Goal: Transaction & Acquisition: Book appointment/travel/reservation

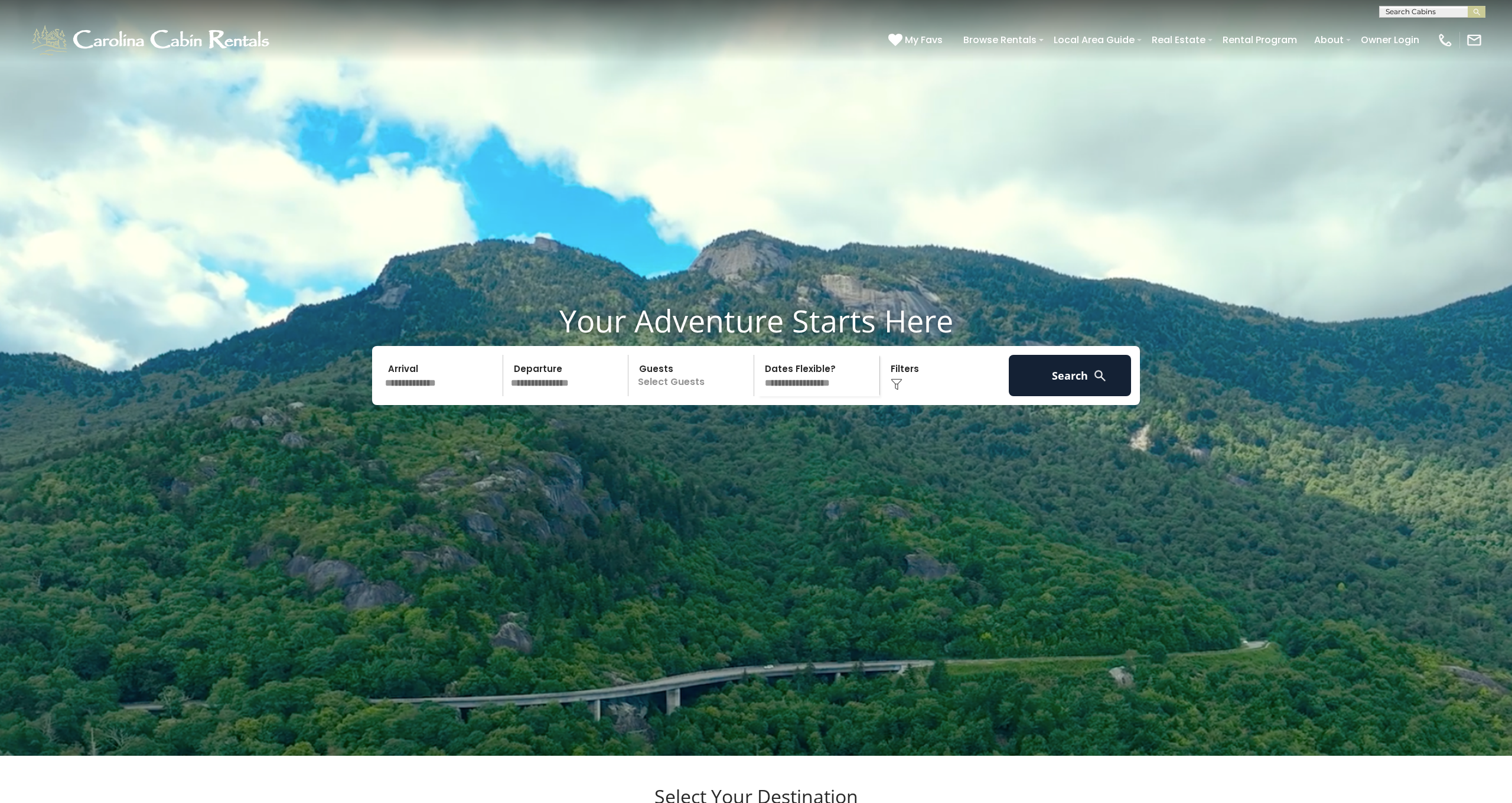
click at [463, 396] on input "text" at bounding box center [442, 376] width 122 height 42
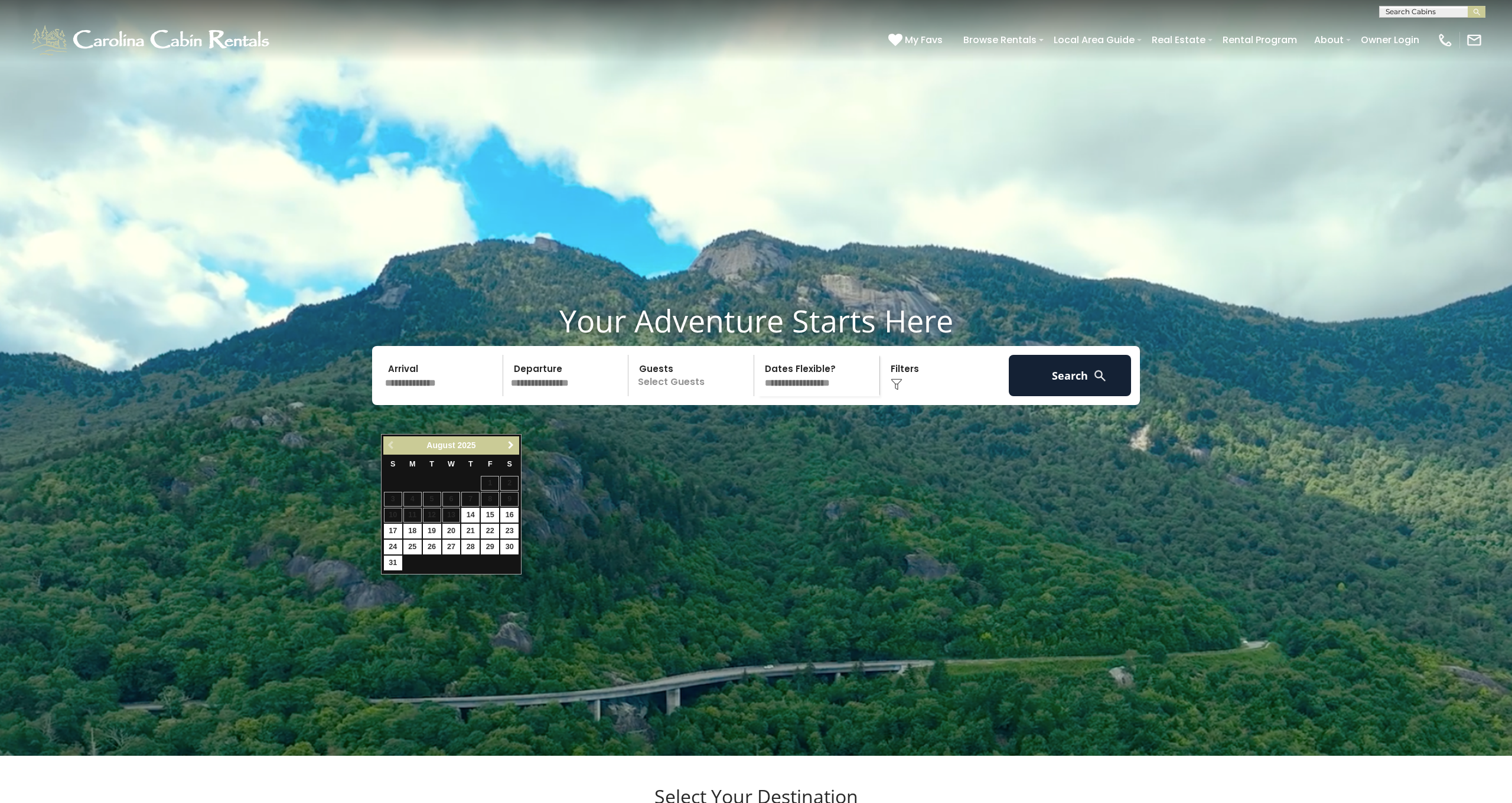
click at [511, 445] on span "Next" at bounding box center [510, 445] width 9 height 9
click at [488, 483] on link "5" at bounding box center [490, 483] width 18 height 15
type input "******"
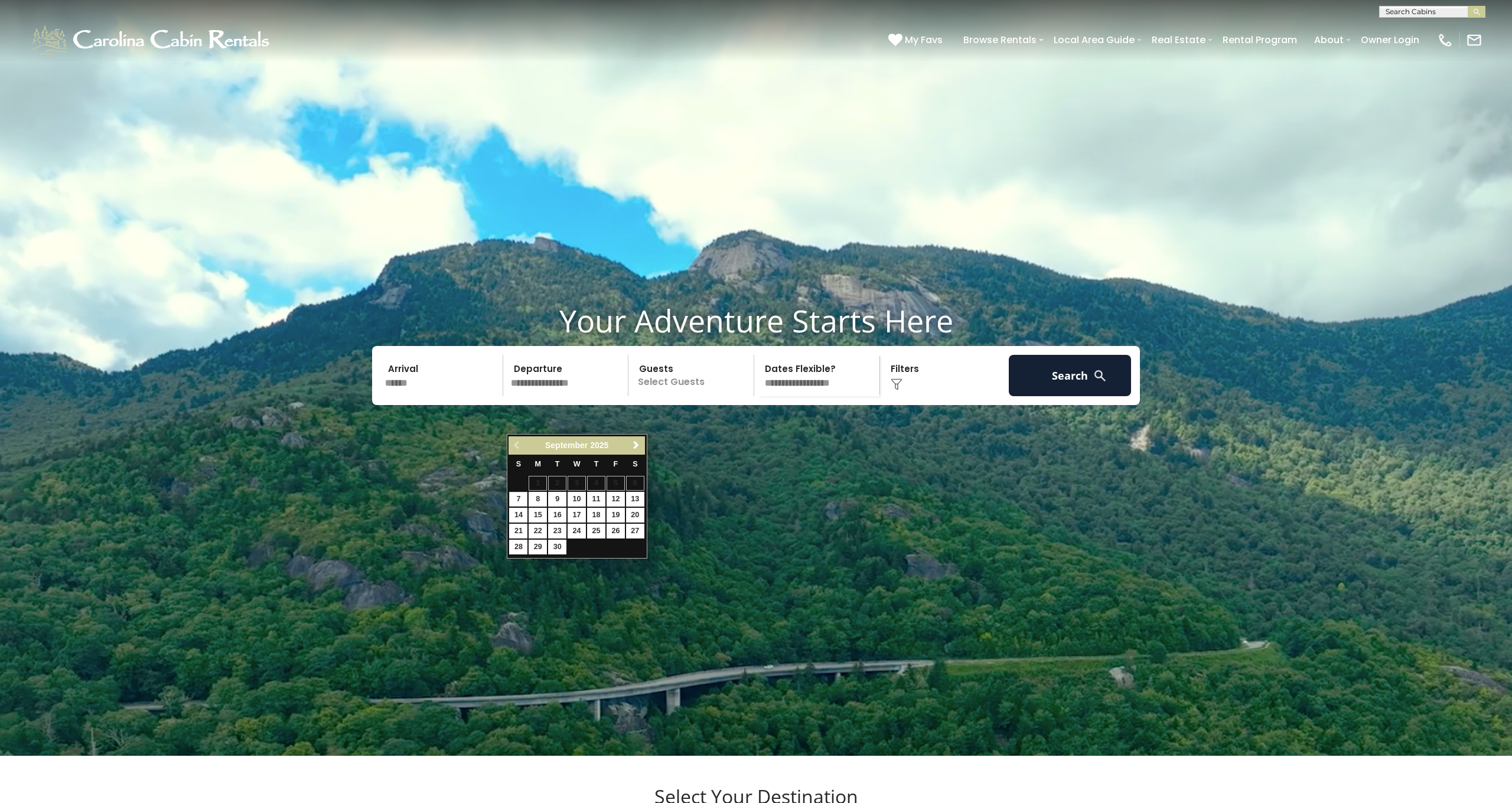
click at [520, 500] on link "7" at bounding box center [518, 499] width 18 height 15
type input "******"
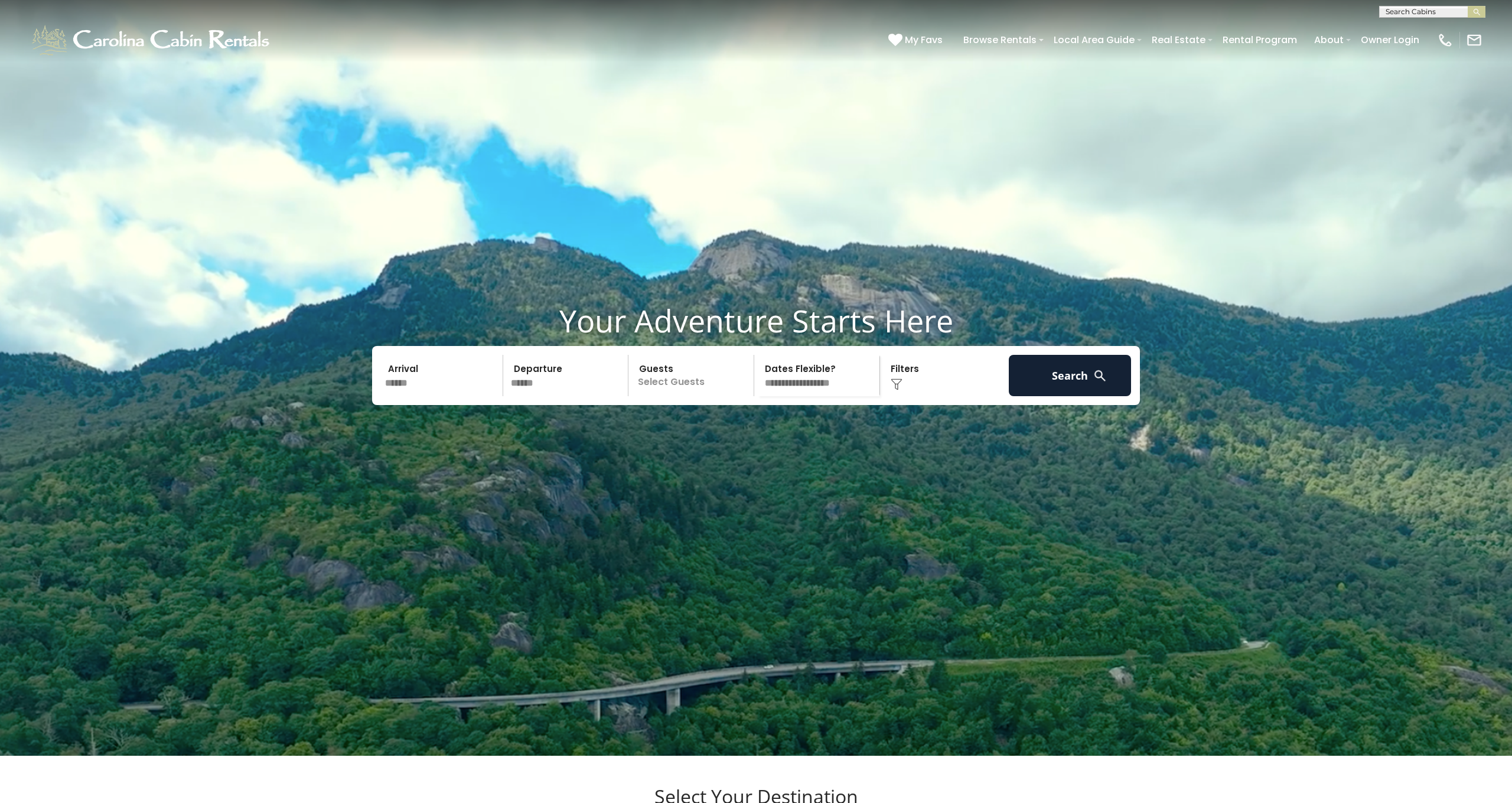
click at [660, 396] on p "Select Guests" at bounding box center [693, 376] width 122 height 42
click at [749, 430] on span "+" at bounding box center [750, 423] width 5 height 12
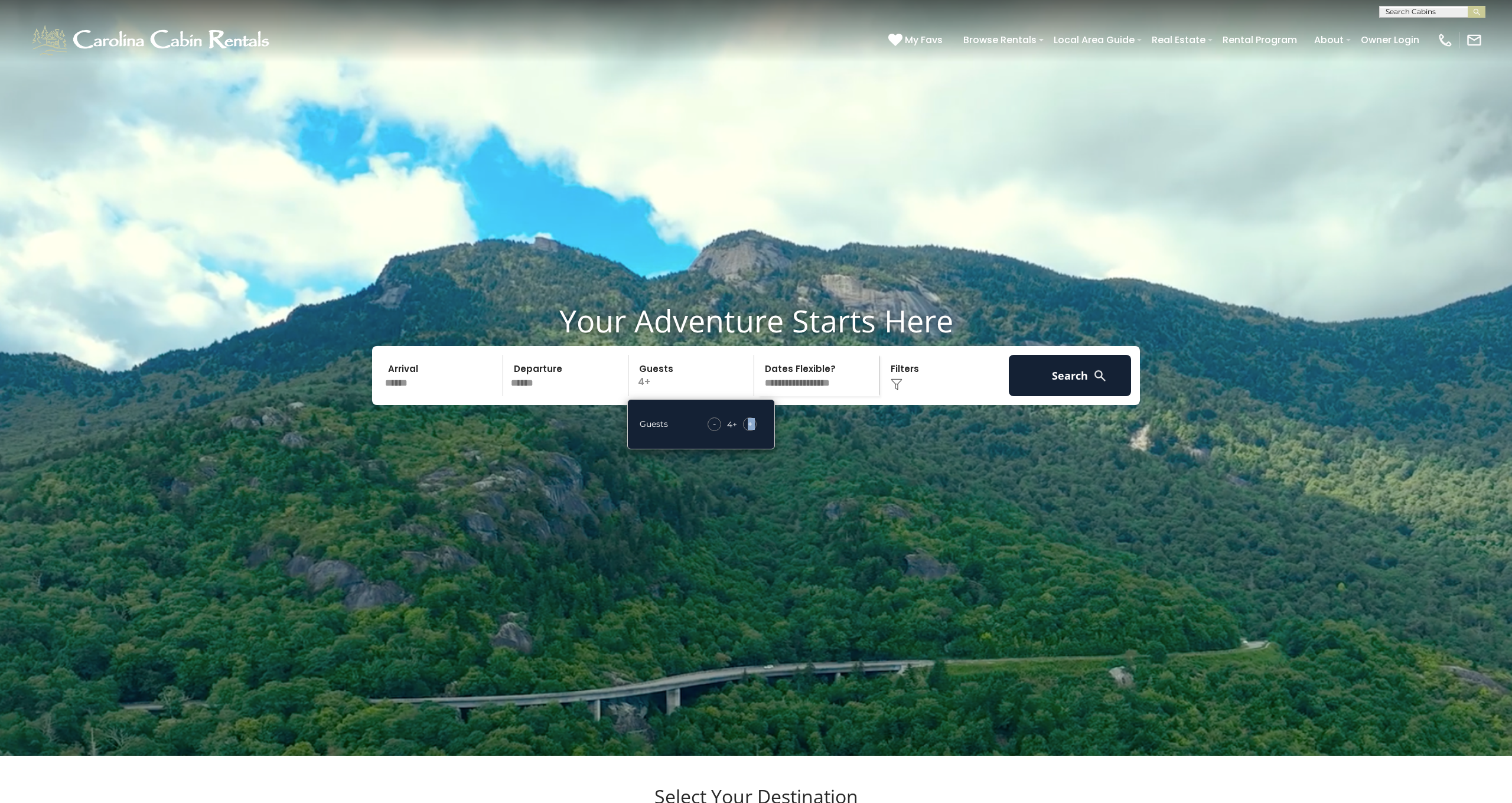
click at [749, 430] on span "+" at bounding box center [750, 423] width 5 height 12
select select "*"
click at [896, 390] on img at bounding box center [896, 384] width 12 height 12
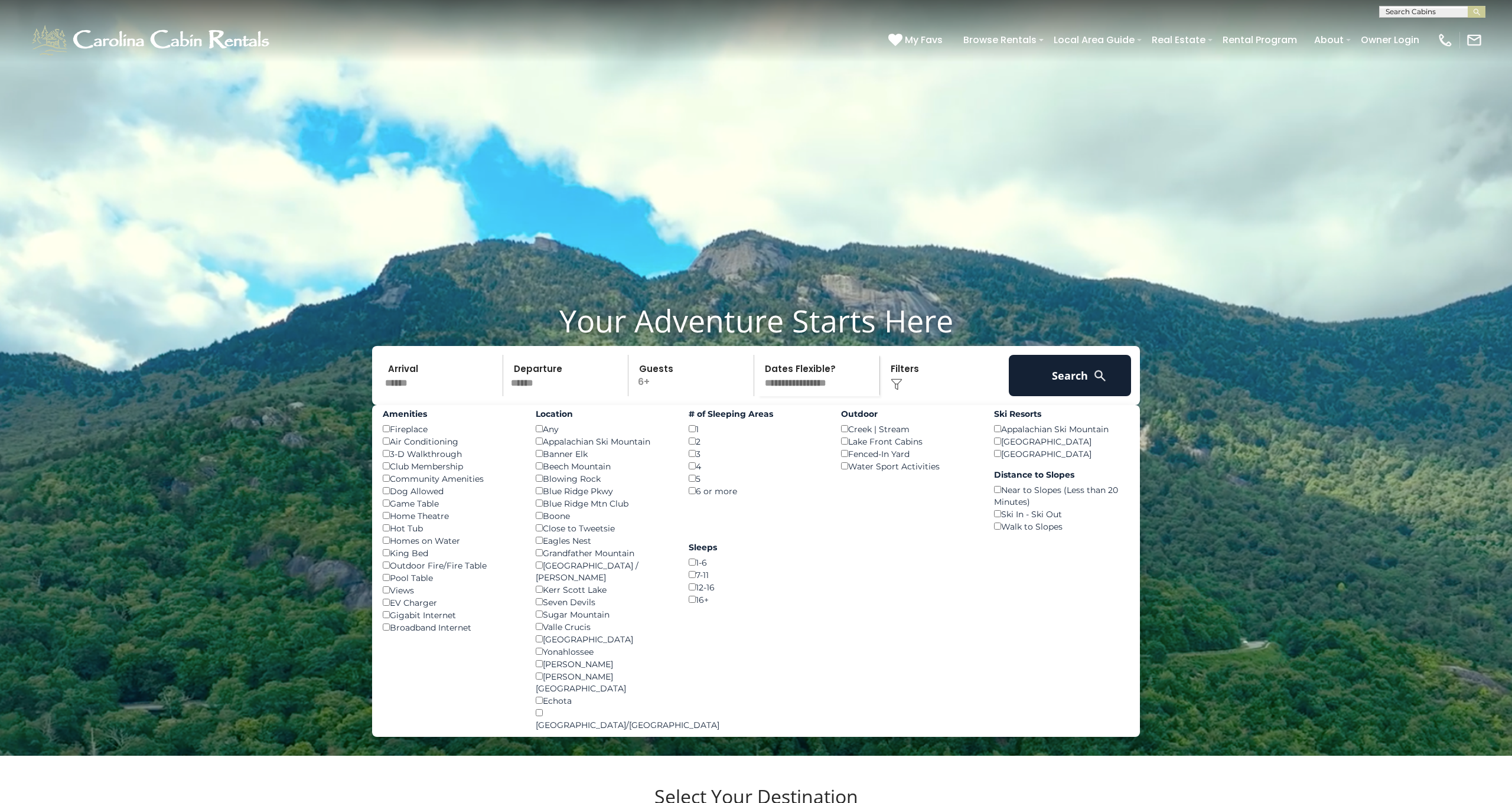
click at [691, 473] on div "4 ()" at bounding box center [756, 467] width 135 height 12
click at [537, 522] on div "Boone ()" at bounding box center [604, 516] width 135 height 12
click at [1067, 396] on button "Search" at bounding box center [1069, 376] width 122 height 42
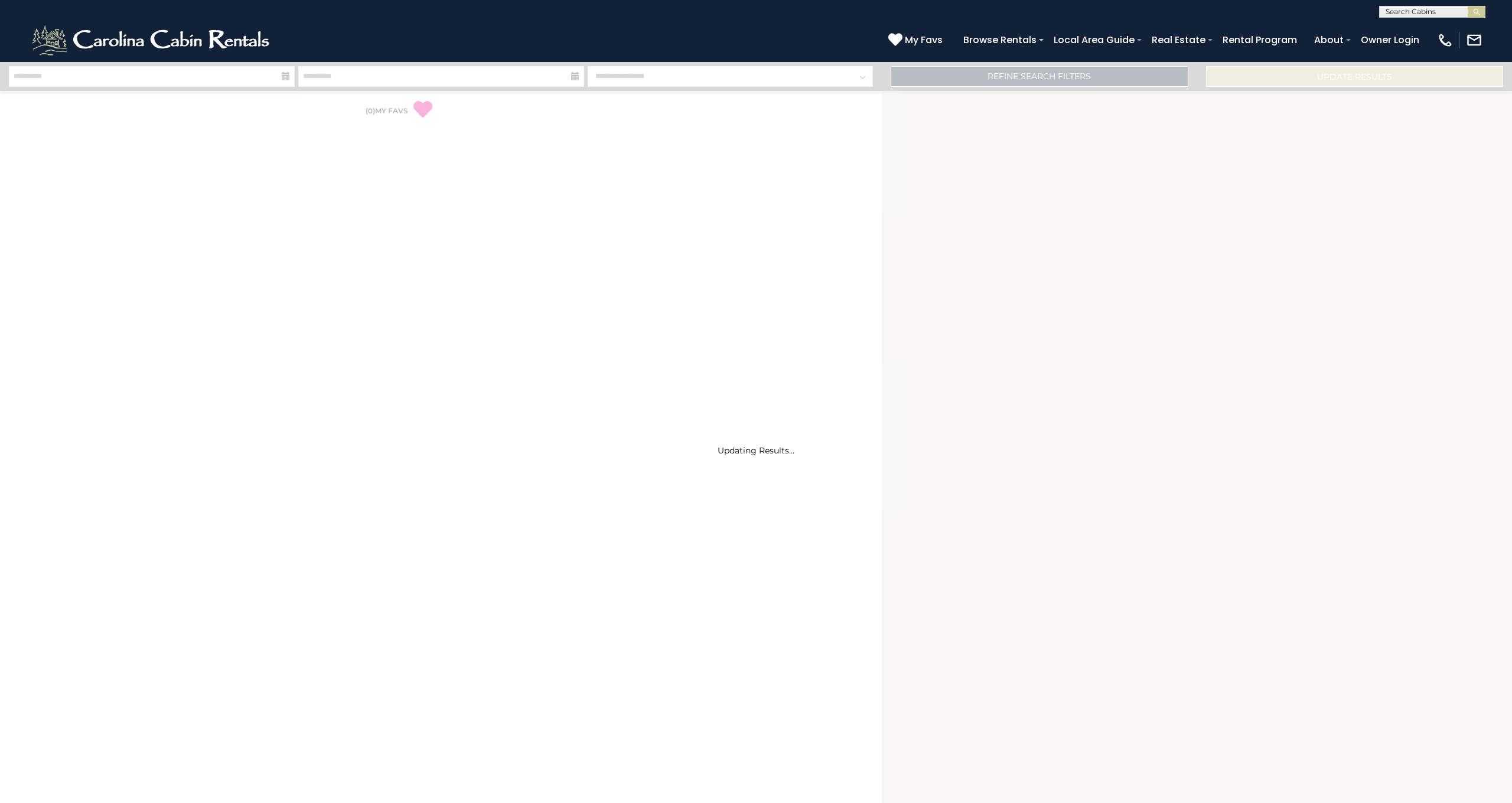
select select "*"
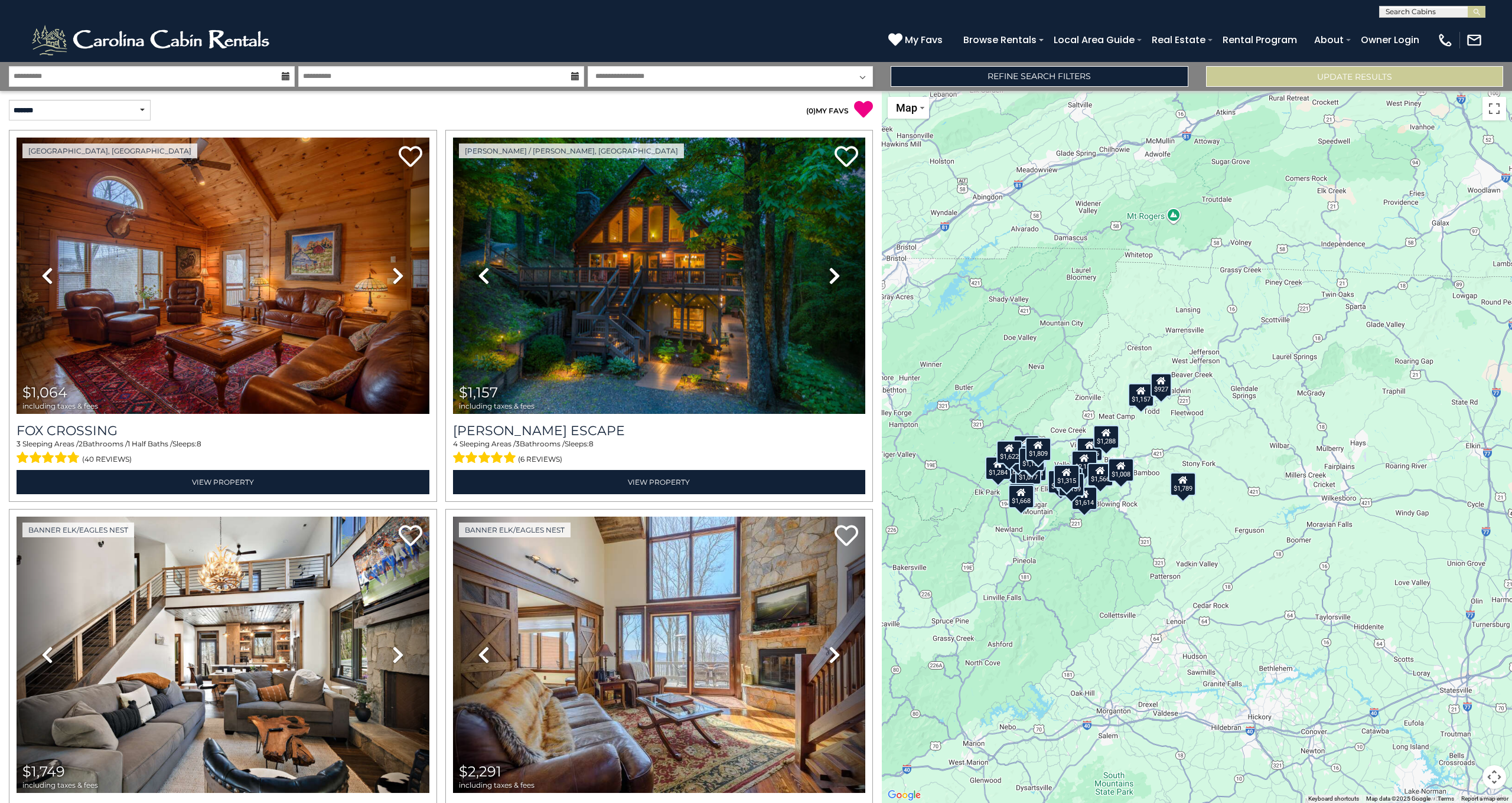
drag, startPoint x: 1261, startPoint y: 484, endPoint x: 1078, endPoint y: 518, distance: 186.1
click at [1076, 520] on div "$1,064 $1,157 $1,749 $2,291 $1,684 $2,496 $1,789 $1,077 $927 $870 $1,288 $1,844…" at bounding box center [1196, 447] width 630 height 712
click at [1482, 696] on div "$1,064 $1,157 $1,749 $2,291 $1,684 $2,496 $1,789 $1,077 $927 $870 $1,288 $1,844…" at bounding box center [1196, 447] width 630 height 712
click at [1500, 771] on button "Map camera controls" at bounding box center [1494, 777] width 24 height 24
click at [1467, 721] on button "Zoom in" at bounding box center [1464, 718] width 24 height 24
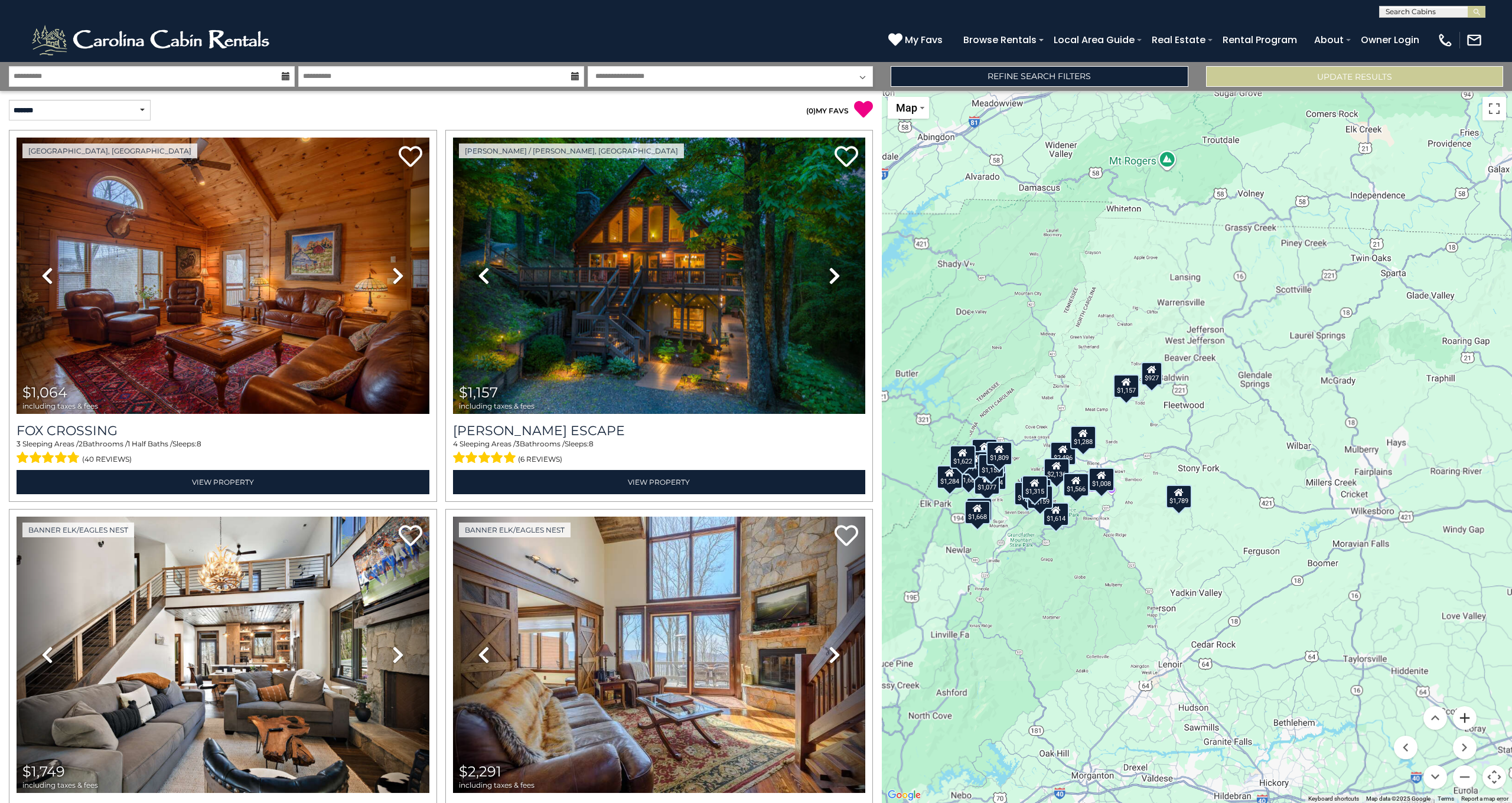
click at [1467, 720] on button "Zoom in" at bounding box center [1464, 718] width 24 height 24
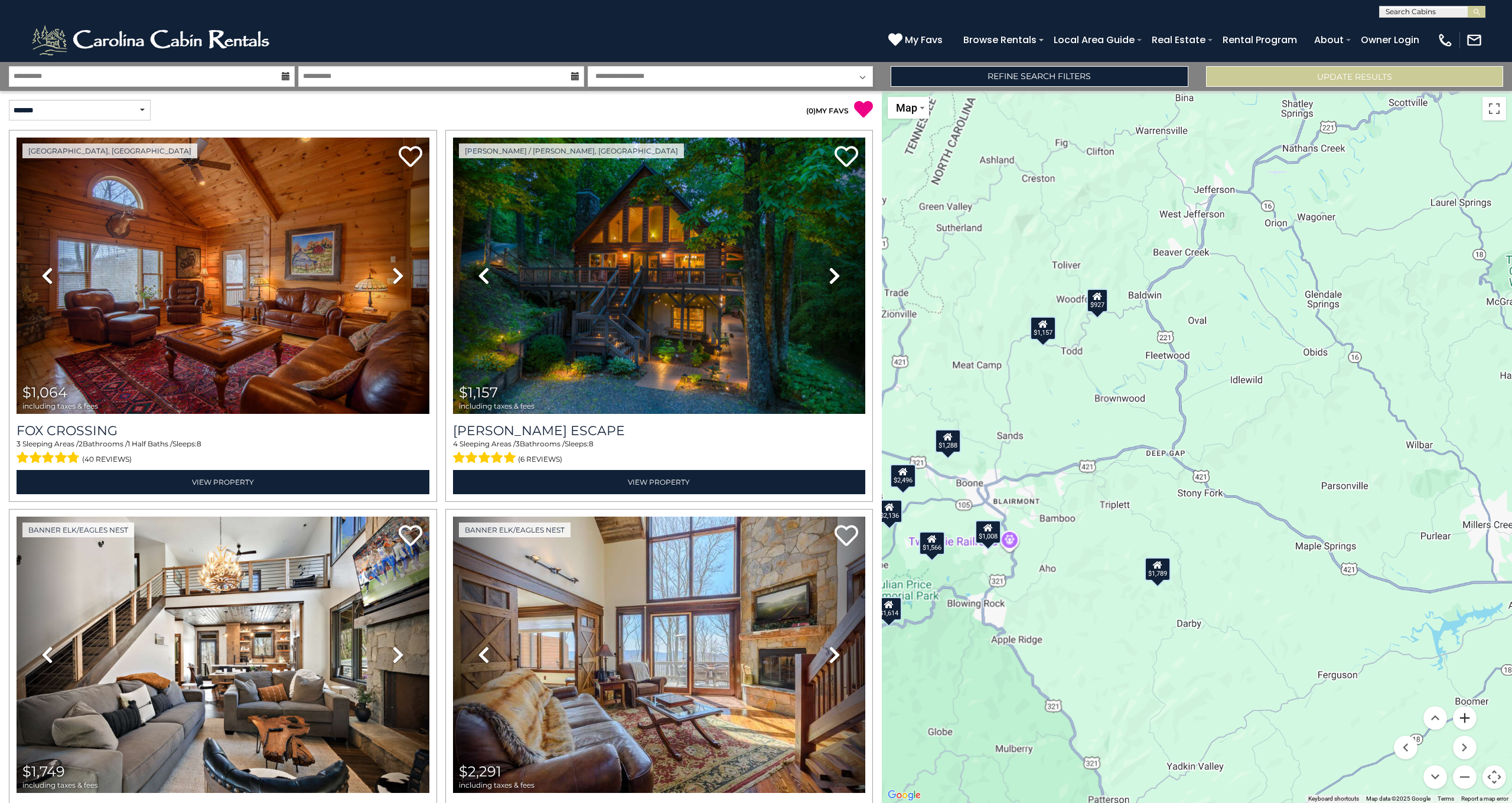
click at [1466, 720] on button "Zoom in" at bounding box center [1464, 718] width 24 height 24
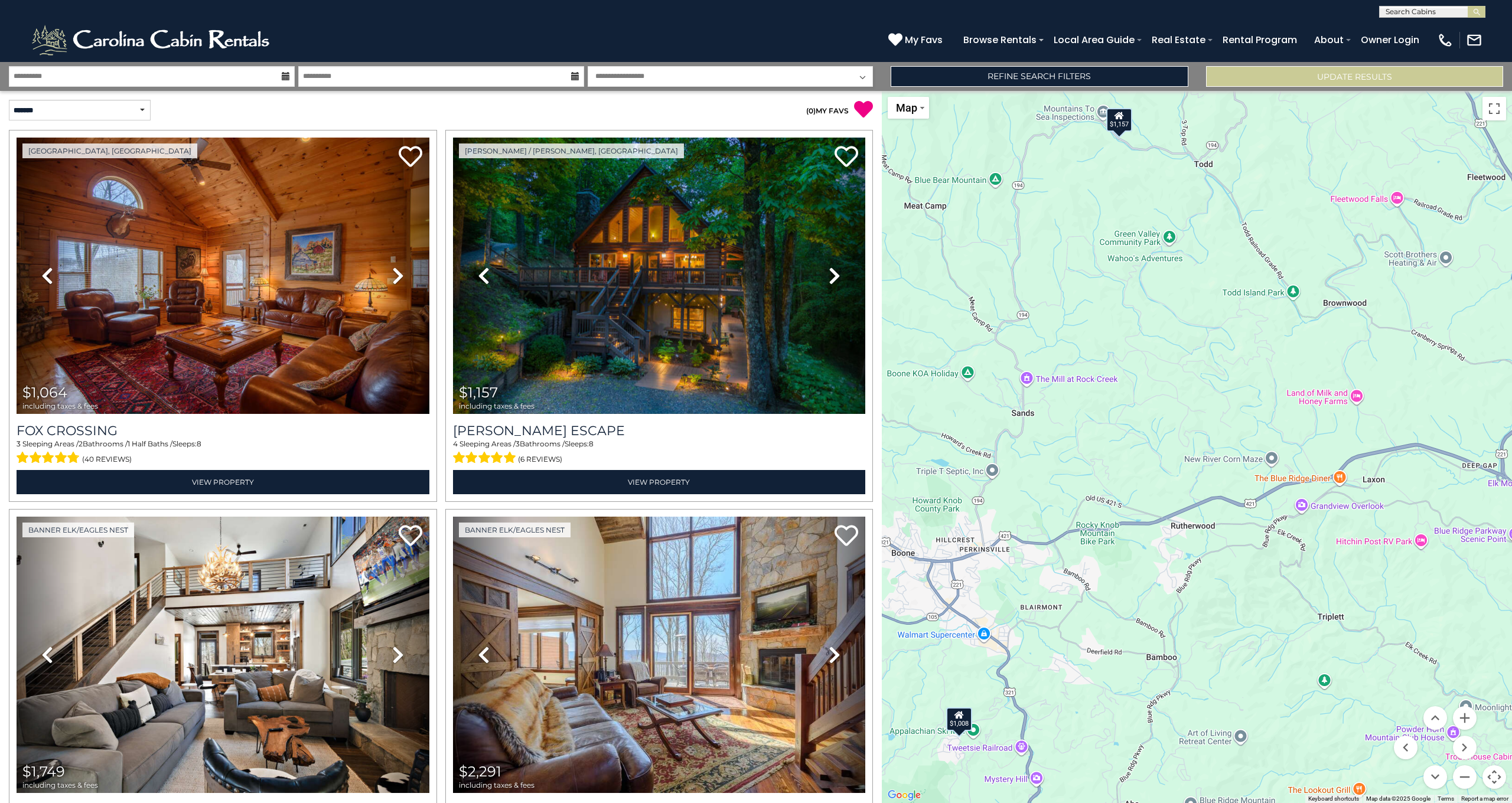
drag, startPoint x: 1129, startPoint y: 560, endPoint x: 1510, endPoint y: 560, distance: 381.0
click at [1511, 560] on div "$1,064 $1,157 $1,749 $2,291 $1,684 $2,496 $1,789 $1,077 $927 $870 $1,288 $1,844…" at bounding box center [1196, 447] width 630 height 712
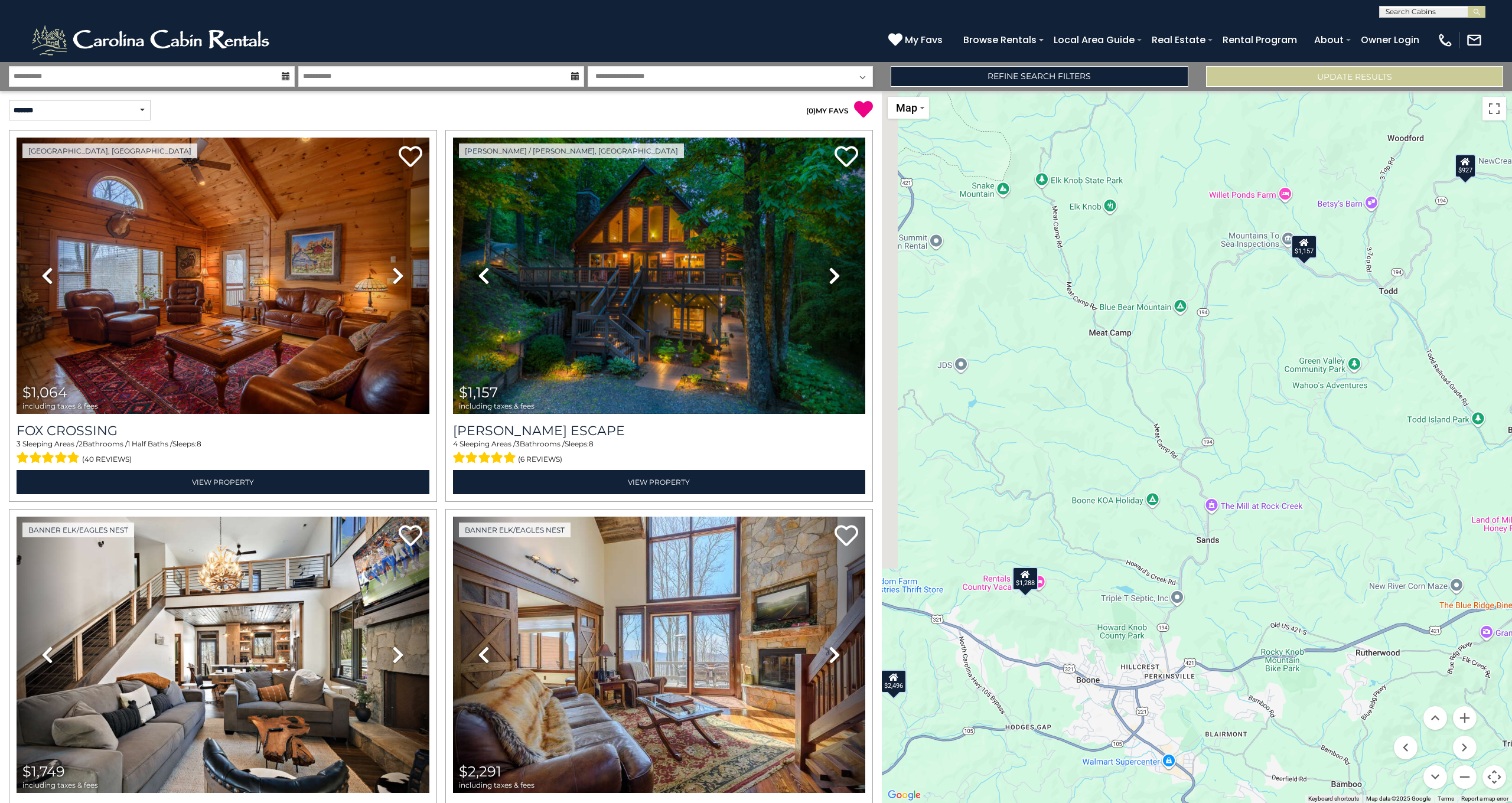
drag, startPoint x: 1297, startPoint y: 520, endPoint x: 1484, endPoint y: 633, distance: 218.5
click at [1484, 633] on div "$1,064 $1,157 $1,749 $2,291 $1,684 $2,496 $1,789 $1,077 $927 $870 $1,288 $1,844…" at bounding box center [1196, 447] width 630 height 712
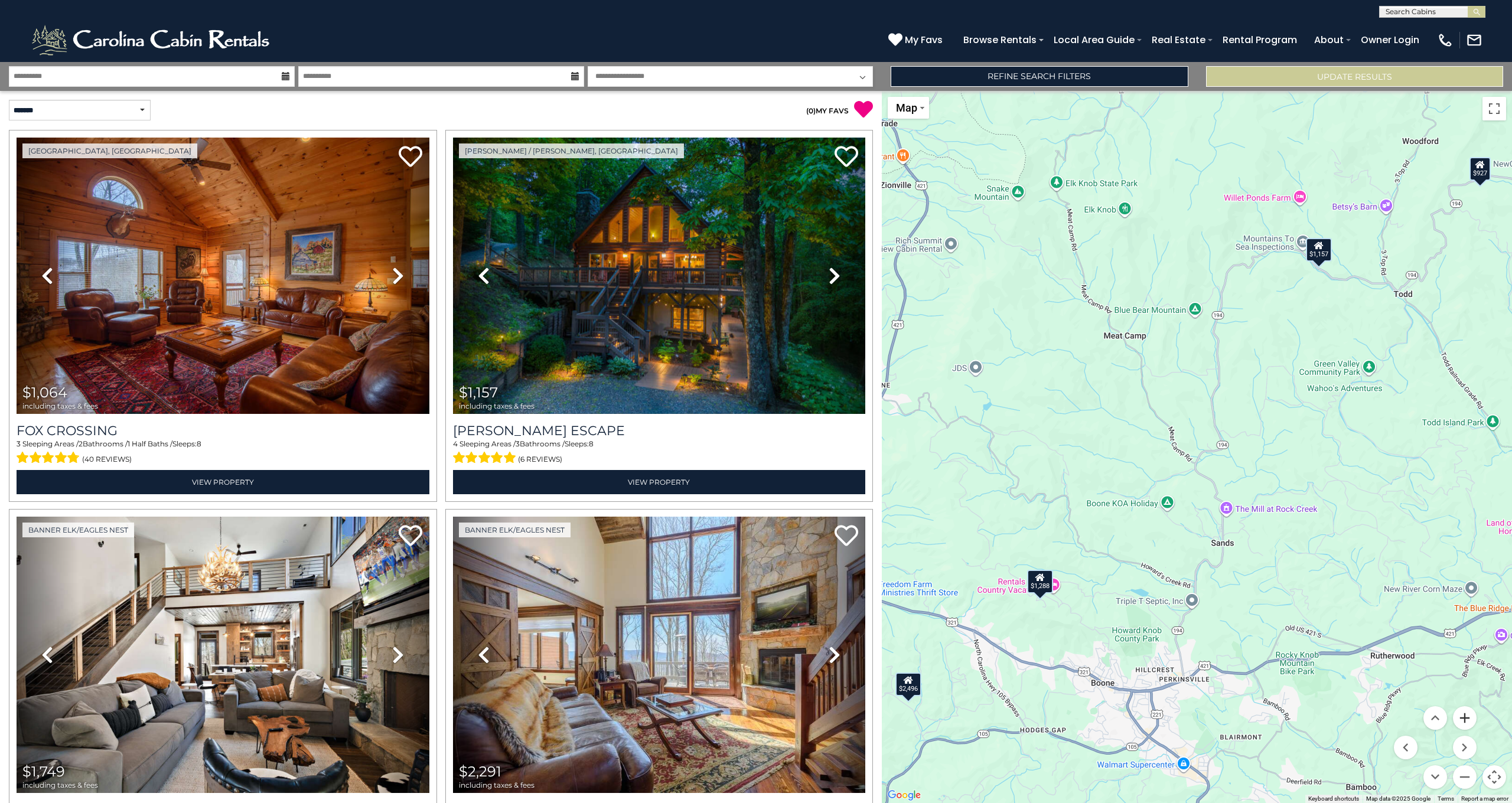
click at [1463, 713] on button "Zoom in" at bounding box center [1464, 718] width 24 height 24
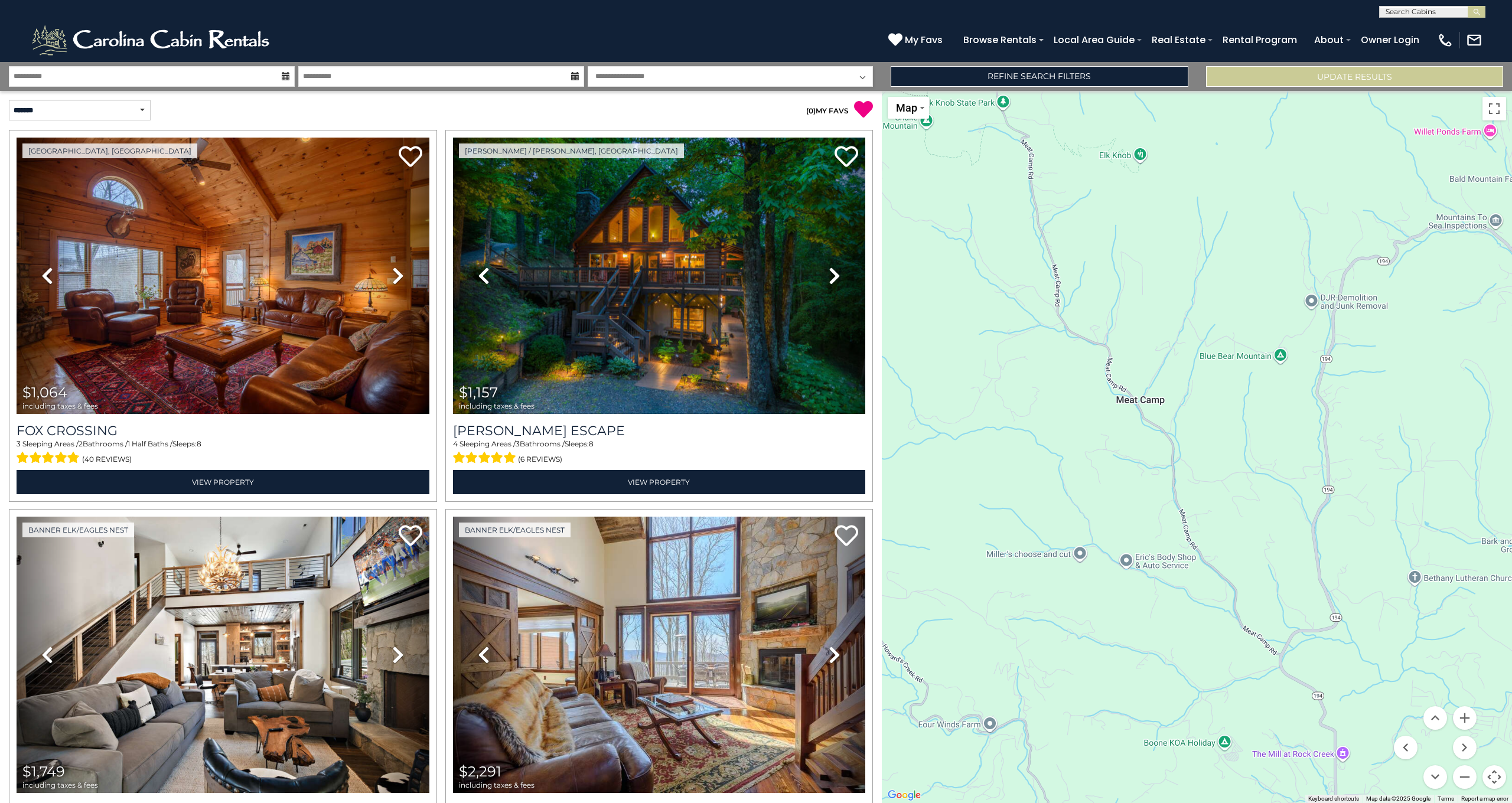
drag, startPoint x: 1266, startPoint y: 432, endPoint x: 1354, endPoint y: 608, distance: 196.8
click at [1354, 608] on div "$1,064 $1,157 $1,749 $2,291 $1,684 $2,496 $1,789 $1,077 $927 $870 $1,288 $1,844…" at bounding box center [1196, 447] width 630 height 712
click at [1463, 782] on button "Zoom out" at bounding box center [1464, 777] width 24 height 24
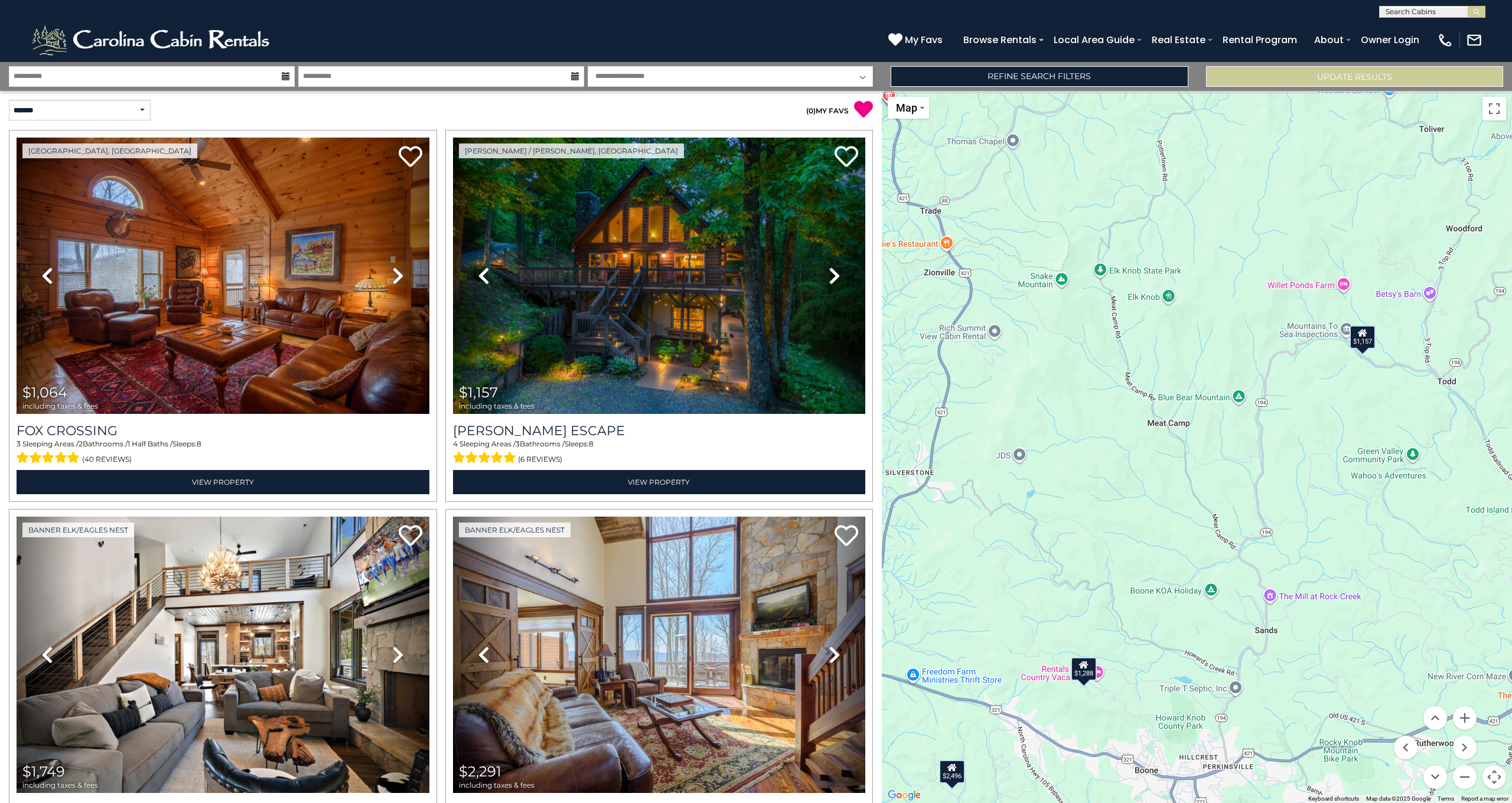
click at [1019, 455] on div "$1,064 $1,157 $1,749 $2,291 $1,684 $2,496 $1,789 $1,077 $927 $870 $1,288 $1,844…" at bounding box center [1196, 447] width 630 height 712
click at [1021, 455] on div "$1,064 $1,157 $1,749 $2,291 $1,684 $2,496 $1,789 $1,077 $927 $870 $1,288 $1,844…" at bounding box center [1196, 447] width 630 height 712
click at [1020, 455] on div "$1,064 $1,157 $1,749 $2,291 $1,684 $2,496 $1,789 $1,077 $927 $870 $1,288 $1,844…" at bounding box center [1196, 447] width 630 height 712
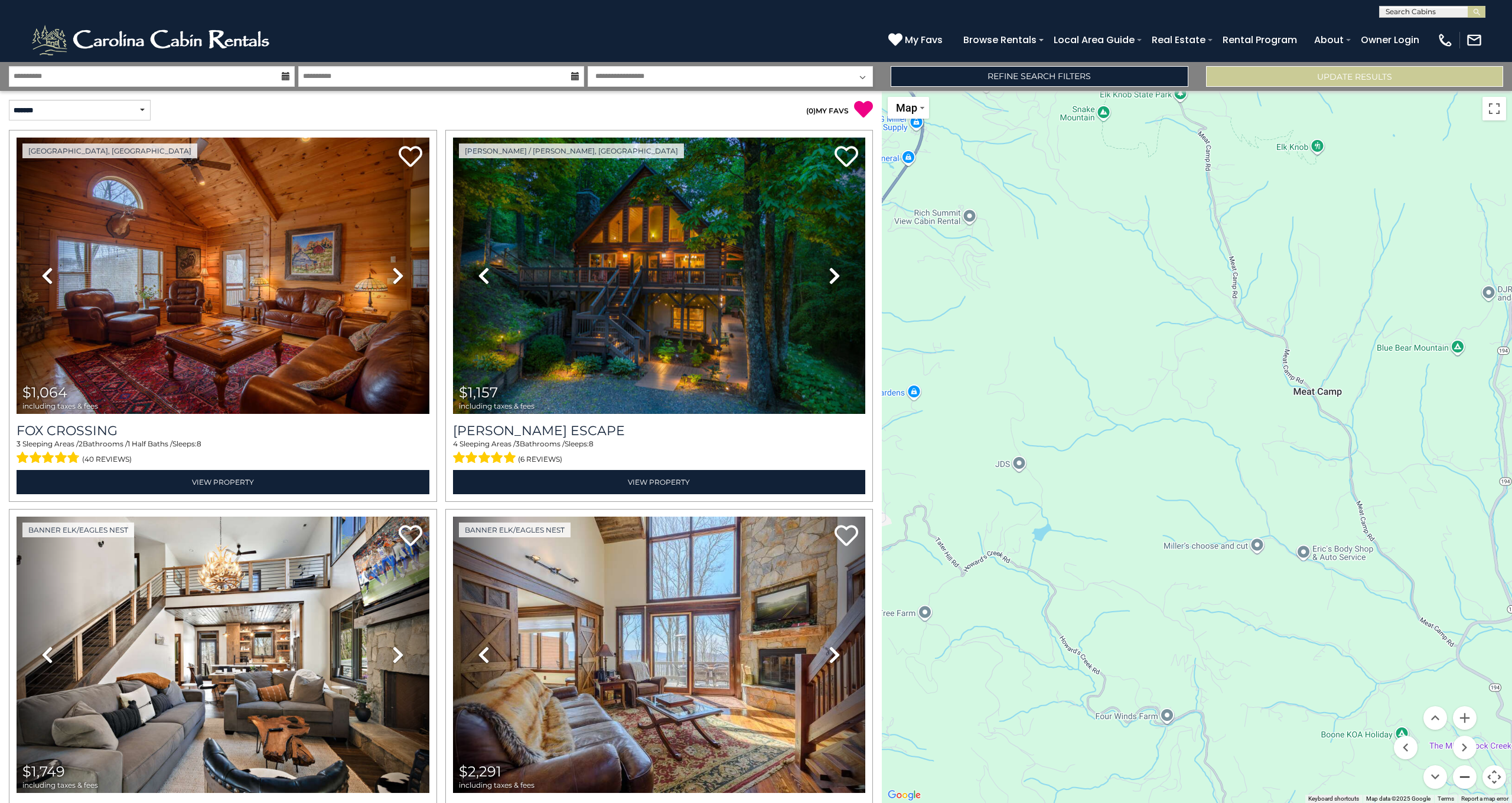
click at [1466, 780] on button "Zoom out" at bounding box center [1464, 777] width 24 height 24
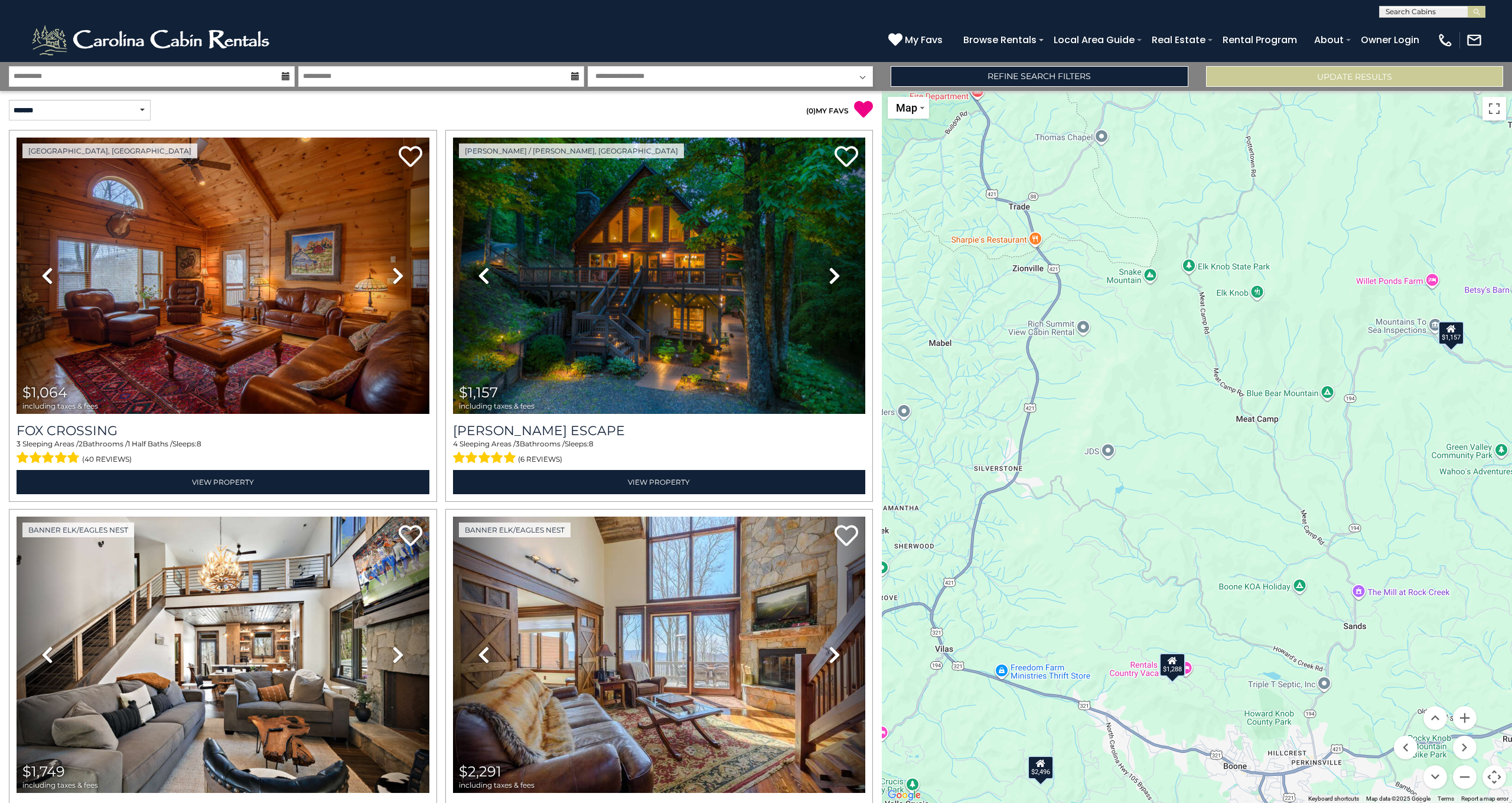
click at [1180, 665] on div "$1,288" at bounding box center [1172, 664] width 26 height 24
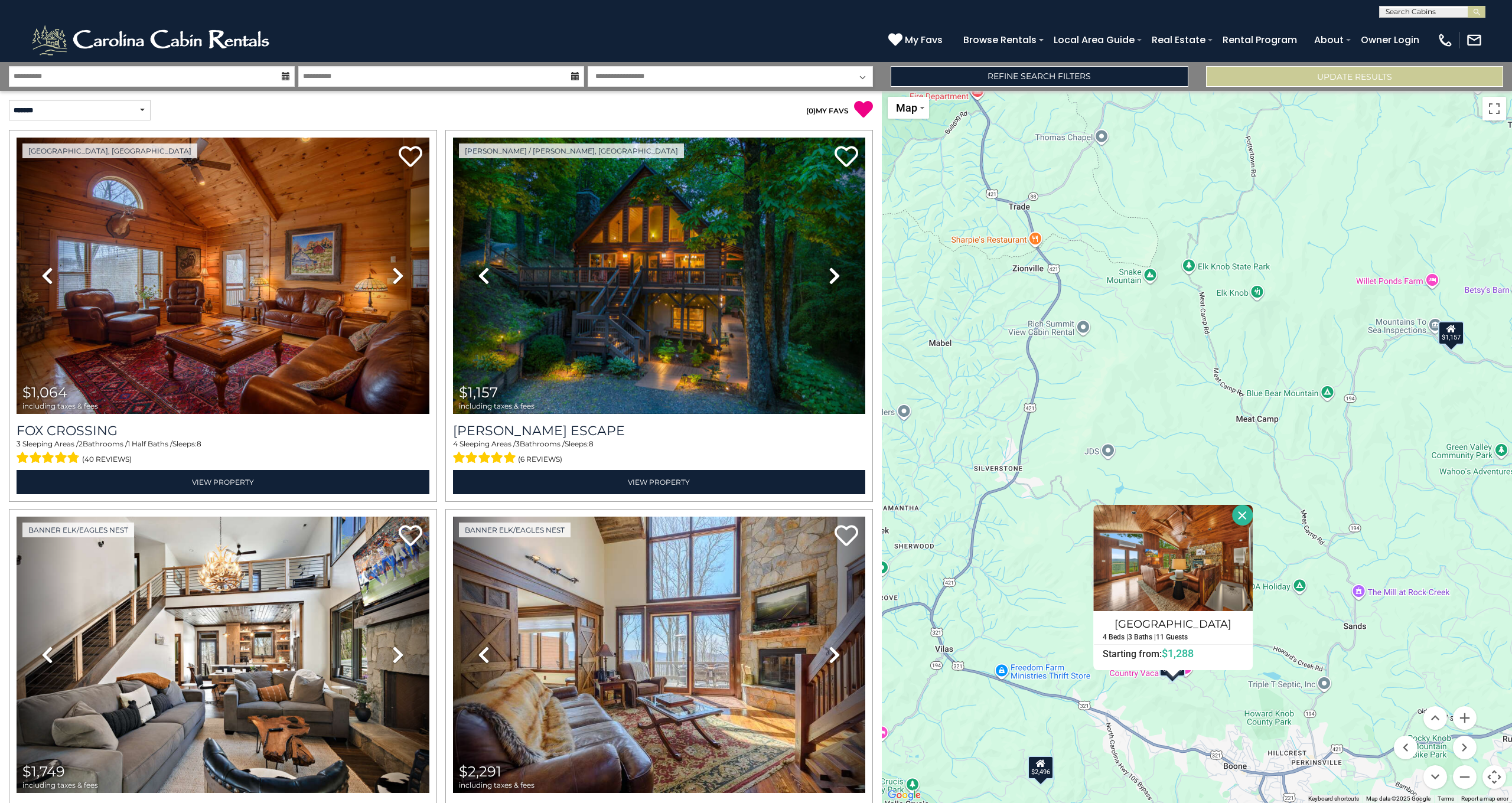
click at [1455, 336] on div "$1,157" at bounding box center [1451, 333] width 26 height 24
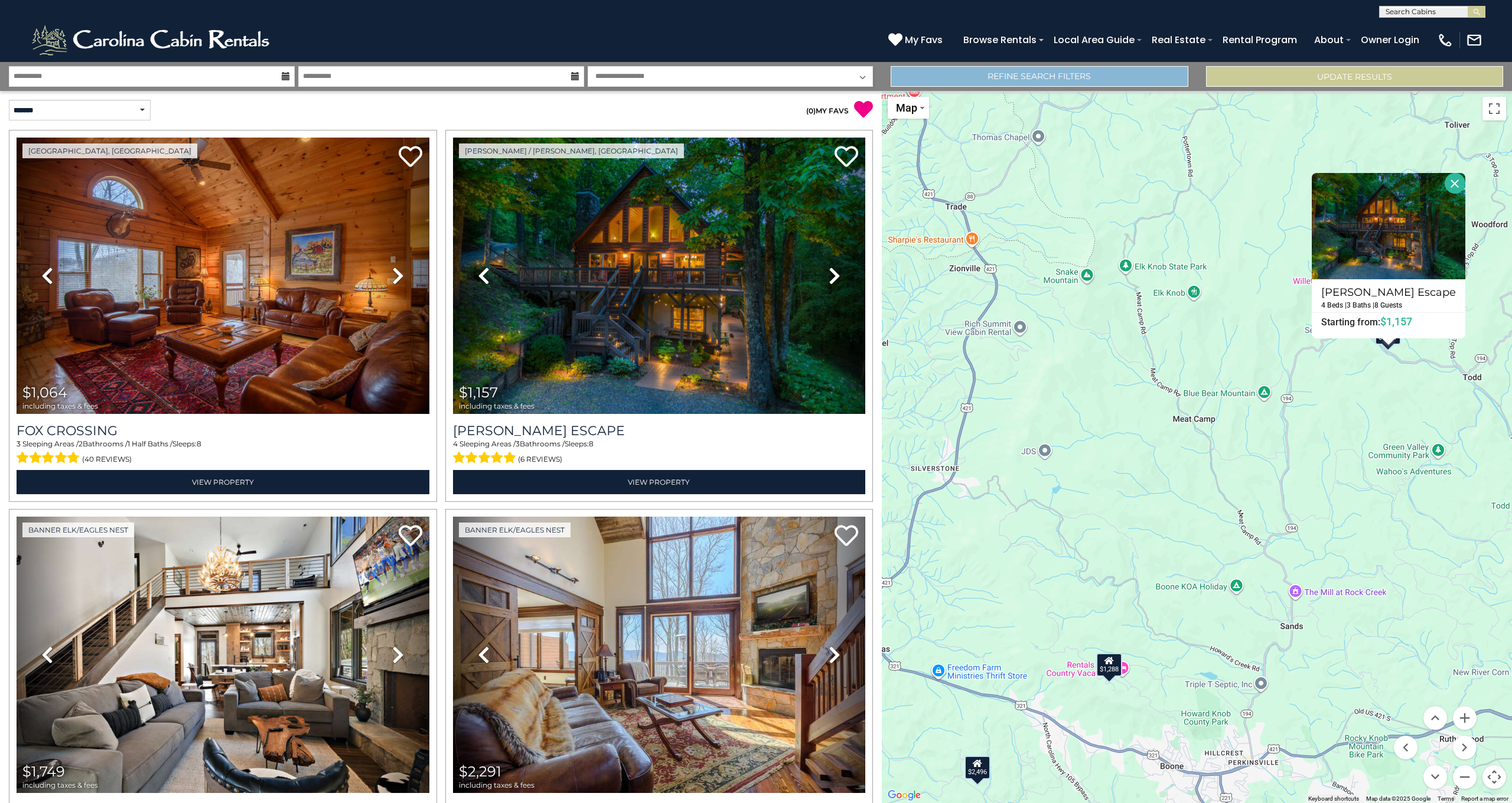
click at [1063, 82] on link "Refine Search Filters" at bounding box center [1039, 76] width 297 height 21
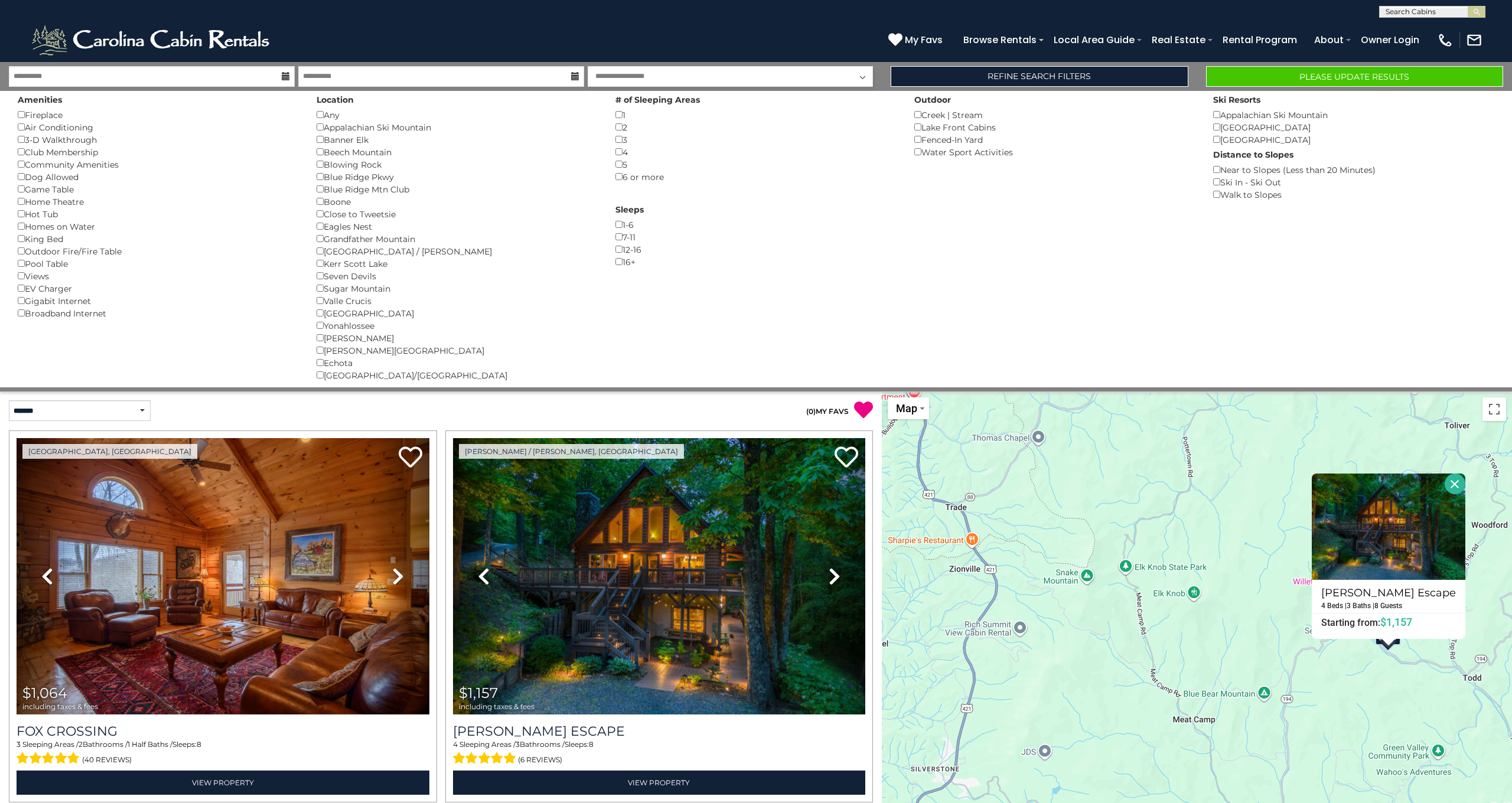
click at [616, 166] on div "5 ()" at bounding box center [755, 165] width 281 height 12
click at [1315, 80] on button "Please Update Results" at bounding box center [1354, 76] width 297 height 21
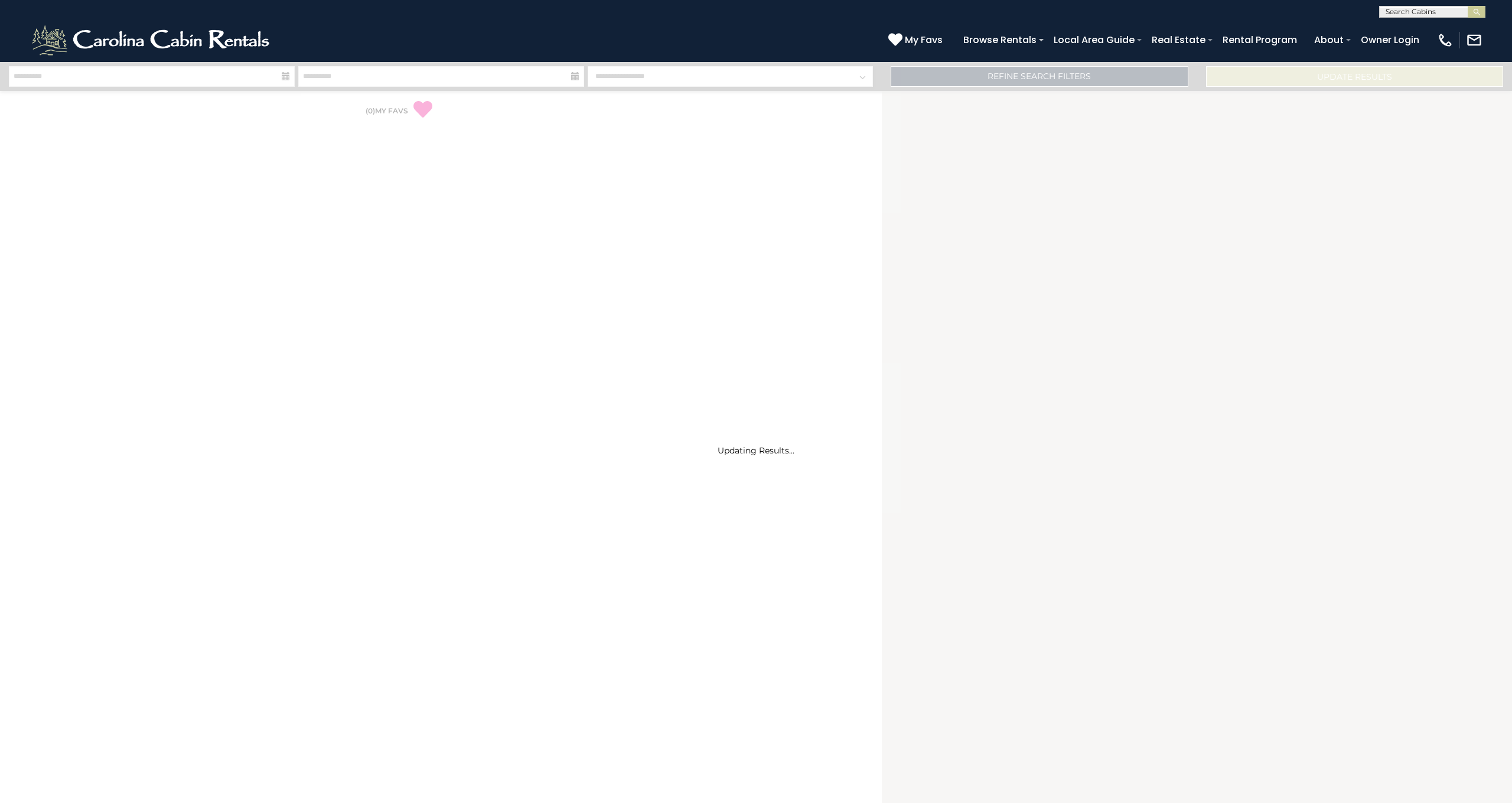
select select "*"
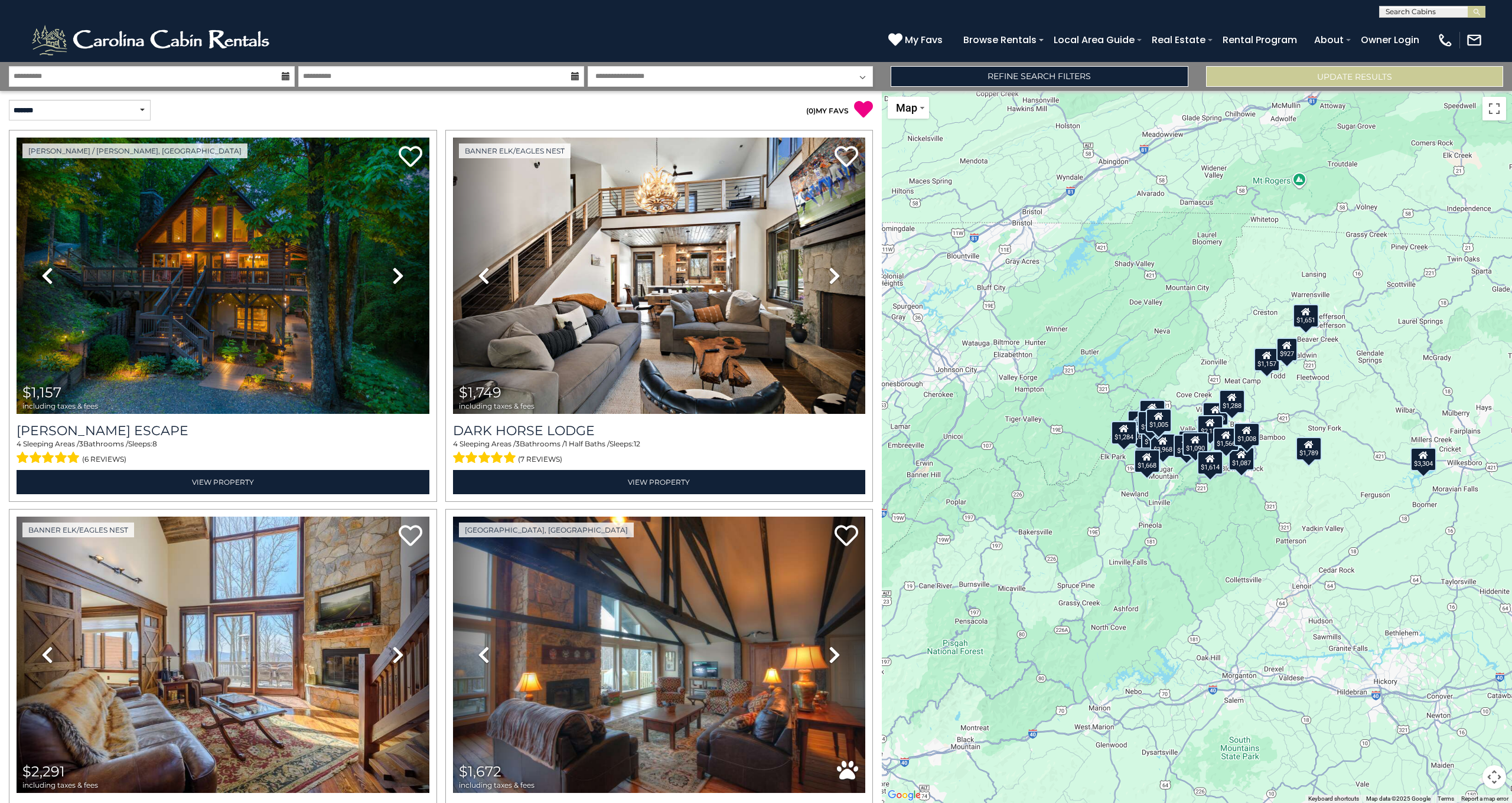
click at [1489, 778] on button "Map camera controls" at bounding box center [1494, 777] width 24 height 24
click at [1468, 718] on button "Zoom in" at bounding box center [1464, 718] width 24 height 24
click at [1467, 718] on button "Zoom in" at bounding box center [1464, 718] width 24 height 24
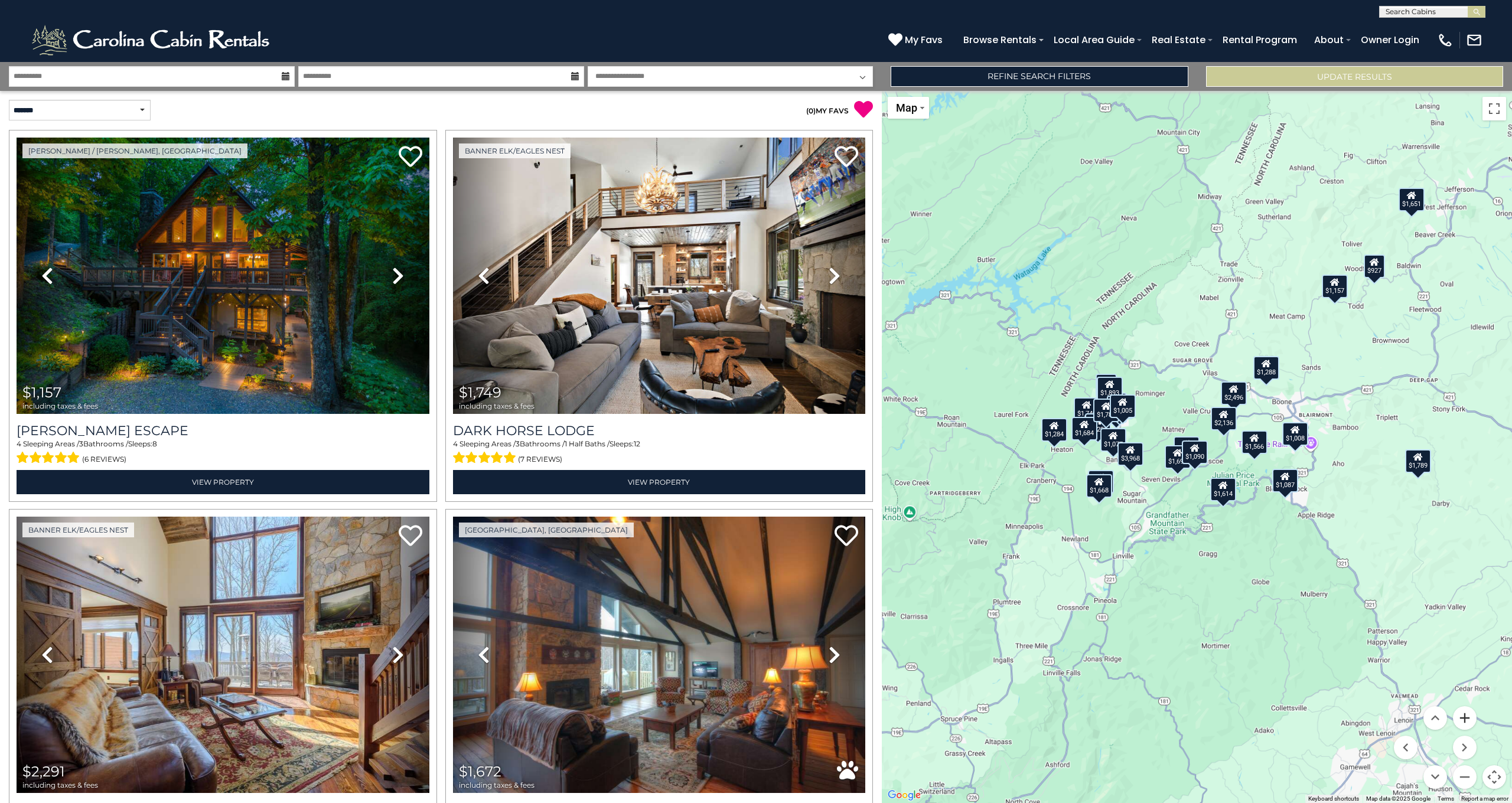
drag, startPoint x: 1467, startPoint y: 717, endPoint x: 1462, endPoint y: 706, distance: 12.1
click at [1466, 716] on button "Zoom in" at bounding box center [1464, 718] width 24 height 24
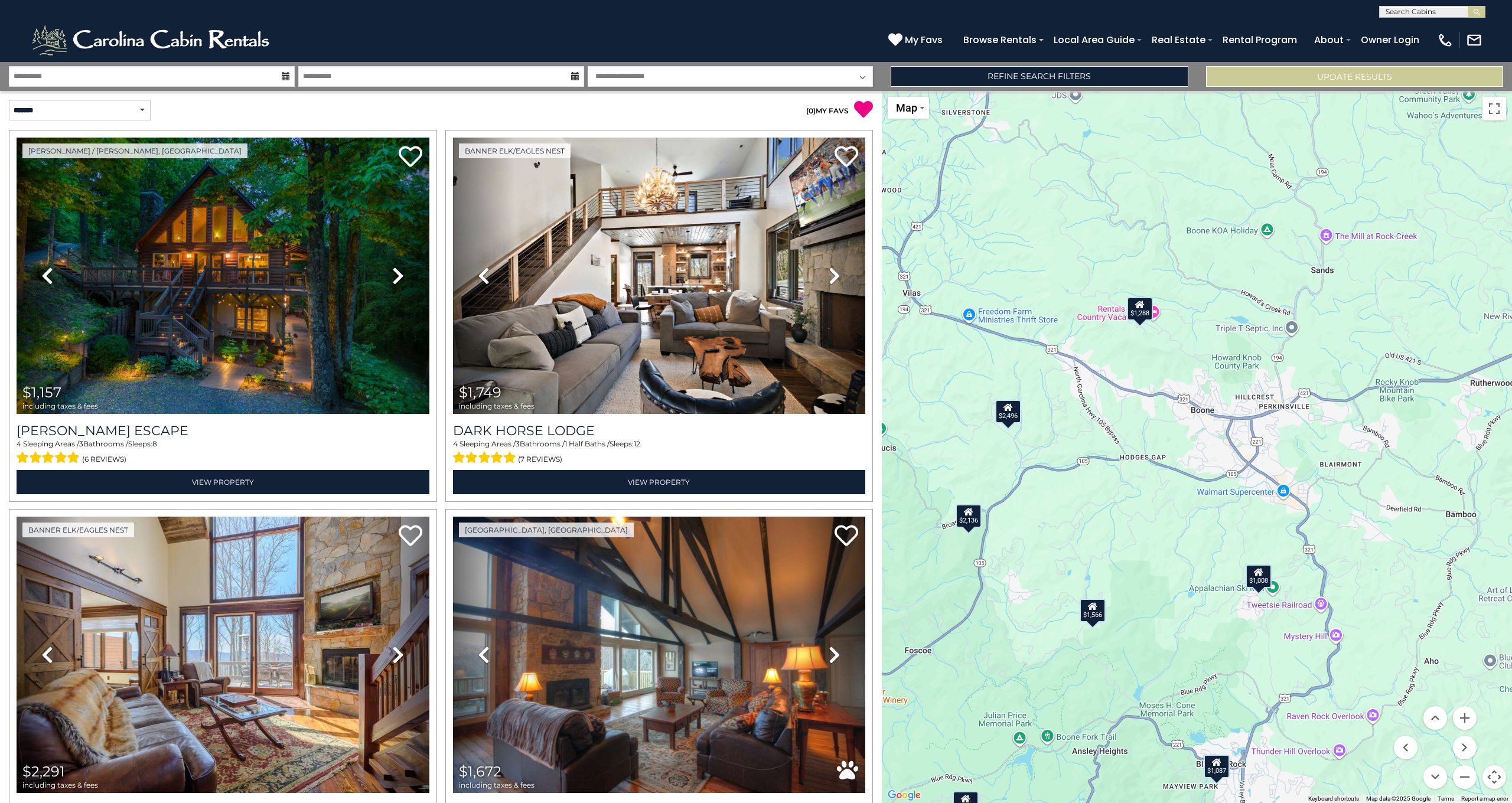
drag, startPoint x: 1317, startPoint y: 614, endPoint x: 940, endPoint y: 777, distance: 410.7
click at [940, 777] on div "$1,157 $1,749 $2,291 $1,672 $1,684 $3,304 $2,496 $1,789 $1,077 $1,087 $927 $670…" at bounding box center [1196, 447] width 630 height 712
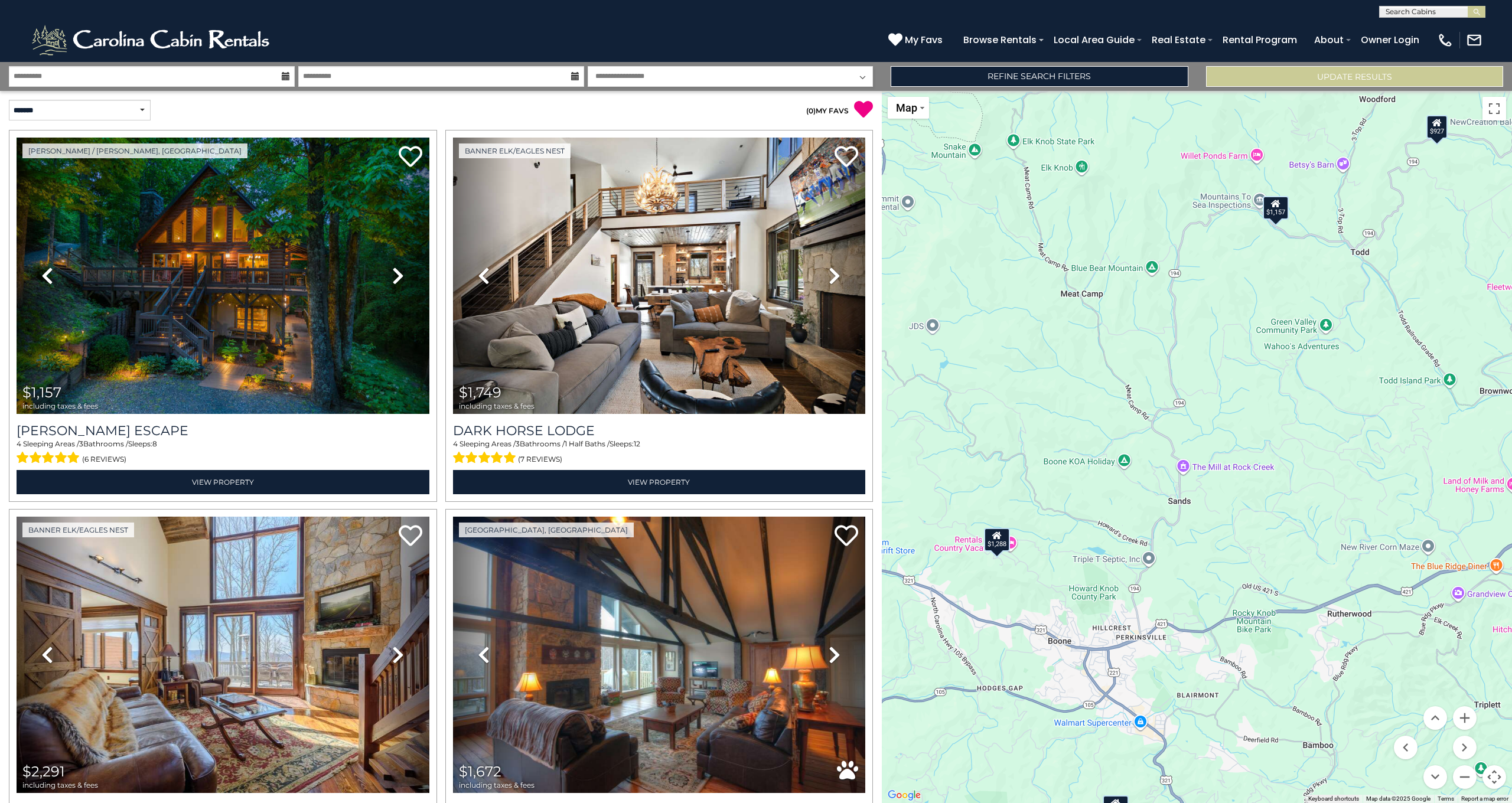
drag, startPoint x: 1014, startPoint y: 587, endPoint x: 948, endPoint y: 712, distance: 141.4
click at [941, 718] on div "$1,157 $1,749 $2,291 $1,672 $1,684 $3,304 $2,496 $1,789 $1,077 $1,087 $927 $670…" at bounding box center [1196, 447] width 630 height 712
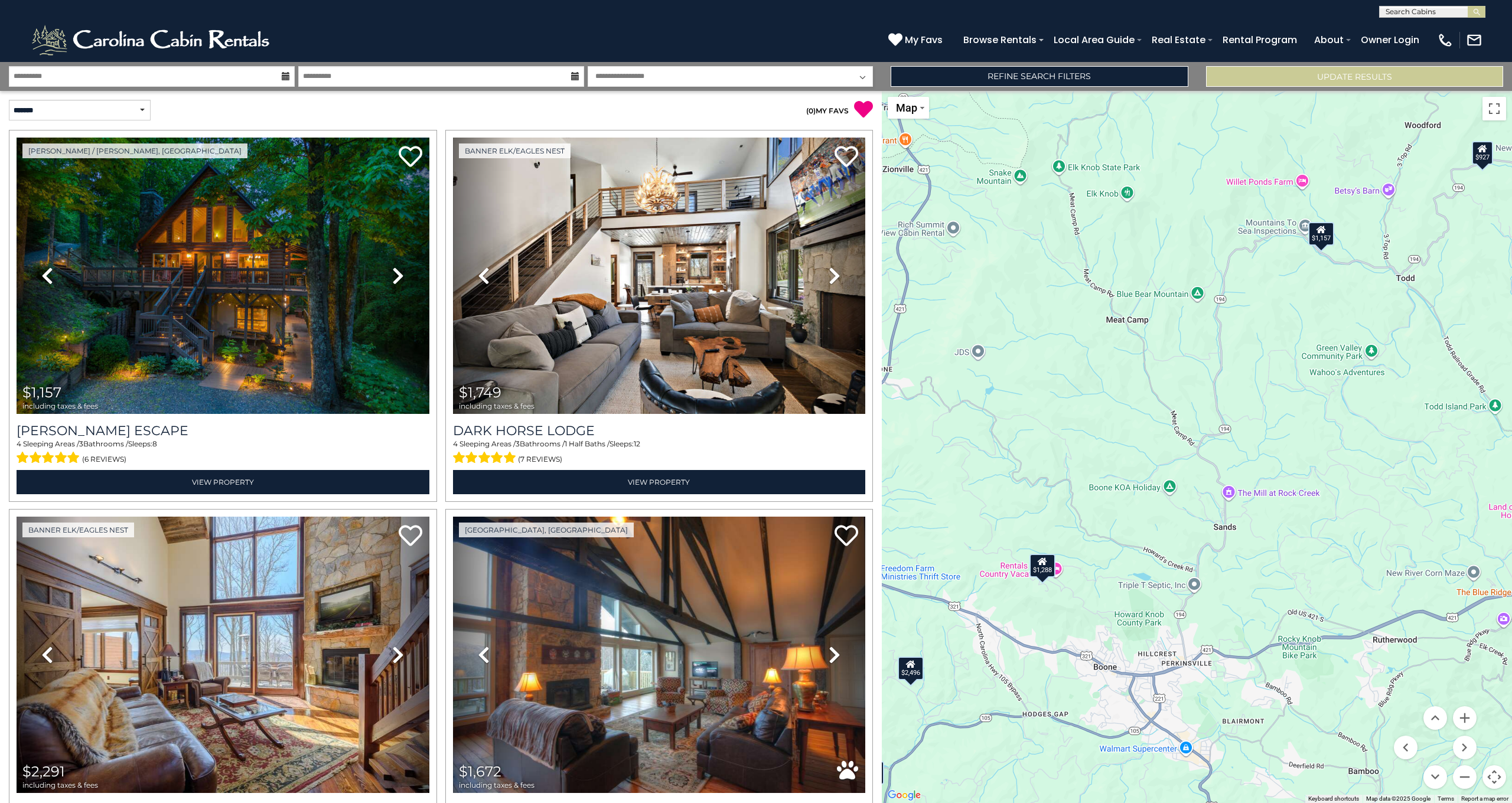
drag, startPoint x: 1116, startPoint y: 435, endPoint x: 1186, endPoint y: 463, distance: 75.4
click at [1186, 463] on div "$1,157 $1,749 $2,291 $1,672 $1,684 $3,304 $2,496 $1,789 $1,077 $1,087 $927 $670…" at bounding box center [1196, 447] width 630 height 712
click at [1470, 720] on button "Zoom in" at bounding box center [1464, 718] width 24 height 24
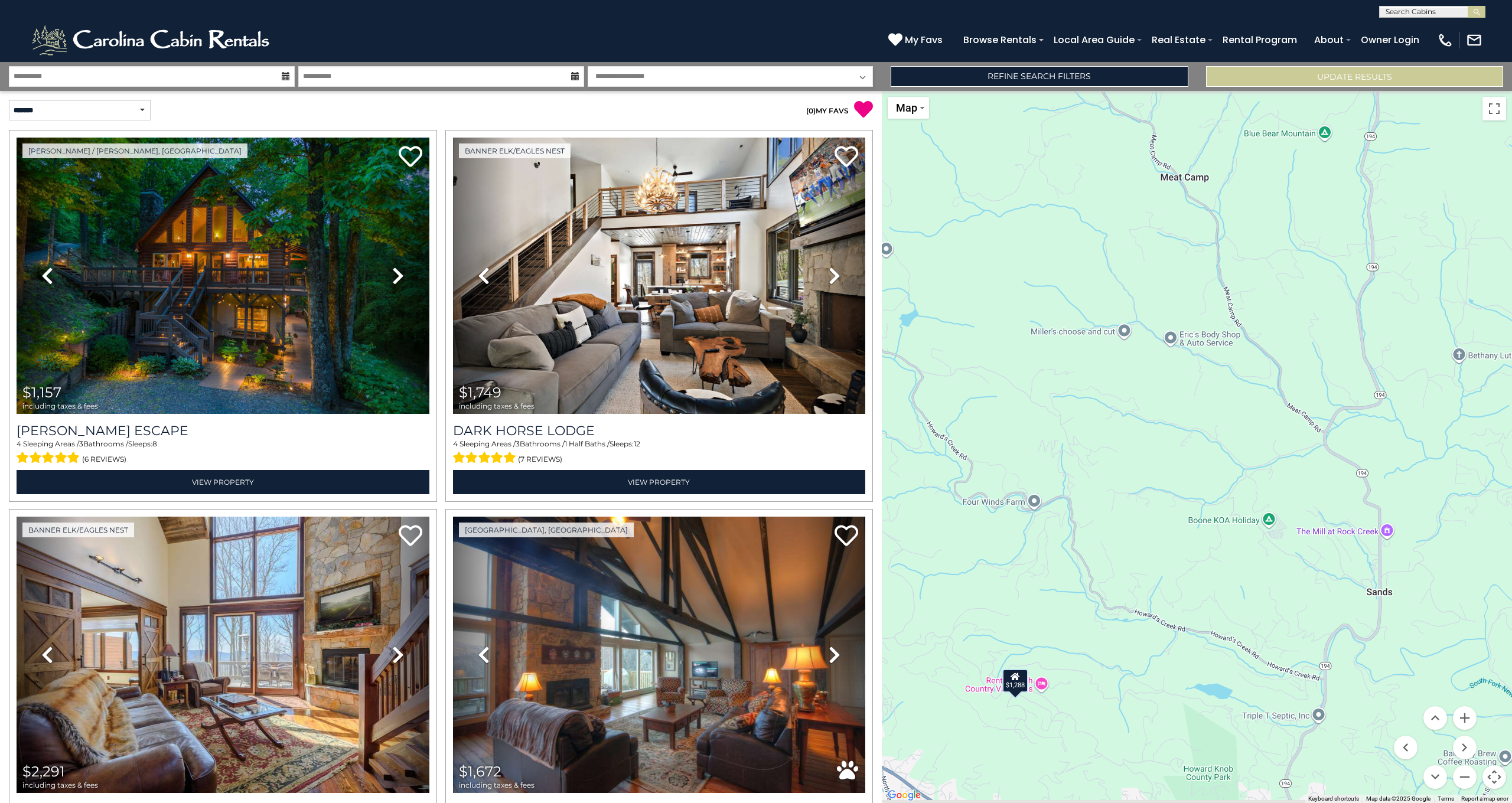
drag, startPoint x: 1227, startPoint y: 560, endPoint x: 1350, endPoint y: 539, distance: 124.8
click at [1347, 541] on div "$1,157 $1,749 $2,291 $1,672 $1,684 $3,304 $2,496 $1,789 $1,077 $1,087 $927 $670…" at bounding box center [1196, 447] width 630 height 712
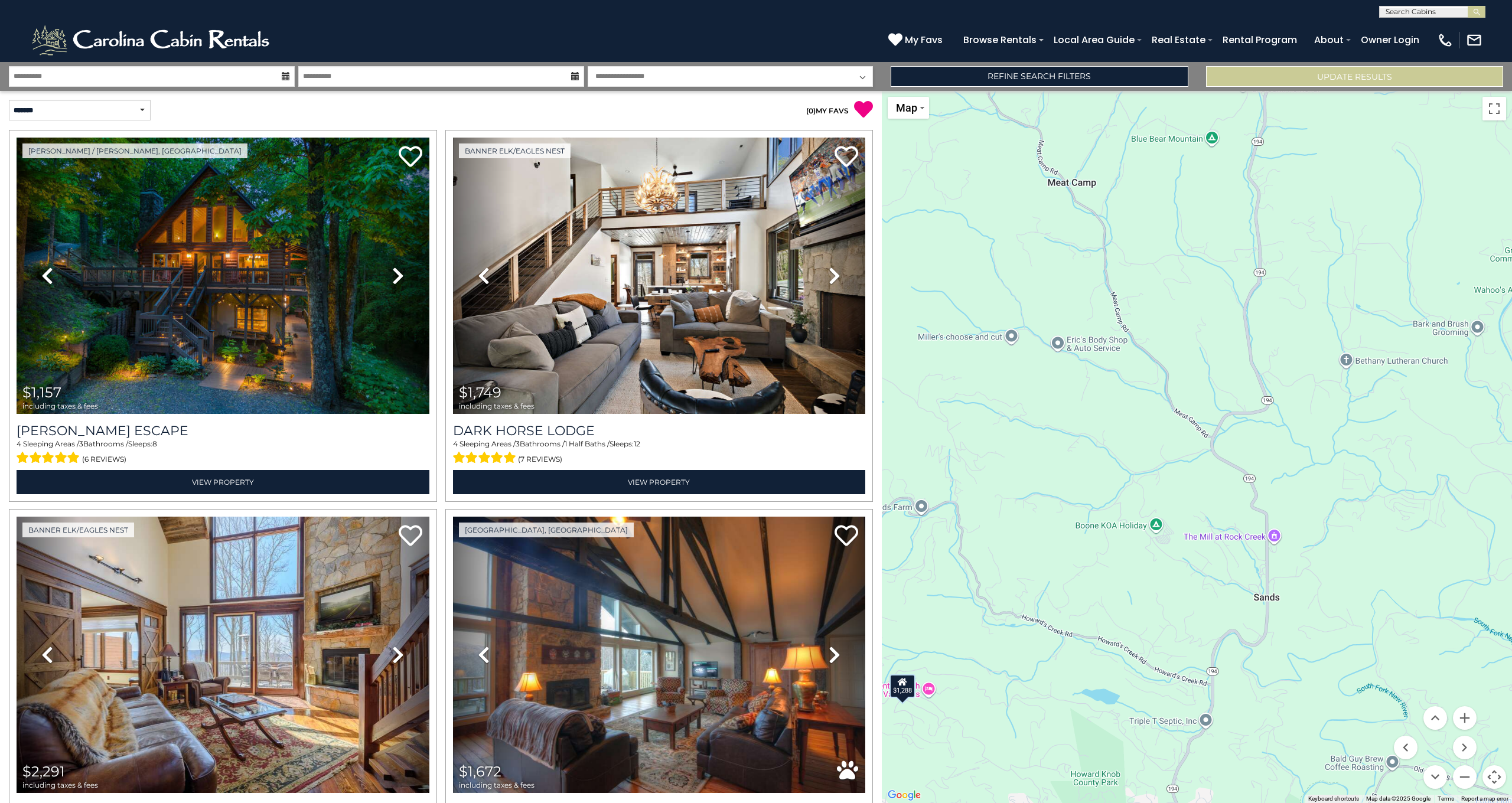
drag, startPoint x: 1340, startPoint y: 530, endPoint x: 1239, endPoint y: 544, distance: 102.0
click at [1221, 540] on div "$1,157 $1,749 $2,291 $1,672 $1,684 $3,304 $2,496 $1,789 $1,077 $1,087 $927 $670…" at bounding box center [1196, 447] width 630 height 712
click at [1460, 717] on button "Zoom in" at bounding box center [1464, 718] width 24 height 24
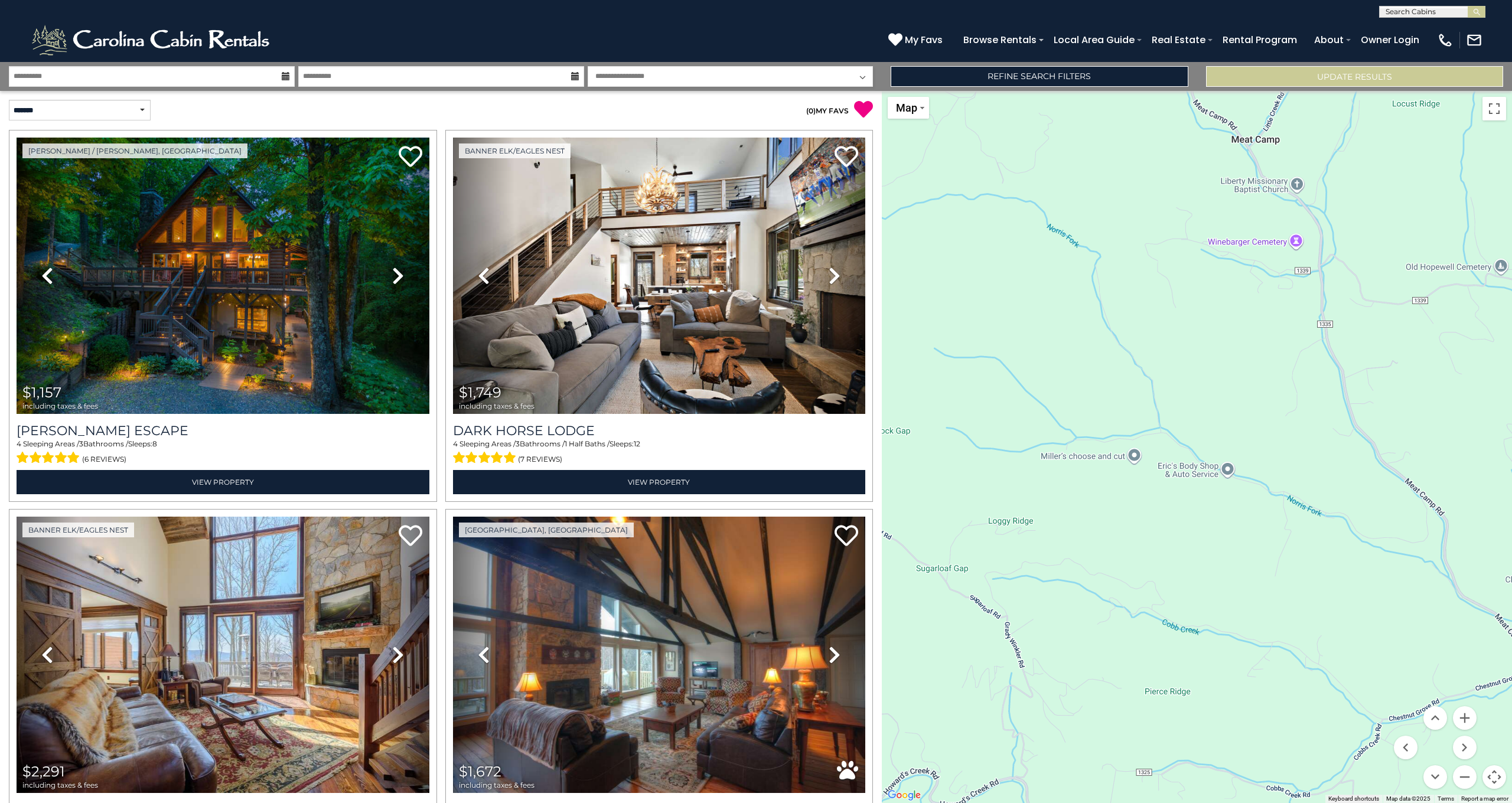
drag, startPoint x: 1056, startPoint y: 524, endPoint x: 1366, endPoint y: 745, distance: 380.7
click at [1366, 745] on div "$1,157 $1,749 $2,291 $1,672 $1,684 $3,304 $2,496 $1,789 $1,077 $1,087 $927 $670…" at bounding box center [1196, 447] width 630 height 712
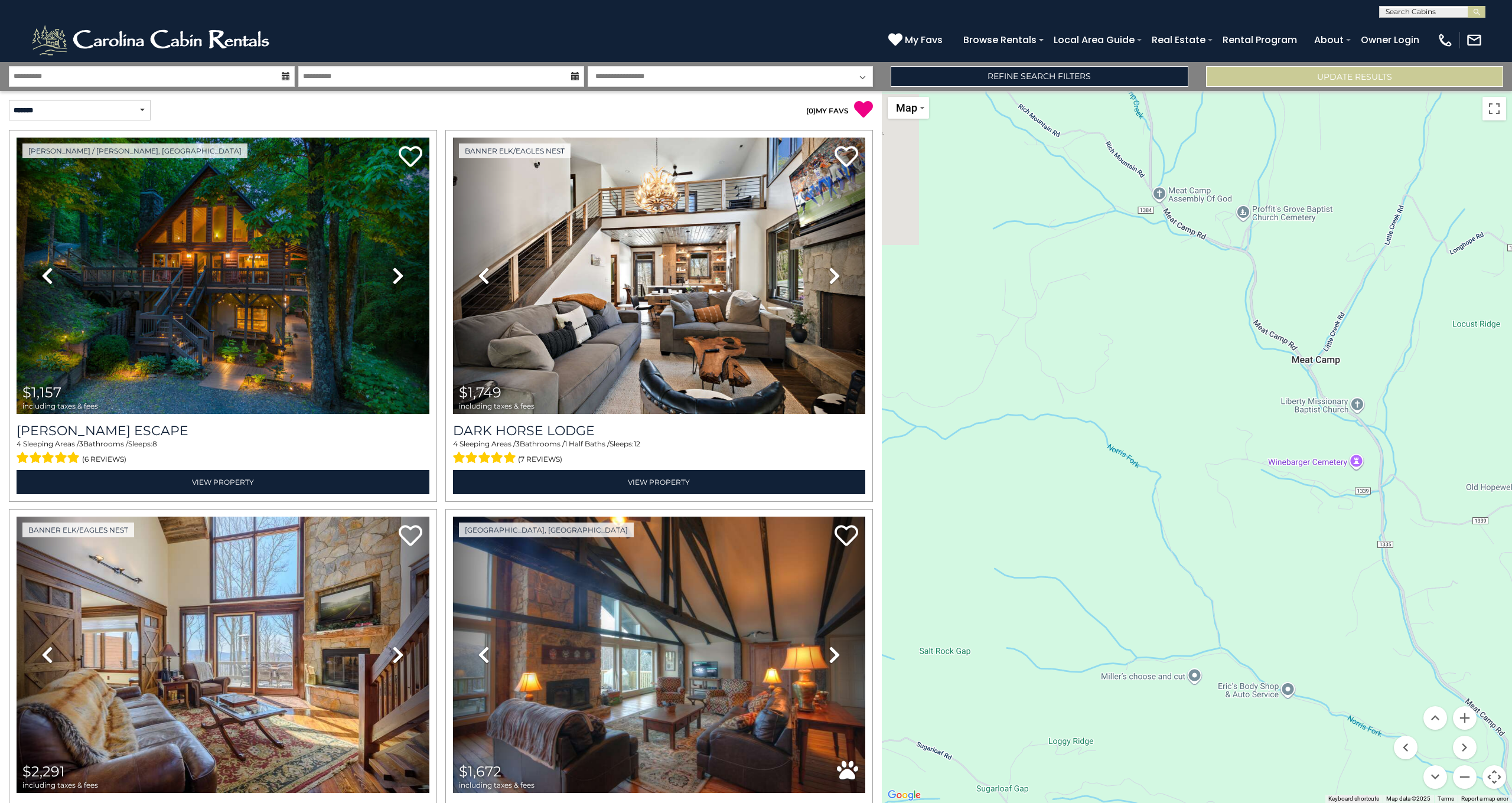
drag, startPoint x: 1248, startPoint y: 346, endPoint x: 1308, endPoint y: 567, distance: 229.0
click at [1308, 567] on div "$1,157 $1,749 $2,291 $1,672 $1,684 $3,304 $2,496 $1,789 $1,077 $1,087 $927 $670…" at bounding box center [1196, 447] width 630 height 712
click at [1465, 777] on button "Zoom out" at bounding box center [1464, 777] width 24 height 24
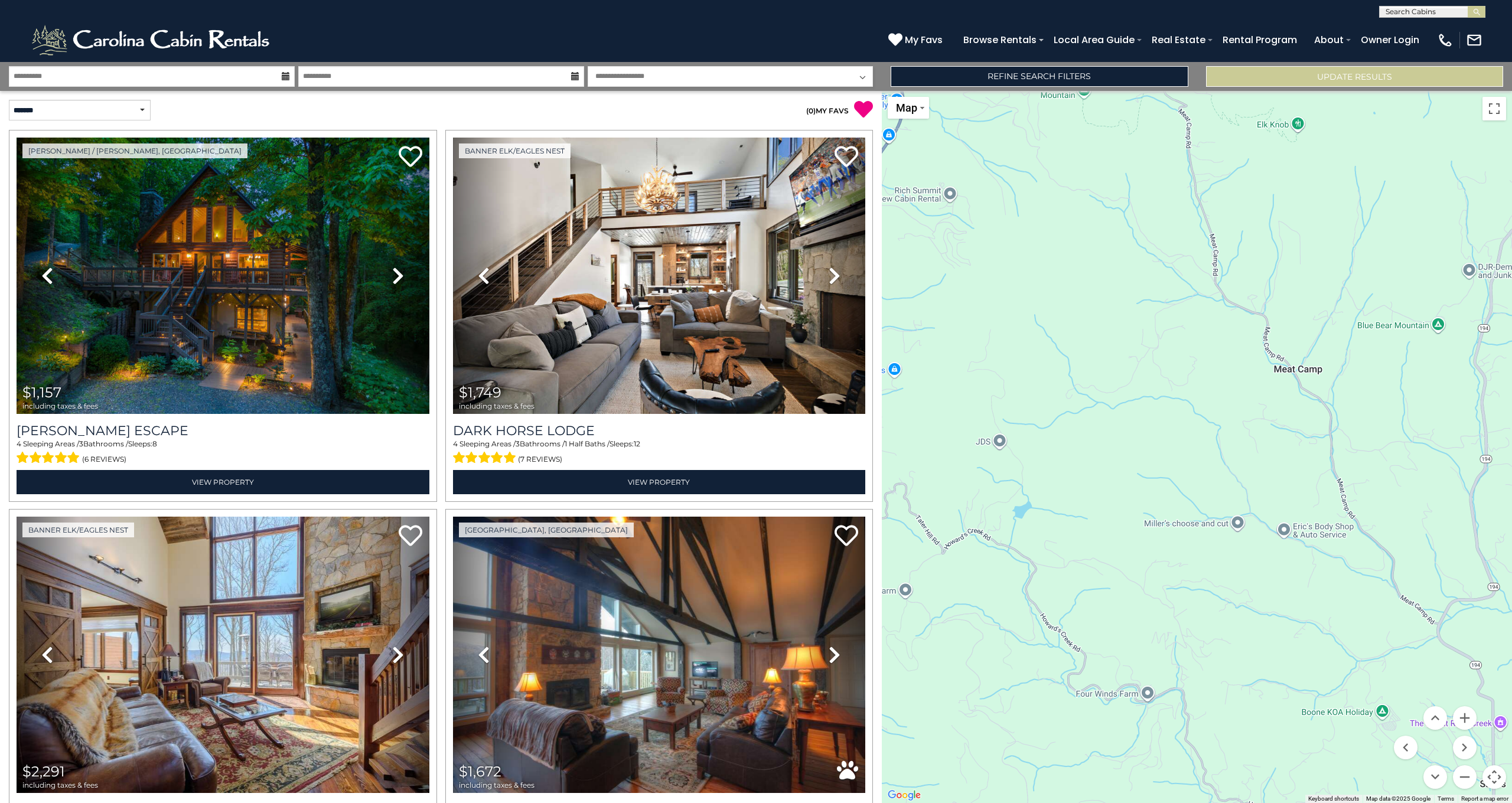
drag, startPoint x: 1120, startPoint y: 639, endPoint x: 1162, endPoint y: 604, distance: 54.7
click at [1162, 604] on div "$1,157 $1,749 $2,291 $1,672 $1,684 $3,304 $2,496 $1,789 $1,077 $1,087 $927 $670…" at bounding box center [1196, 447] width 630 height 712
click at [1460, 718] on button "Zoom in" at bounding box center [1464, 718] width 24 height 24
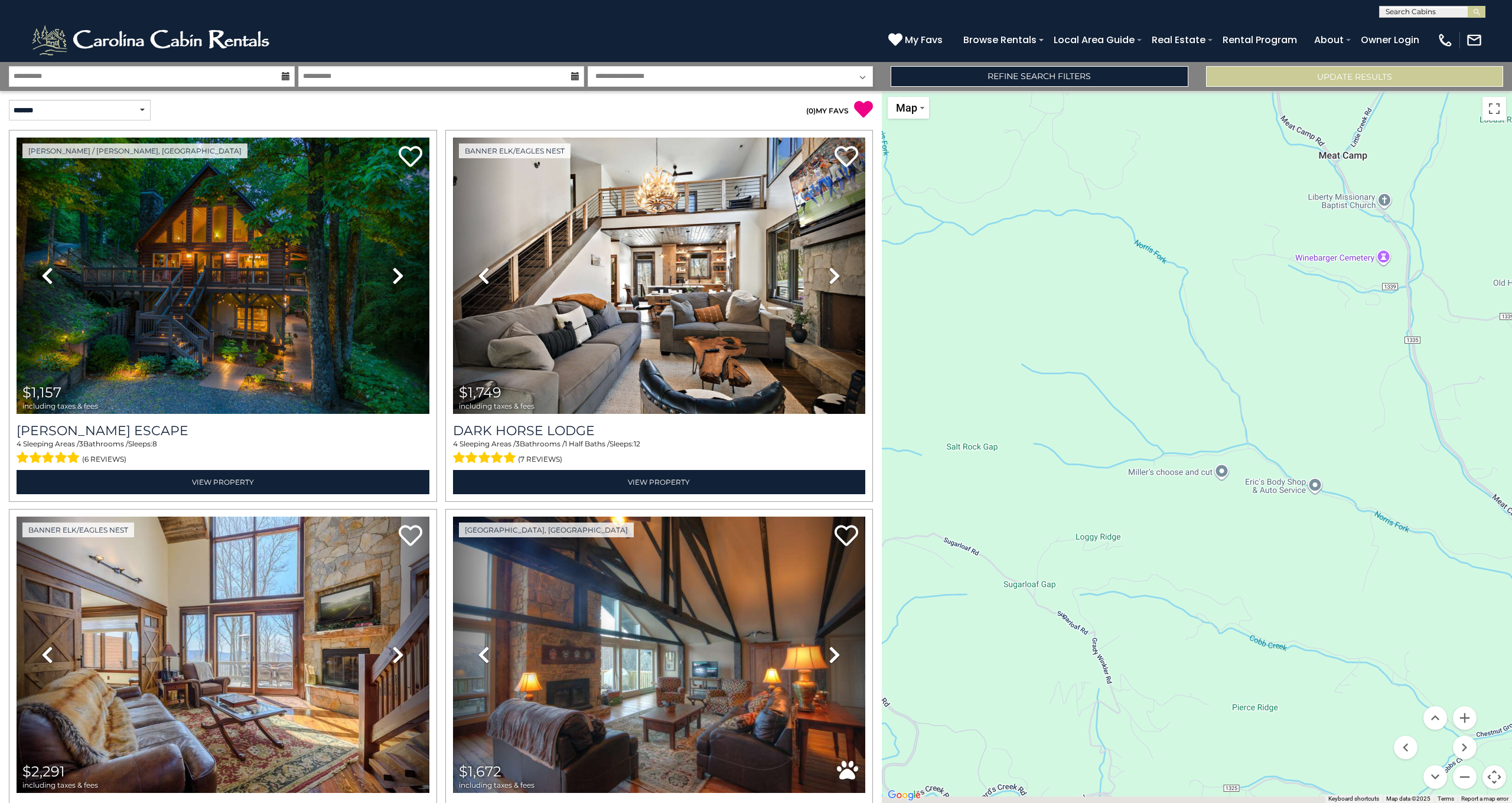
drag, startPoint x: 1344, startPoint y: 665, endPoint x: 1280, endPoint y: 494, distance: 182.6
click at [1280, 498] on div "$1,157 $1,749 $2,291 $1,672 $1,684 $3,304 $2,496 $1,789 $1,077 $1,087 $927 $670…" at bounding box center [1196, 447] width 630 height 712
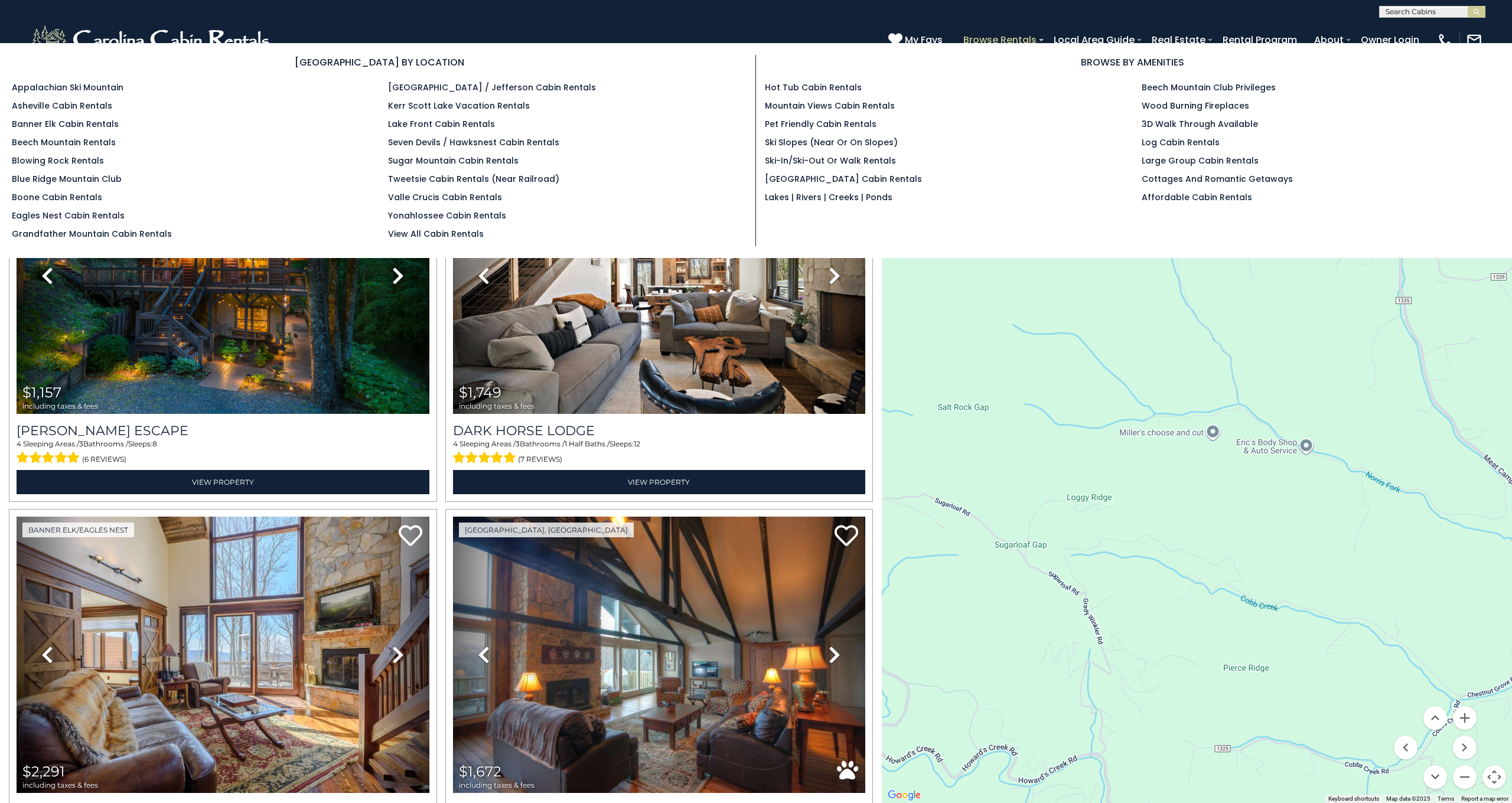
click at [1009, 38] on link "Browse Rentals" at bounding box center [999, 39] width 85 height 21
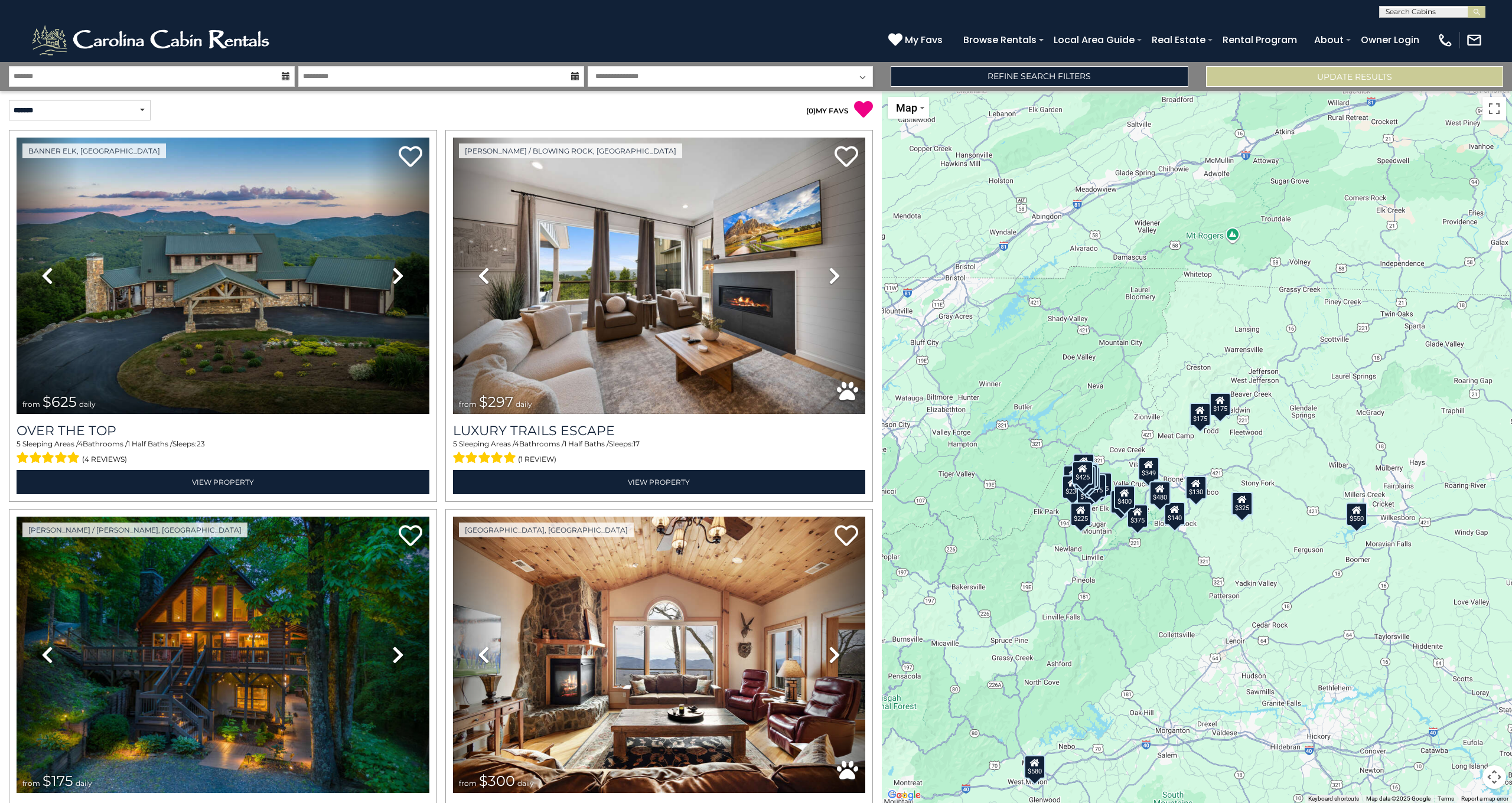
drag, startPoint x: 1303, startPoint y: 586, endPoint x: 1210, endPoint y: 625, distance: 100.8
click at [1210, 625] on div "$625 $297 $175 $300 $580 $290 $424 $395 $270 $185 $230 $550 $349 $230 $160 $325…" at bounding box center [1196, 447] width 630 height 712
click at [1492, 774] on button "Map camera controls" at bounding box center [1494, 777] width 24 height 24
click at [1467, 716] on button "Zoom in" at bounding box center [1464, 718] width 24 height 24
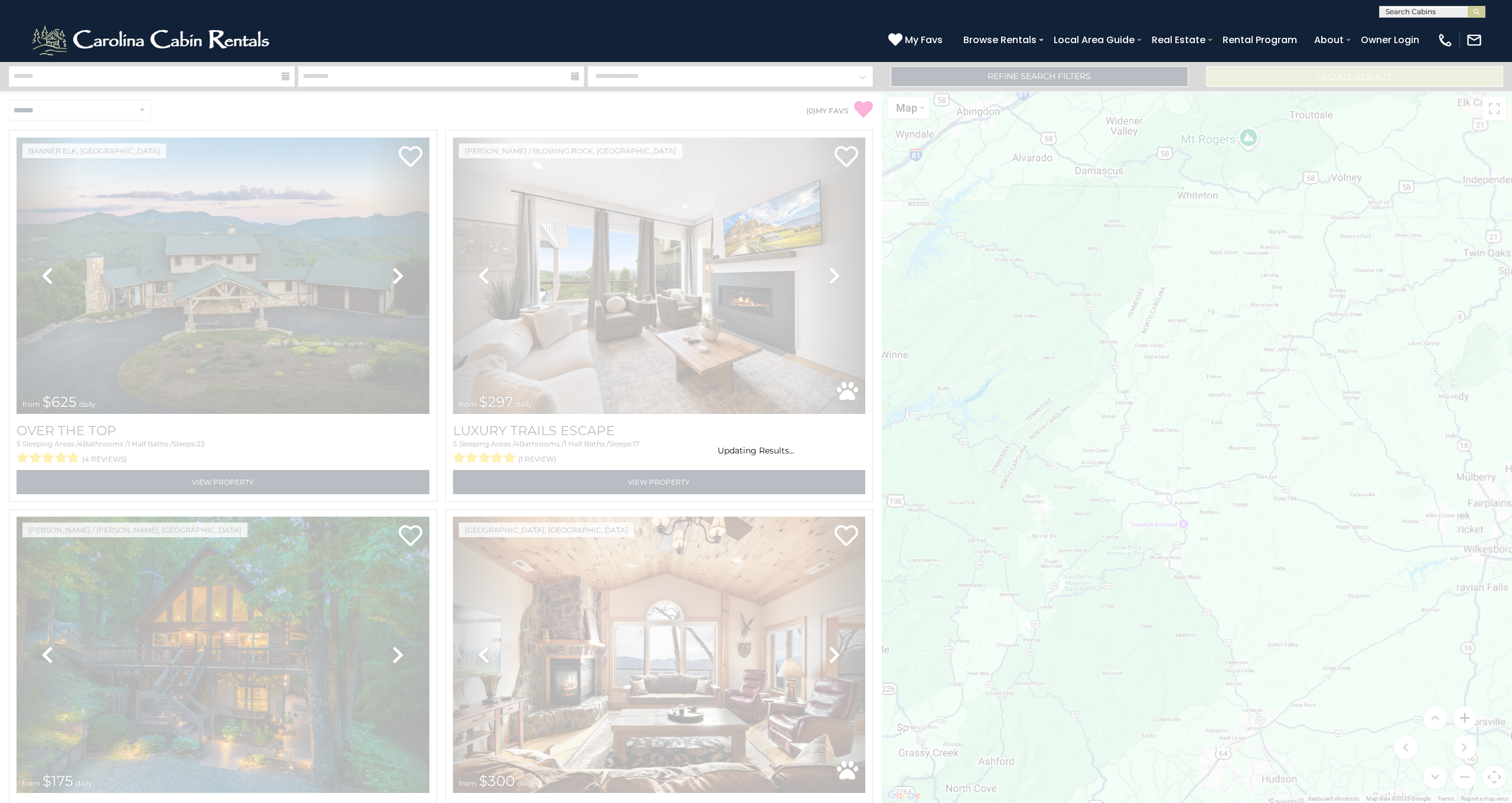
click at [1467, 716] on div "Updating Results..." at bounding box center [756, 433] width 1512 height 741
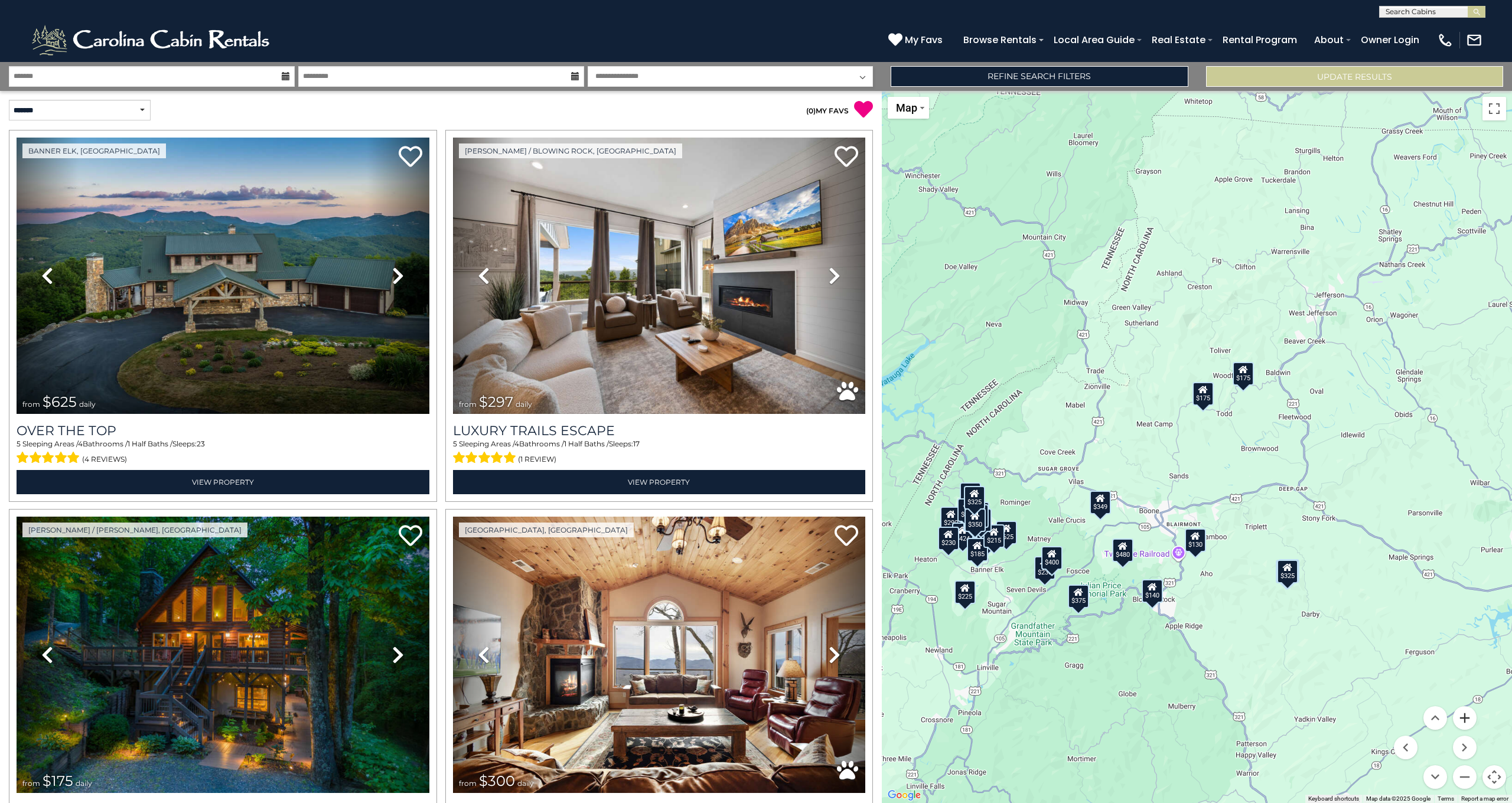
click at [1466, 718] on button "Zoom in" at bounding box center [1464, 718] width 24 height 24
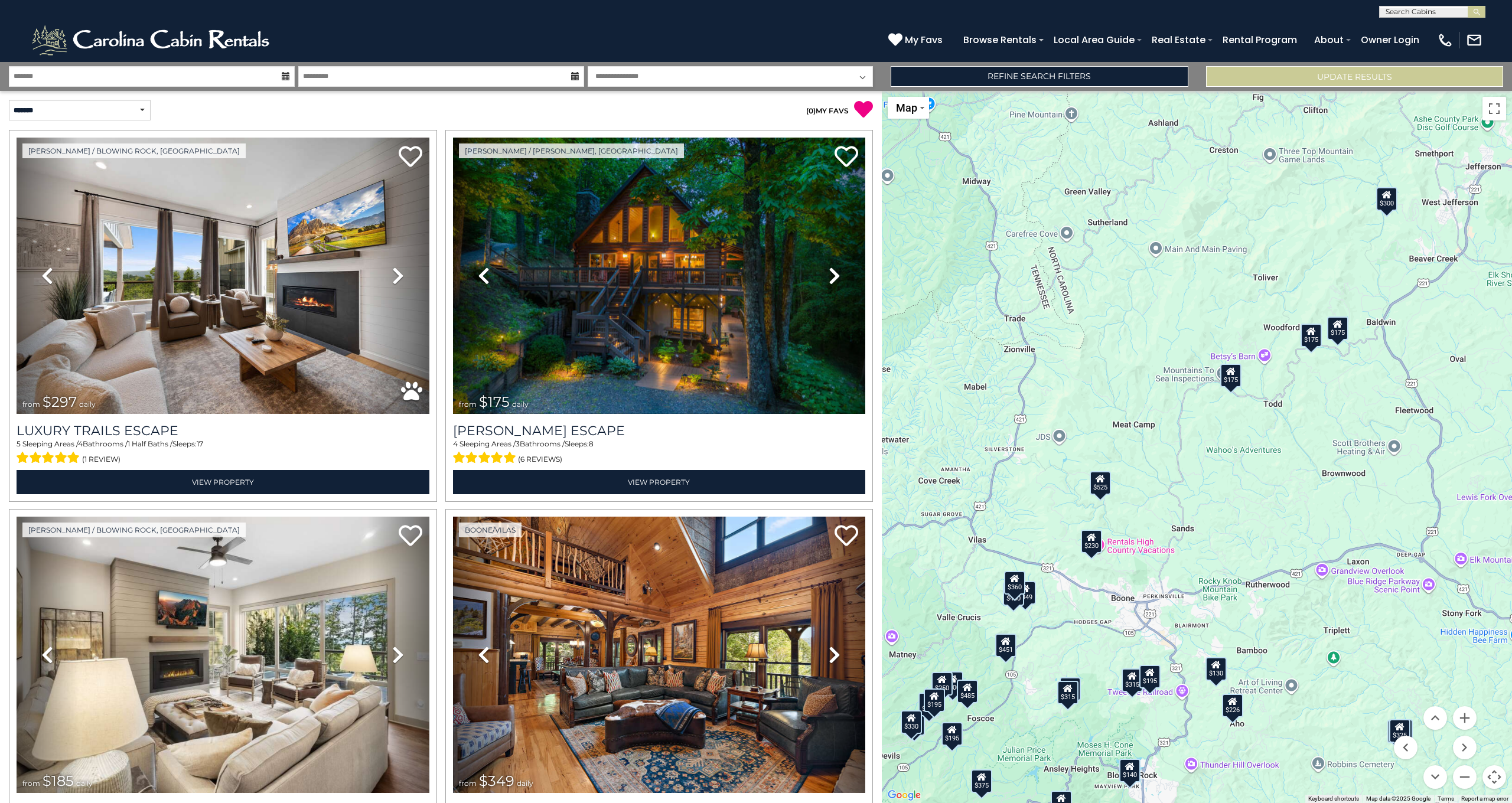
drag, startPoint x: 1147, startPoint y: 518, endPoint x: 1170, endPoint y: 544, distance: 34.7
click at [1170, 544] on div "$297 $175 $185 $349 $230 $325 $140 $130 $175 $375 $480 $400 $451 $525 $315 $300…" at bounding box center [1196, 447] width 630 height 712
click at [1464, 714] on button "Zoom in" at bounding box center [1464, 718] width 24 height 24
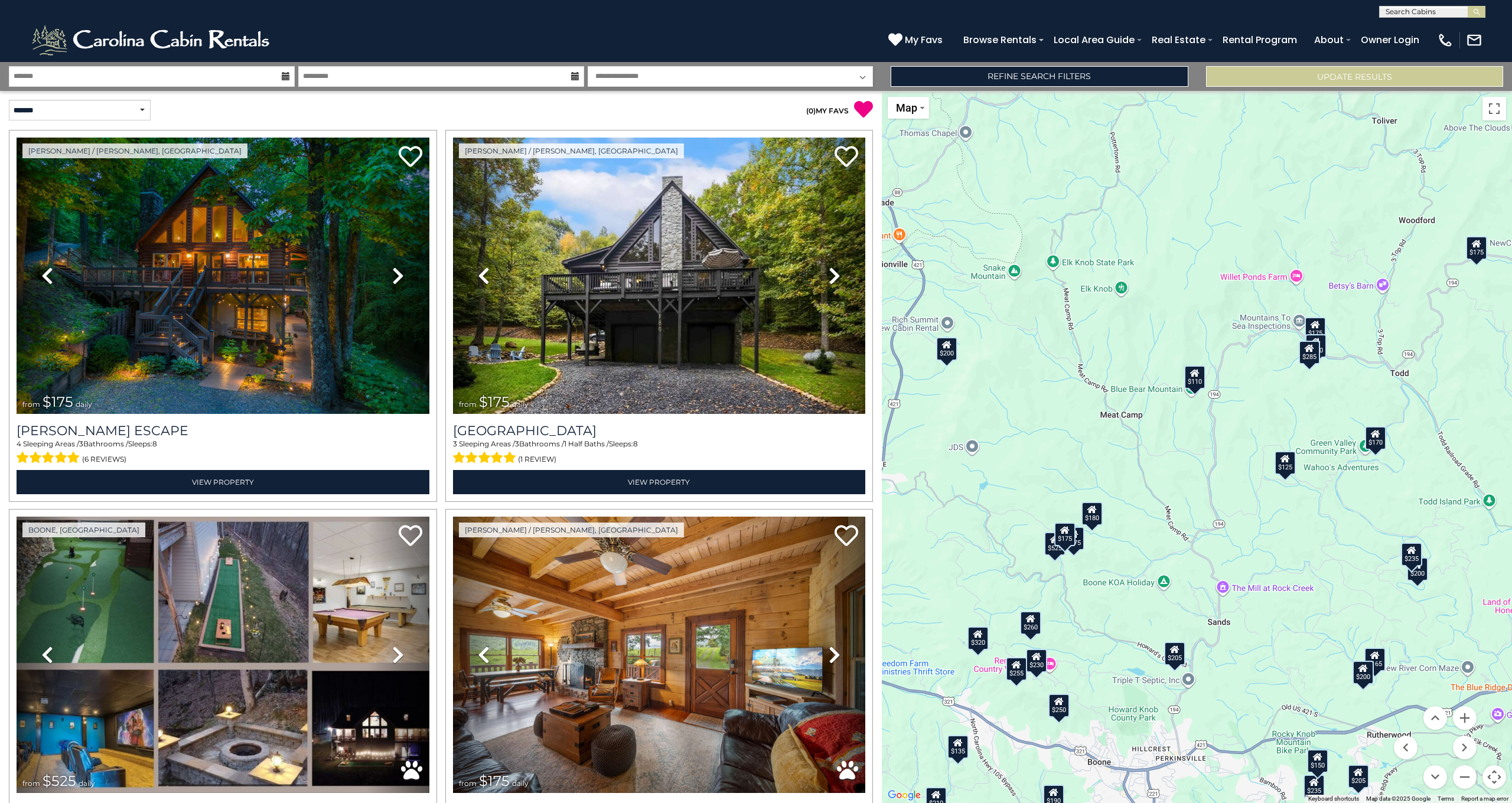
drag, startPoint x: 1069, startPoint y: 537, endPoint x: 1127, endPoint y: 551, distance: 59.7
click at [1127, 551] on div "$175 $175 $525 $175 $230 $210 $110 $200 $180 $170 $175 $255 $165 $170 $200 $195…" at bounding box center [1196, 447] width 630 height 712
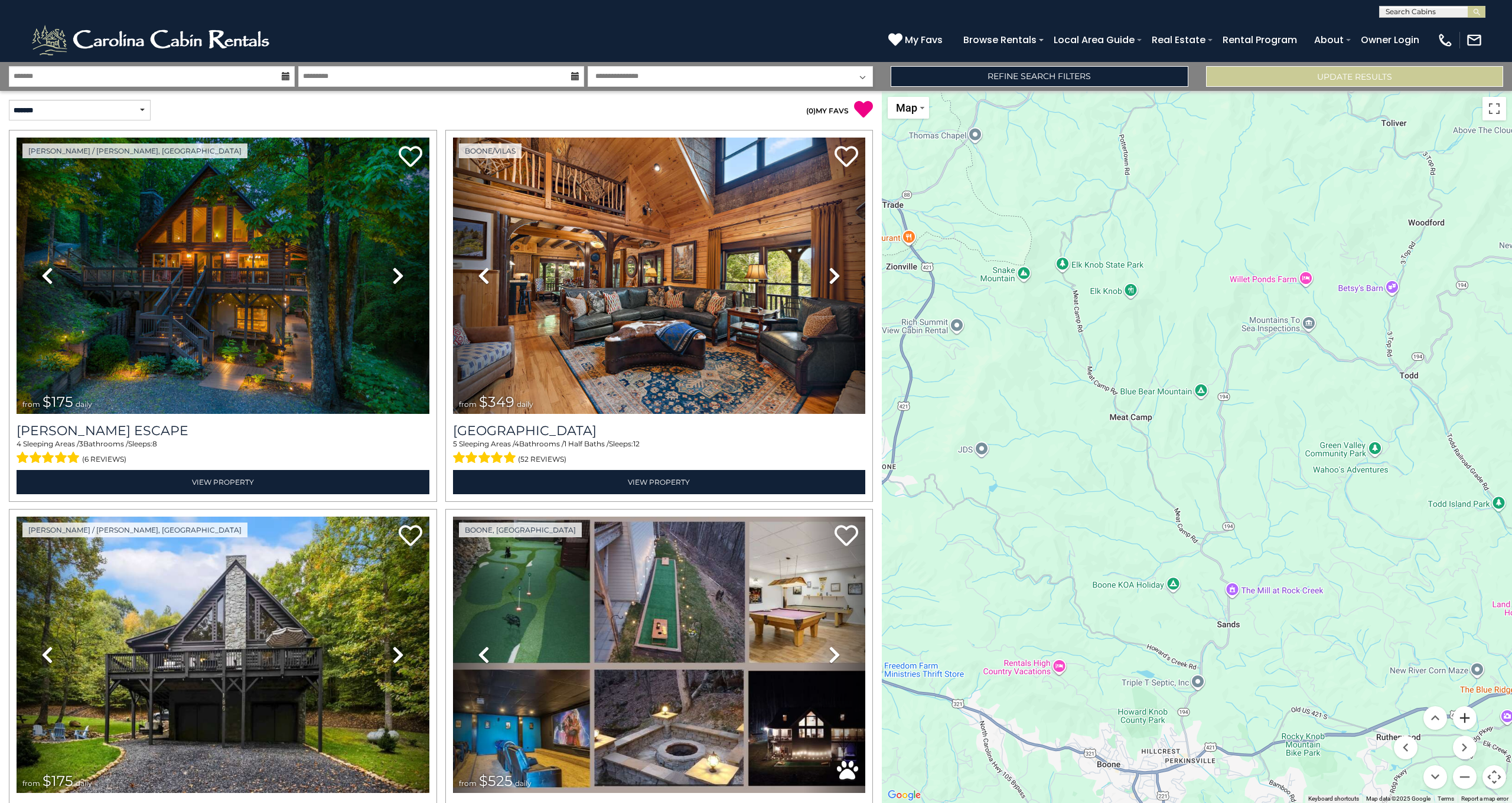
click at [1459, 711] on button "Zoom in" at bounding box center [1464, 718] width 24 height 24
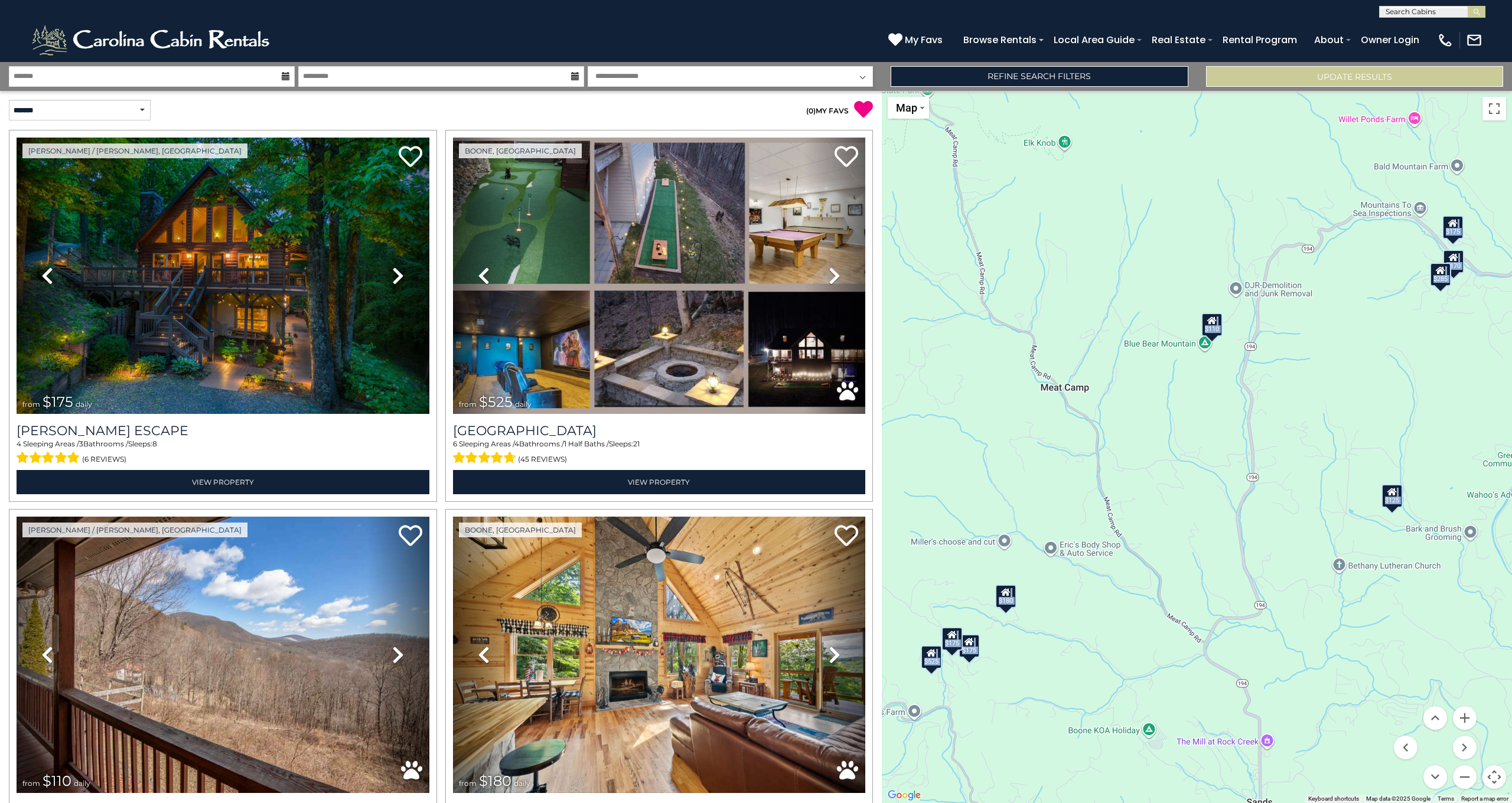
drag, startPoint x: 1152, startPoint y: 618, endPoint x: 1267, endPoint y: 561, distance: 128.4
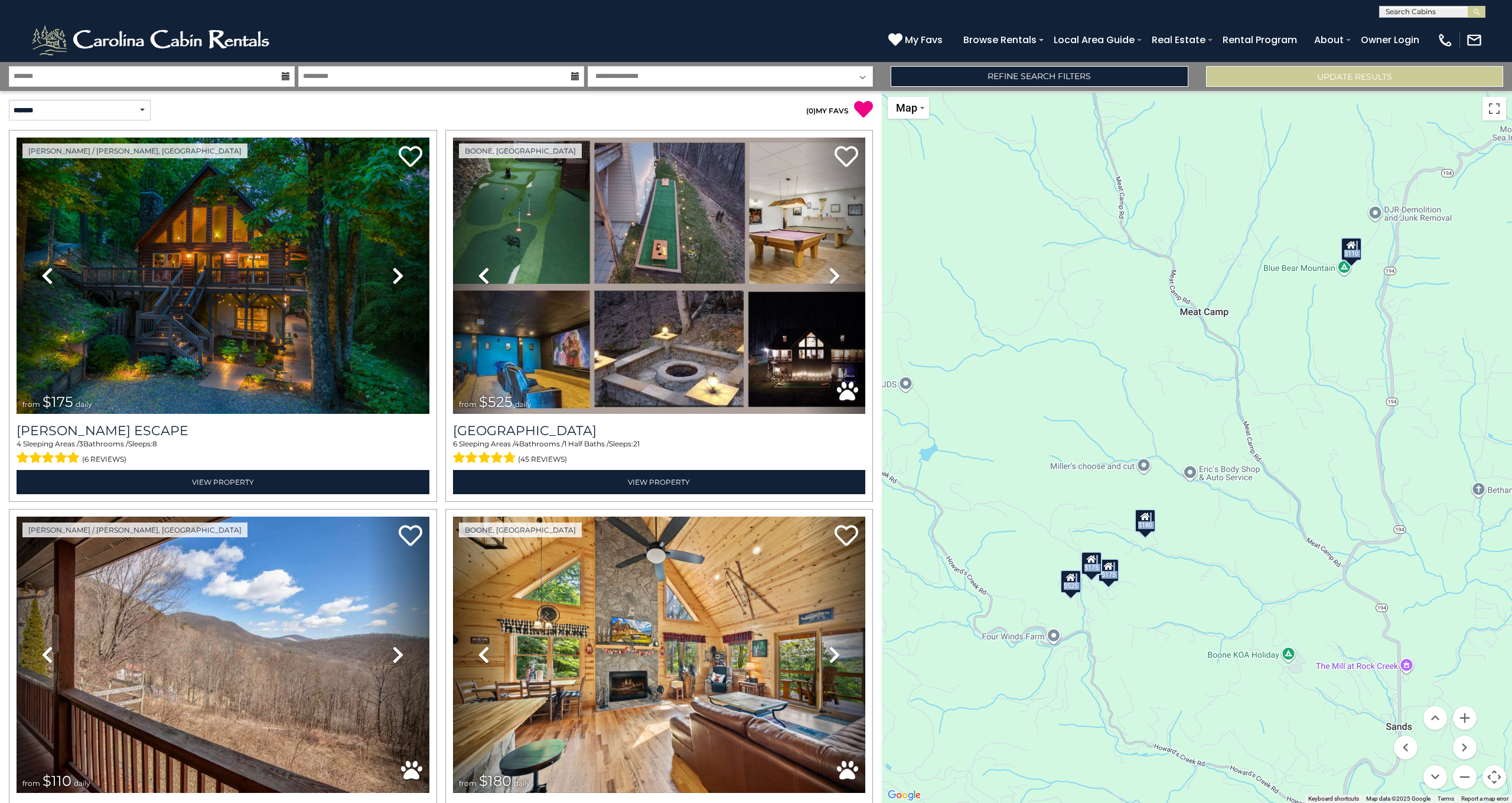
drag, startPoint x: 1263, startPoint y: 598, endPoint x: 1373, endPoint y: 534, distance: 127.3
click at [1373, 534] on div "$175 $525 $110 $180 $170 $175 $285 $175 $125" at bounding box center [1196, 447] width 630 height 712
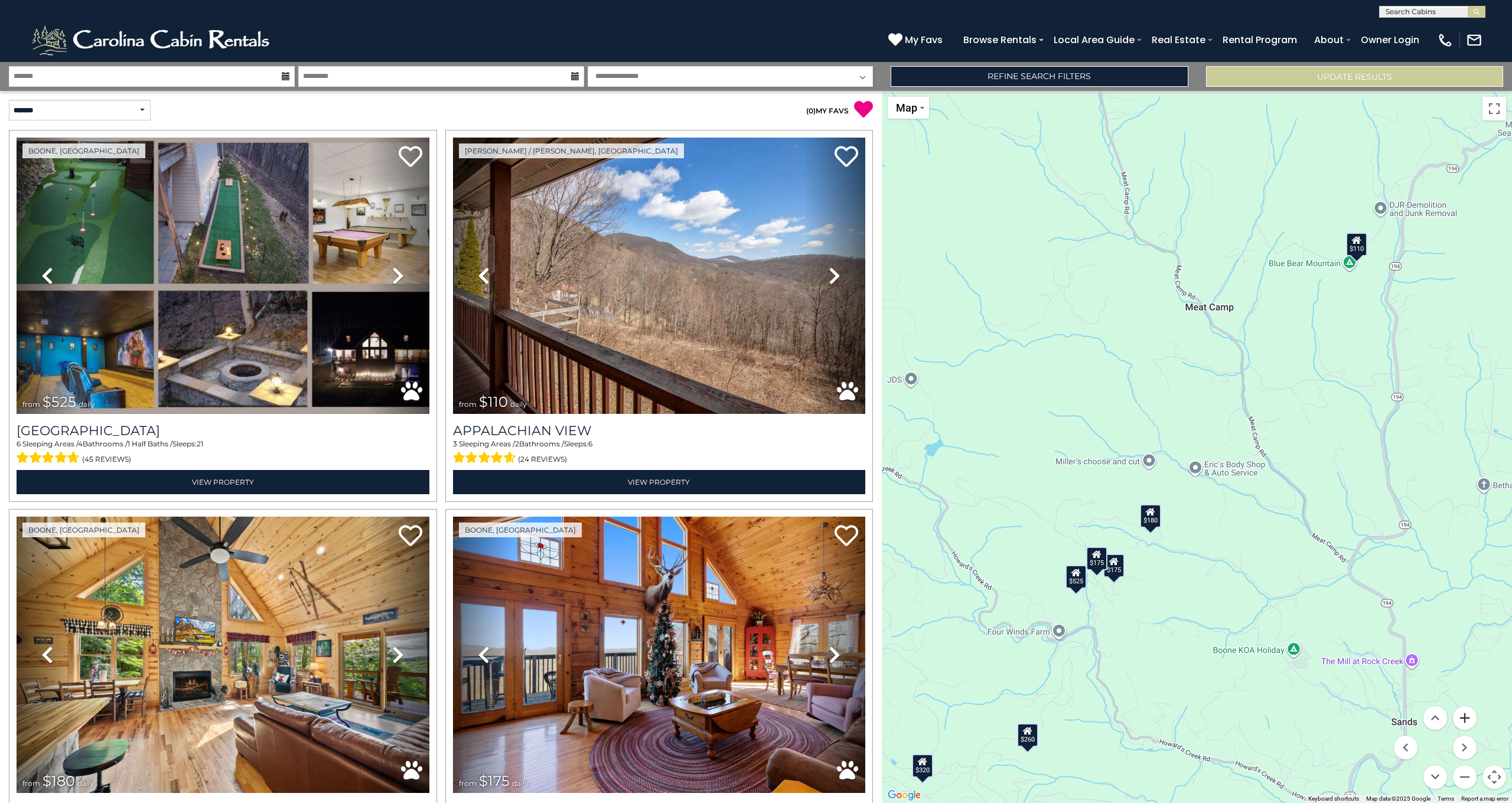
click at [1463, 718] on button "Zoom in" at bounding box center [1464, 718] width 24 height 24
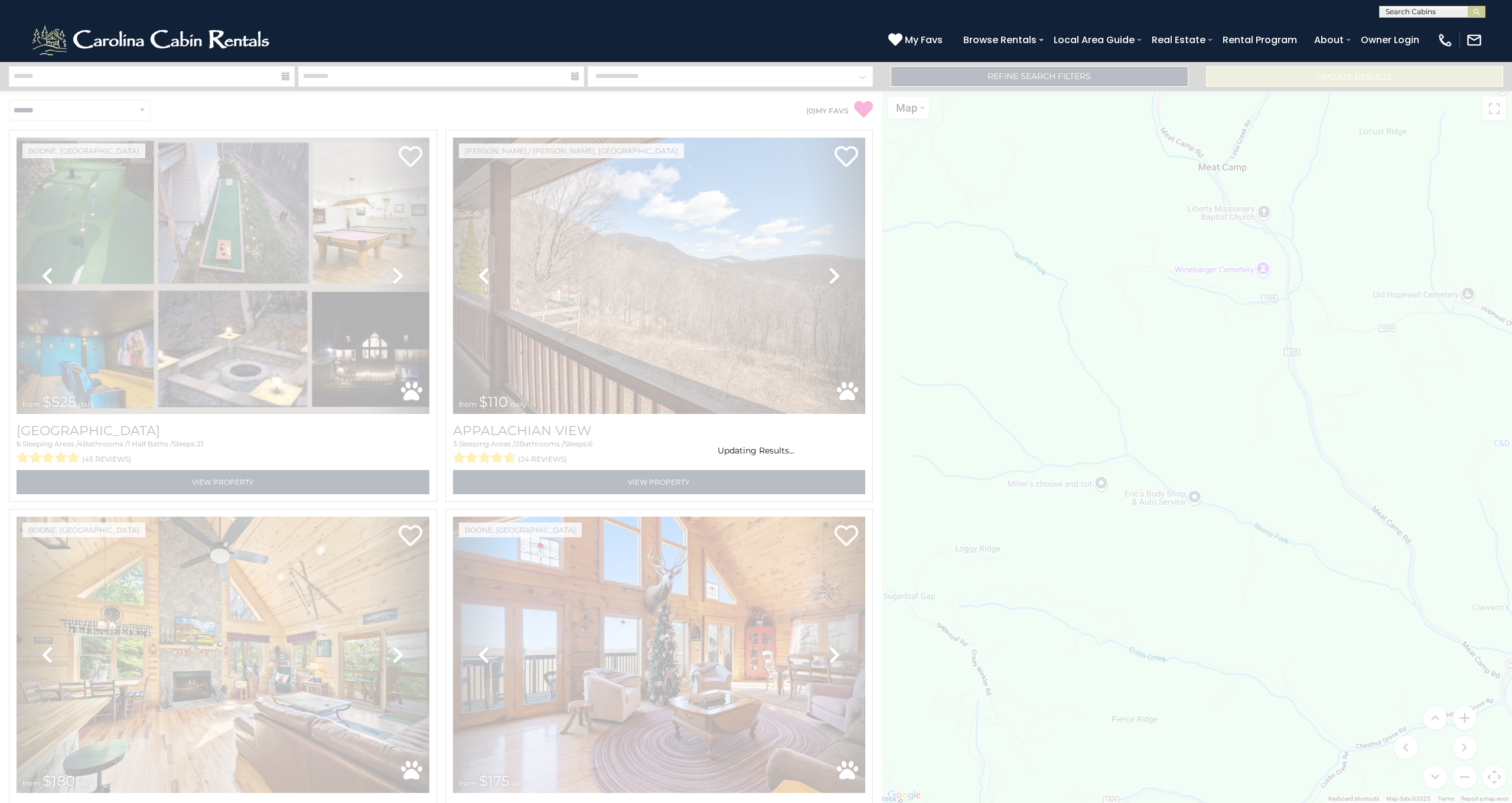
drag, startPoint x: 1347, startPoint y: 641, endPoint x: 1351, endPoint y: 527, distance: 114.1
click at [1351, 527] on div "Updating Results..." at bounding box center [756, 433] width 1512 height 741
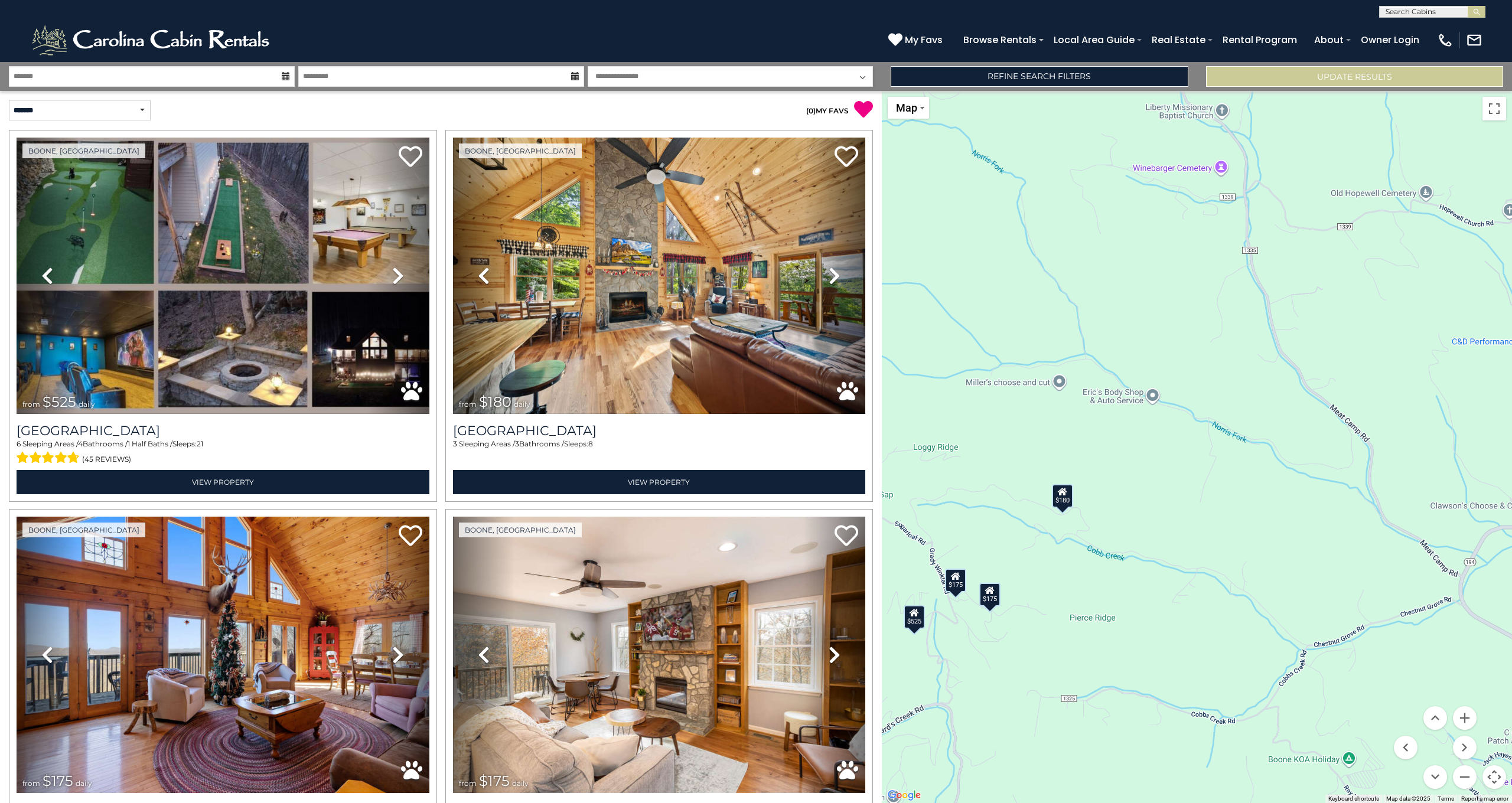
drag, startPoint x: 1253, startPoint y: 713, endPoint x: 1211, endPoint y: 610, distance: 111.2
click at [1211, 610] on div "$525 $180 $175 $175" at bounding box center [1196, 447] width 630 height 712
click at [1065, 504] on div "$180" at bounding box center [1062, 495] width 22 height 24
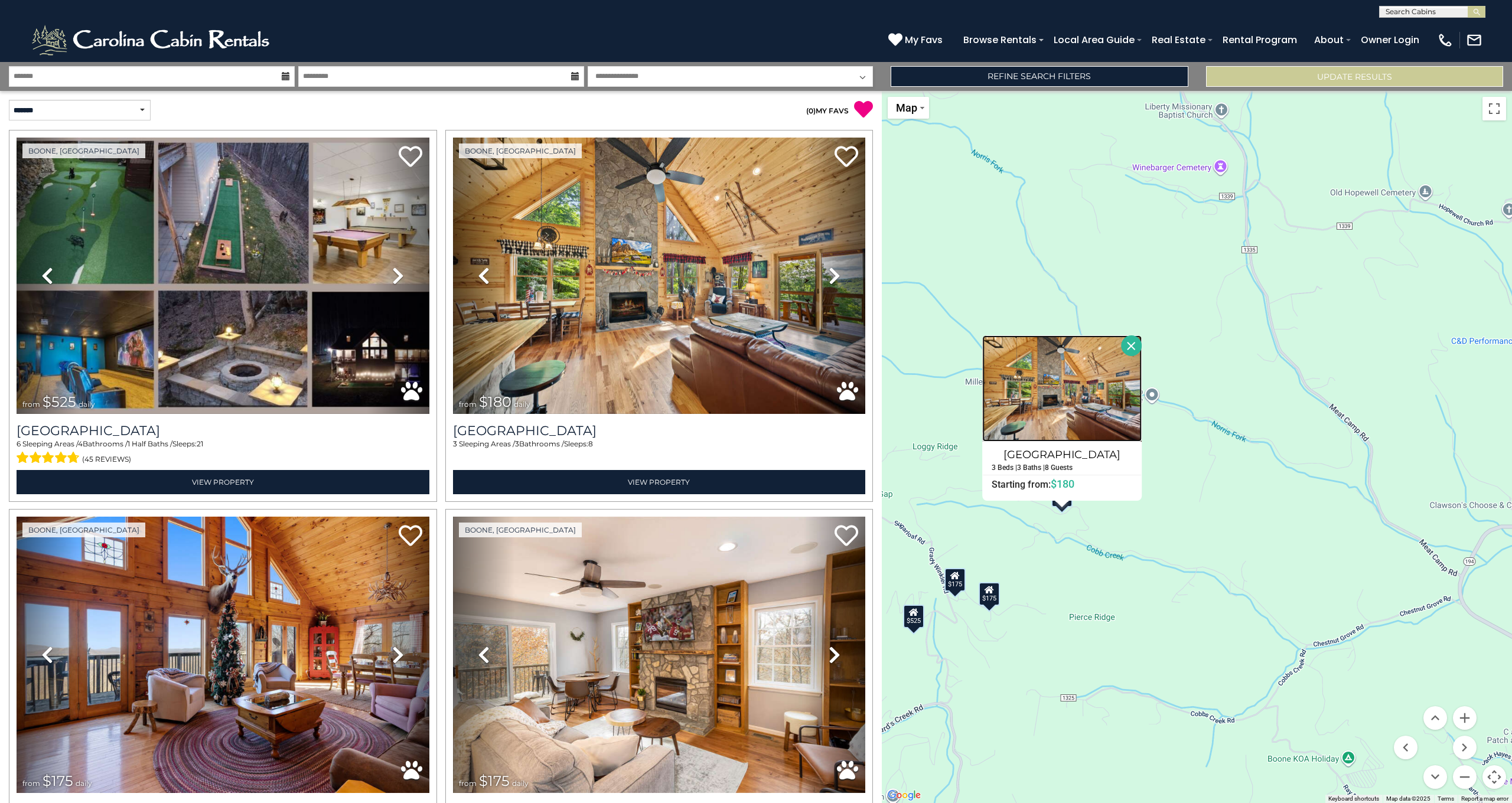
click at [1035, 426] on img at bounding box center [1062, 389] width 159 height 106
click at [959, 582] on div "$175" at bounding box center [955, 580] width 22 height 24
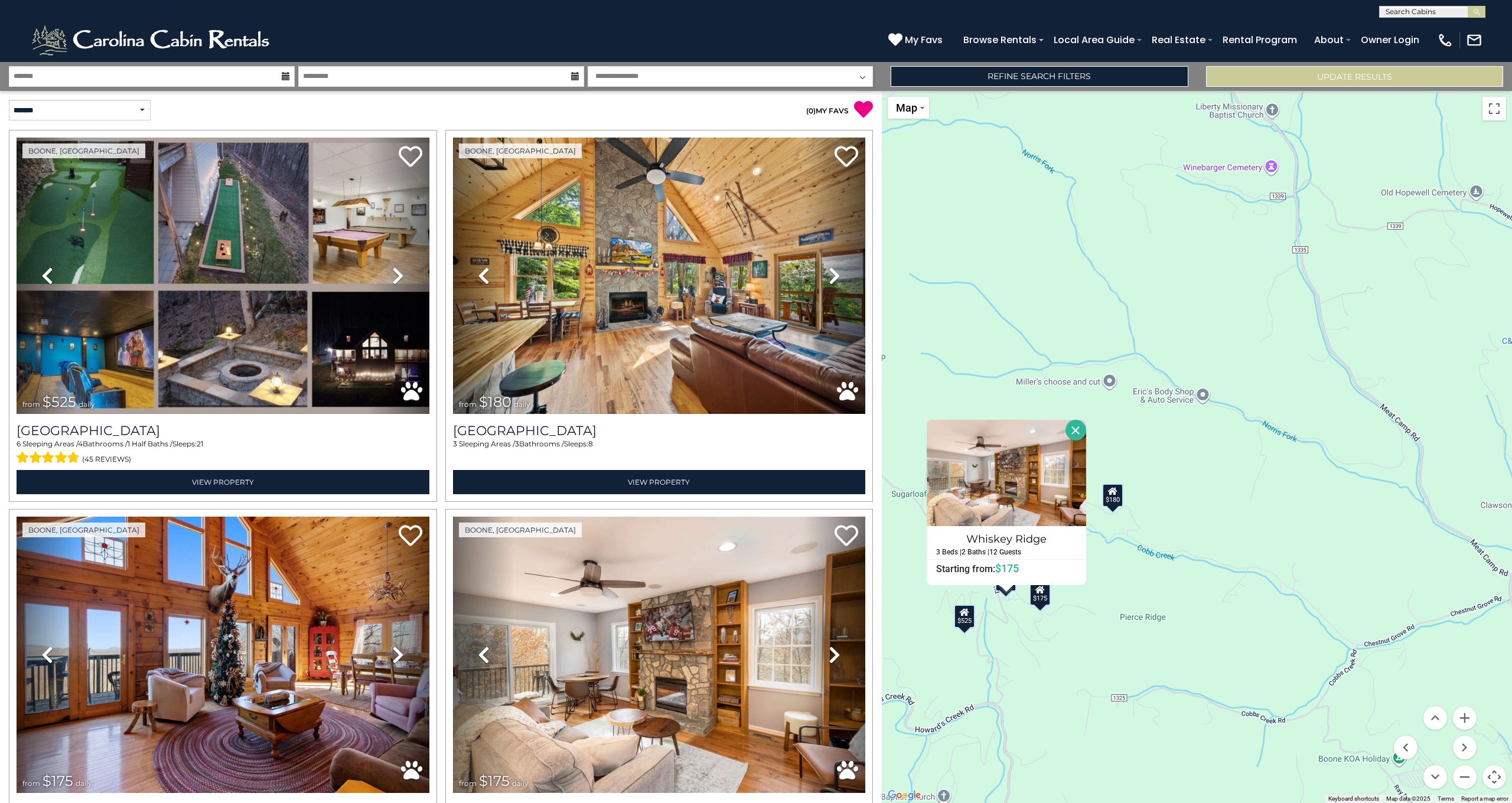
click at [1041, 600] on div "$175" at bounding box center [1040, 594] width 22 height 24
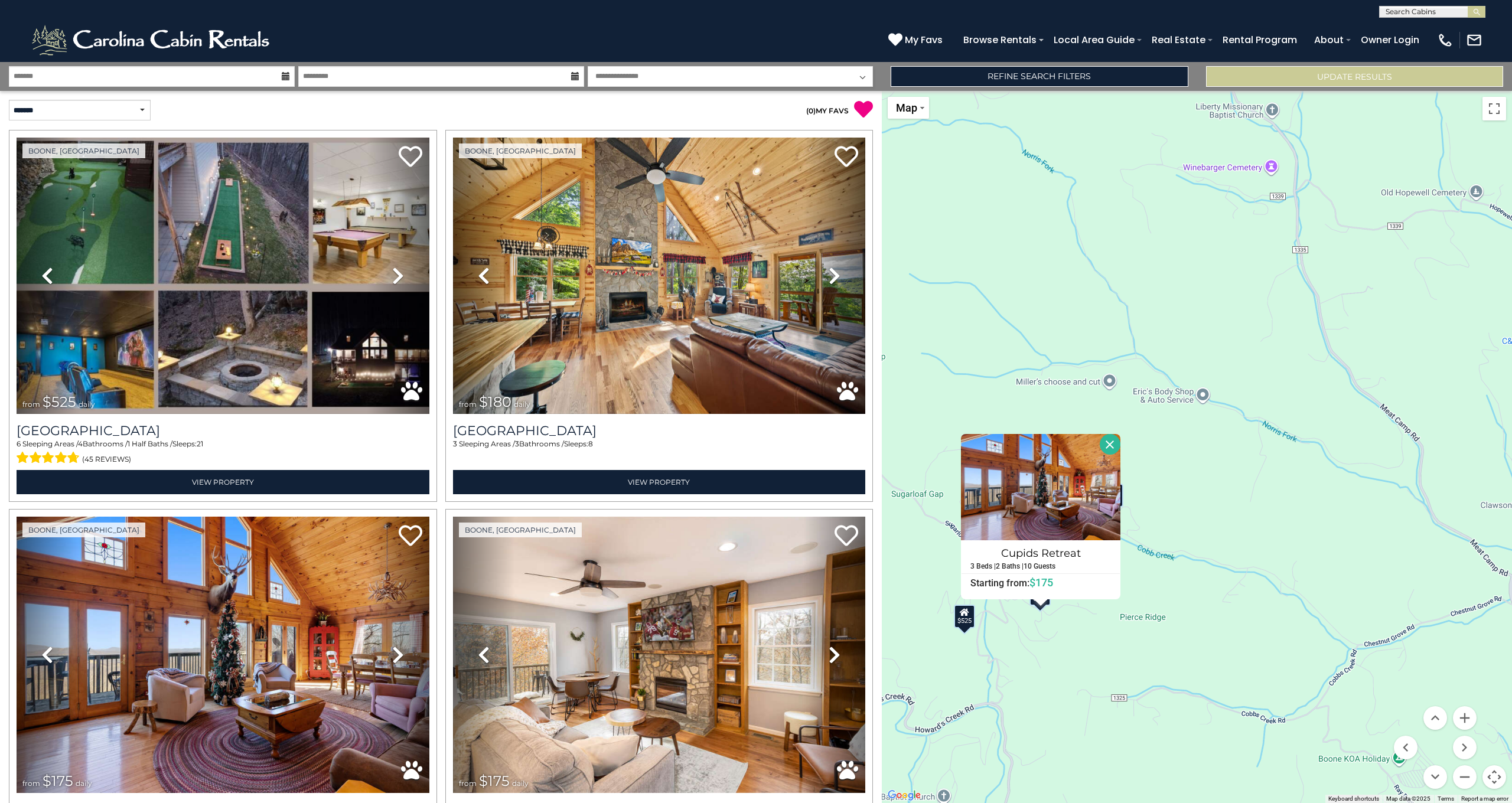
click at [961, 623] on div "$525" at bounding box center [965, 616] width 22 height 24
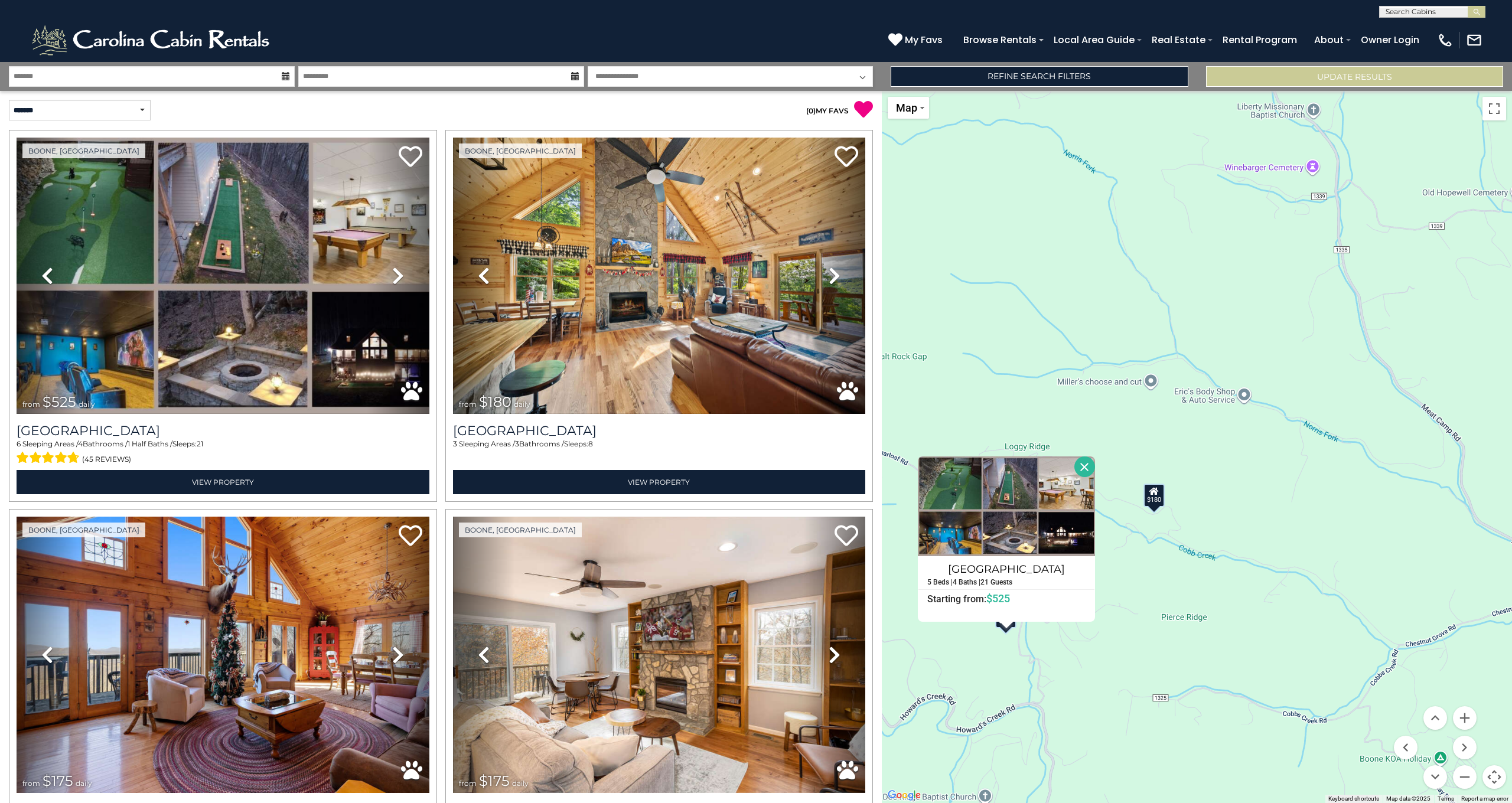
click at [1084, 463] on button "Close" at bounding box center [1084, 467] width 21 height 21
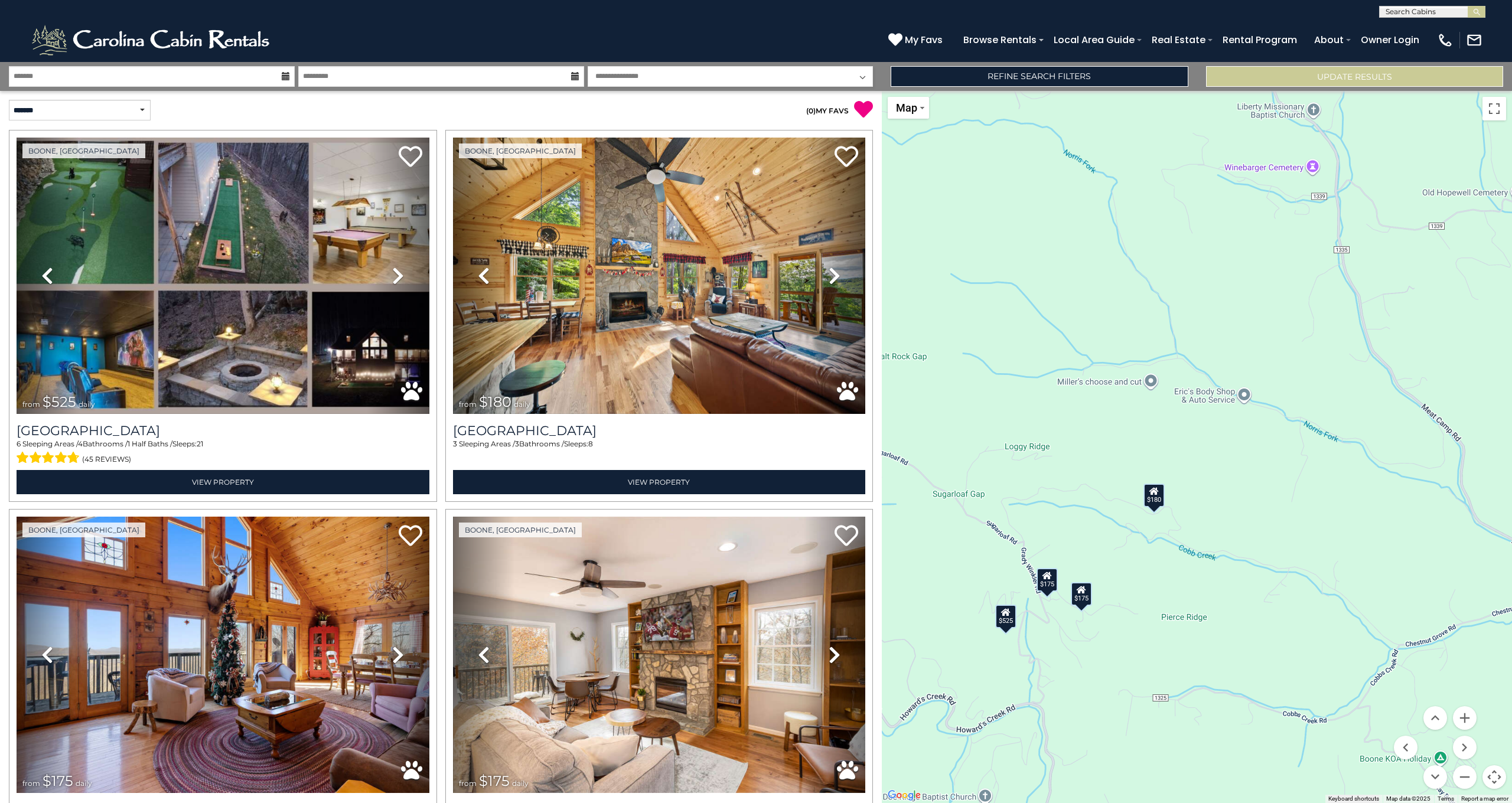
click at [1156, 498] on div "$180" at bounding box center [1153, 495] width 22 height 24
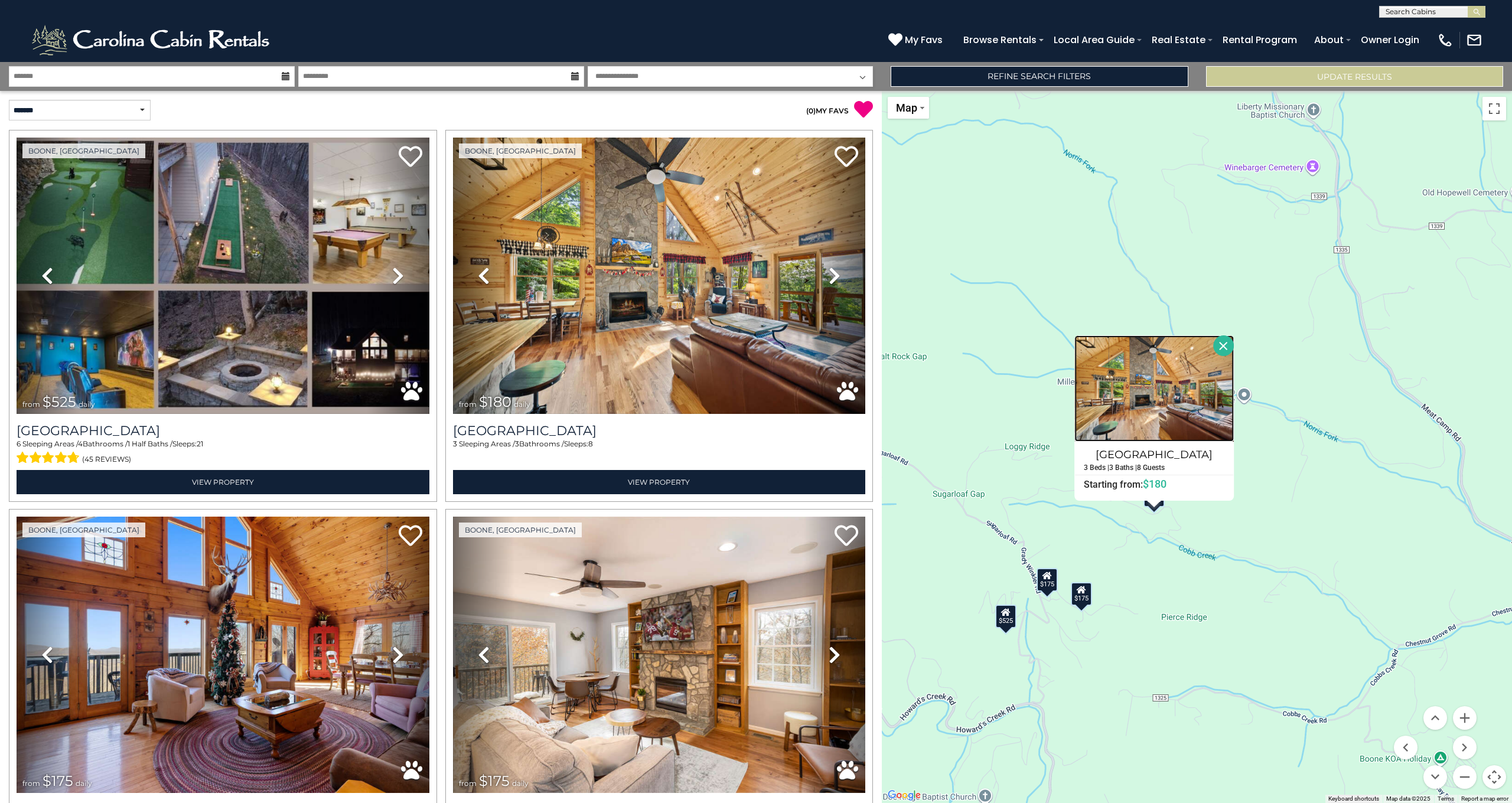
click at [1168, 378] on img at bounding box center [1153, 389] width 159 height 106
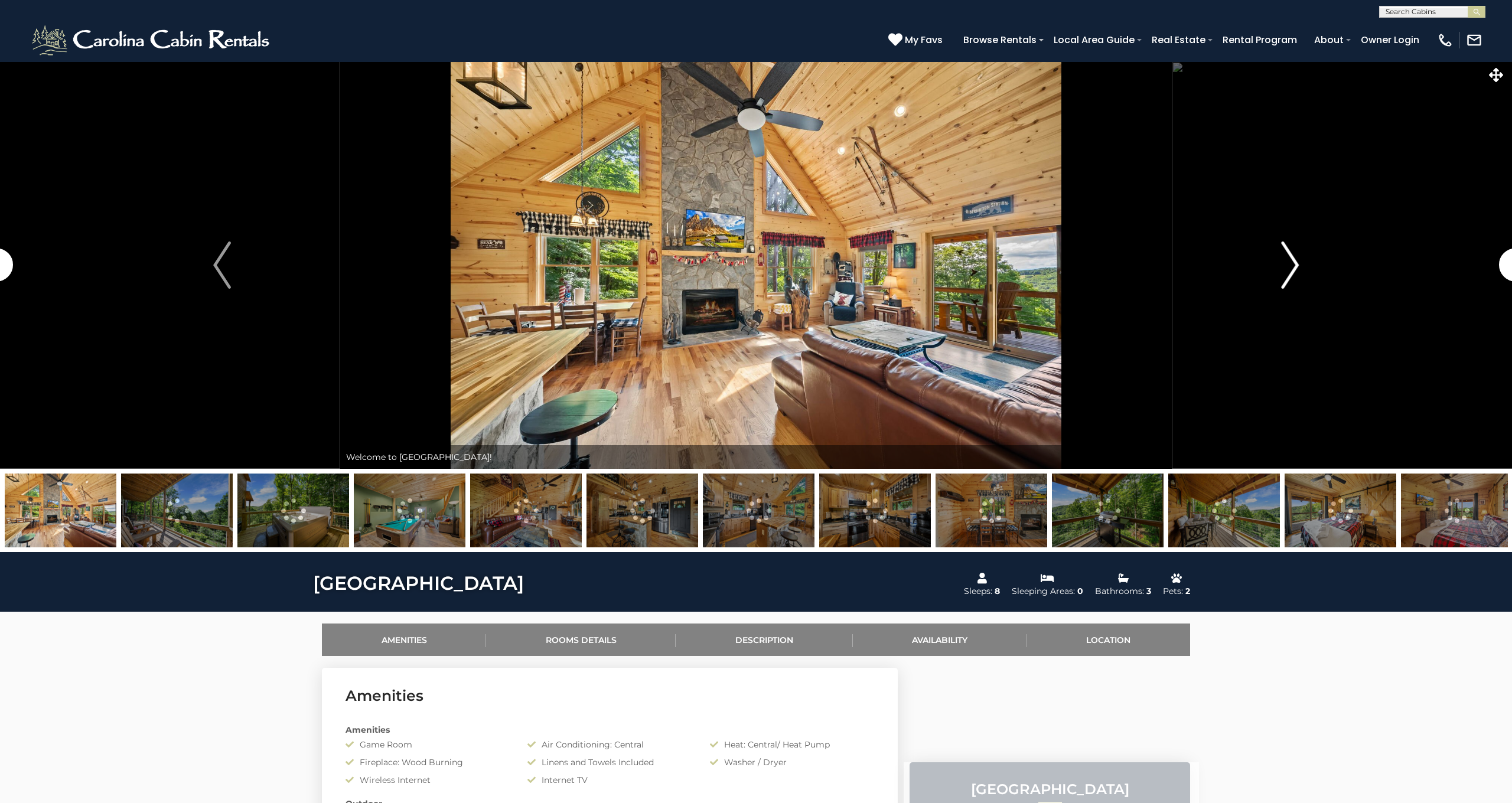
click at [1293, 265] on img "Next" at bounding box center [1290, 265] width 18 height 47
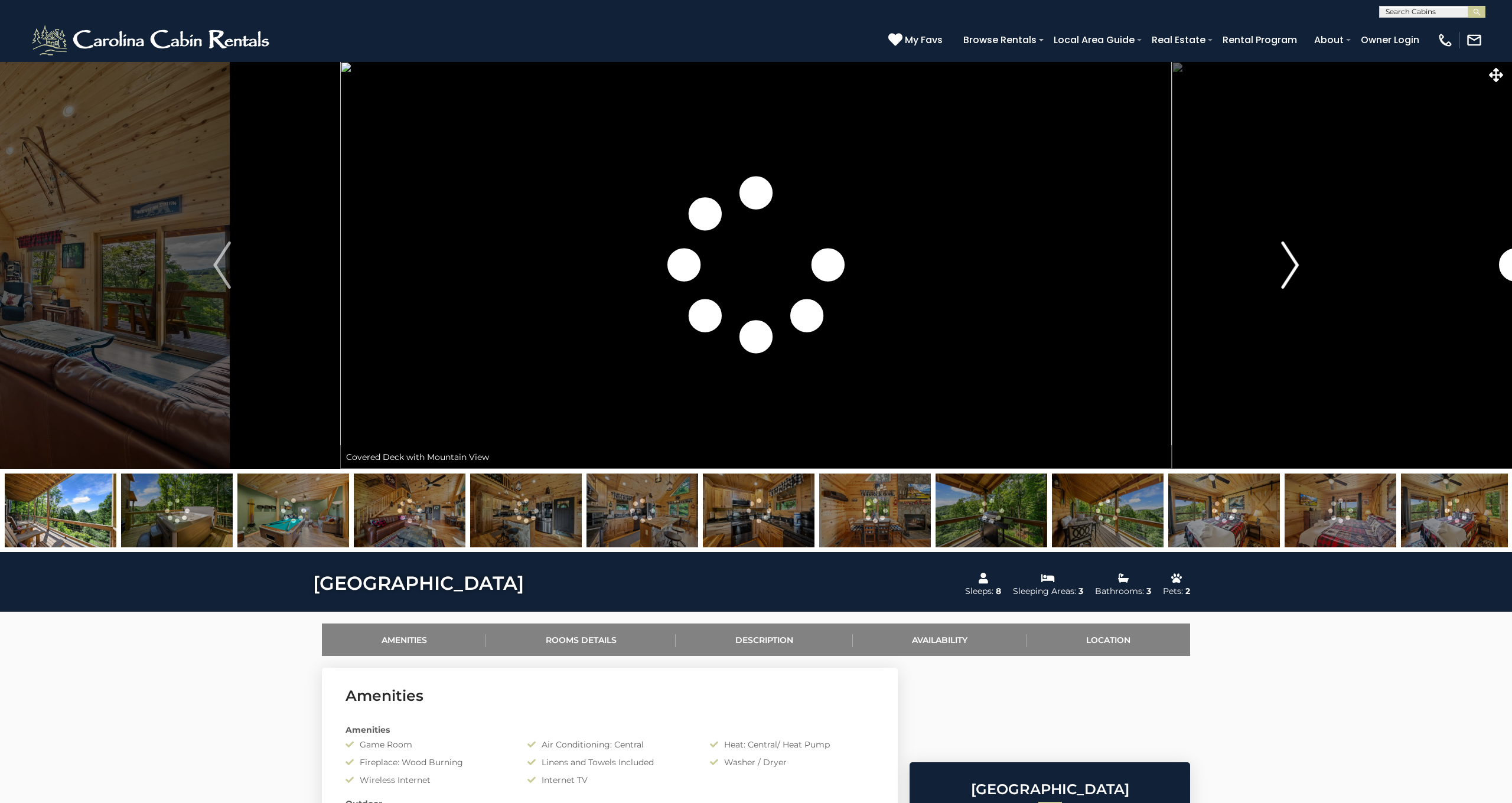
drag, startPoint x: 1282, startPoint y: 264, endPoint x: 1290, endPoint y: 257, distance: 10.6
click at [1282, 264] on img "Next" at bounding box center [1290, 265] width 18 height 47
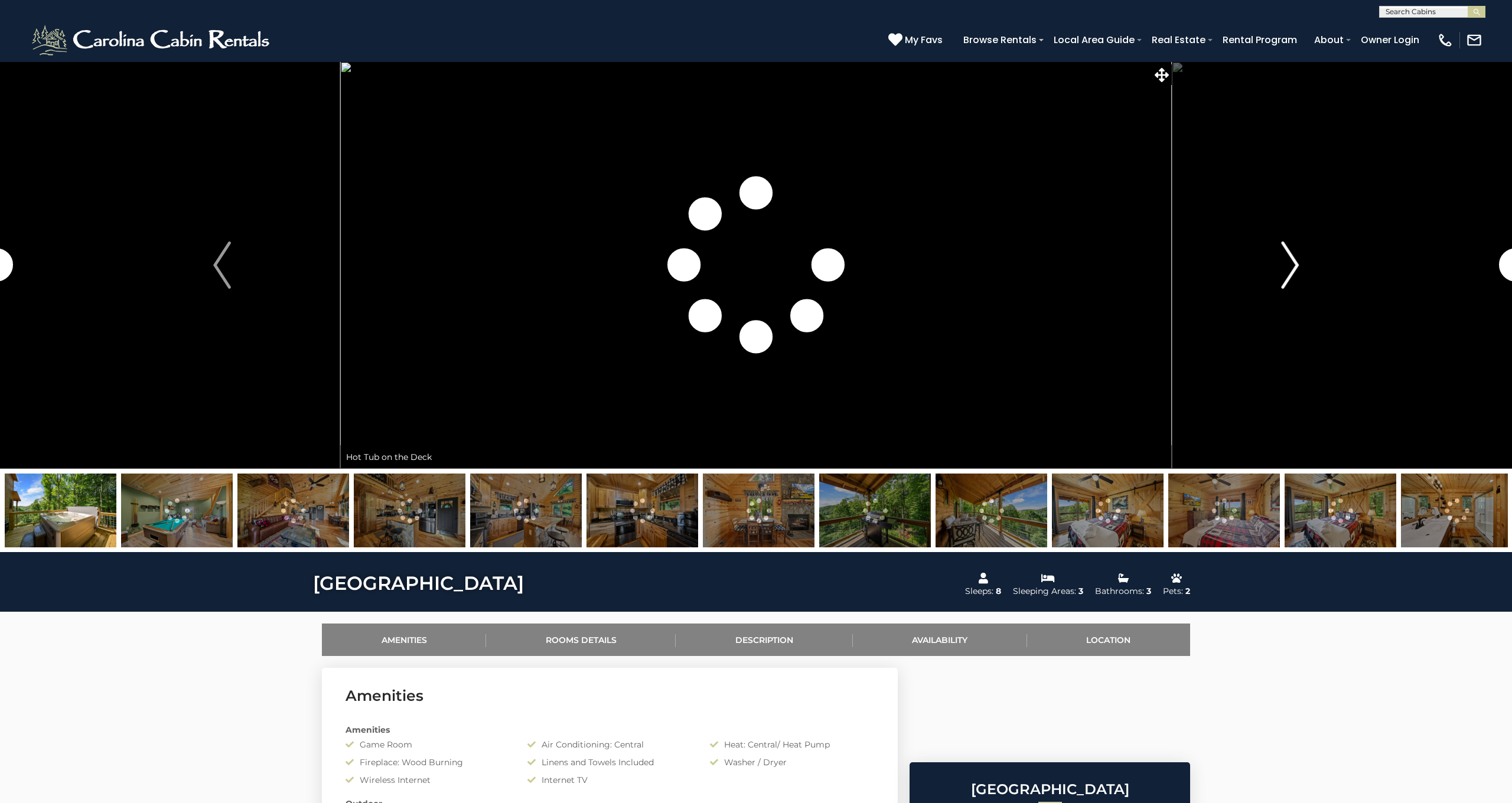
click at [1290, 257] on img "Next" at bounding box center [1290, 265] width 18 height 47
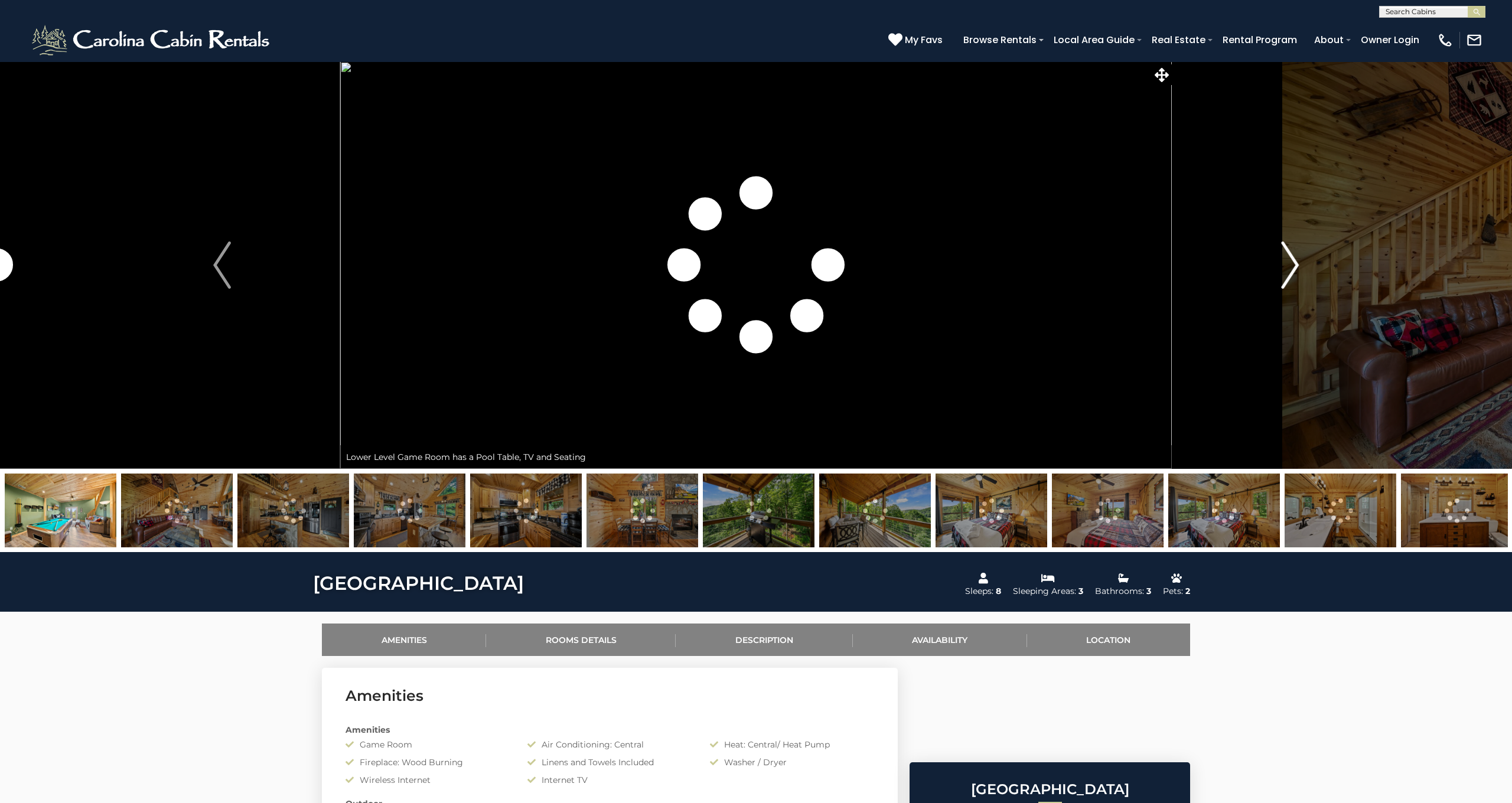
click at [1290, 257] on img "Next" at bounding box center [1290, 265] width 18 height 47
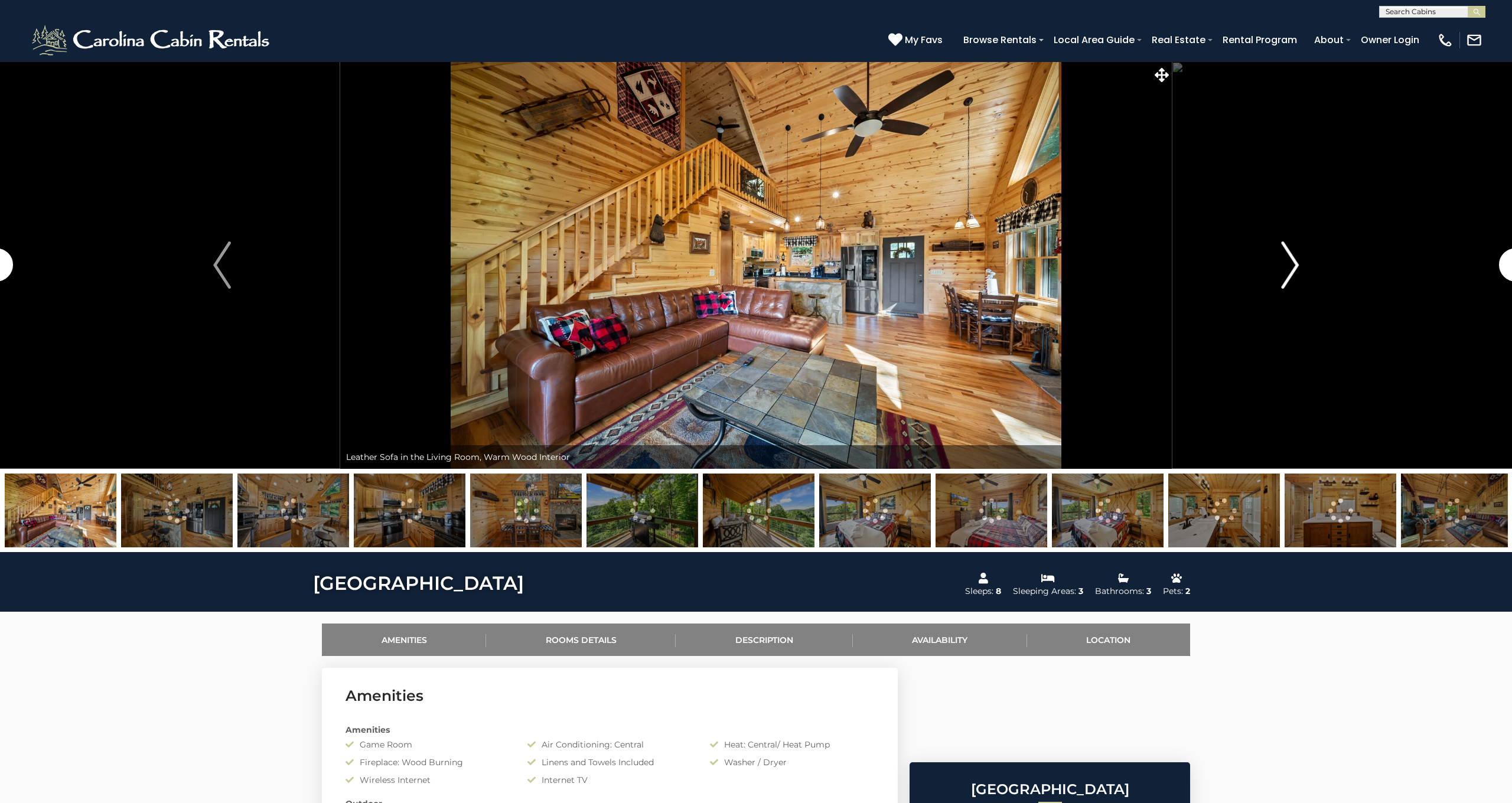
click at [1290, 257] on img "Next" at bounding box center [1290, 265] width 18 height 47
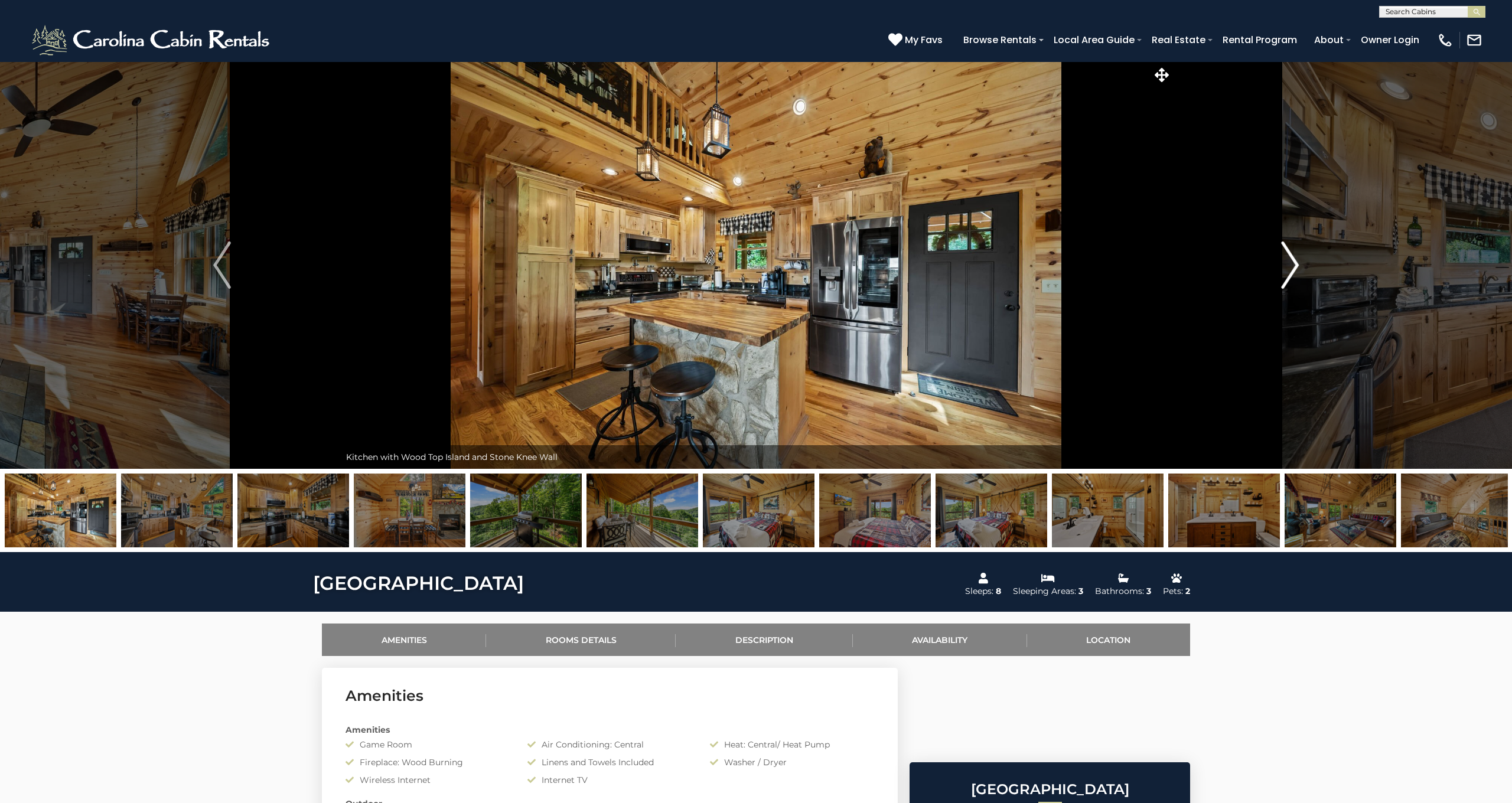
click at [1290, 257] on img "Next" at bounding box center [1290, 265] width 18 height 47
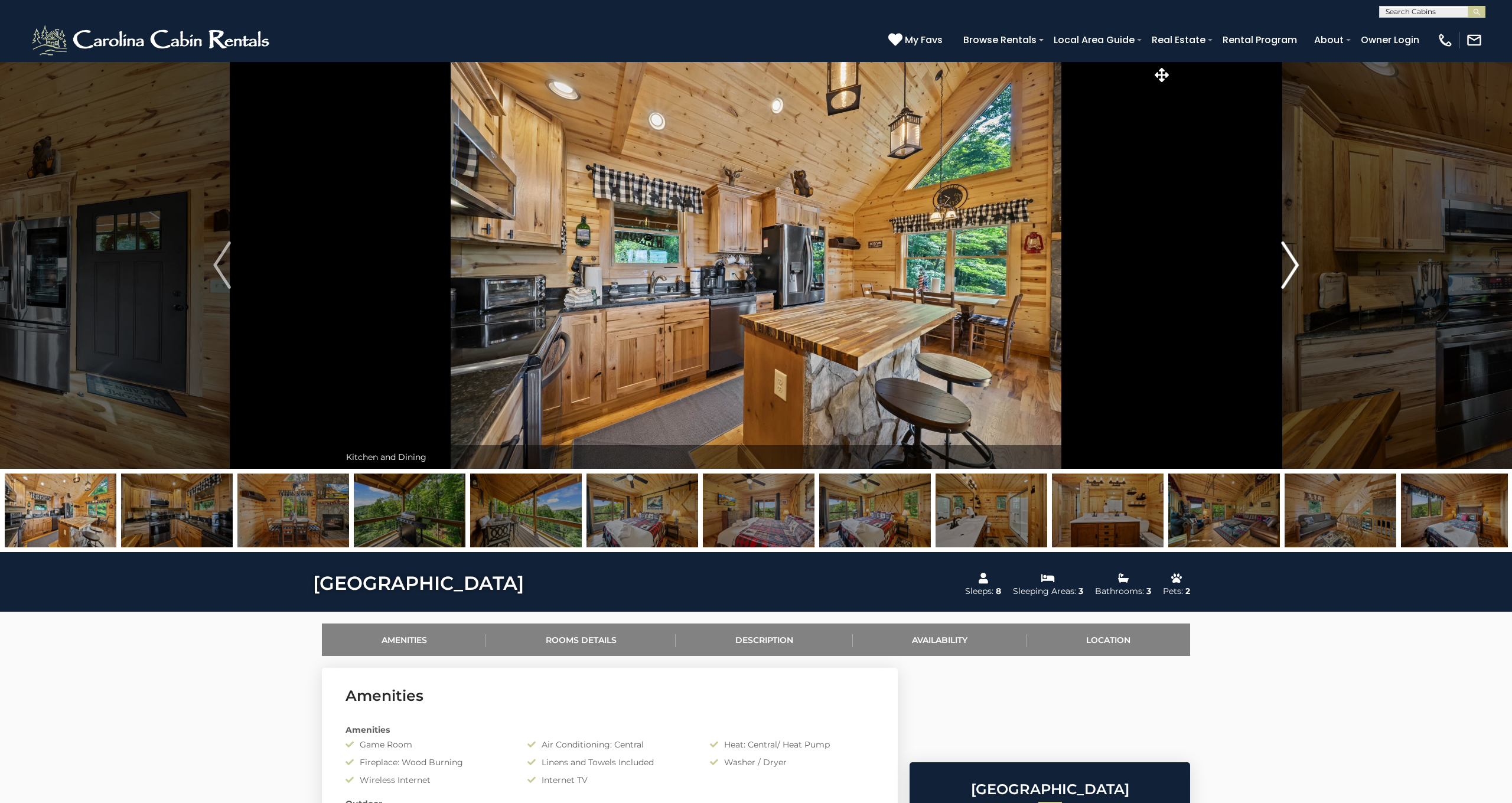
click at [1290, 257] on img "Next" at bounding box center [1290, 265] width 18 height 47
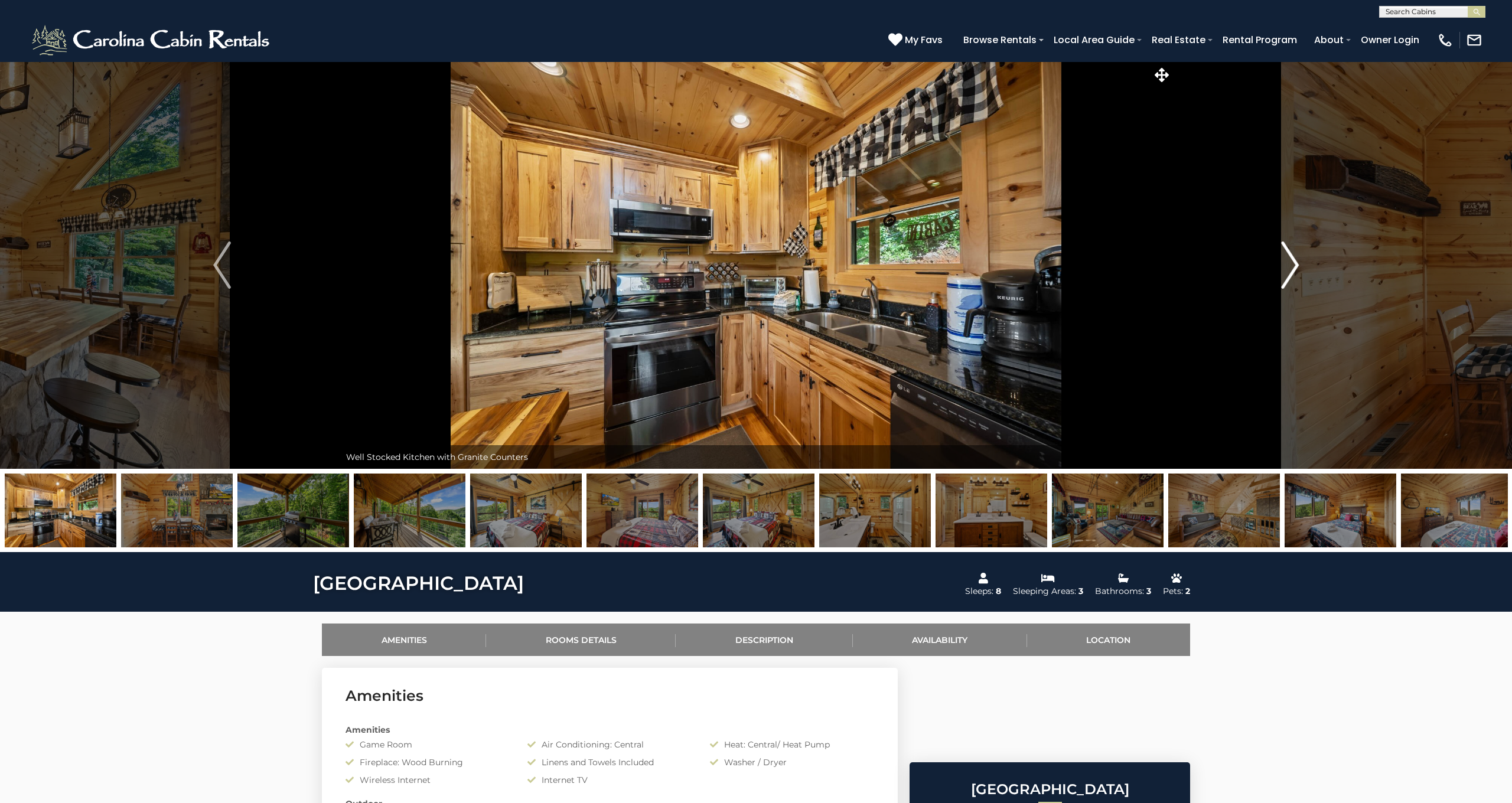
click at [1290, 257] on img "Next" at bounding box center [1290, 265] width 18 height 47
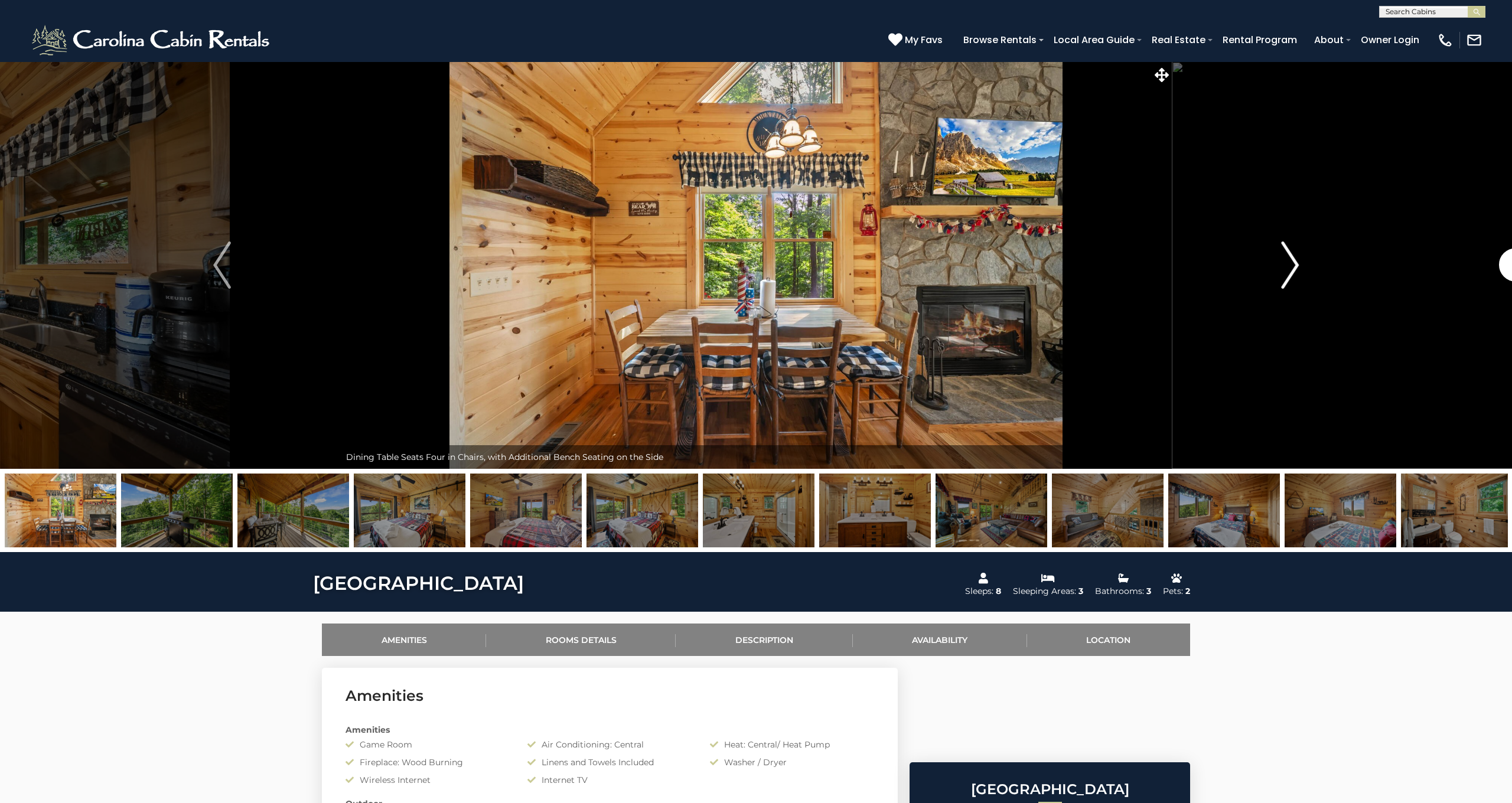
click at [1290, 257] on img "Next" at bounding box center [1290, 265] width 18 height 47
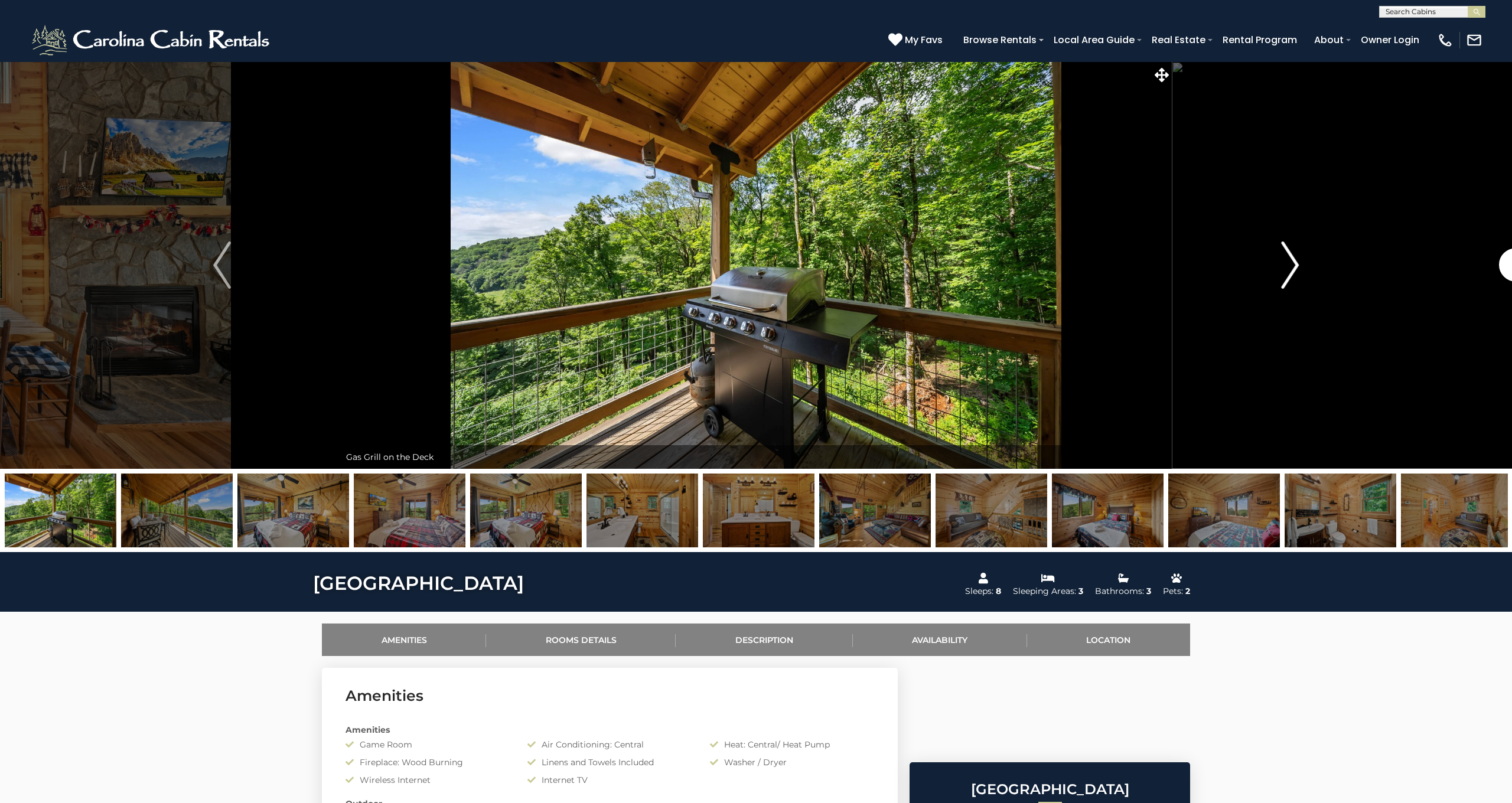
click at [1290, 257] on img "Next" at bounding box center [1290, 265] width 18 height 47
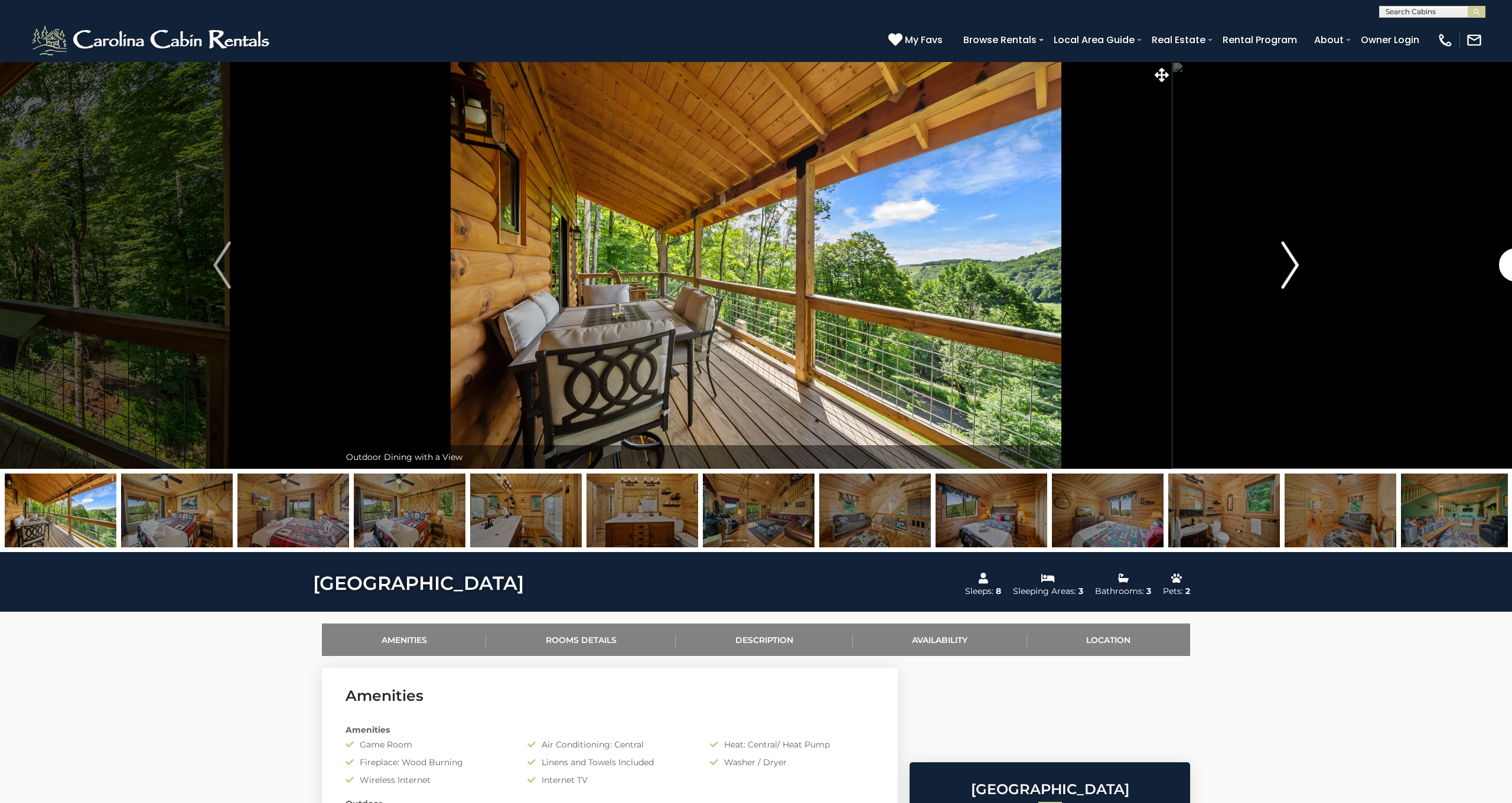
click at [1290, 257] on img "Next" at bounding box center [1290, 265] width 18 height 47
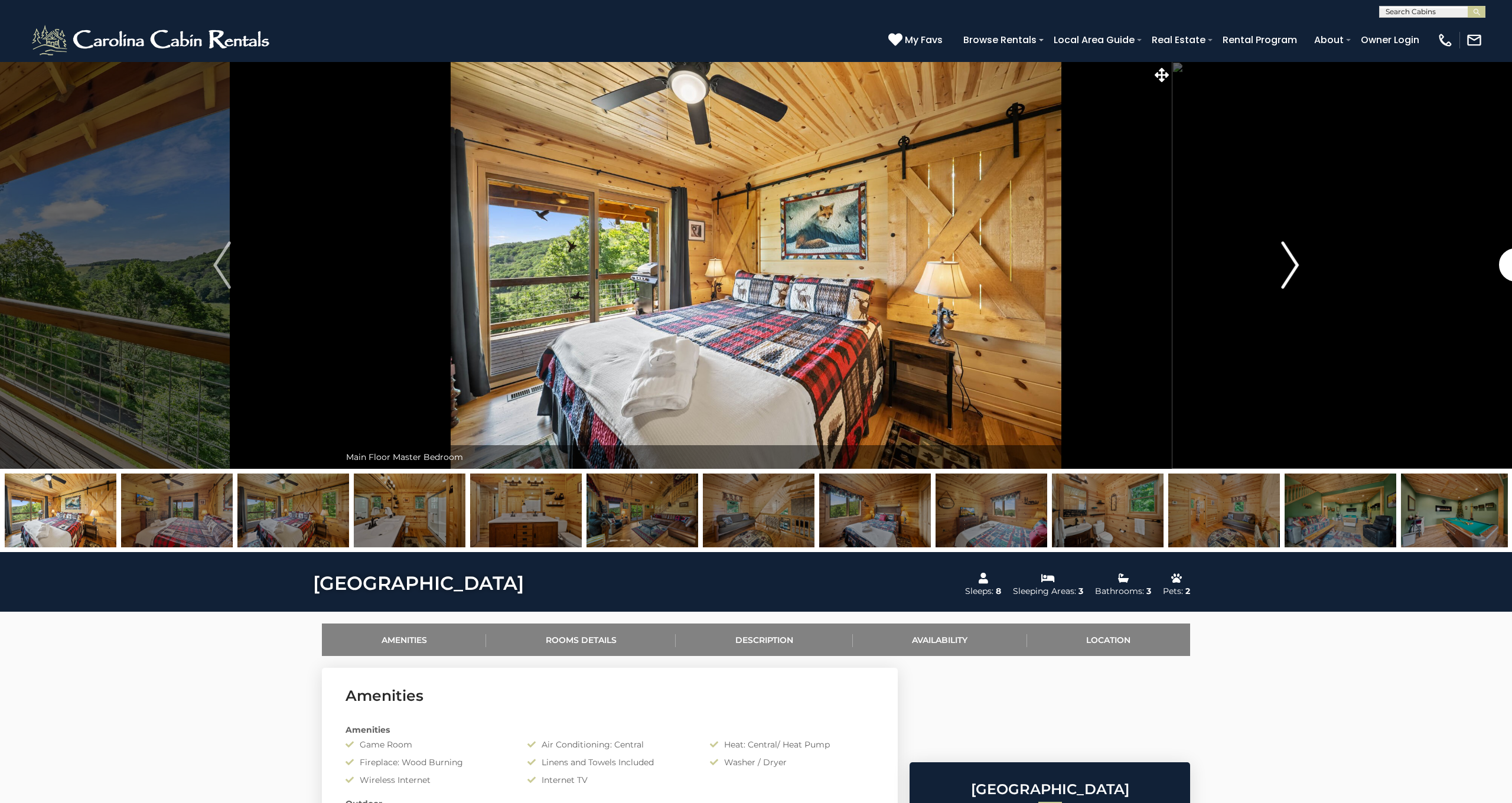
click at [1290, 257] on img "Next" at bounding box center [1290, 265] width 18 height 47
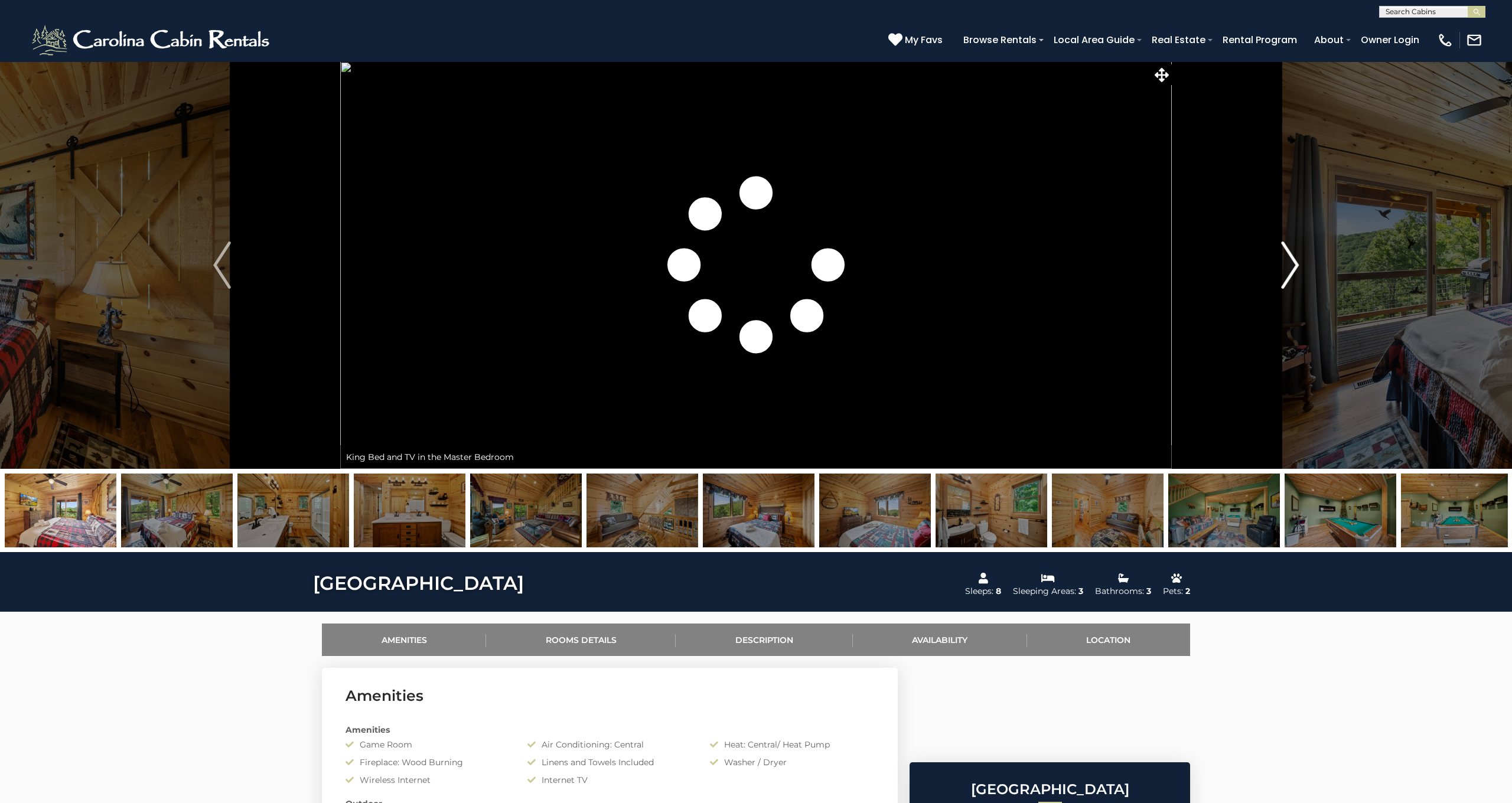
click at [1290, 257] on img "Next" at bounding box center [1290, 265] width 18 height 47
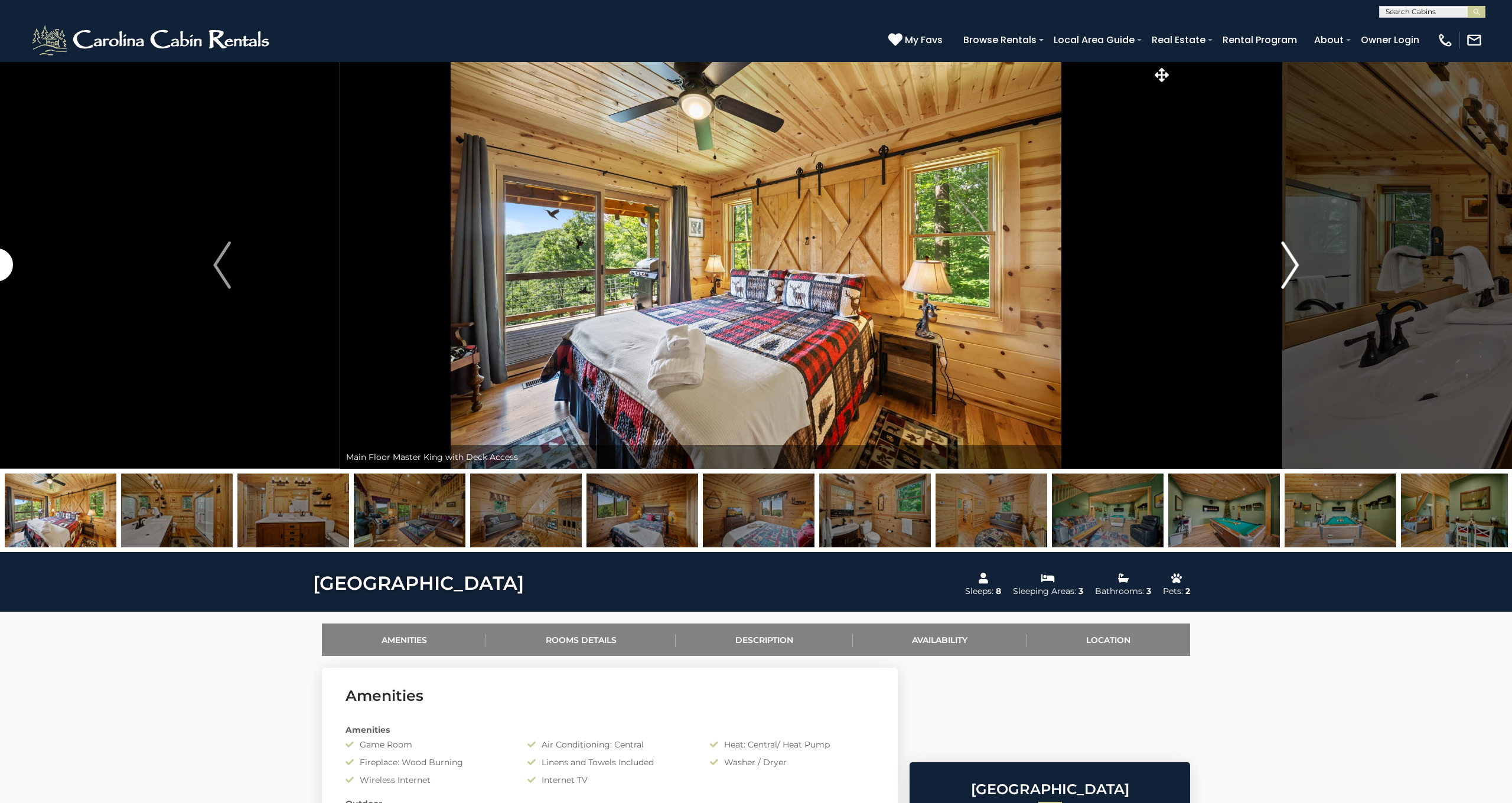
click at [1290, 257] on img "Next" at bounding box center [1290, 265] width 18 height 47
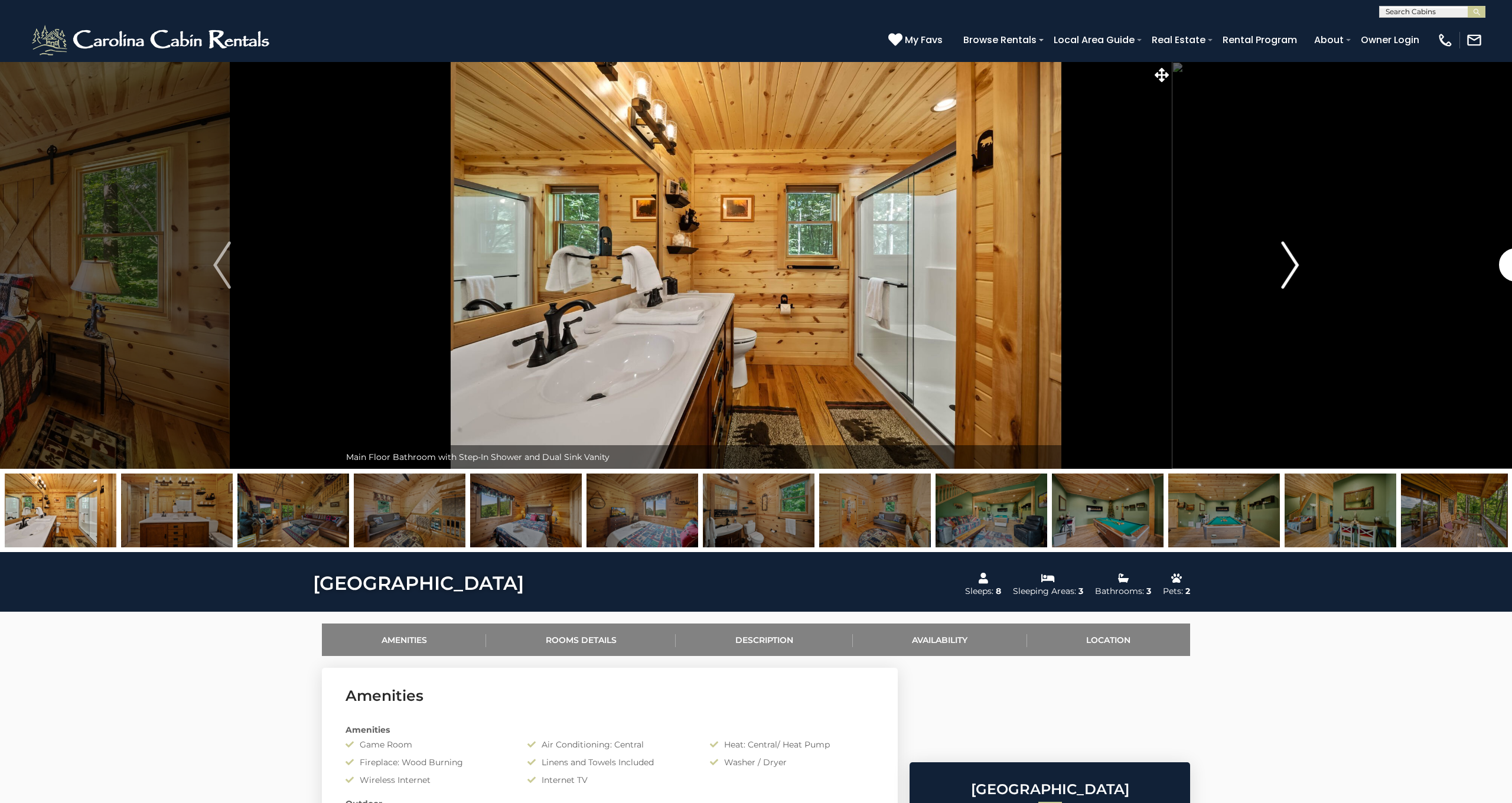
click at [1290, 257] on img "Next" at bounding box center [1290, 265] width 18 height 47
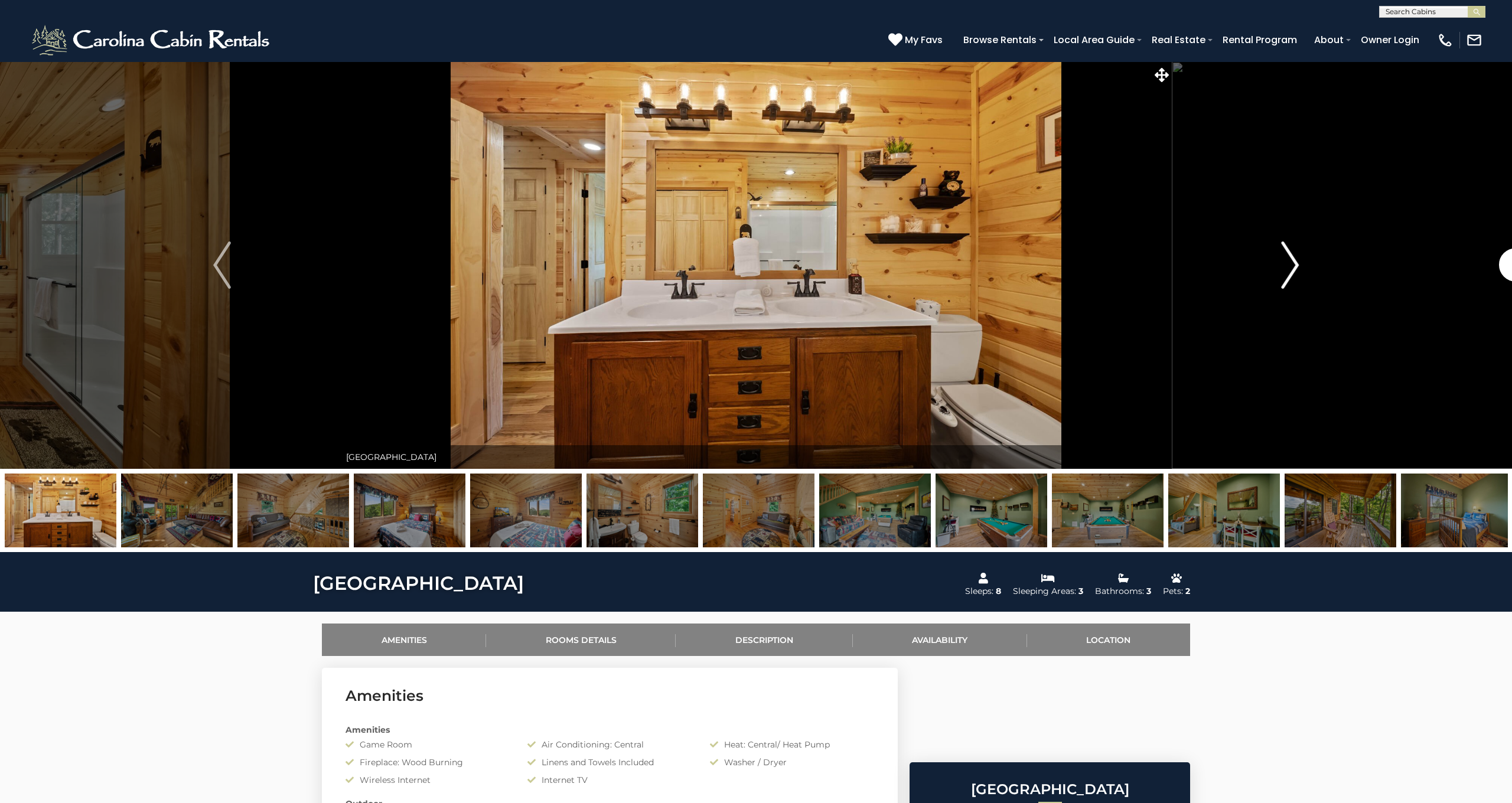
click at [1290, 257] on img "Next" at bounding box center [1290, 265] width 18 height 47
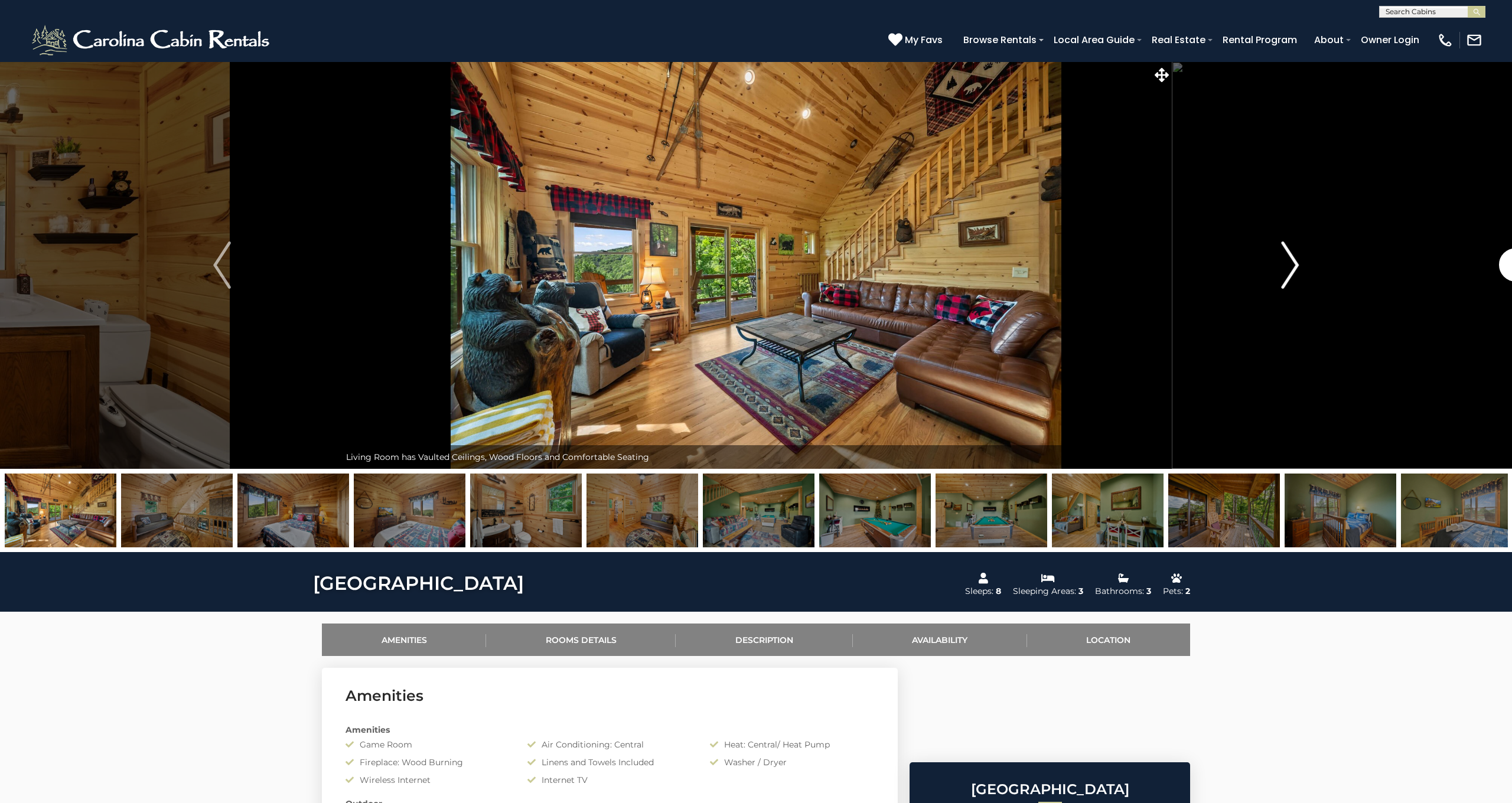
click at [1290, 257] on img "Next" at bounding box center [1290, 265] width 18 height 47
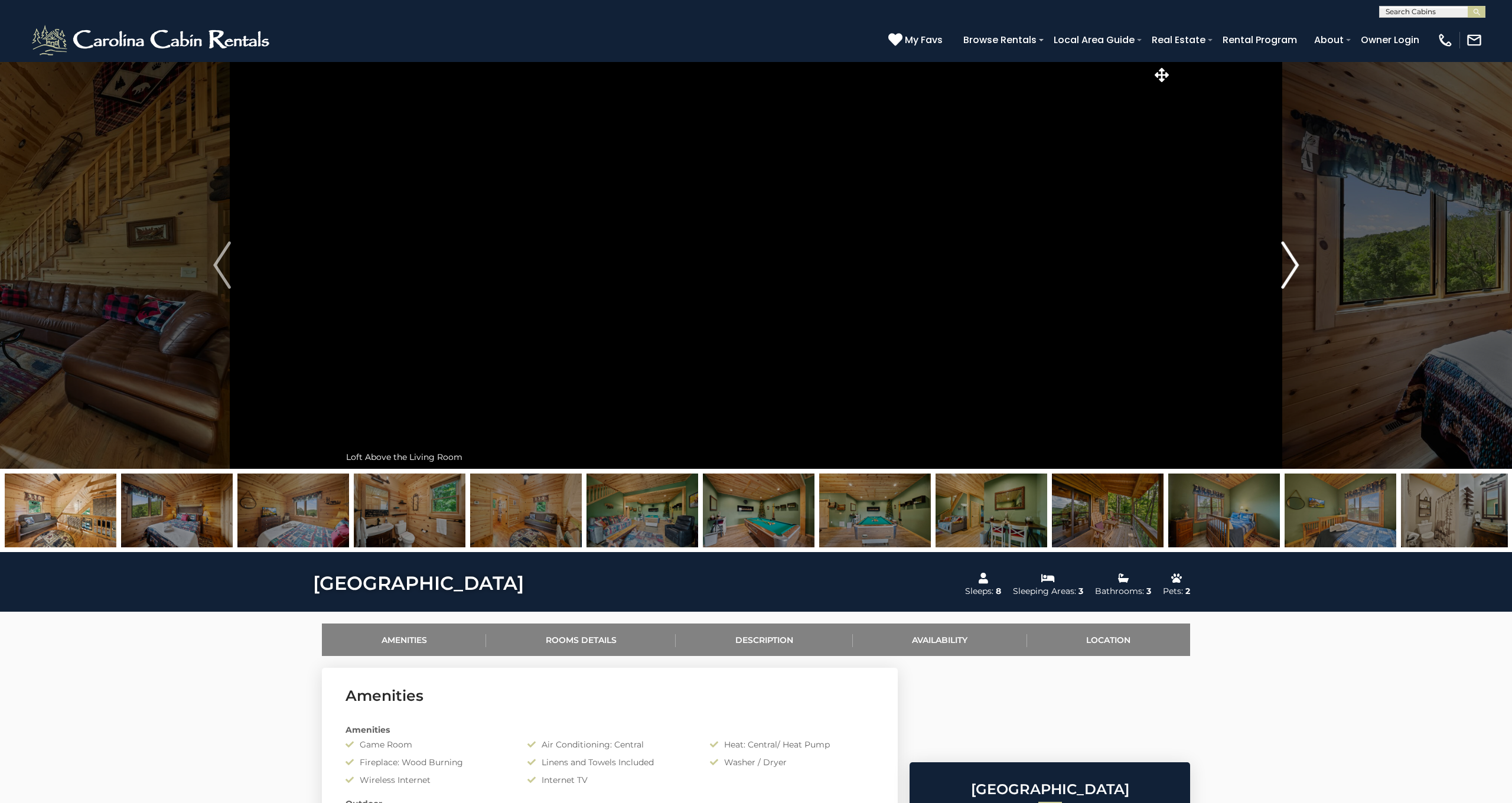
click at [1290, 257] on img "Next" at bounding box center [1290, 265] width 18 height 47
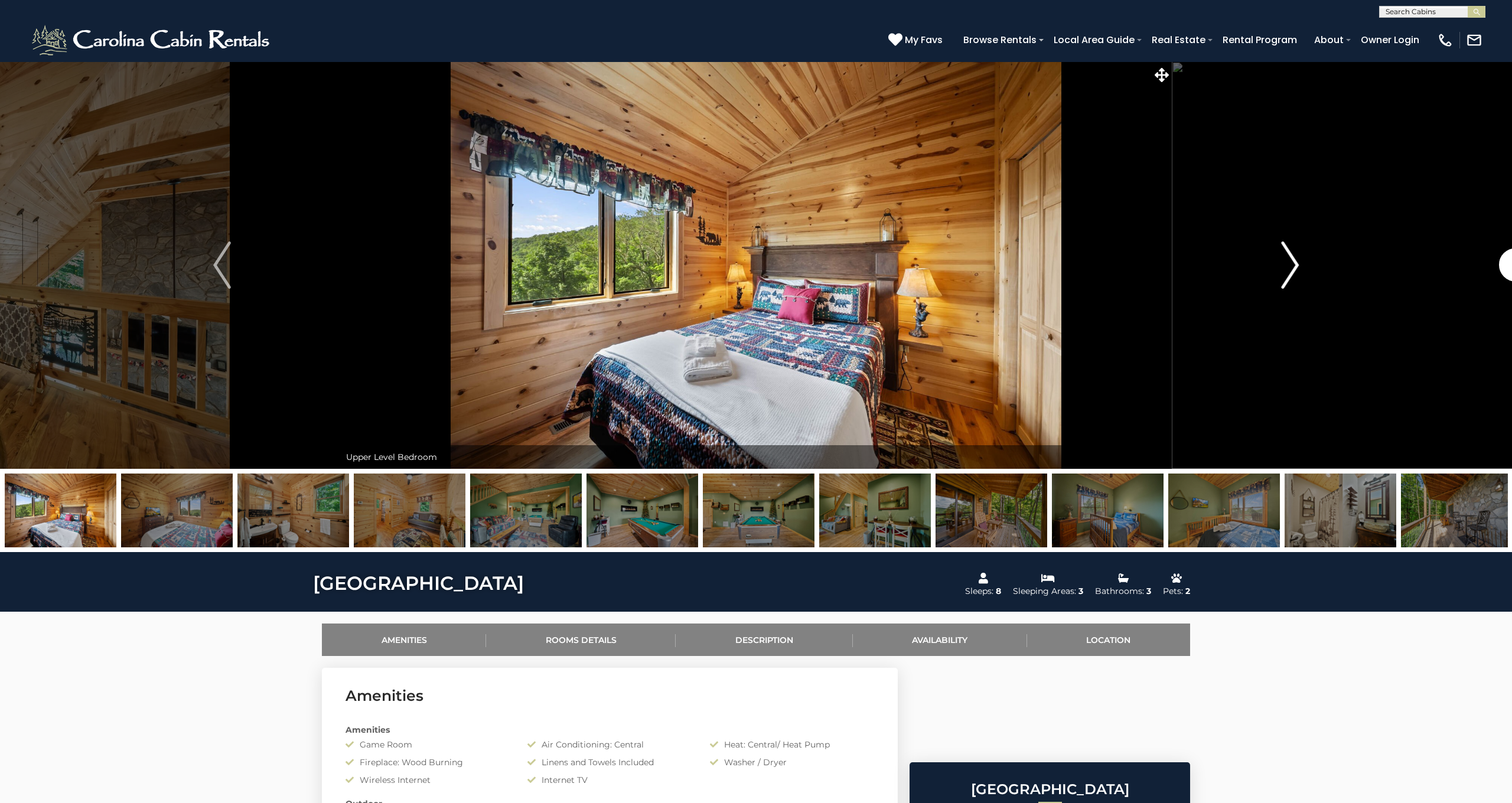
click at [1290, 257] on img "Next" at bounding box center [1290, 265] width 18 height 47
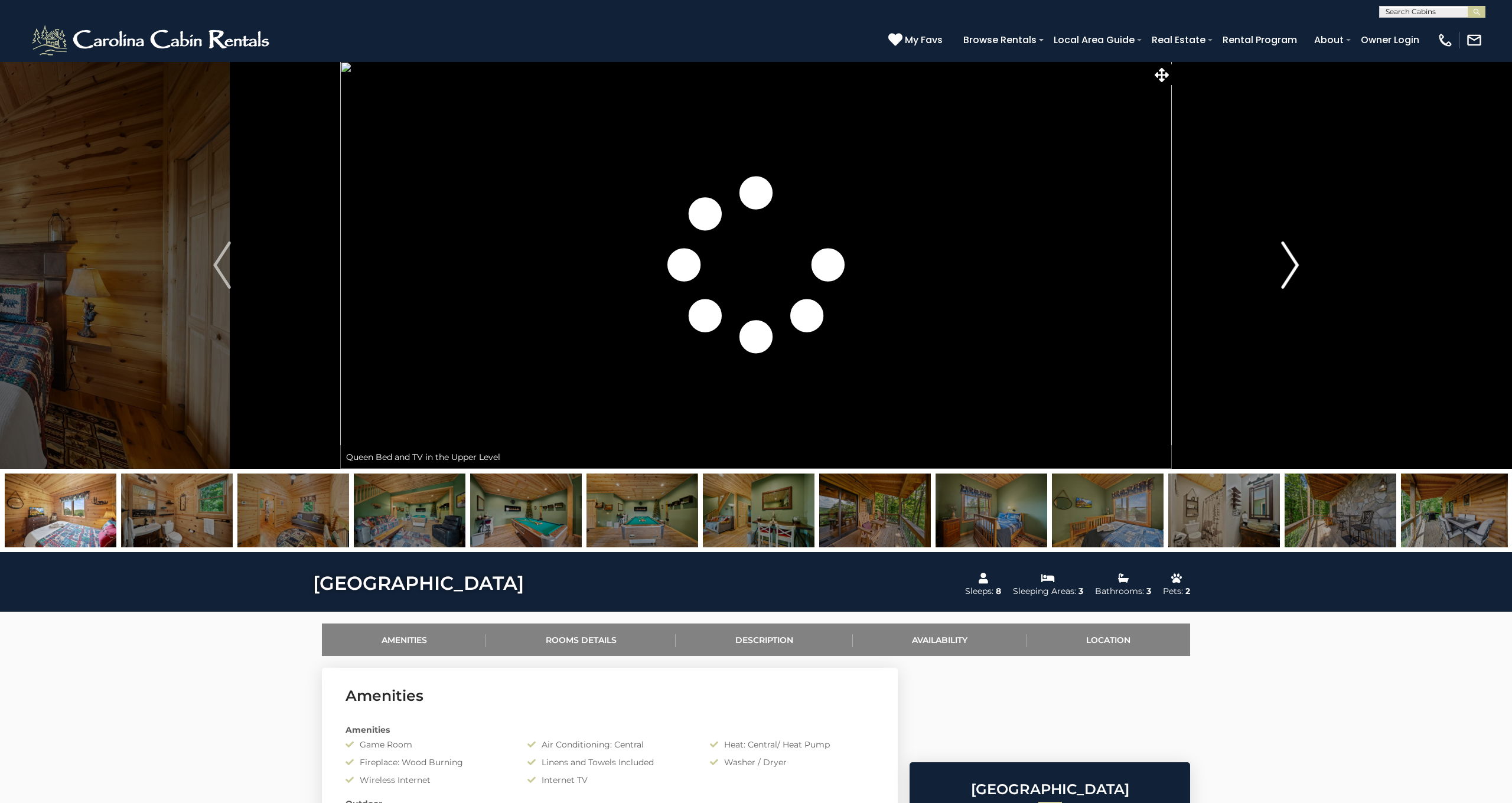
click at [1290, 257] on img "Next" at bounding box center [1290, 265] width 18 height 47
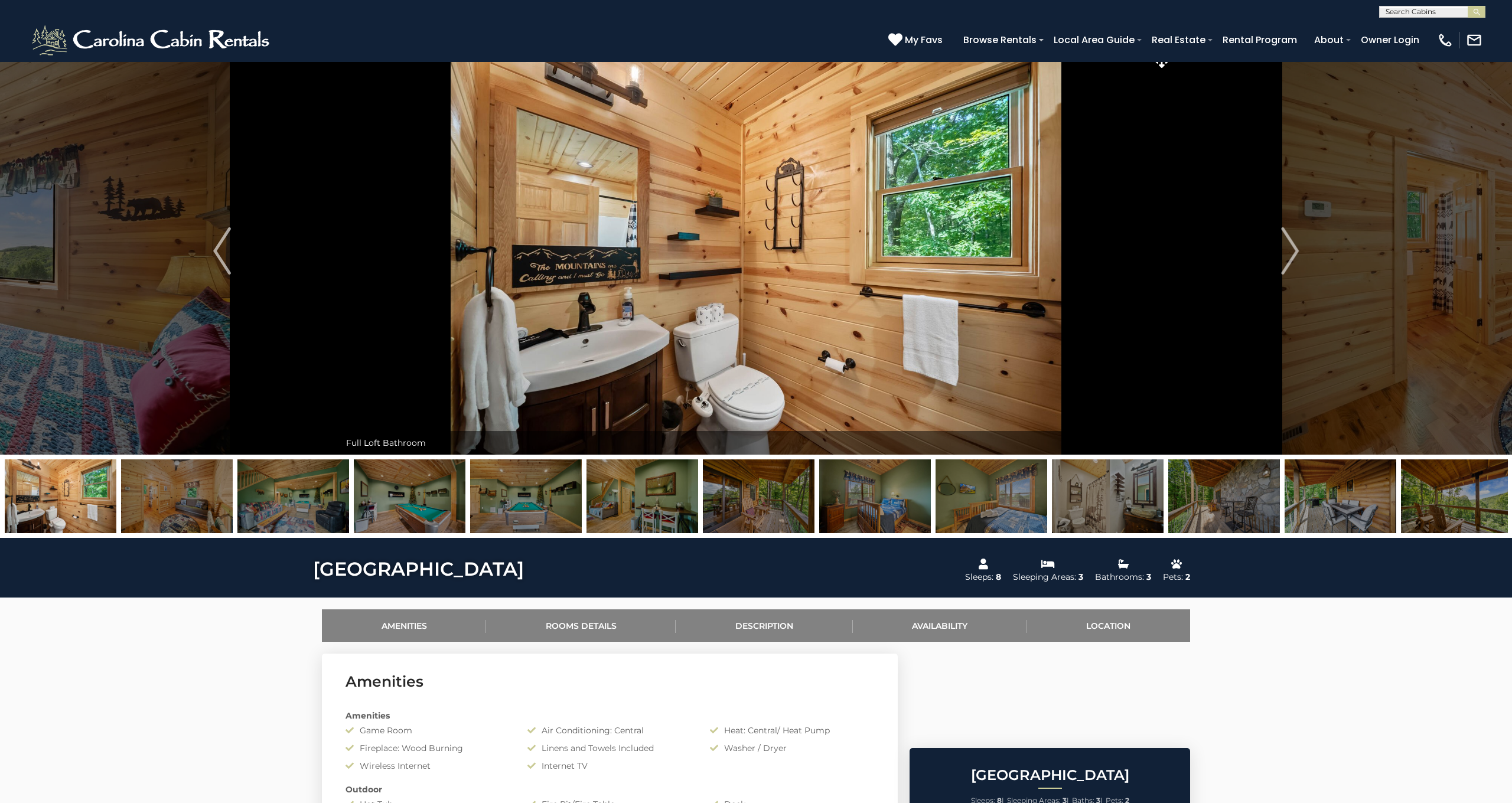
scroll to position [15, 0]
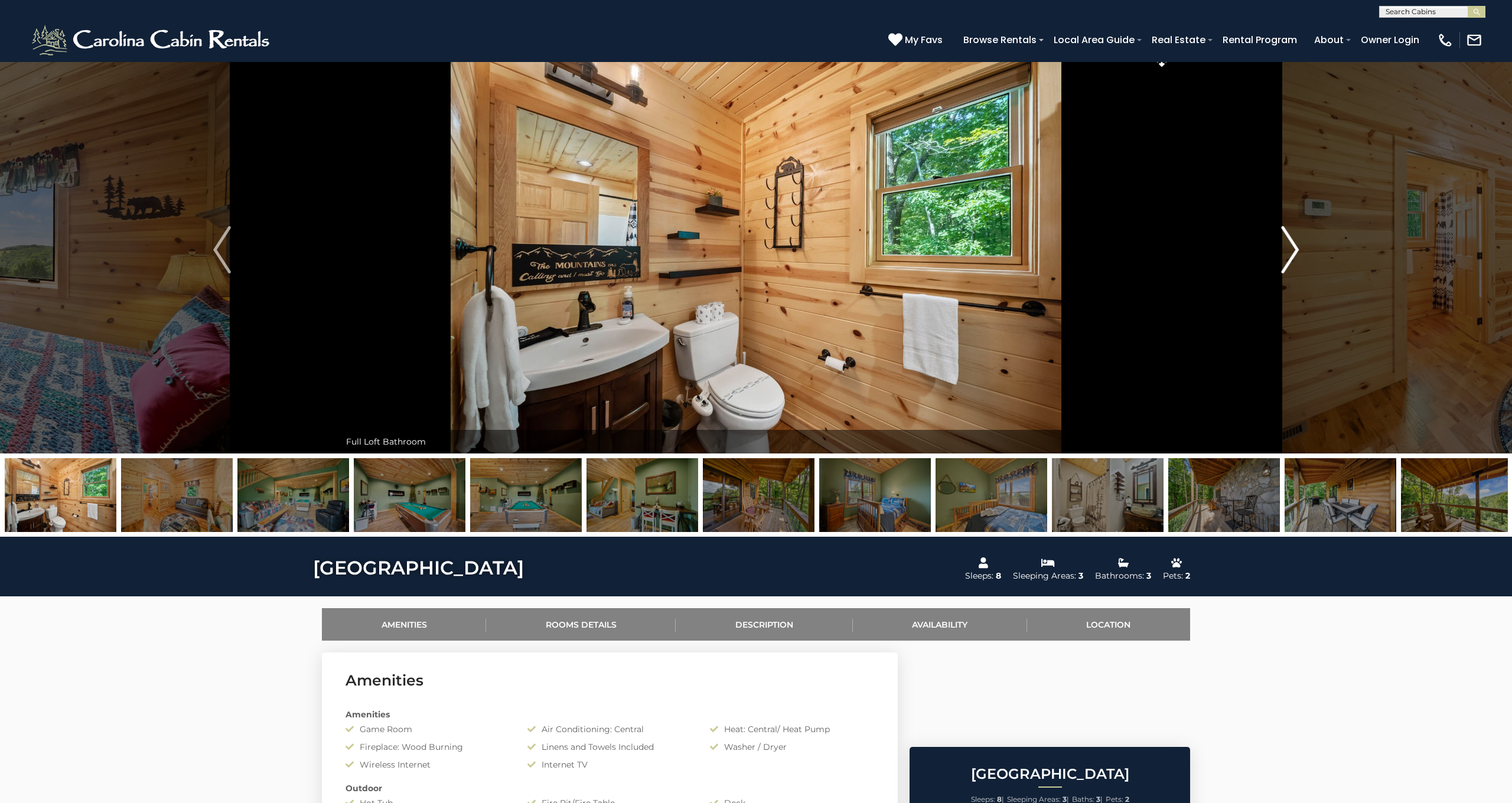
click at [1282, 253] on img "Next" at bounding box center [1290, 249] width 18 height 47
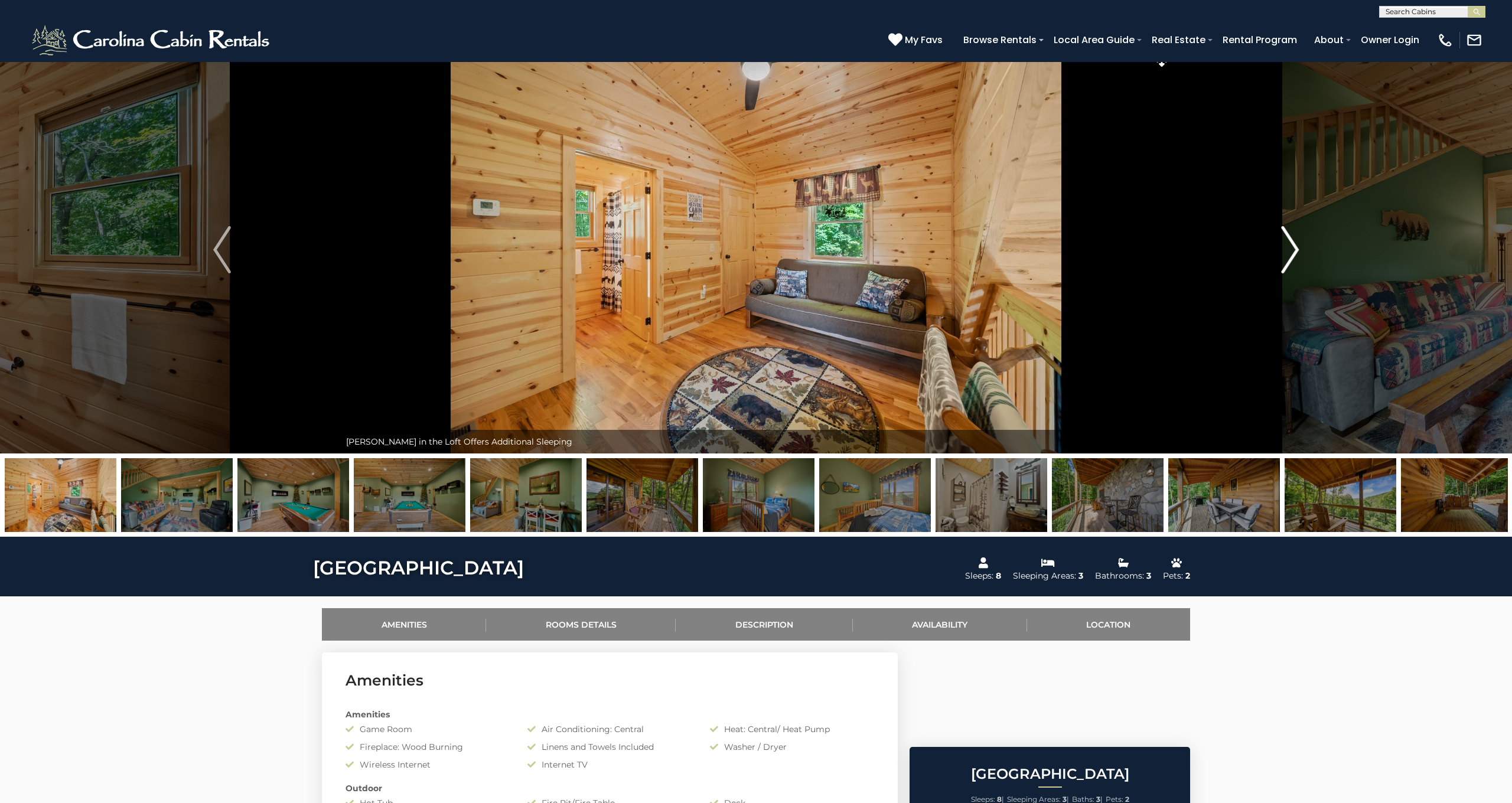
click at [1294, 244] on img "Next" at bounding box center [1290, 249] width 18 height 47
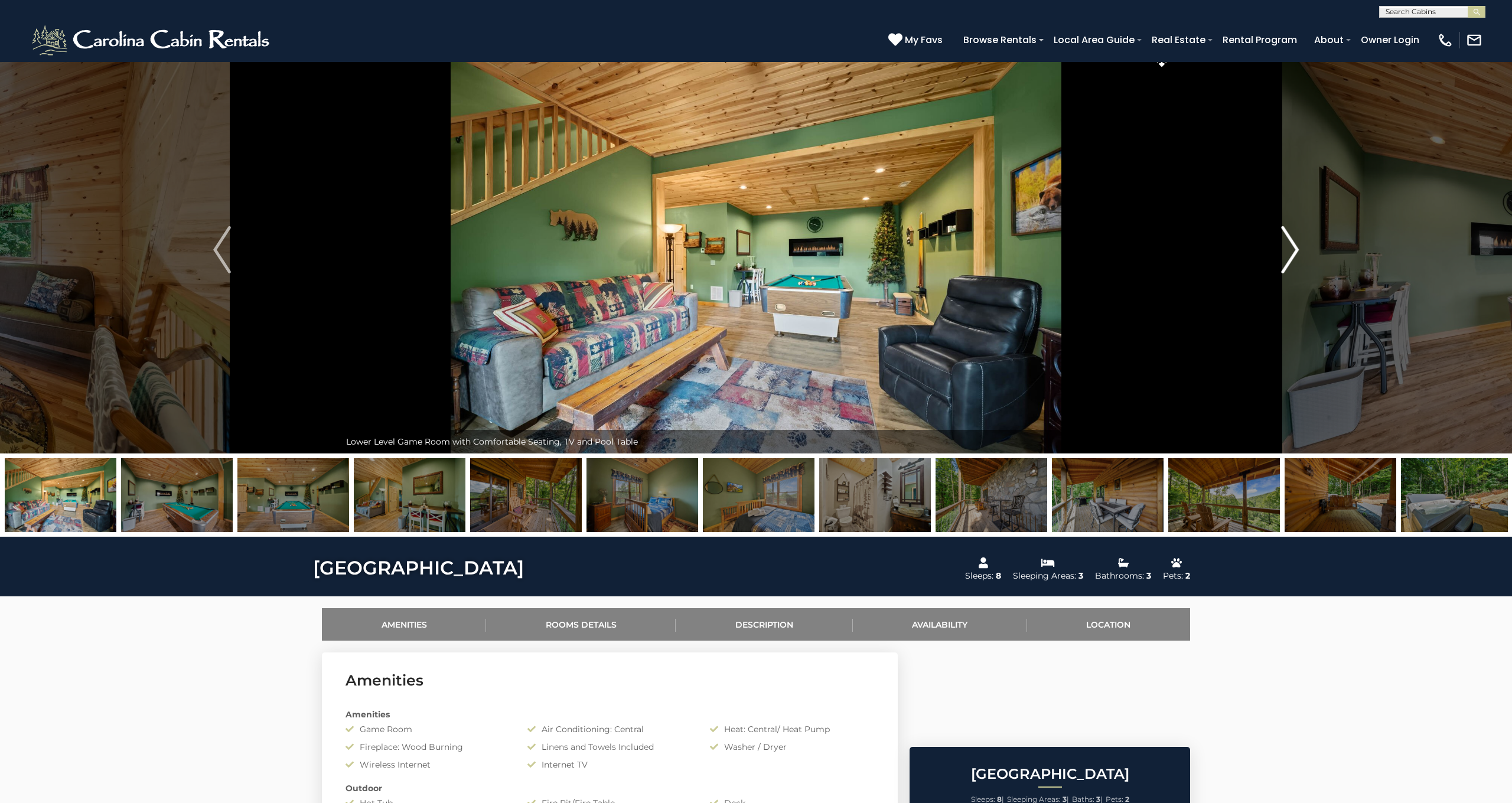
scroll to position [17, 0]
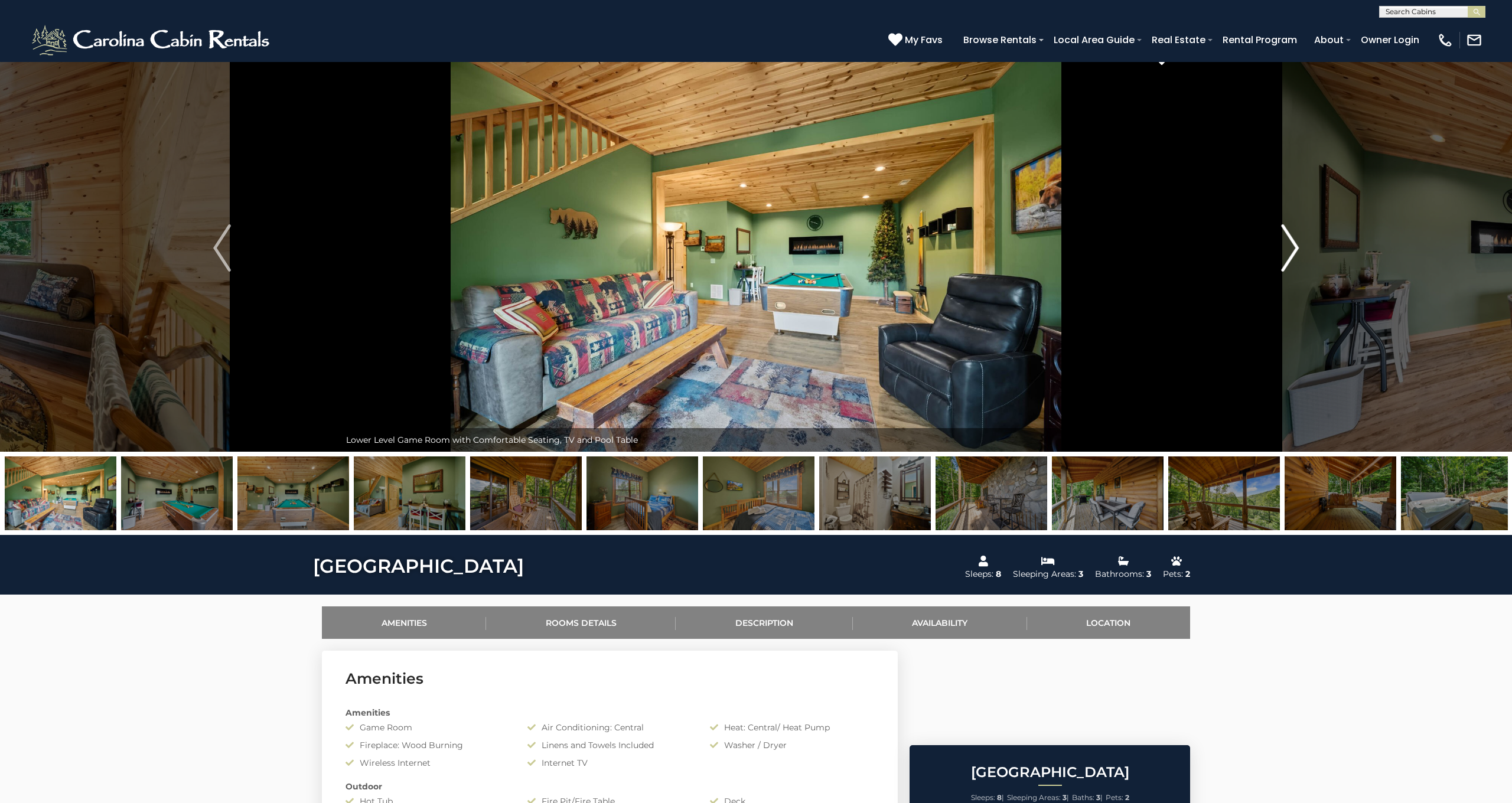
click at [1294, 243] on img "Next" at bounding box center [1290, 247] width 18 height 47
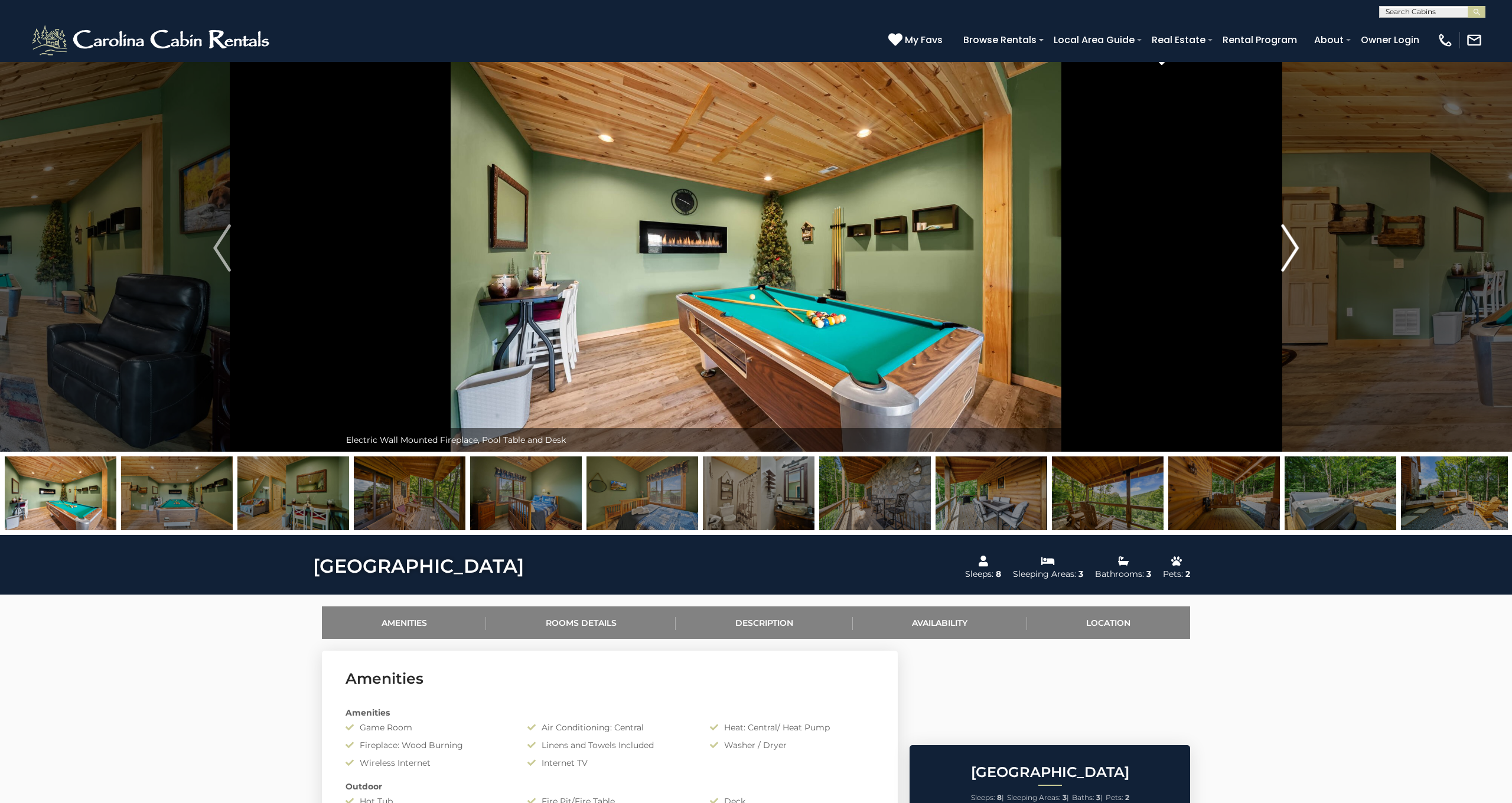
scroll to position [19, 1]
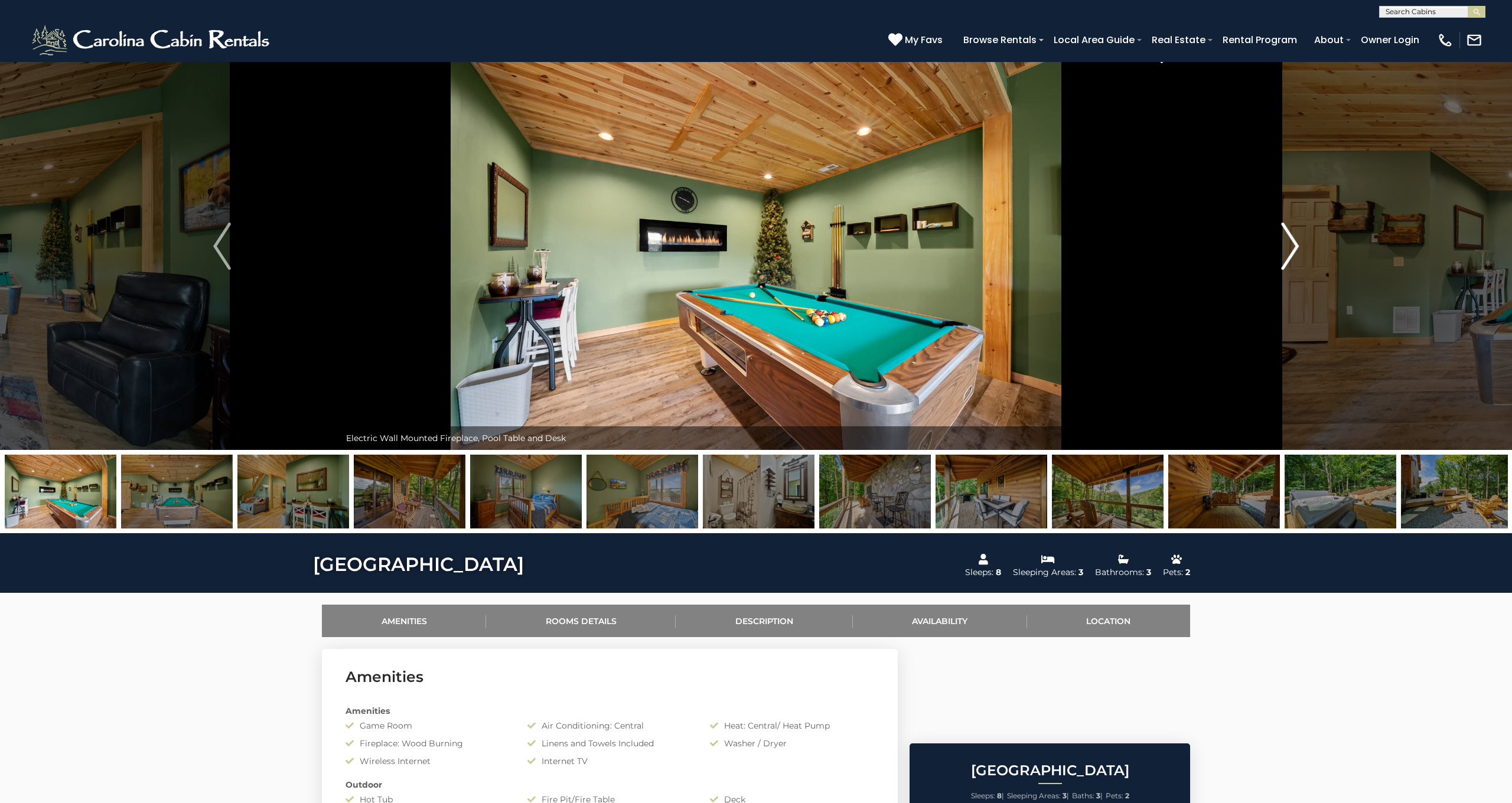
click at [1292, 246] on img "Next" at bounding box center [1290, 246] width 18 height 47
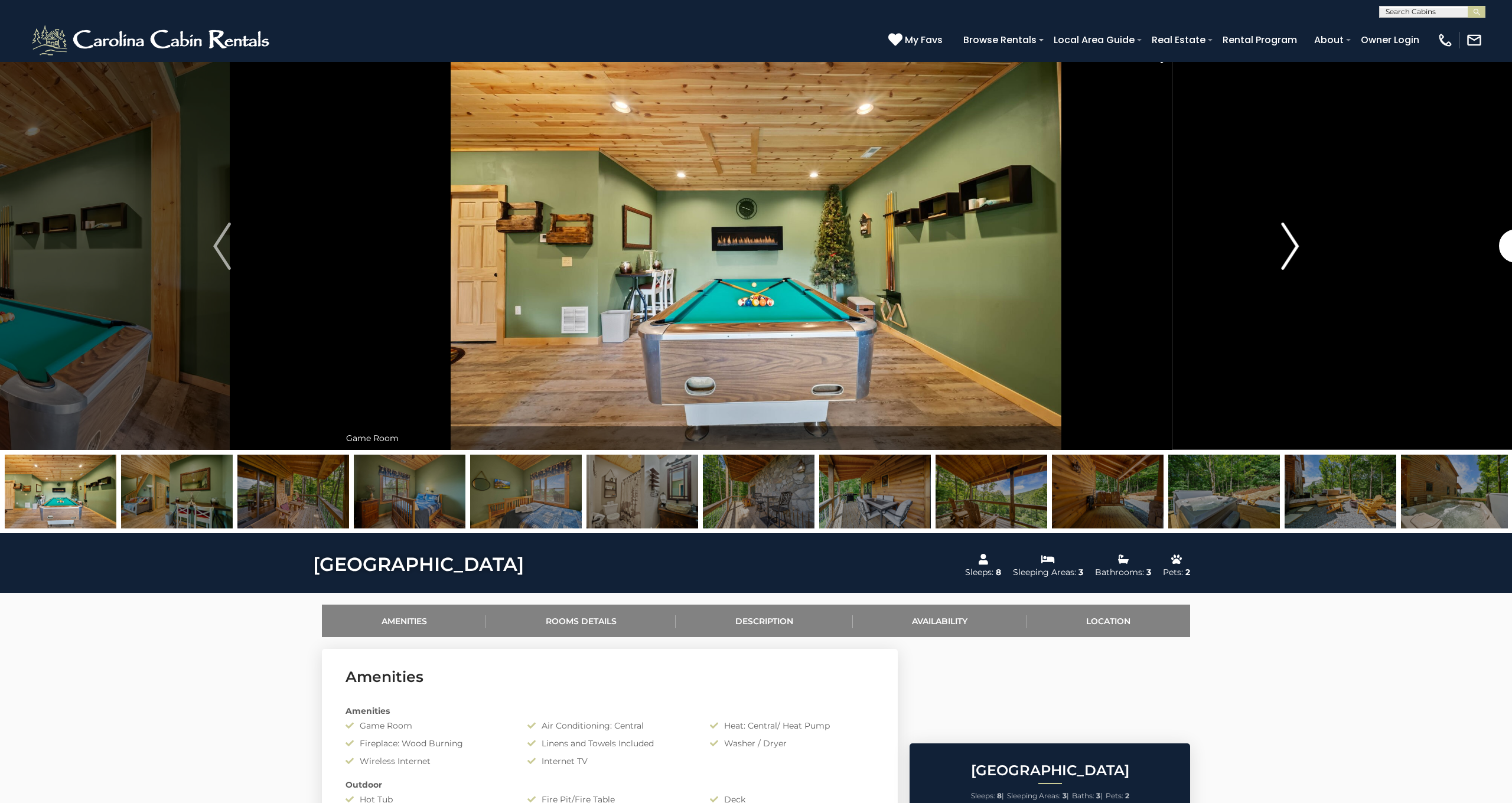
click at [1292, 246] on img "Next" at bounding box center [1290, 246] width 18 height 47
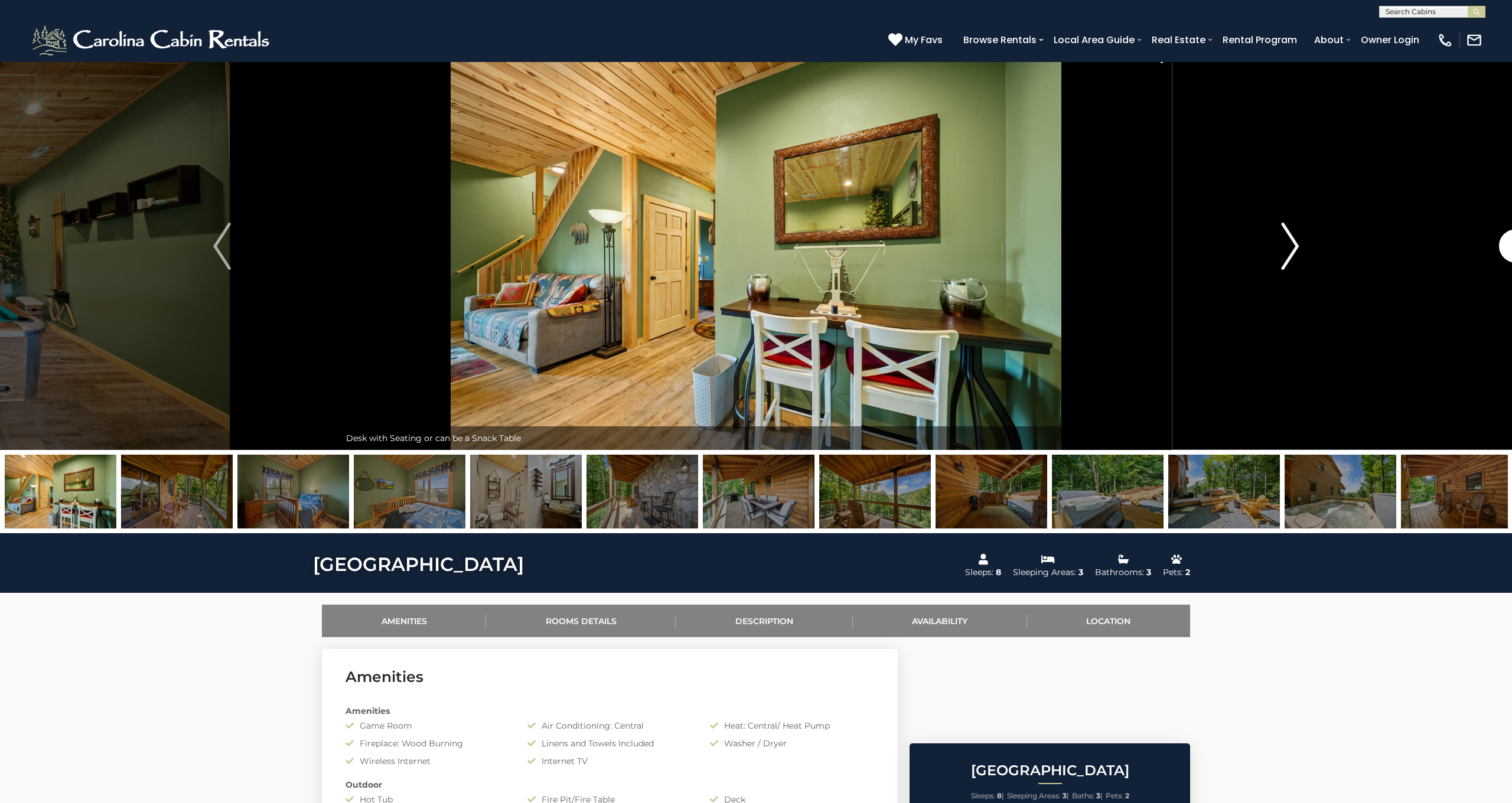
click at [1292, 245] on img "Next" at bounding box center [1290, 246] width 18 height 47
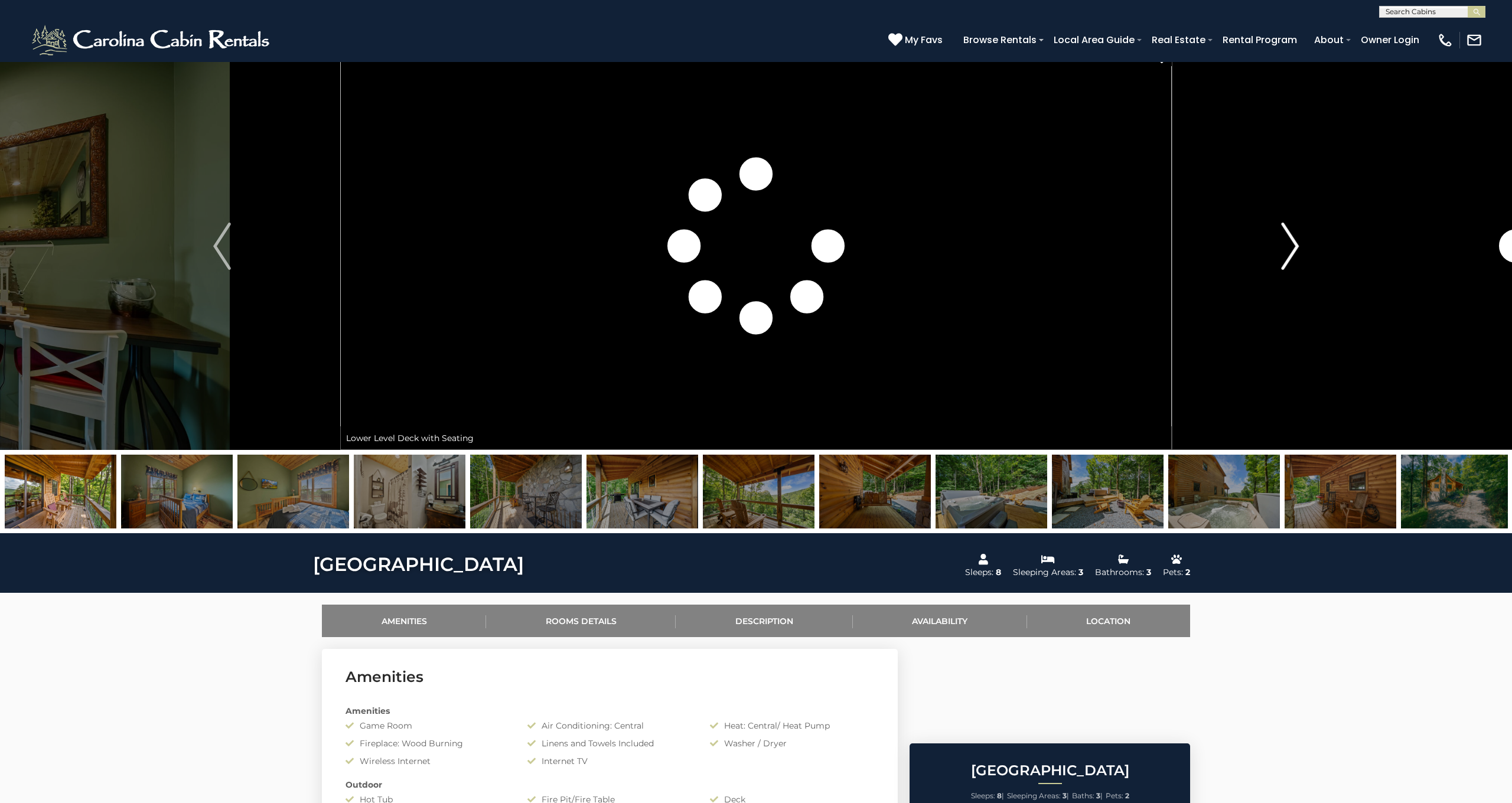
click at [1292, 245] on img "Next" at bounding box center [1290, 246] width 18 height 47
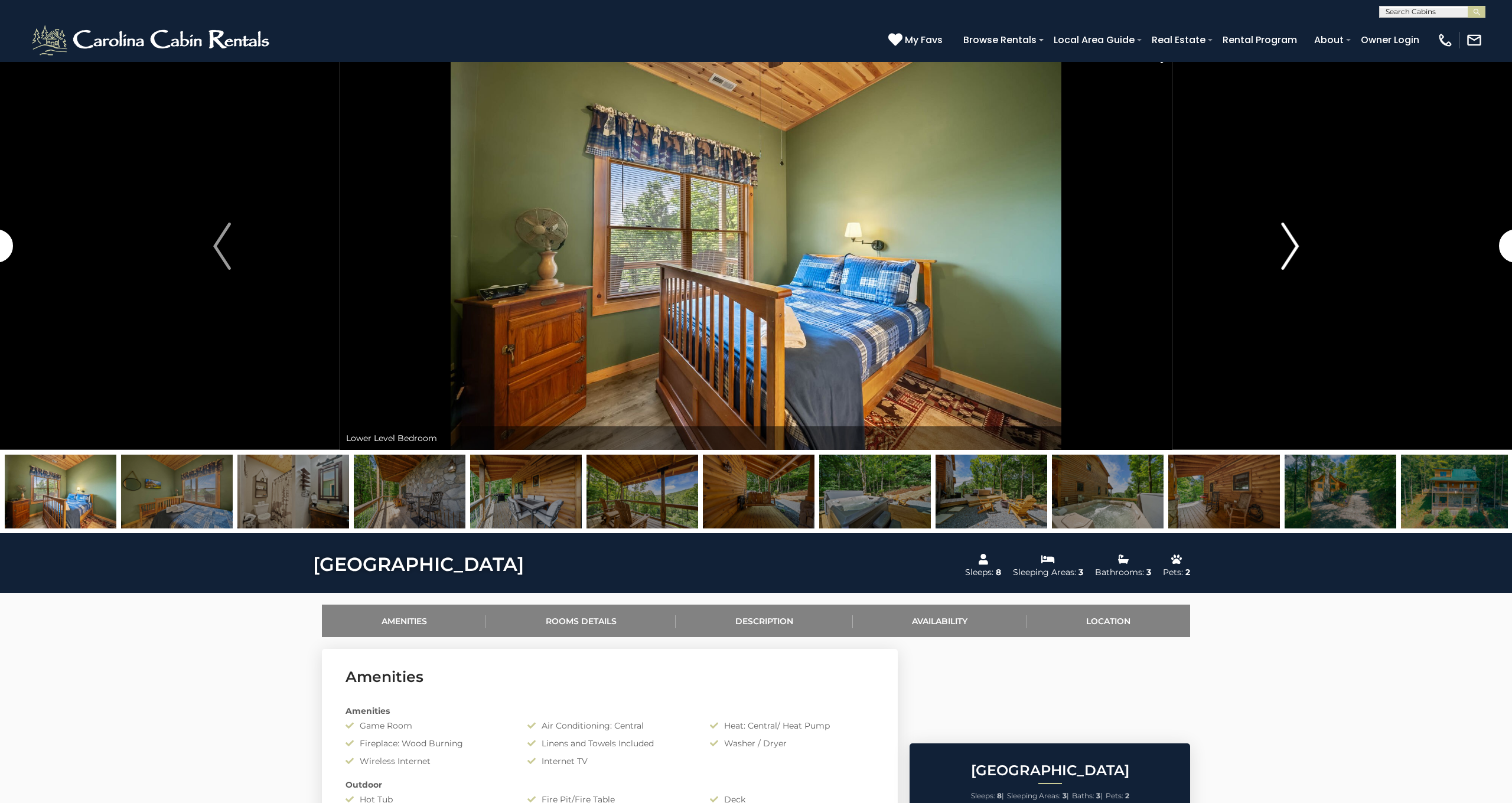
scroll to position [20, 0]
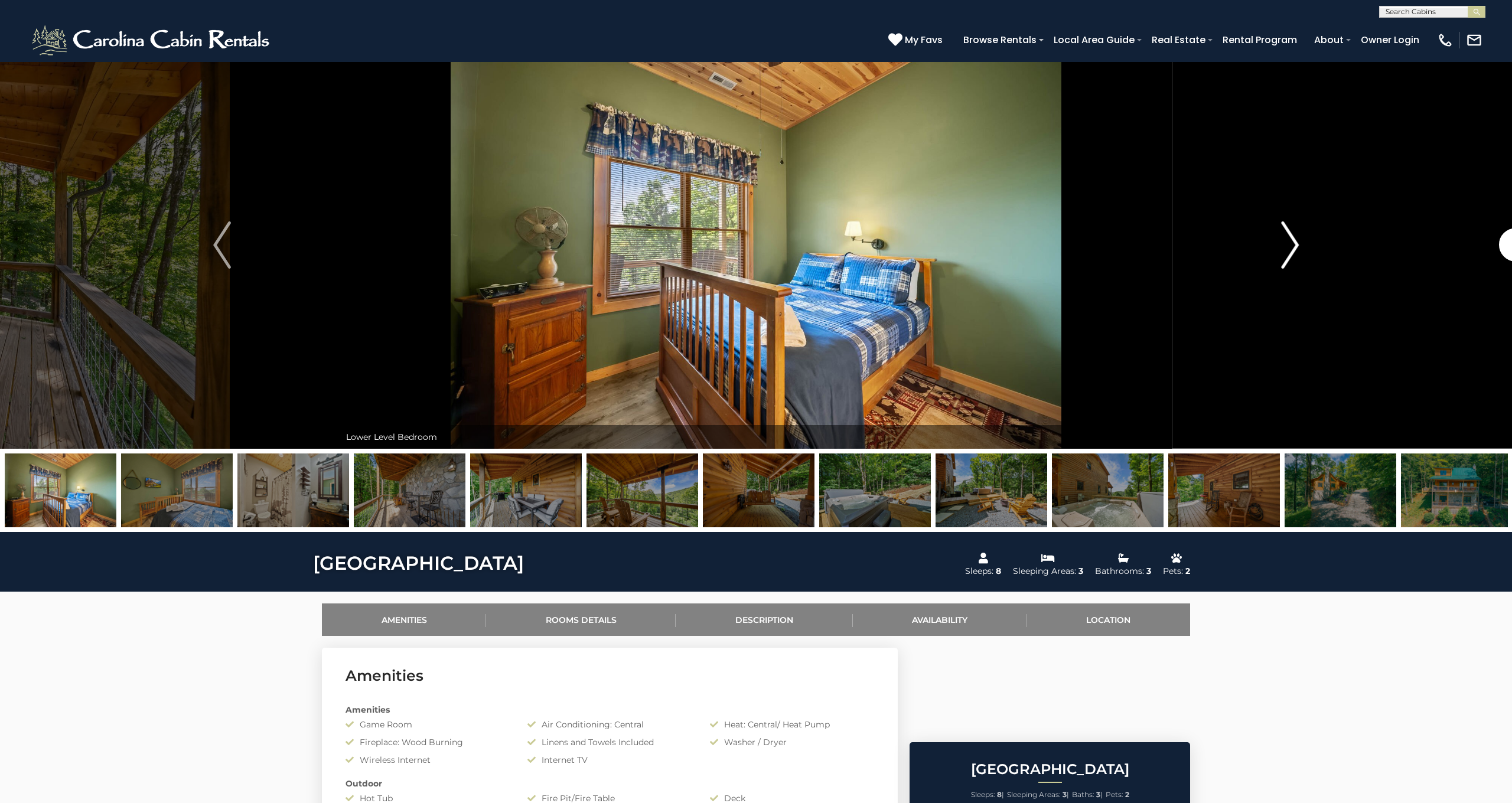
click at [1288, 246] on img "Next" at bounding box center [1290, 245] width 18 height 47
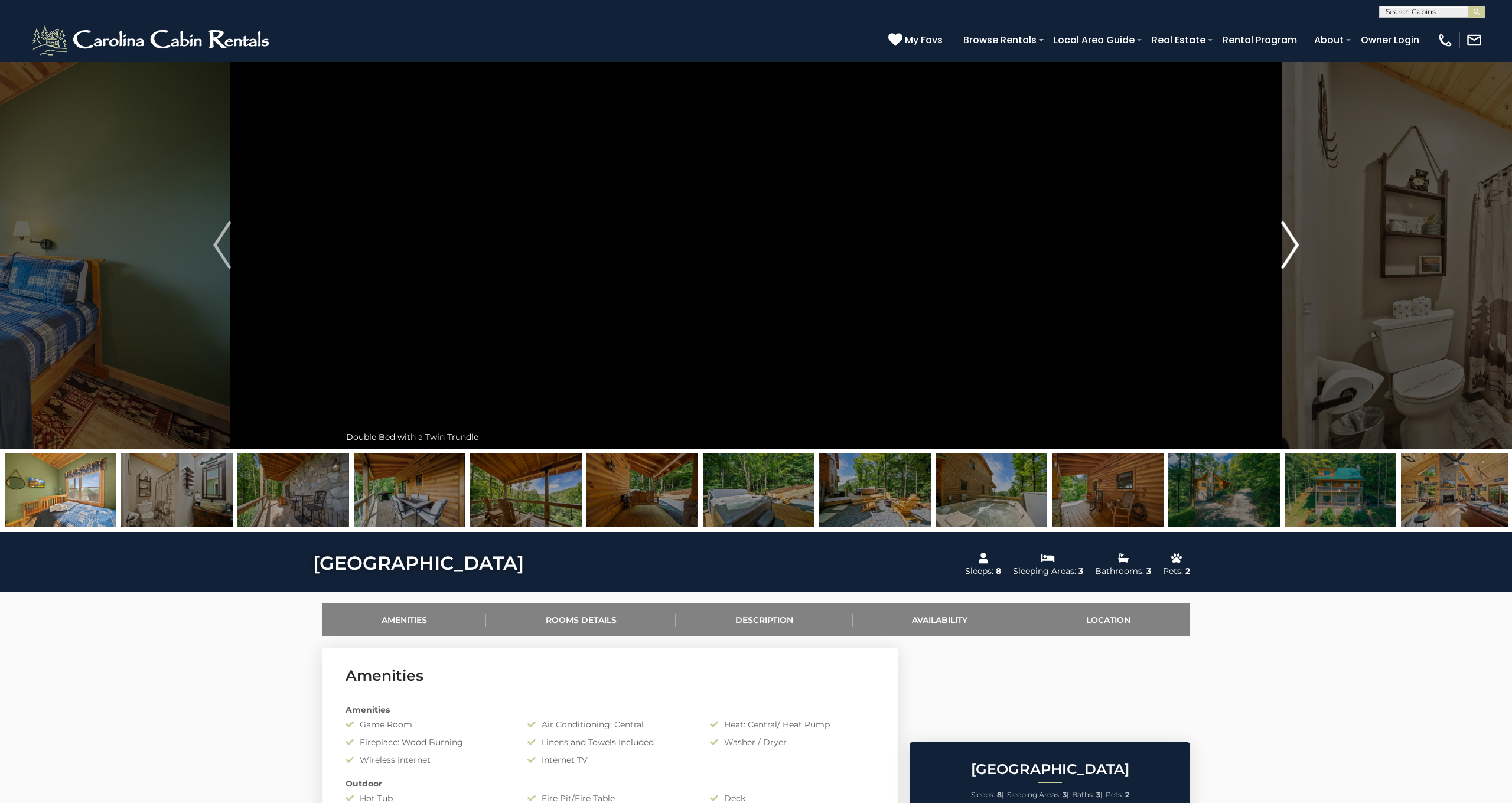
click at [1289, 245] on img "Next" at bounding box center [1290, 245] width 18 height 47
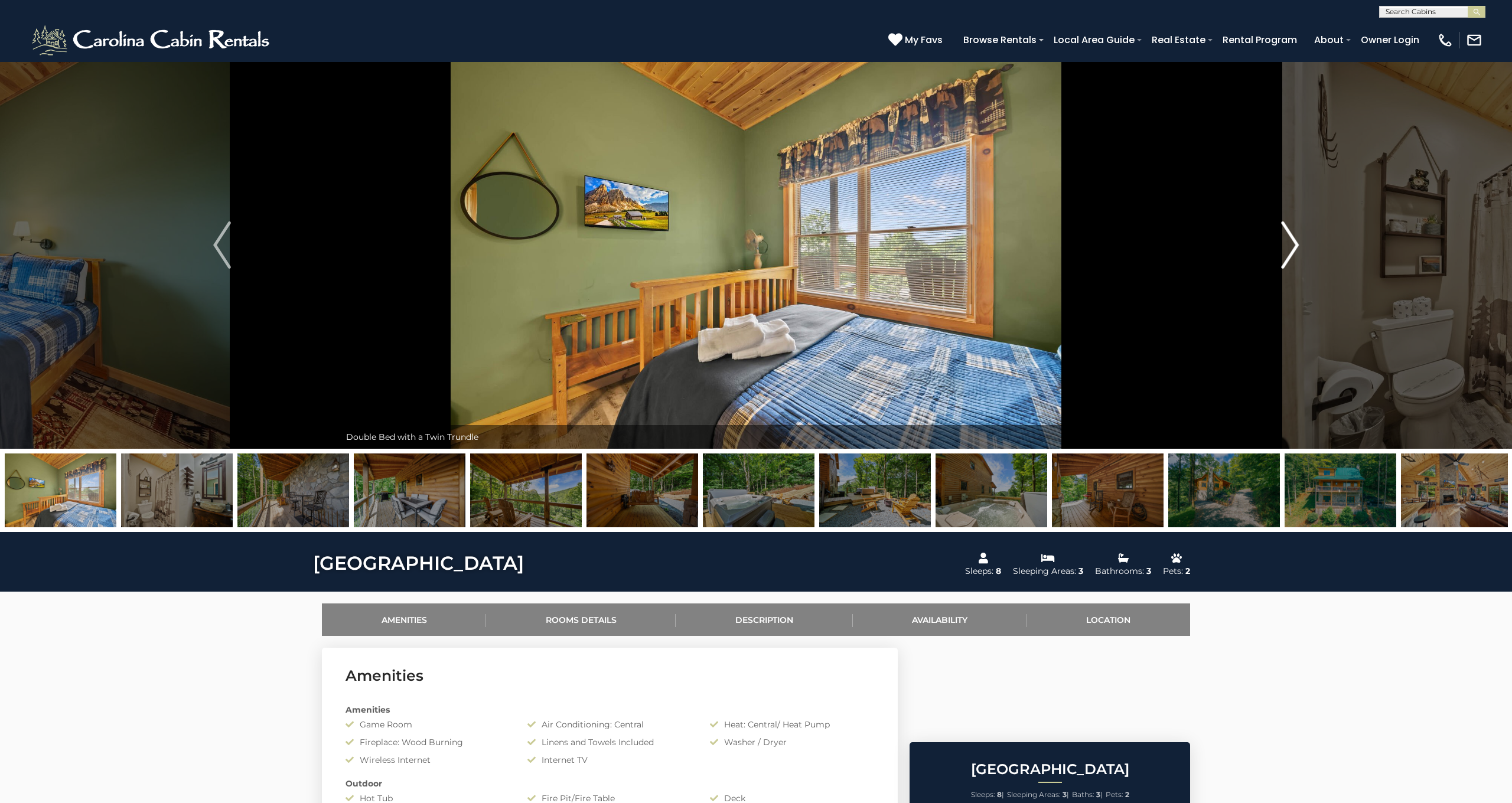
click at [1289, 245] on img "Next" at bounding box center [1290, 245] width 18 height 47
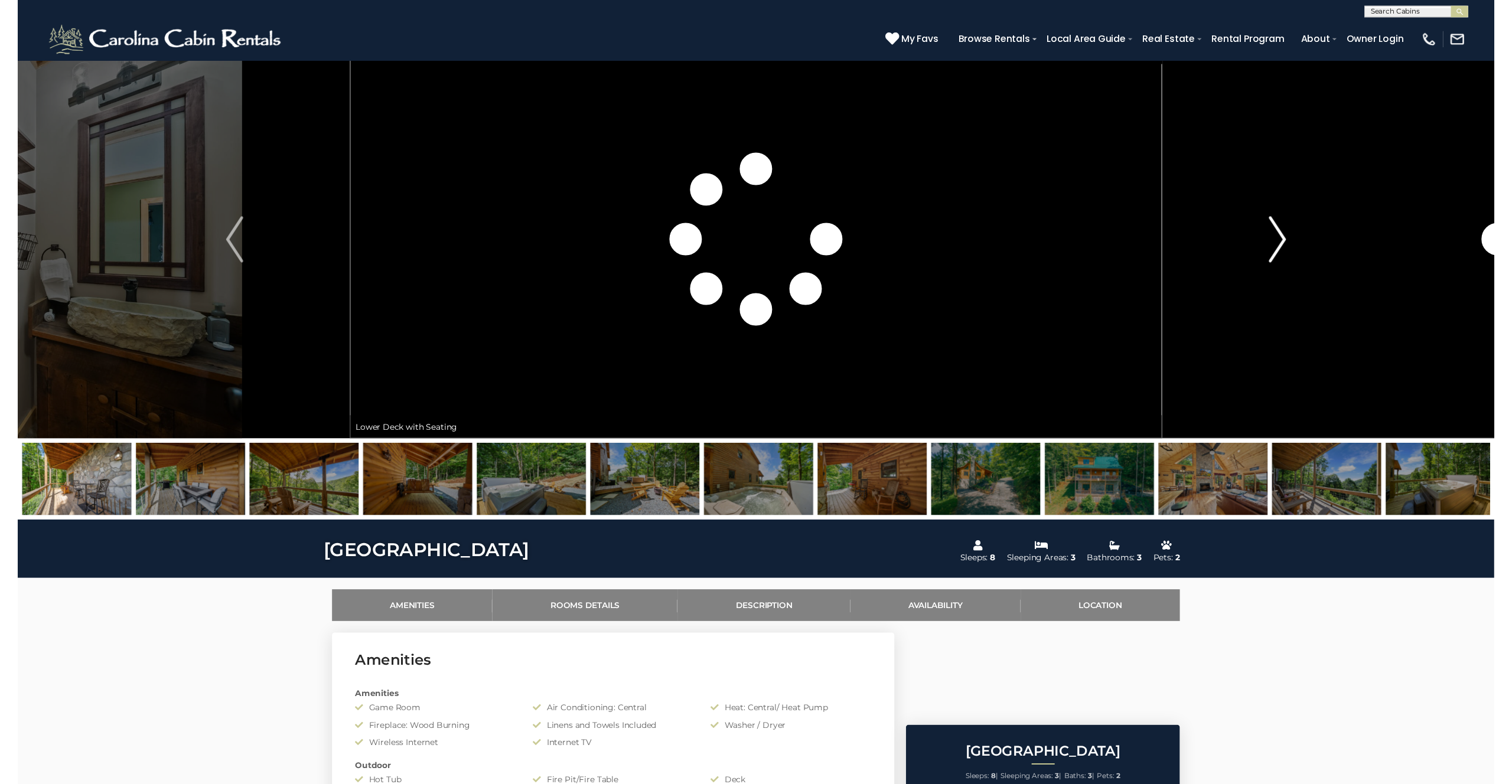
scroll to position [9, 0]
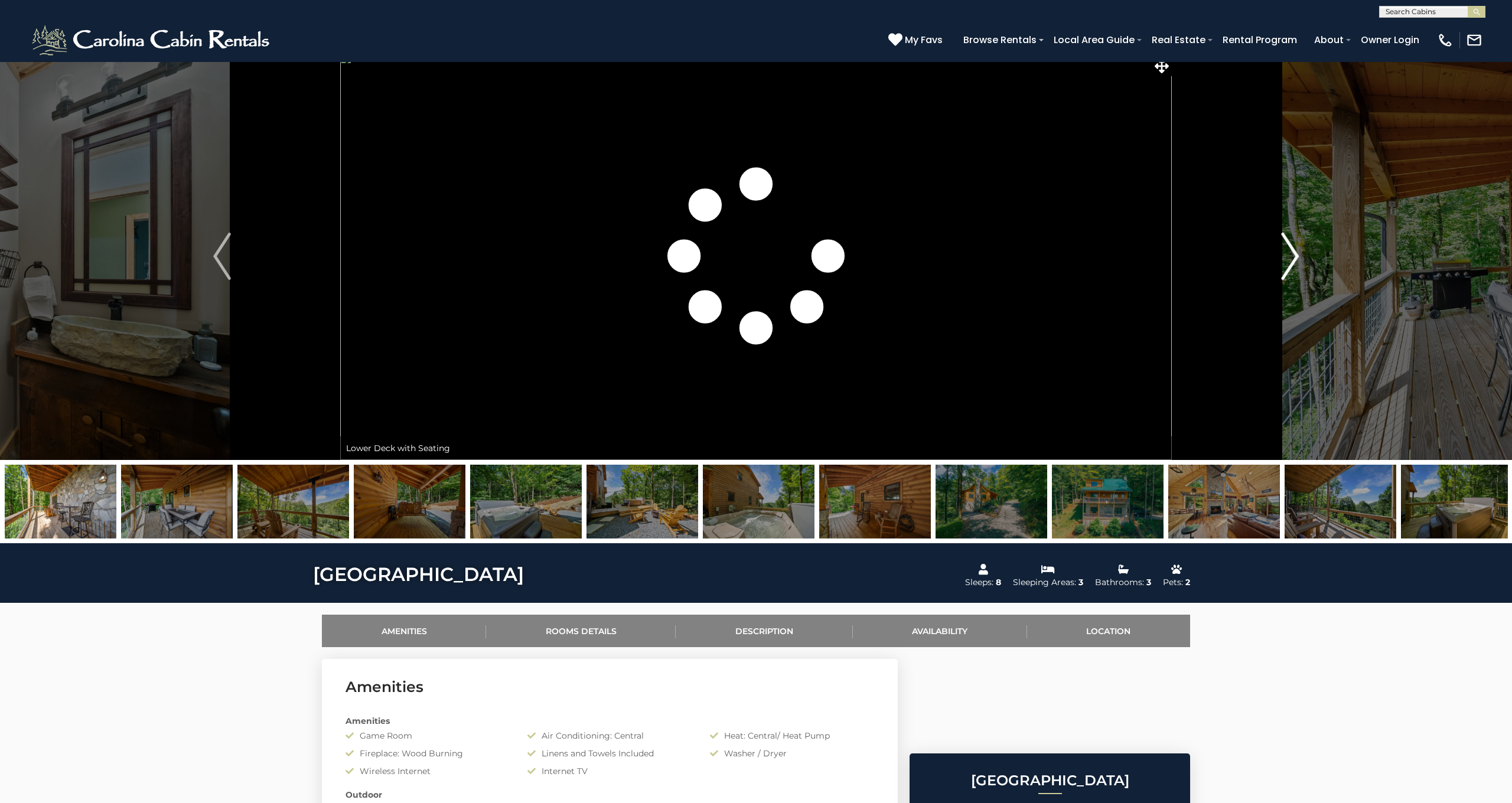
click at [1289, 245] on img "Next" at bounding box center [1290, 256] width 18 height 47
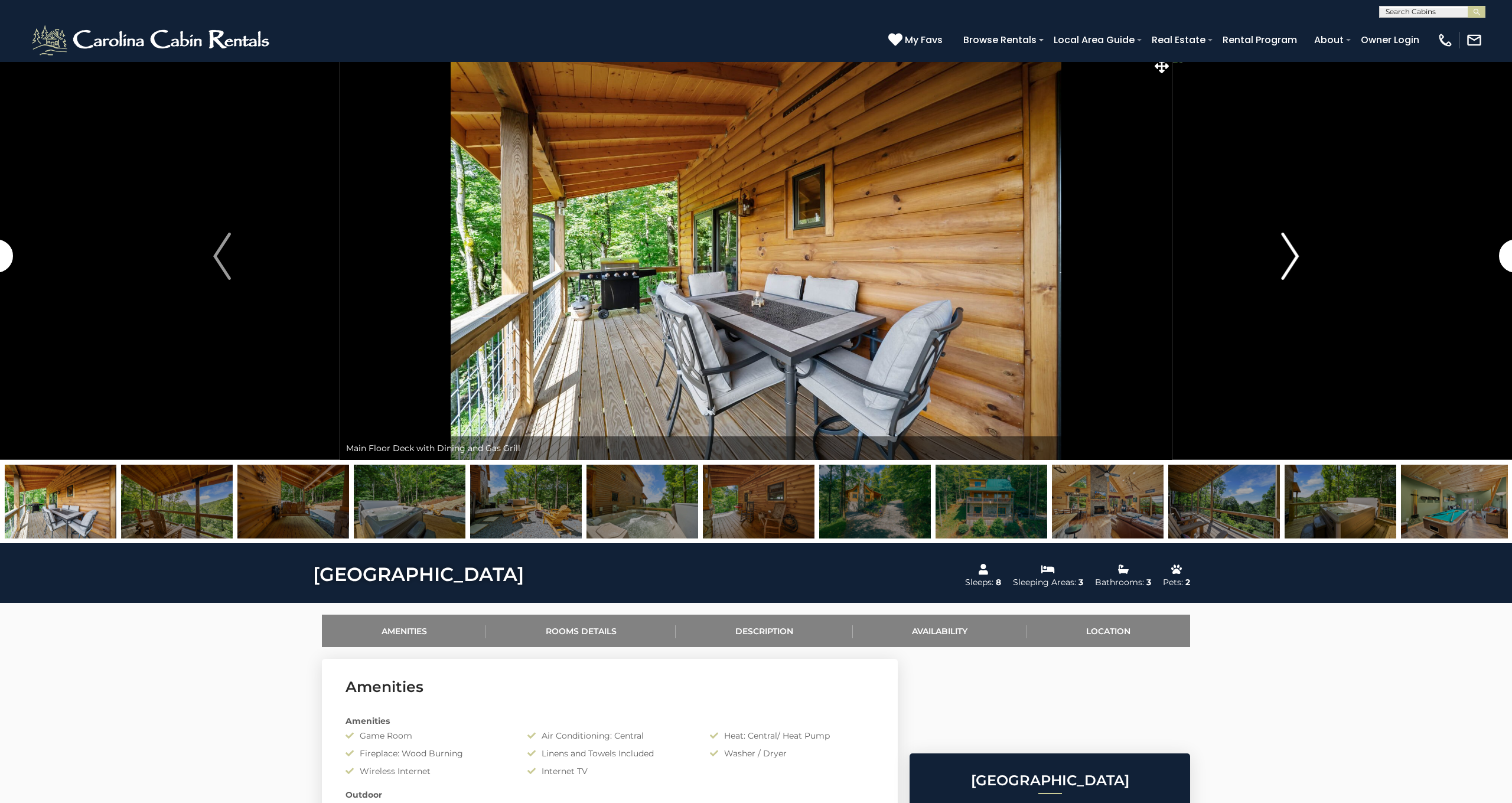
click at [1289, 245] on img "Next" at bounding box center [1290, 256] width 18 height 47
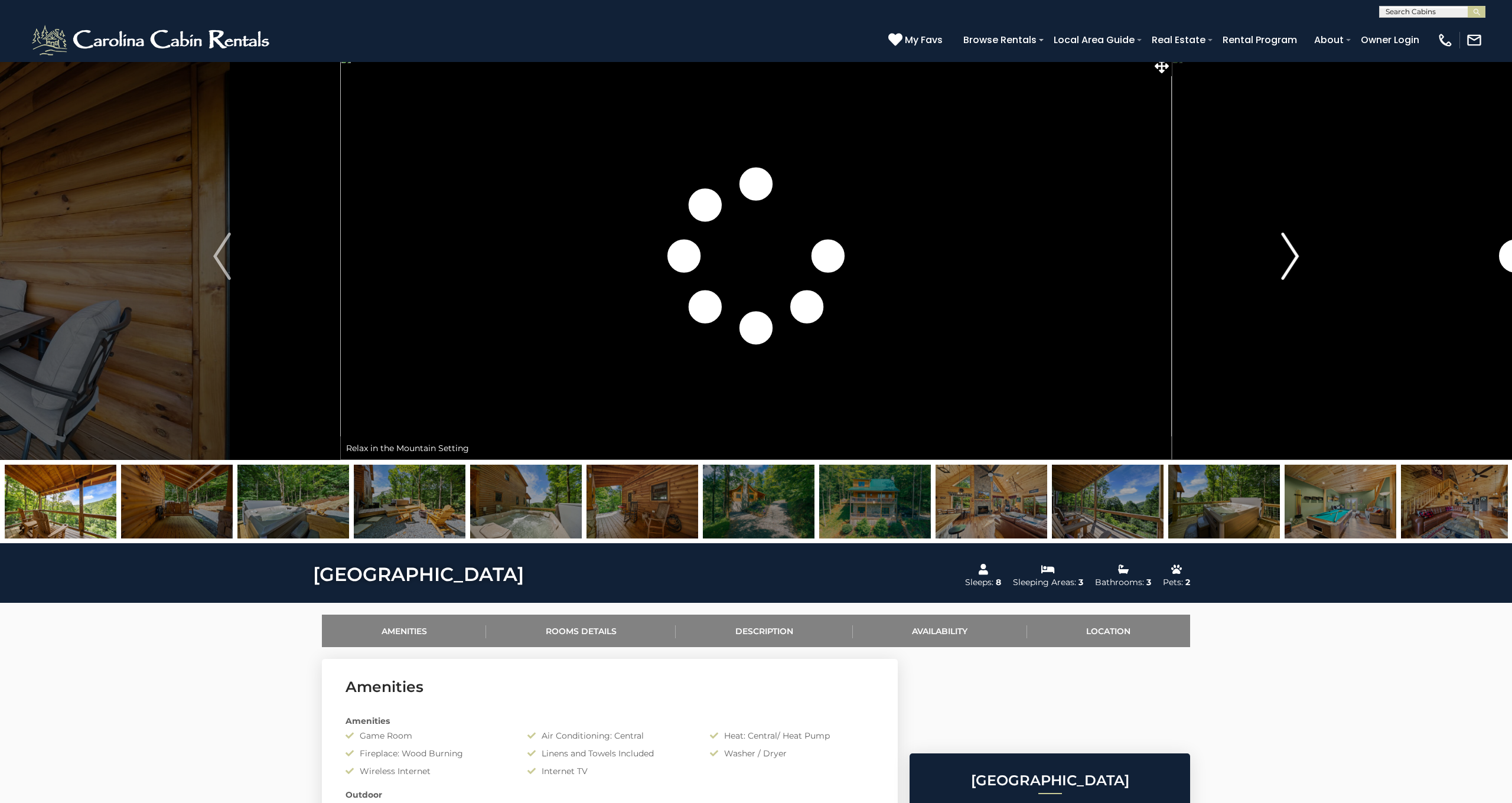
click at [1289, 245] on img "Next" at bounding box center [1290, 256] width 18 height 47
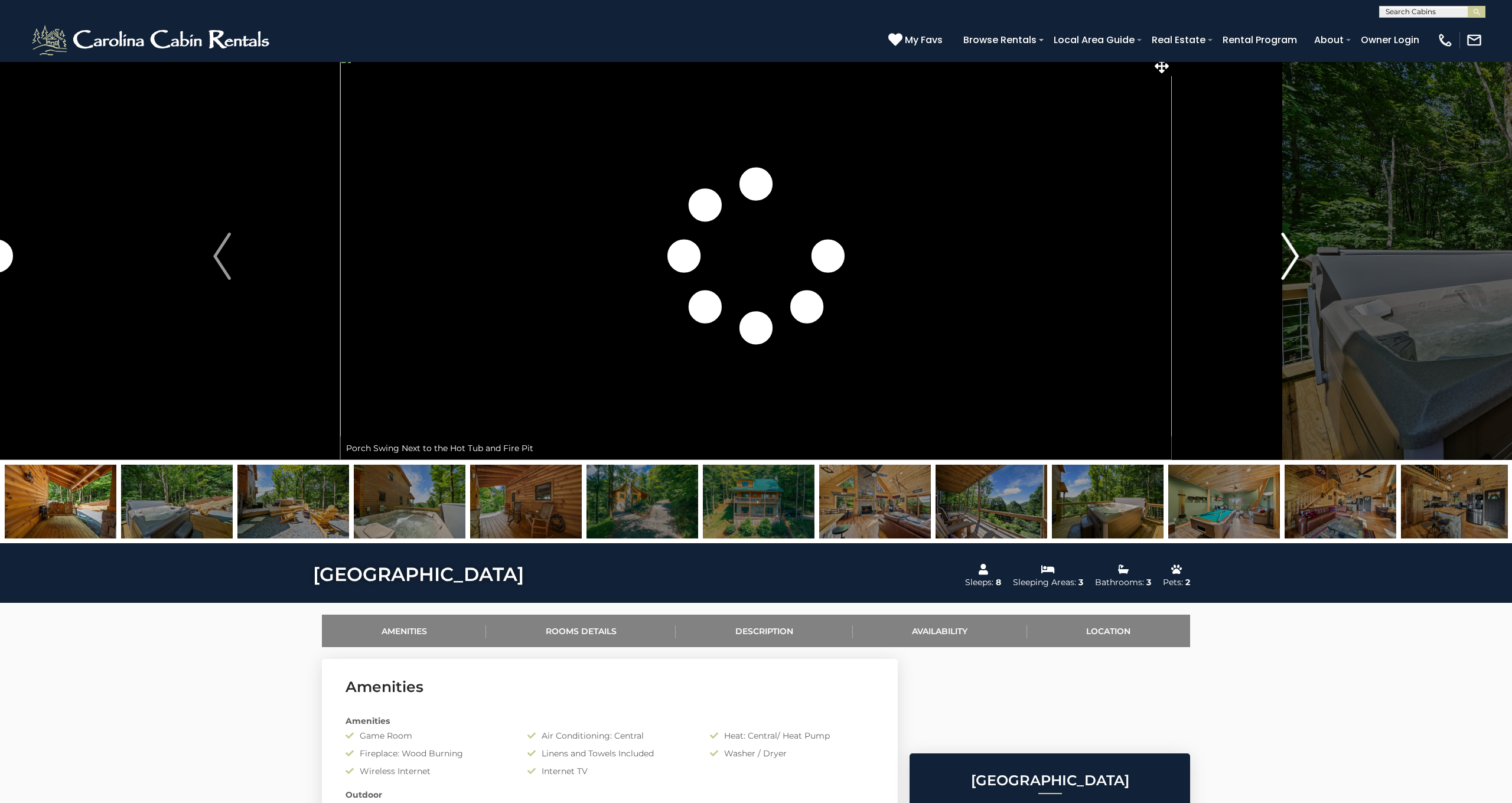
click at [1289, 245] on img "Next" at bounding box center [1290, 256] width 18 height 47
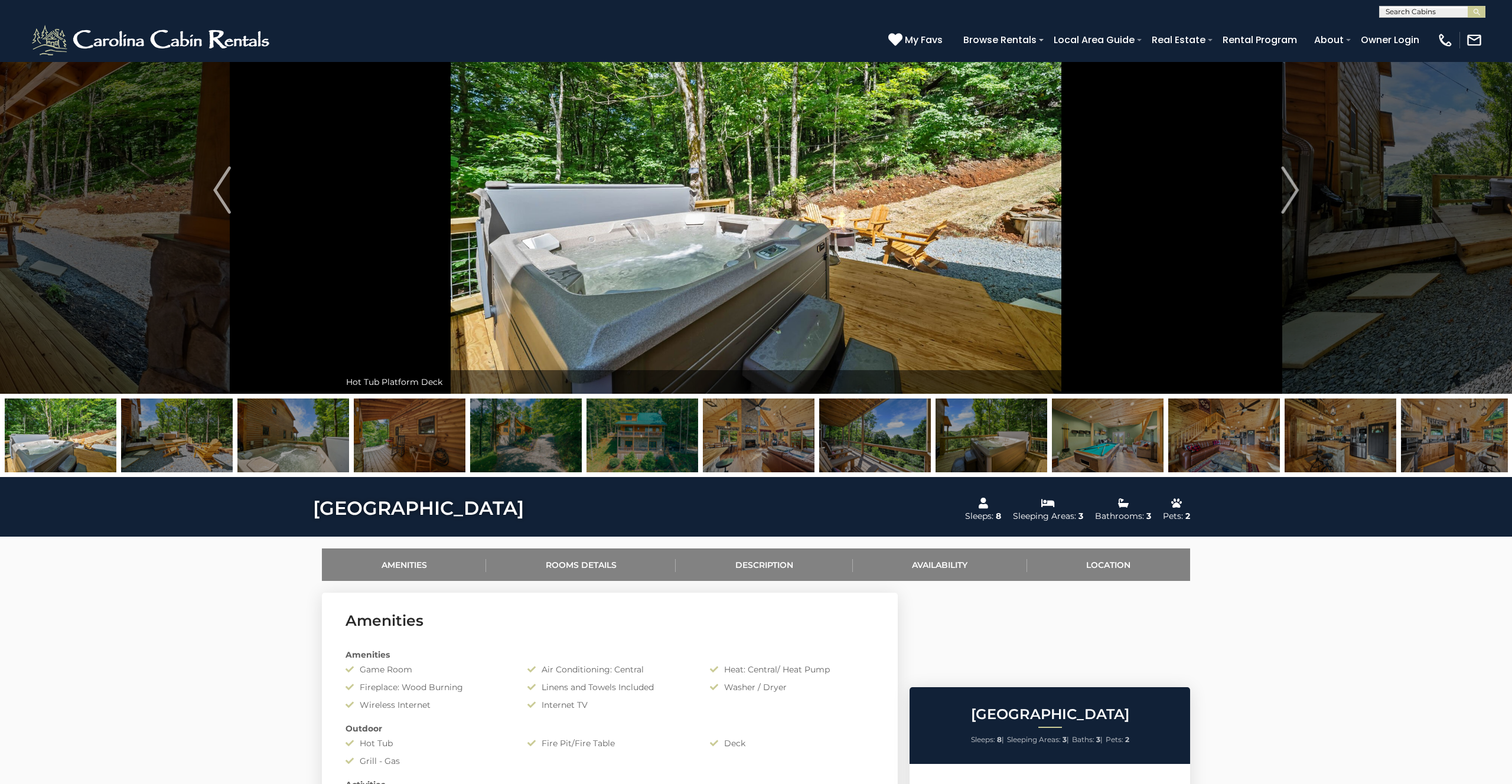
scroll to position [73, 0]
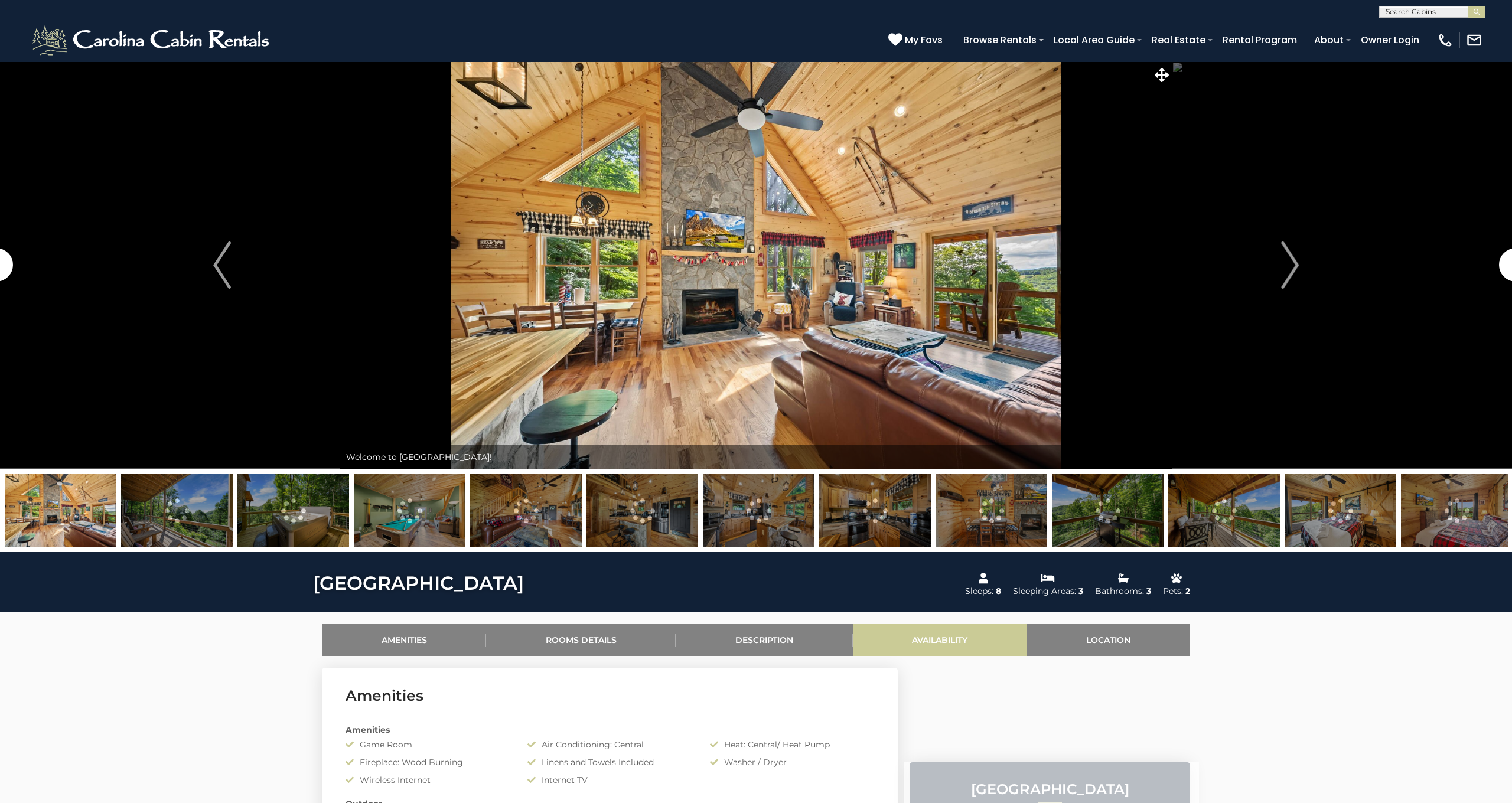
scroll to position [215, 0]
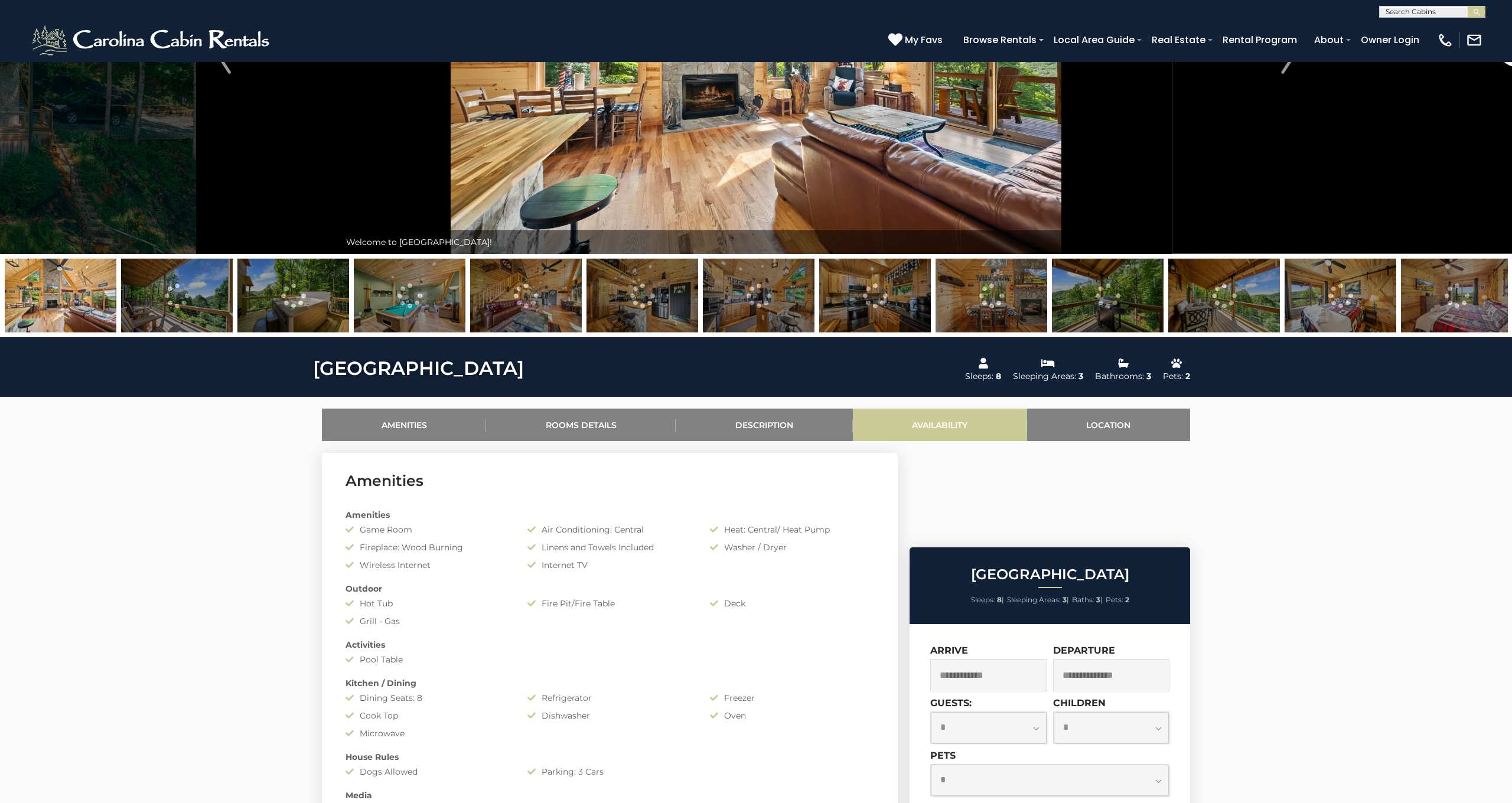
click at [932, 432] on link "Availability" at bounding box center [940, 425] width 174 height 32
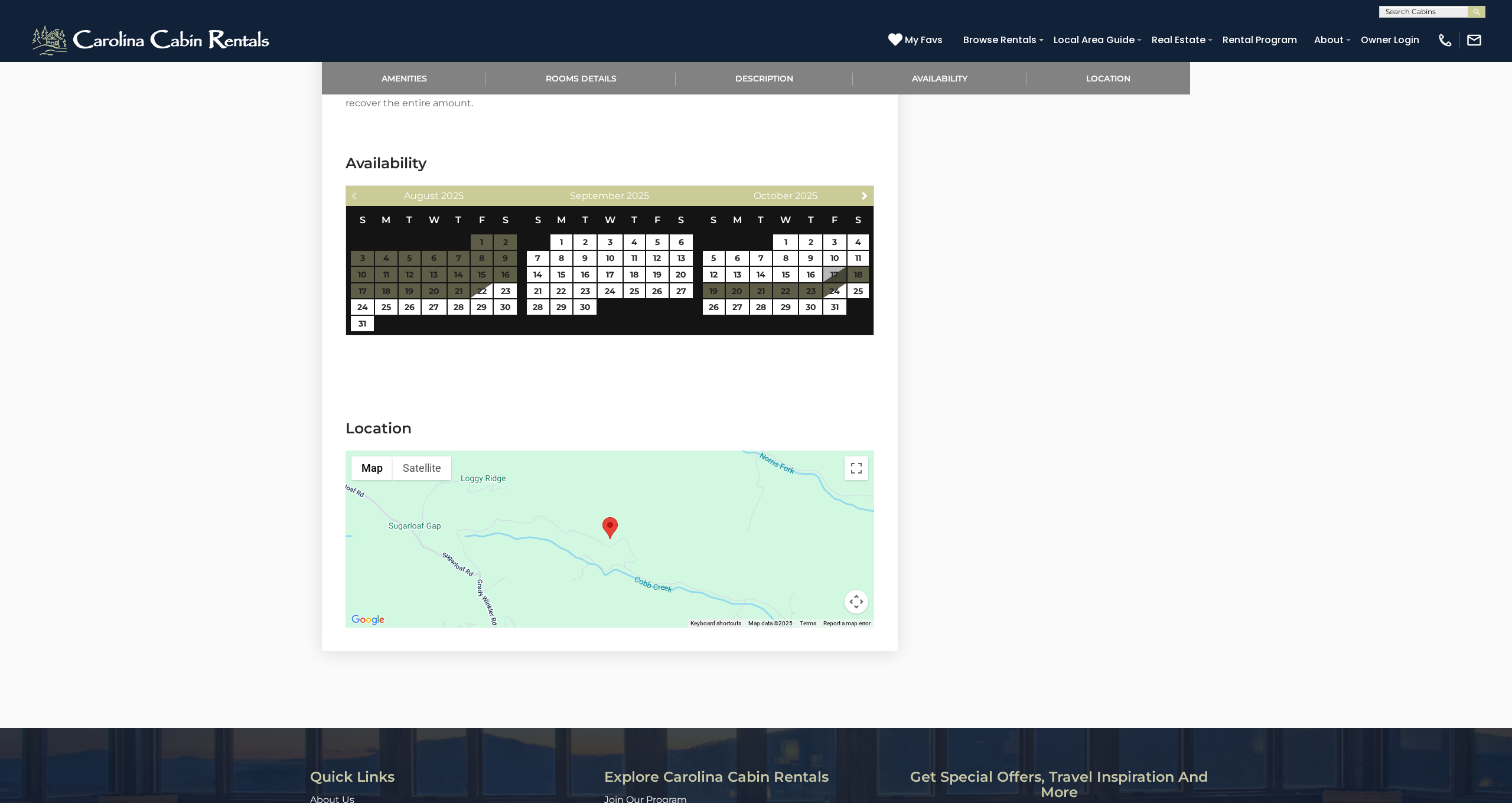
scroll to position [2032, 0]
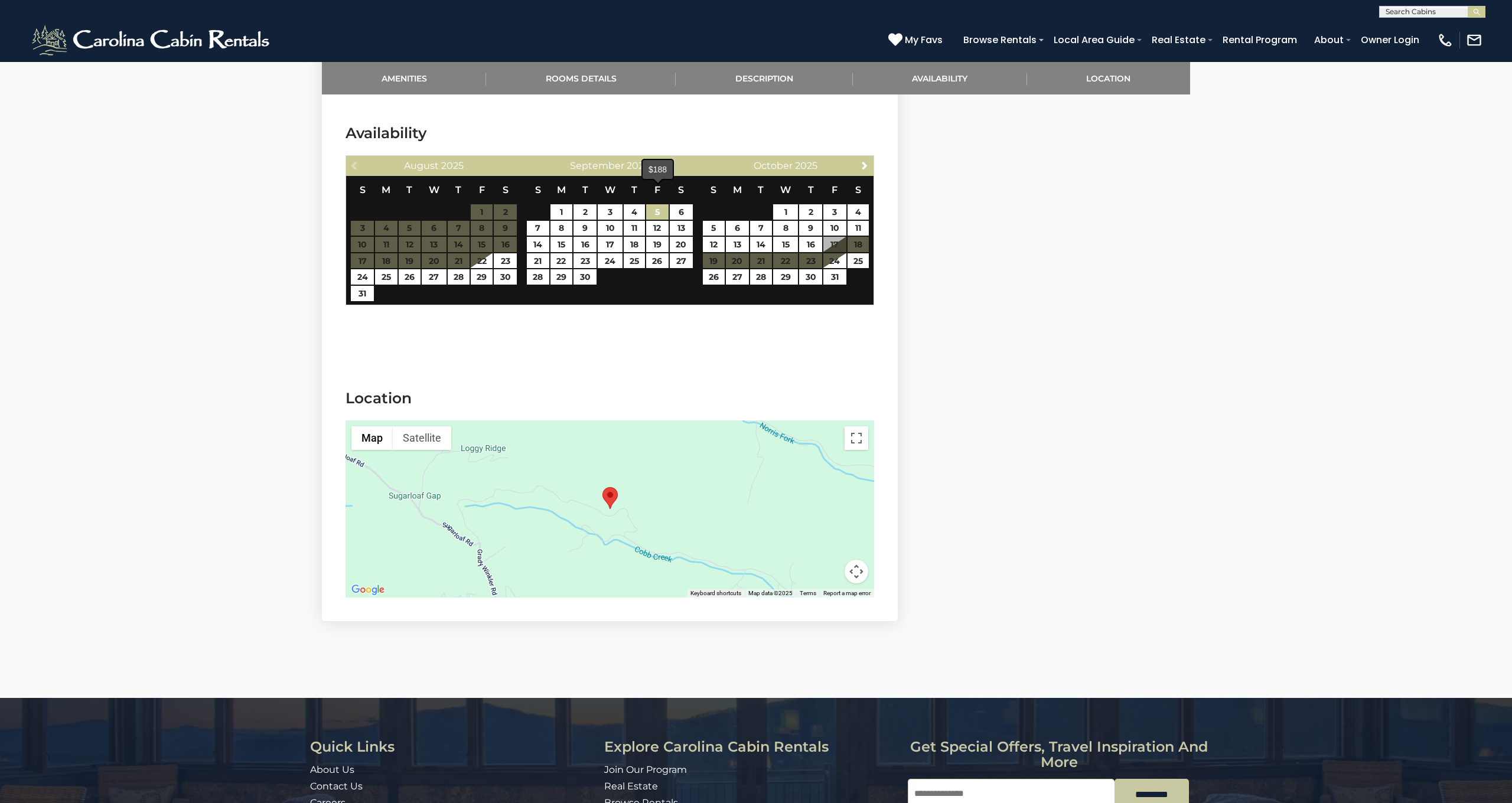
click at [653, 204] on link "5" at bounding box center [657, 212] width 22 height 15
type input "**********"
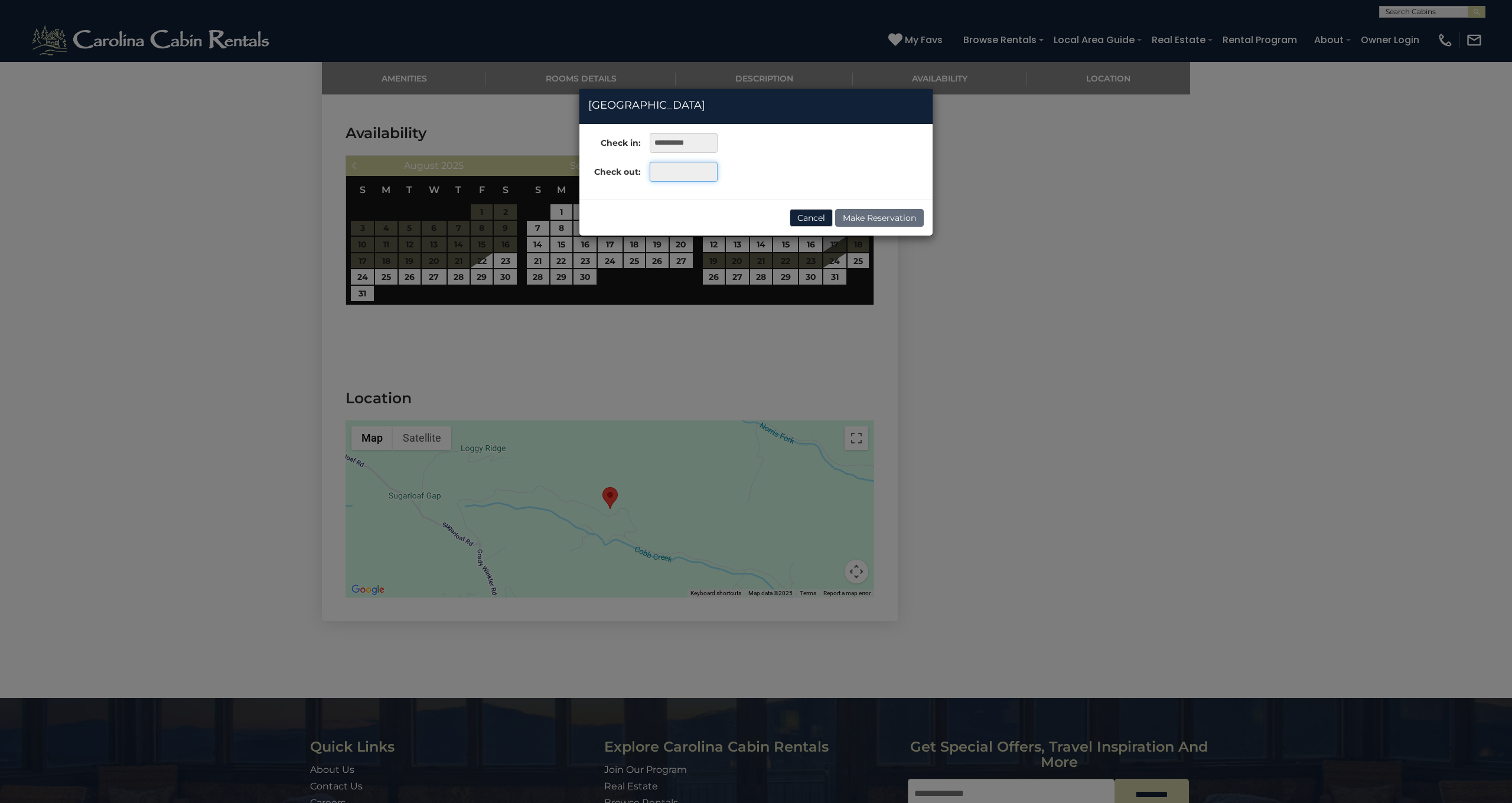
click at [679, 172] on input "text" at bounding box center [684, 172] width 68 height 20
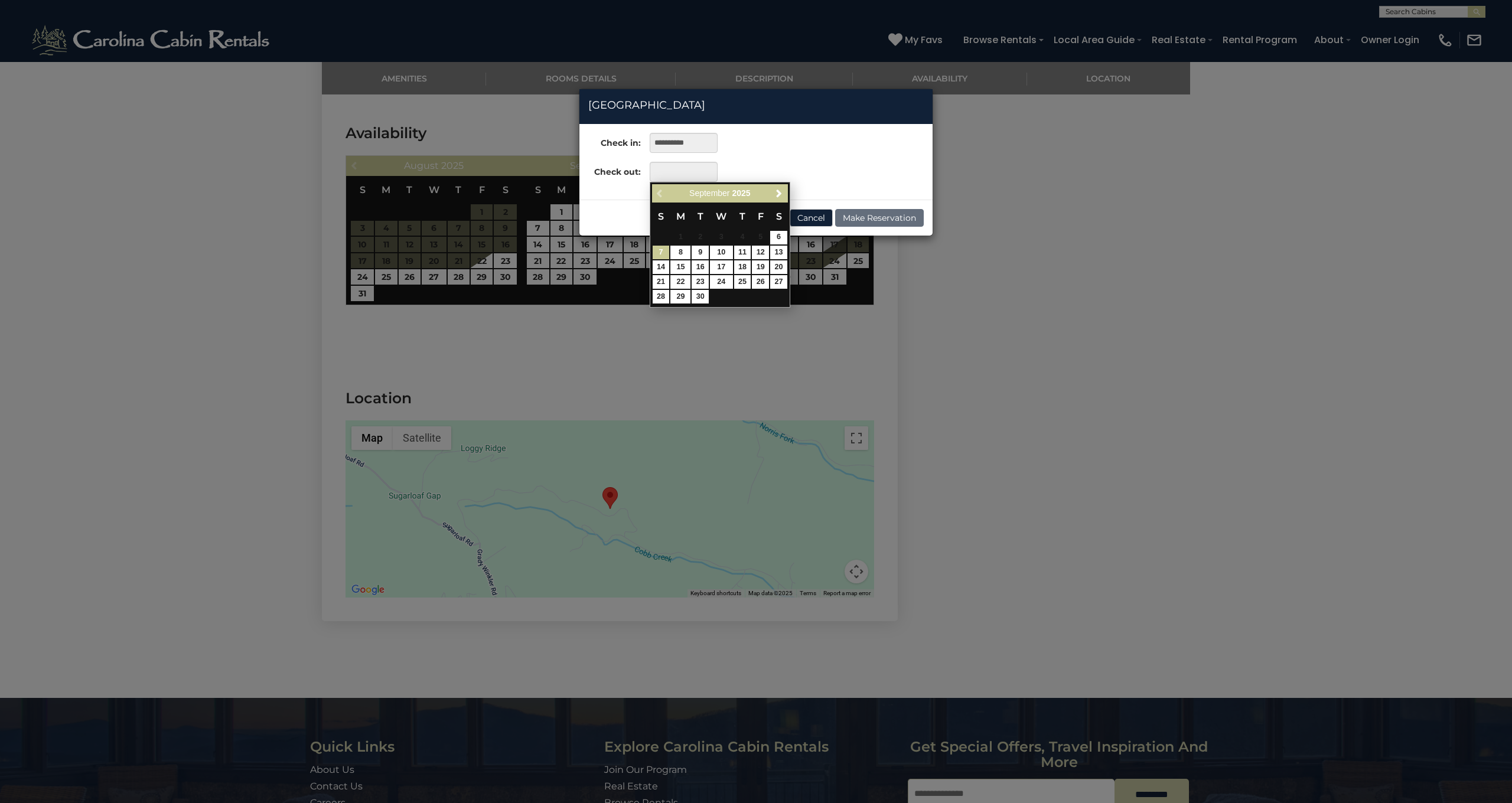
click at [653, 250] on link "7" at bounding box center [661, 253] width 17 height 14
type input "**********"
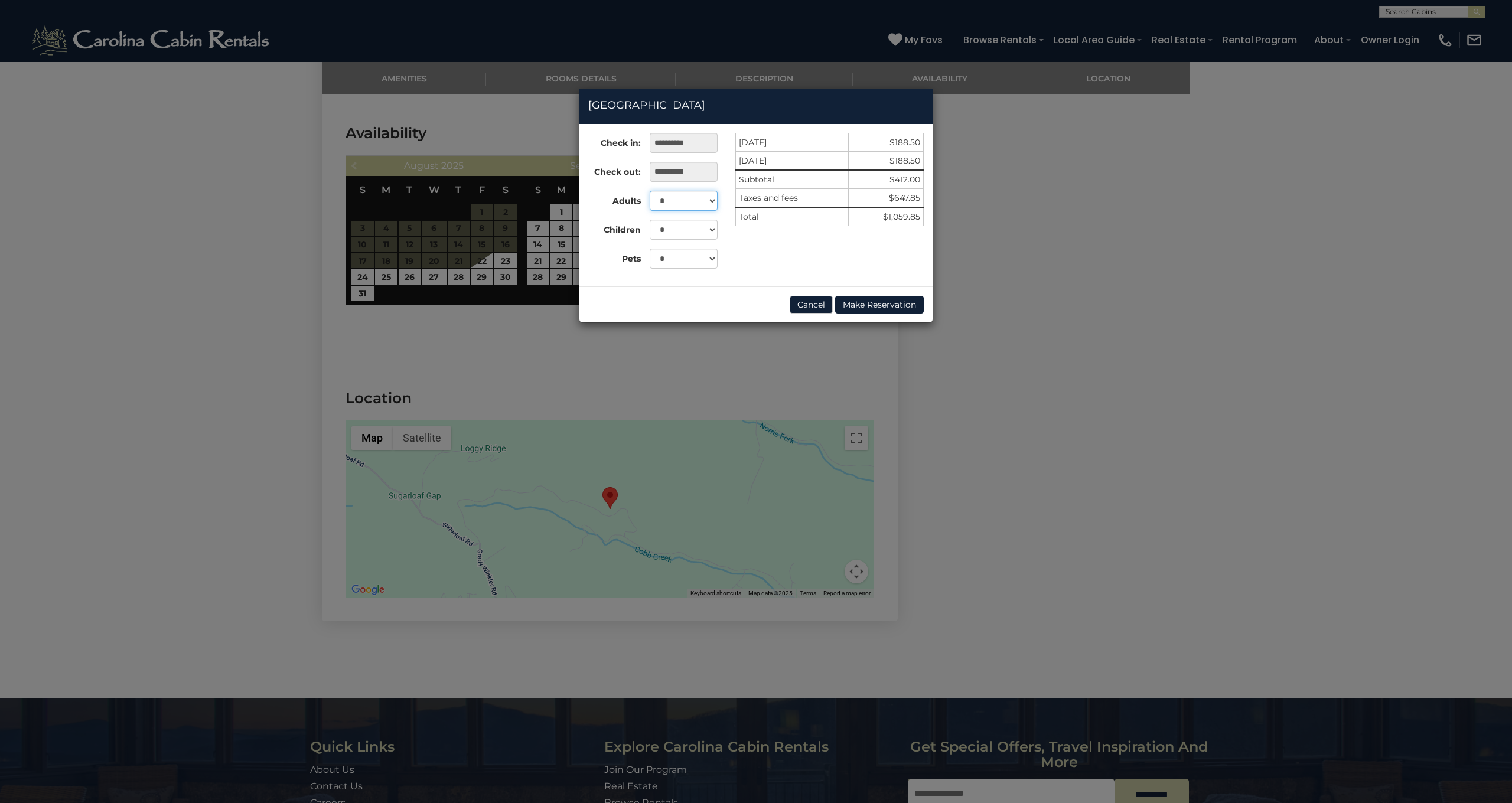
select select "*"
click at [874, 306] on button "Make Reservation" at bounding box center [879, 304] width 89 height 18
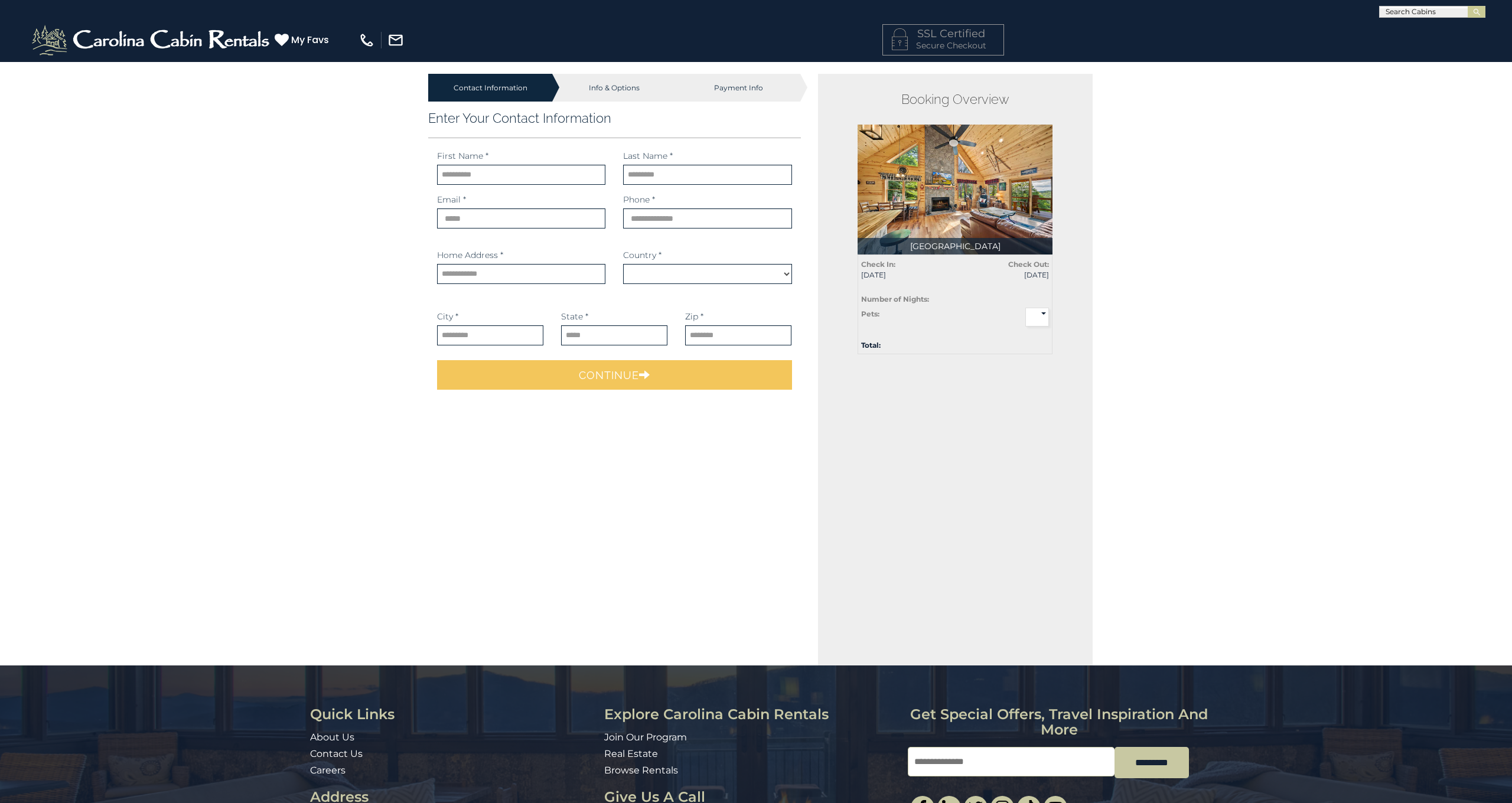
scroll to position [1, 0]
select select "*********"
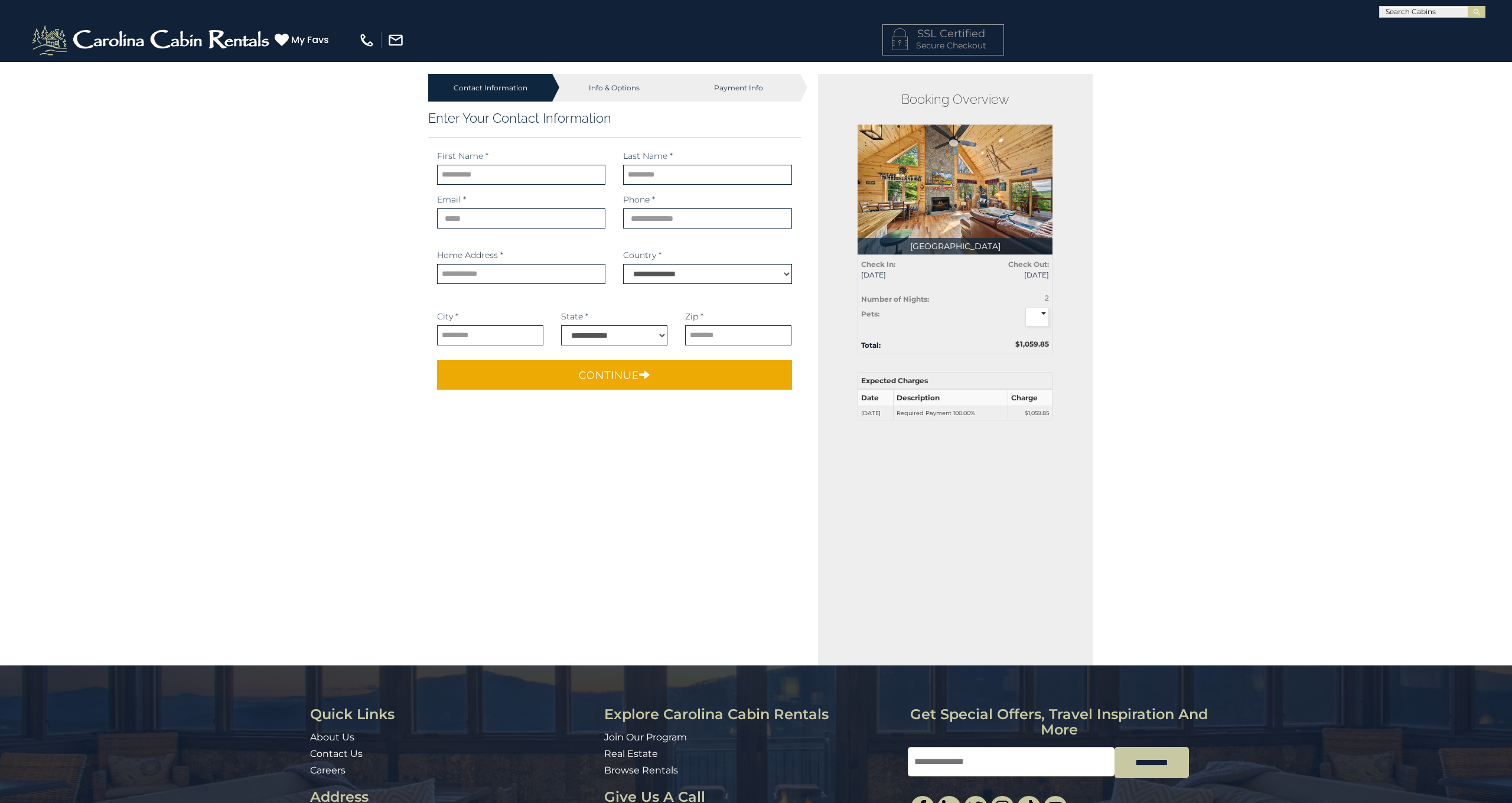
scroll to position [0, 0]
type input "********"
type input "*******"
type input "**********"
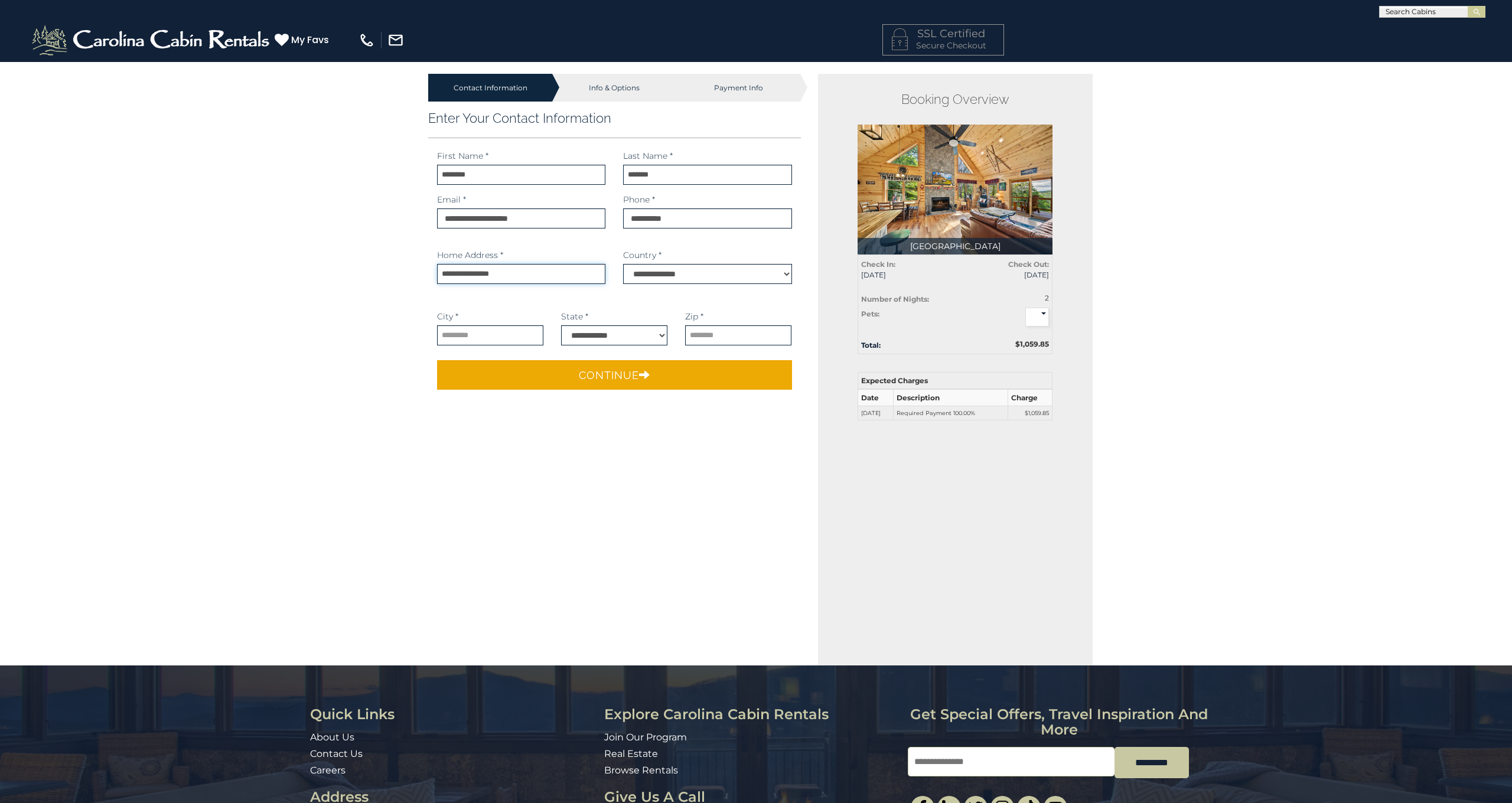
type input "**********"
click at [647, 305] on div "**********" at bounding box center [707, 280] width 186 height 62
type input "**********"
select select "**"
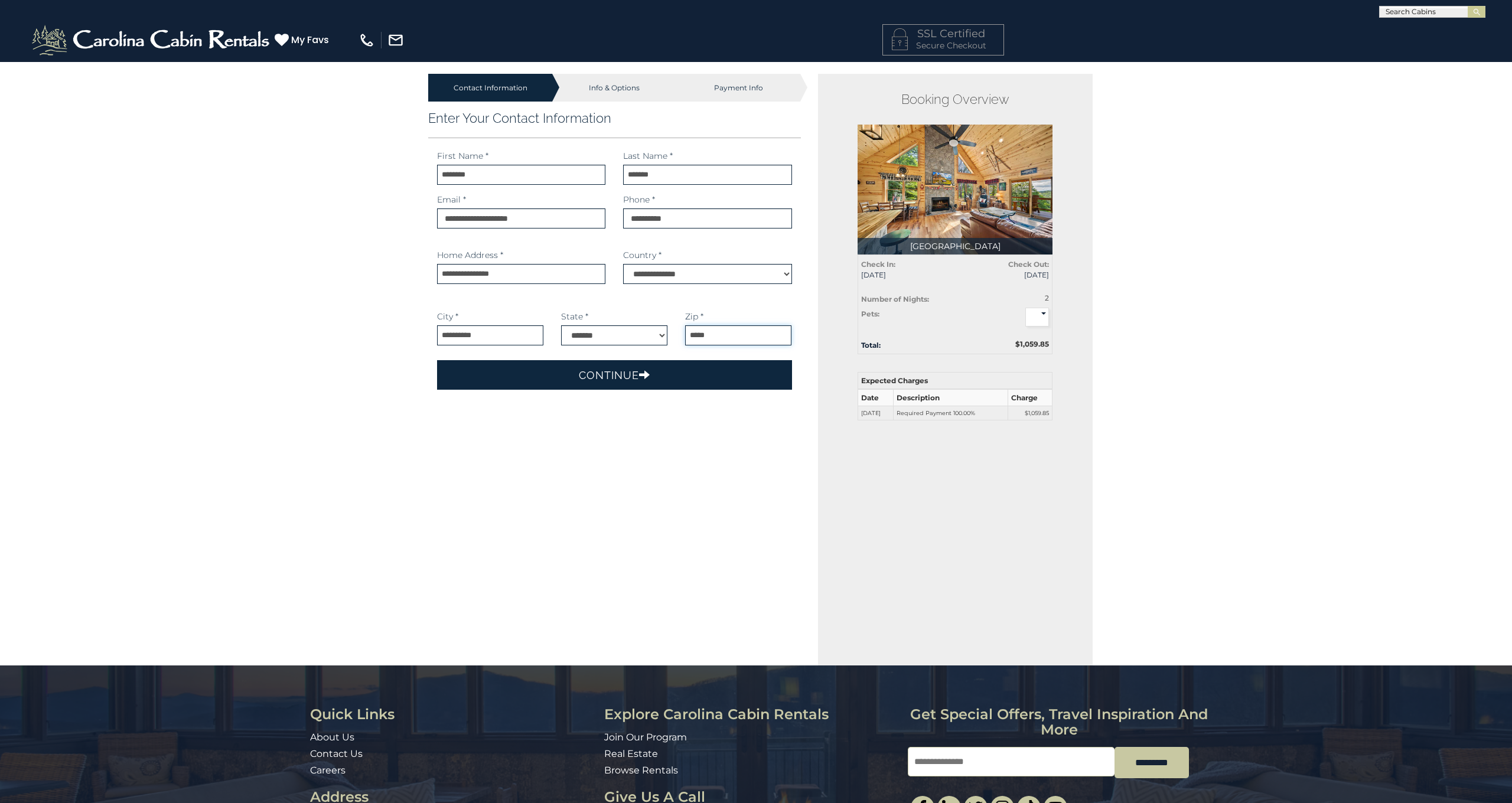
type input "*****"
click at [624, 382] on button "Continue" at bounding box center [614, 375] width 355 height 29
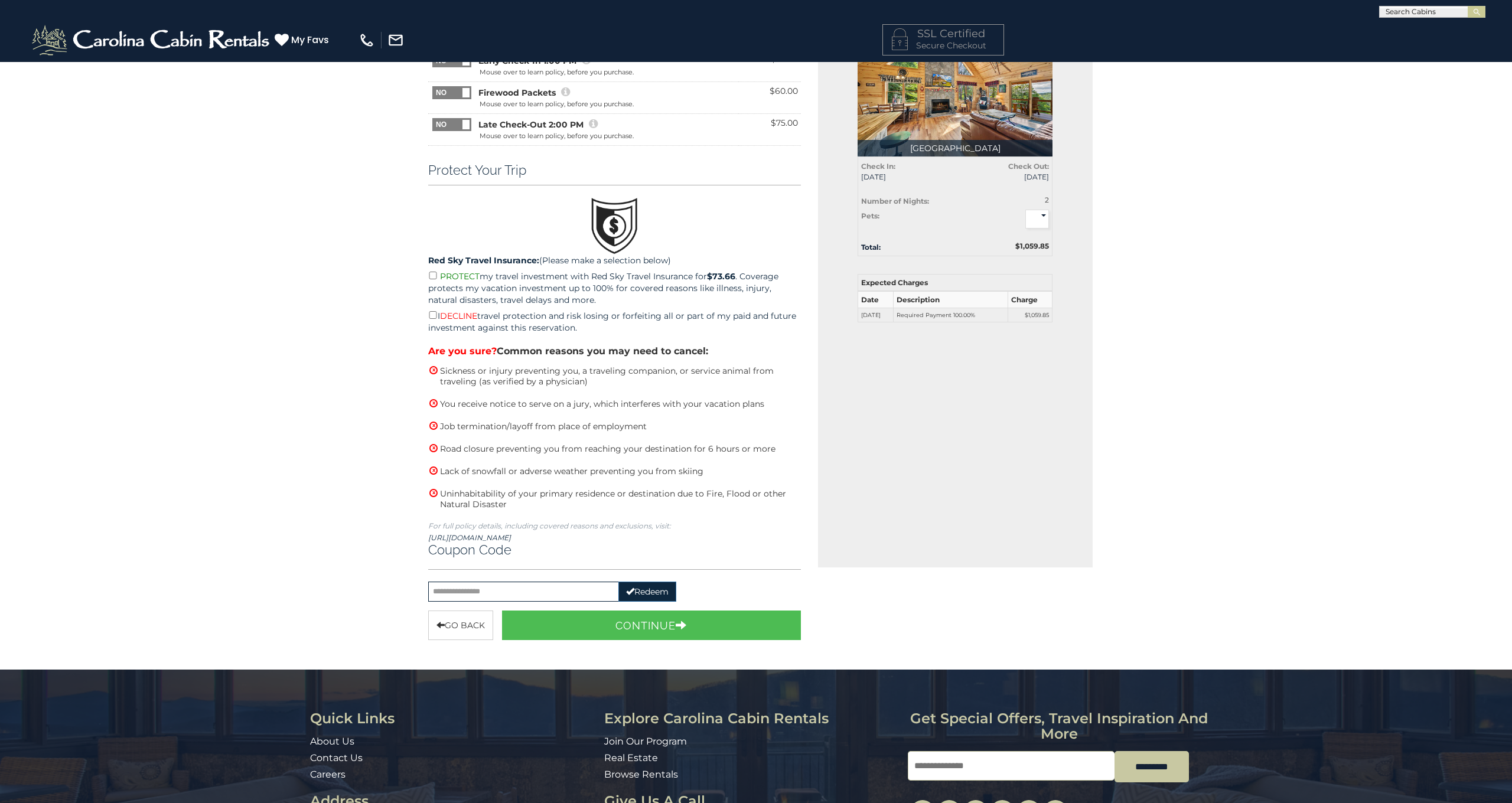
scroll to position [100, 0]
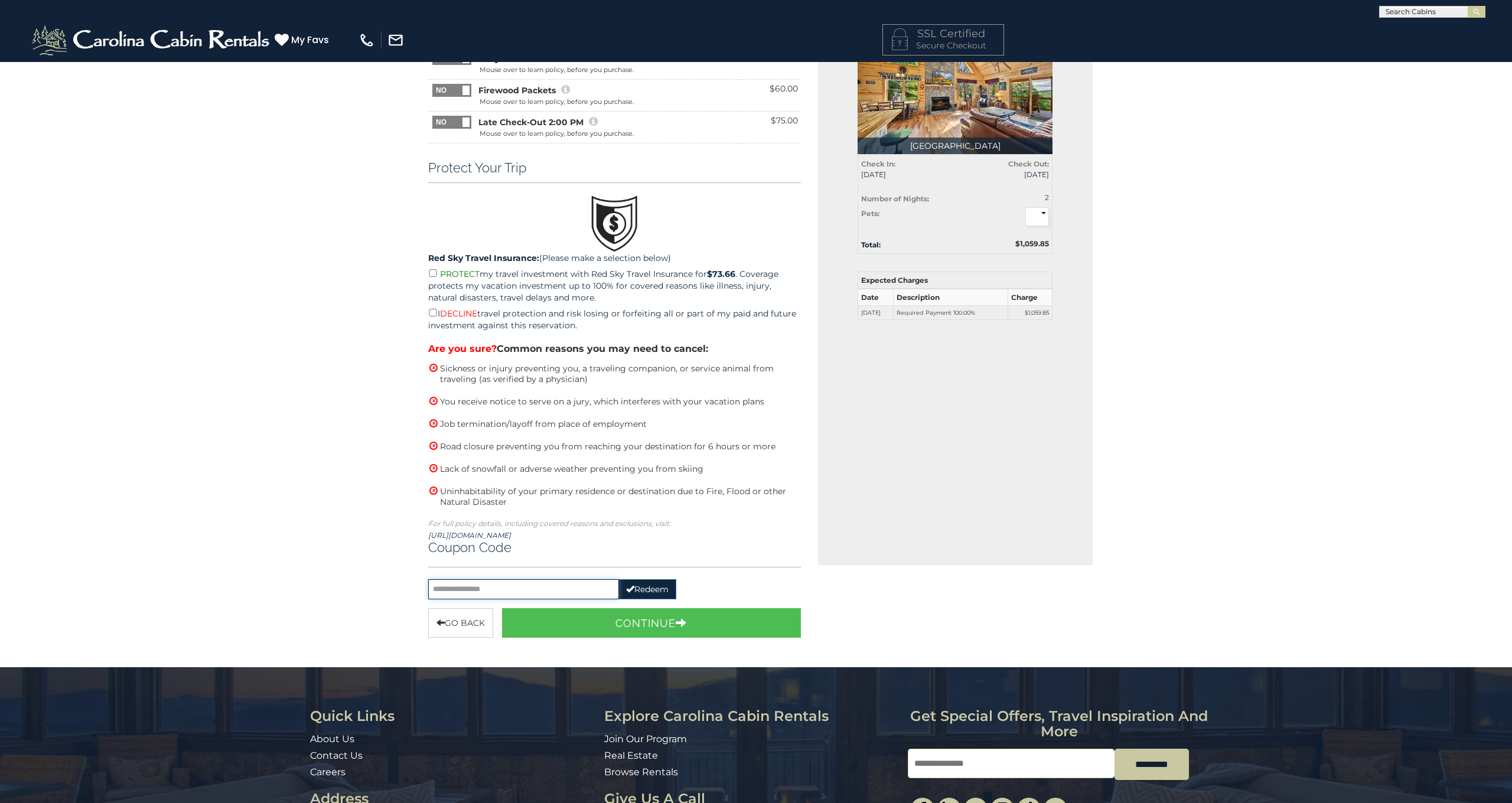
click at [521, 592] on input "text" at bounding box center [524, 590] width 191 height 20
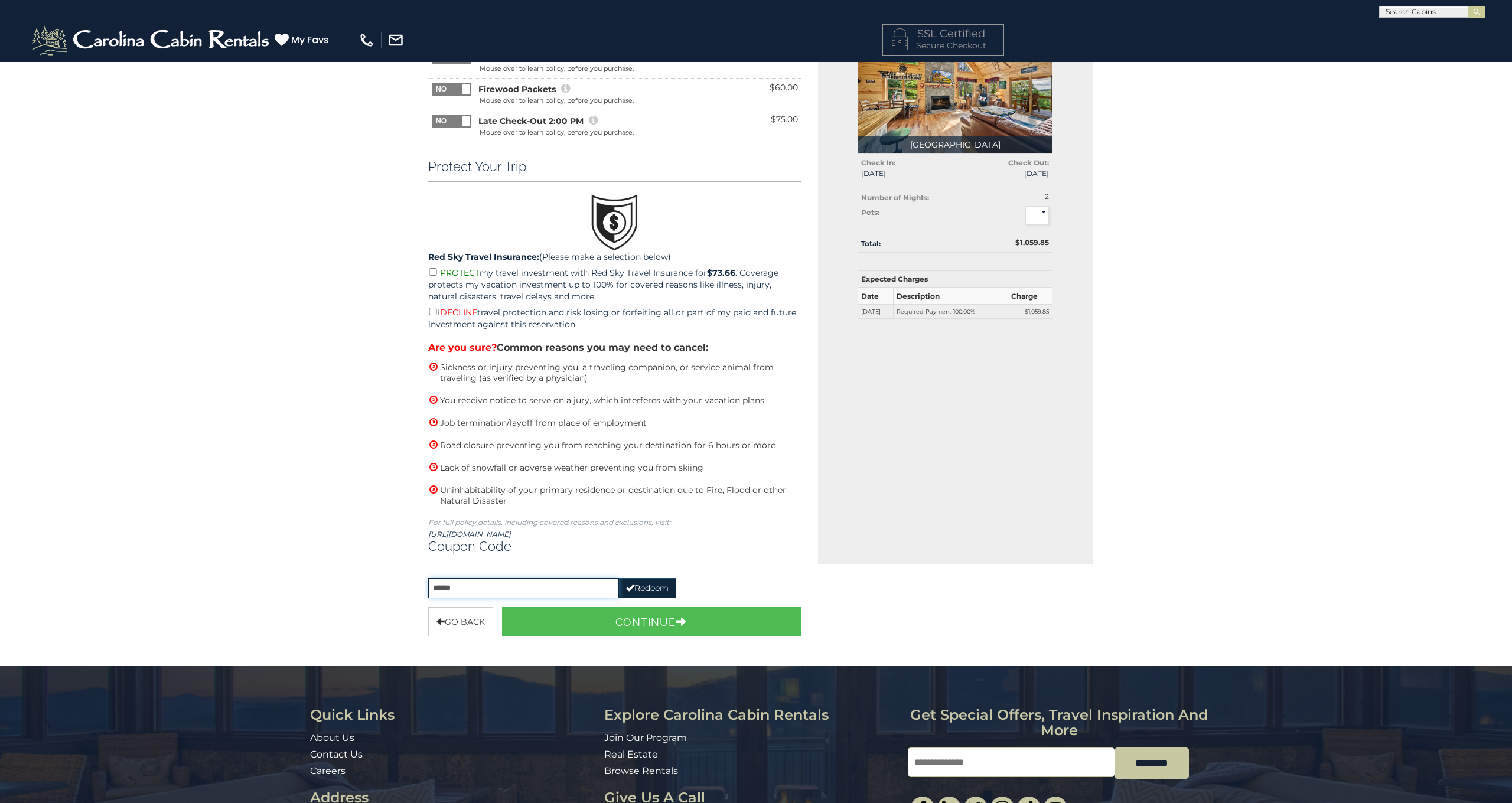
scroll to position [99, 1]
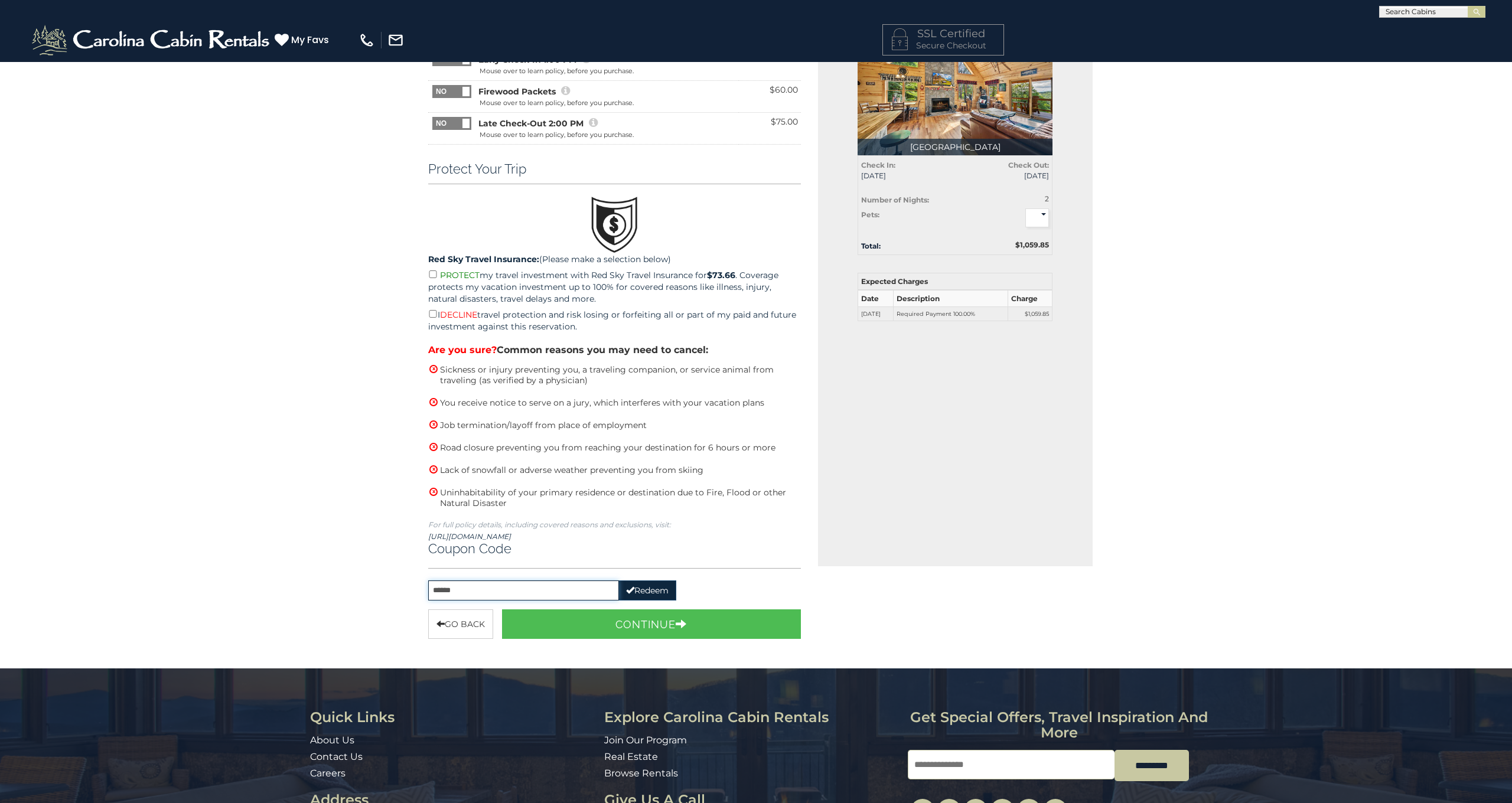
type input "******"
click at [645, 589] on button "Redeem" at bounding box center [647, 591] width 58 height 20
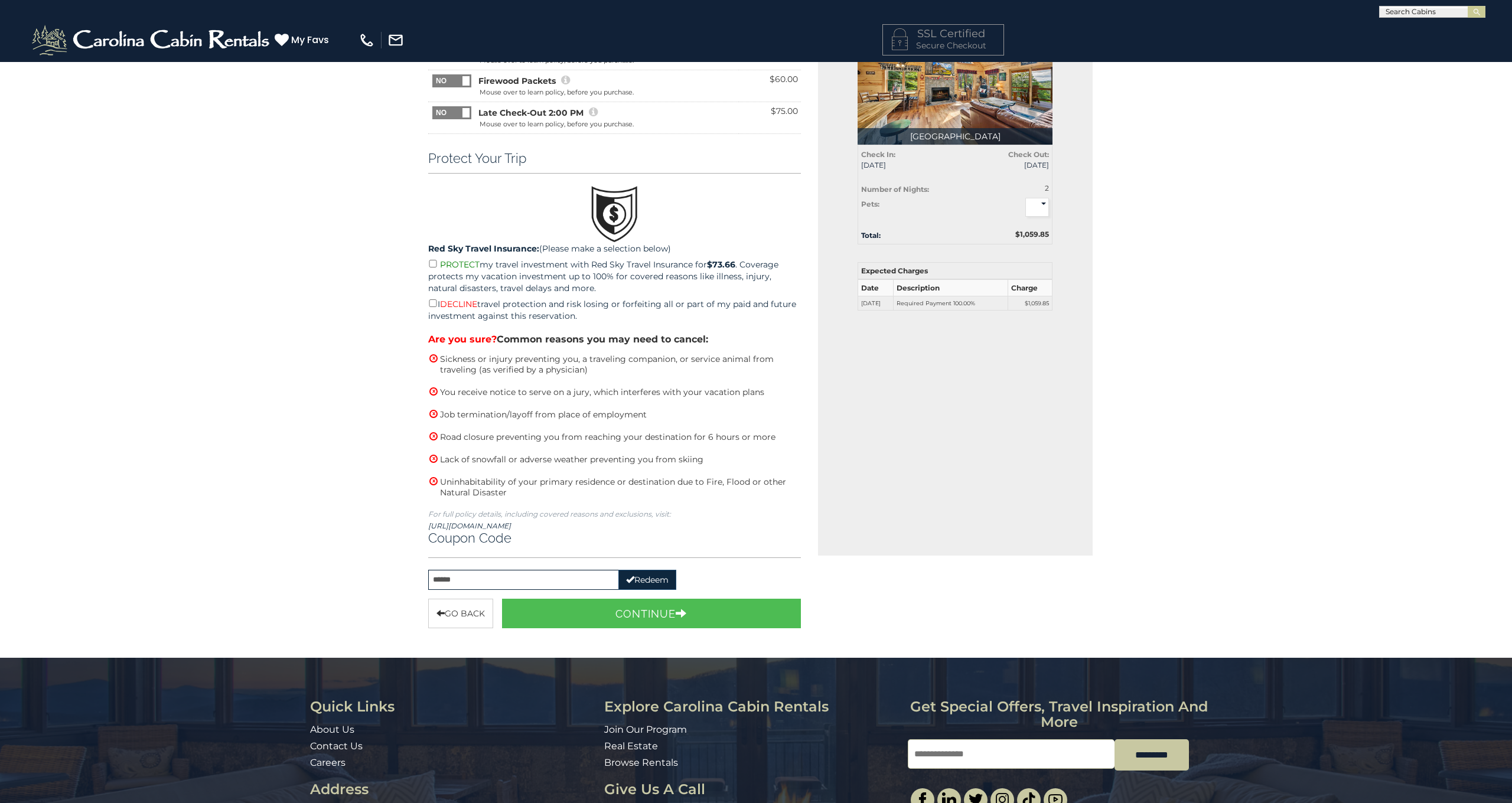
scroll to position [65, 0]
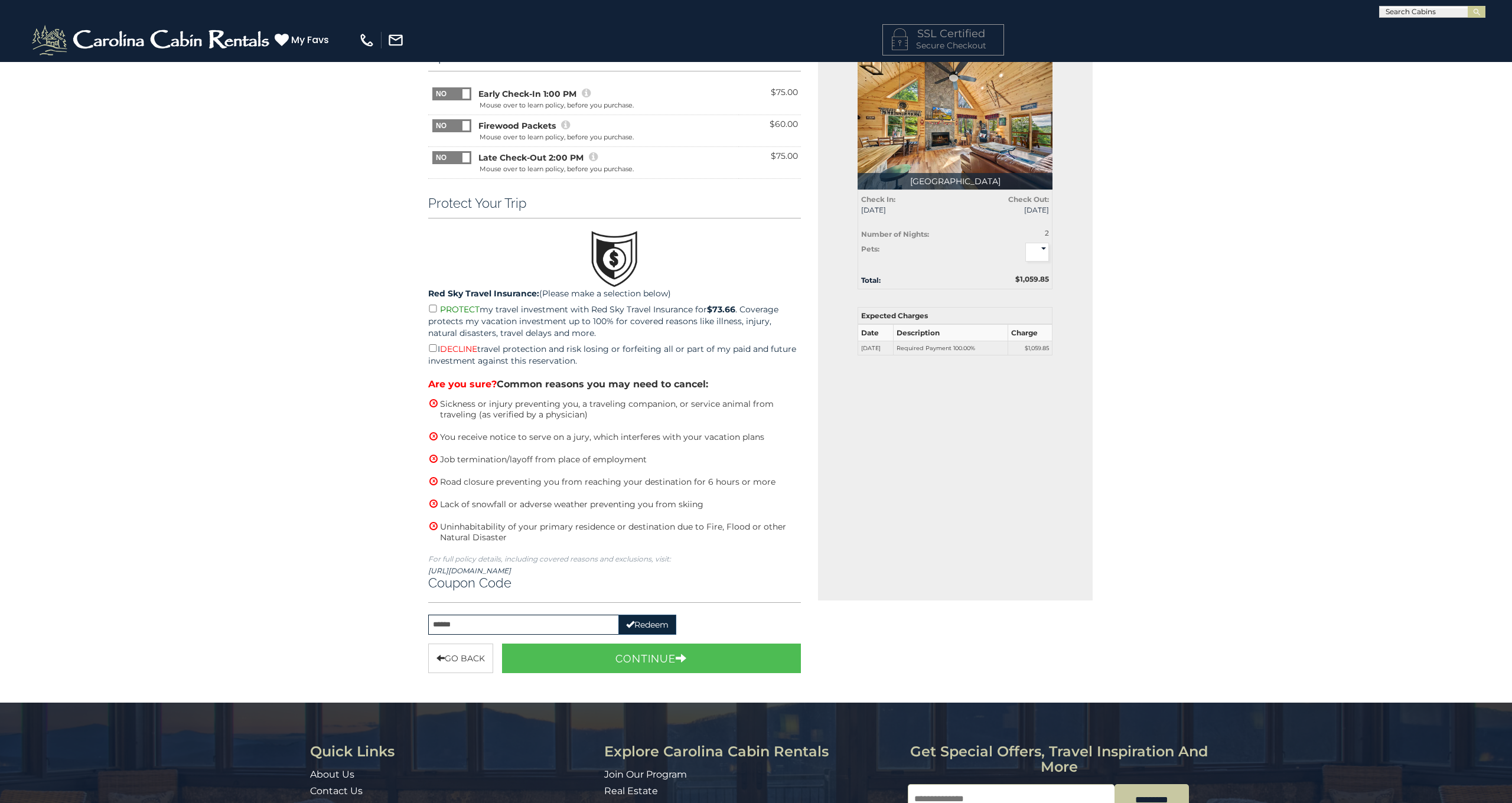
click at [628, 621] on icon "button" at bounding box center [630, 624] width 8 height 8
click at [499, 615] on input "******" at bounding box center [524, 625] width 191 height 20
click at [557, 624] on input "******" at bounding box center [524, 625] width 191 height 20
click at [643, 622] on button "Redeem" at bounding box center [647, 625] width 58 height 20
click at [631, 657] on button "Continue" at bounding box center [651, 658] width 299 height 29
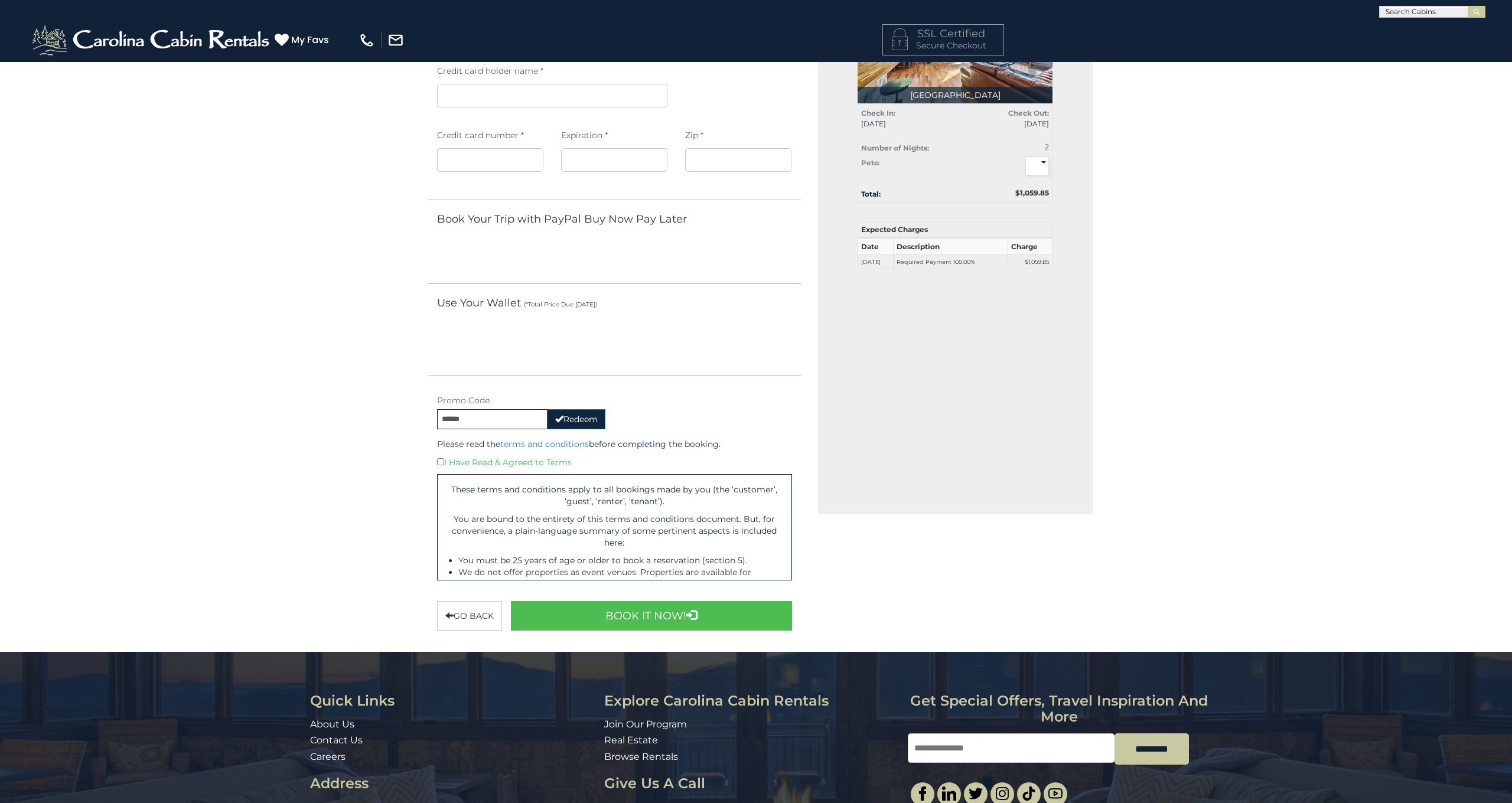
scroll to position [165, 0]
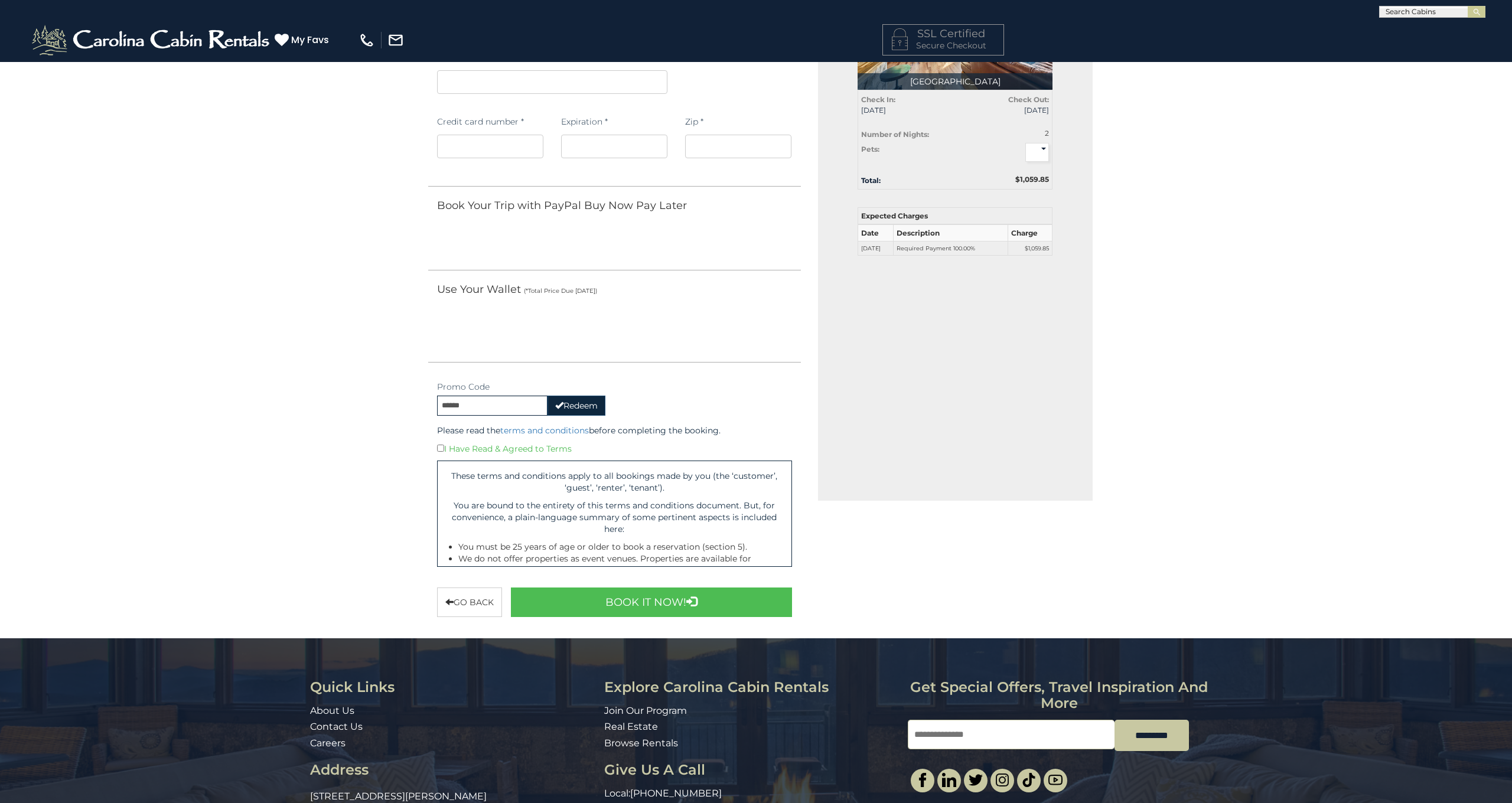
click at [563, 399] on button "Redeem" at bounding box center [576, 406] width 58 height 20
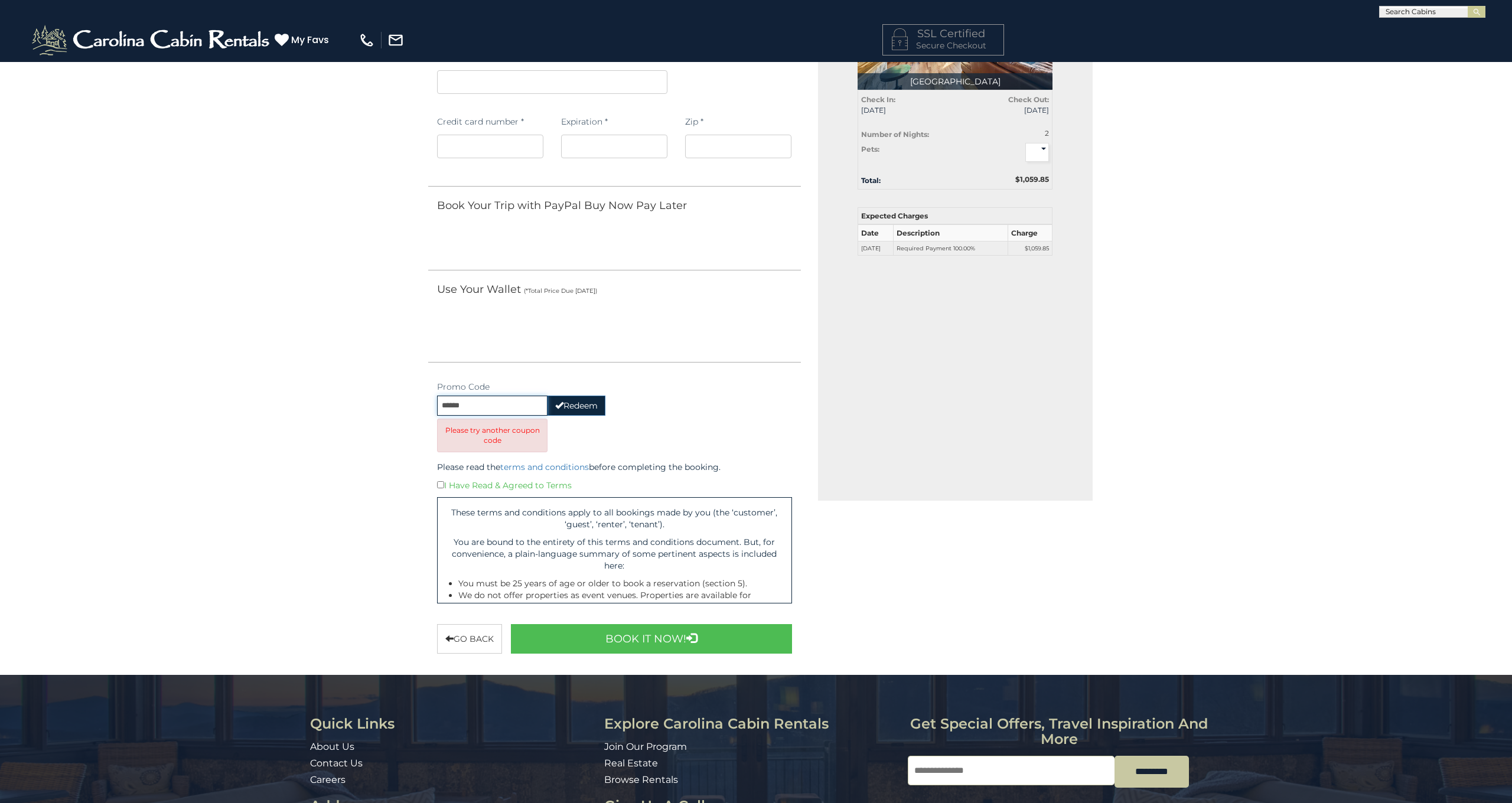
drag, startPoint x: 493, startPoint y: 403, endPoint x: 286, endPoint y: 409, distance: 207.1
click at [286, 409] on div "Contact Information Info & Options Payment Info 1. Guest Information Enter Your…" at bounding box center [756, 410] width 1512 height 1026
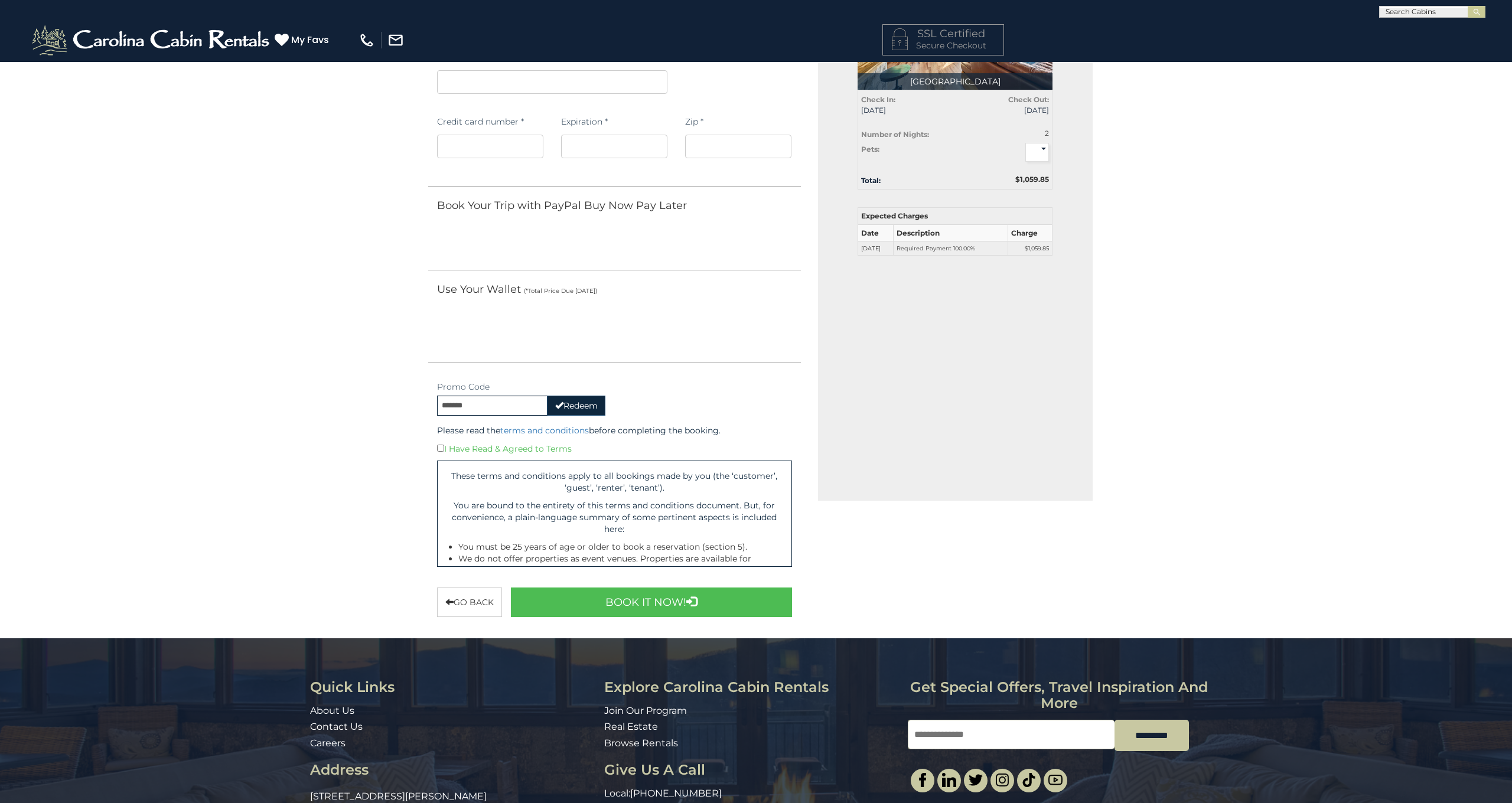
click at [563, 400] on button "Redeem" at bounding box center [576, 406] width 58 height 20
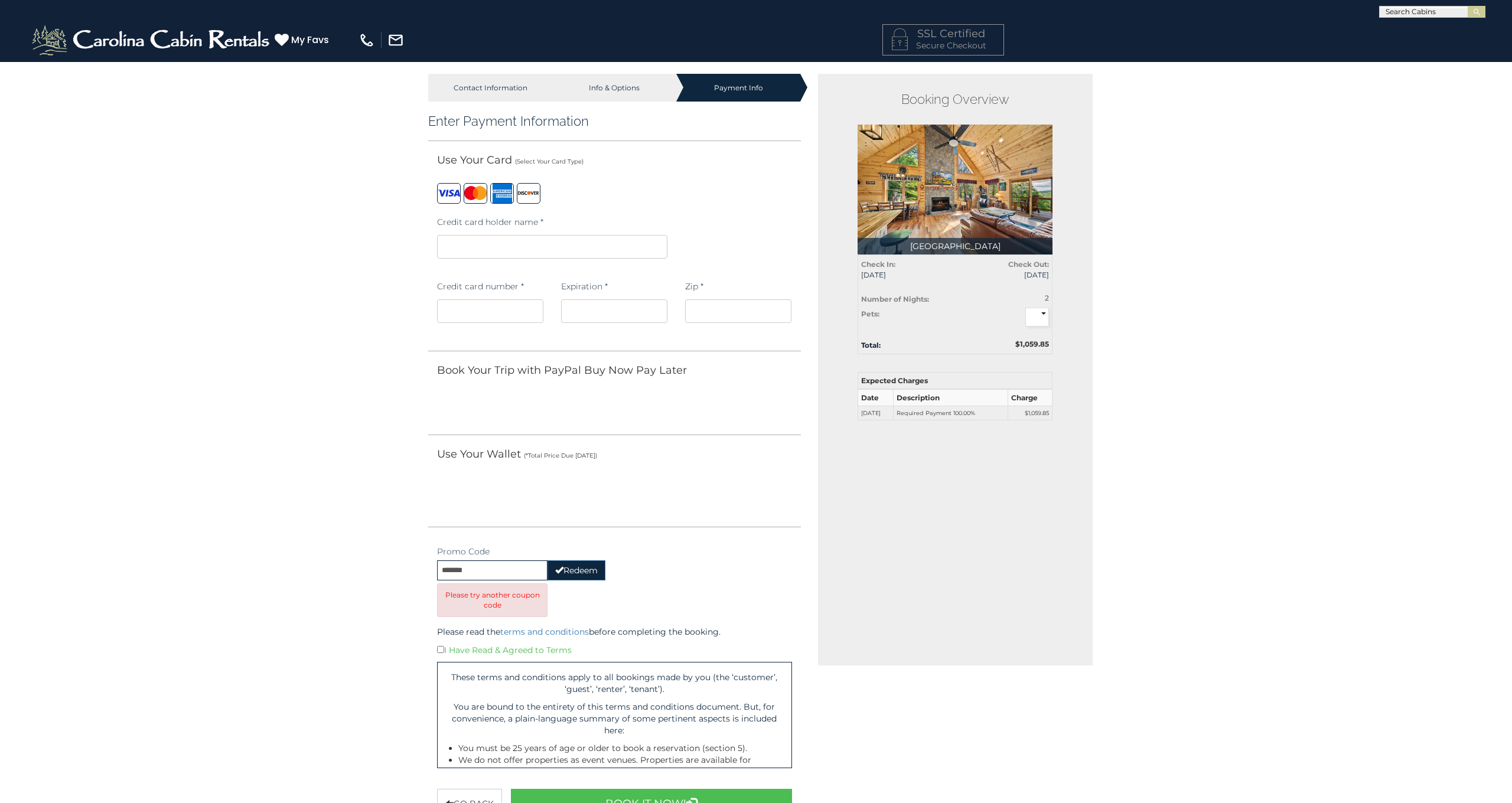
scroll to position [0, 0]
click at [499, 570] on input "*******" at bounding box center [492, 570] width 110 height 20
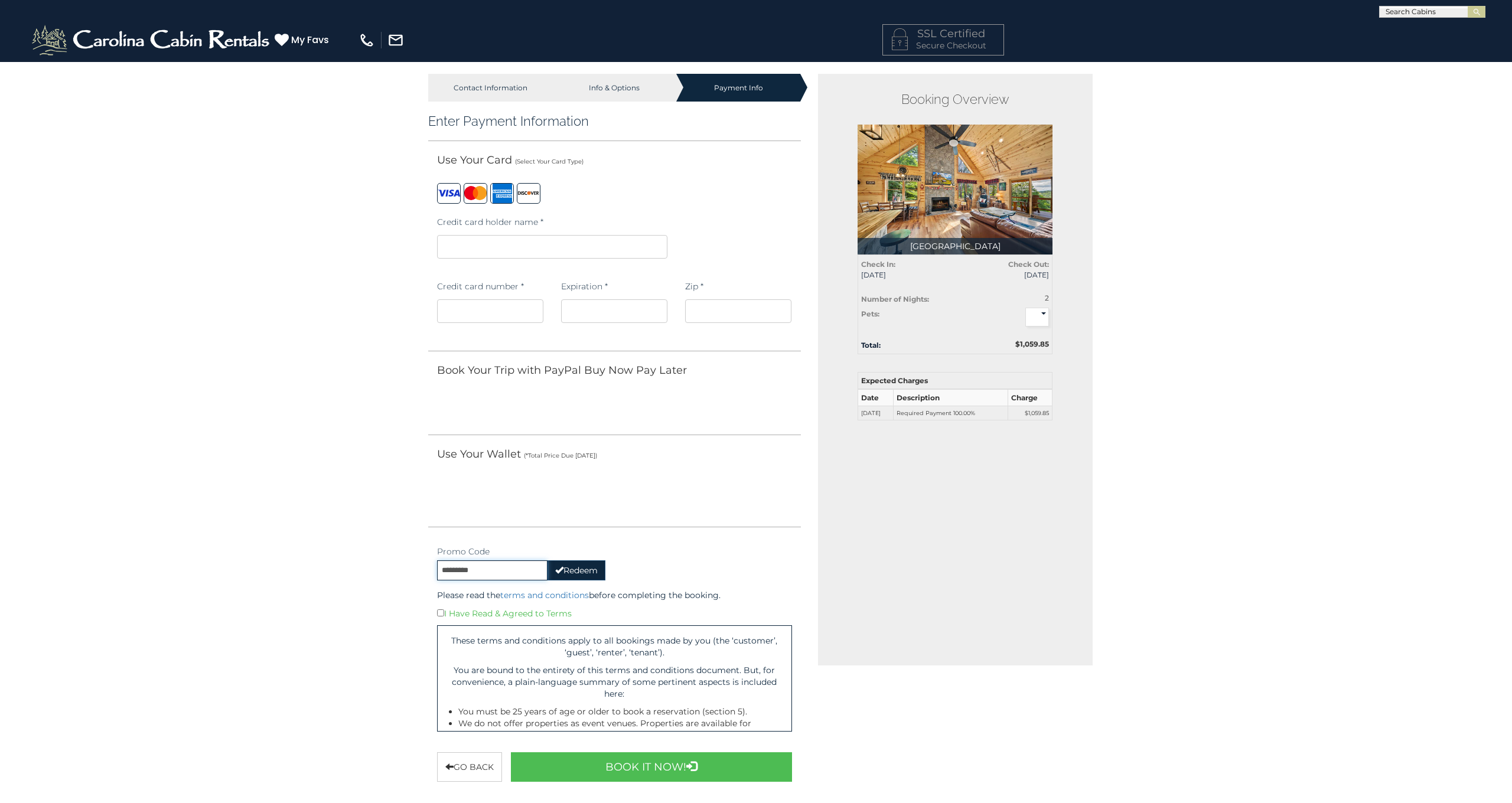
type input "*********"
click at [572, 571] on button "Redeem" at bounding box center [576, 570] width 58 height 20
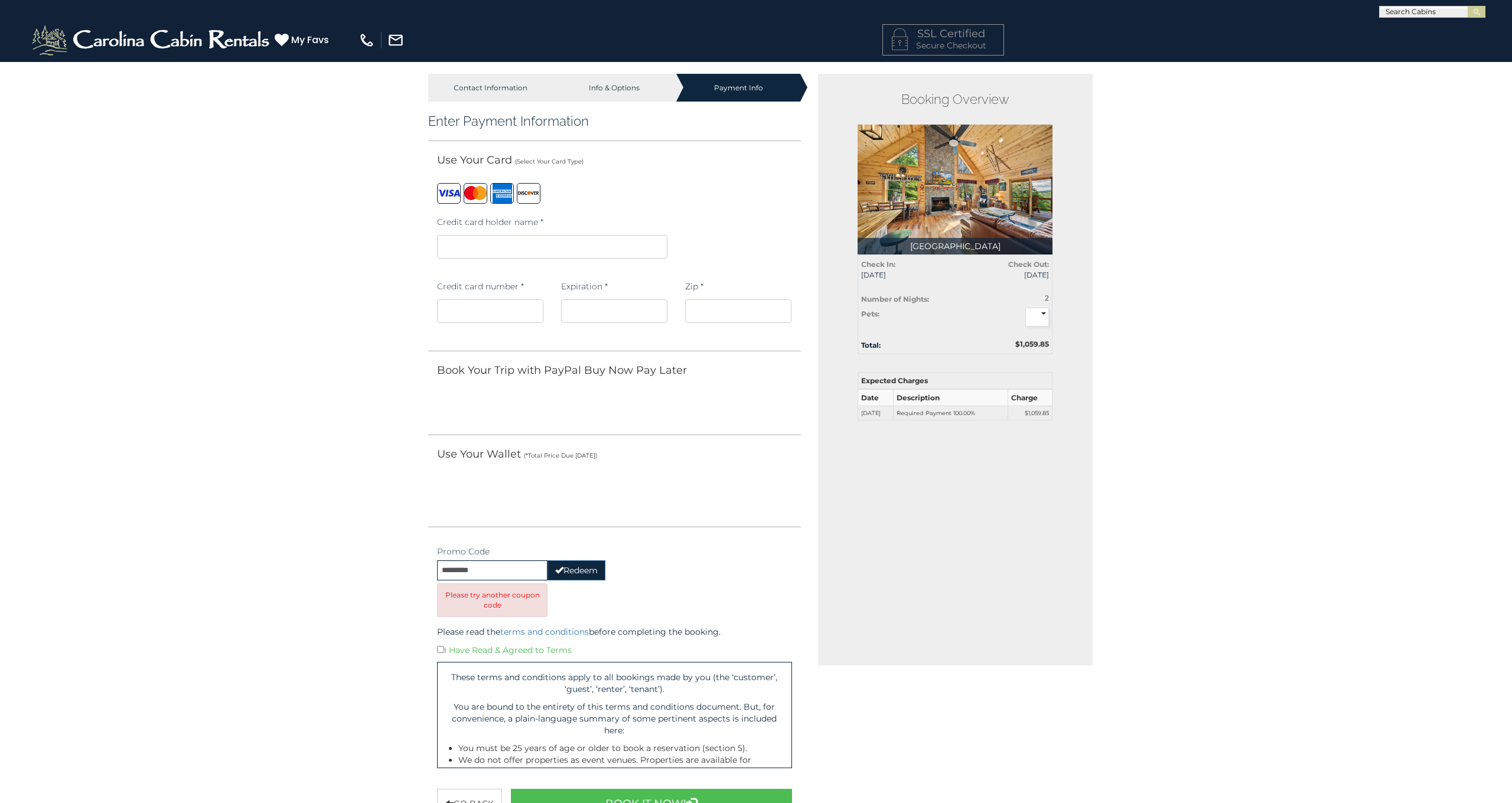
click at [614, 85] on div "Info & Options" at bounding box center [614, 88] width 124 height 28
click at [613, 92] on div "Info & Options" at bounding box center [614, 88] width 124 height 28
click at [992, 196] on img at bounding box center [955, 189] width 195 height 130
click at [914, 255] on div "Check In: 09/05/2025 Check Out: 09/07/2025 Number of Nights: 2 Pets: * * * $290…" at bounding box center [955, 304] width 195 height 99
drag, startPoint x: 960, startPoint y: 249, endPoint x: 927, endPoint y: 253, distance: 33.2
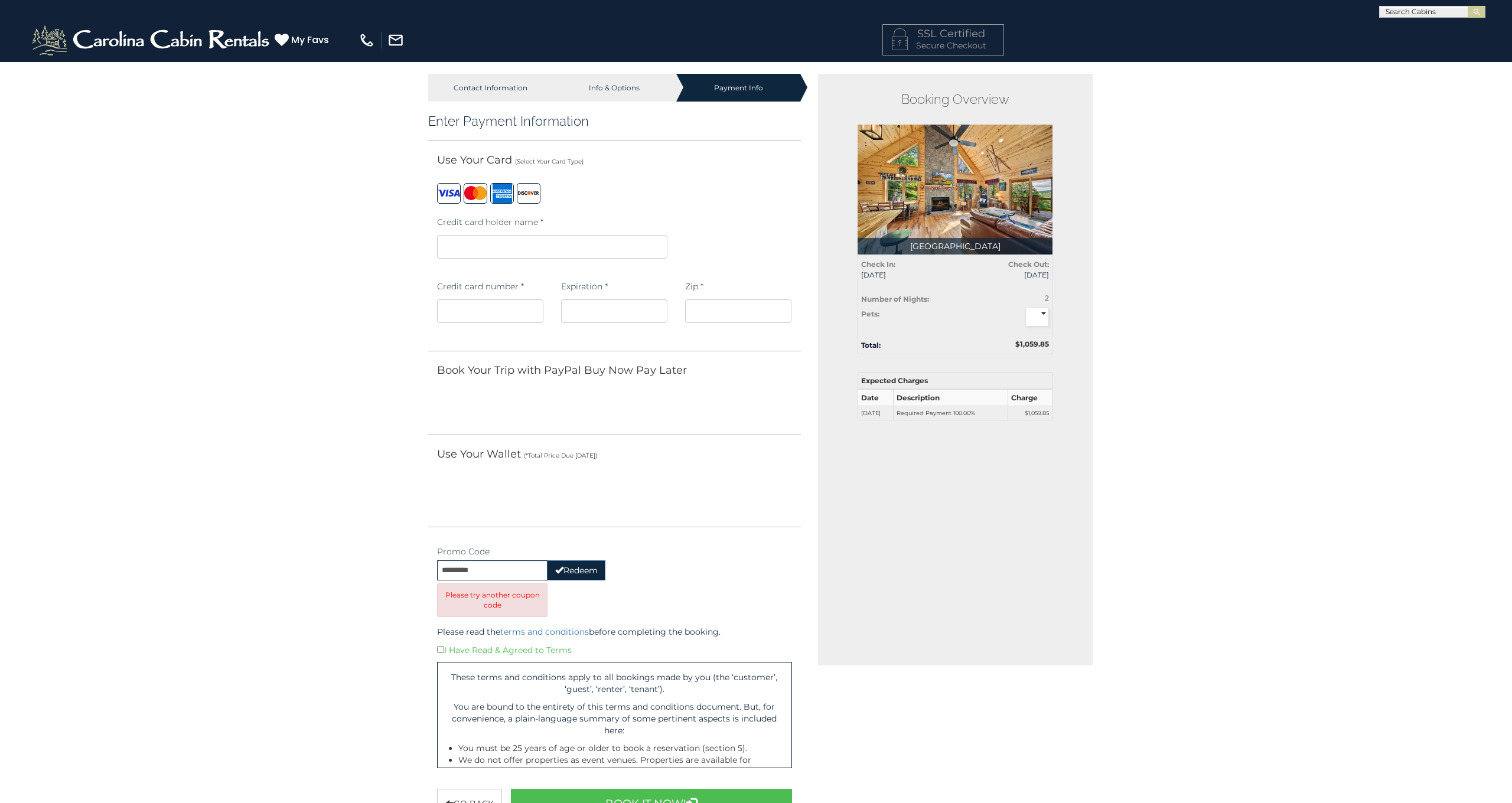
click at [957, 249] on p "Chestnut Grove" at bounding box center [955, 246] width 195 height 16
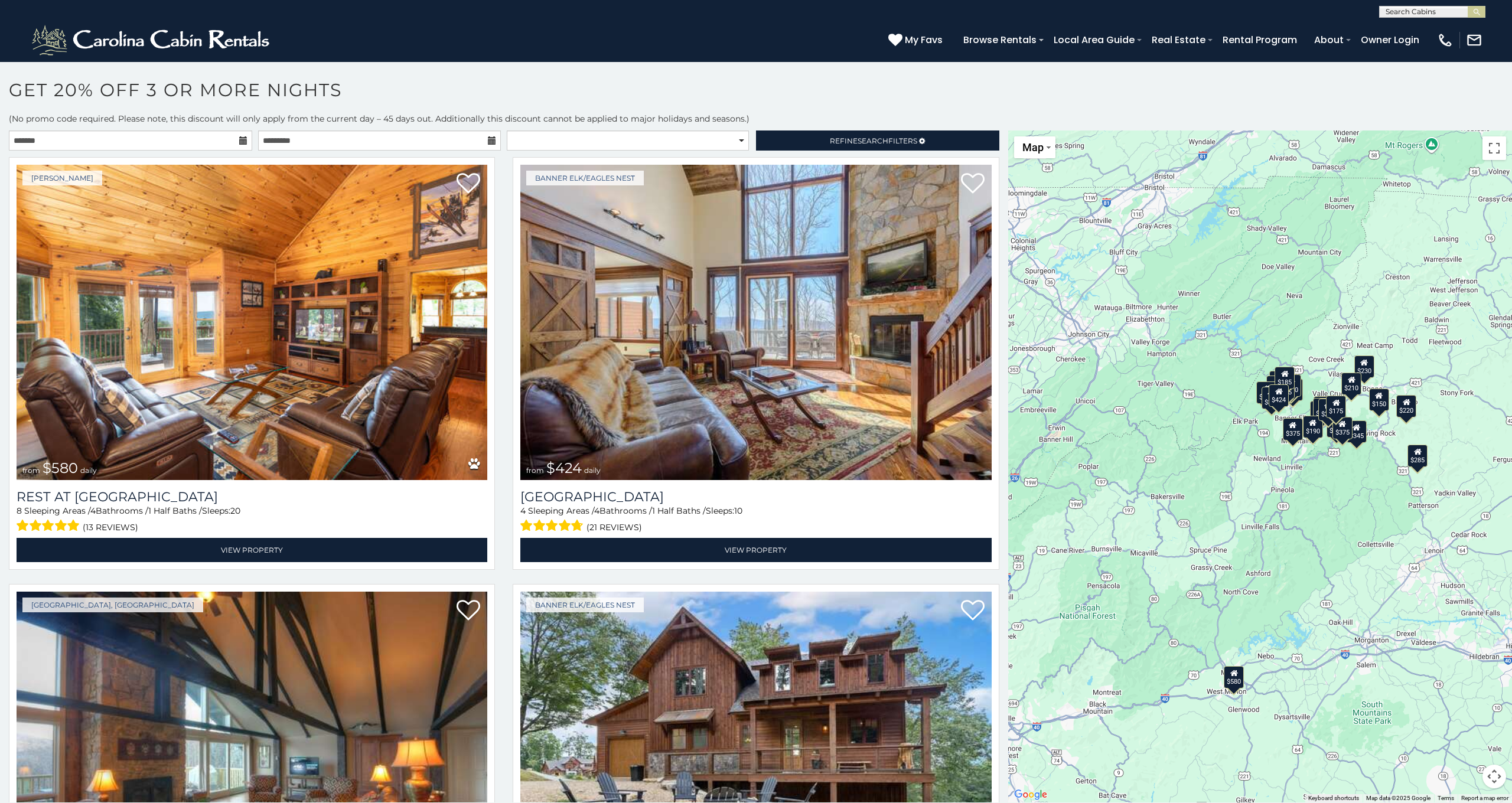
click at [1380, 356] on div "$580 $424 $270 $230 $230 $245 $375 $400 $230 $290 $160 $150 $375 $230 $345 $200…" at bounding box center [1259, 467] width 503 height 672
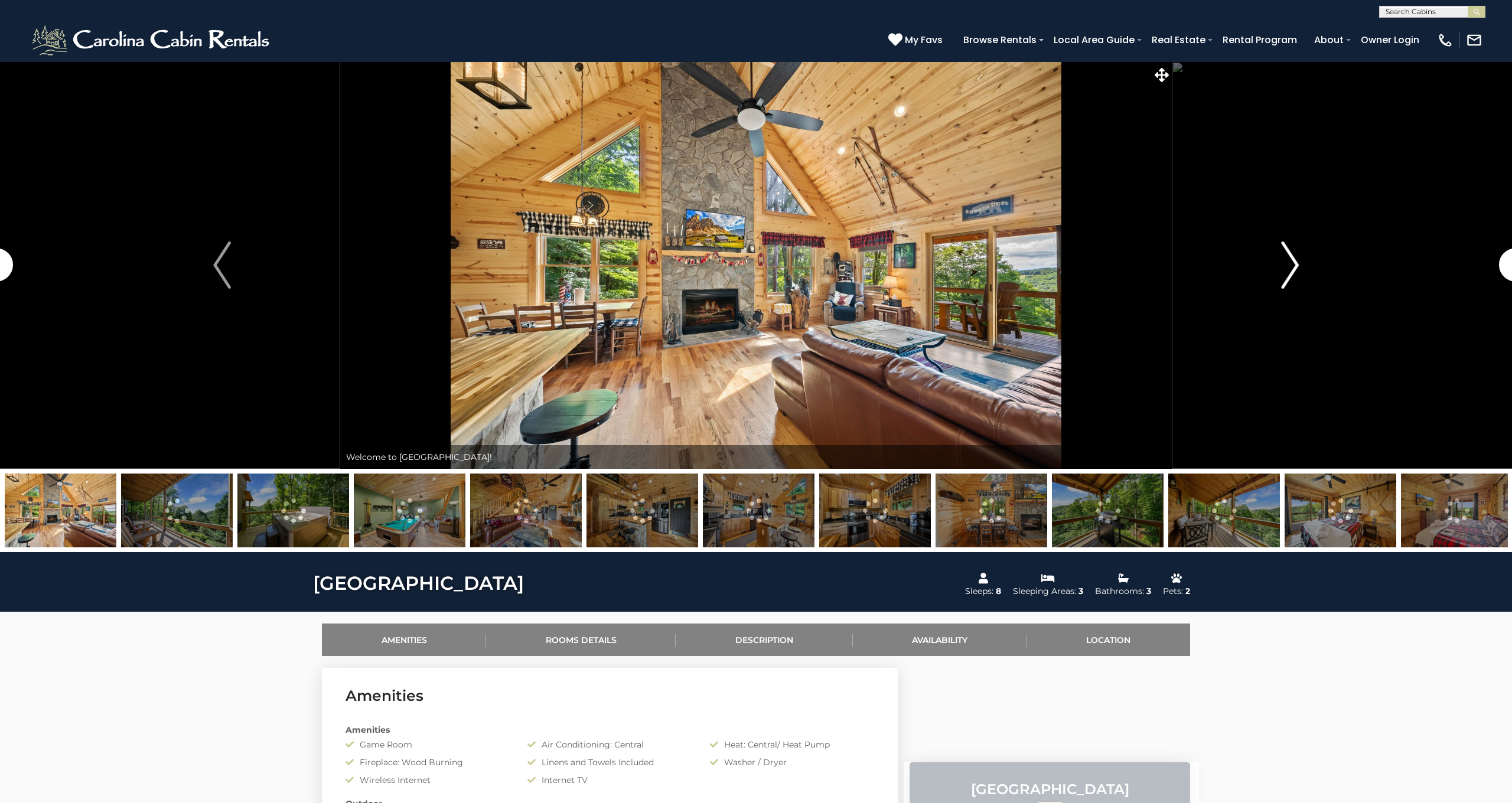
click at [1286, 267] on img "Next" at bounding box center [1290, 265] width 18 height 47
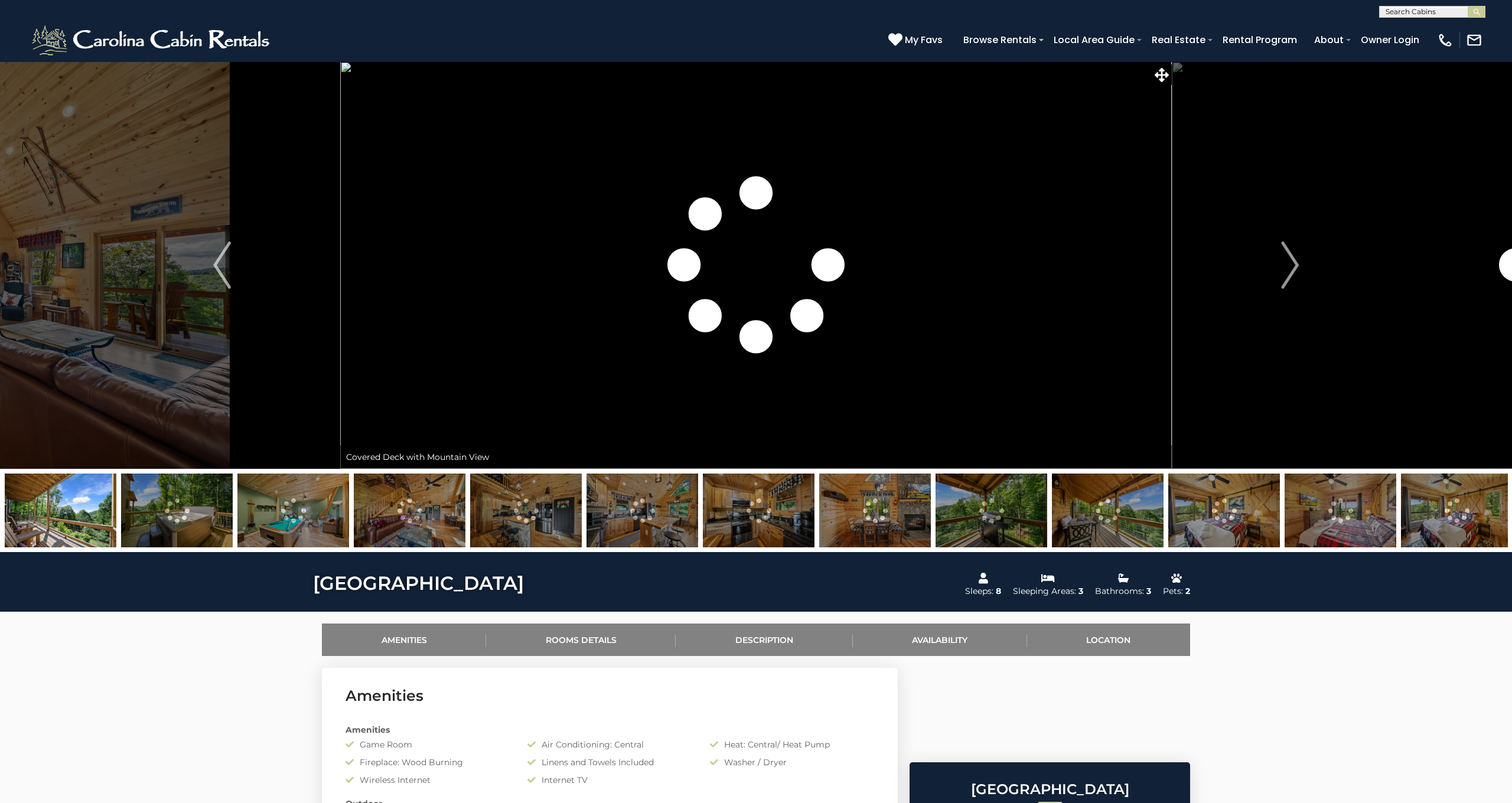
scroll to position [2032, 0]
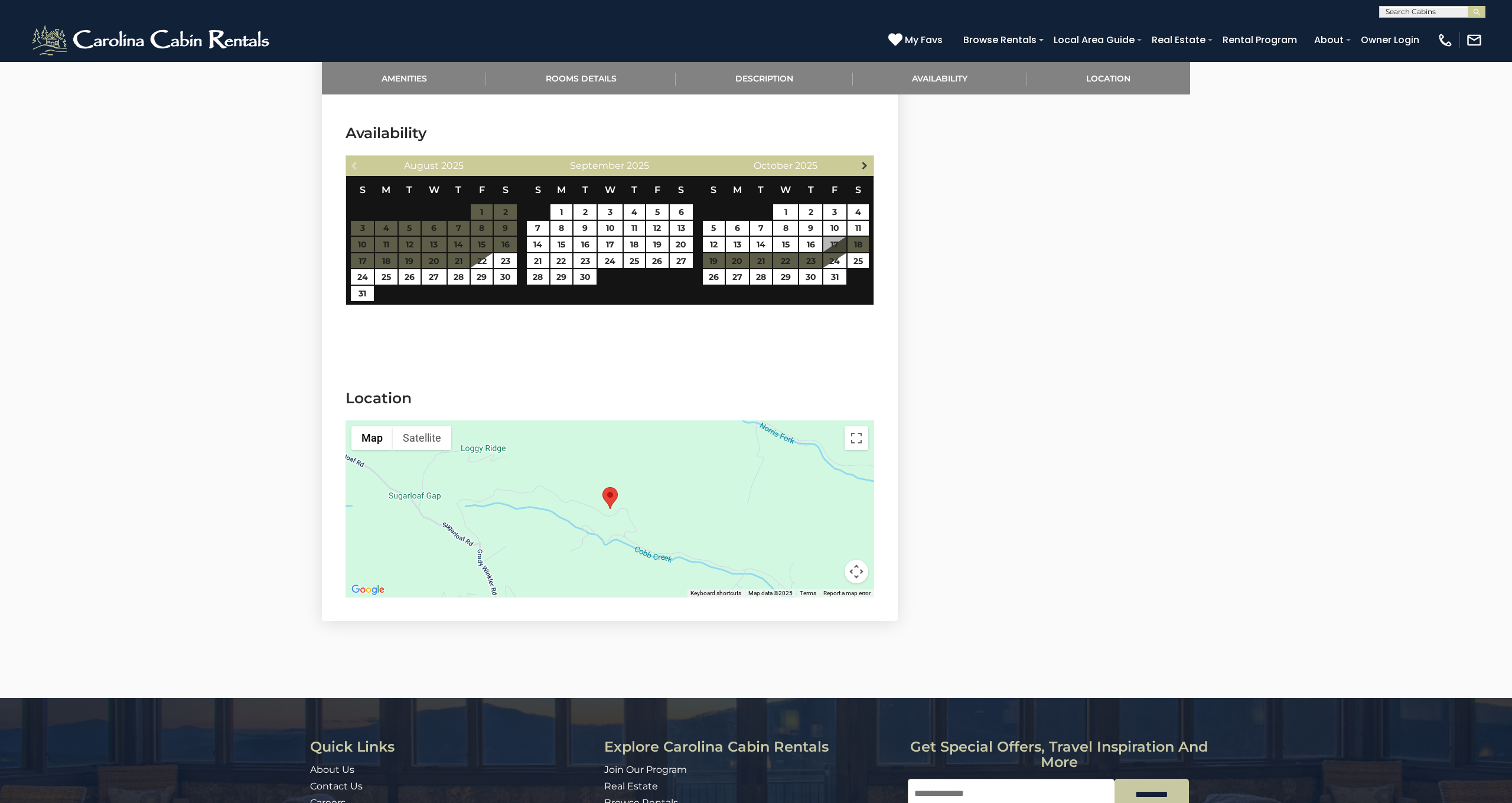
click at [862, 161] on span "Next" at bounding box center [865, 166] width 9 height 9
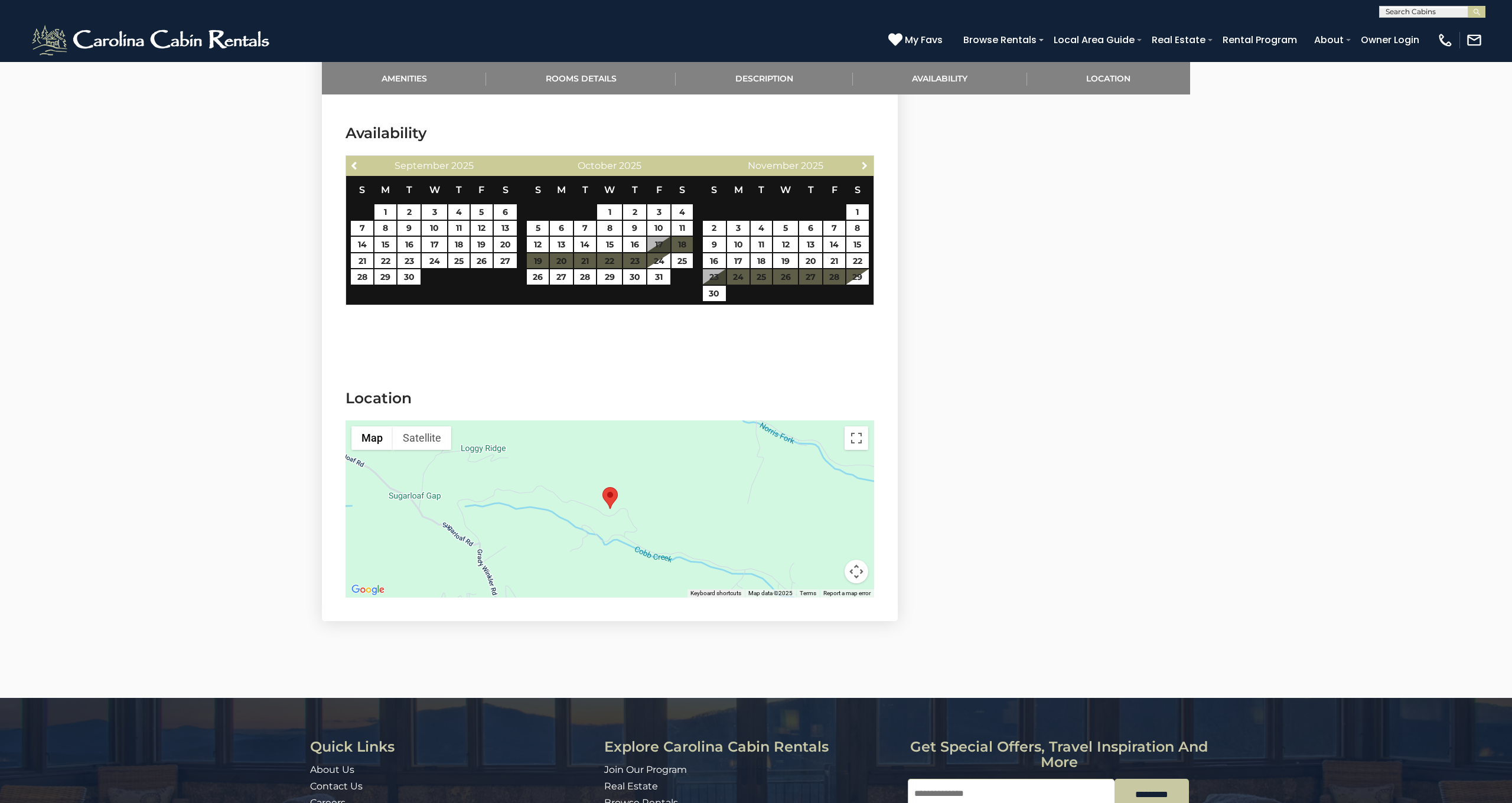
click at [862, 161] on span "Next" at bounding box center [865, 166] width 9 height 9
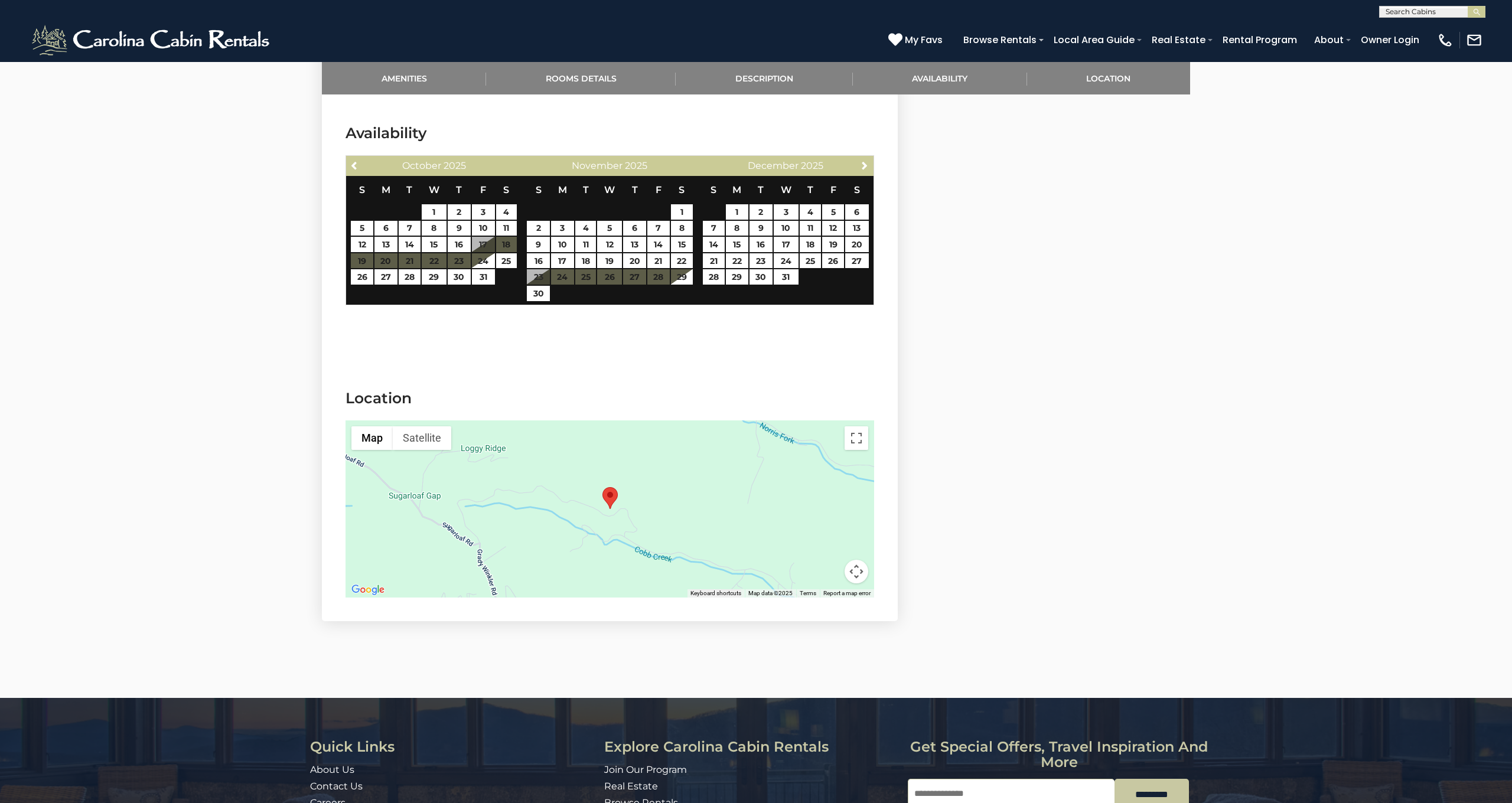
click at [862, 161] on span "Next" at bounding box center [865, 166] width 9 height 9
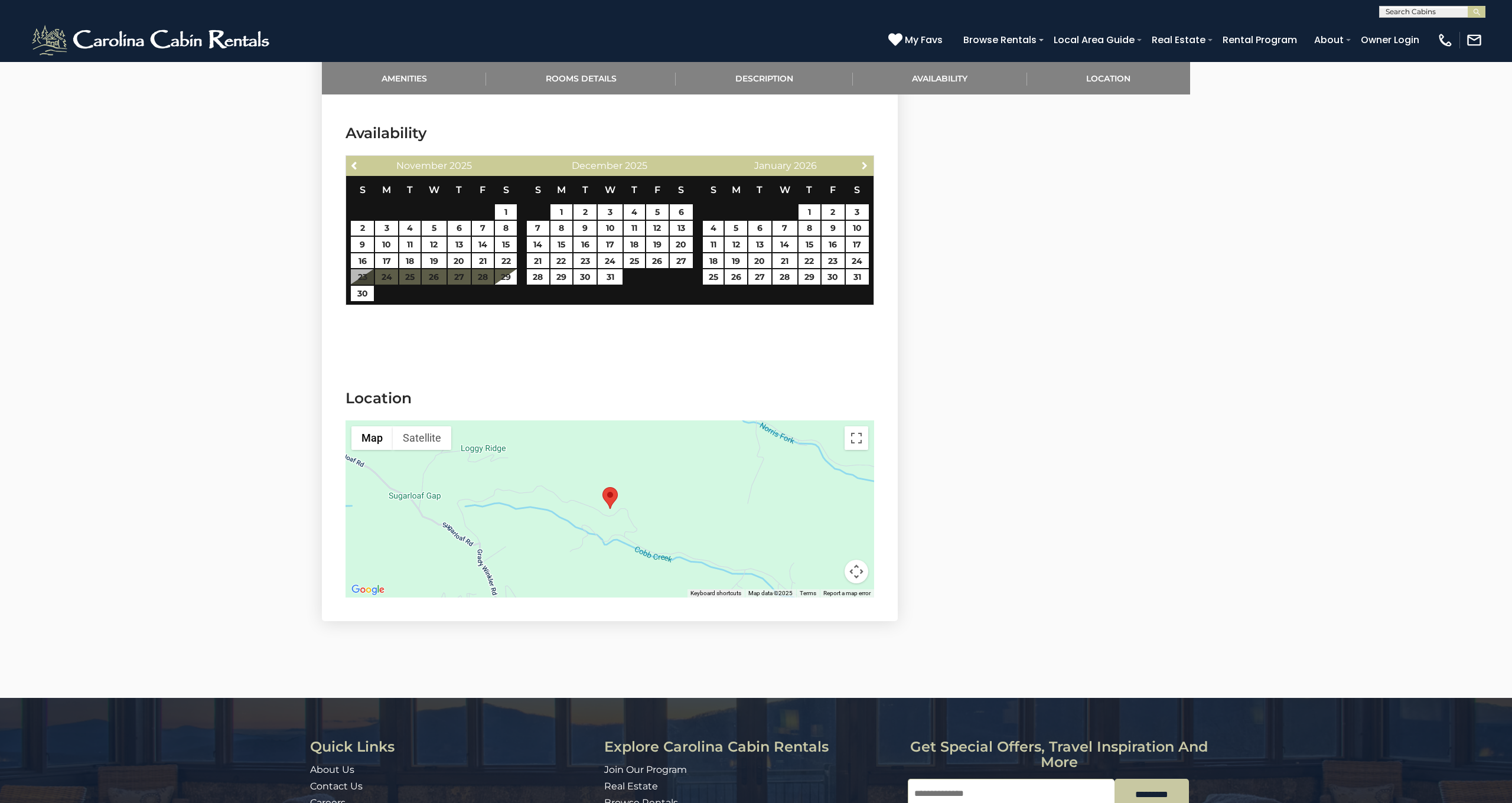
click at [862, 161] on span "Next" at bounding box center [865, 166] width 9 height 9
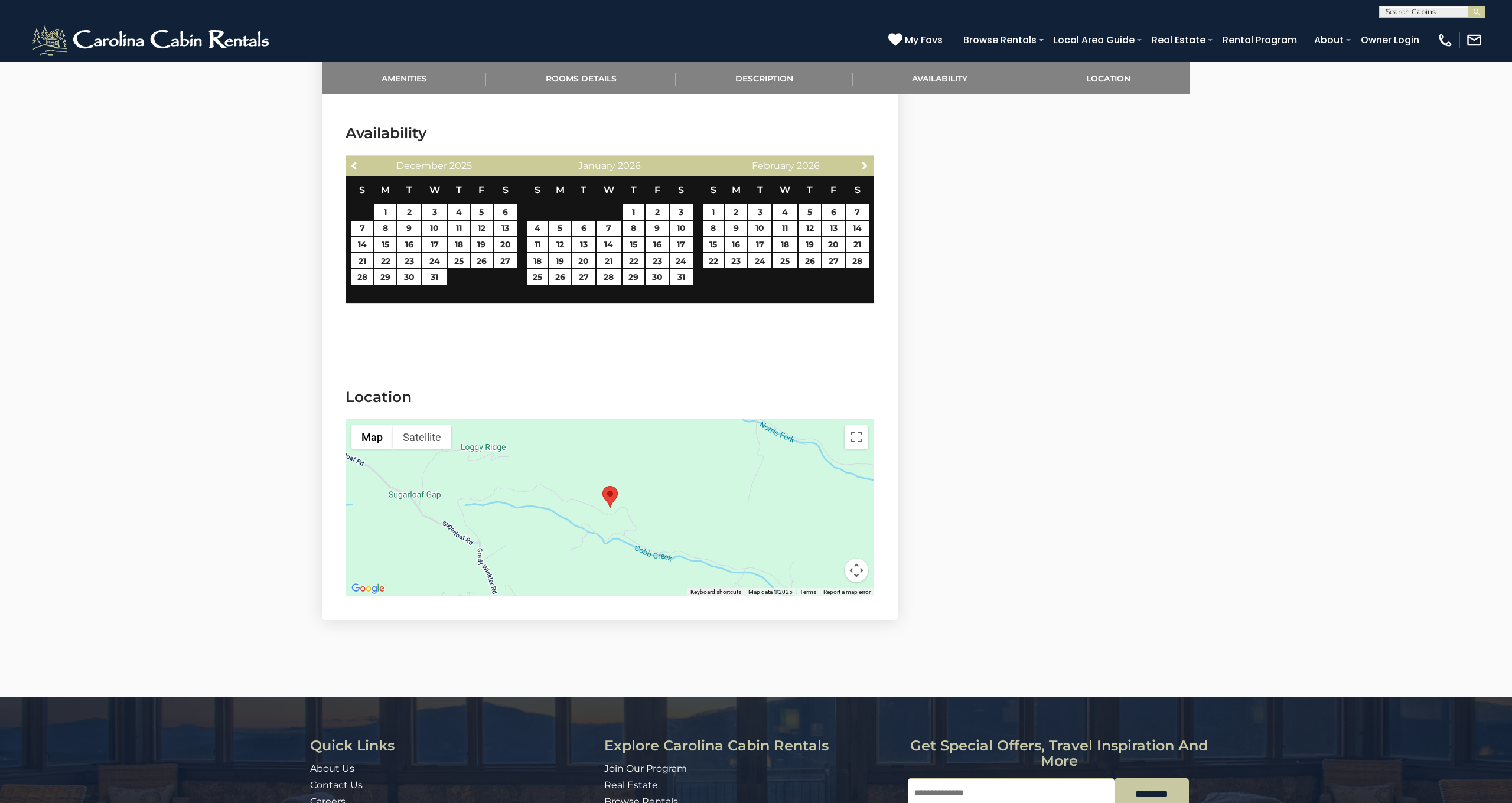
click at [862, 161] on span "Next" at bounding box center [865, 166] width 9 height 9
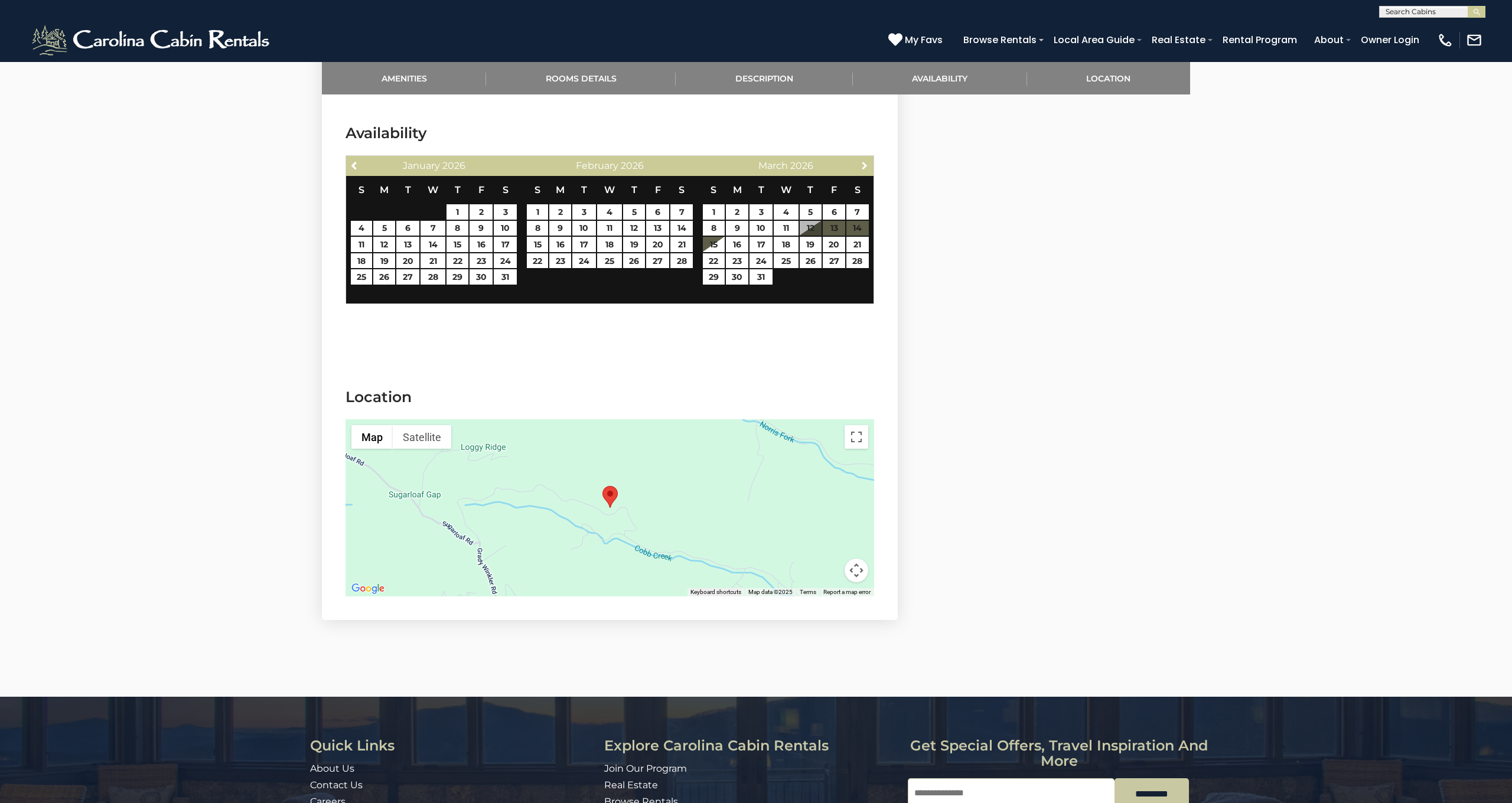
click at [862, 161] on span "Next" at bounding box center [865, 166] width 9 height 9
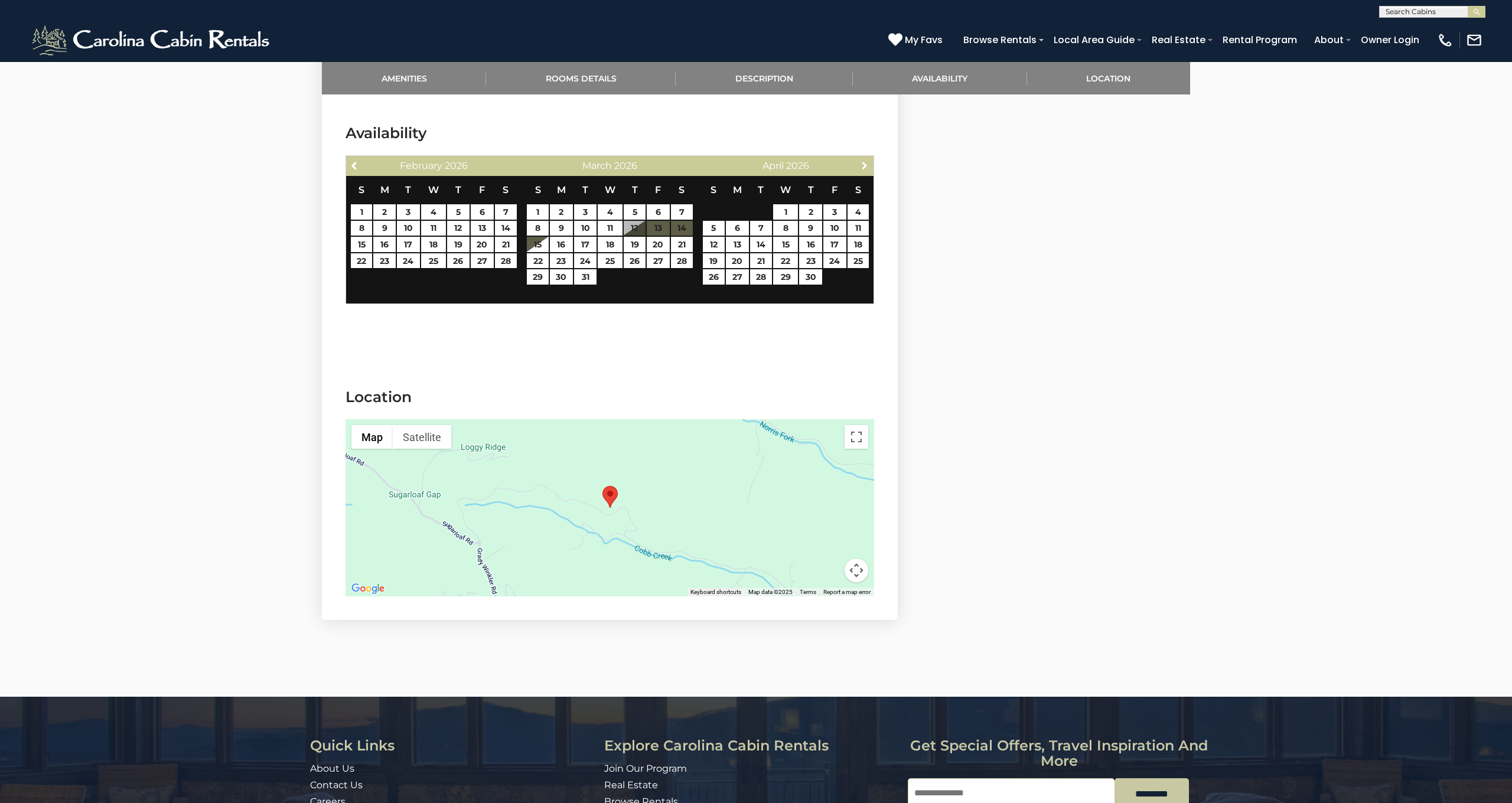
click at [862, 161] on span "Next" at bounding box center [865, 166] width 9 height 9
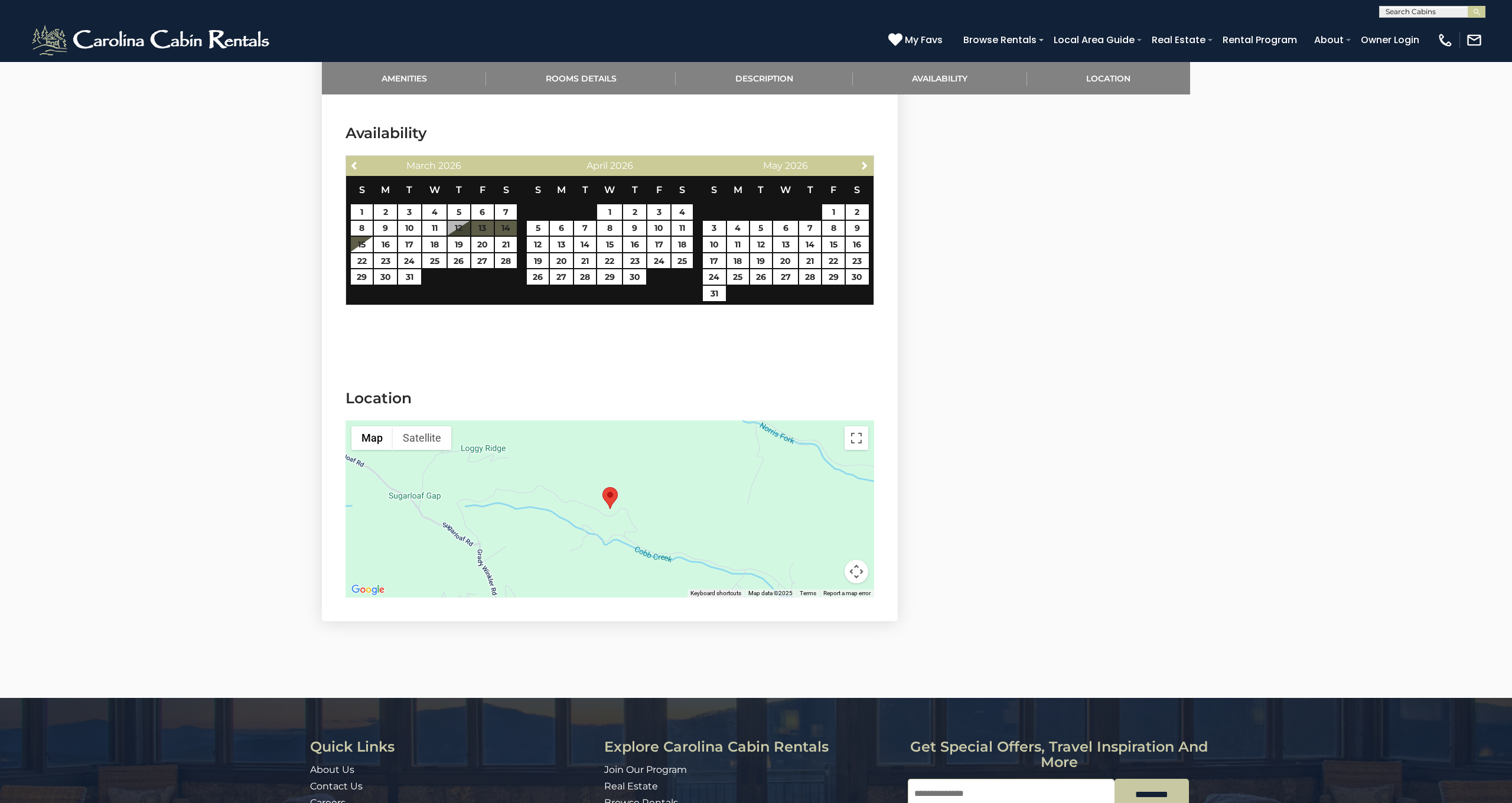
click at [862, 161] on span "Next" at bounding box center [865, 166] width 9 height 9
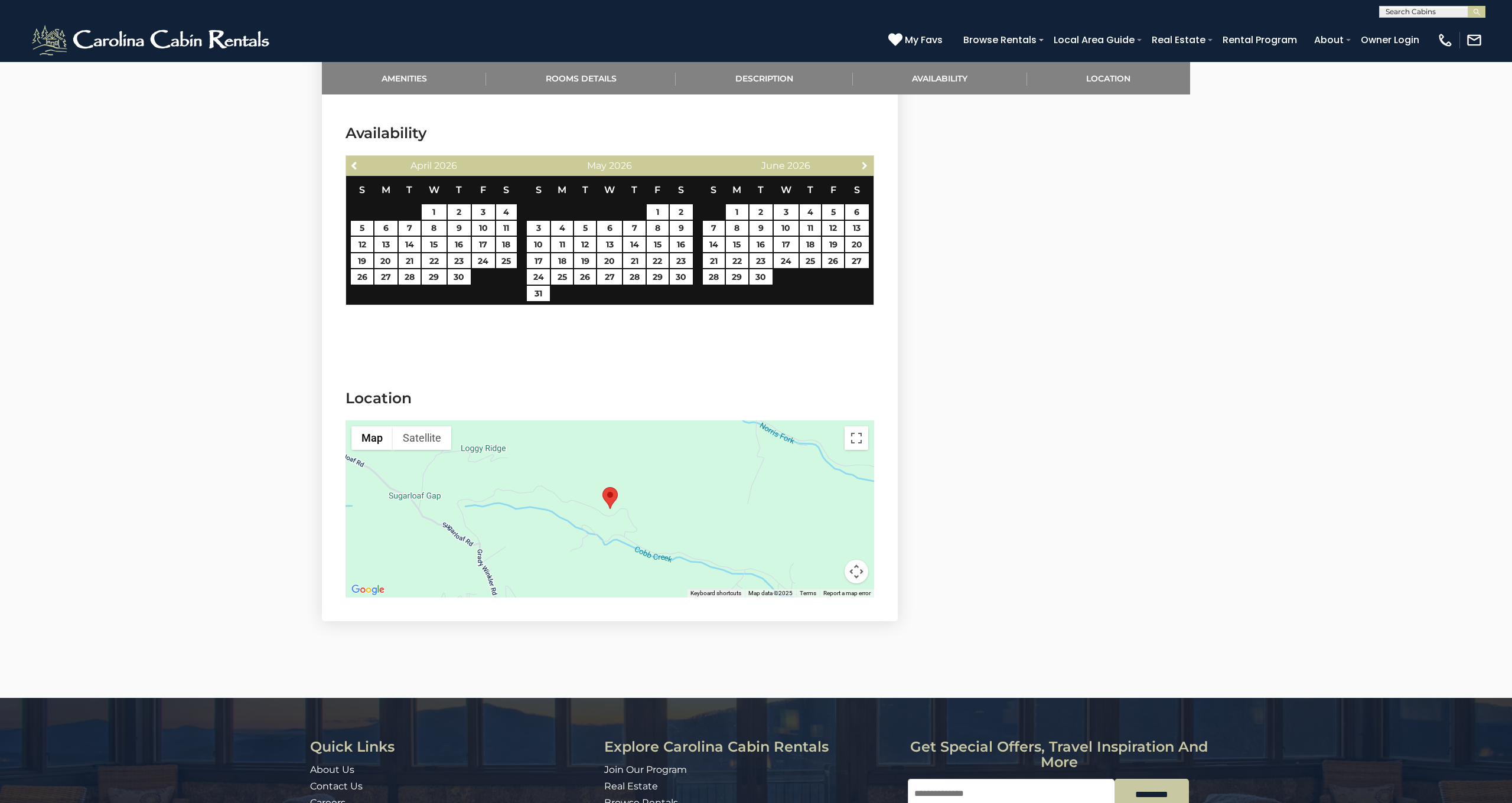
click at [862, 161] on span "Next" at bounding box center [865, 166] width 9 height 9
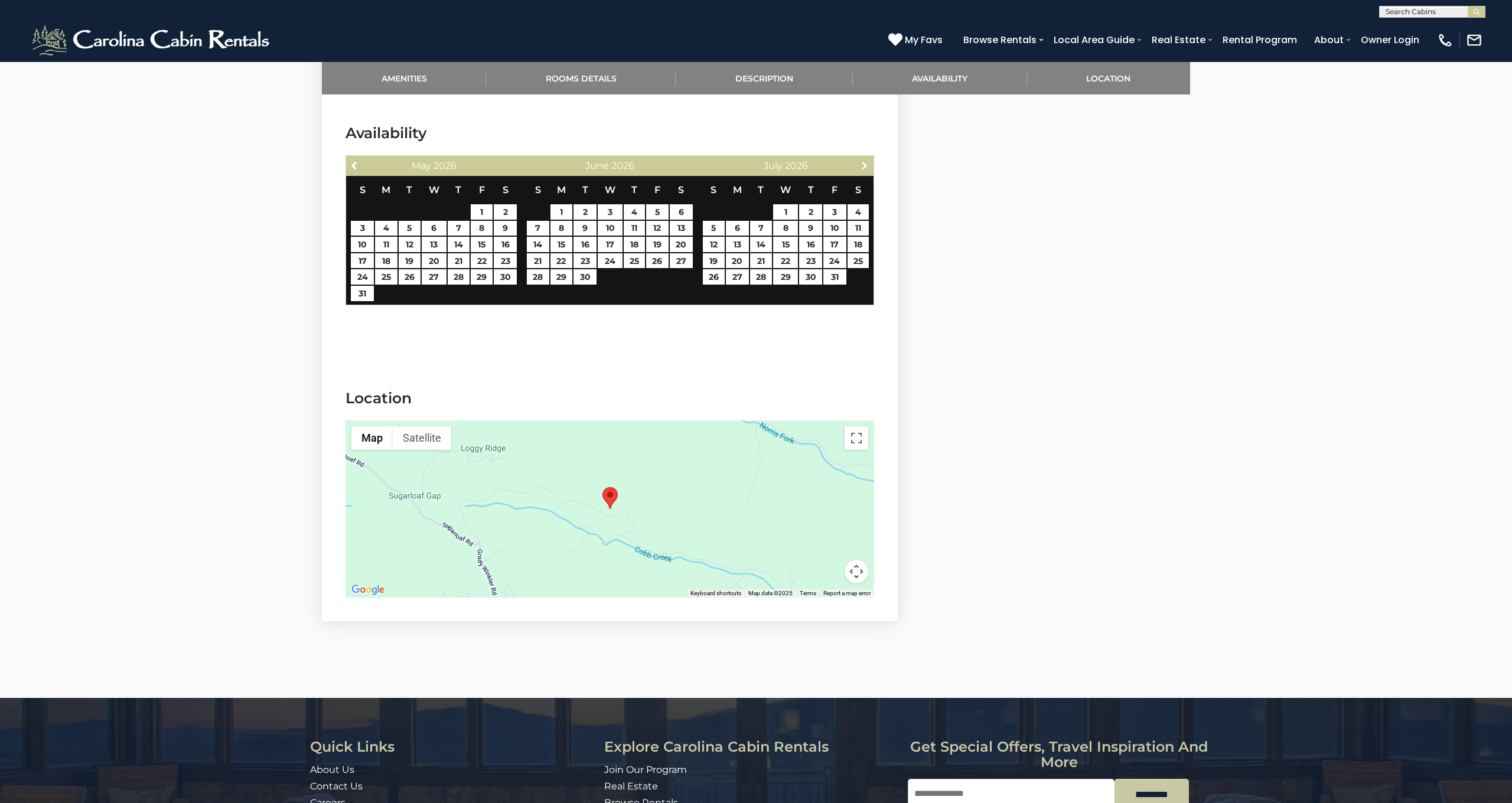
click at [862, 161] on span "Next" at bounding box center [865, 166] width 9 height 9
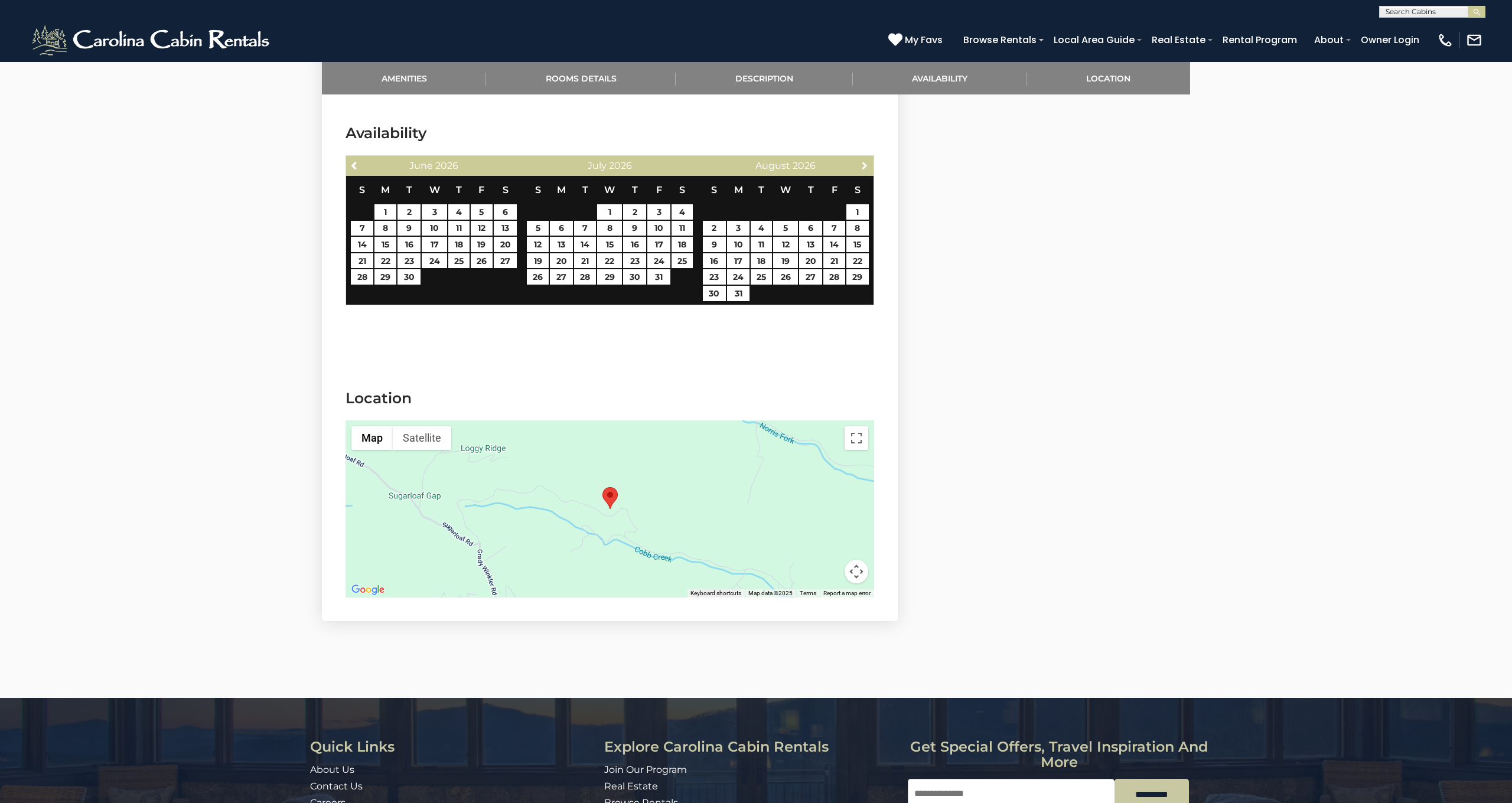
click at [862, 161] on span "Next" at bounding box center [865, 166] width 9 height 9
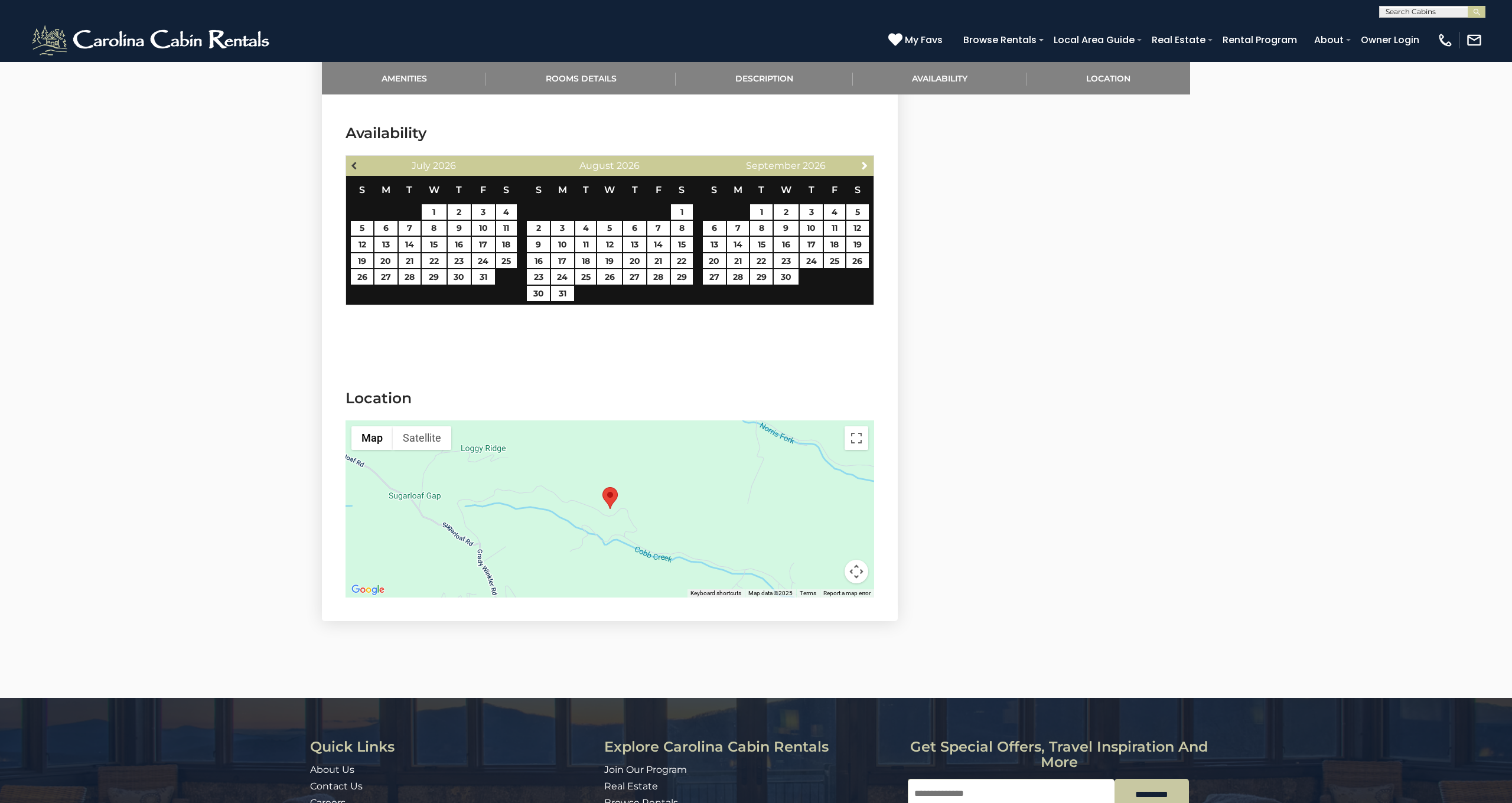
click at [361, 158] on link "Previous" at bounding box center [354, 165] width 15 height 15
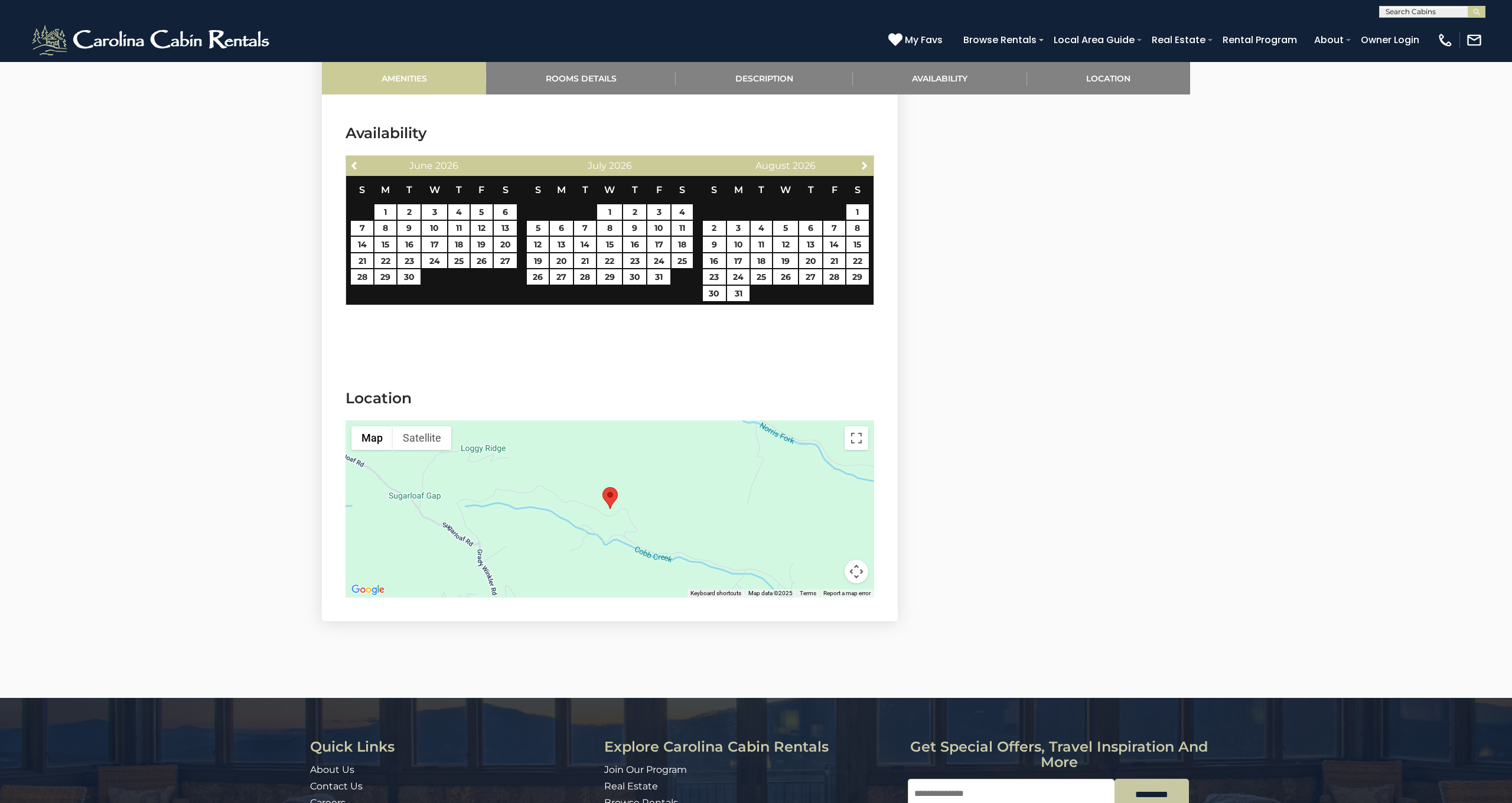
click at [439, 77] on link "Amenities" at bounding box center [403, 79] width 164 height 32
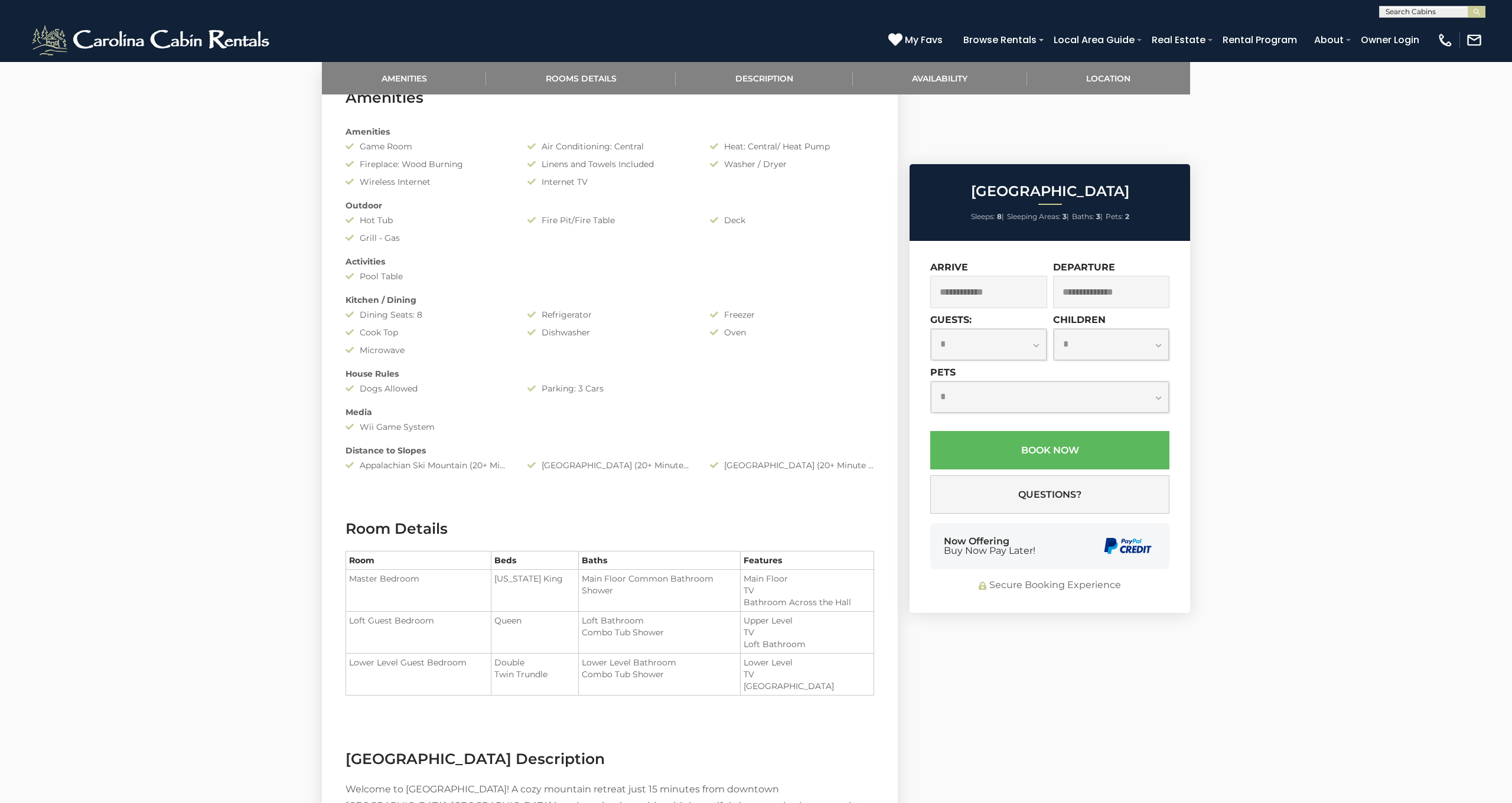
scroll to position [580, 0]
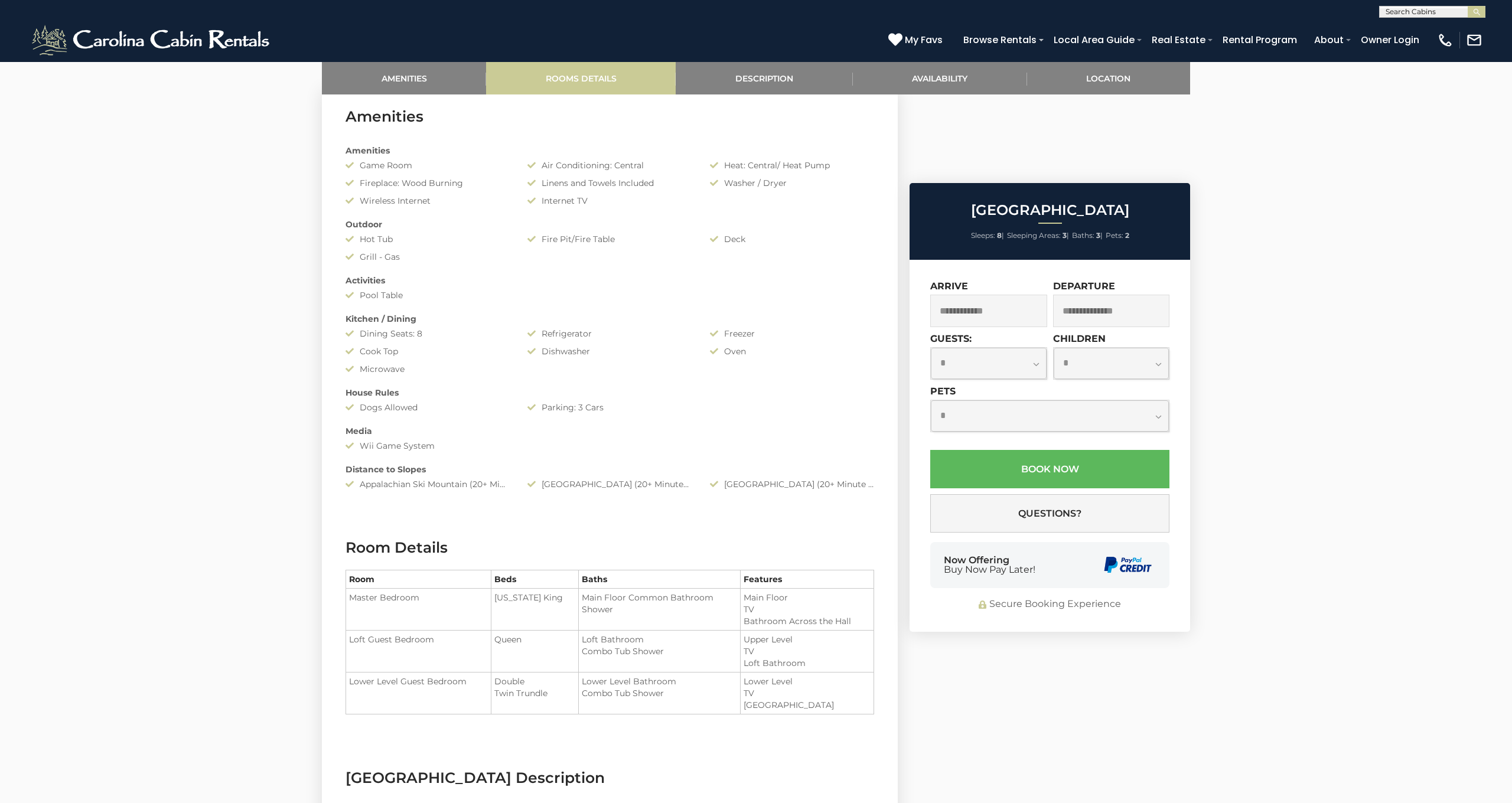
drag, startPoint x: 603, startPoint y: 84, endPoint x: 641, endPoint y: 82, distance: 38.1
click at [603, 84] on link "Rooms Details" at bounding box center [580, 79] width 189 height 32
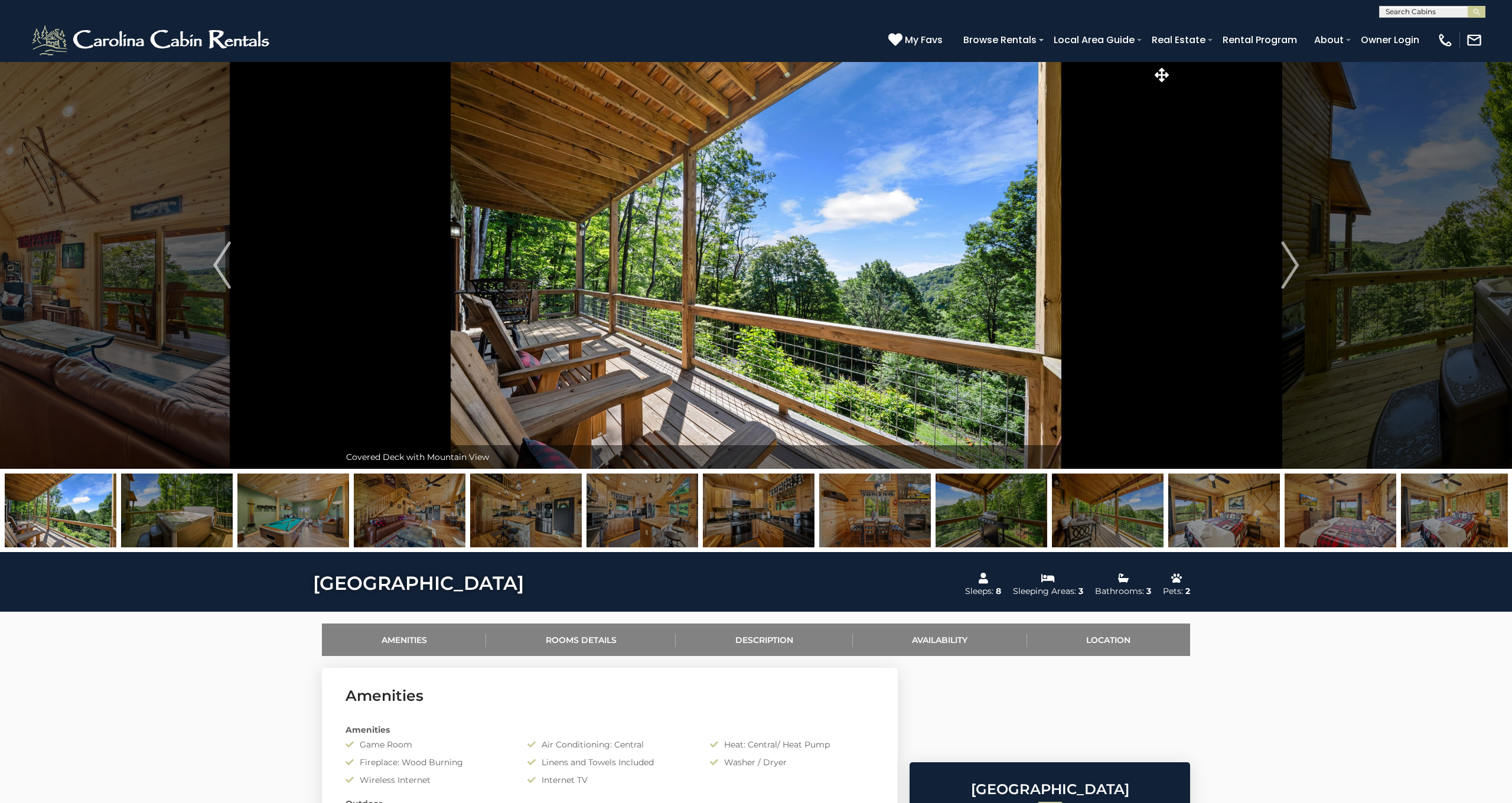
scroll to position [0, 0]
click at [1294, 265] on img "Next" at bounding box center [1290, 265] width 18 height 47
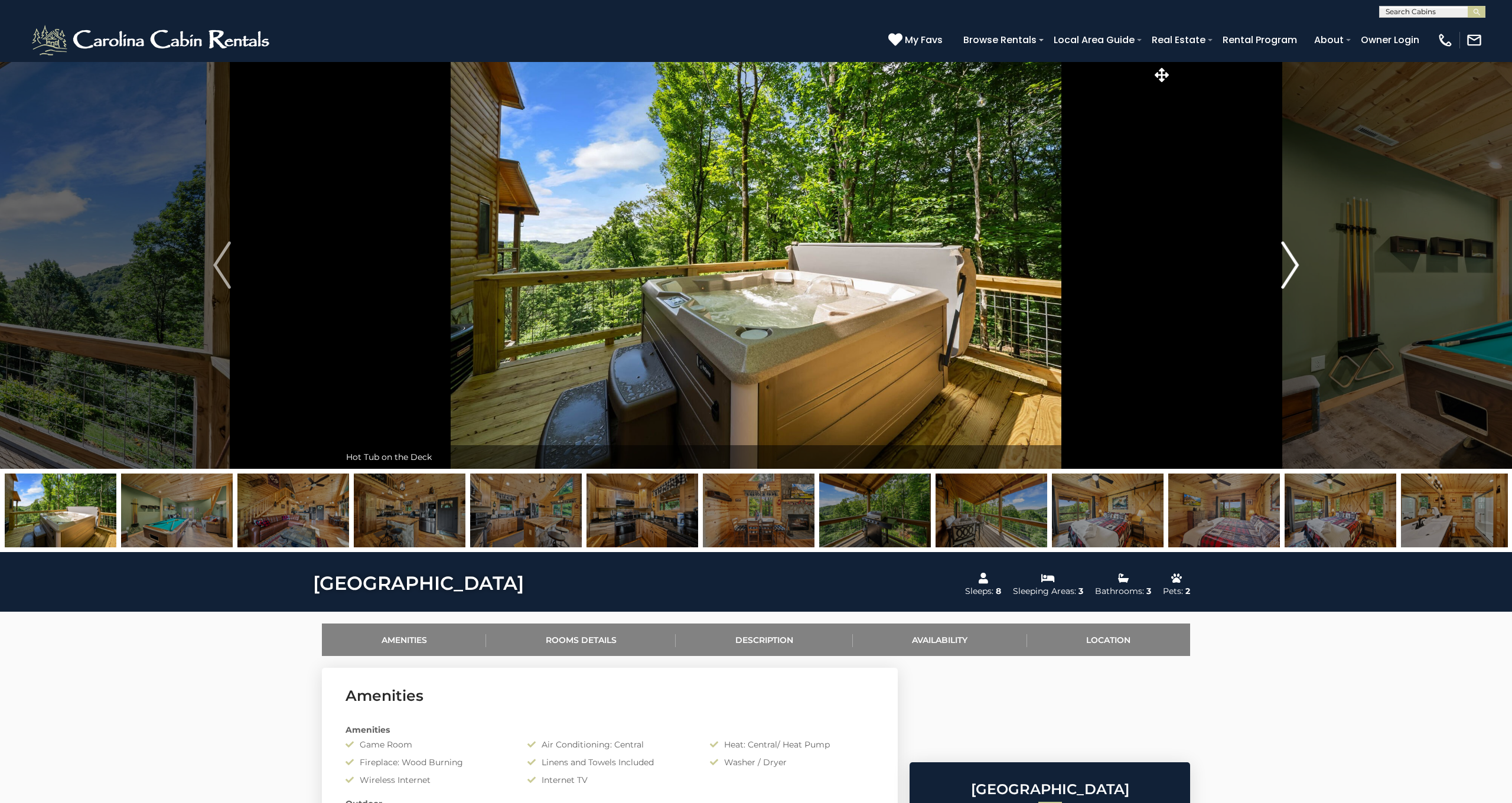
click at [1294, 265] on img "Next" at bounding box center [1290, 265] width 18 height 47
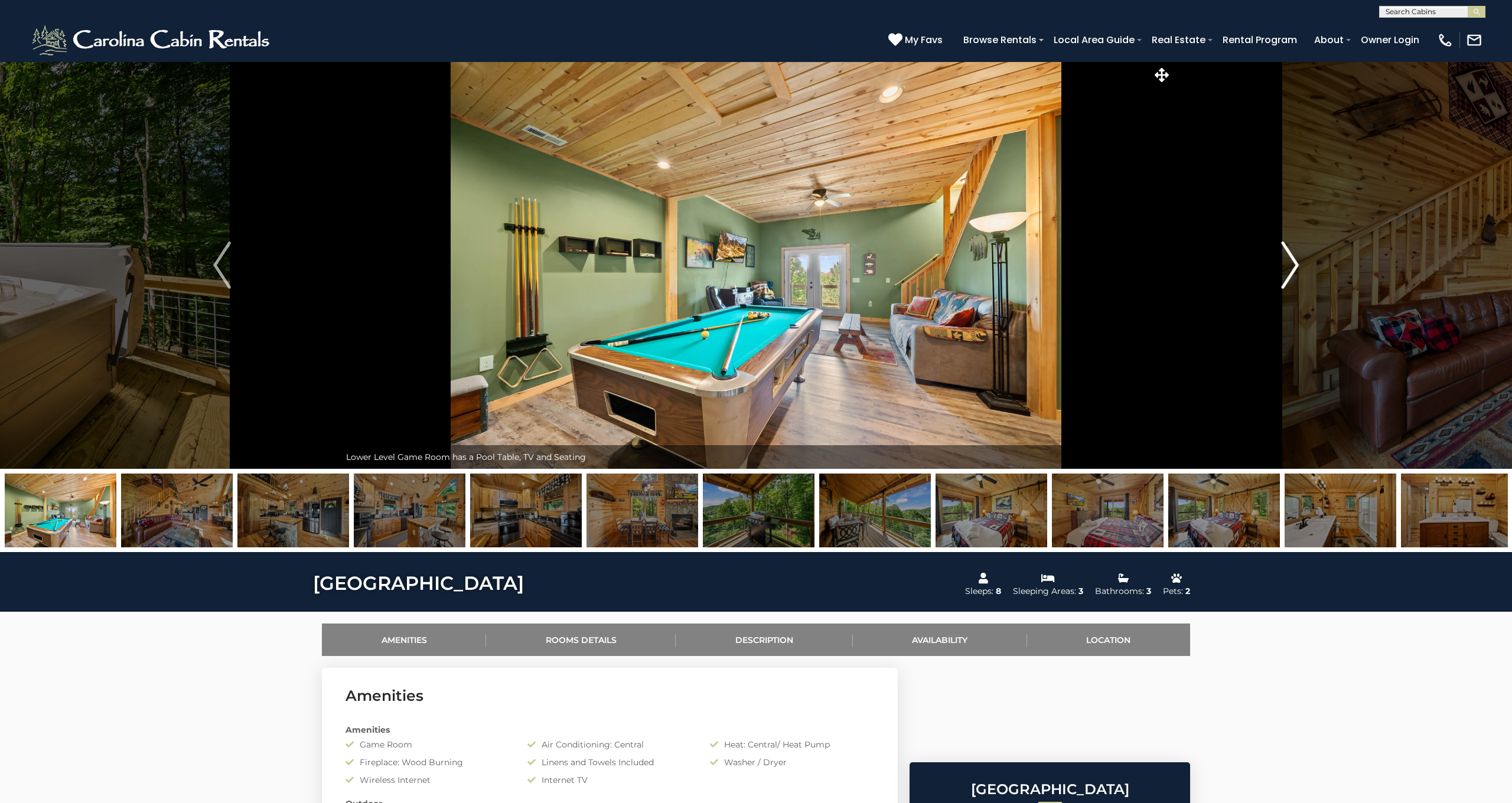
click at [1294, 264] on img "Next" at bounding box center [1290, 265] width 18 height 47
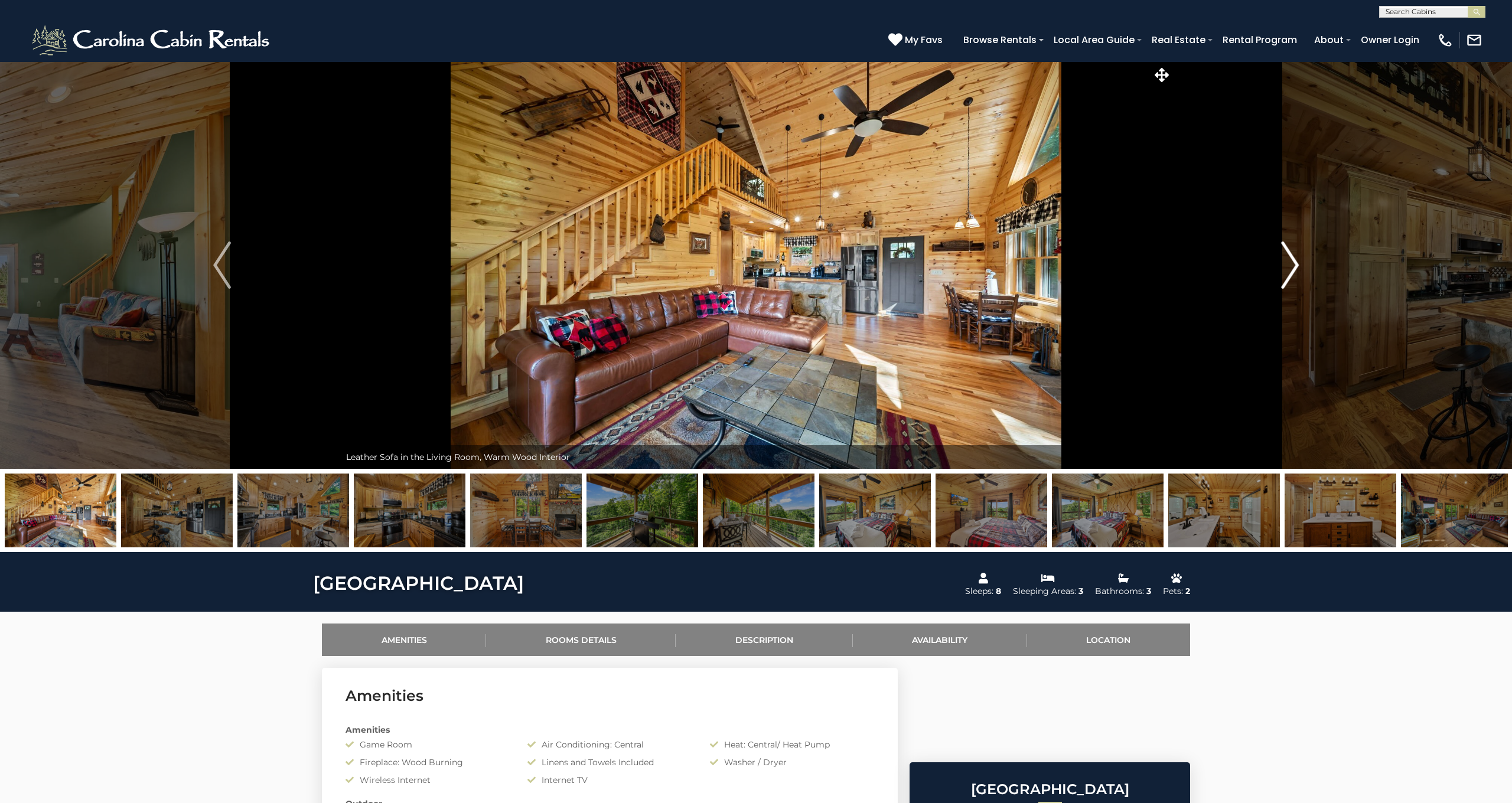
click at [1294, 264] on img "Next" at bounding box center [1290, 265] width 18 height 47
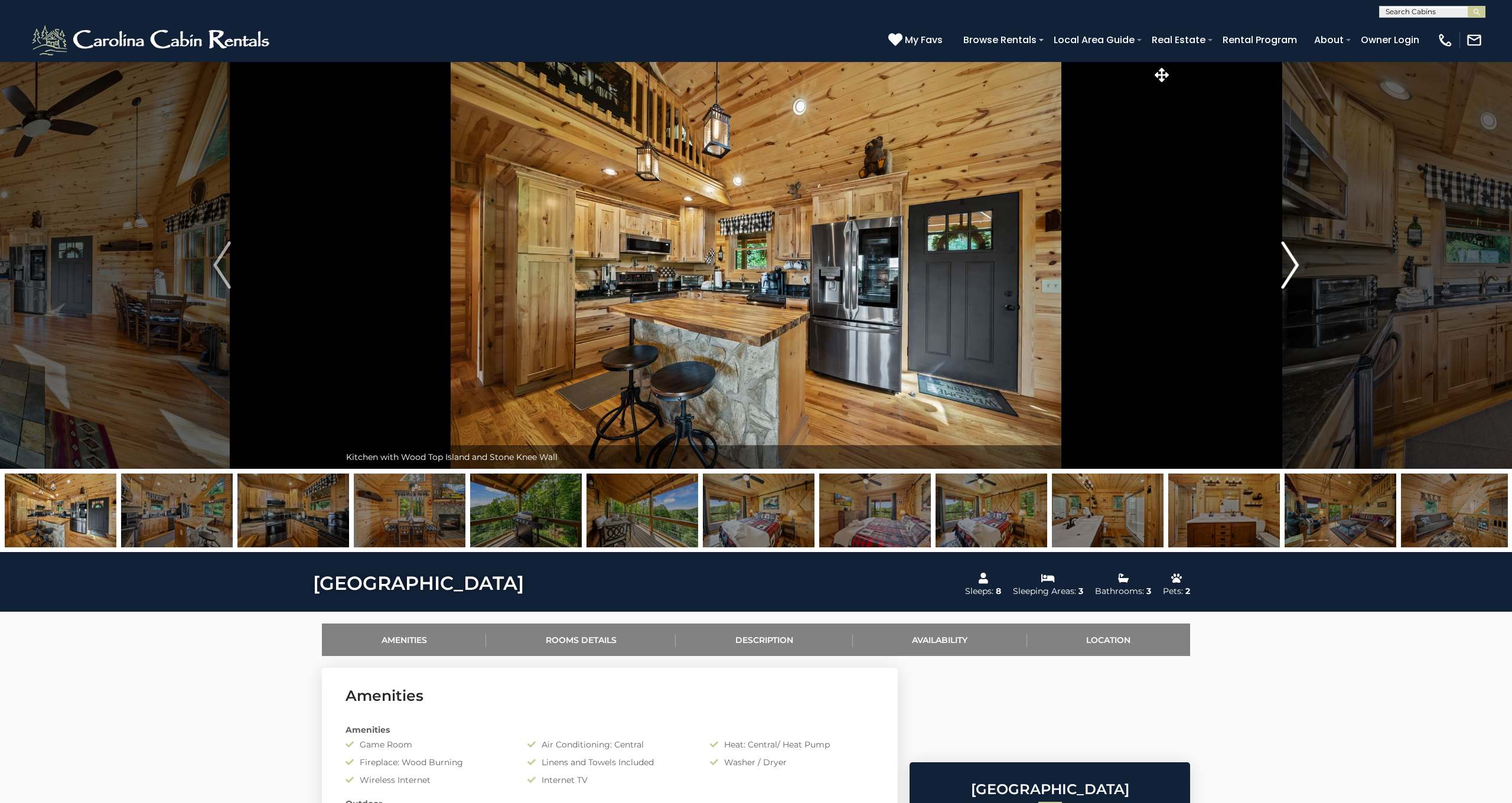
click at [1294, 264] on img "Next" at bounding box center [1290, 265] width 18 height 47
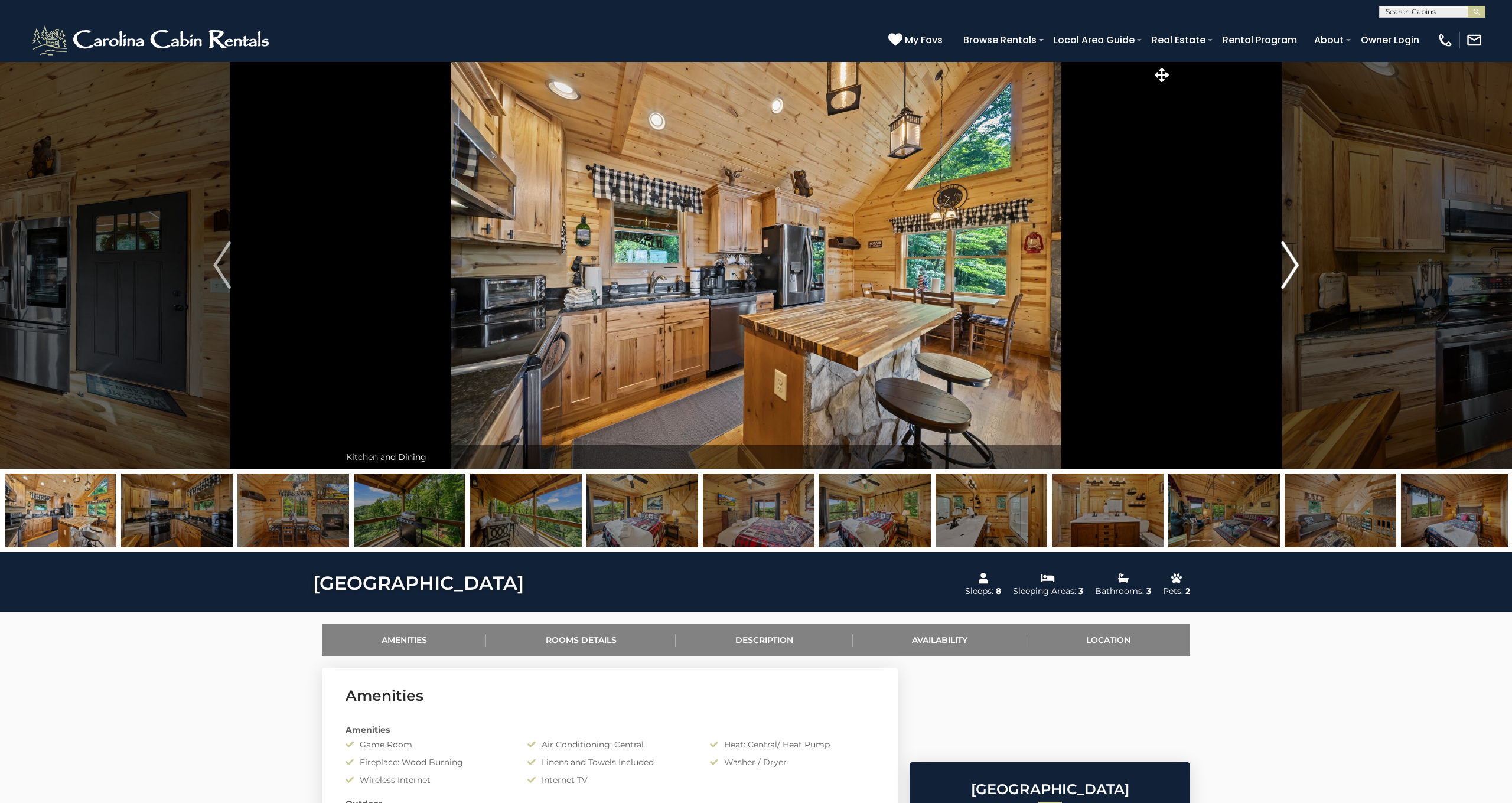
click at [1294, 264] on img "Next" at bounding box center [1290, 265] width 18 height 47
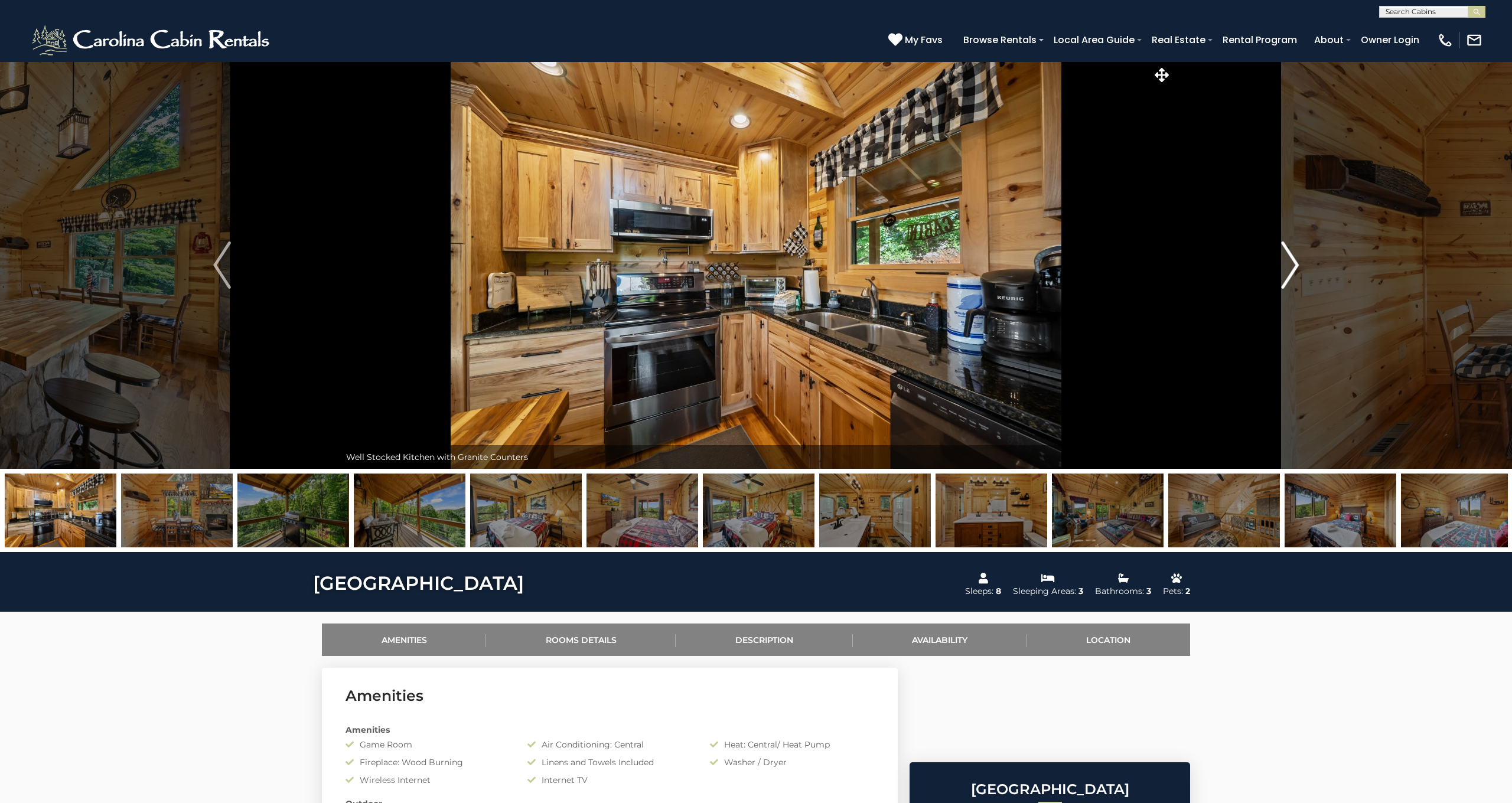
click at [1294, 264] on img "Next" at bounding box center [1290, 265] width 18 height 47
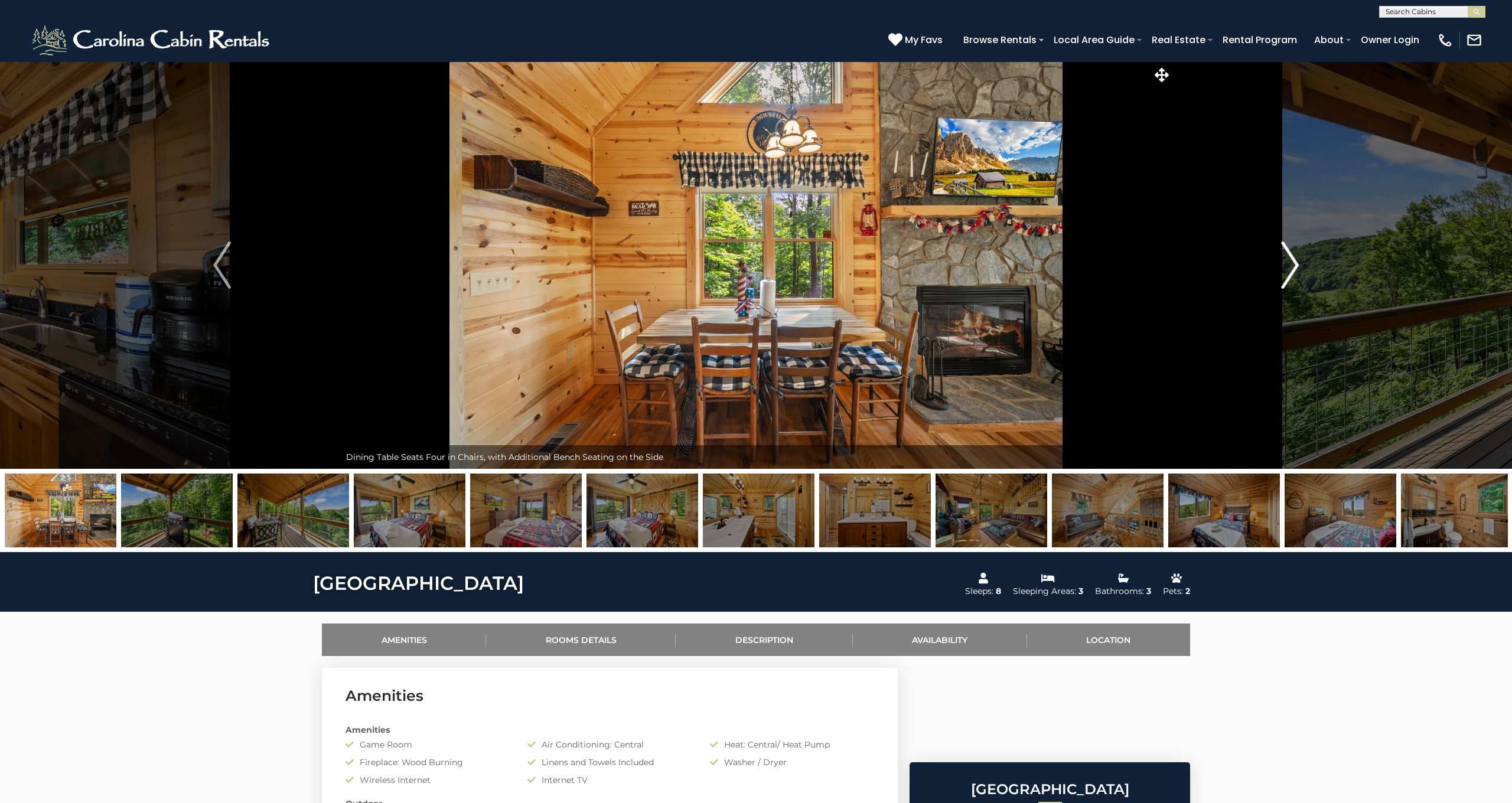
click at [1294, 264] on img "Next" at bounding box center [1290, 265] width 18 height 47
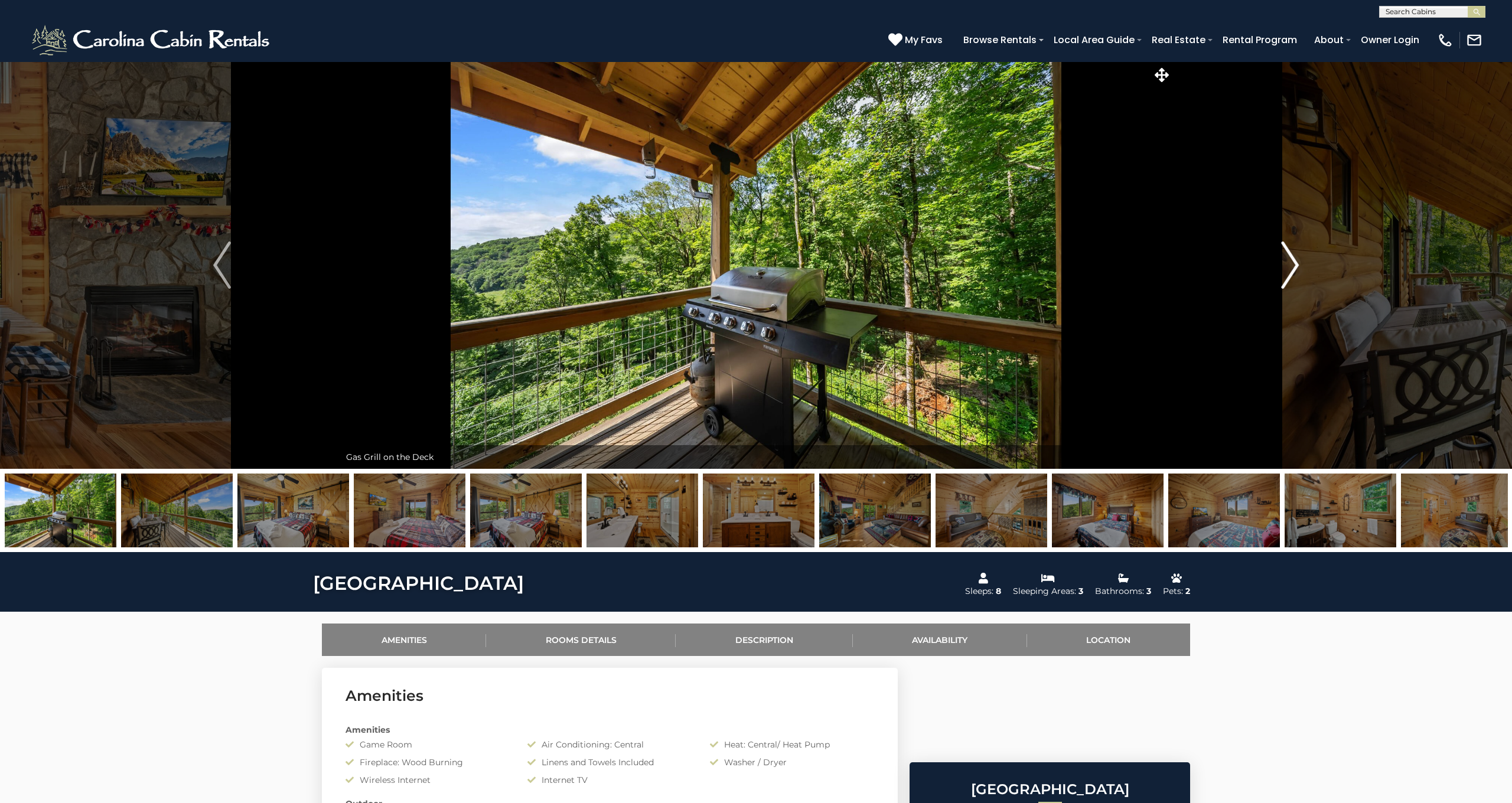
click at [1294, 264] on img "Next" at bounding box center [1290, 265] width 18 height 47
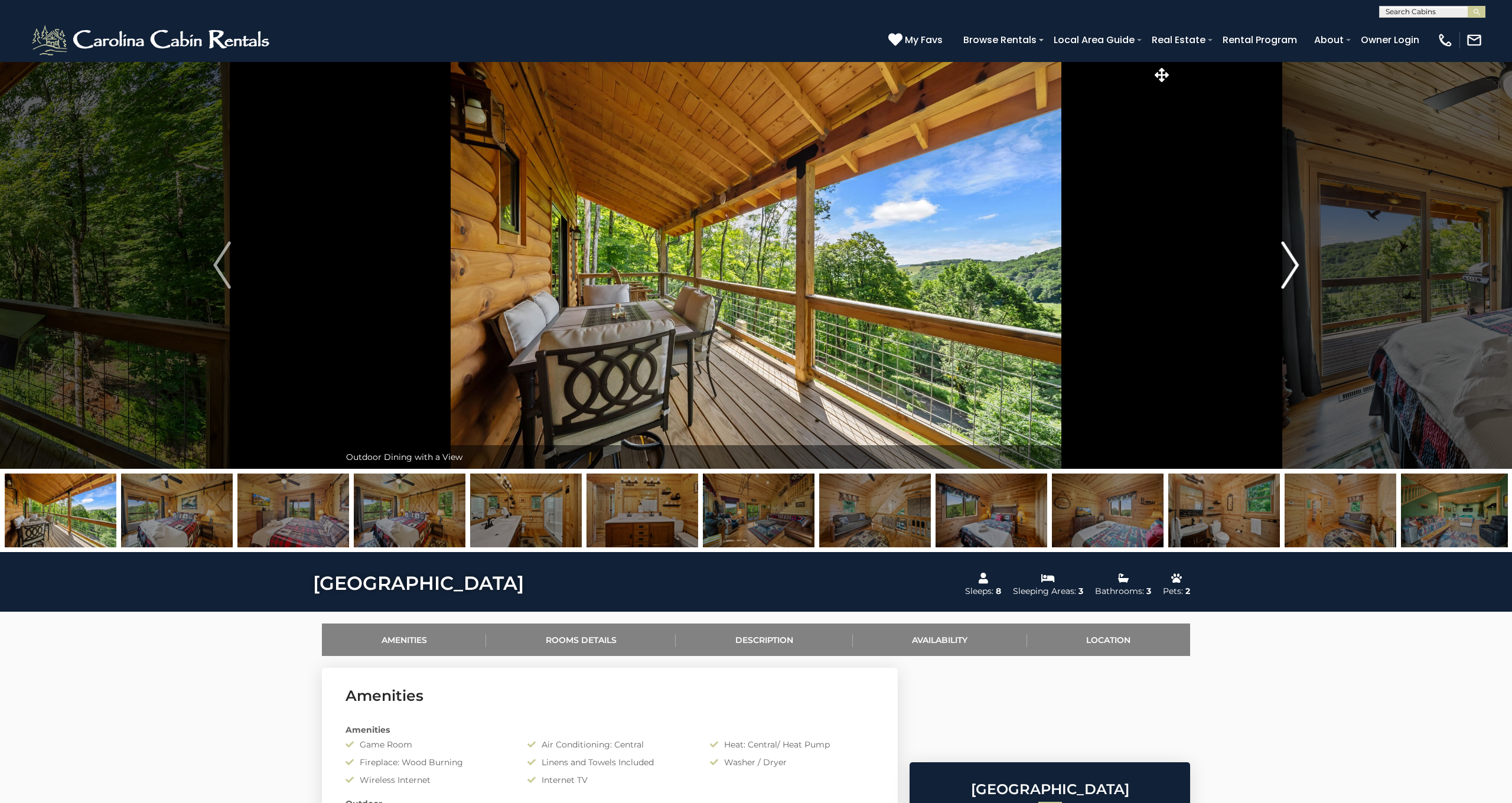
click at [1294, 264] on img "Next" at bounding box center [1290, 265] width 18 height 47
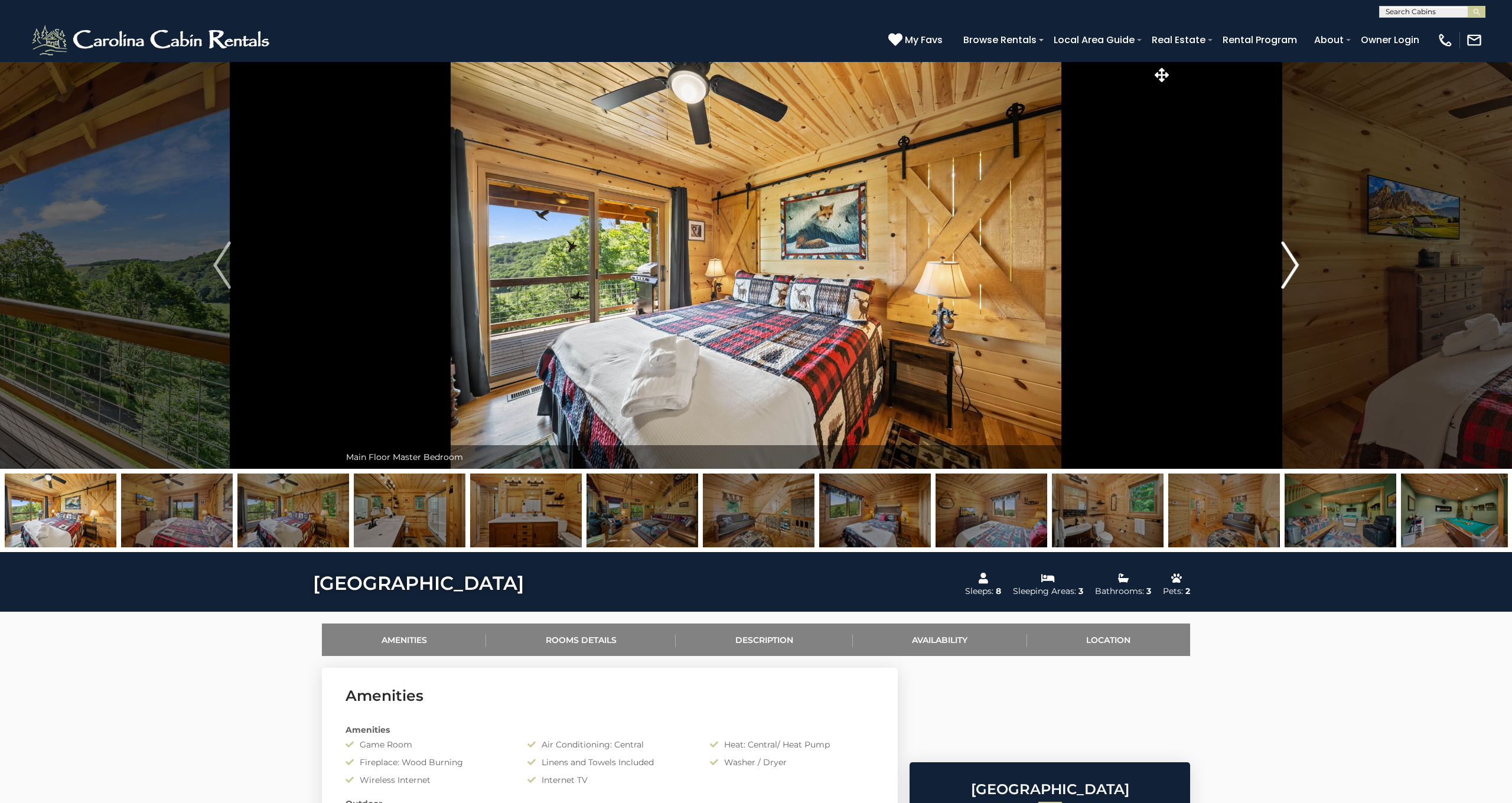
click at [1294, 264] on img "Next" at bounding box center [1290, 265] width 18 height 47
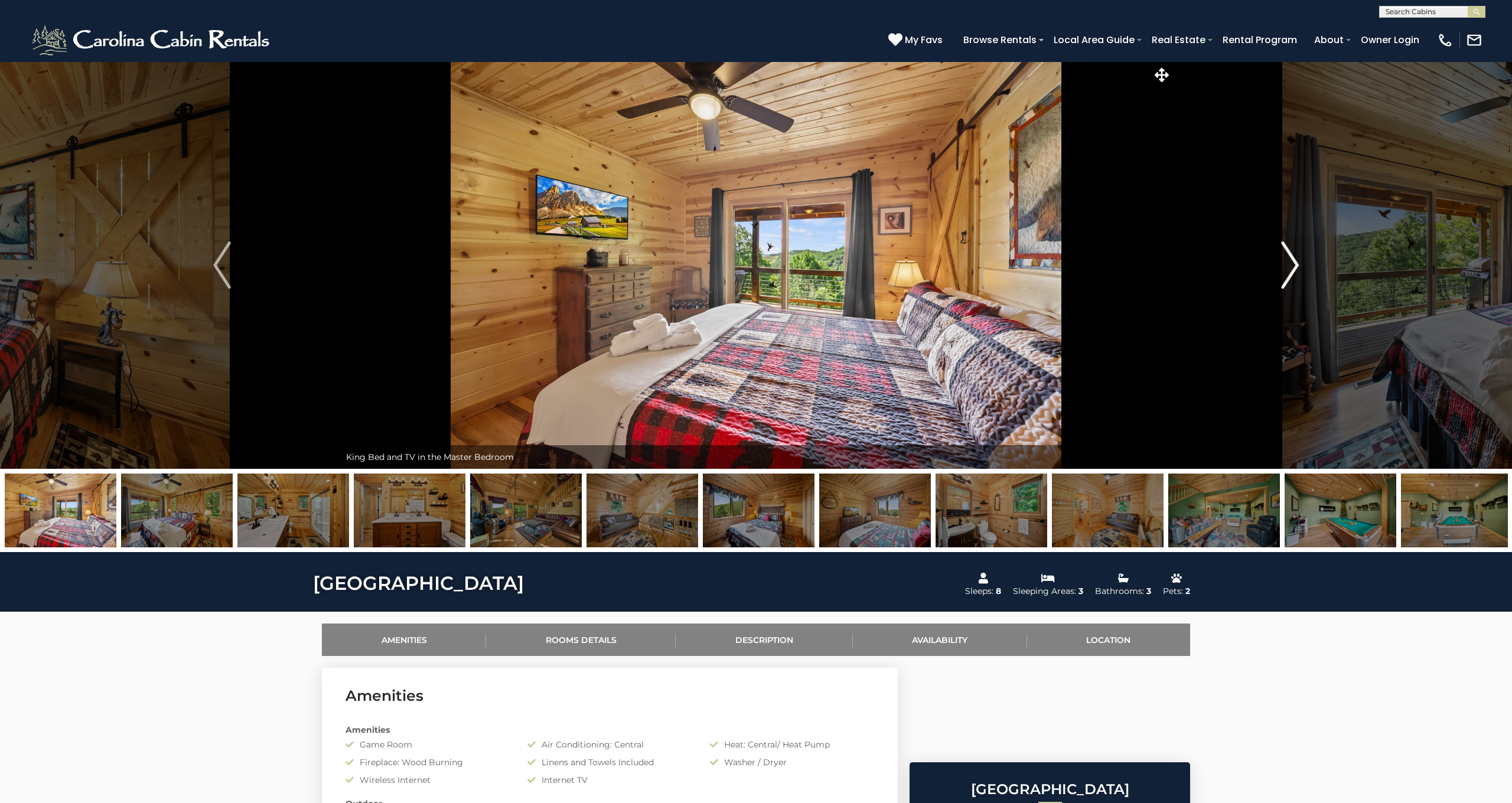
click at [1294, 264] on img "Next" at bounding box center [1290, 265] width 18 height 47
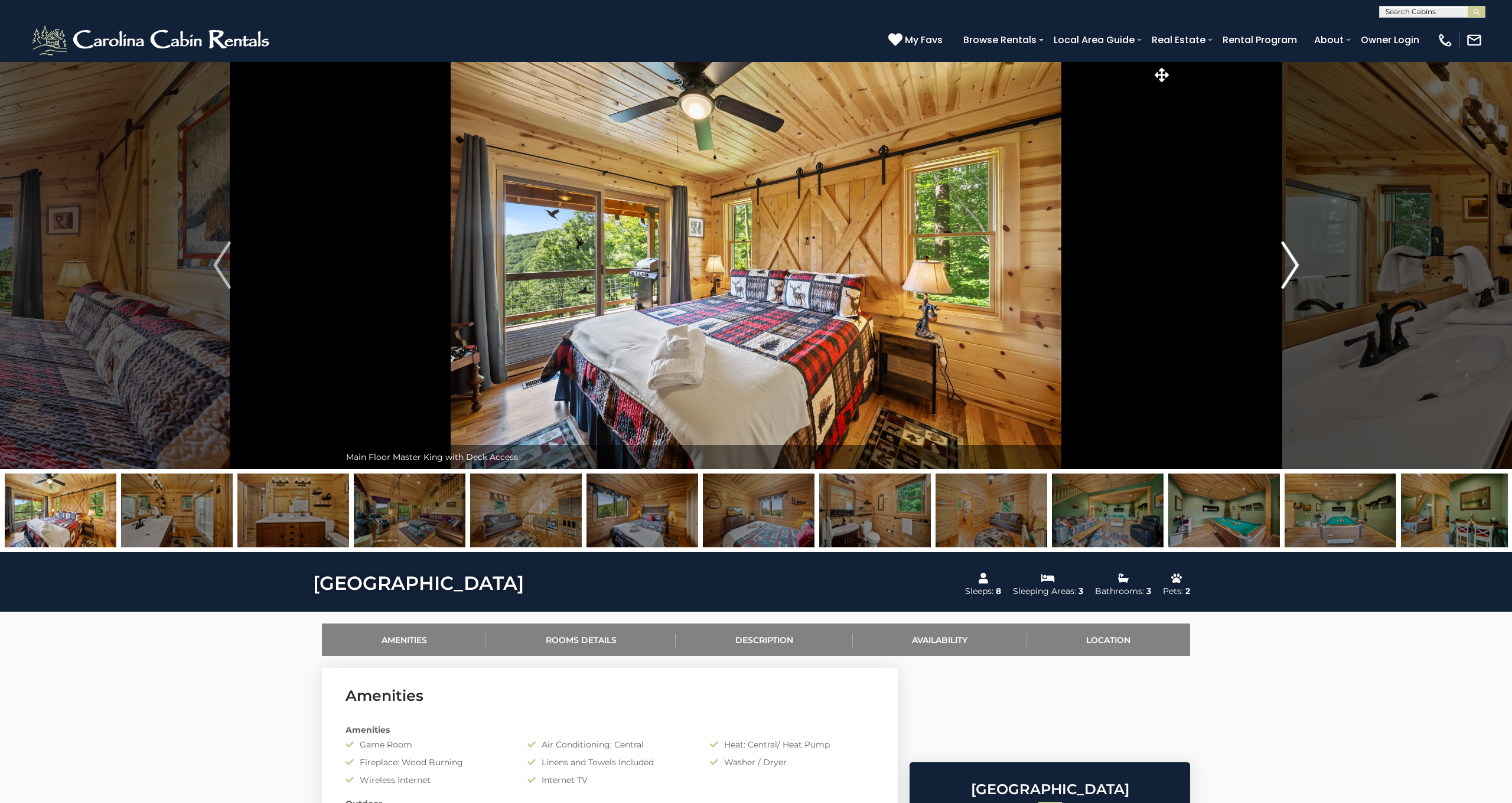
click at [1294, 264] on img "Next" at bounding box center [1290, 265] width 18 height 47
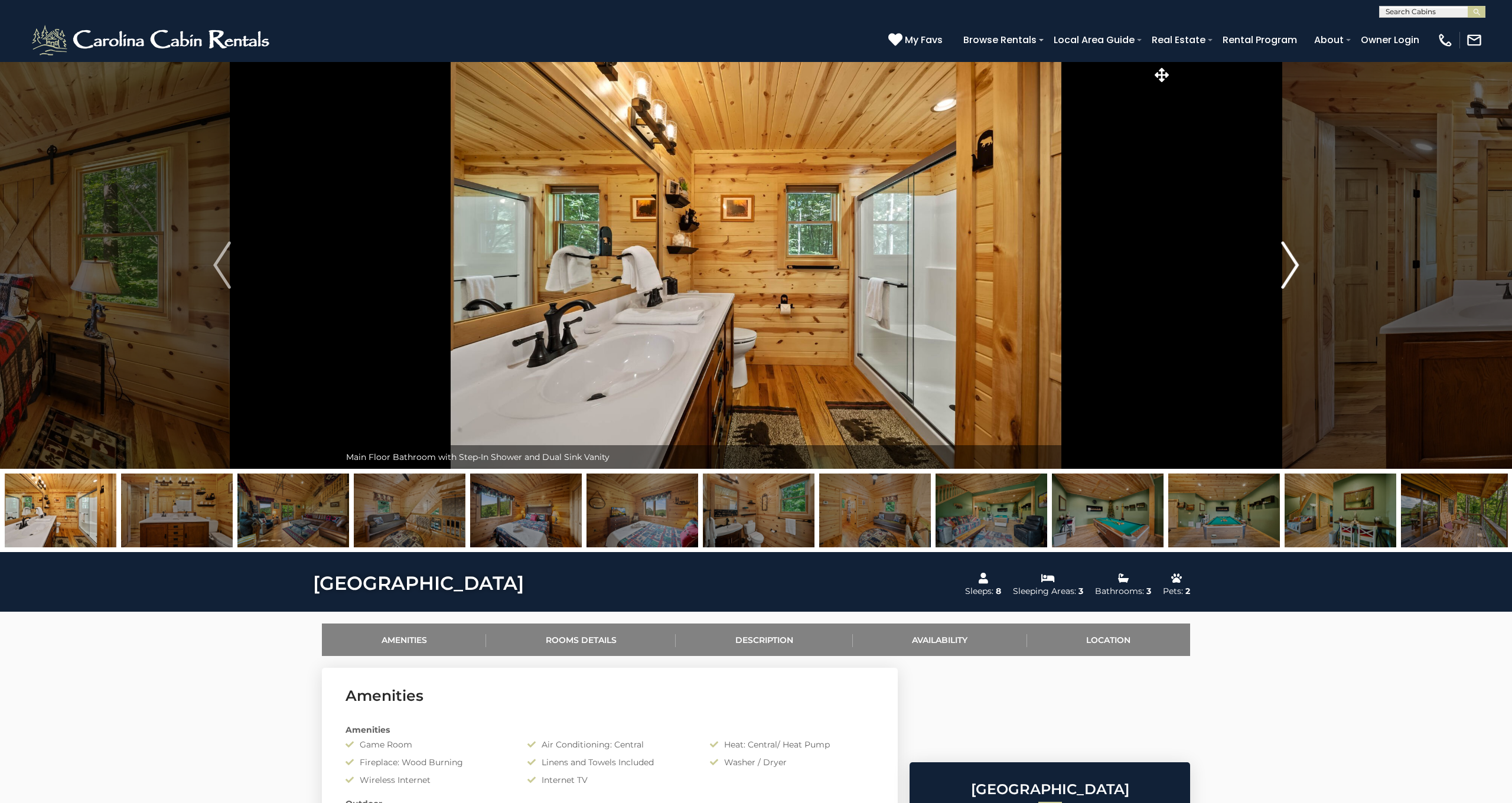
click at [1294, 264] on img "Next" at bounding box center [1290, 265] width 18 height 47
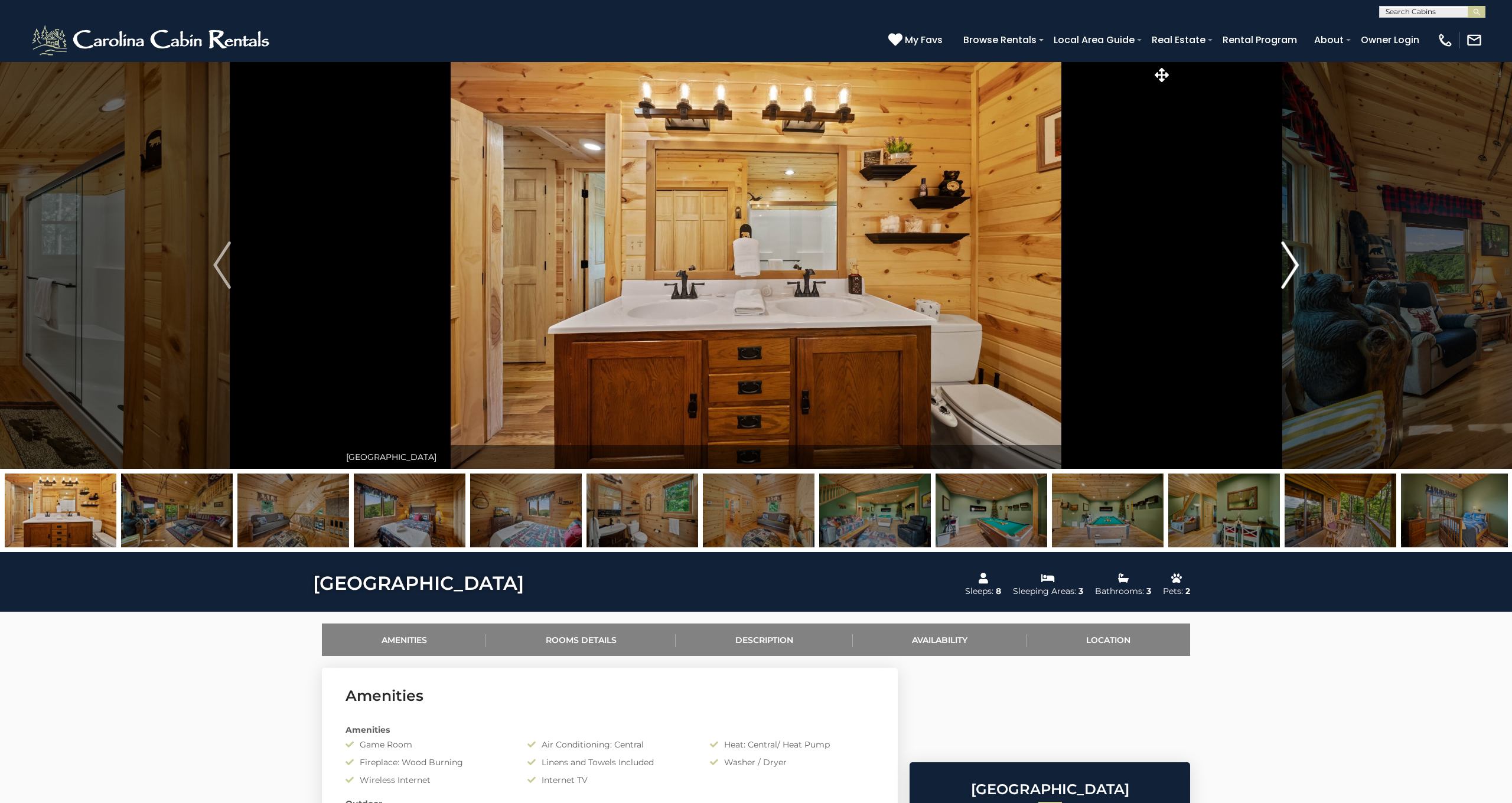
click at [1294, 264] on img "Next" at bounding box center [1290, 265] width 18 height 47
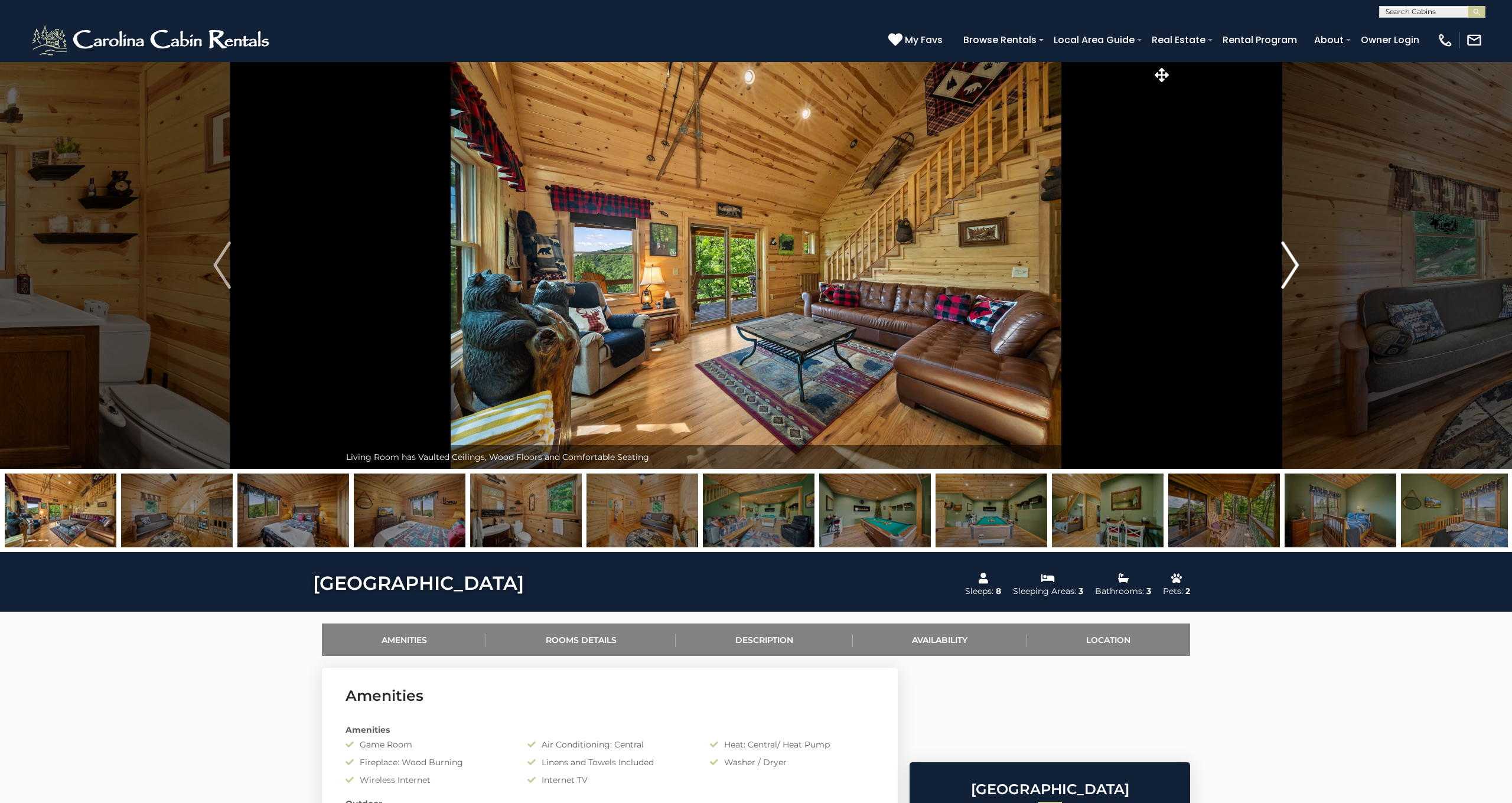
click at [1294, 264] on img "Next" at bounding box center [1290, 265] width 18 height 47
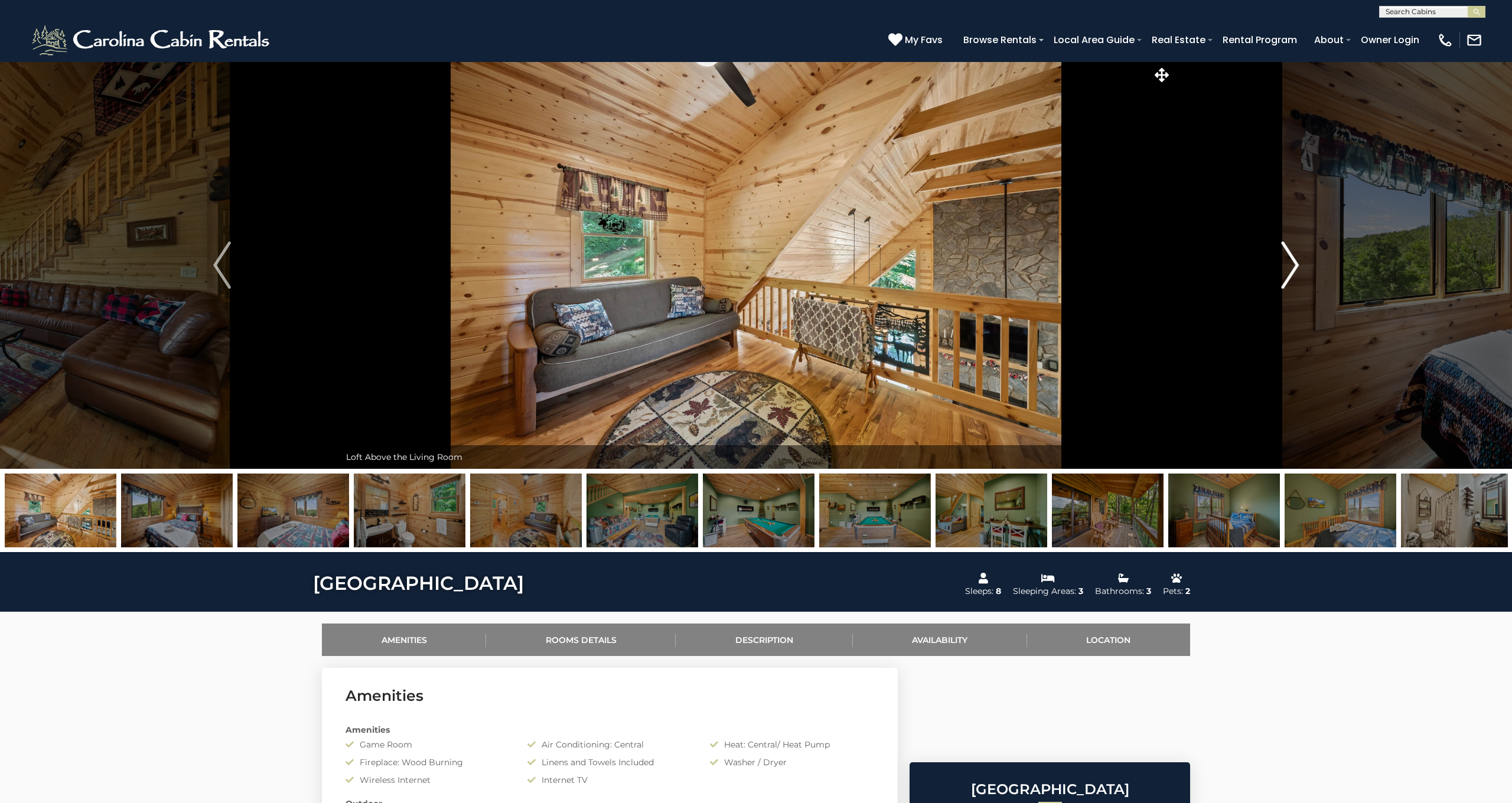
click at [1294, 264] on img "Next" at bounding box center [1290, 265] width 18 height 47
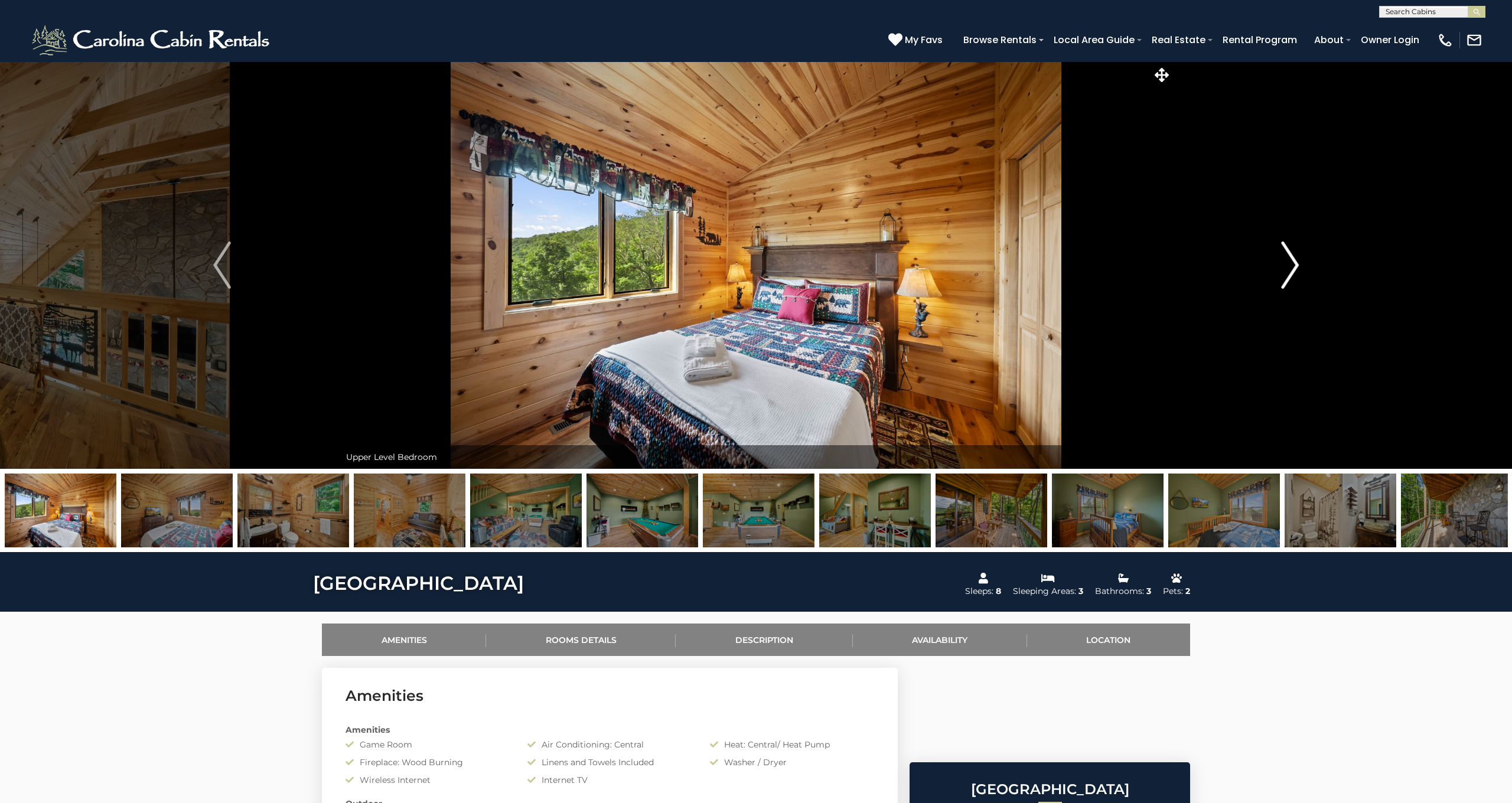
click at [1294, 264] on img "Next" at bounding box center [1290, 265] width 18 height 47
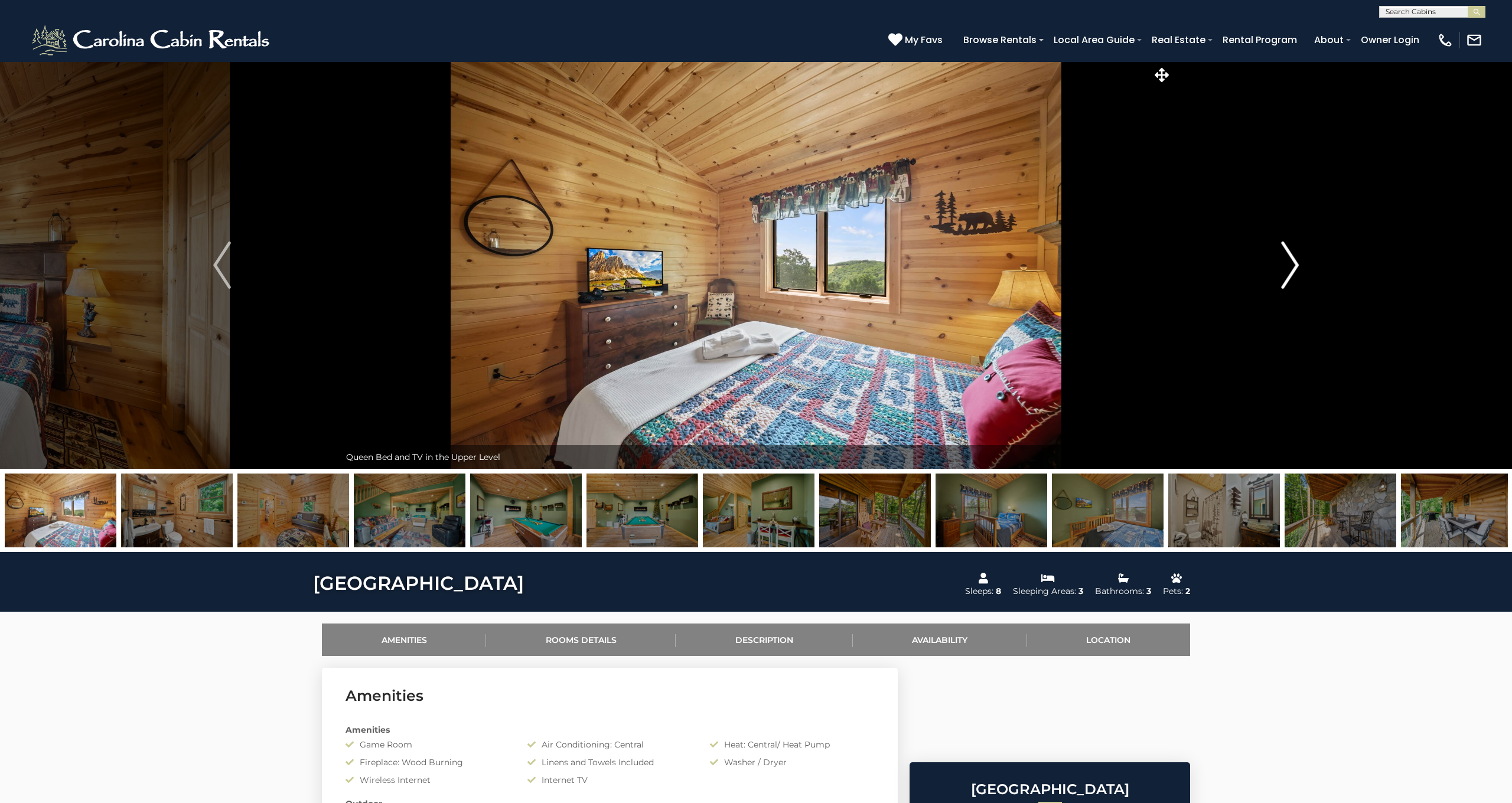
click at [1294, 264] on img "Next" at bounding box center [1290, 265] width 18 height 47
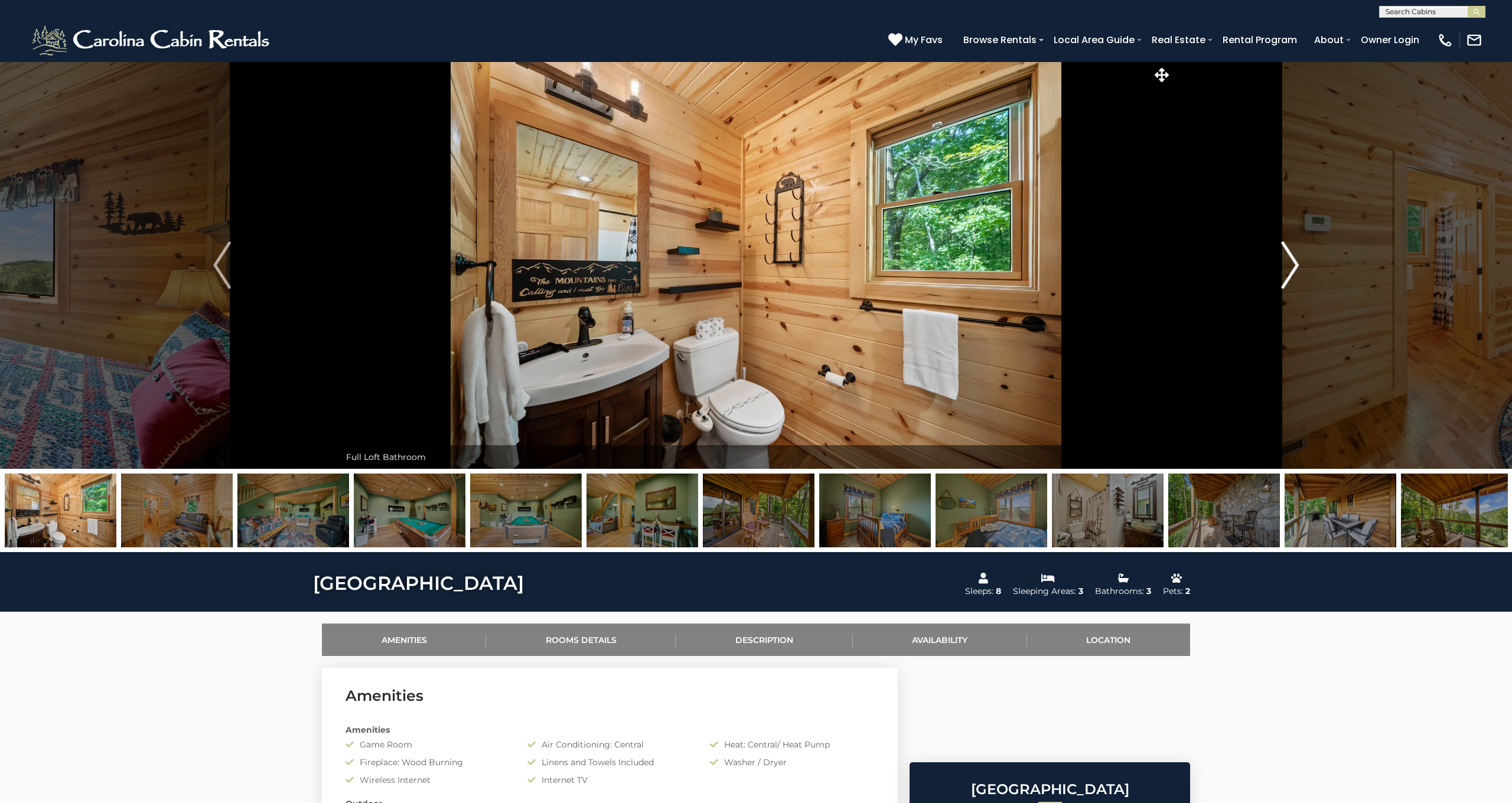
click at [1294, 264] on img "Next" at bounding box center [1290, 265] width 18 height 47
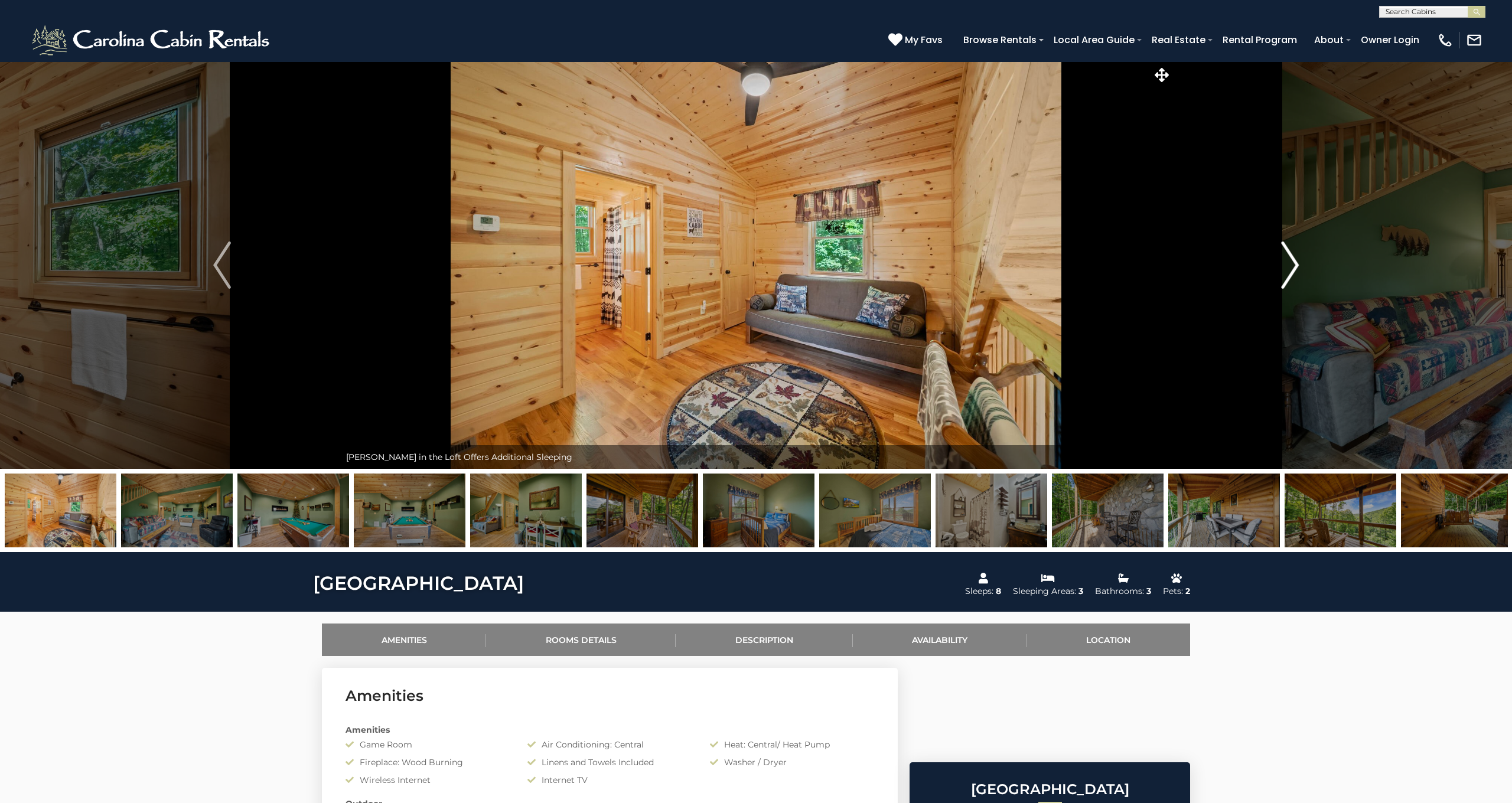
click at [1294, 264] on img "Next" at bounding box center [1290, 265] width 18 height 47
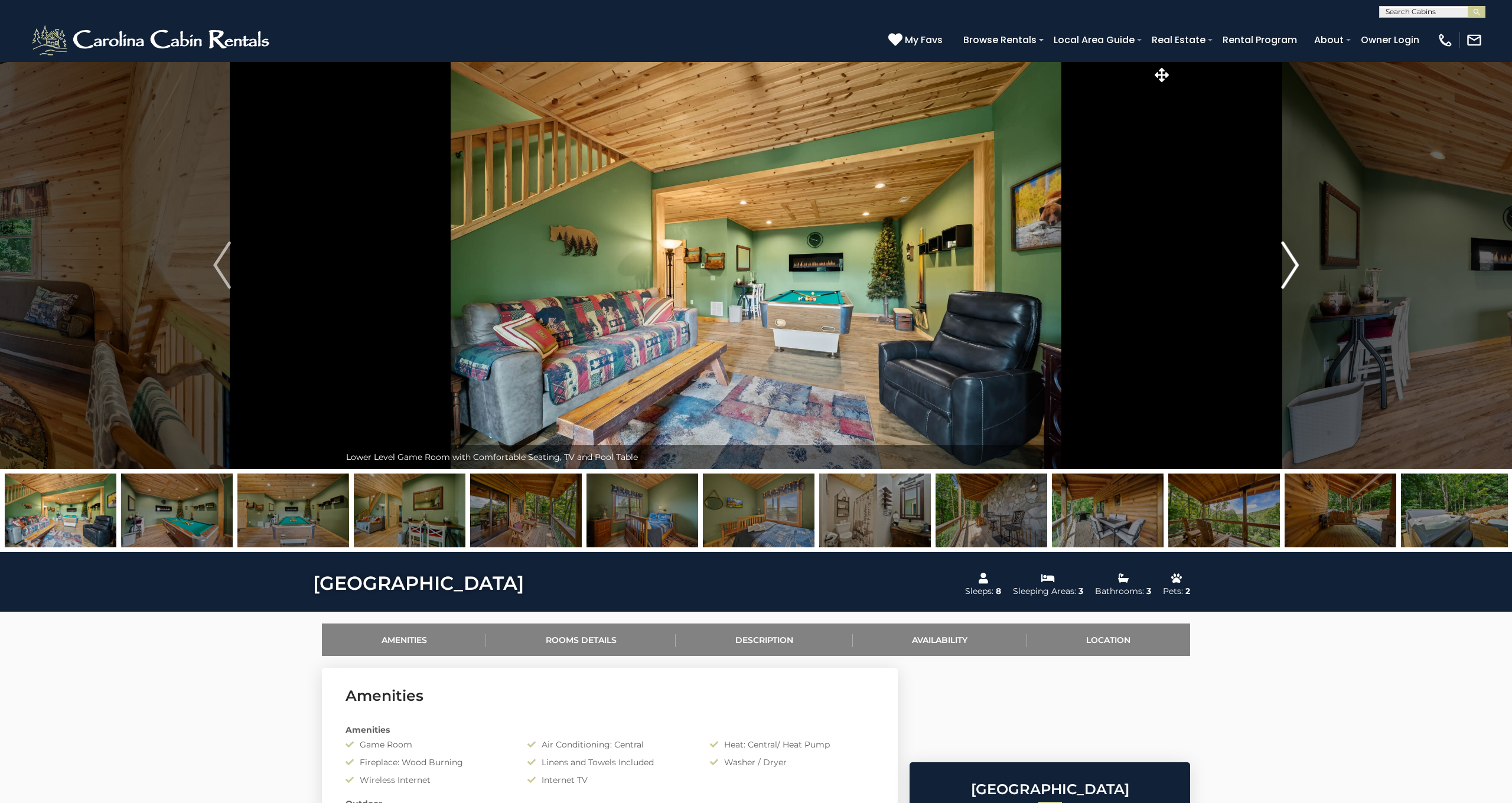
click at [1294, 264] on img "Next" at bounding box center [1290, 265] width 18 height 47
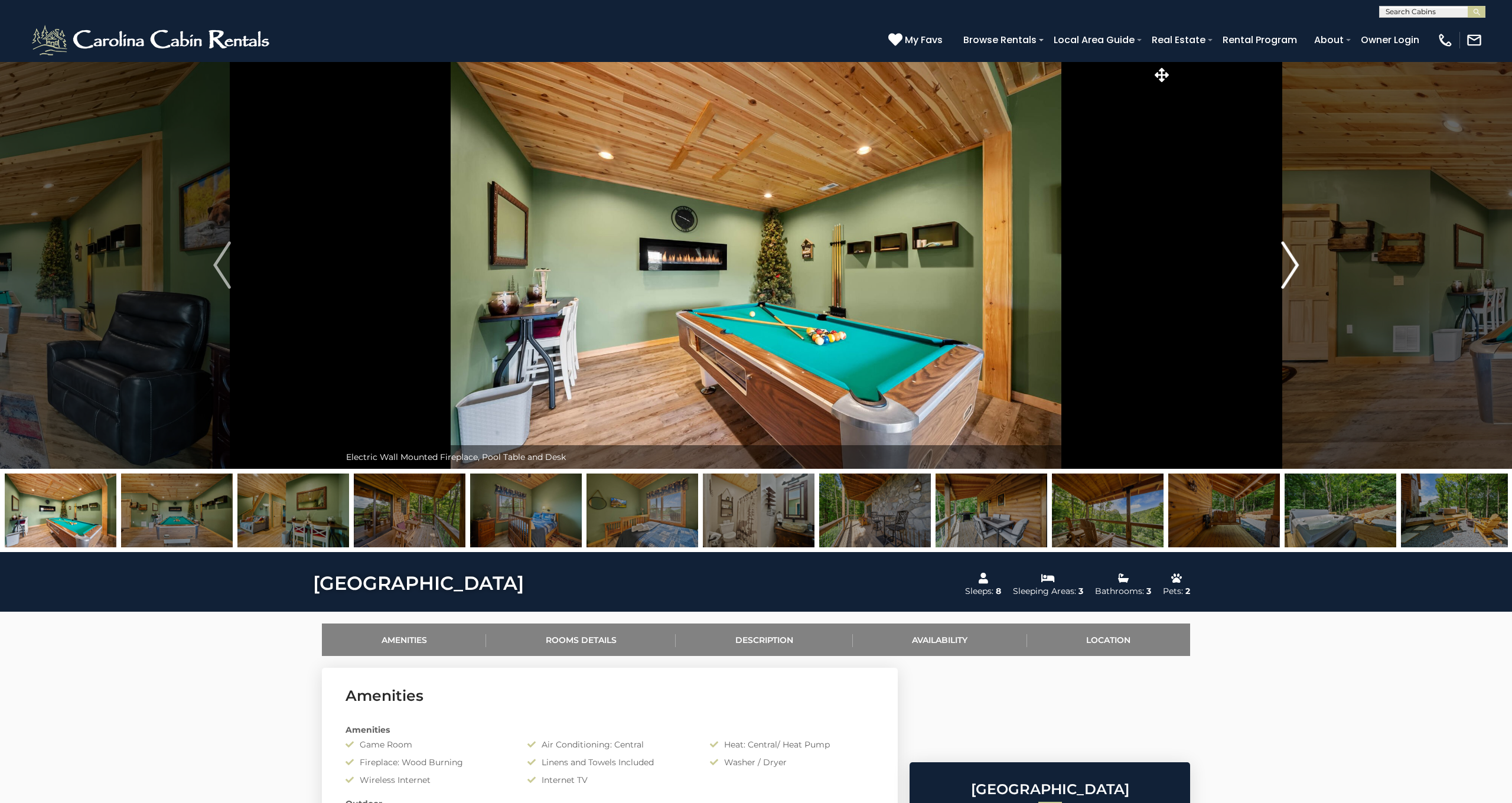
click at [1294, 264] on img "Next" at bounding box center [1290, 265] width 18 height 47
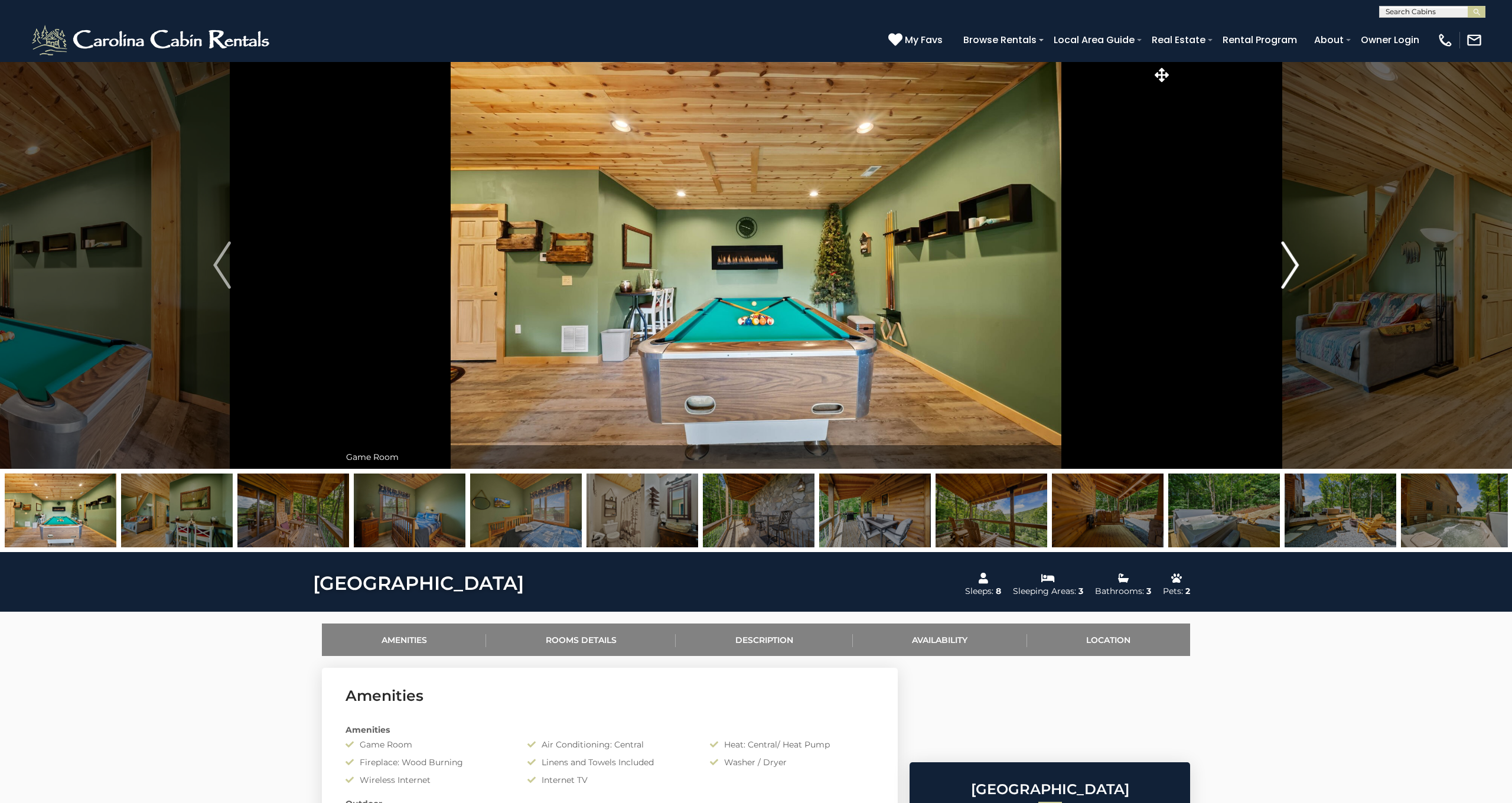
click at [1294, 264] on img "Next" at bounding box center [1290, 265] width 18 height 47
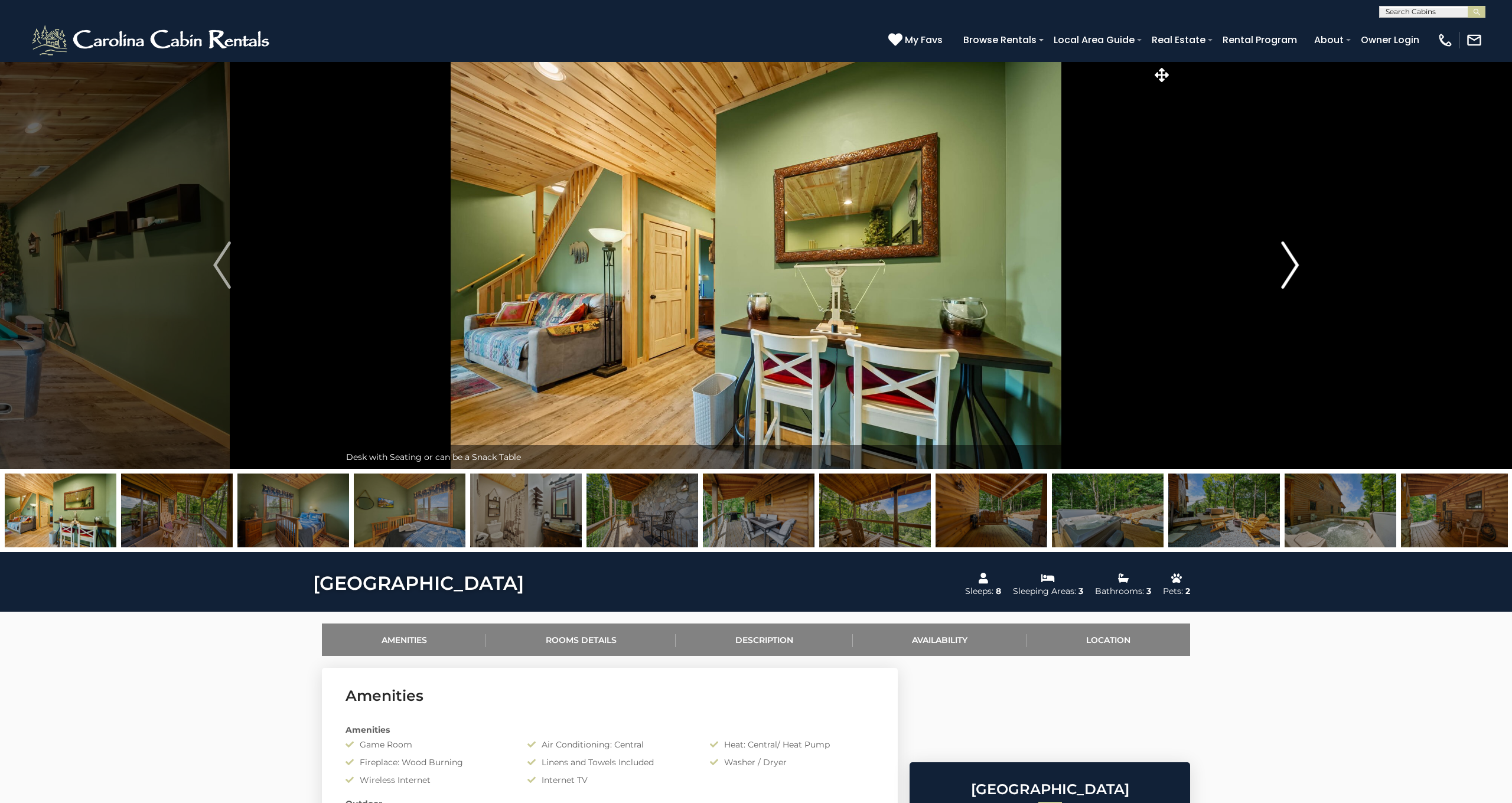
click at [1294, 264] on img "Next" at bounding box center [1290, 265] width 18 height 47
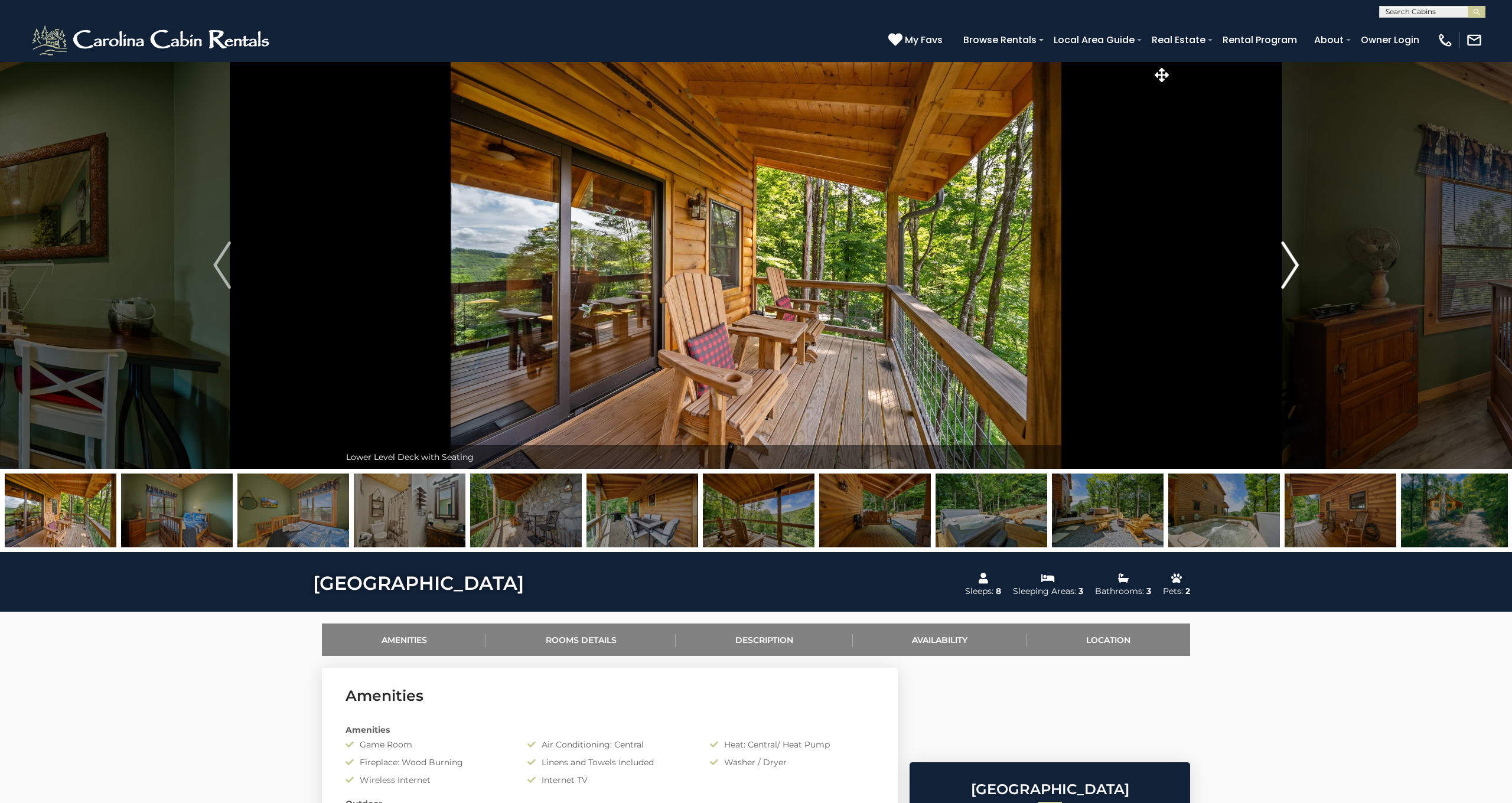
click at [1294, 264] on img "Next" at bounding box center [1290, 265] width 18 height 47
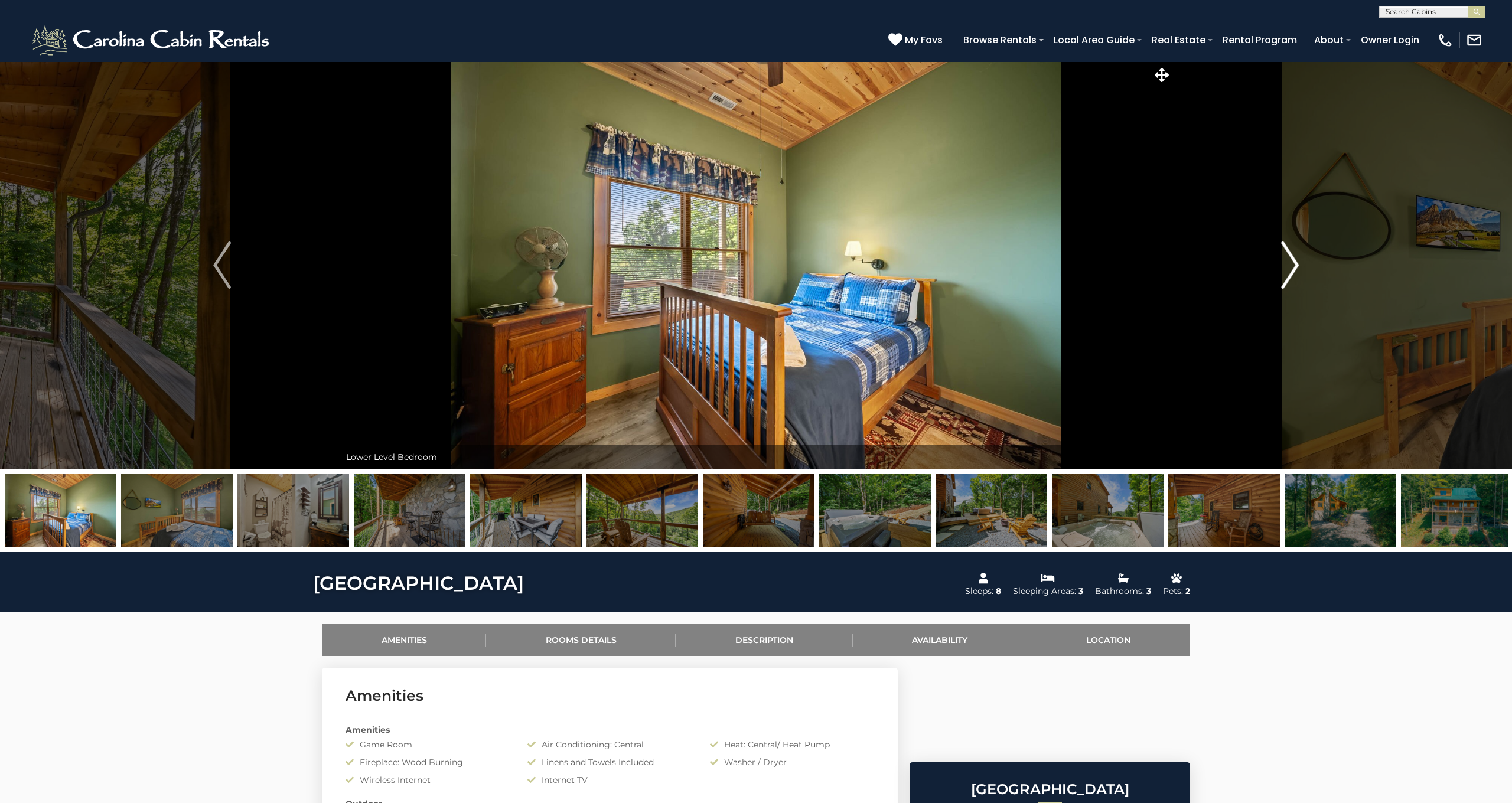
click at [1294, 264] on img "Next" at bounding box center [1290, 265] width 18 height 47
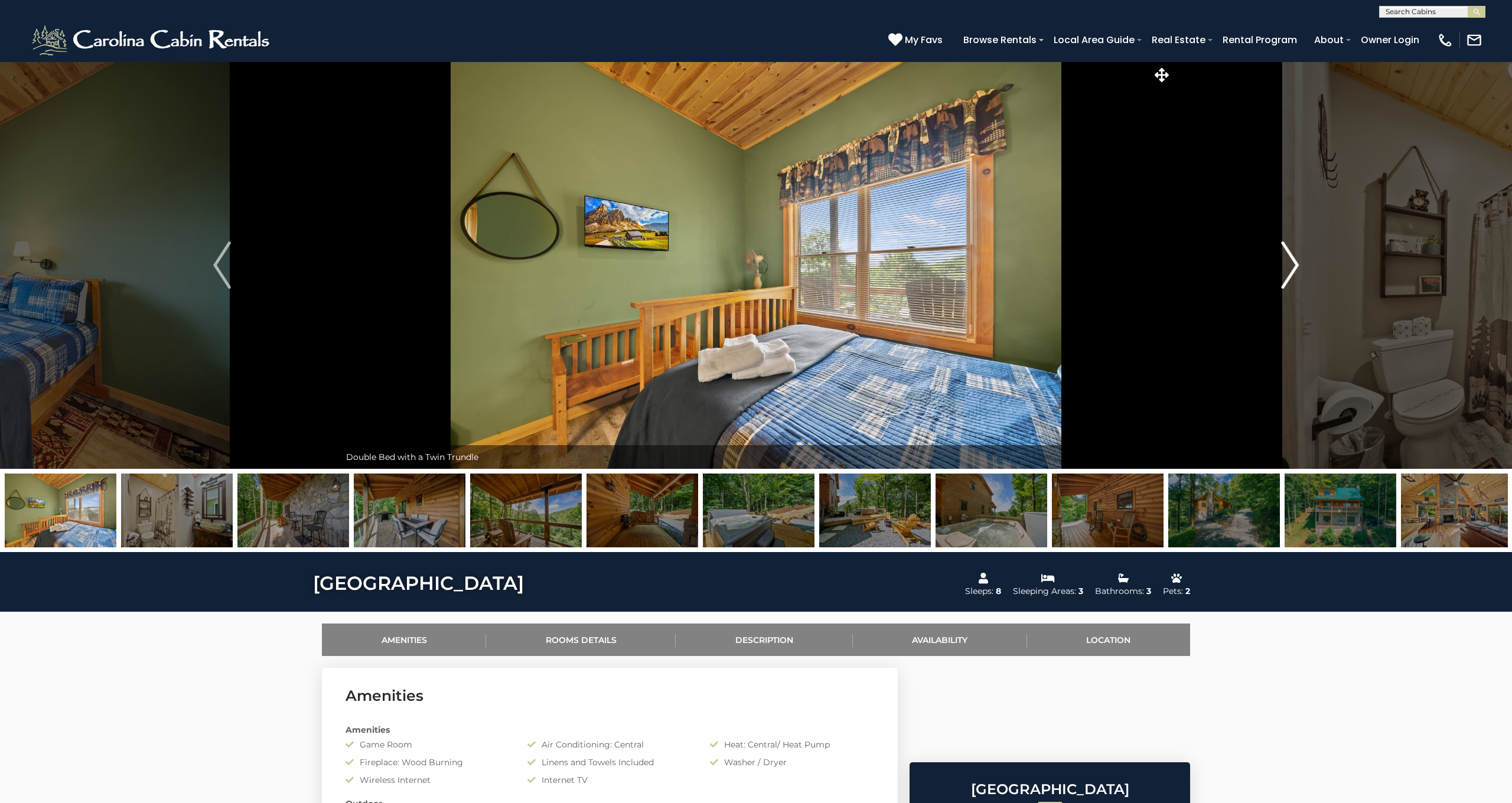
click at [1294, 264] on img "Next" at bounding box center [1290, 265] width 18 height 47
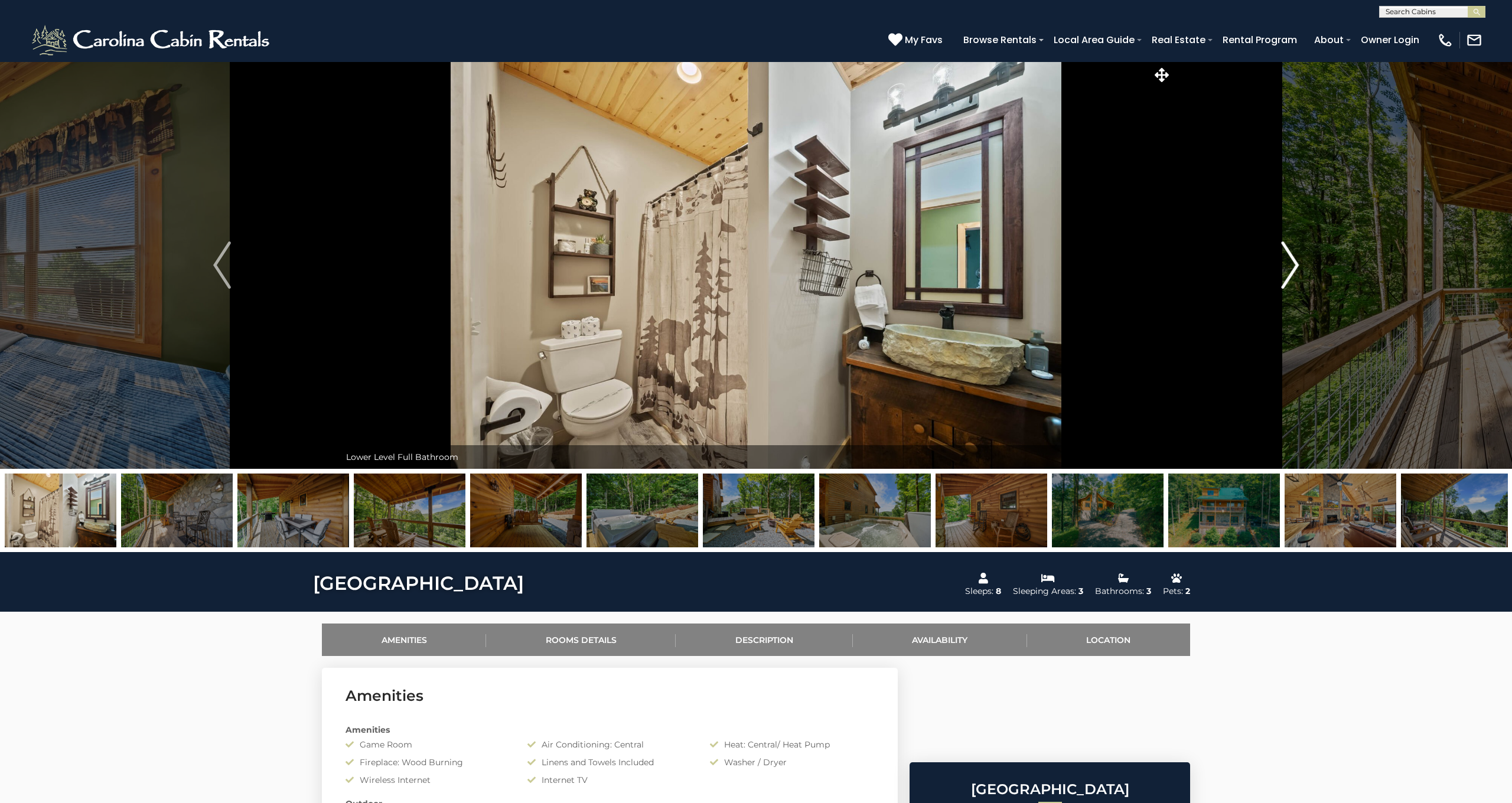
click at [1294, 264] on img "Next" at bounding box center [1290, 265] width 18 height 47
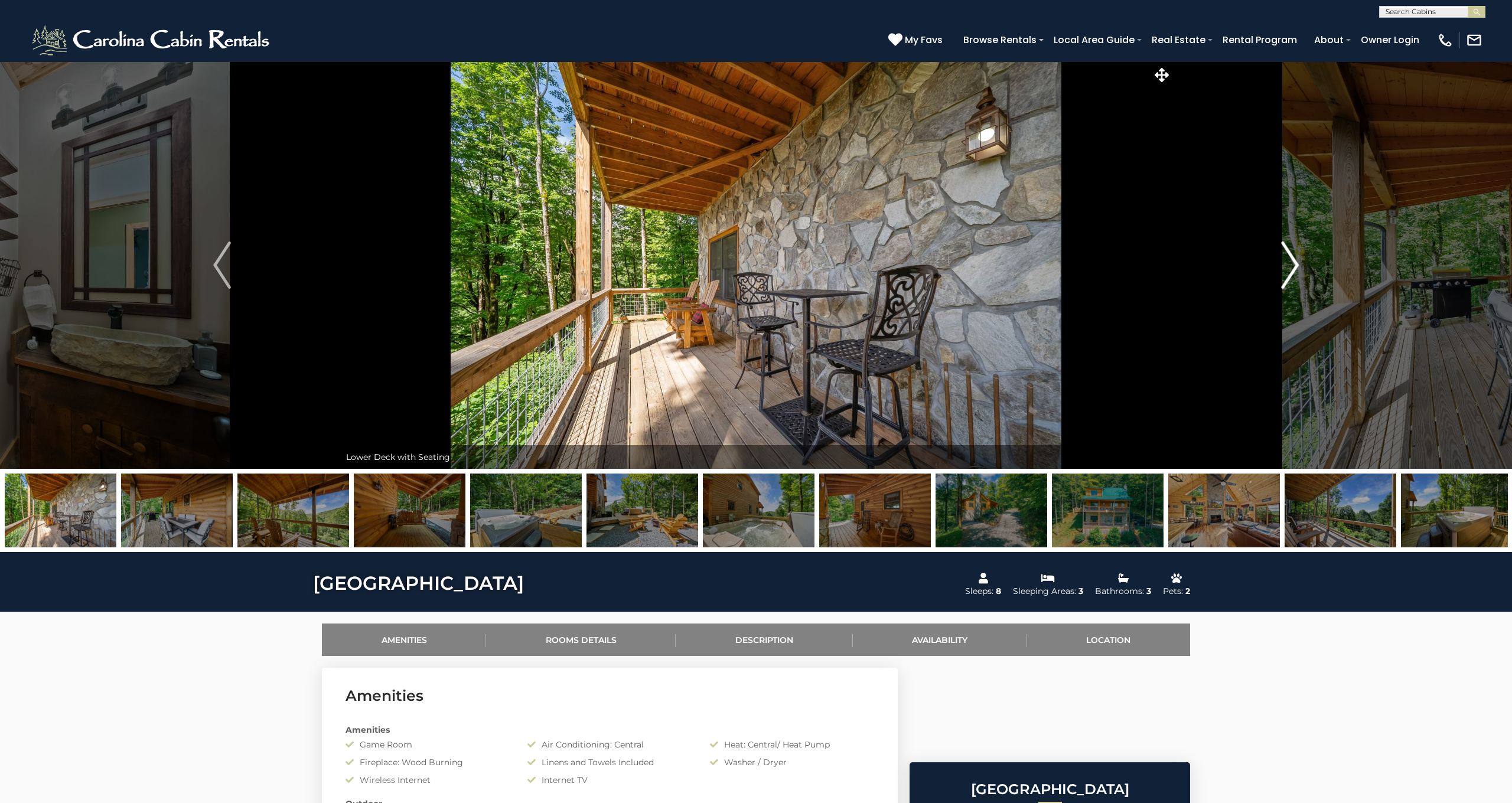
click at [1294, 264] on img "Next" at bounding box center [1290, 265] width 18 height 47
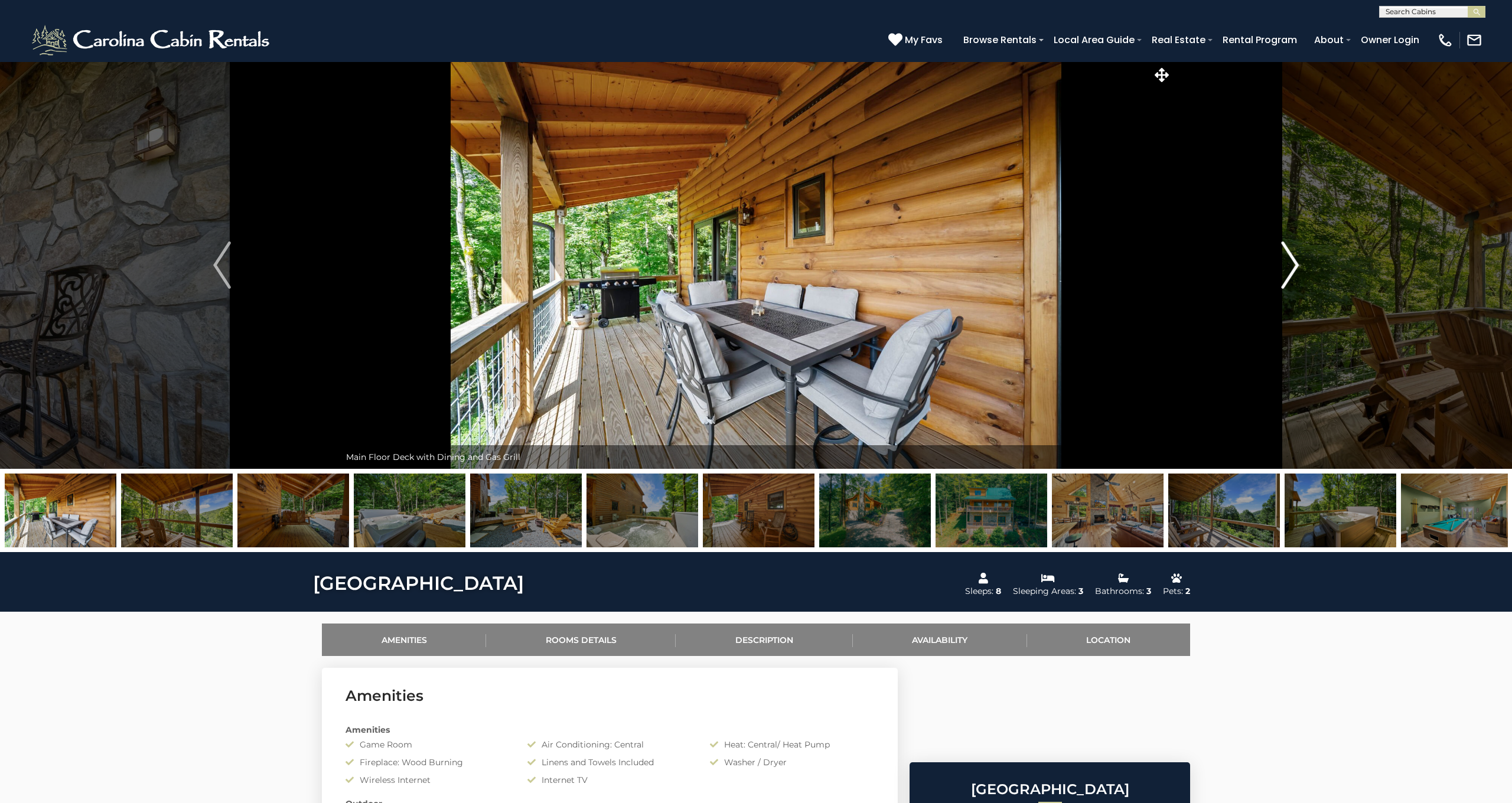
click at [1294, 263] on img "Next" at bounding box center [1290, 265] width 18 height 47
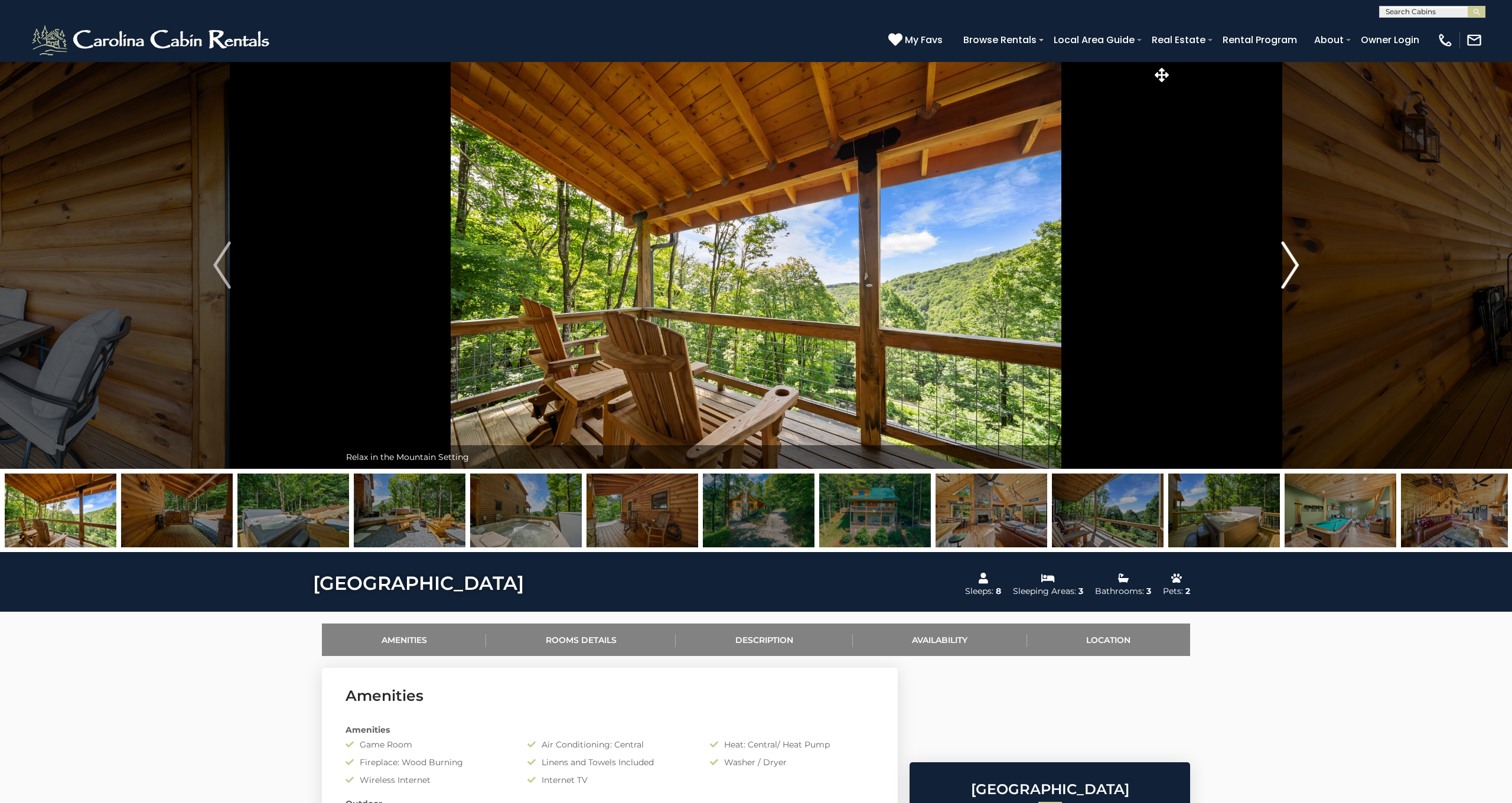
click at [1294, 263] on img "Next" at bounding box center [1290, 265] width 18 height 47
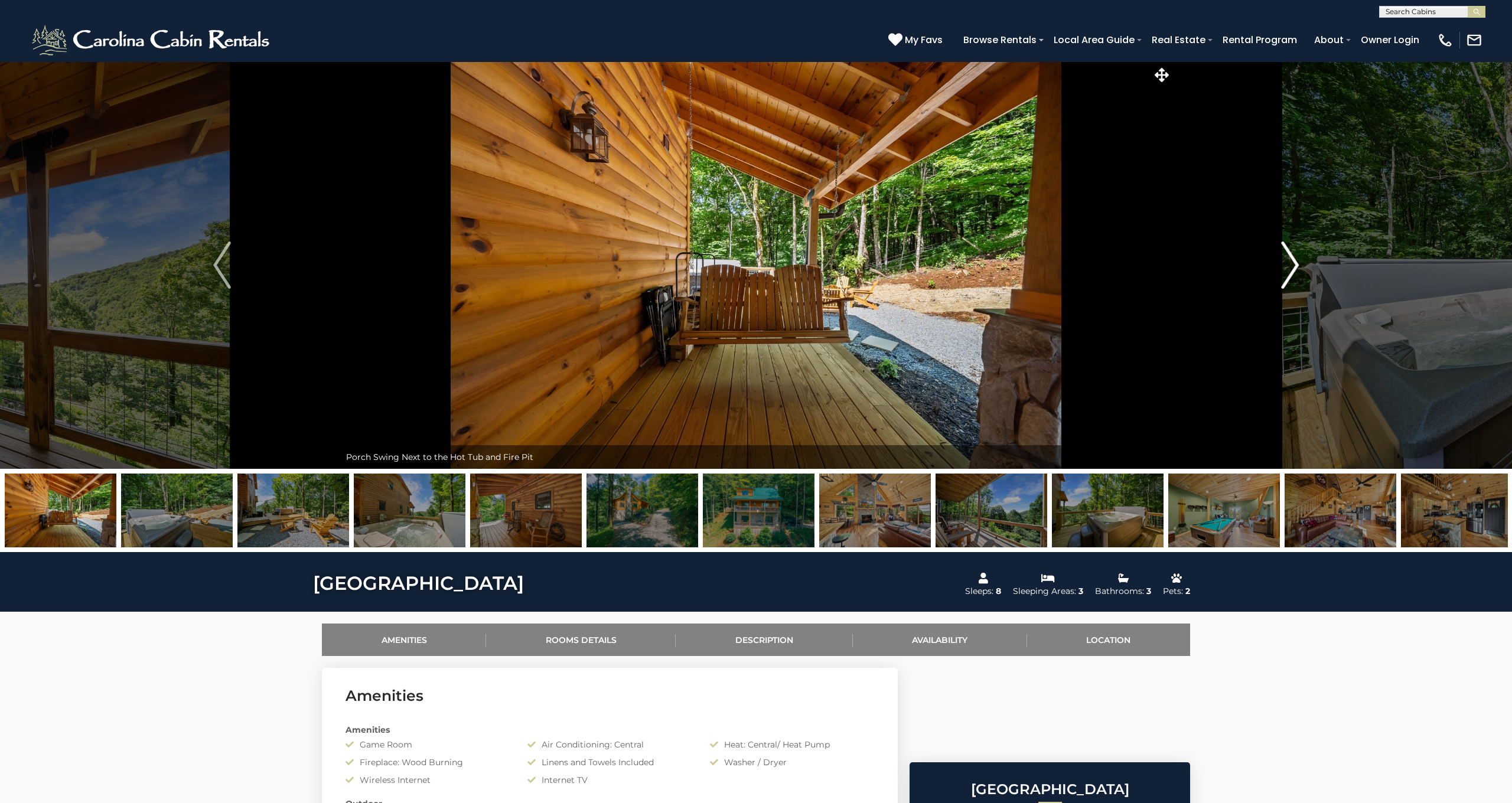
click at [1294, 263] on img "Next" at bounding box center [1290, 265] width 18 height 47
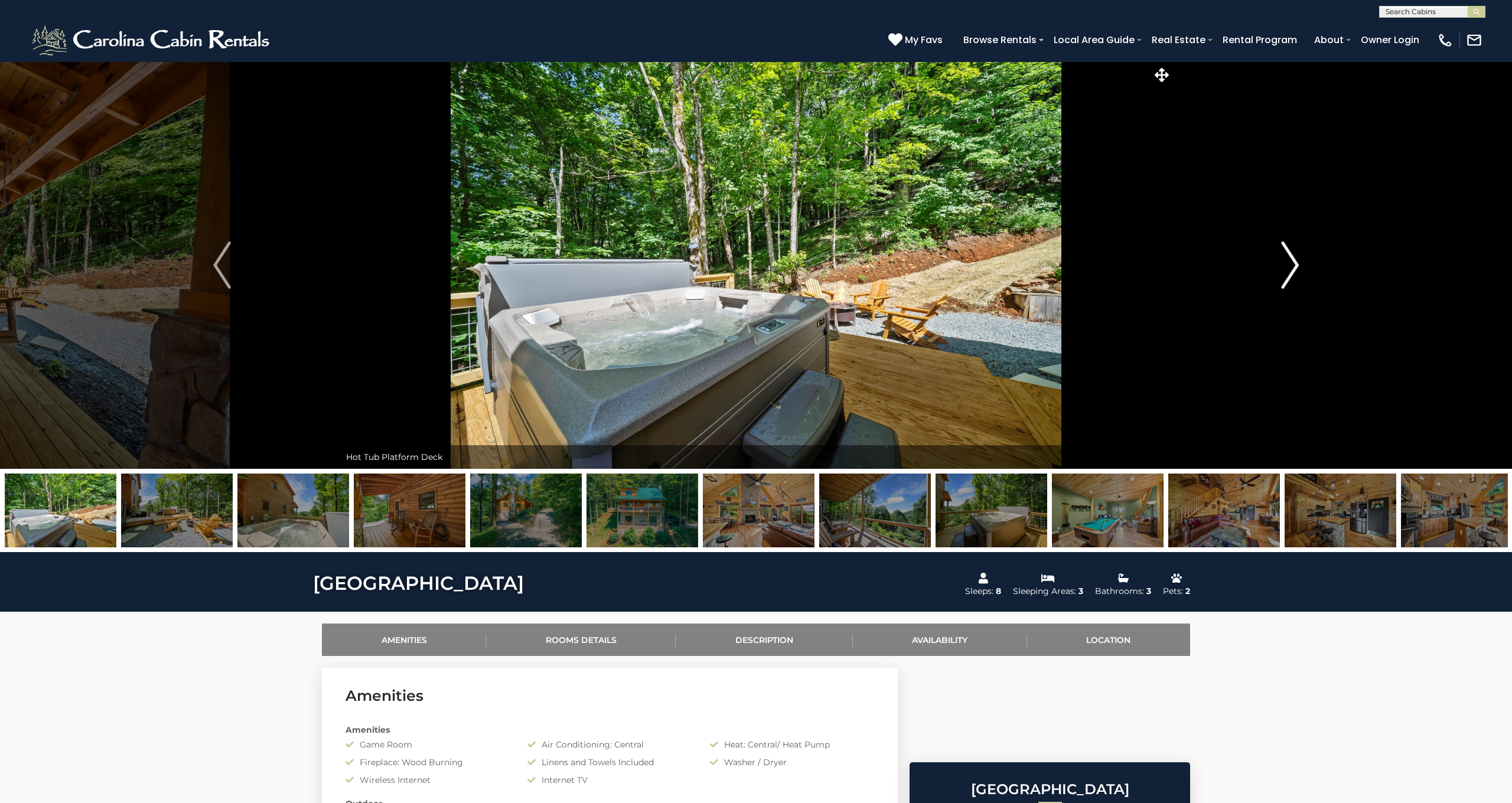
click at [1294, 263] on img "Next" at bounding box center [1290, 265] width 18 height 47
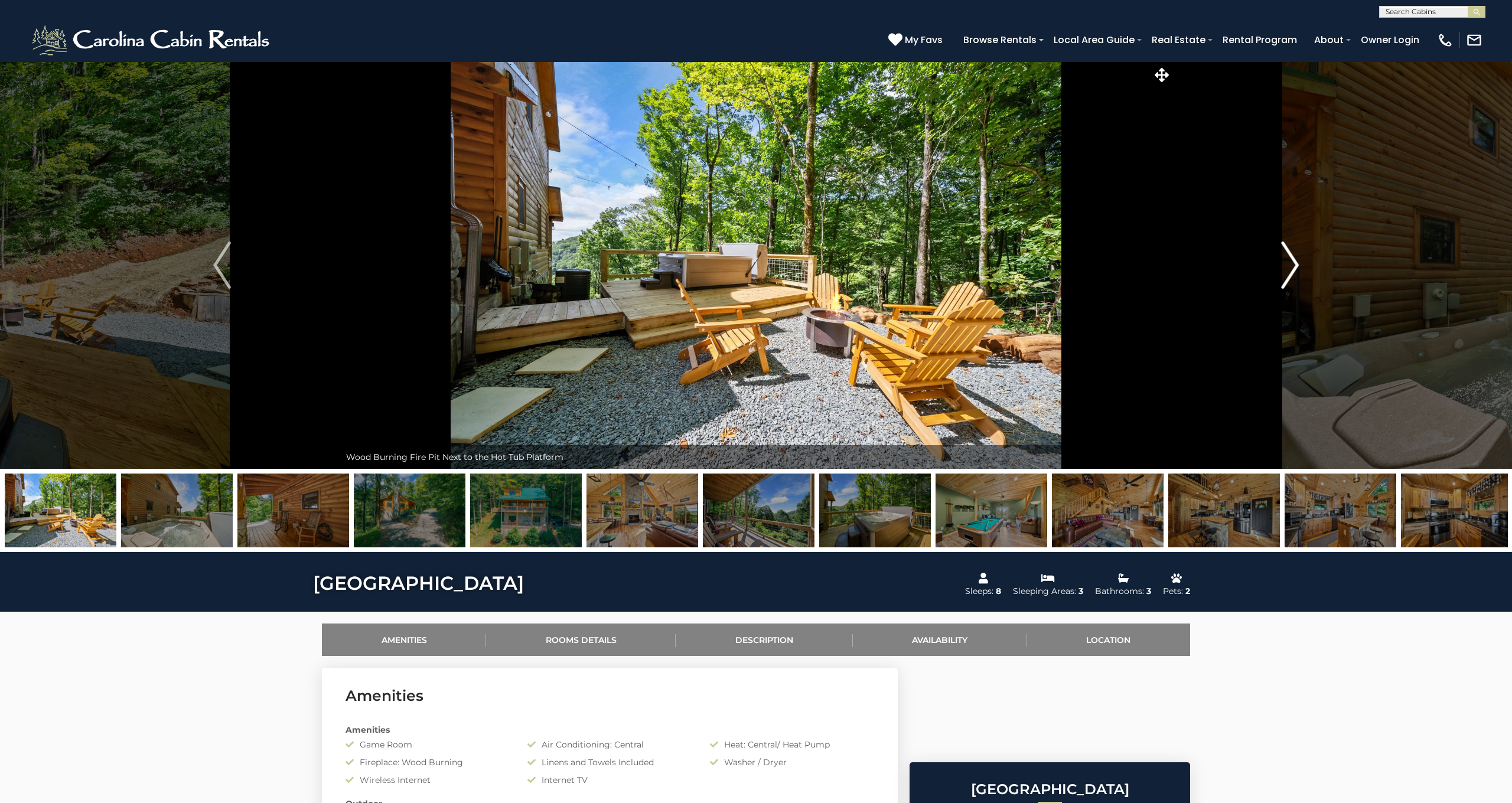
click at [1294, 263] on img "Next" at bounding box center [1290, 265] width 18 height 47
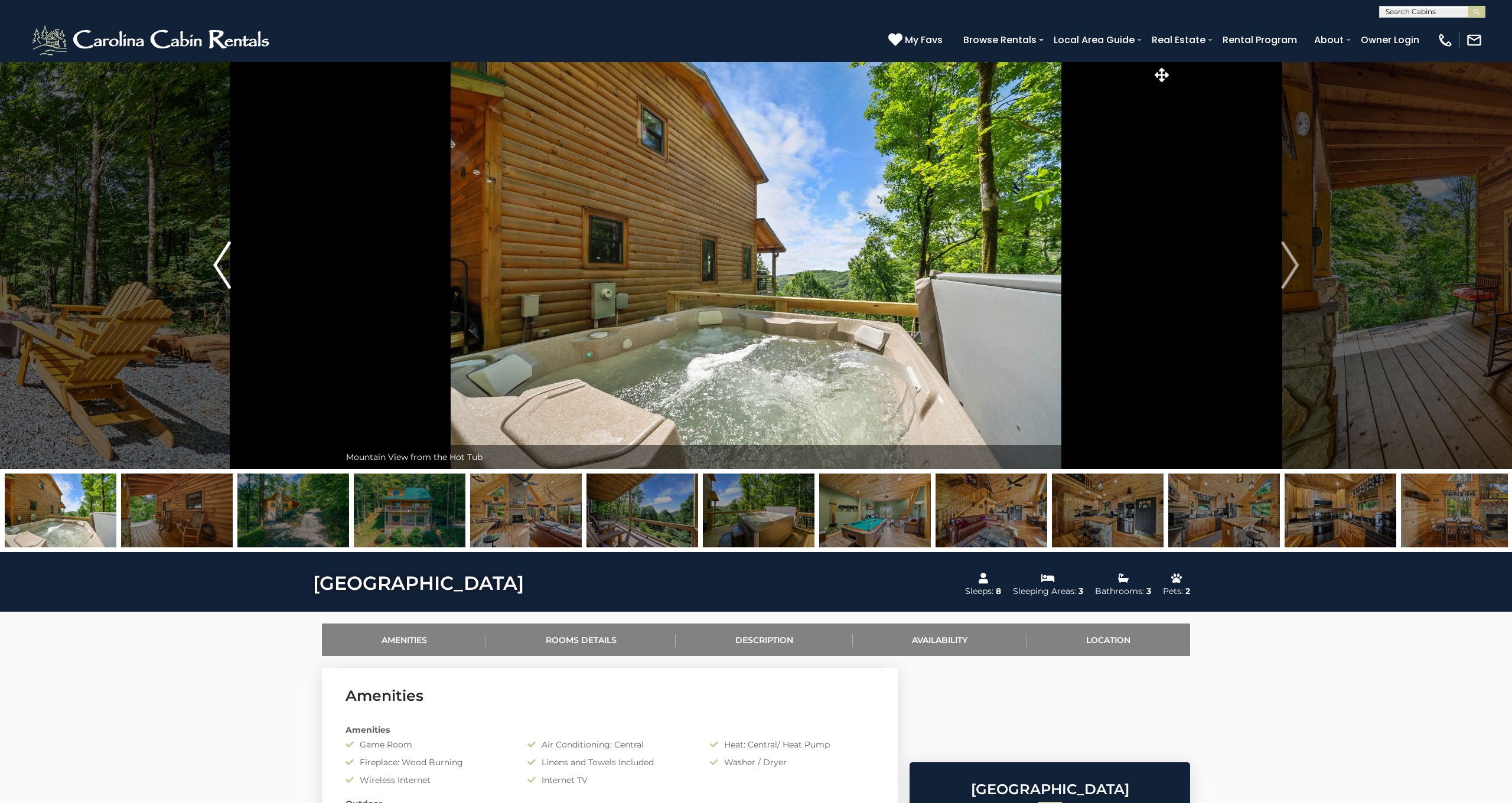
click at [216, 253] on img "Previous" at bounding box center [222, 265] width 18 height 47
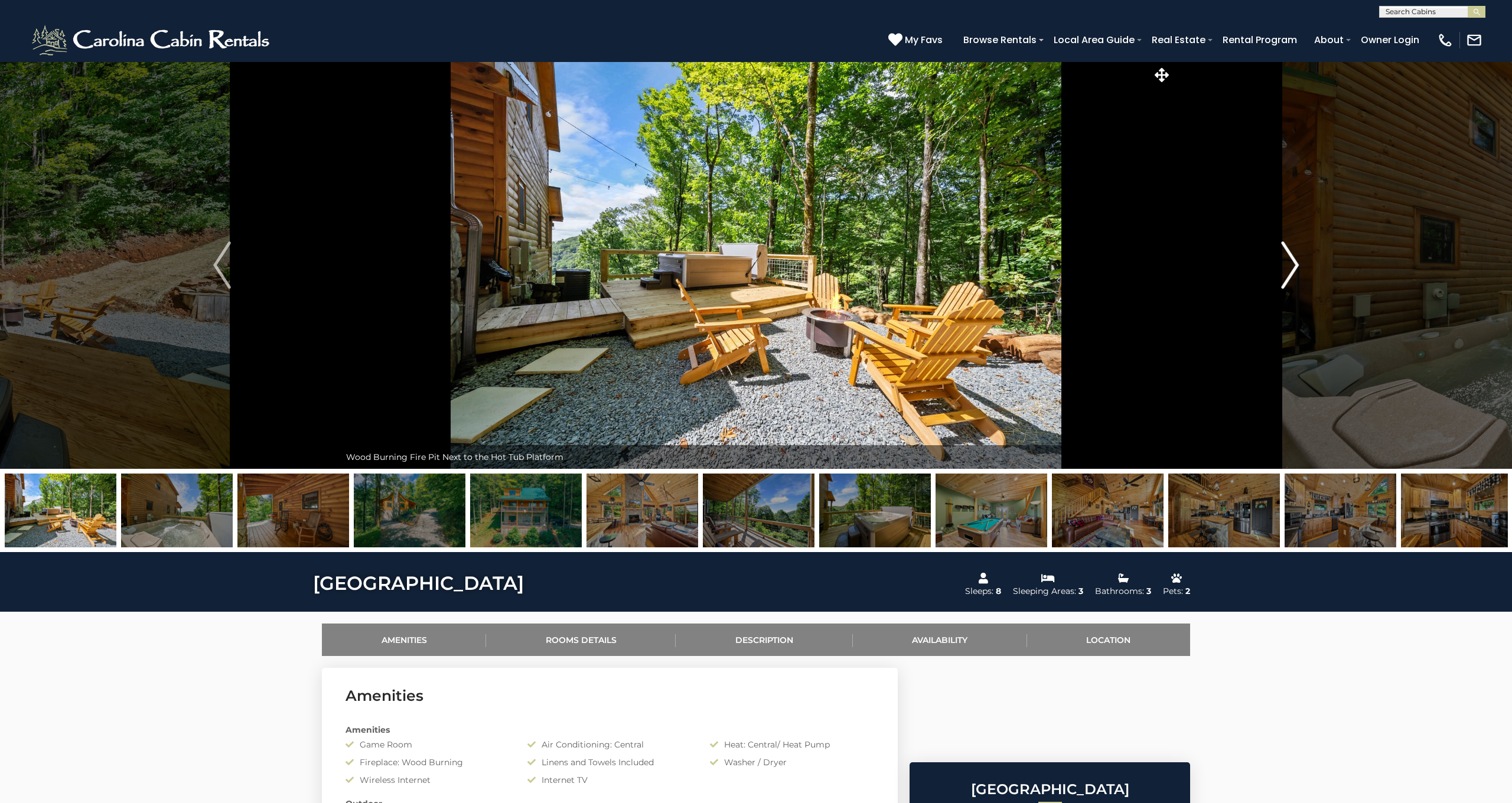
click at [1292, 265] on img "Next" at bounding box center [1290, 265] width 18 height 47
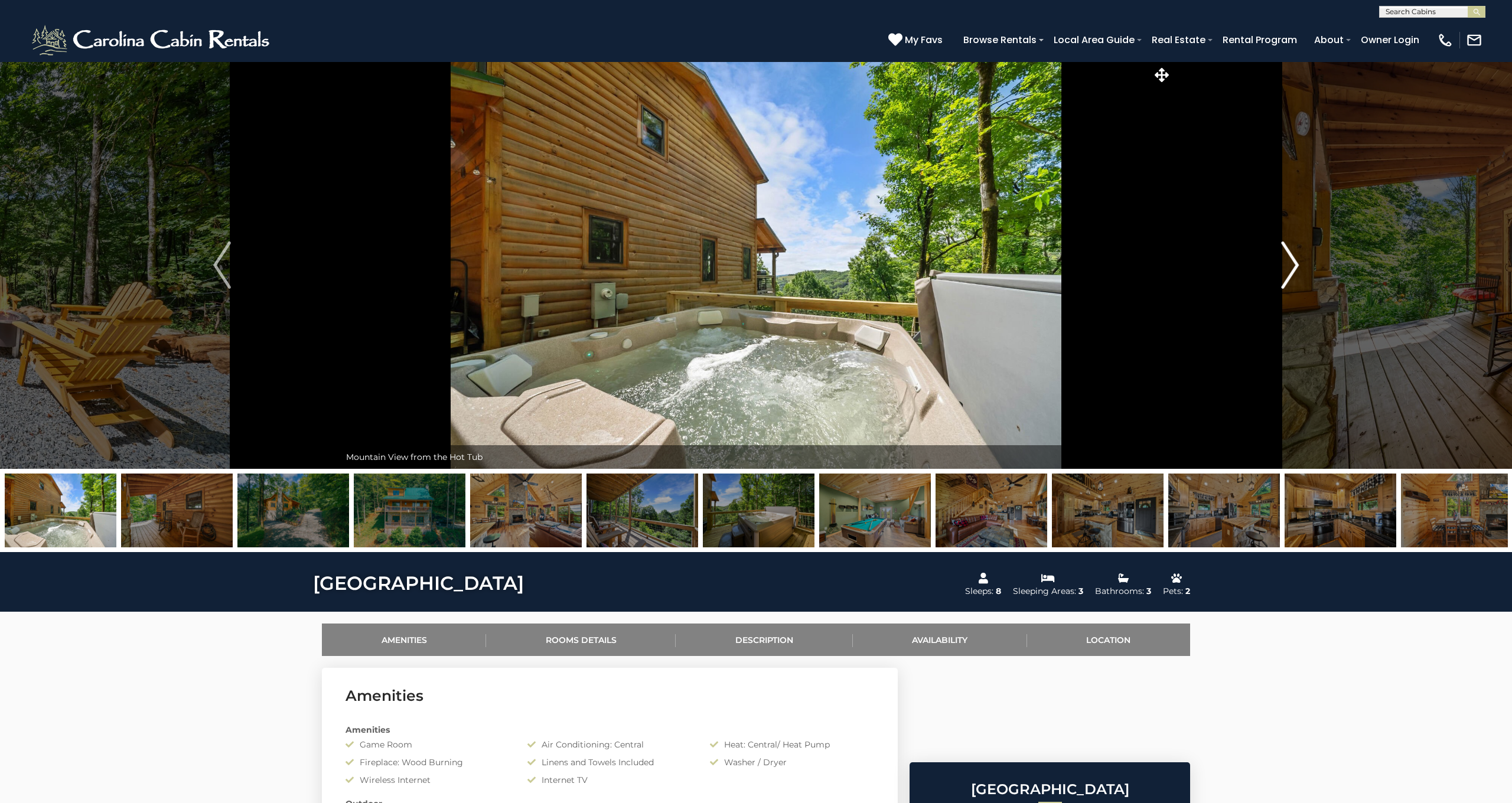
click at [1292, 265] on img "Next" at bounding box center [1290, 265] width 18 height 47
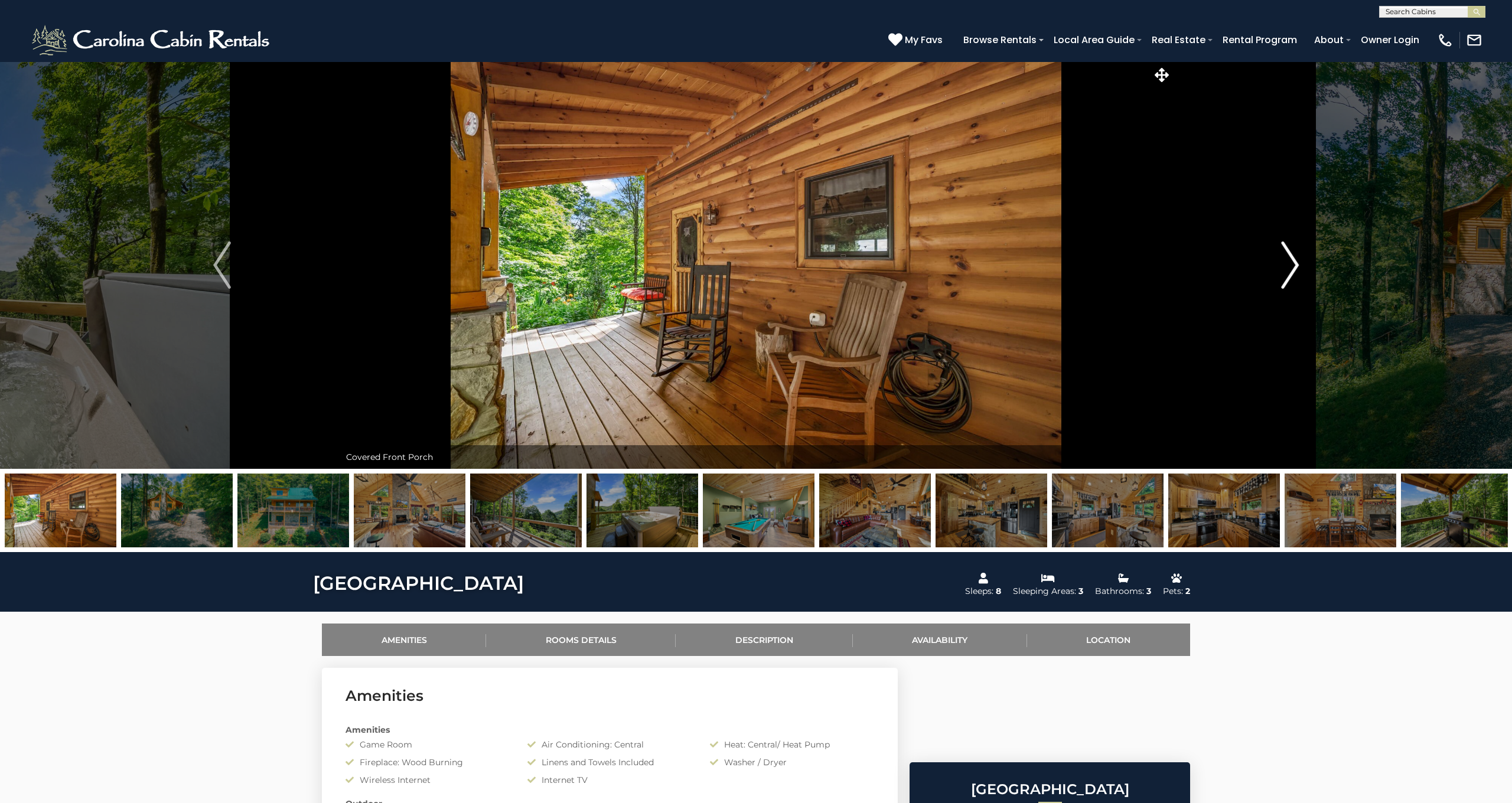
click at [1292, 265] on img "Next" at bounding box center [1290, 265] width 18 height 47
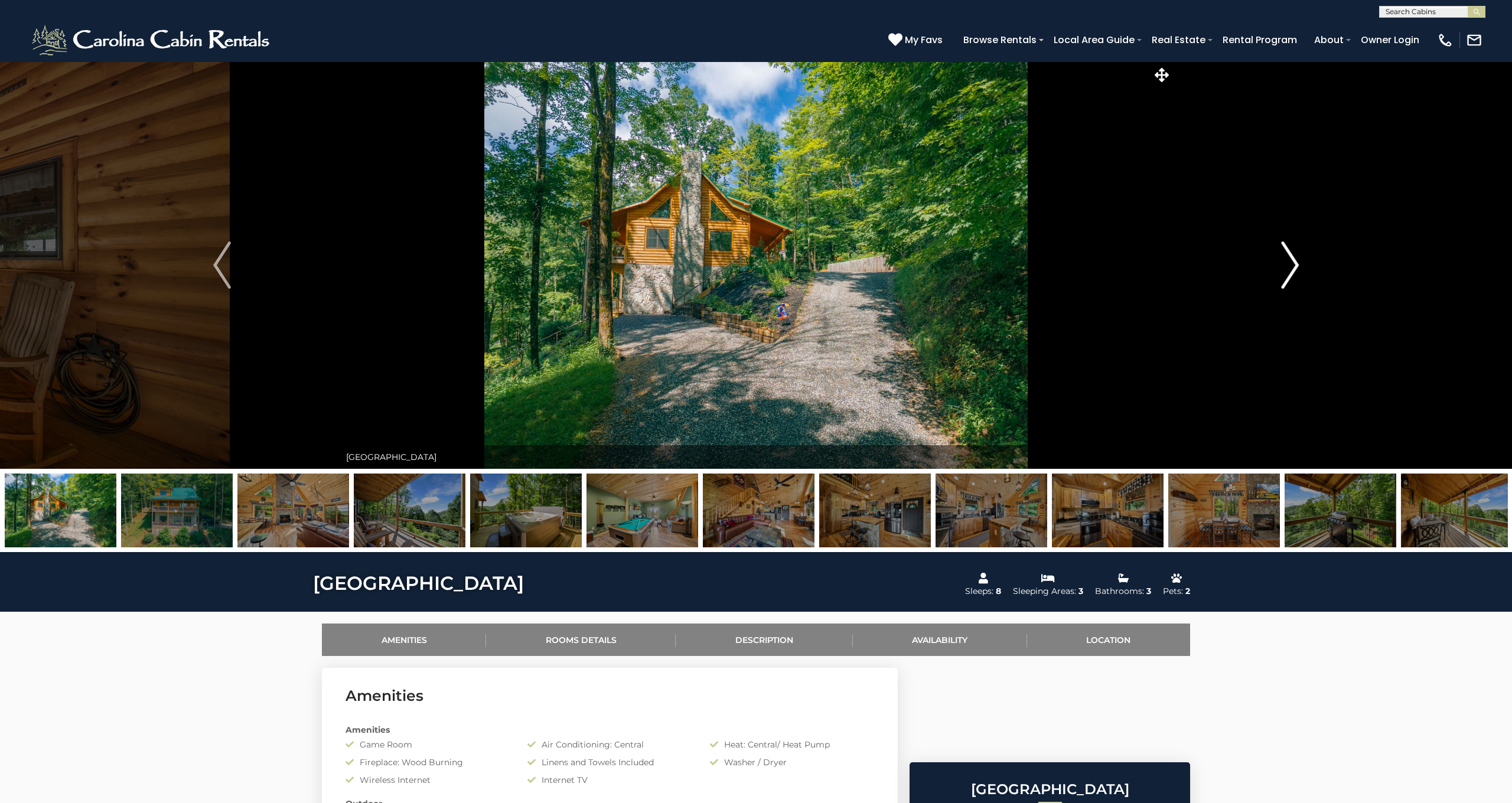
click at [1292, 265] on img "Next" at bounding box center [1290, 265] width 18 height 47
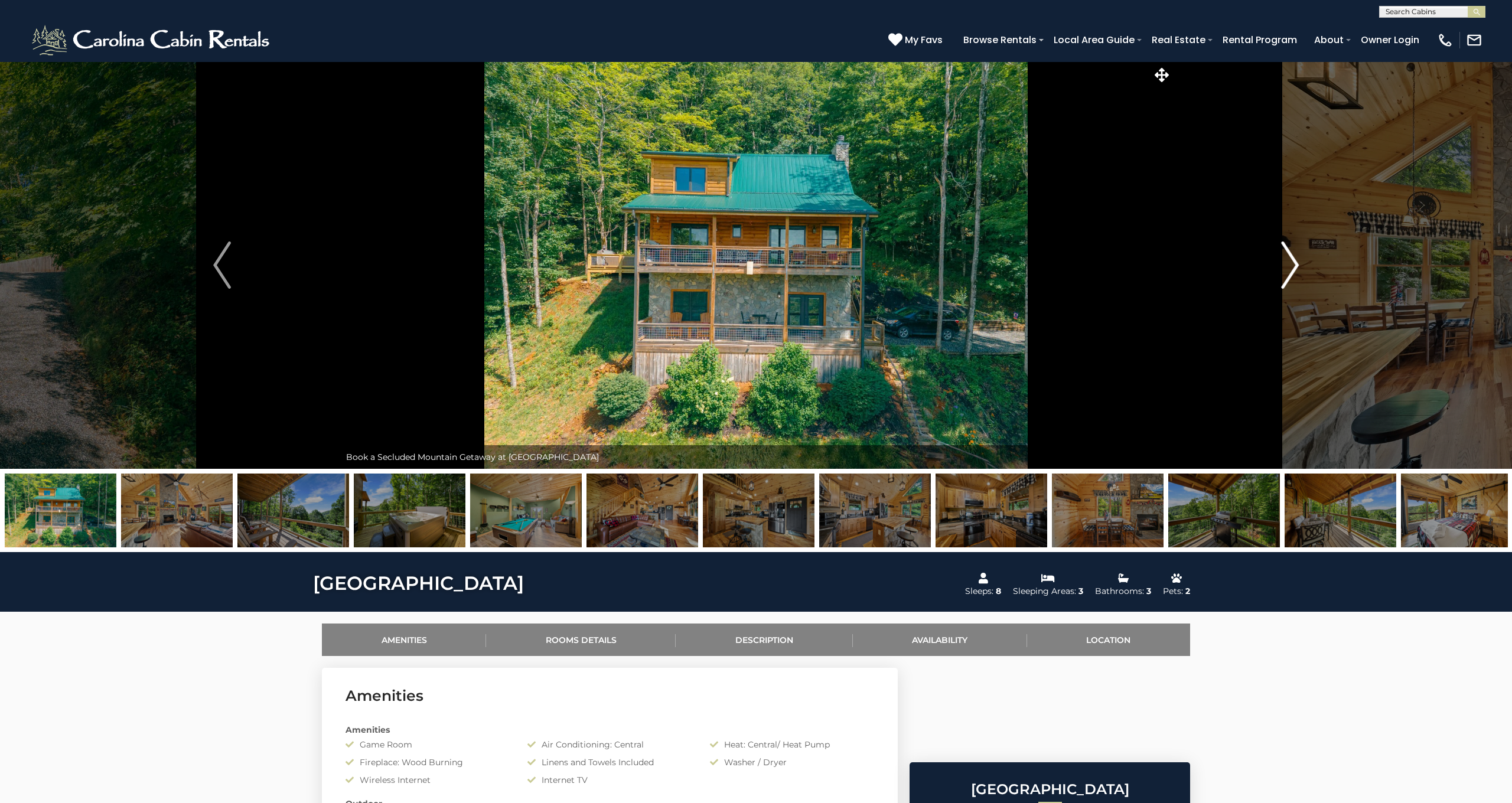
click at [1292, 265] on img "Next" at bounding box center [1290, 265] width 18 height 47
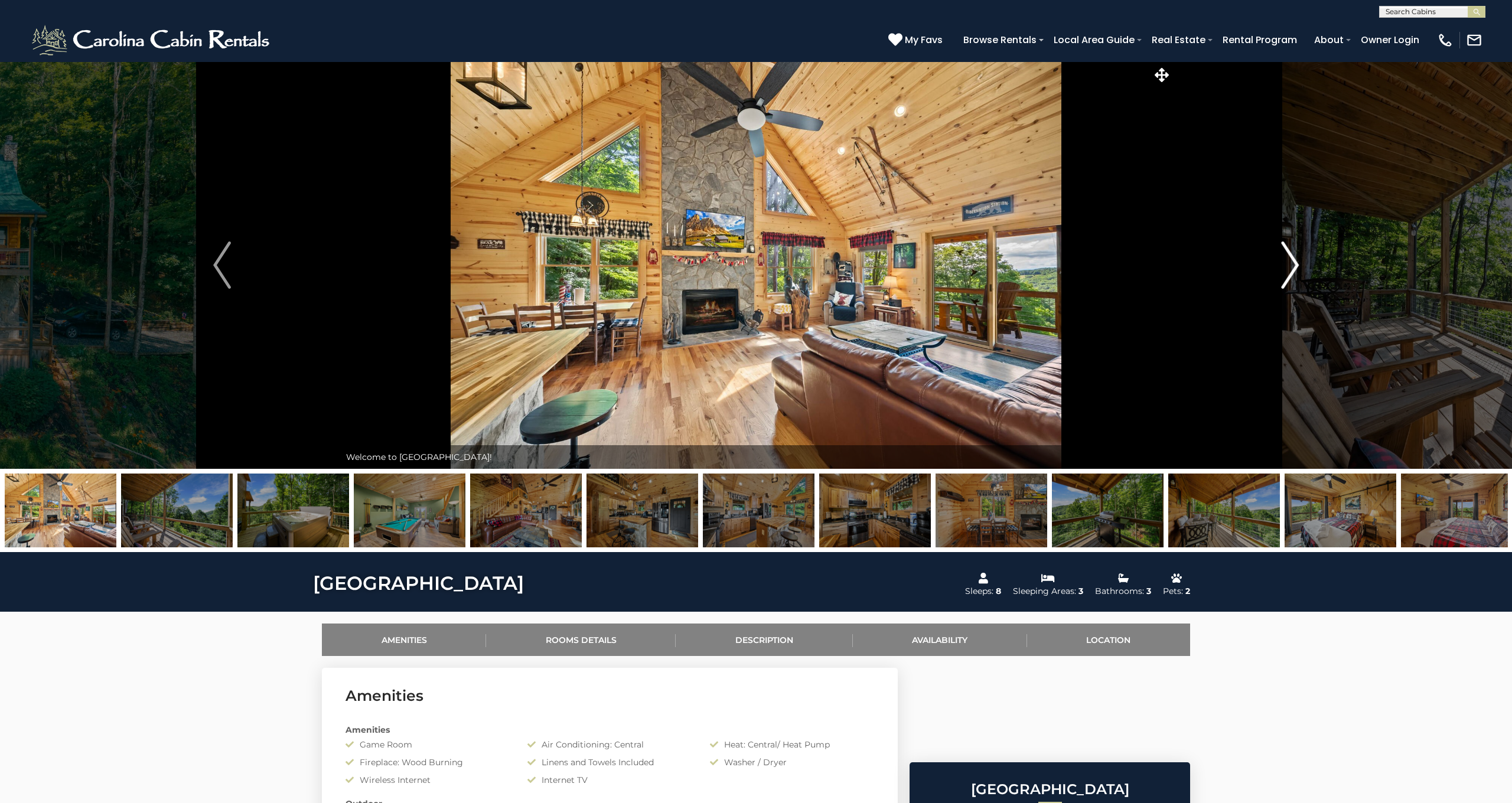
click at [1292, 265] on img "Next" at bounding box center [1290, 265] width 18 height 47
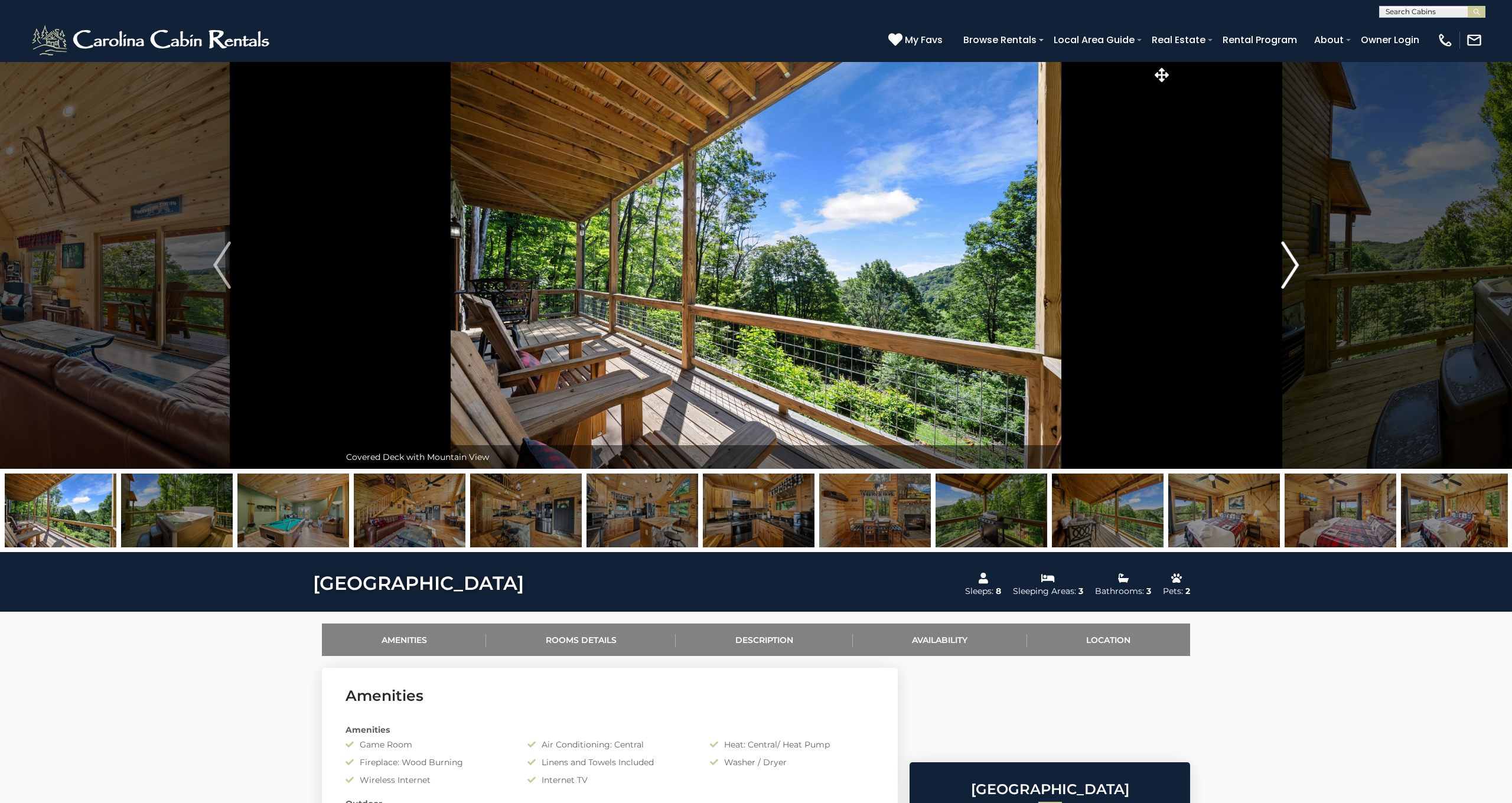
click at [1292, 265] on img "Next" at bounding box center [1290, 265] width 18 height 47
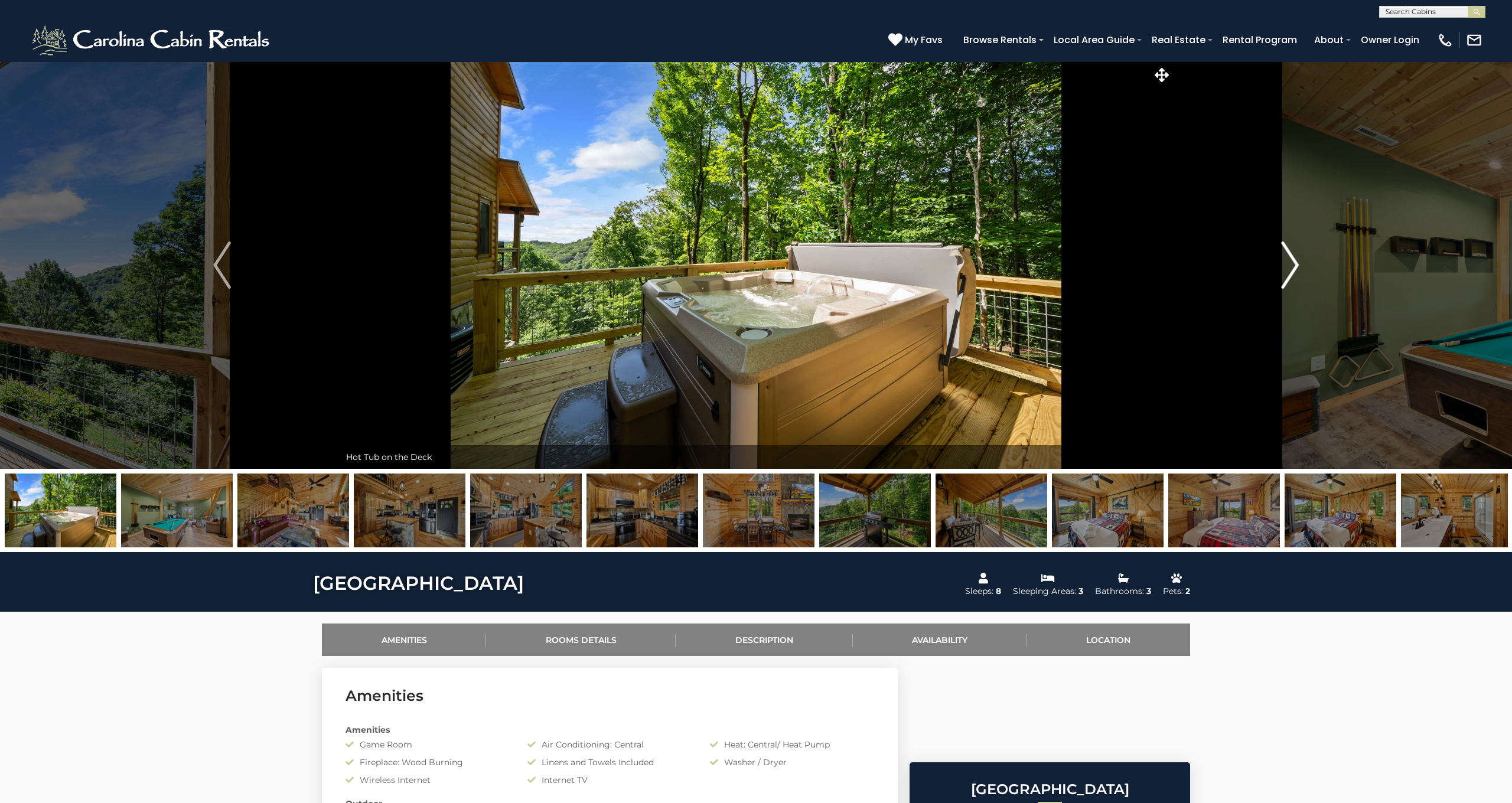
click at [1292, 265] on img "Next" at bounding box center [1290, 265] width 18 height 47
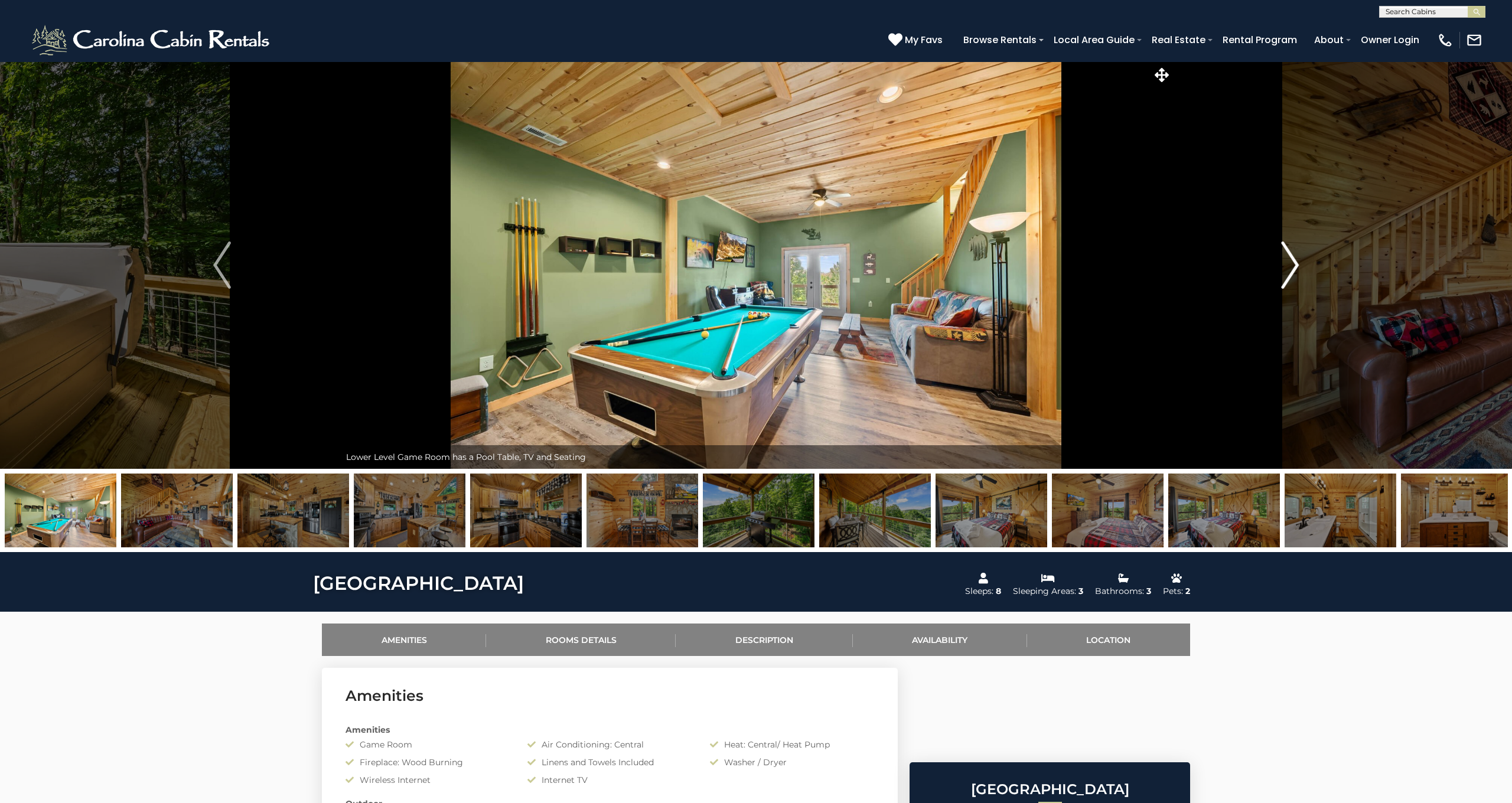
click at [1292, 265] on img "Next" at bounding box center [1290, 265] width 18 height 47
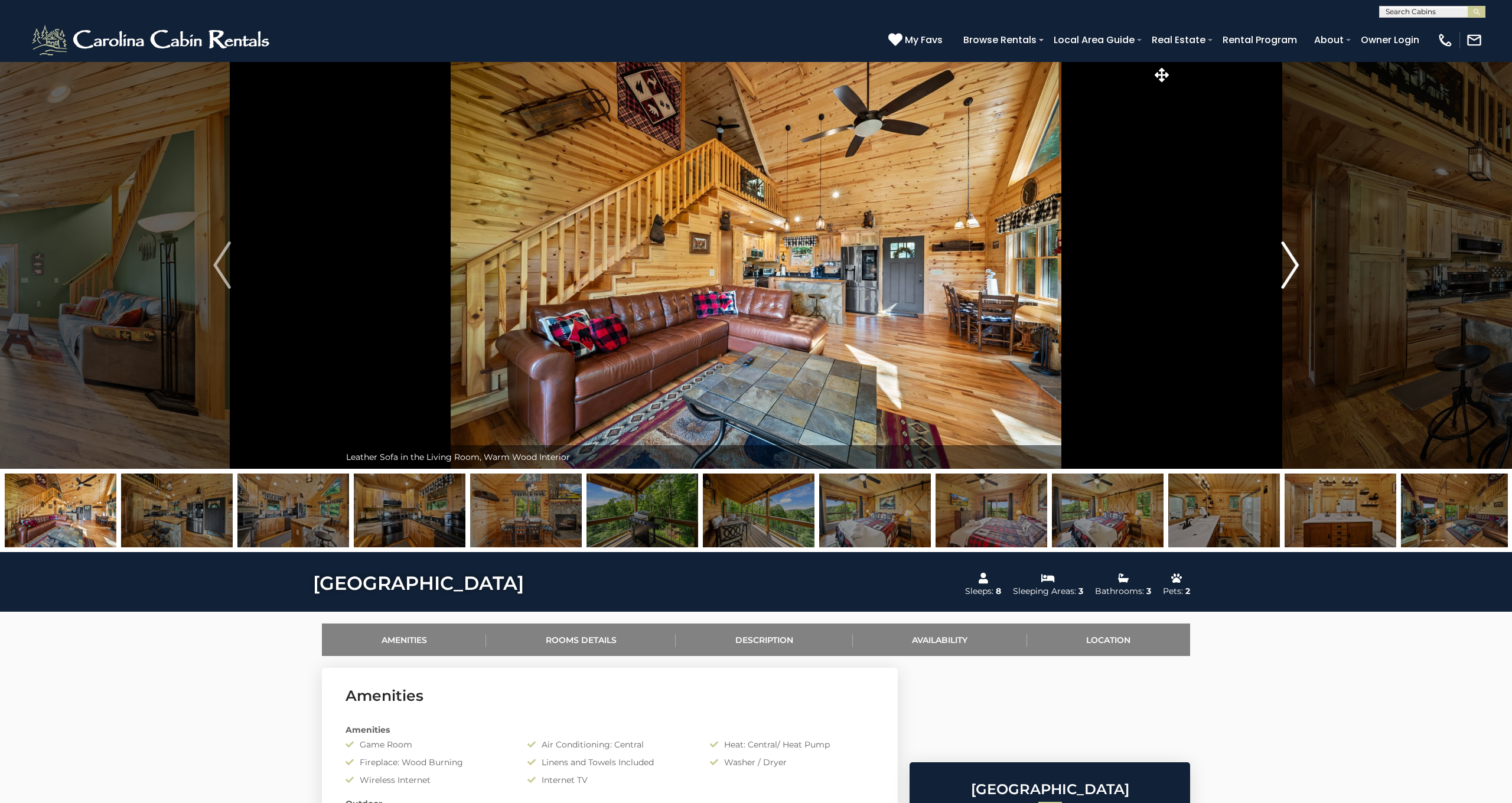
click at [1292, 265] on img "Next" at bounding box center [1290, 265] width 18 height 47
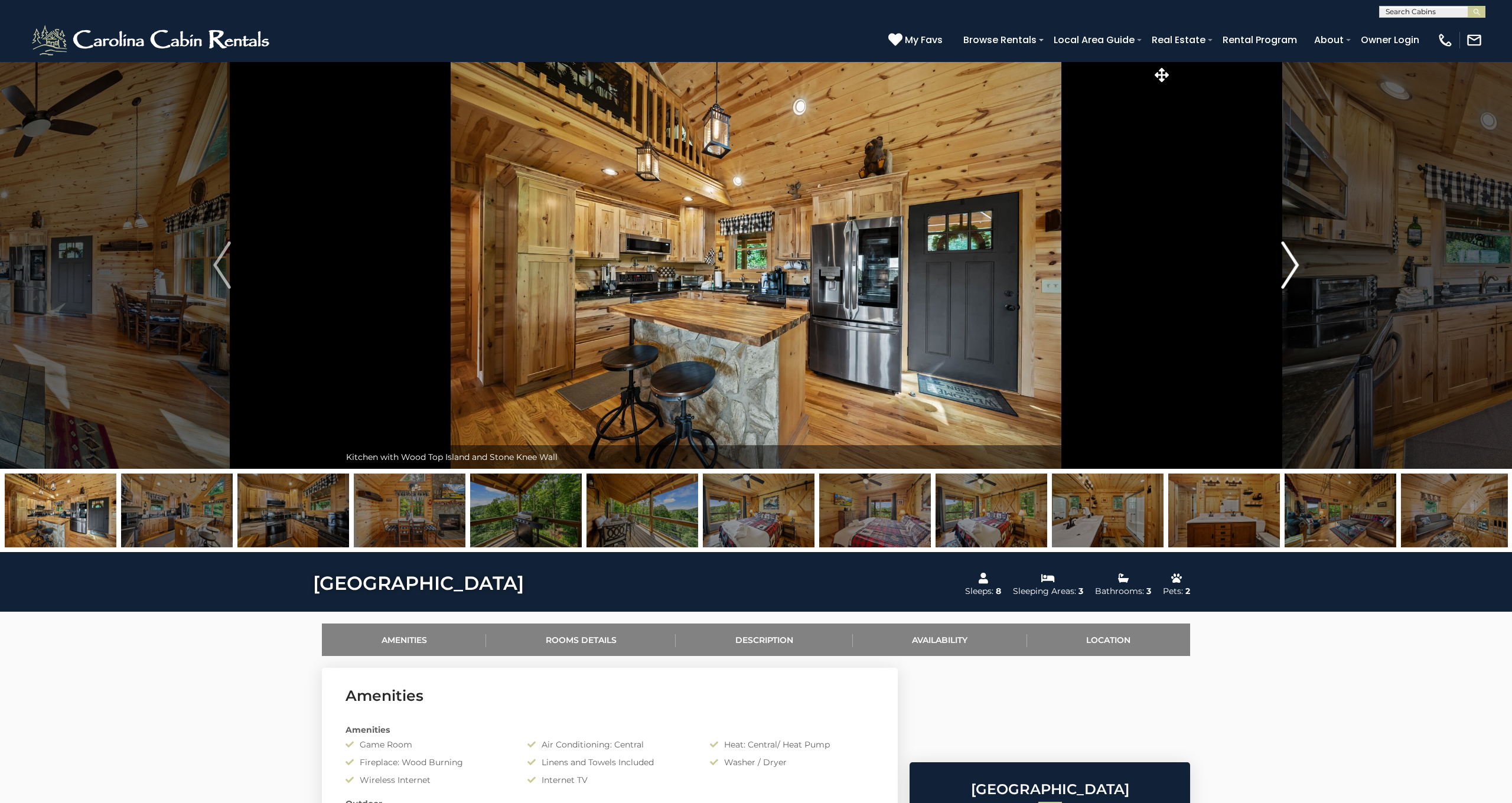
click at [1292, 265] on img "Next" at bounding box center [1290, 265] width 18 height 47
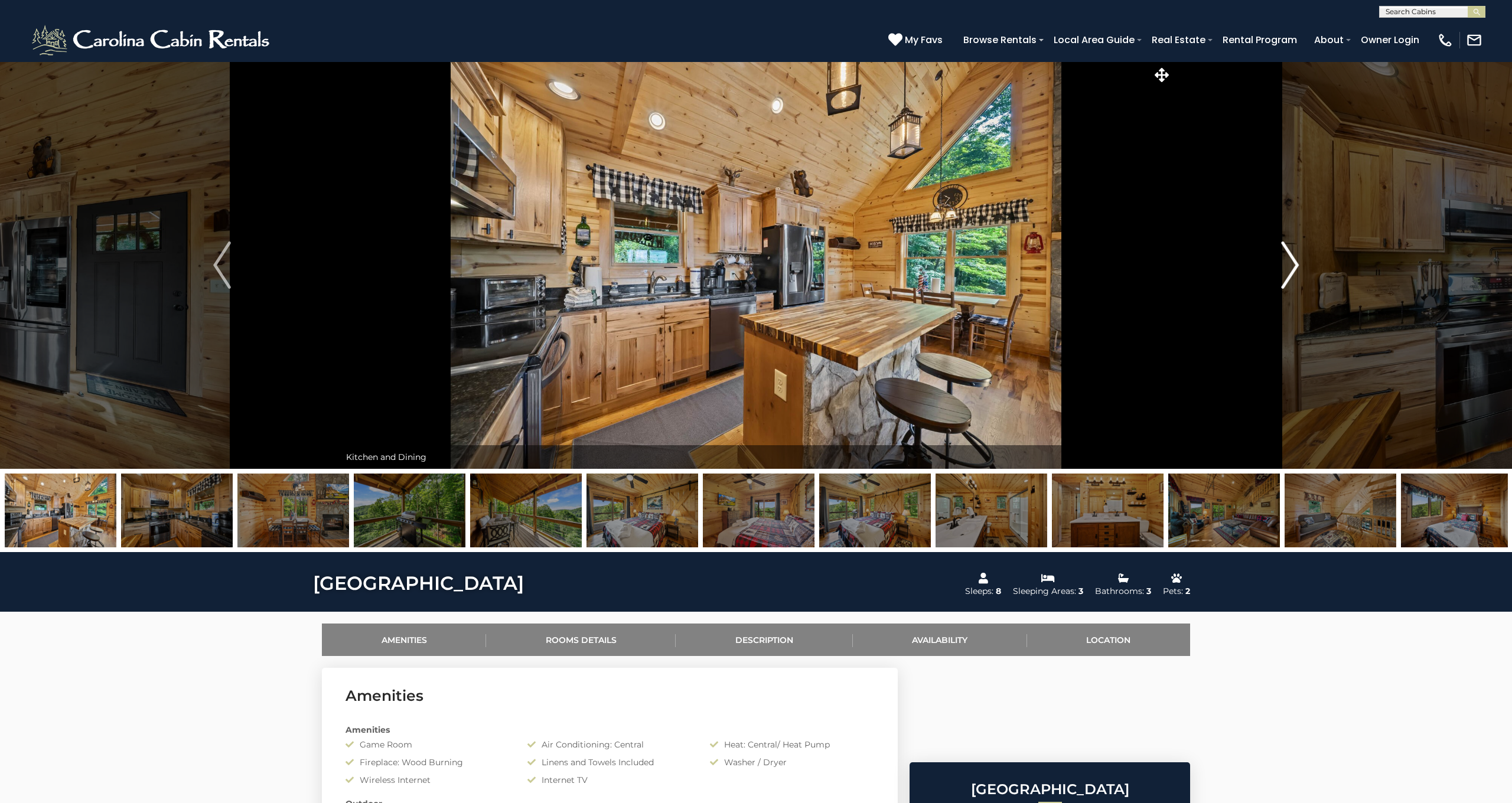
click at [1292, 265] on img "Next" at bounding box center [1290, 265] width 18 height 47
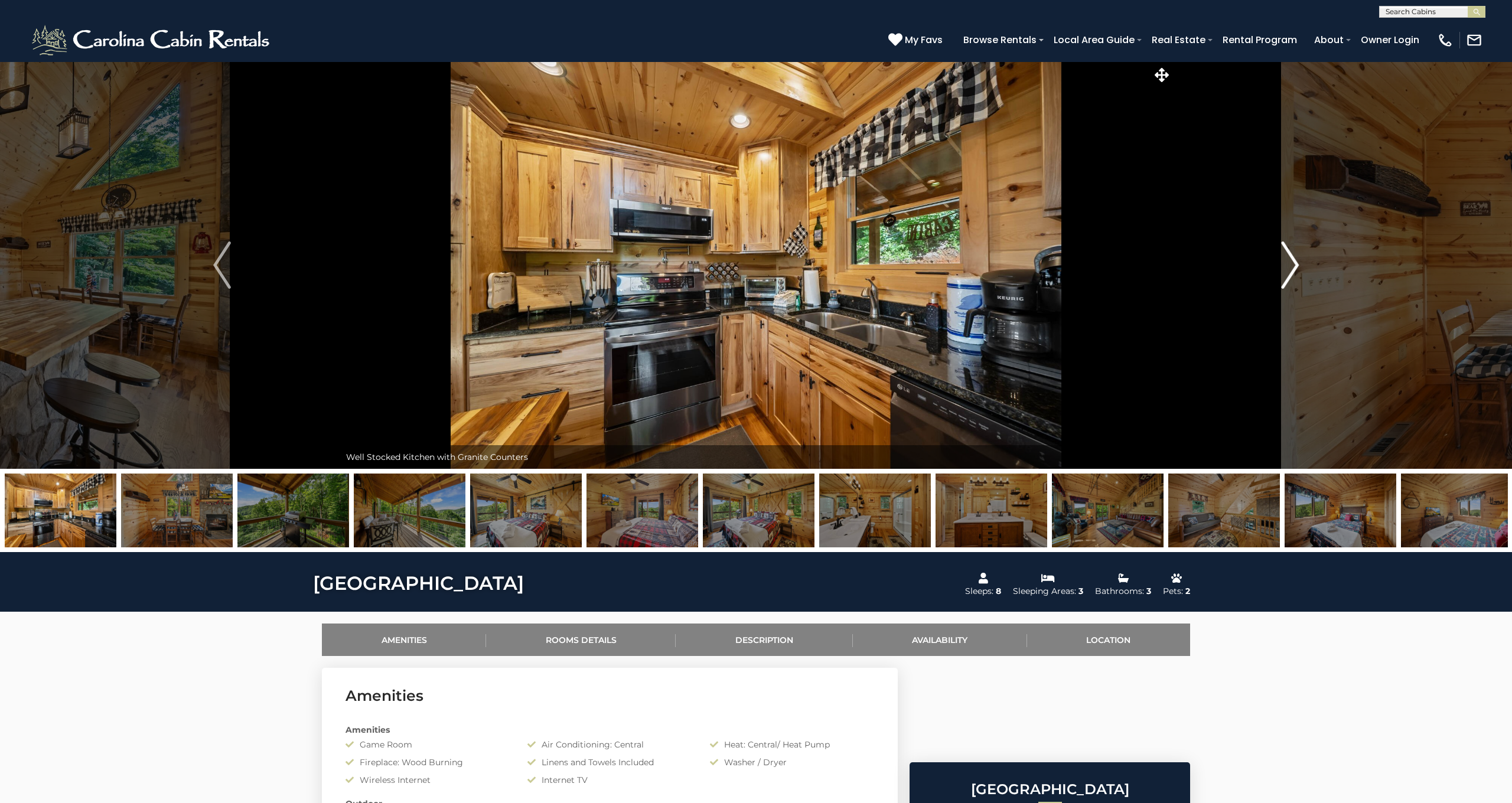
click at [1292, 265] on img "Next" at bounding box center [1290, 265] width 18 height 47
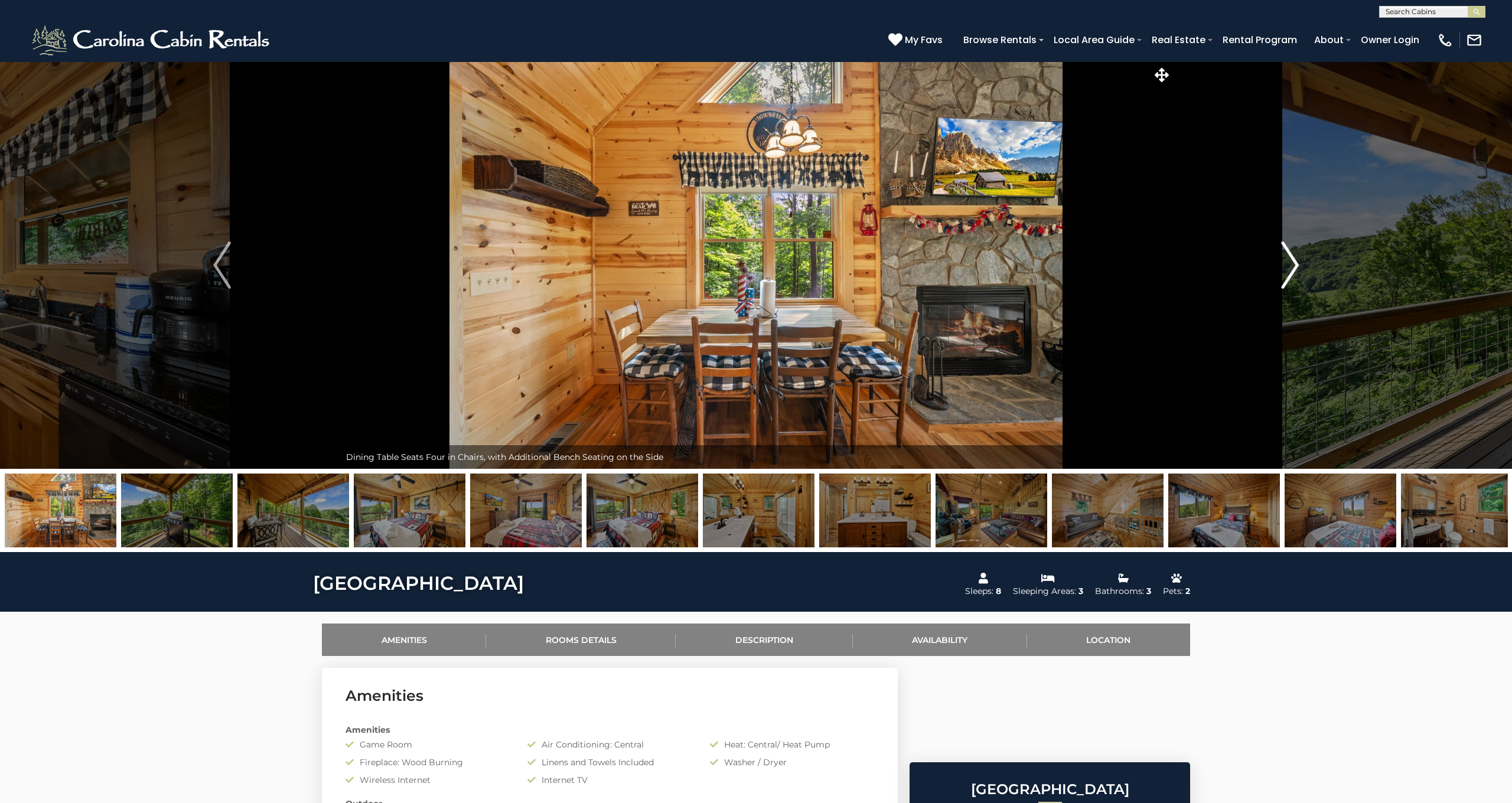
click at [1292, 265] on img "Next" at bounding box center [1290, 265] width 18 height 47
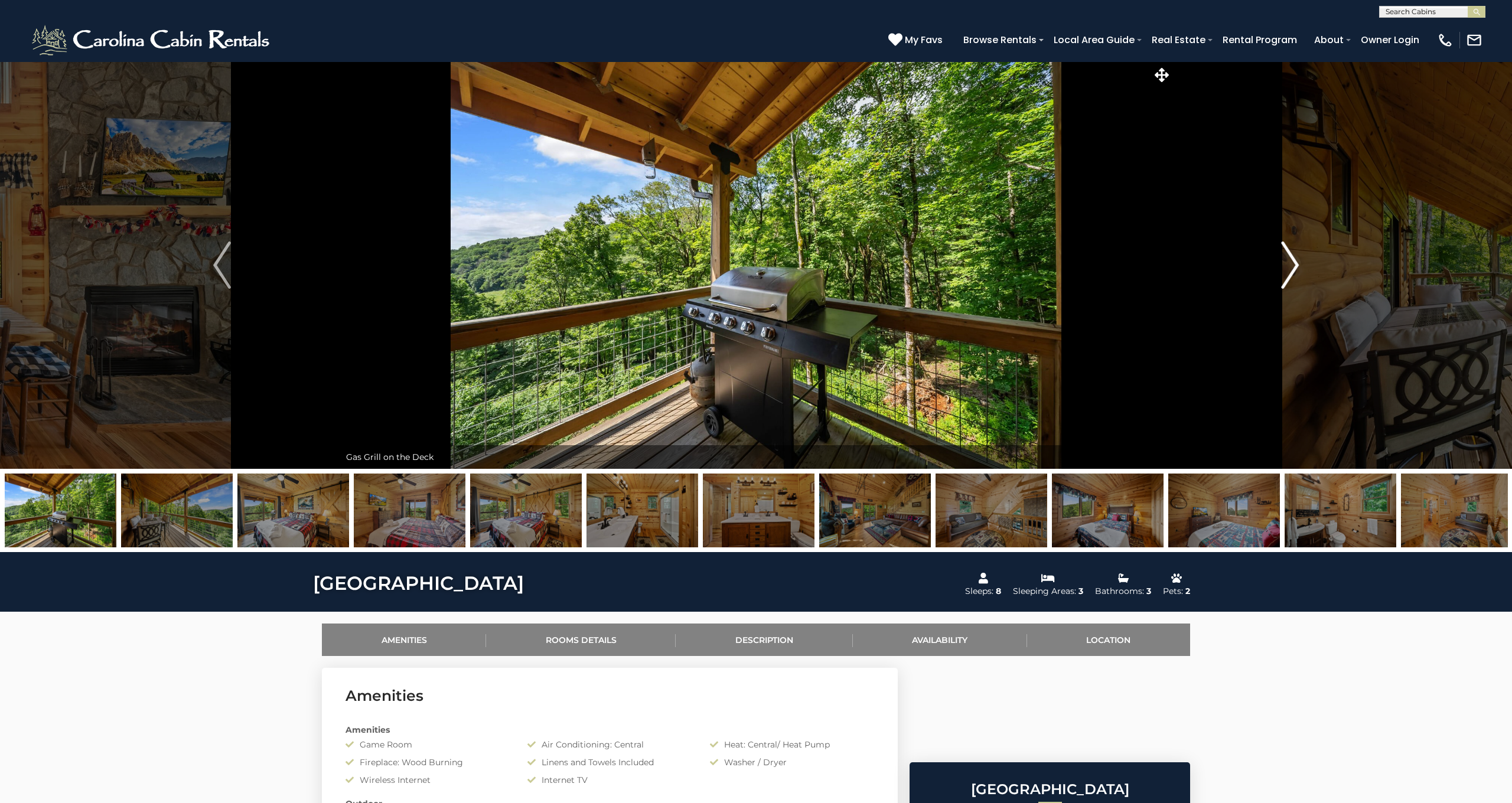
click at [1292, 265] on img "Next" at bounding box center [1290, 265] width 18 height 47
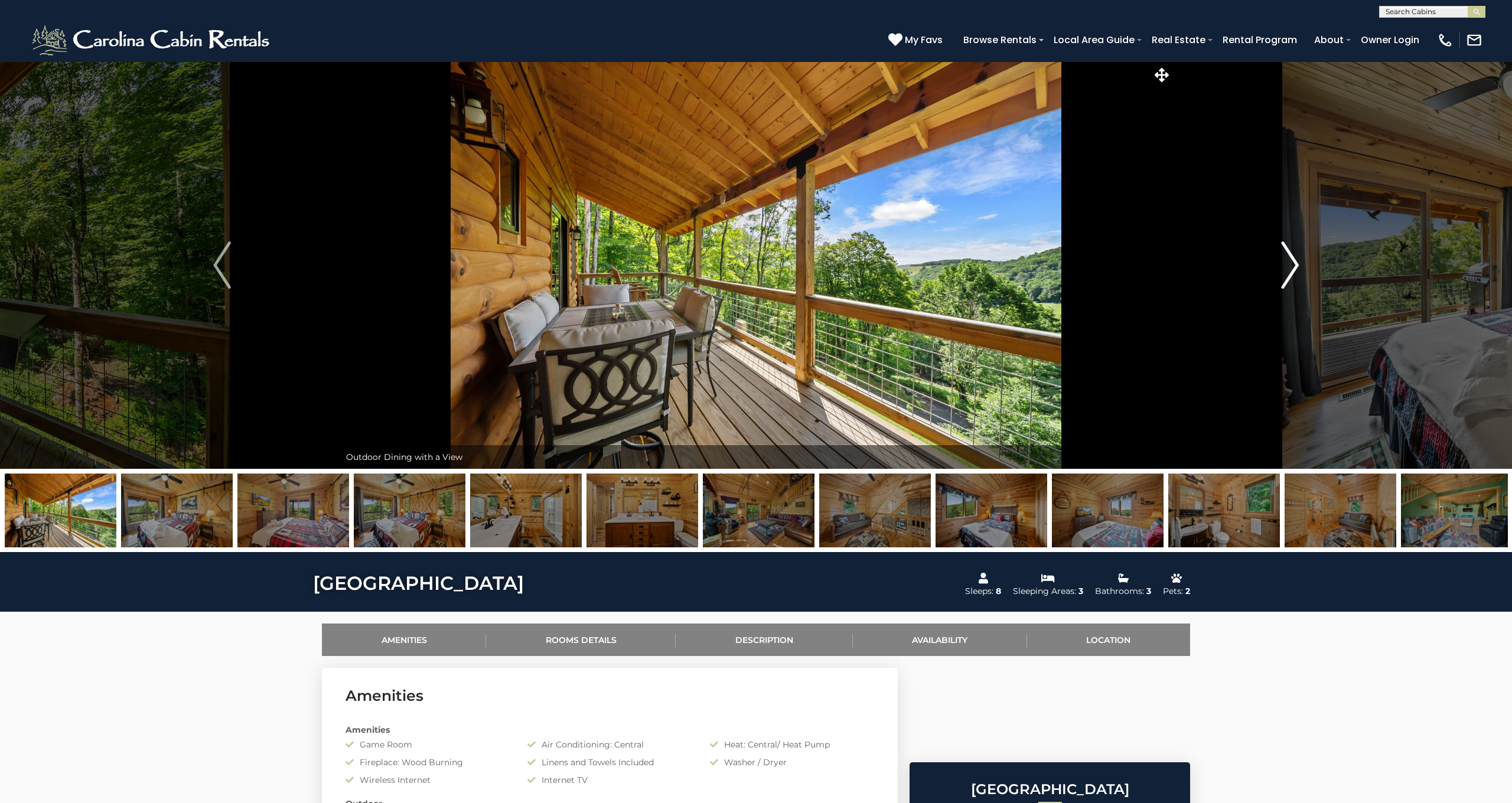
click at [1292, 265] on img "Next" at bounding box center [1290, 265] width 18 height 47
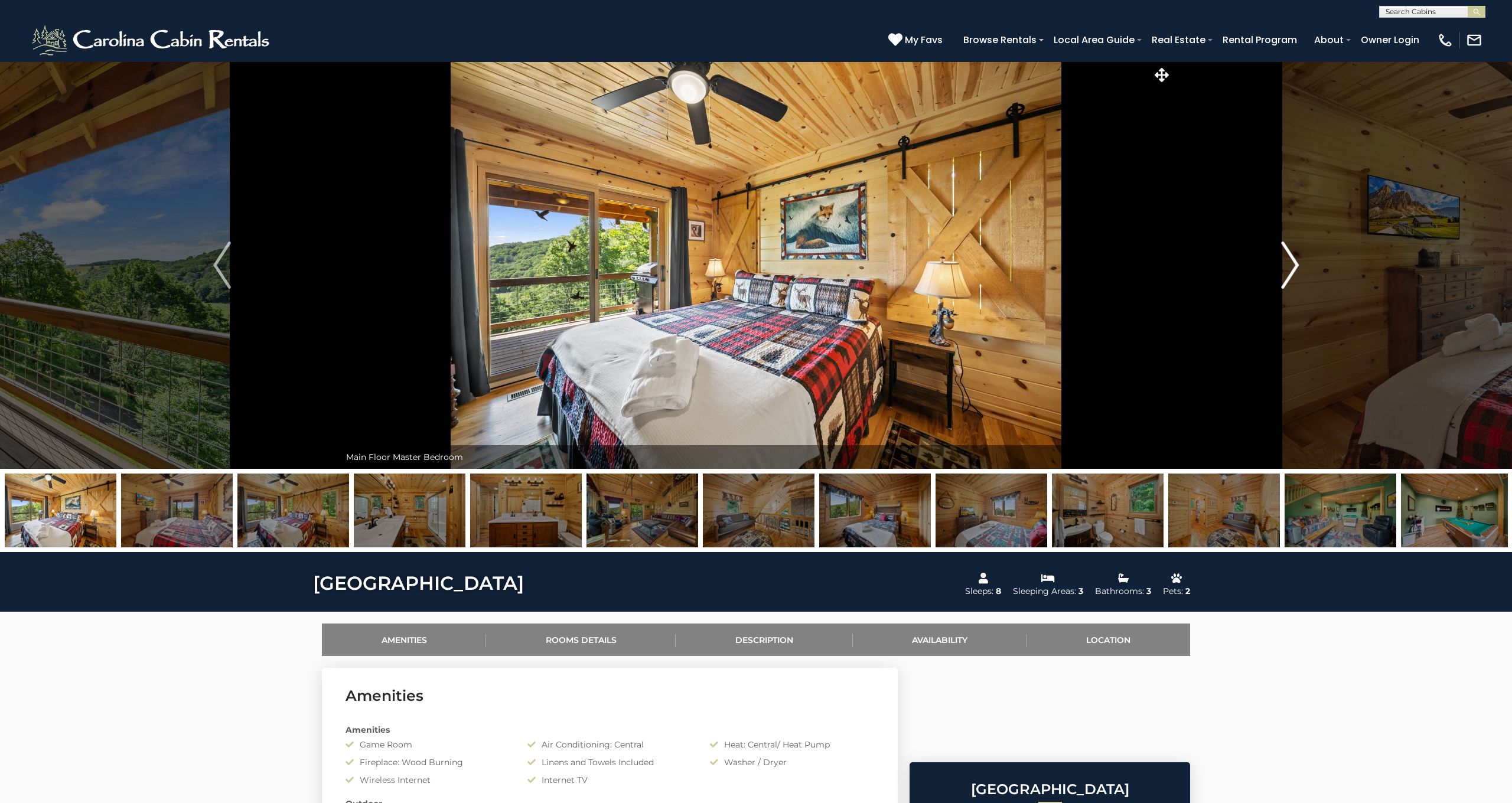
click at [1292, 265] on img "Next" at bounding box center [1290, 265] width 18 height 47
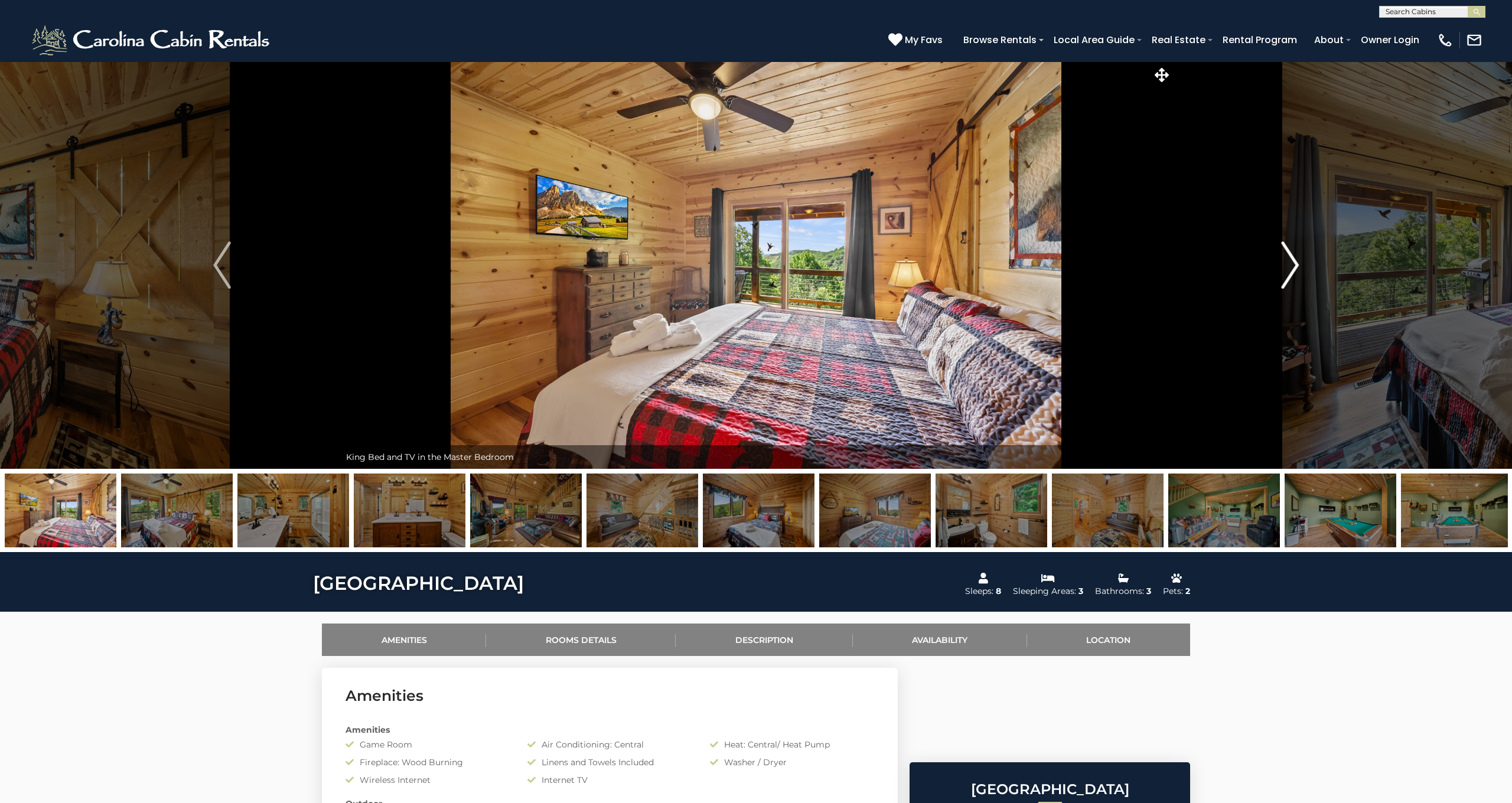
click at [1292, 265] on img "Next" at bounding box center [1290, 265] width 18 height 47
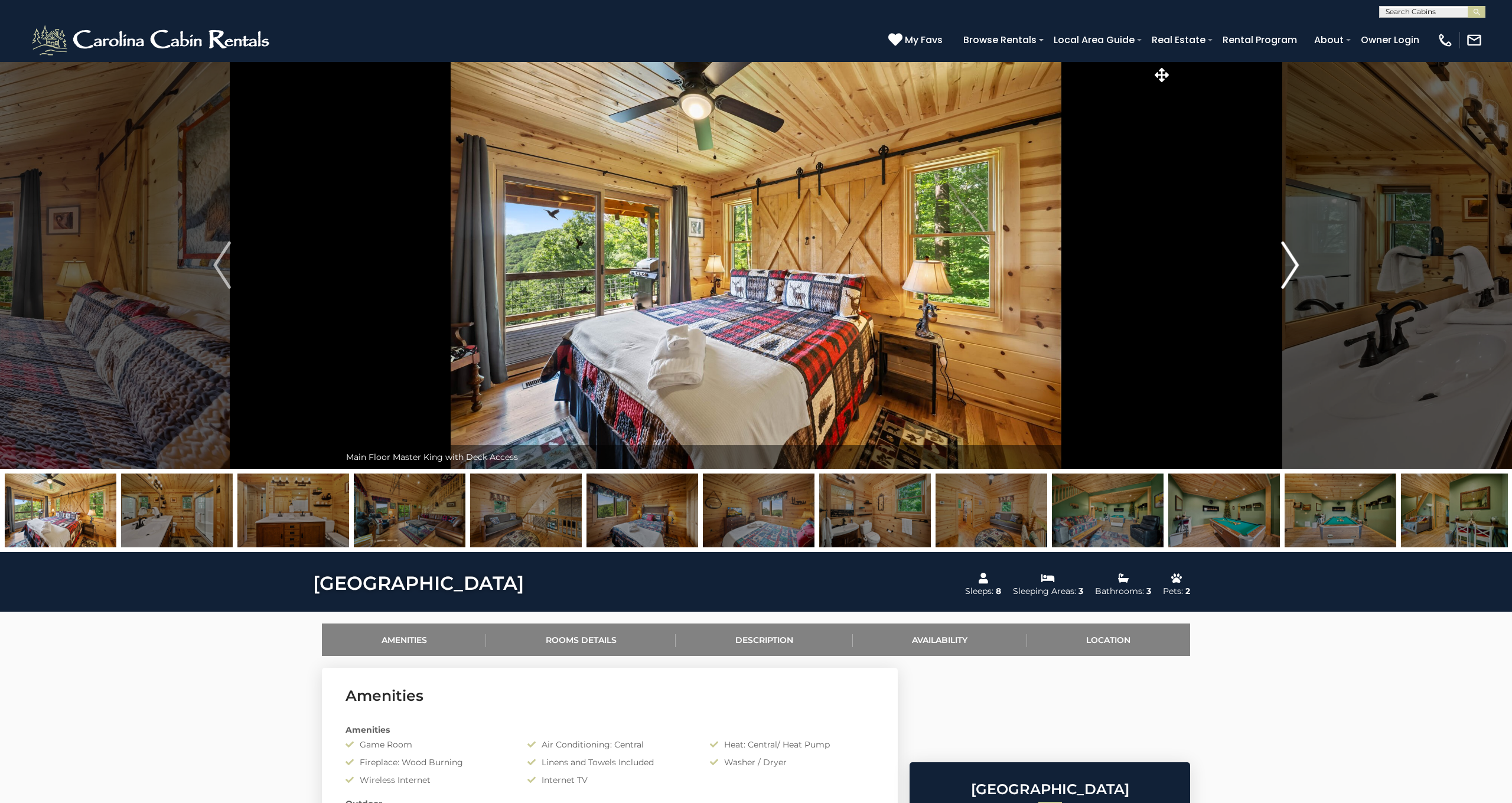
click at [1292, 265] on img "Next" at bounding box center [1290, 265] width 18 height 47
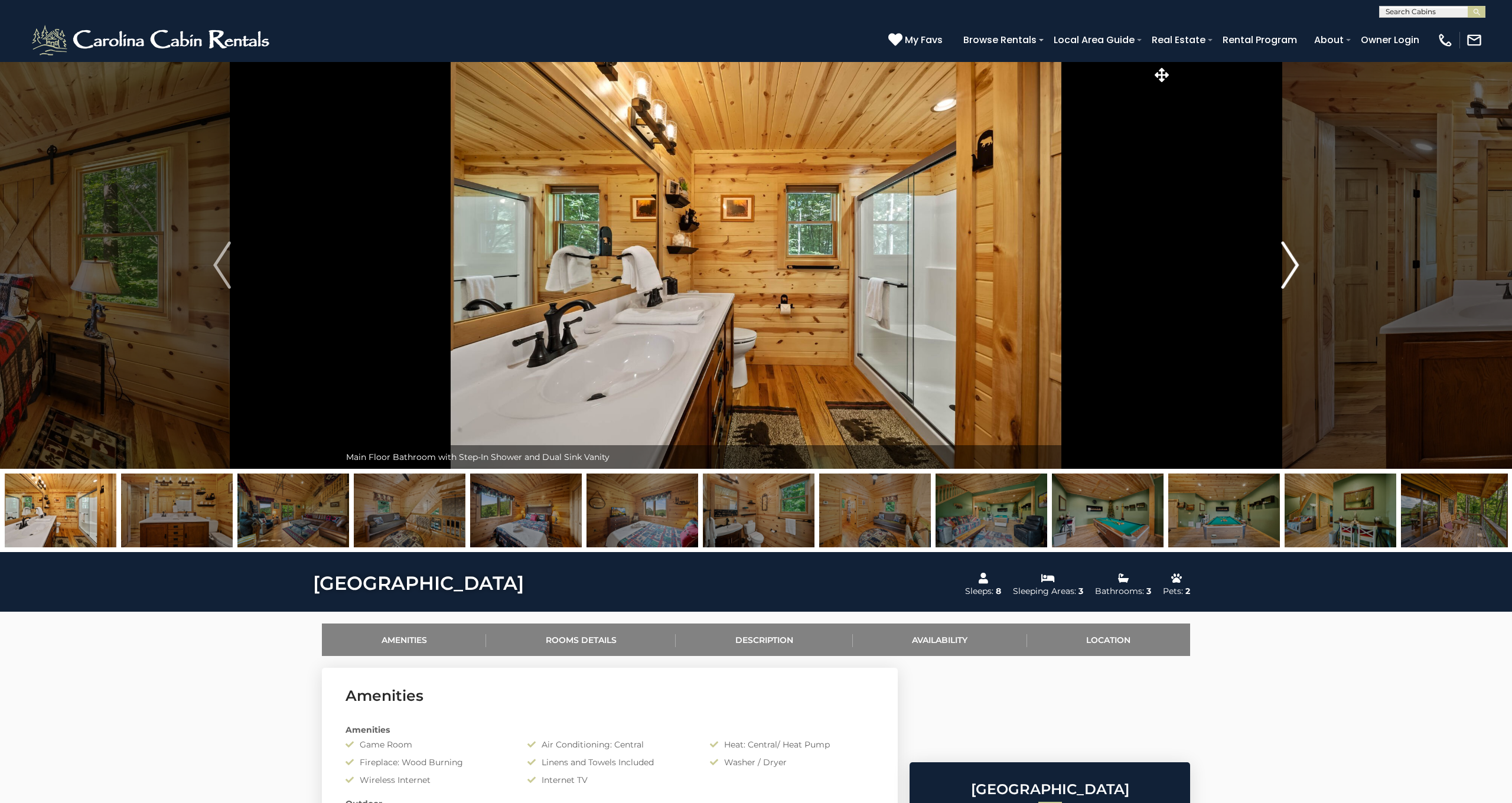
click at [1292, 265] on img "Next" at bounding box center [1290, 265] width 18 height 47
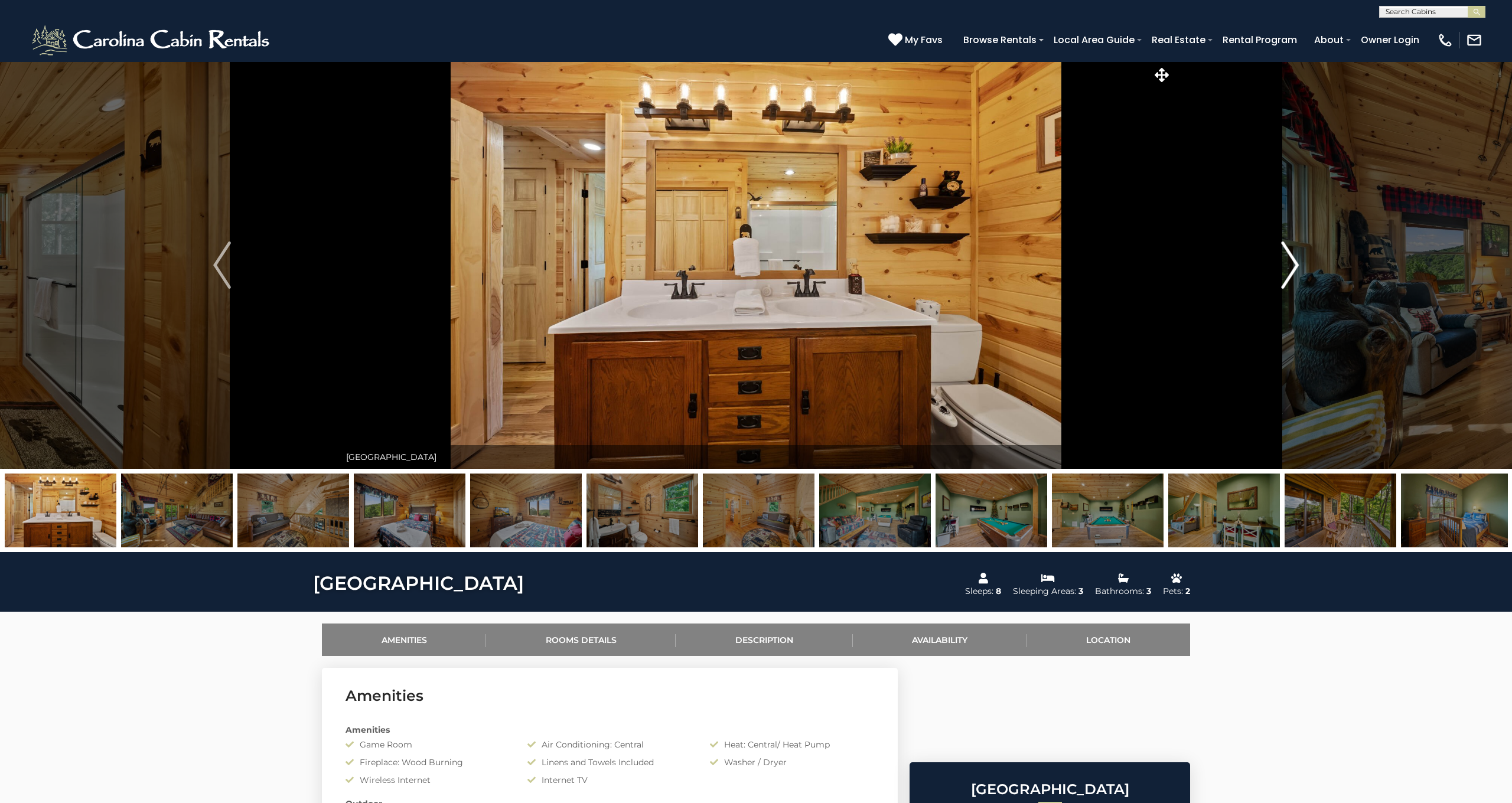
click at [1292, 265] on img "Next" at bounding box center [1290, 265] width 18 height 47
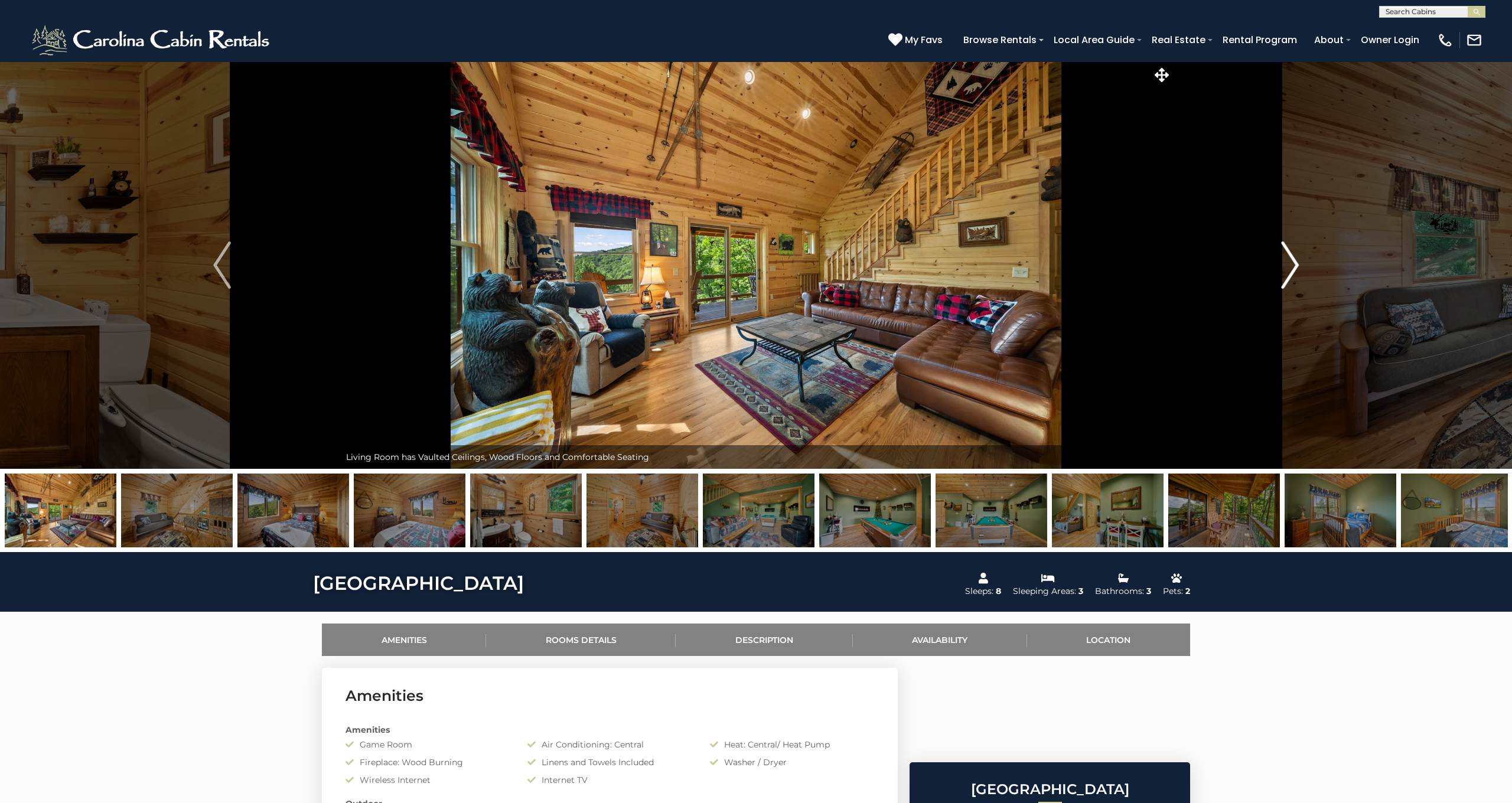
click at [1292, 265] on img "Next" at bounding box center [1290, 265] width 18 height 47
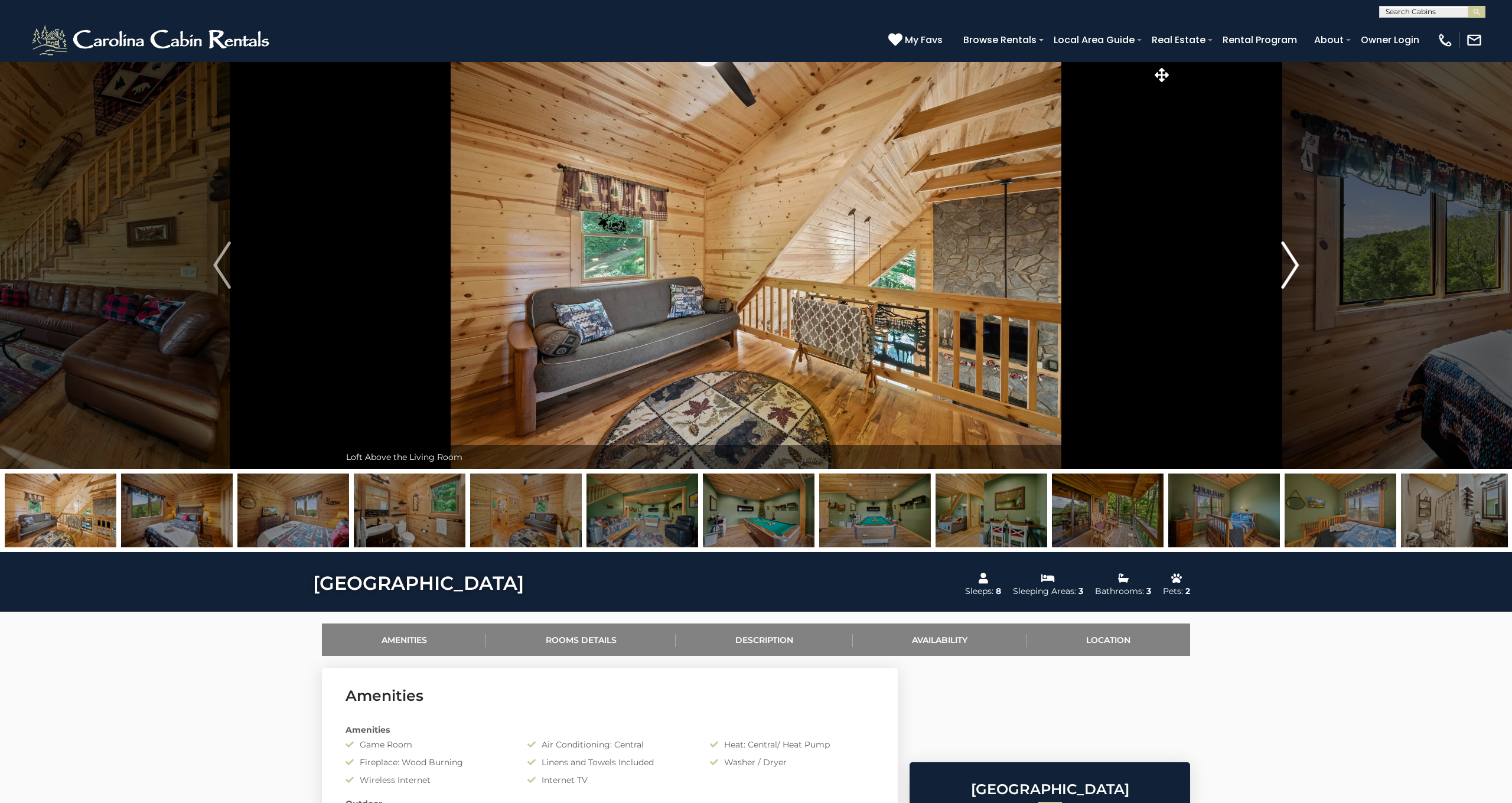
click at [1292, 265] on img "Next" at bounding box center [1290, 265] width 18 height 47
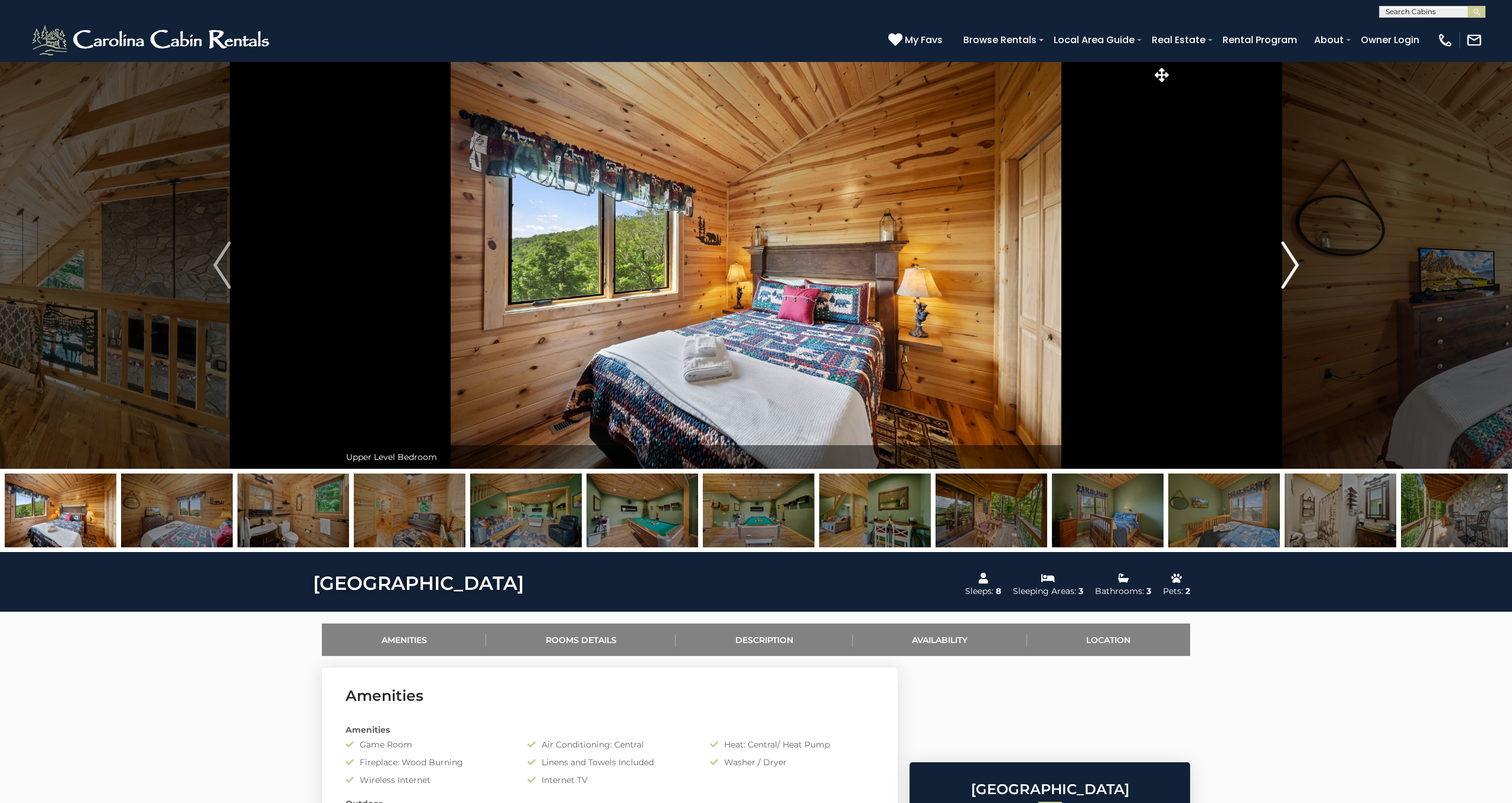
click at [1292, 265] on img "Next" at bounding box center [1290, 265] width 18 height 47
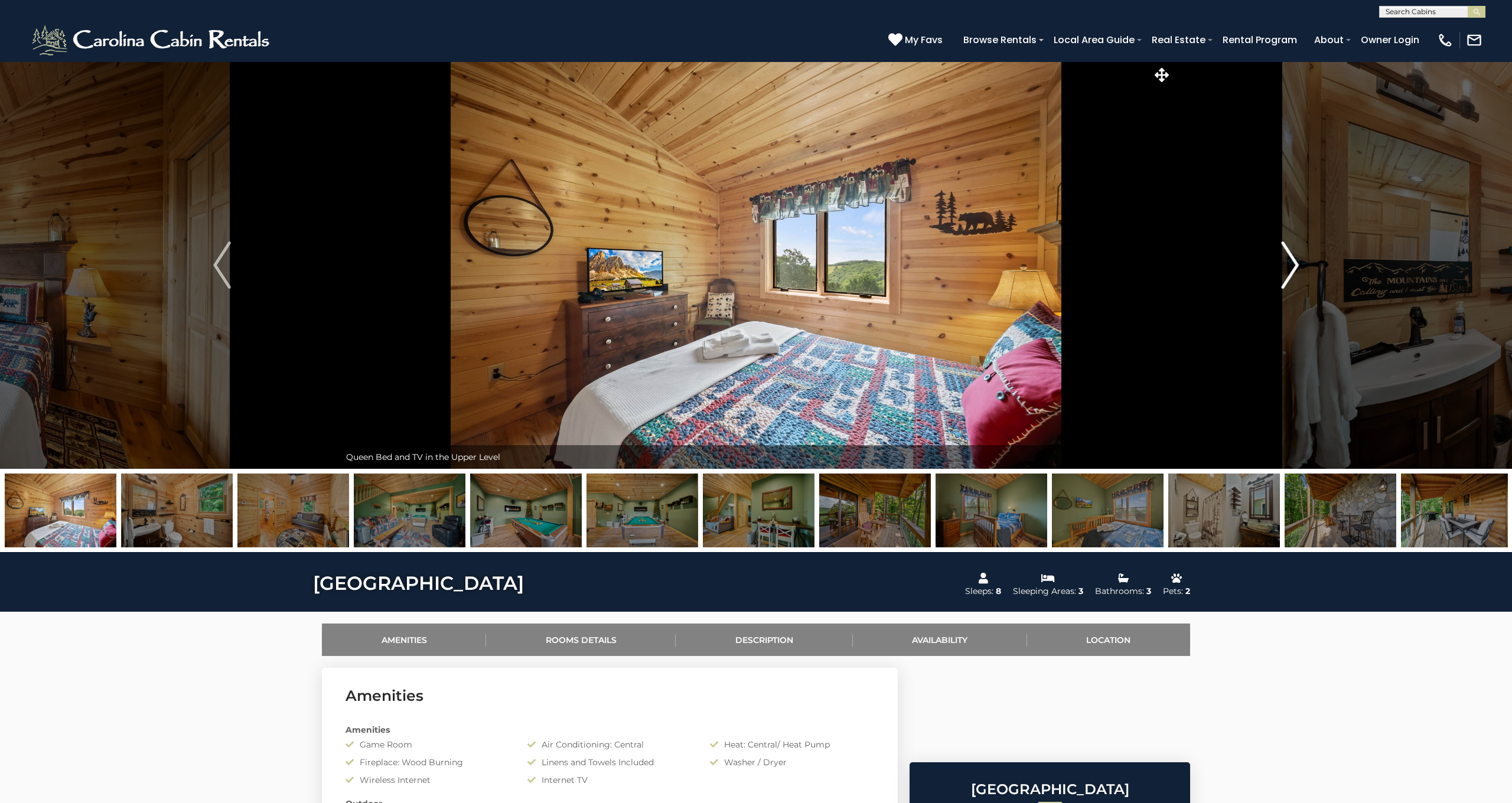
click at [1292, 265] on img "Next" at bounding box center [1290, 265] width 18 height 47
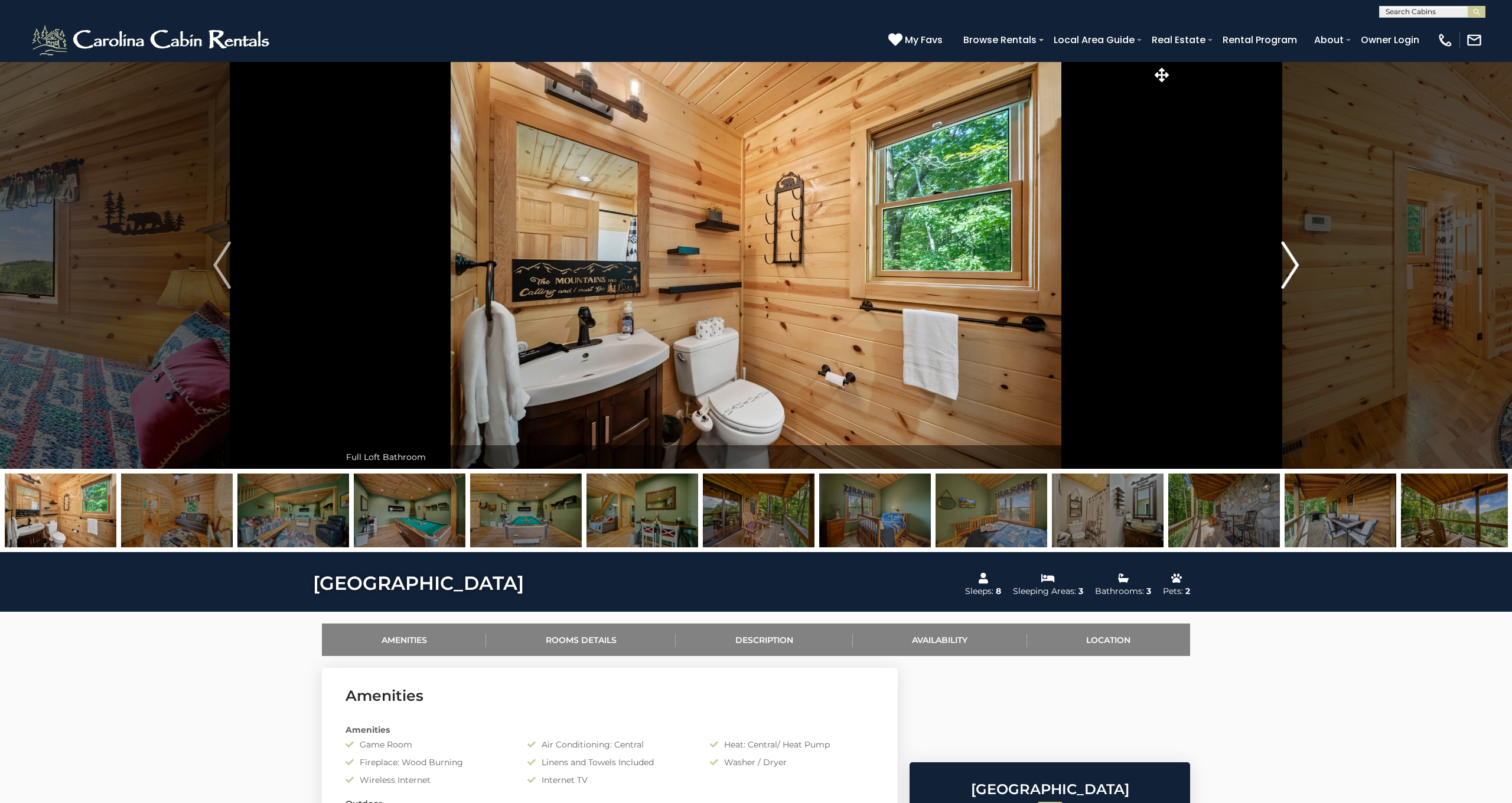
click at [1292, 265] on img "Next" at bounding box center [1290, 265] width 18 height 47
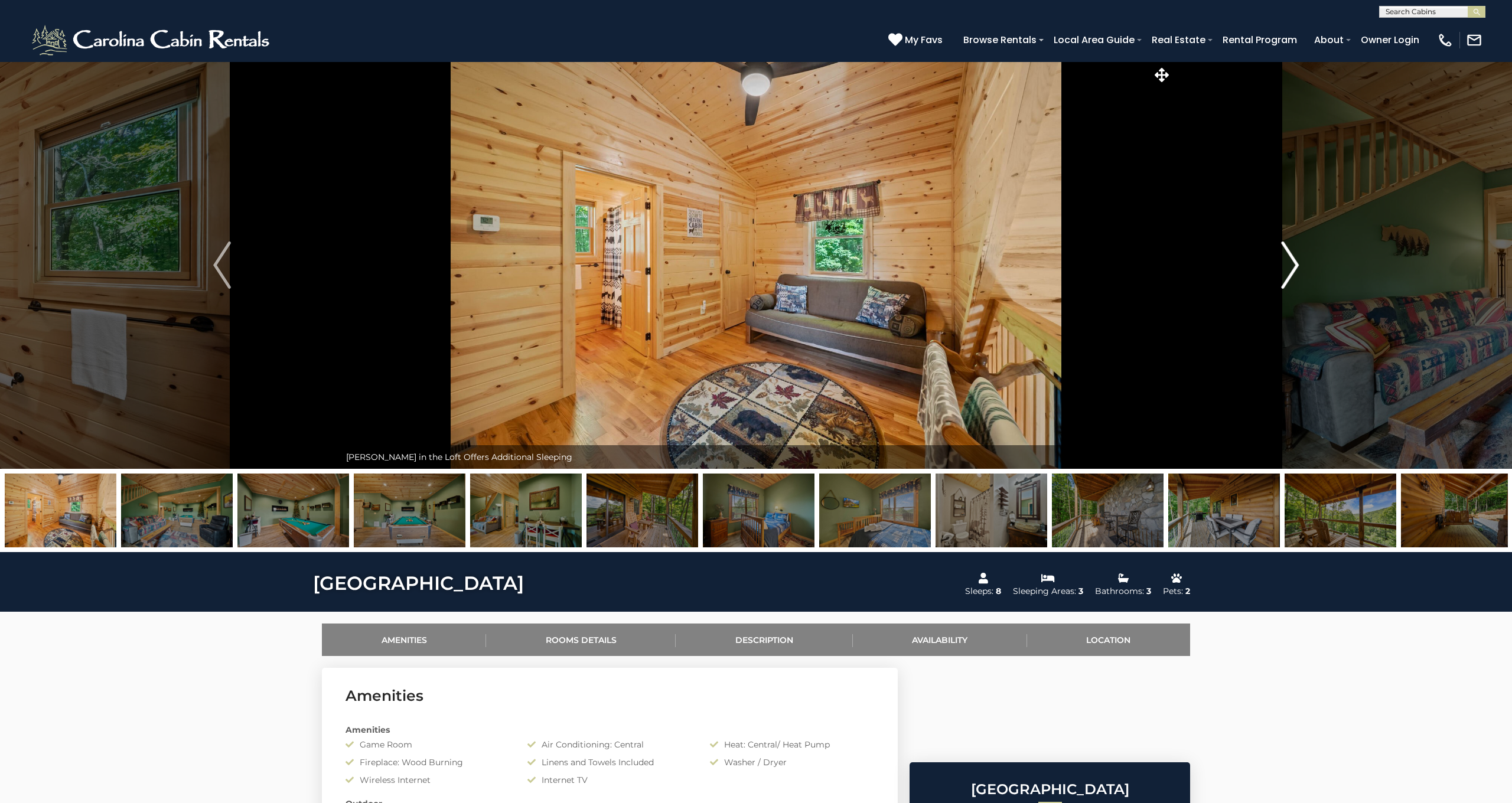
click at [1292, 265] on img "Next" at bounding box center [1290, 265] width 18 height 47
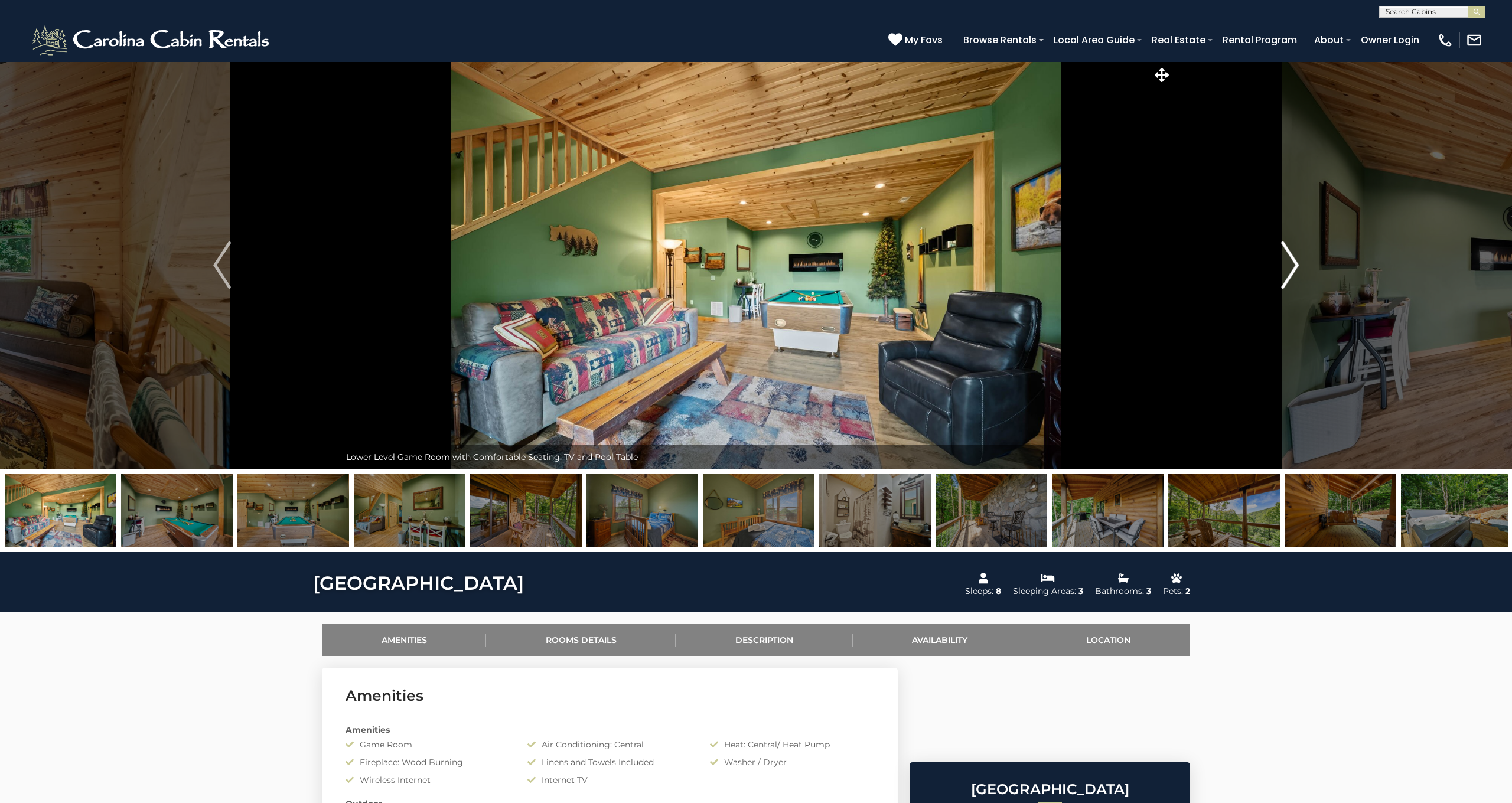
click at [1292, 265] on img "Next" at bounding box center [1290, 265] width 18 height 47
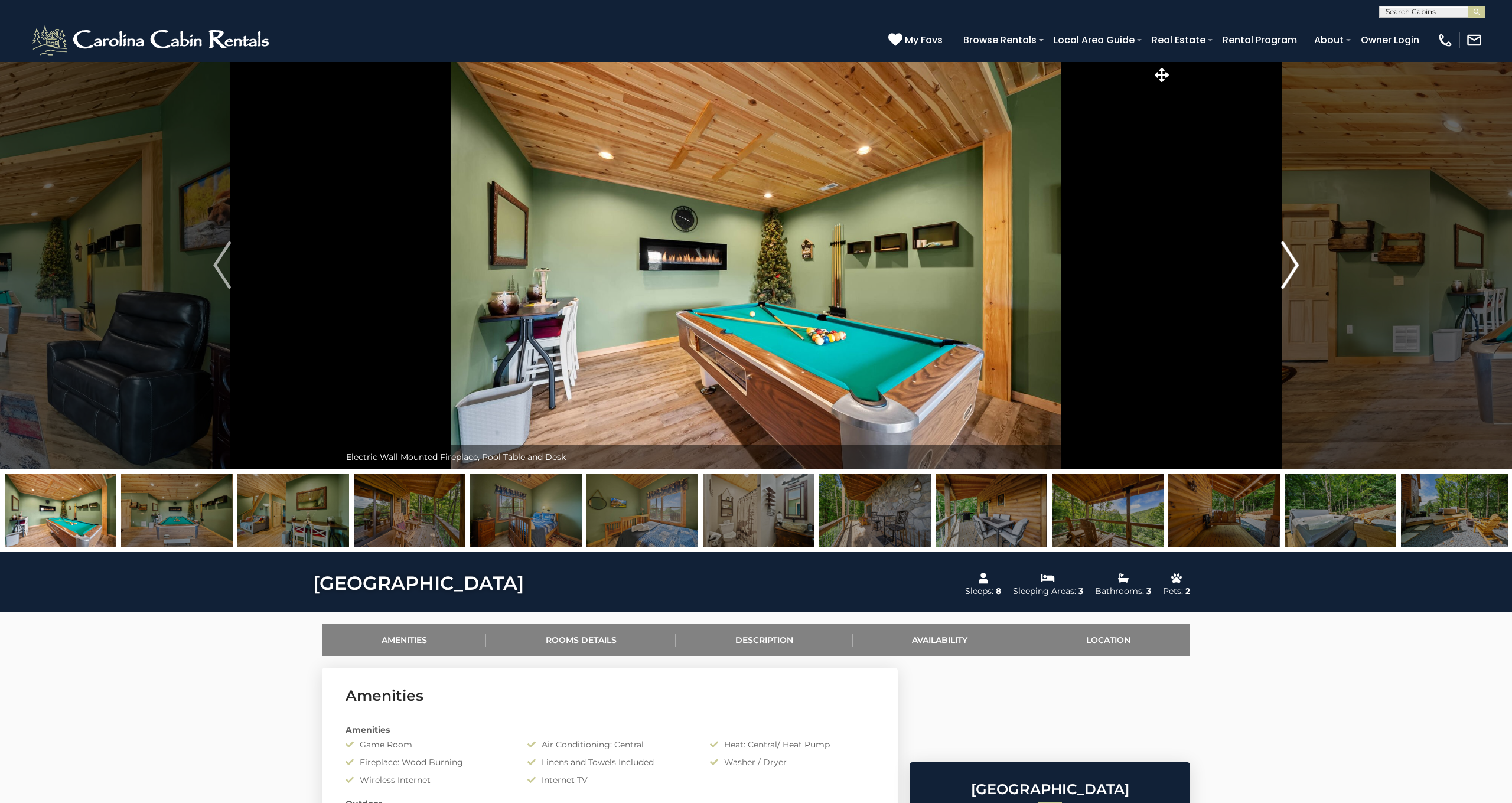
click at [1292, 265] on img "Next" at bounding box center [1290, 265] width 18 height 47
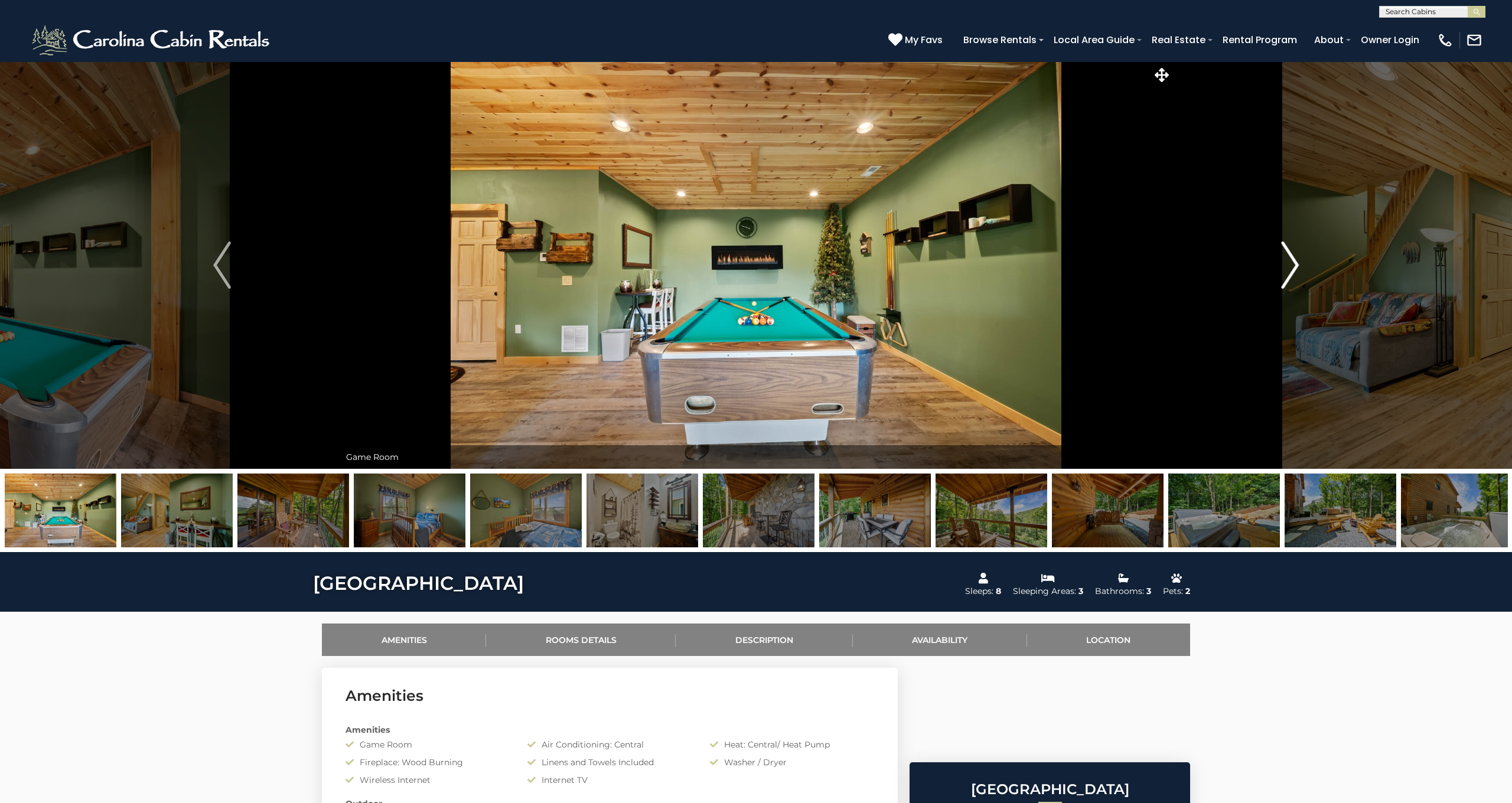
click at [1292, 265] on img "Next" at bounding box center [1290, 265] width 18 height 47
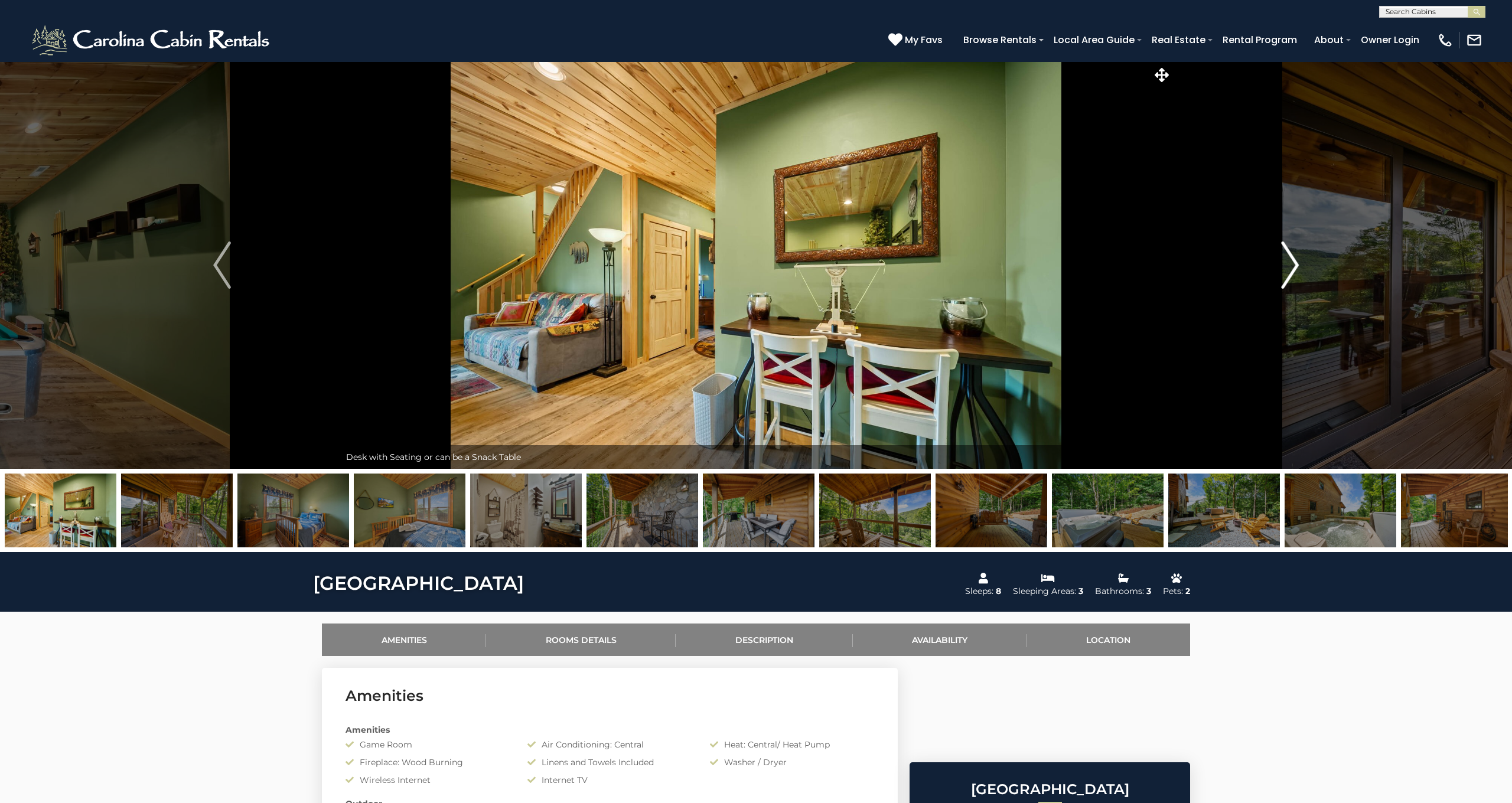
click at [1292, 265] on img "Next" at bounding box center [1290, 265] width 18 height 47
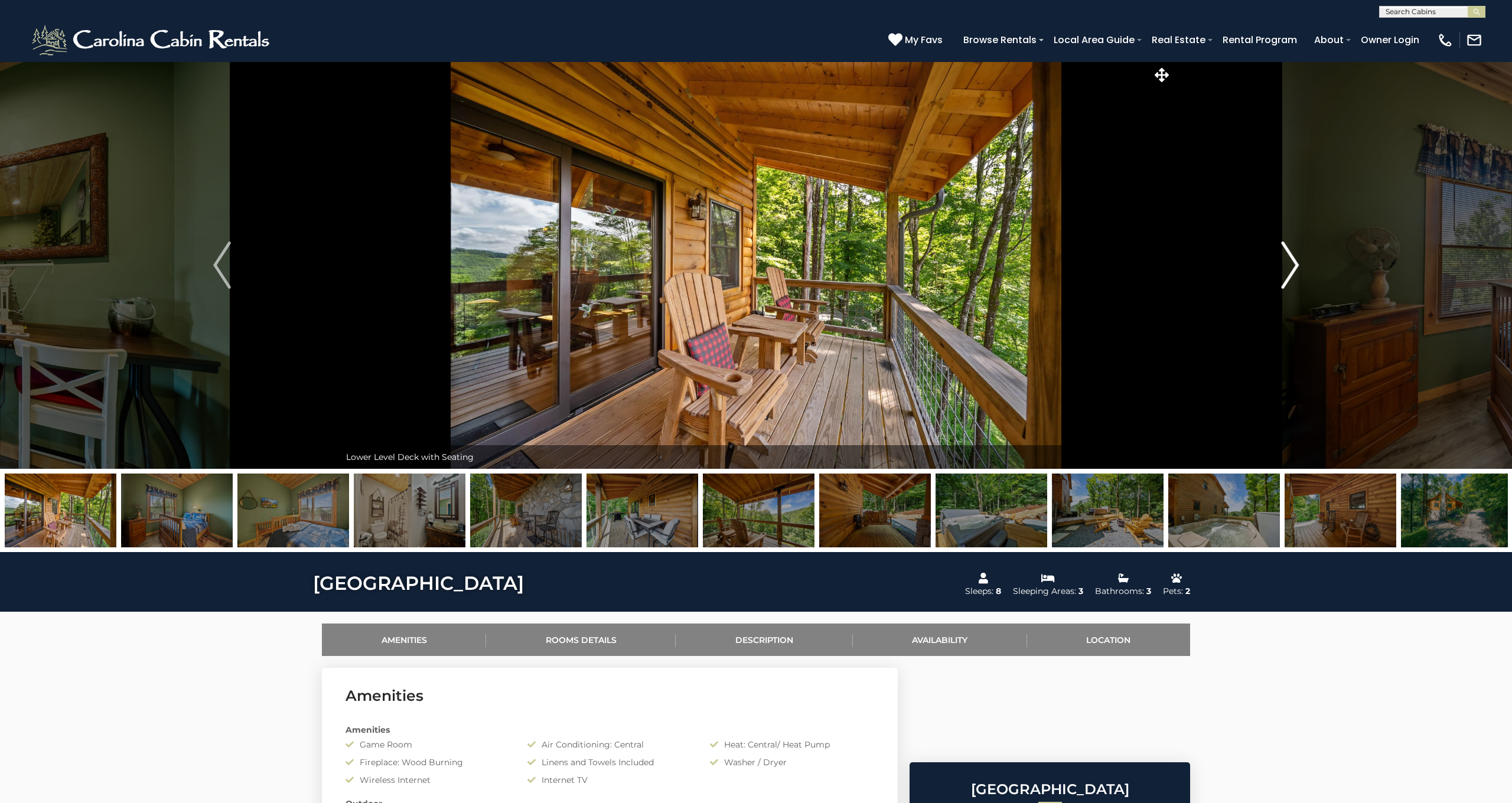
click at [1292, 265] on img "Next" at bounding box center [1290, 265] width 18 height 47
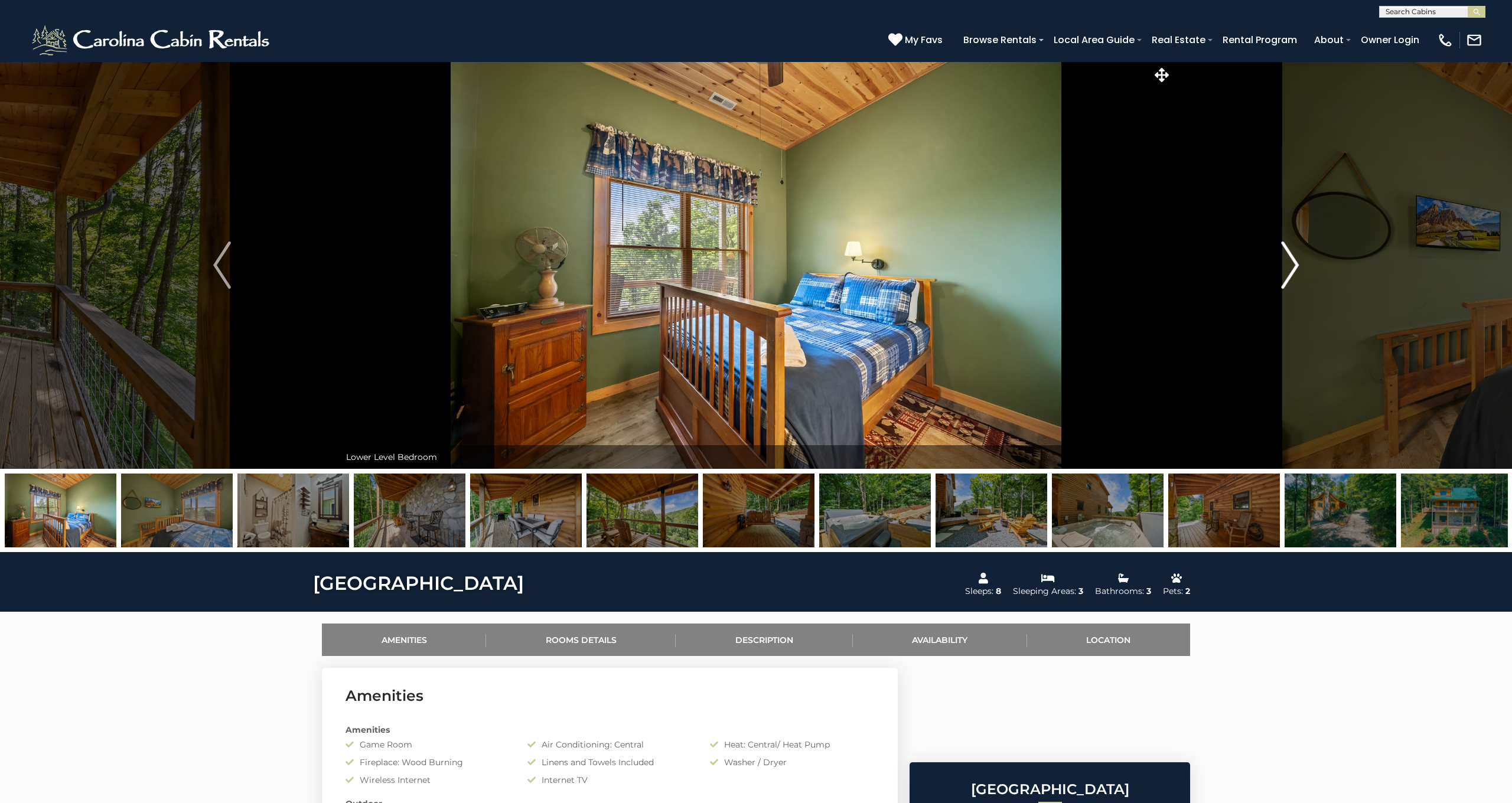
click at [1292, 265] on img "Next" at bounding box center [1290, 265] width 18 height 47
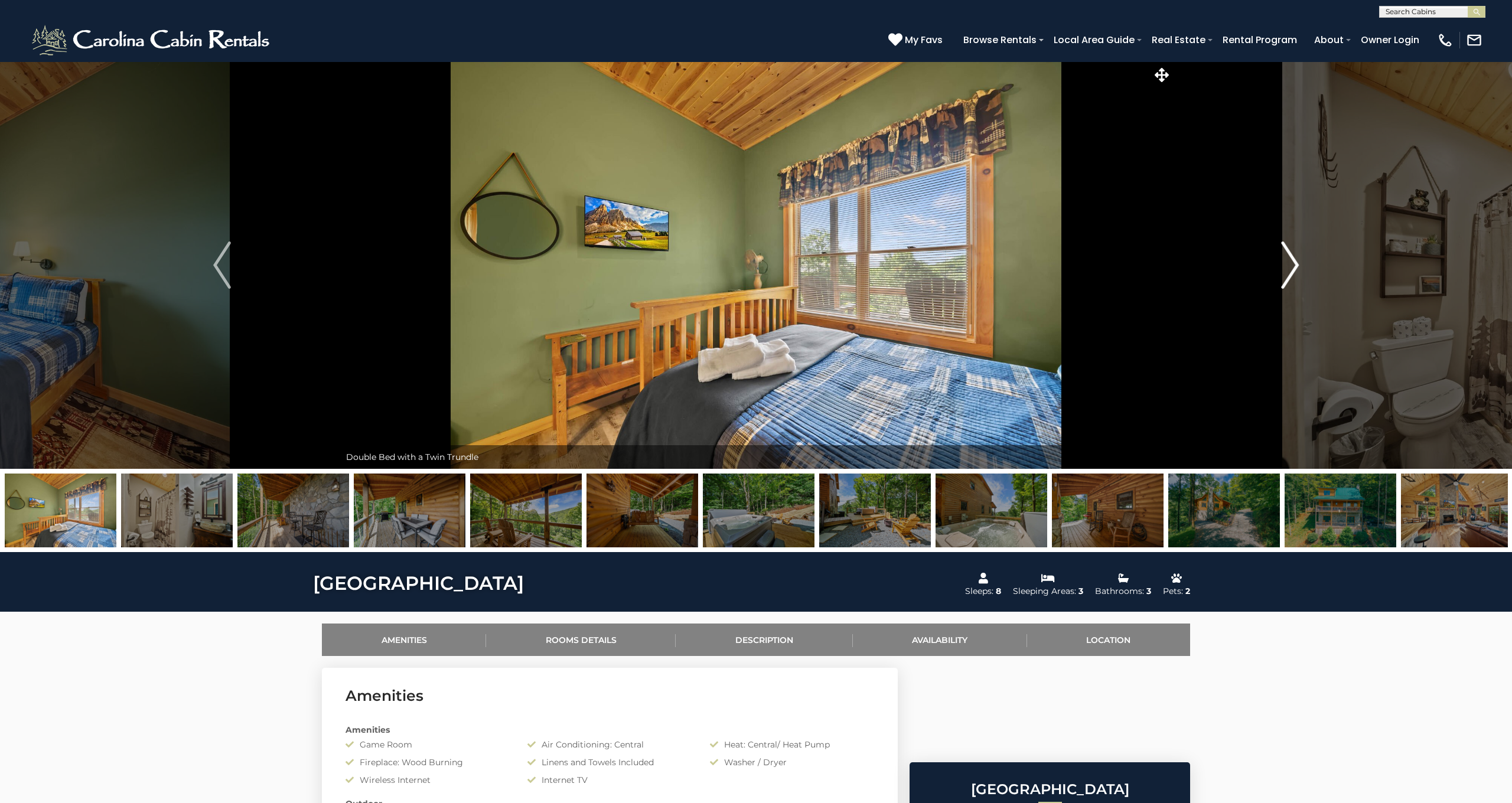
click at [1292, 265] on img "Next" at bounding box center [1290, 265] width 18 height 47
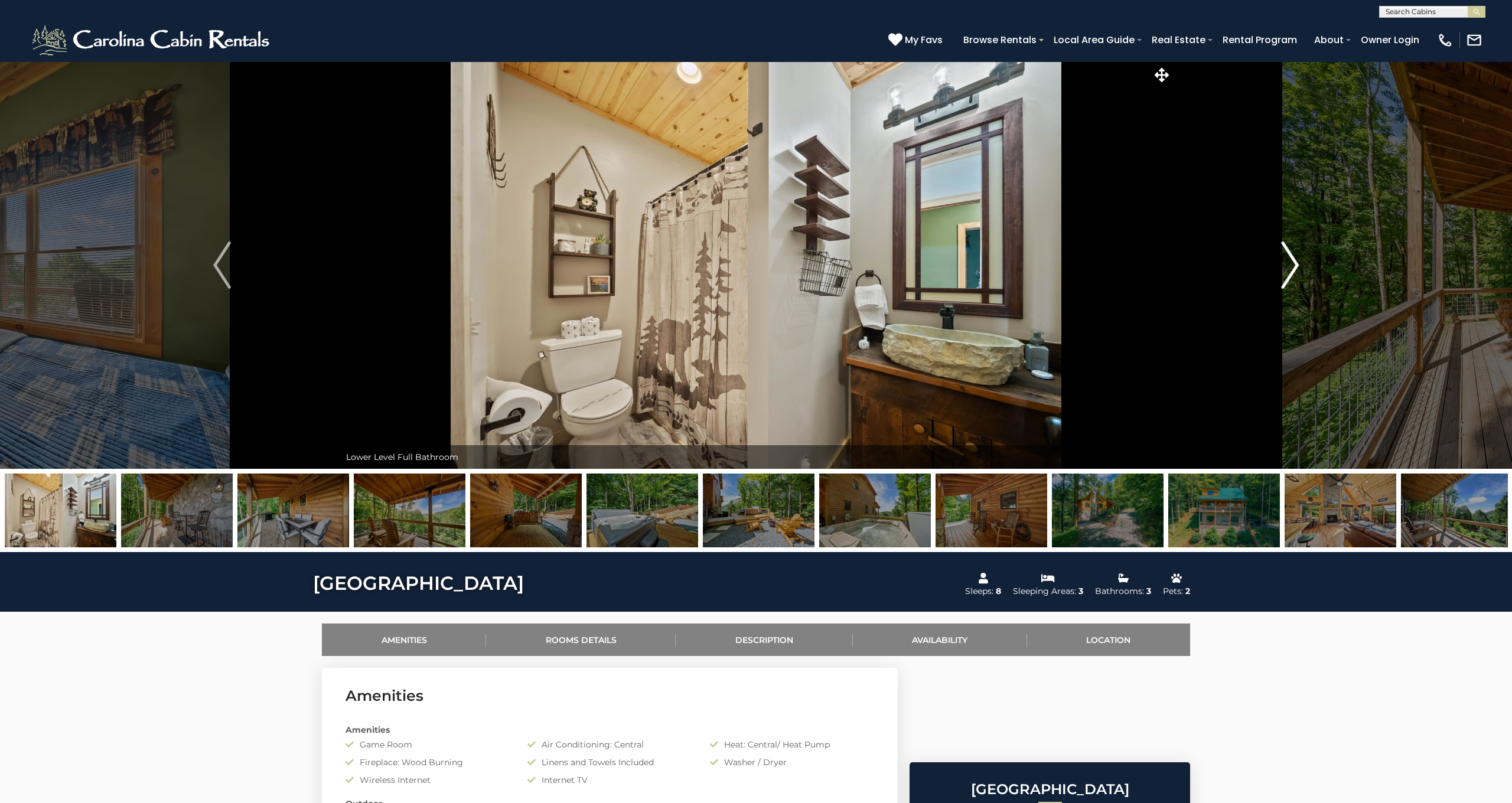
click at [1292, 265] on img "Next" at bounding box center [1290, 265] width 18 height 47
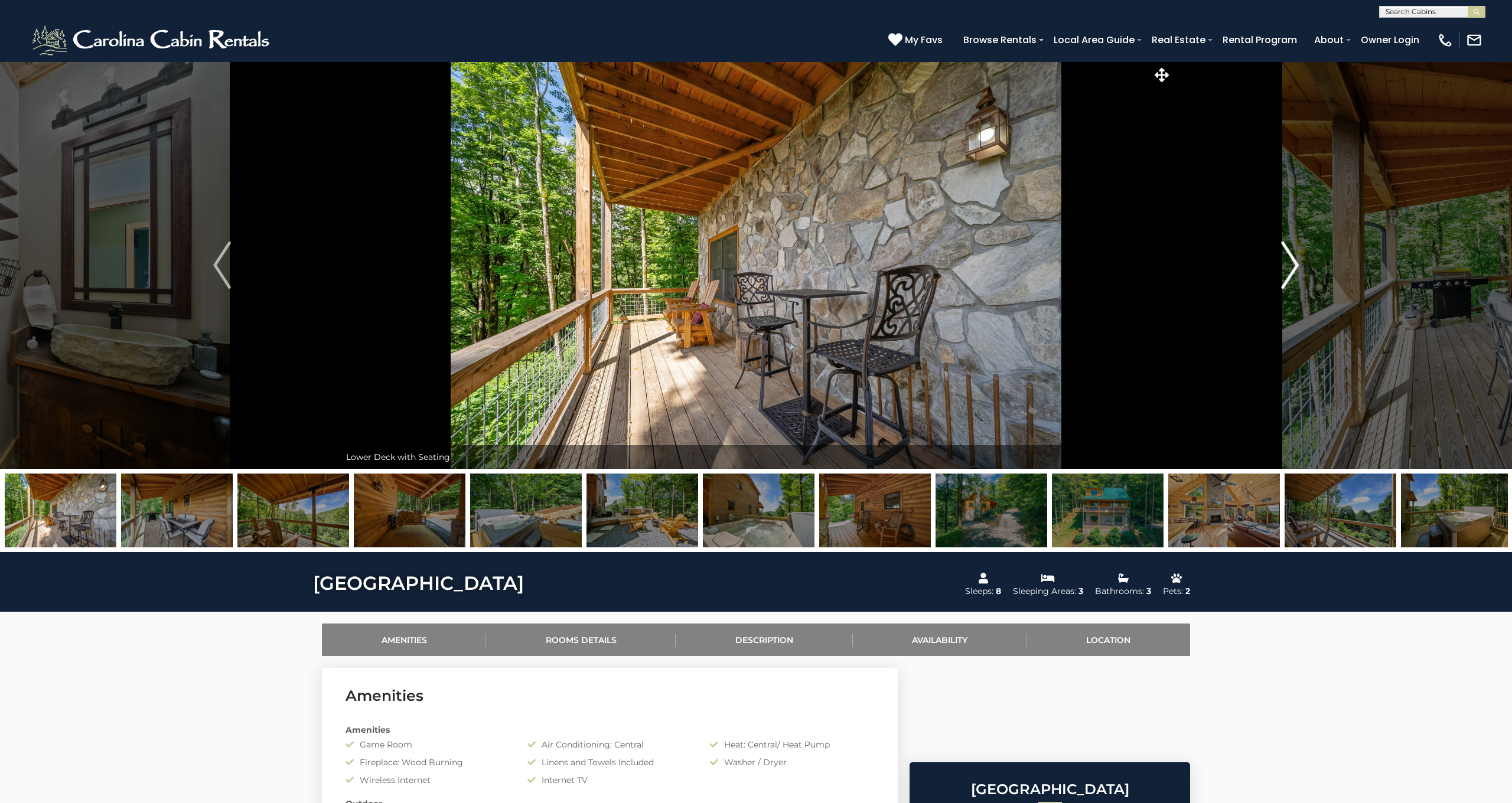
click at [1292, 265] on img "Next" at bounding box center [1290, 265] width 18 height 47
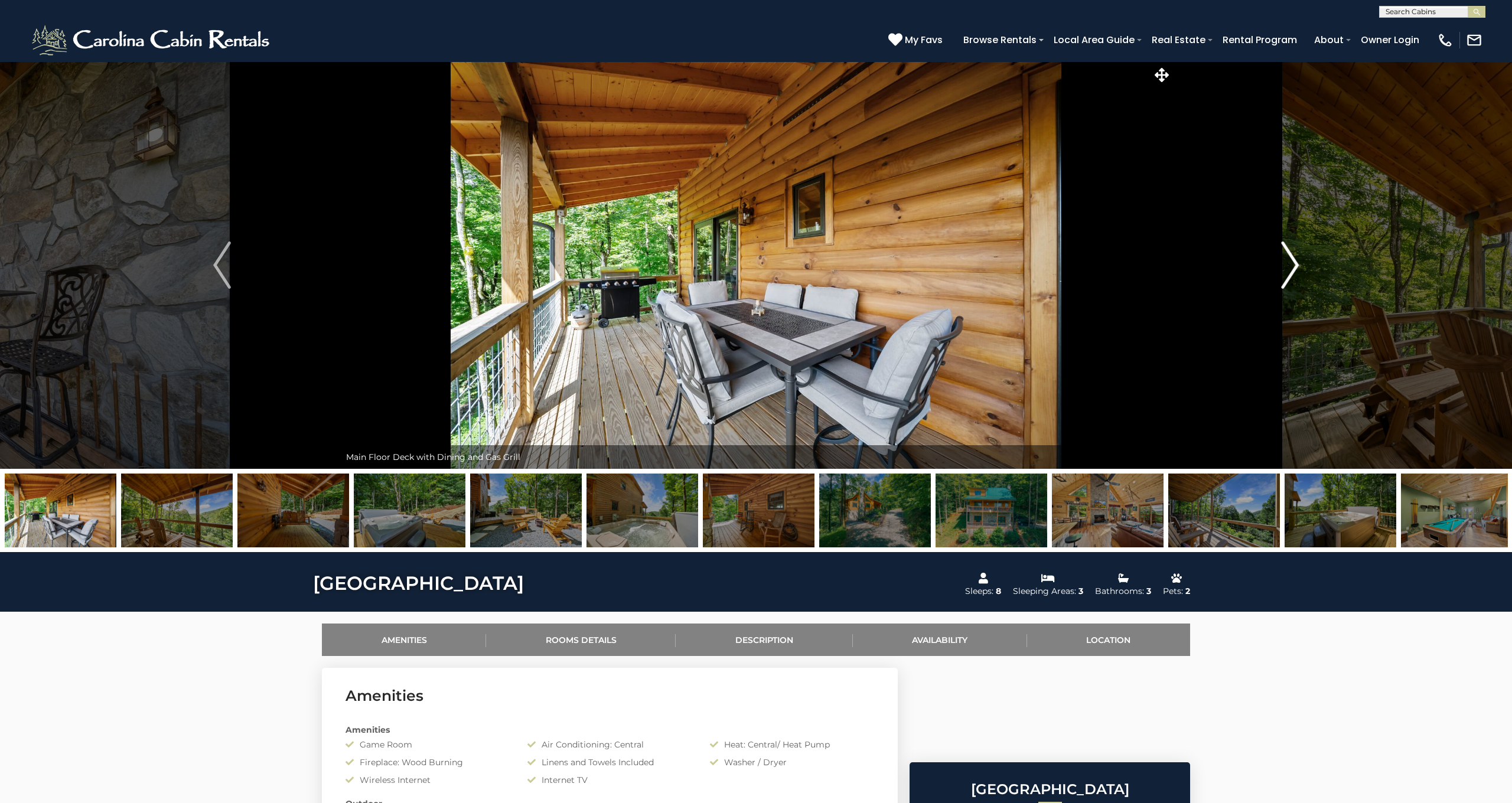
click at [1292, 265] on img "Next" at bounding box center [1290, 265] width 18 height 47
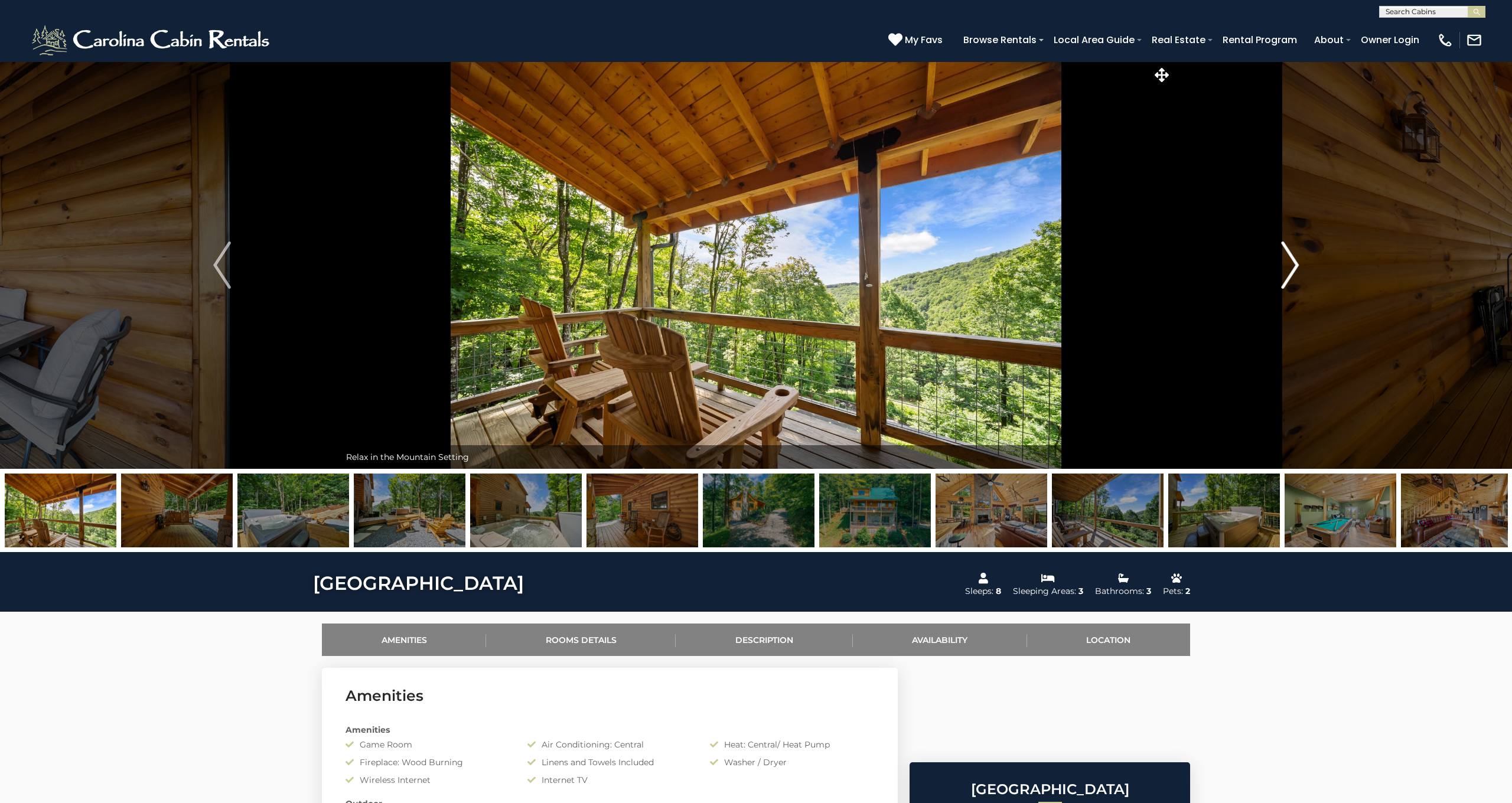
click at [1292, 265] on img "Next" at bounding box center [1290, 265] width 18 height 47
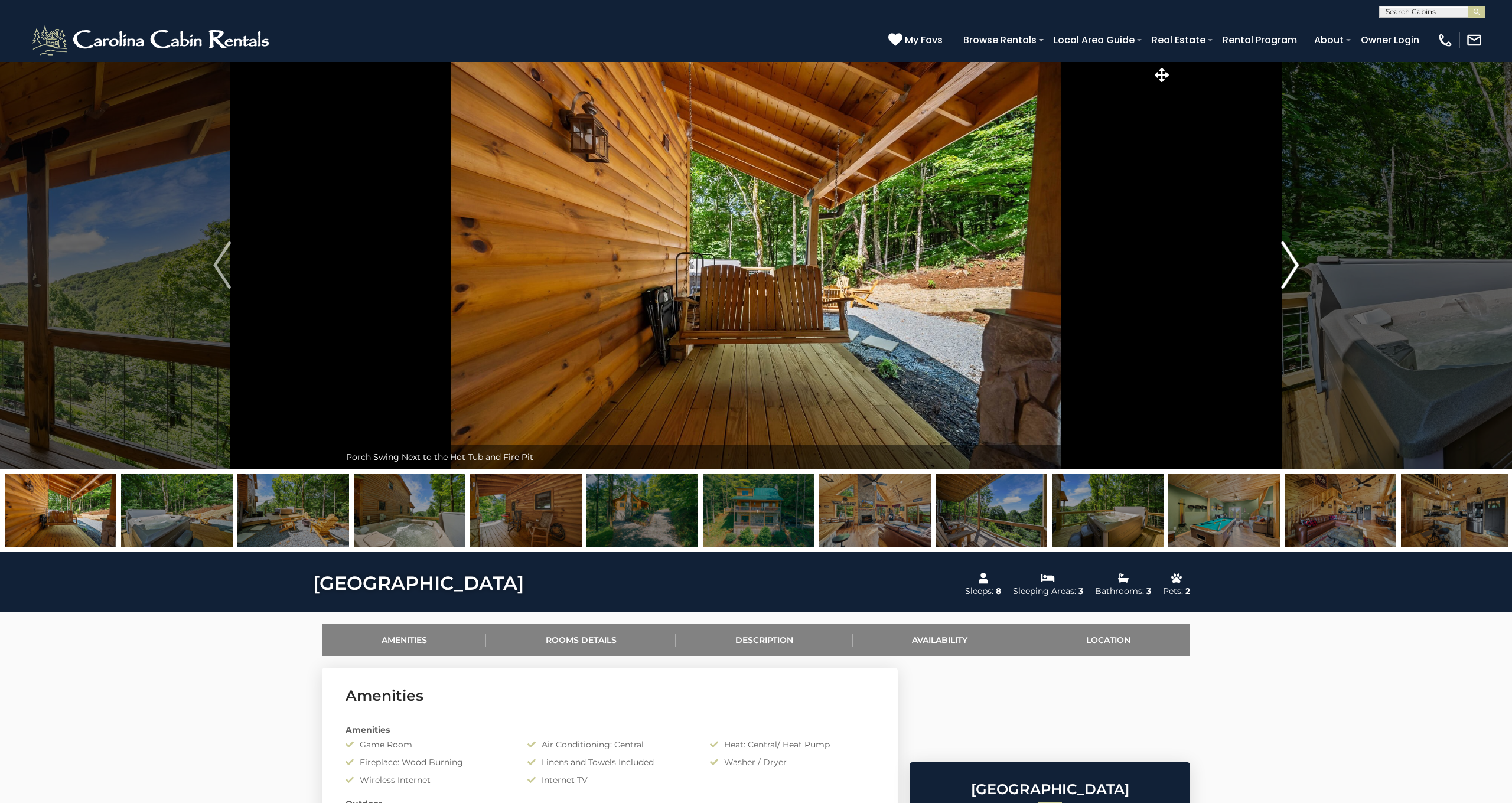
click at [1292, 265] on img "Next" at bounding box center [1290, 265] width 18 height 47
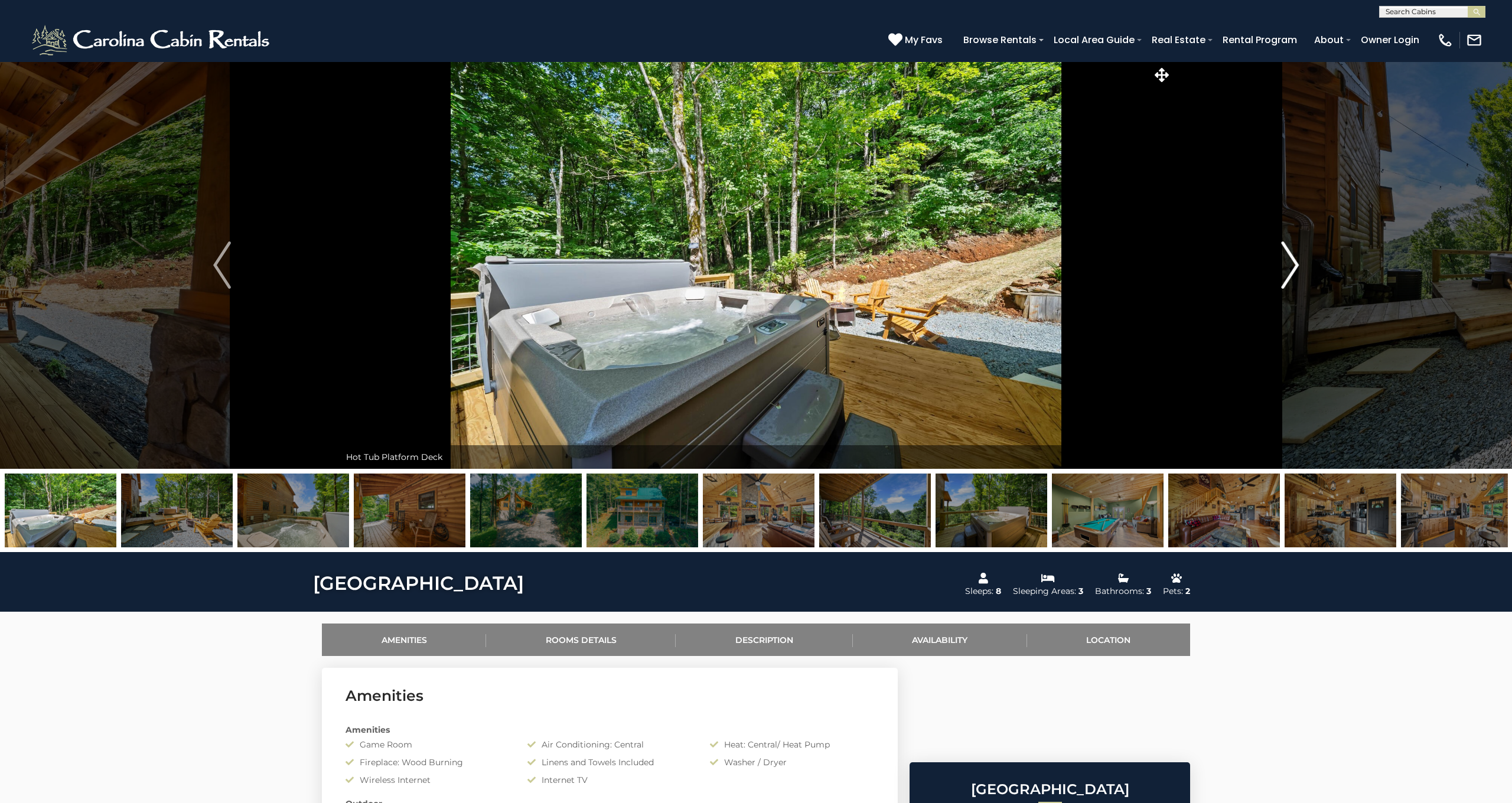
click at [1292, 265] on img "Next" at bounding box center [1290, 265] width 18 height 47
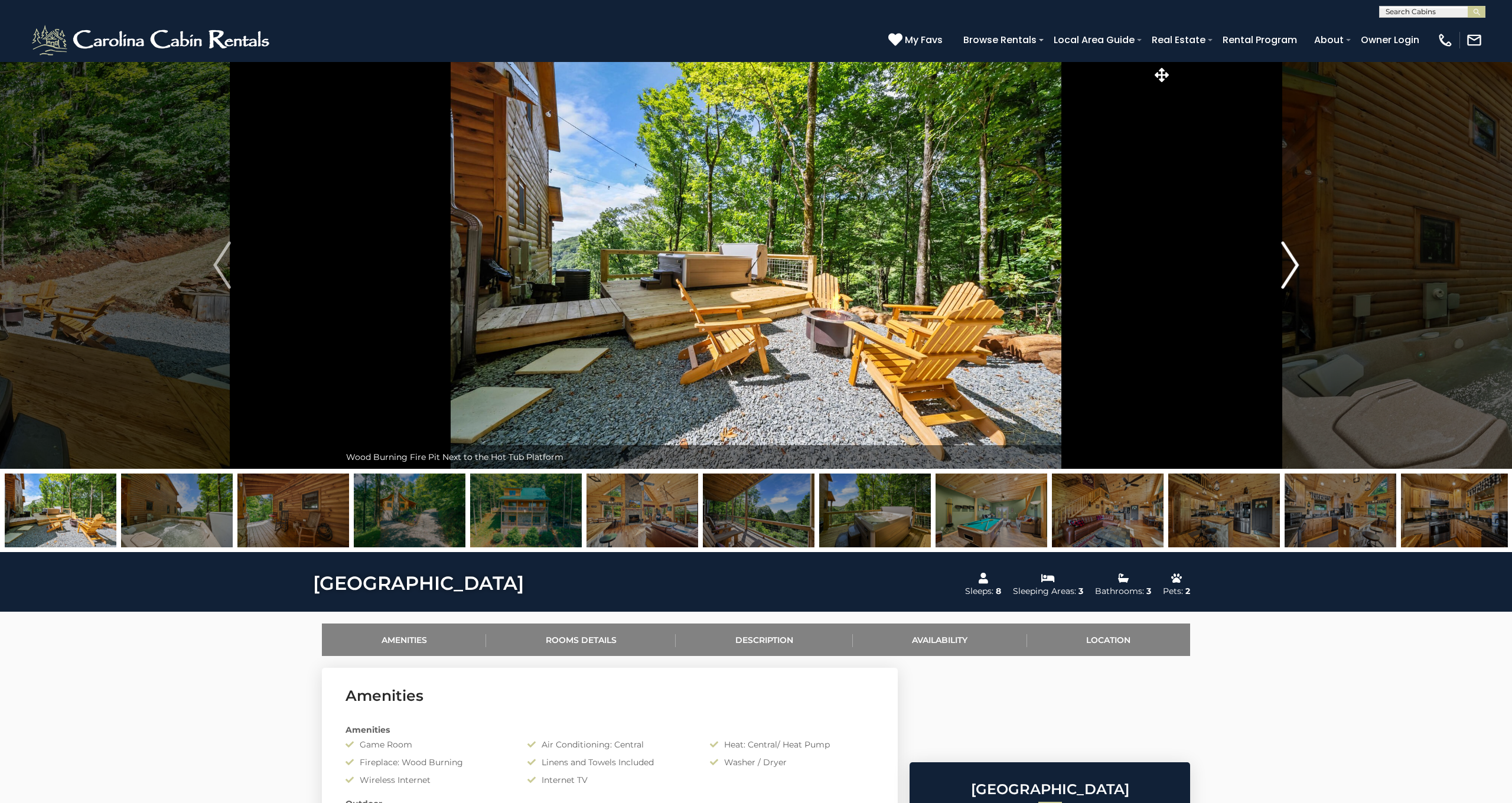
click at [1292, 269] on img "Next" at bounding box center [1290, 265] width 18 height 47
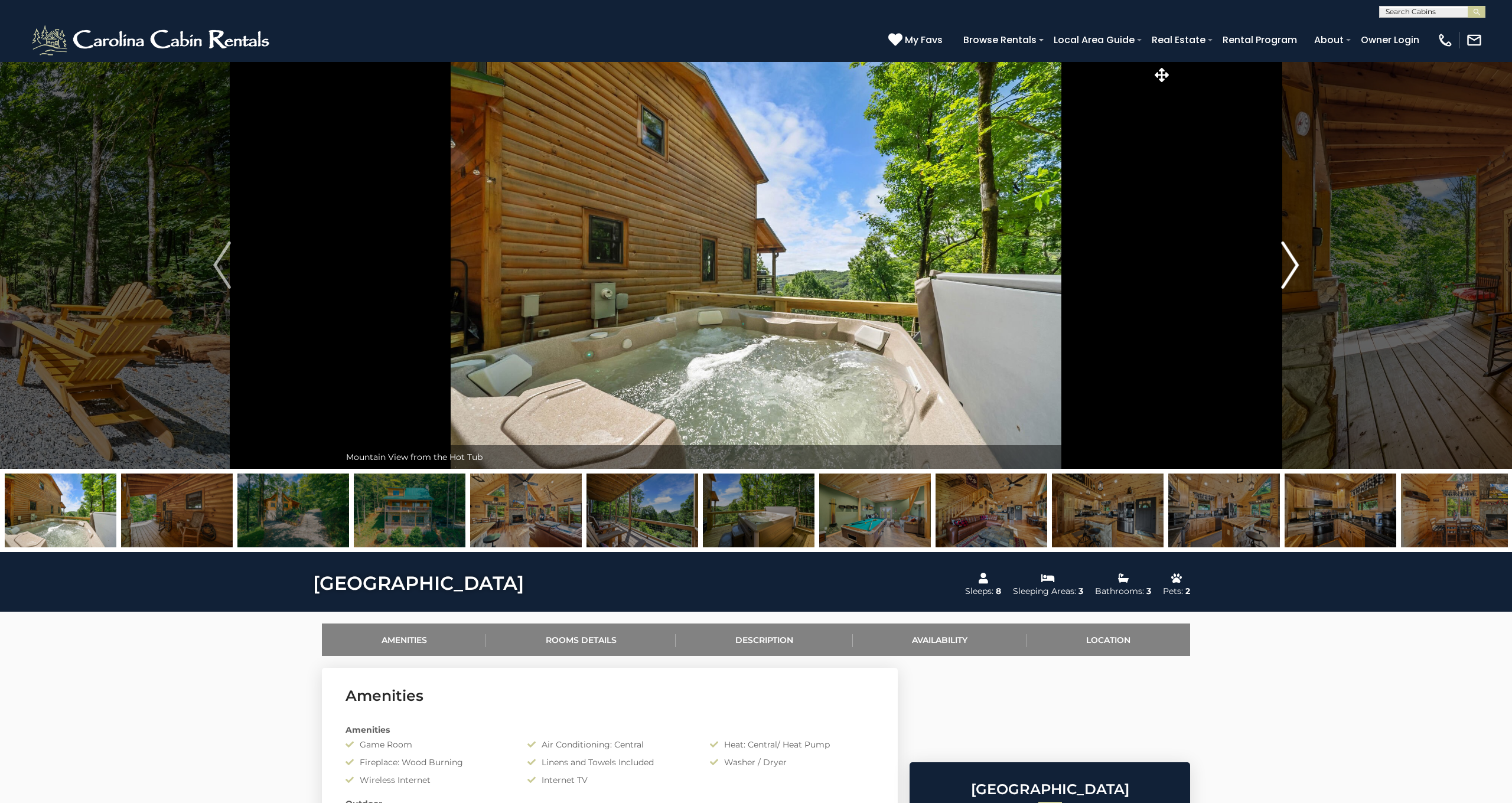
click at [1292, 269] on img "Next" at bounding box center [1290, 265] width 18 height 47
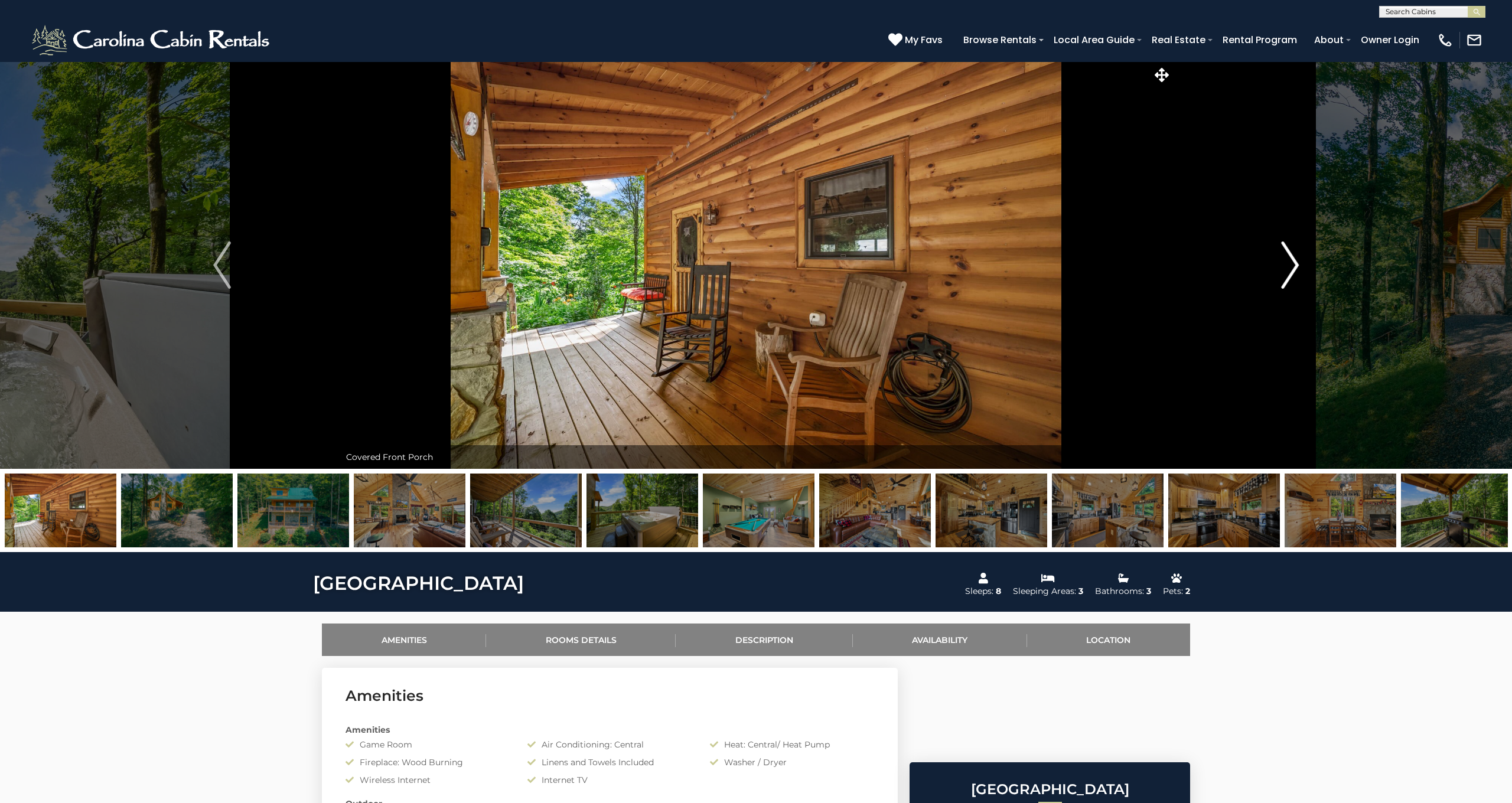
click at [1292, 269] on img "Next" at bounding box center [1290, 265] width 18 height 47
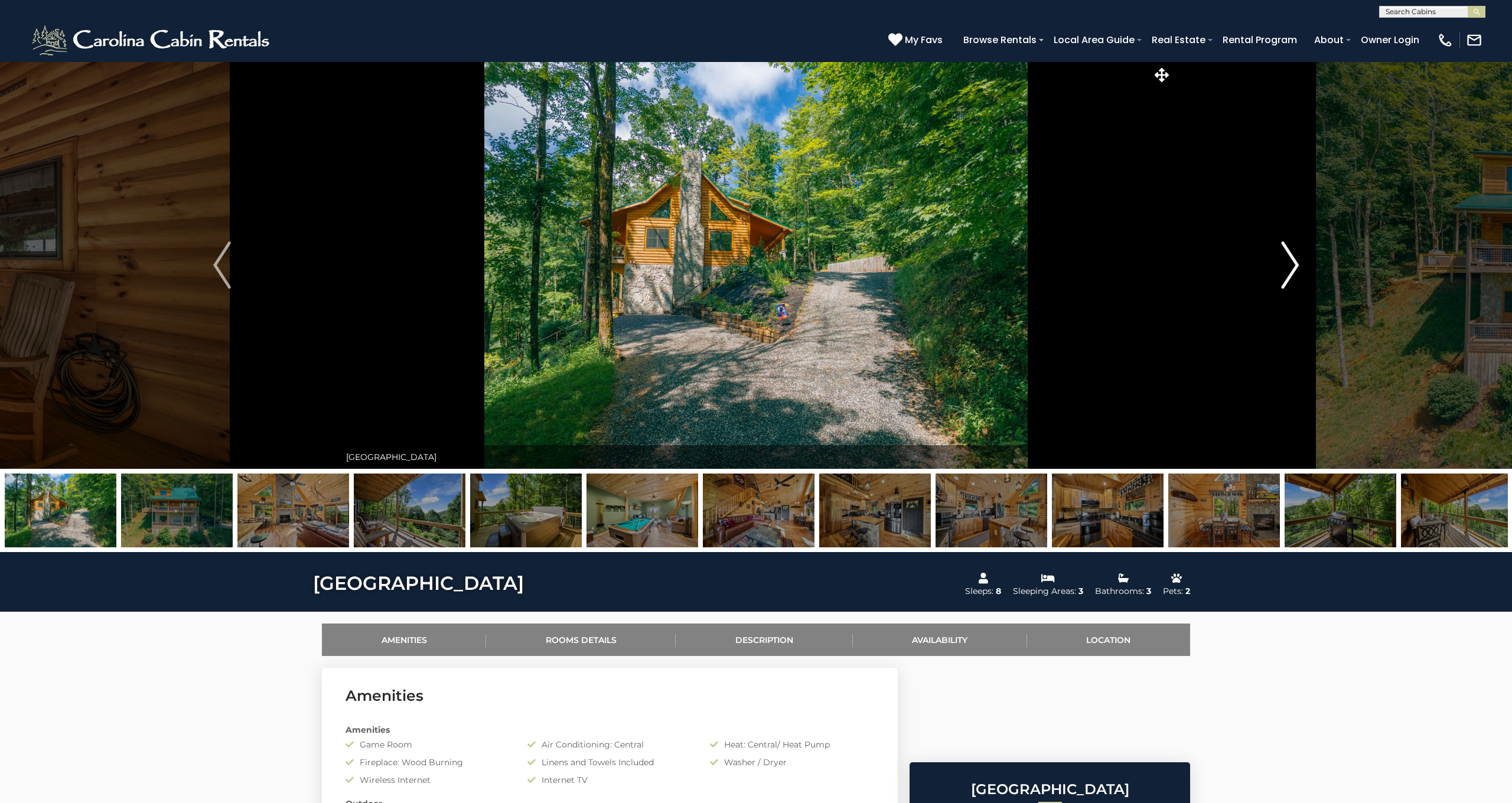
click at [1292, 269] on img "Next" at bounding box center [1290, 265] width 18 height 47
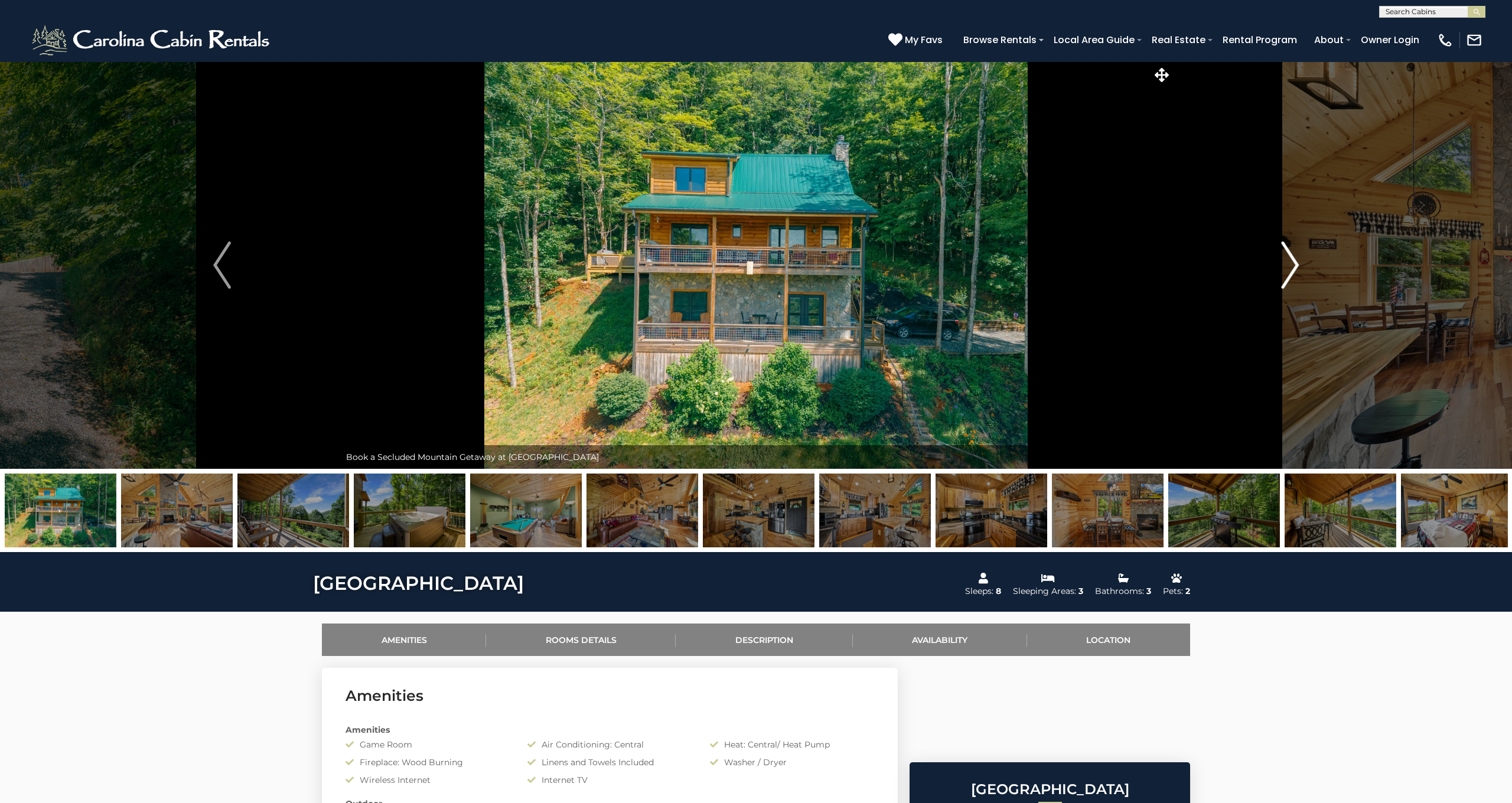
click at [1292, 269] on img "Next" at bounding box center [1290, 265] width 18 height 47
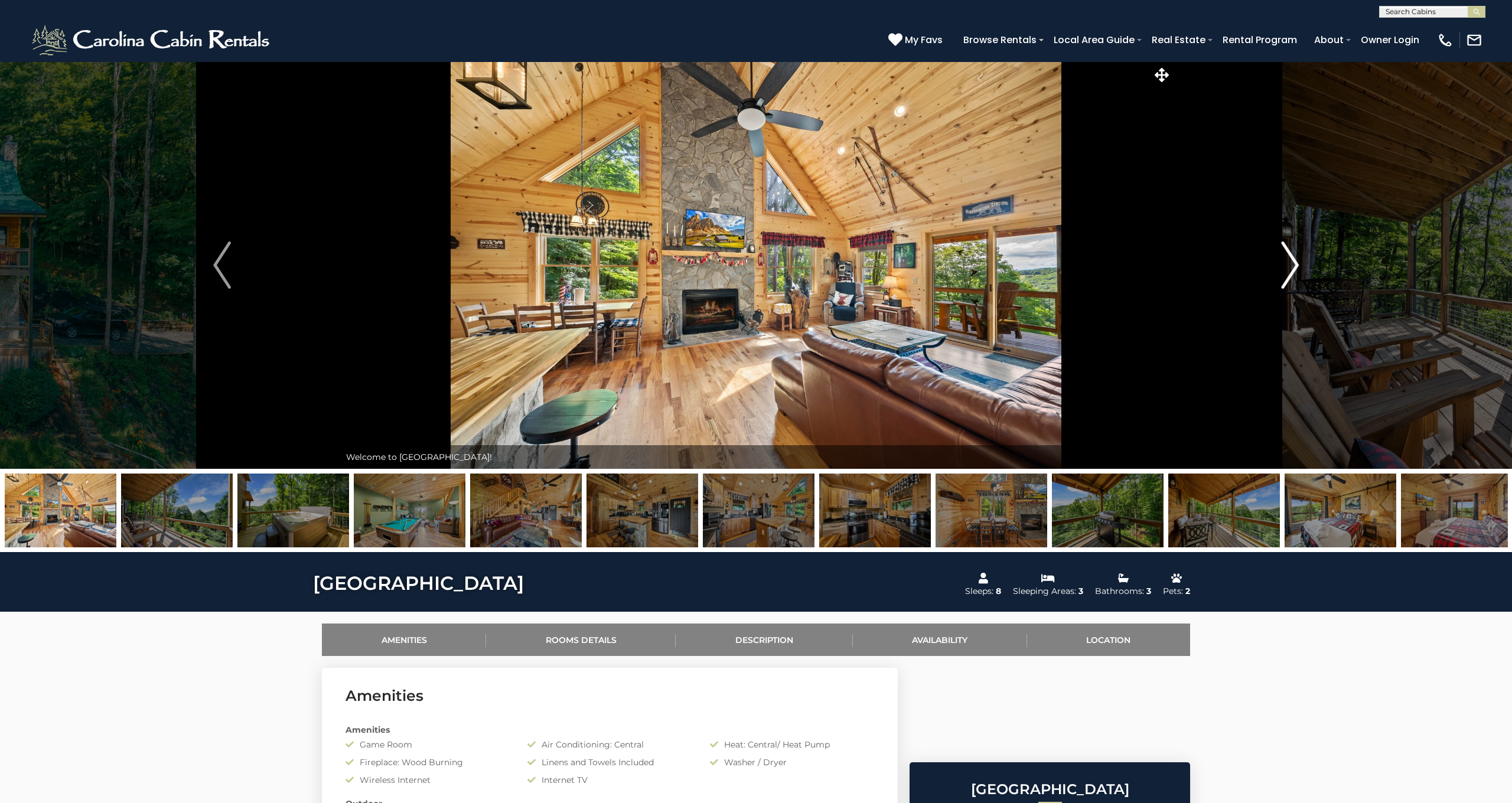
click at [1286, 264] on img "Next" at bounding box center [1290, 265] width 18 height 47
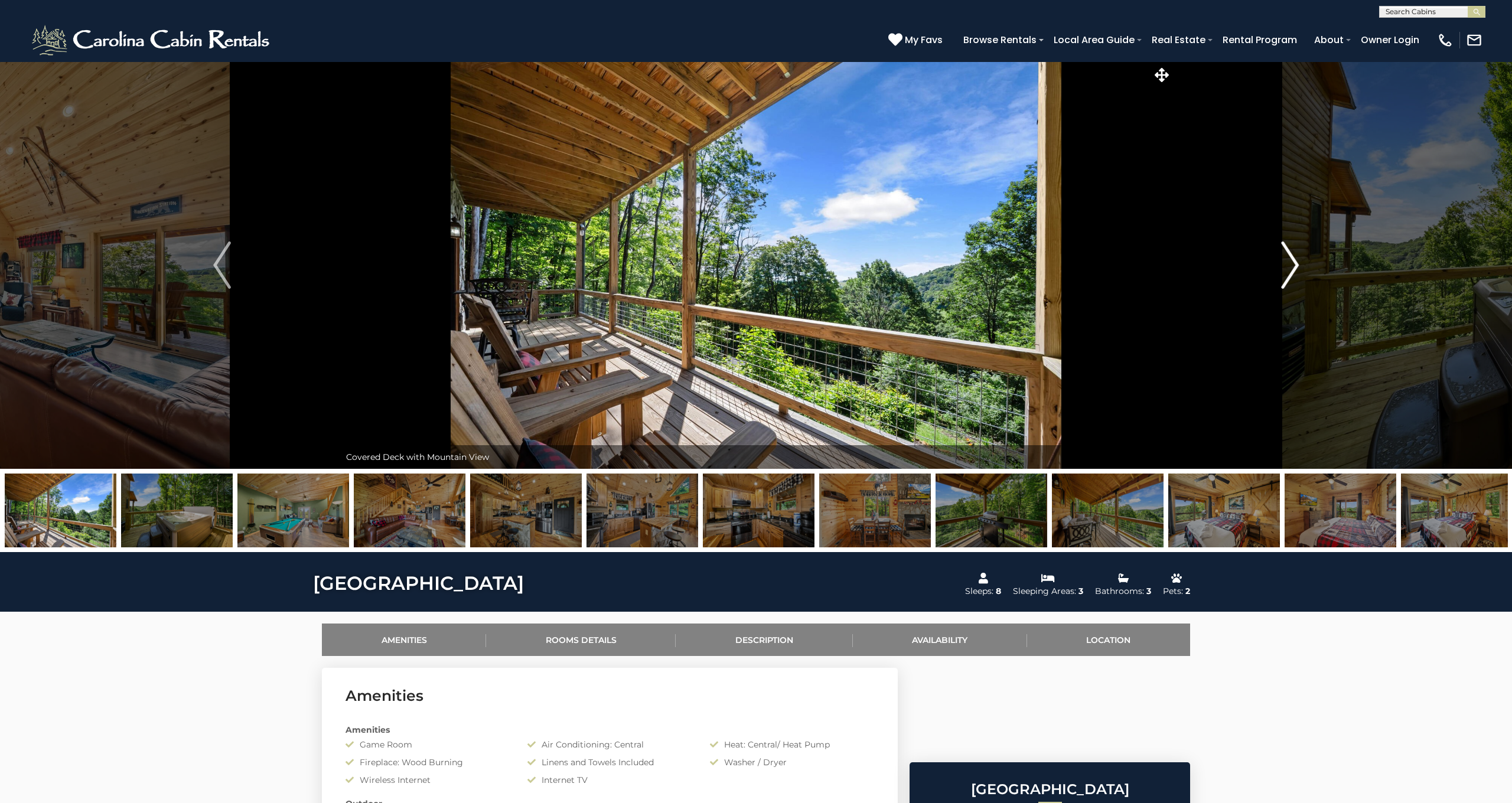
click at [1286, 264] on img "Next" at bounding box center [1290, 265] width 18 height 47
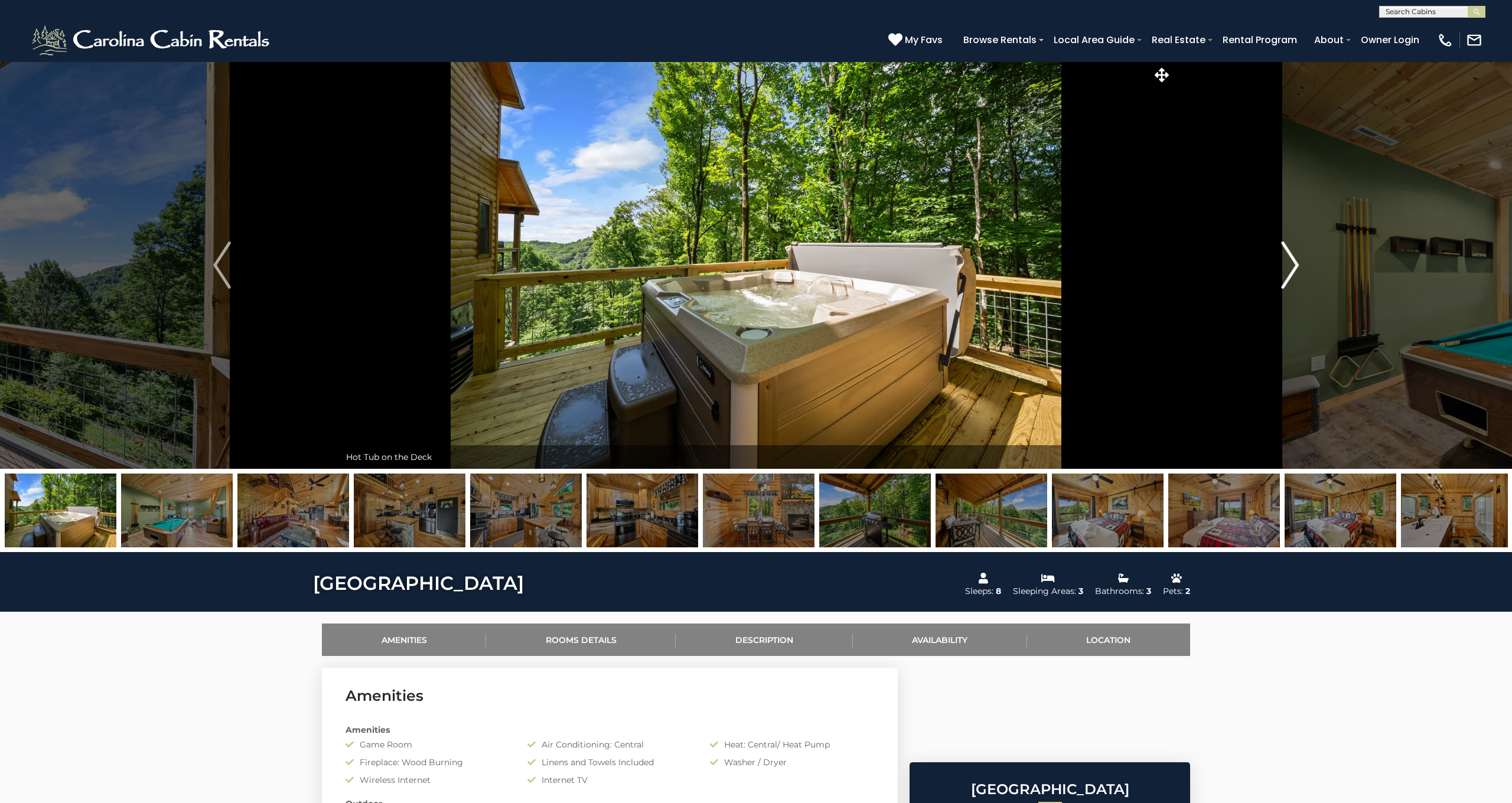
click at [1286, 264] on img "Next" at bounding box center [1290, 265] width 18 height 47
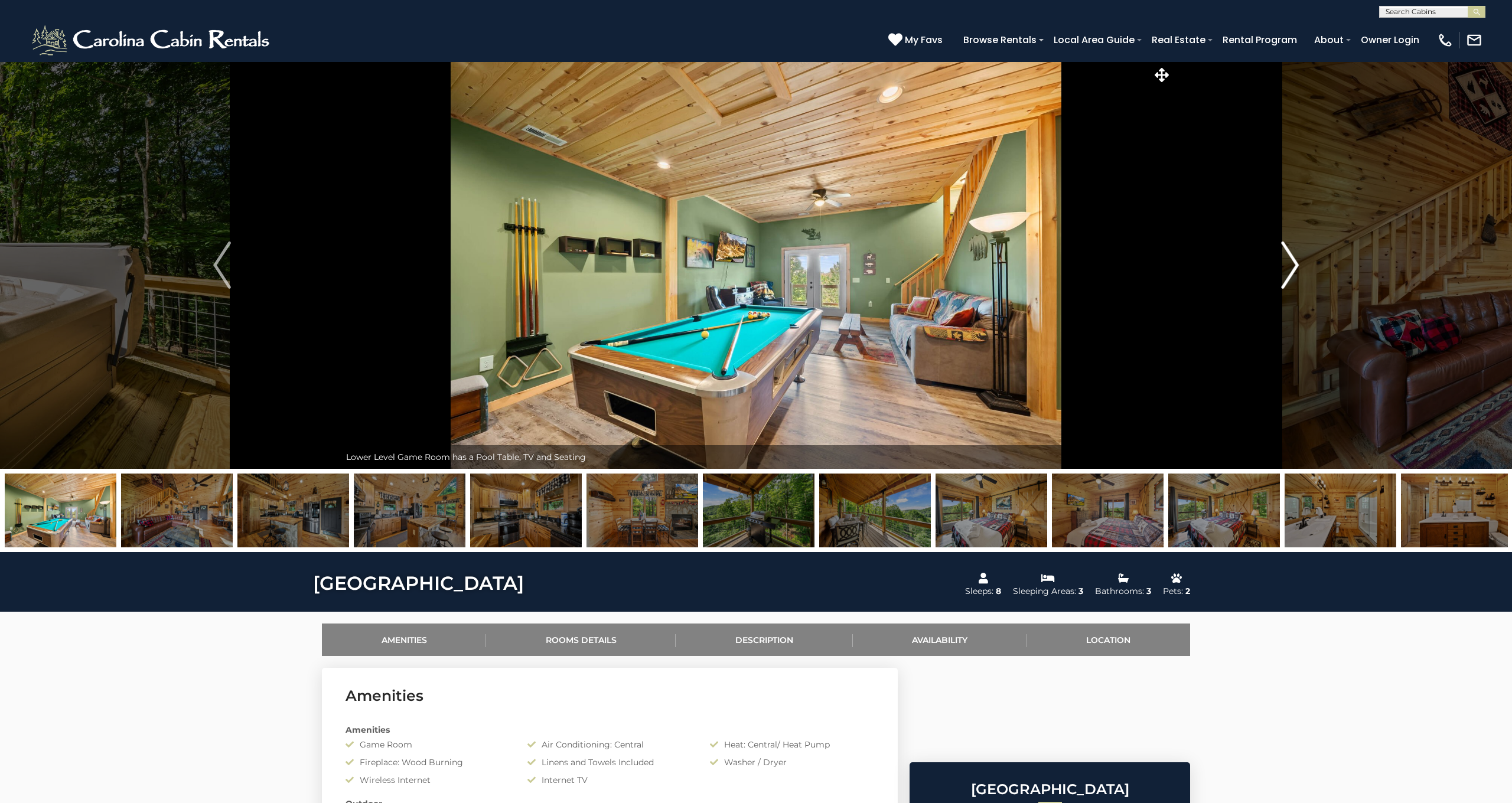
click at [1286, 264] on img "Next" at bounding box center [1290, 265] width 18 height 47
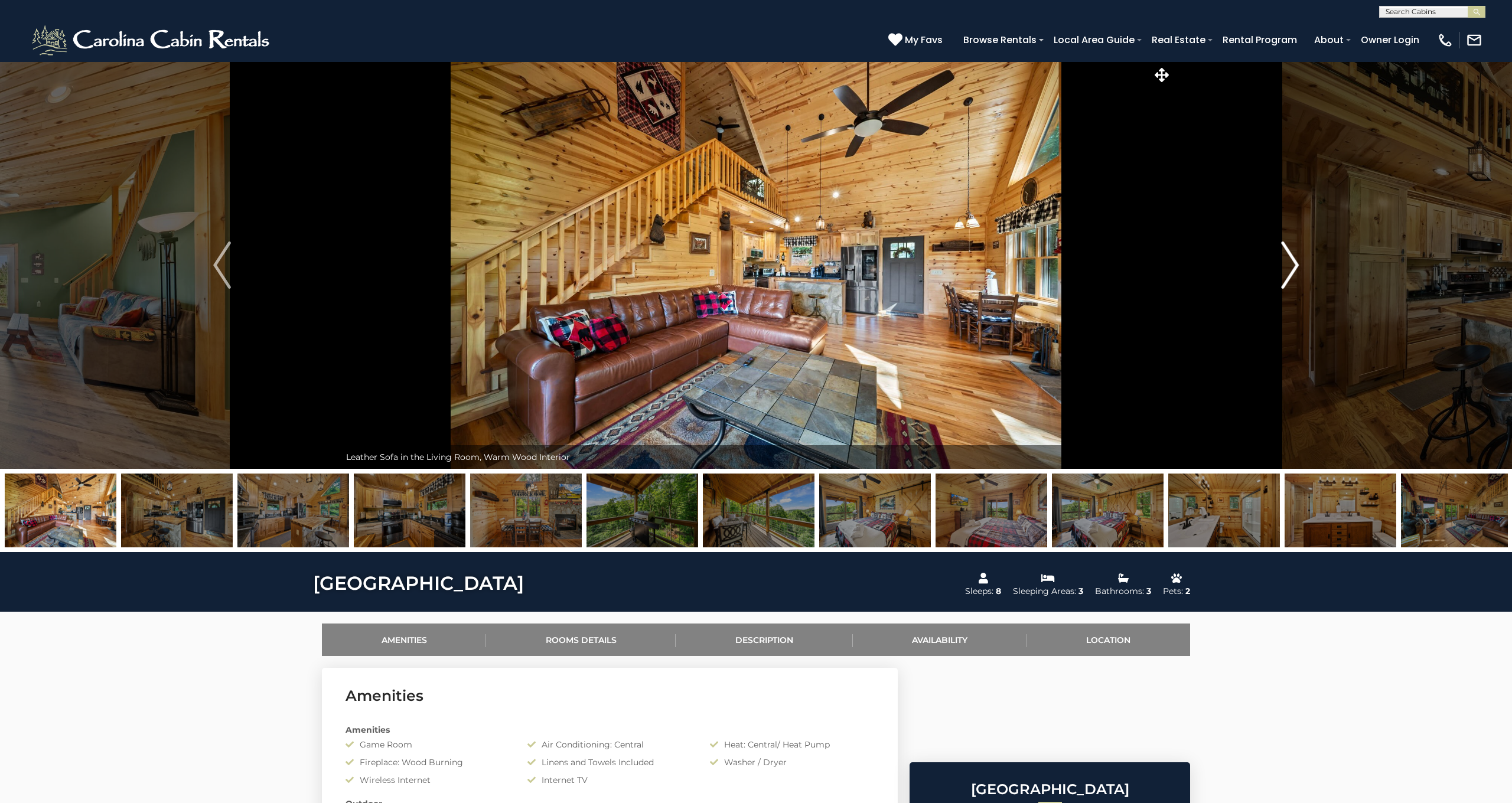
click at [1286, 264] on img "Next" at bounding box center [1290, 265] width 18 height 47
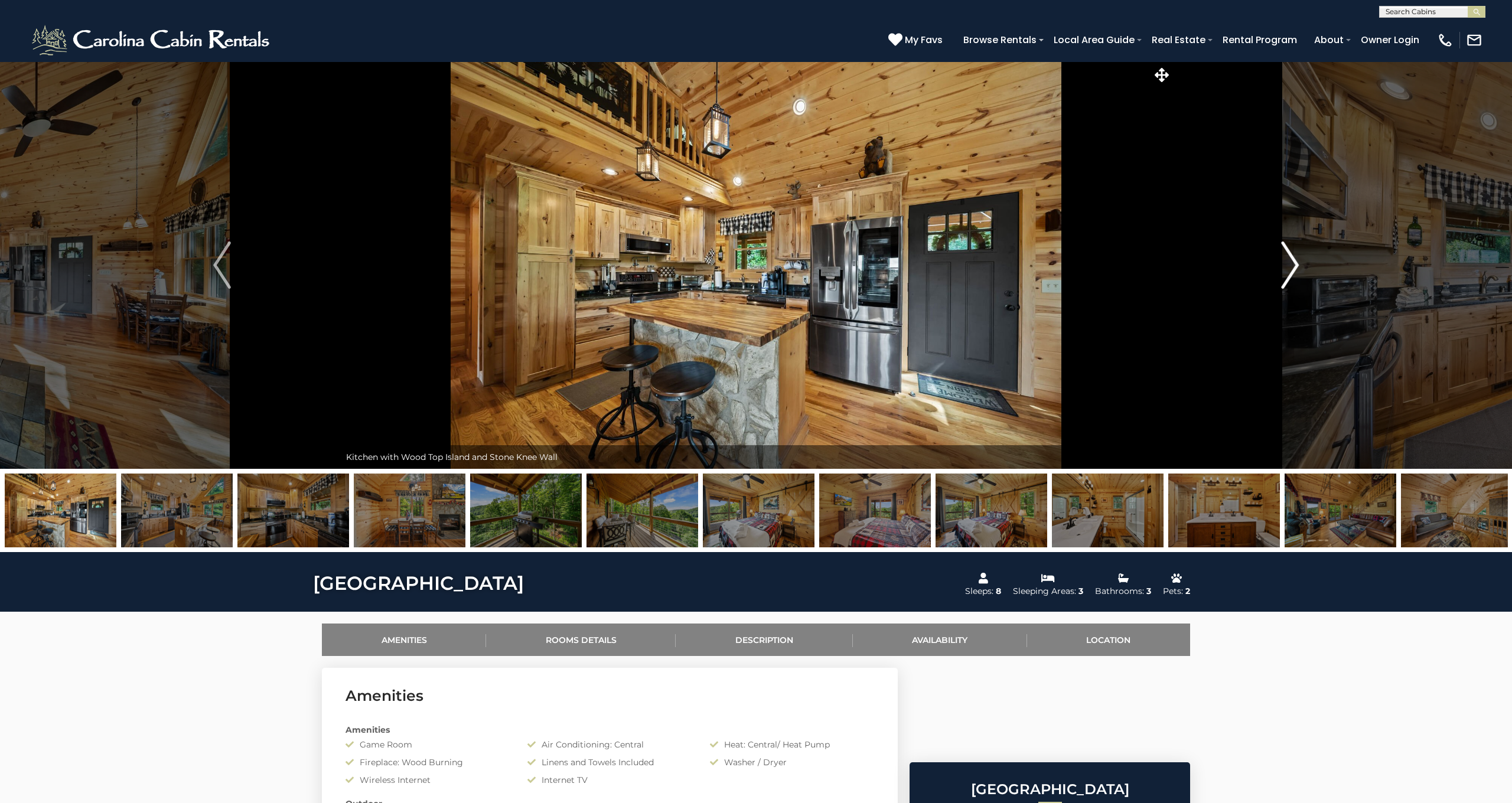
click at [1286, 264] on img "Next" at bounding box center [1290, 265] width 18 height 47
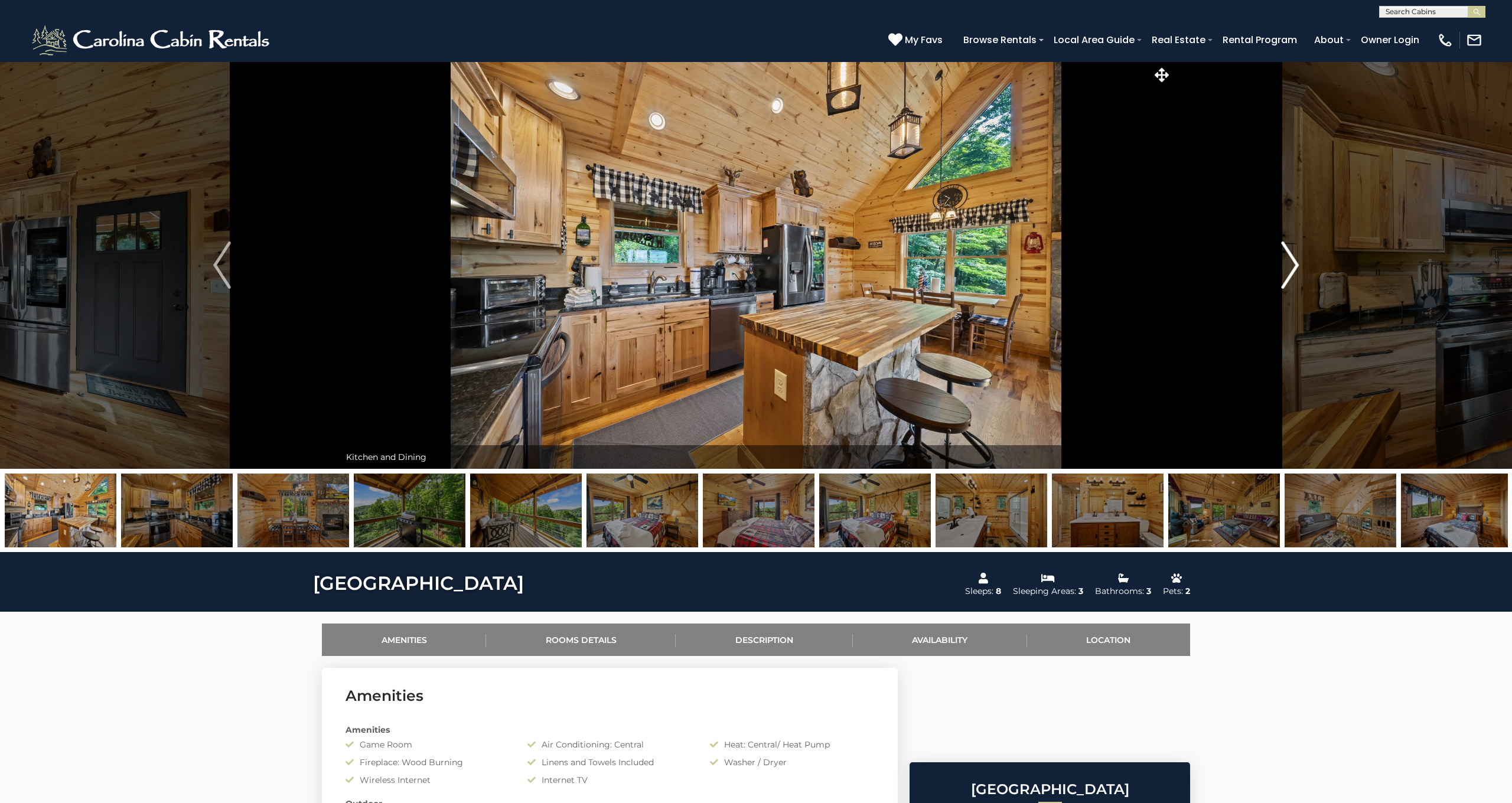
click at [1286, 264] on img "Next" at bounding box center [1290, 265] width 18 height 47
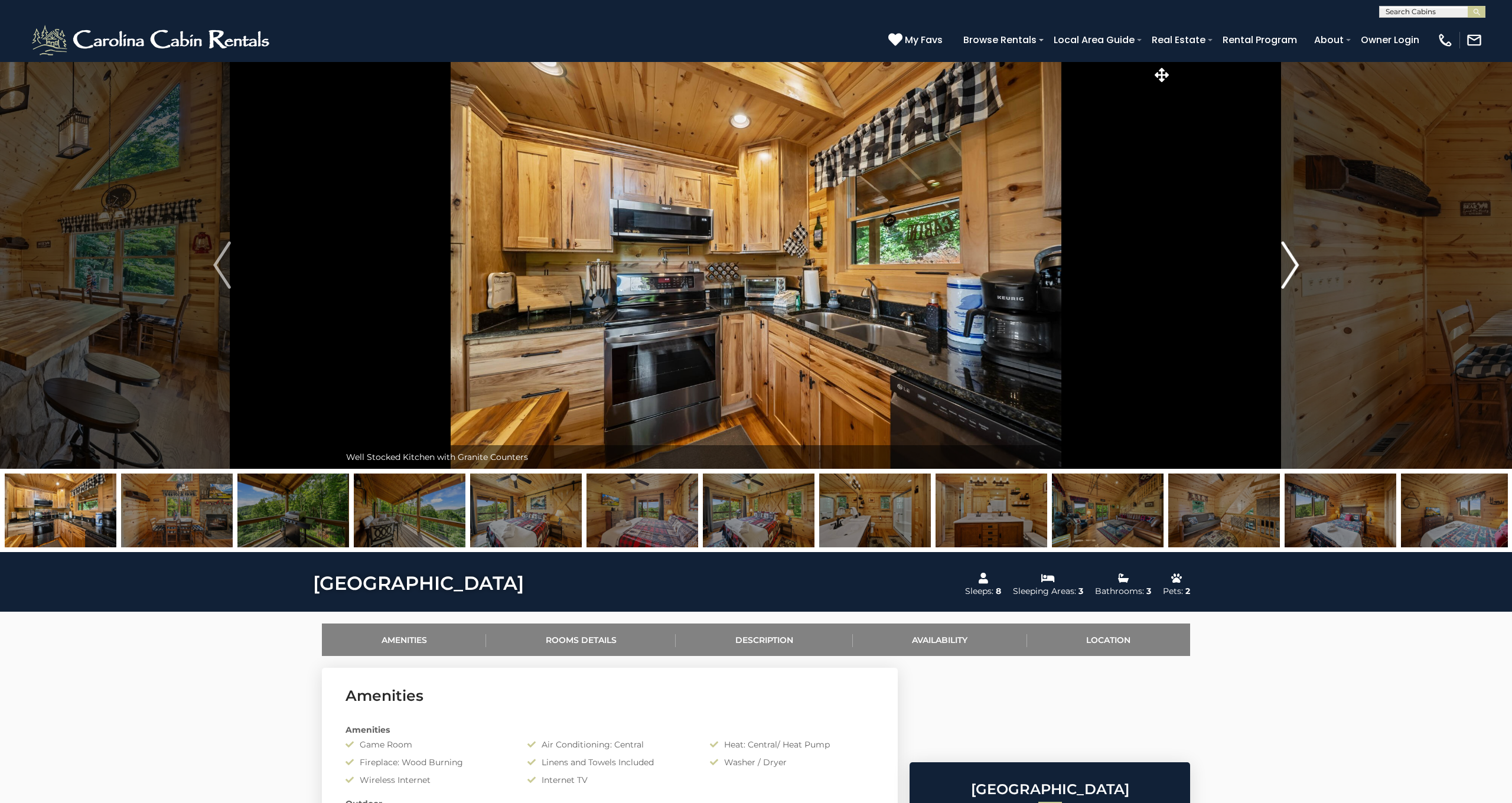
click at [1286, 264] on img "Next" at bounding box center [1290, 265] width 18 height 47
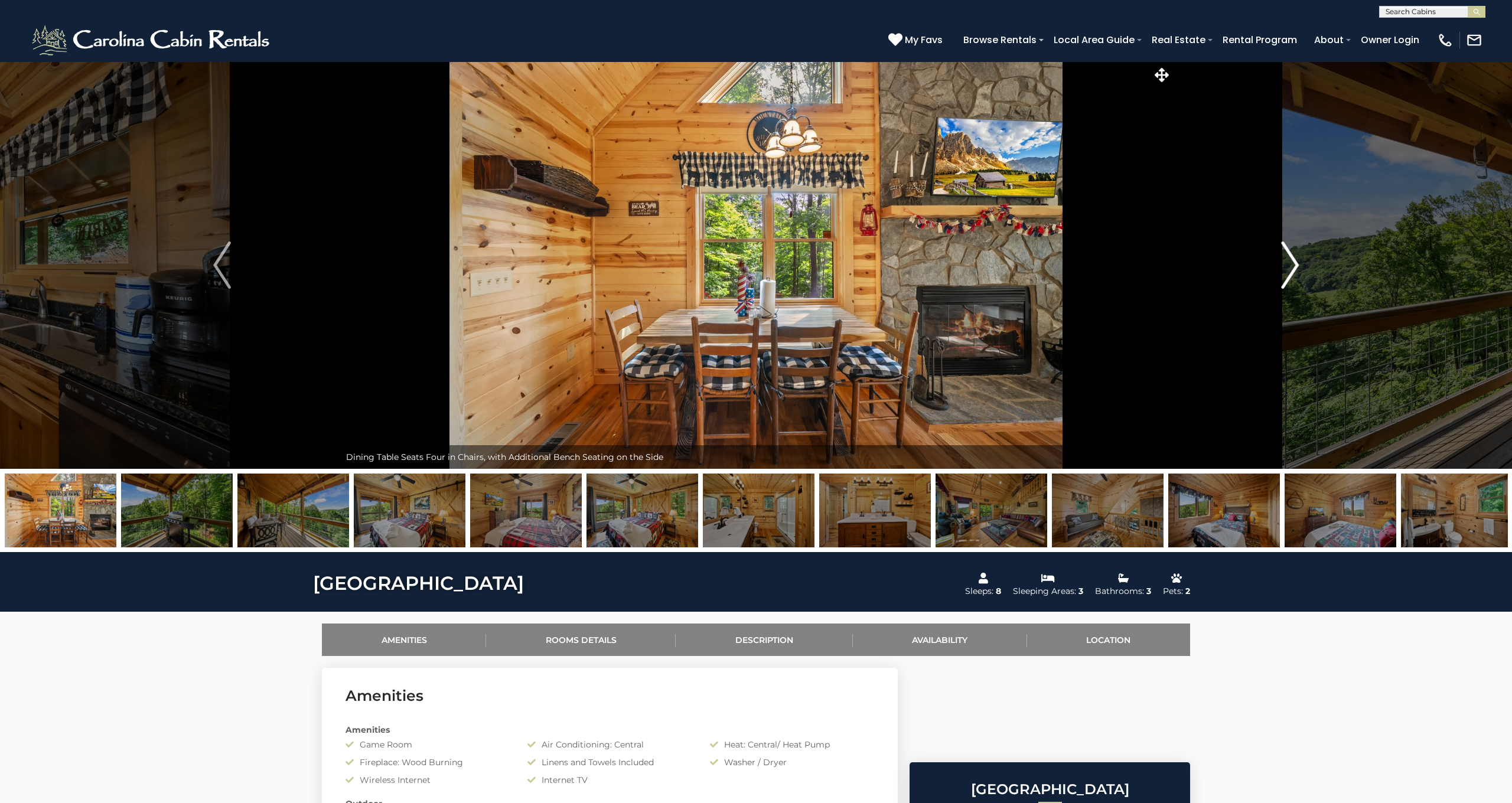
click at [1286, 264] on img "Next" at bounding box center [1290, 265] width 18 height 47
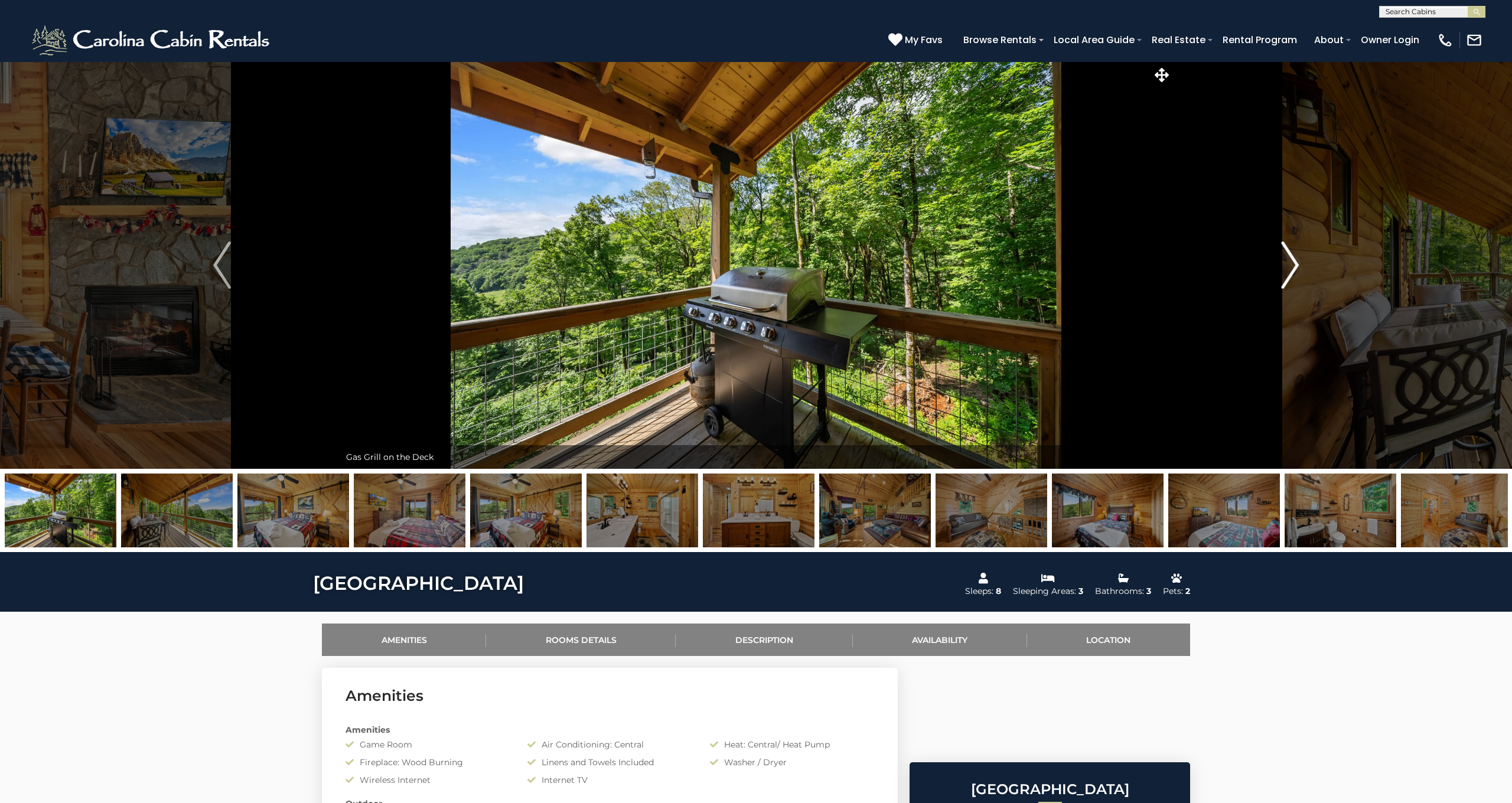
click at [1286, 264] on img "Next" at bounding box center [1290, 265] width 18 height 47
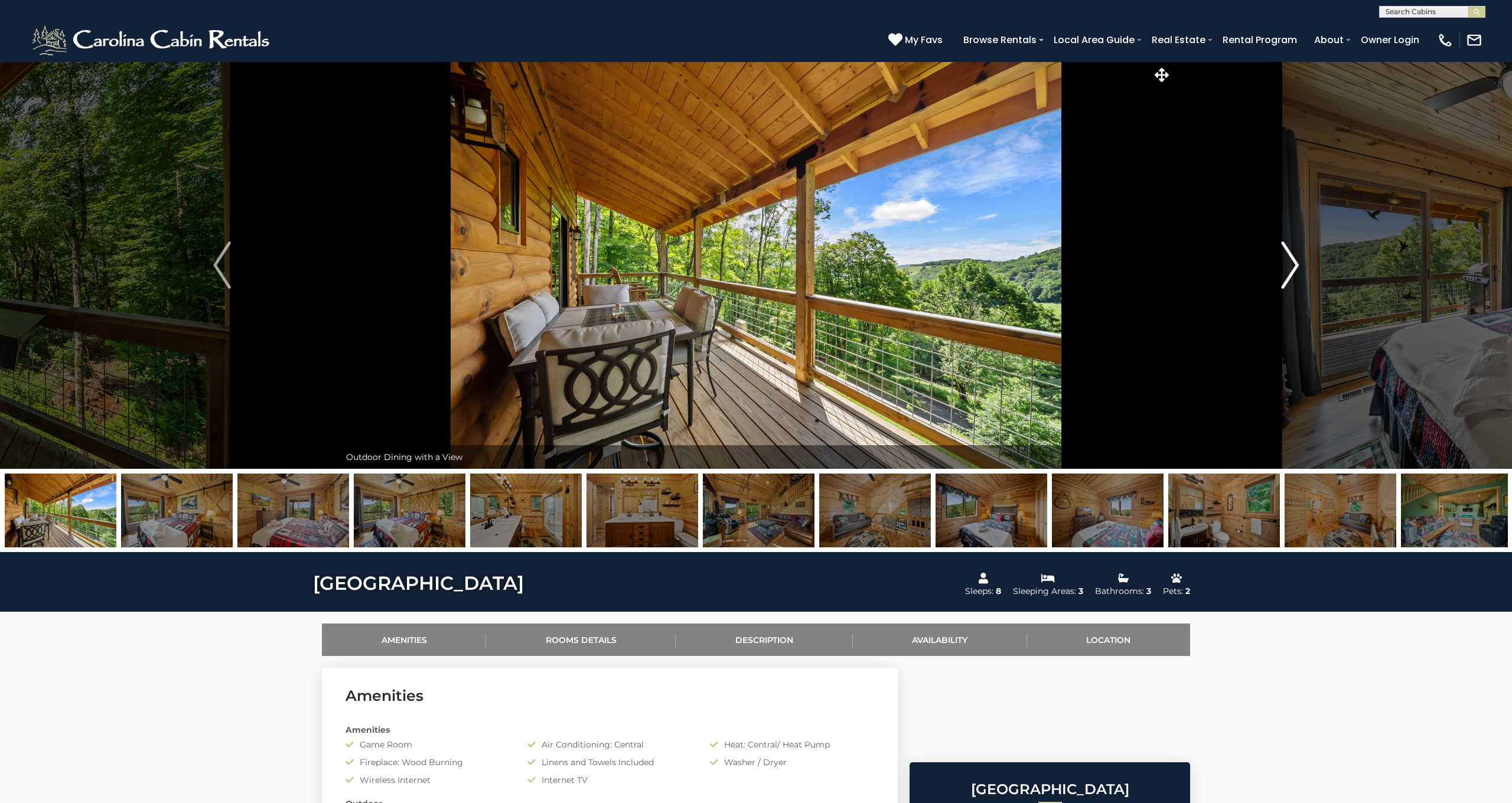
click at [1286, 264] on img "Next" at bounding box center [1290, 265] width 18 height 47
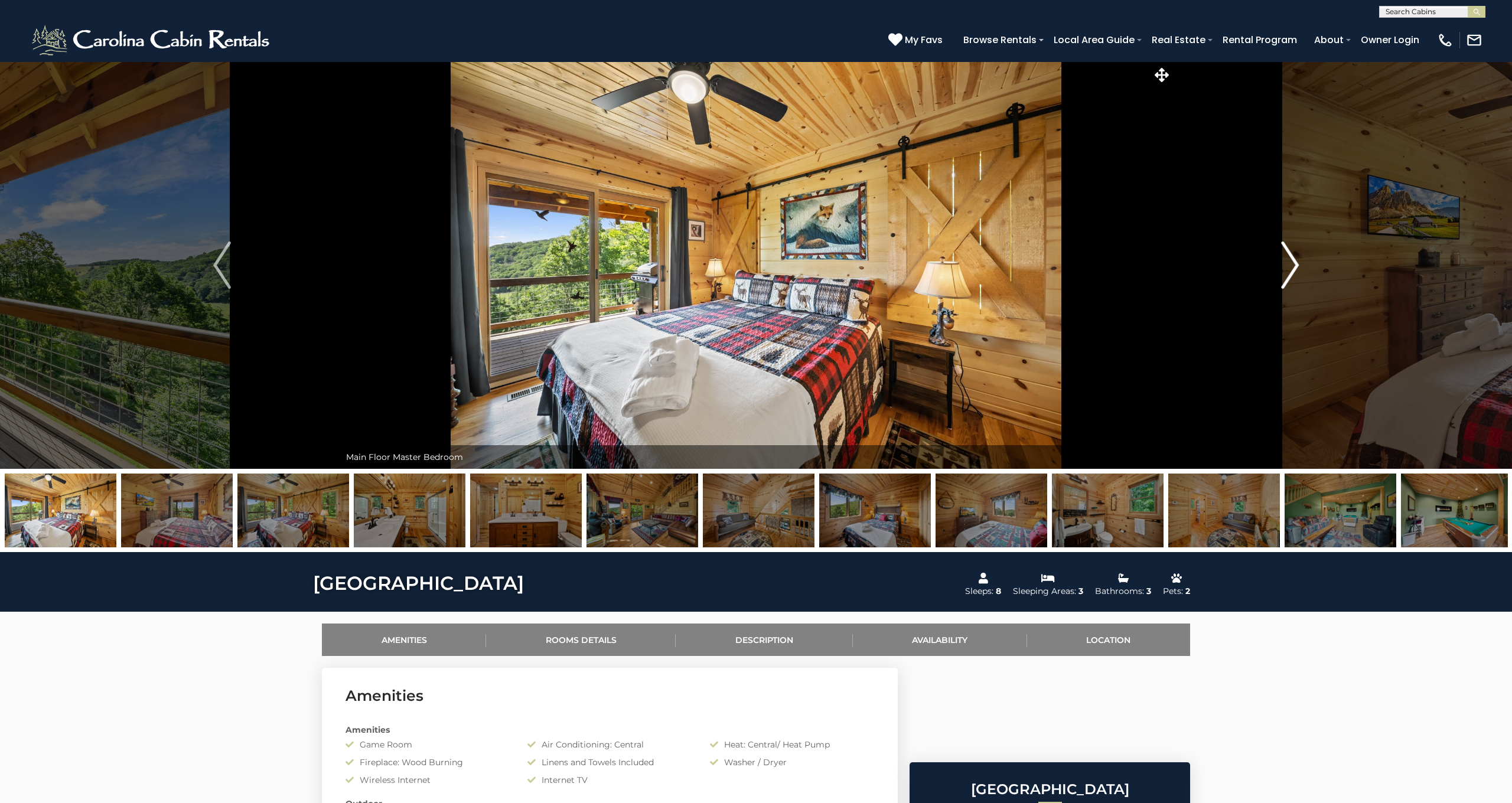
click at [1286, 264] on img "Next" at bounding box center [1290, 265] width 18 height 47
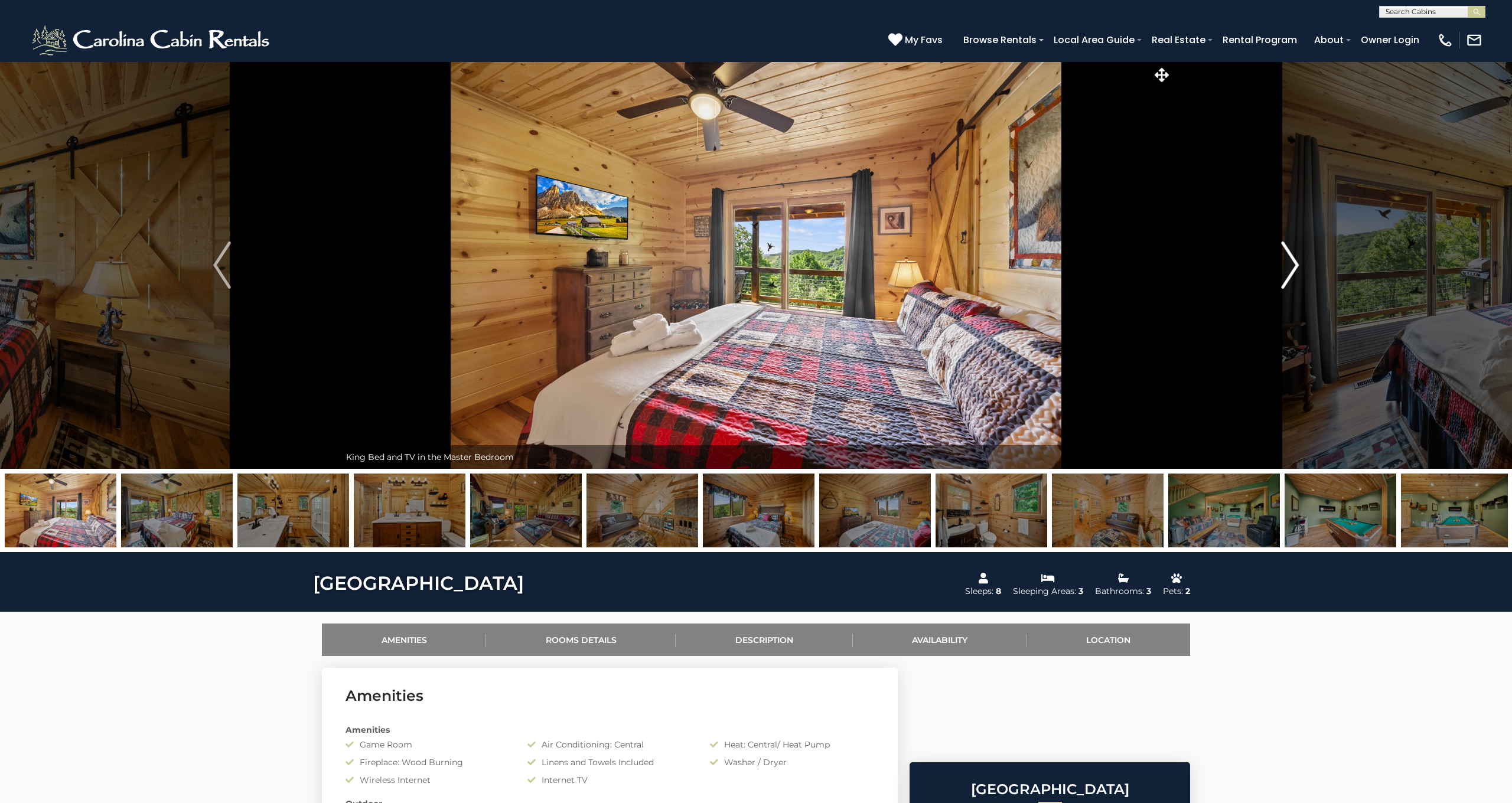
click at [1286, 264] on img "Next" at bounding box center [1290, 265] width 18 height 47
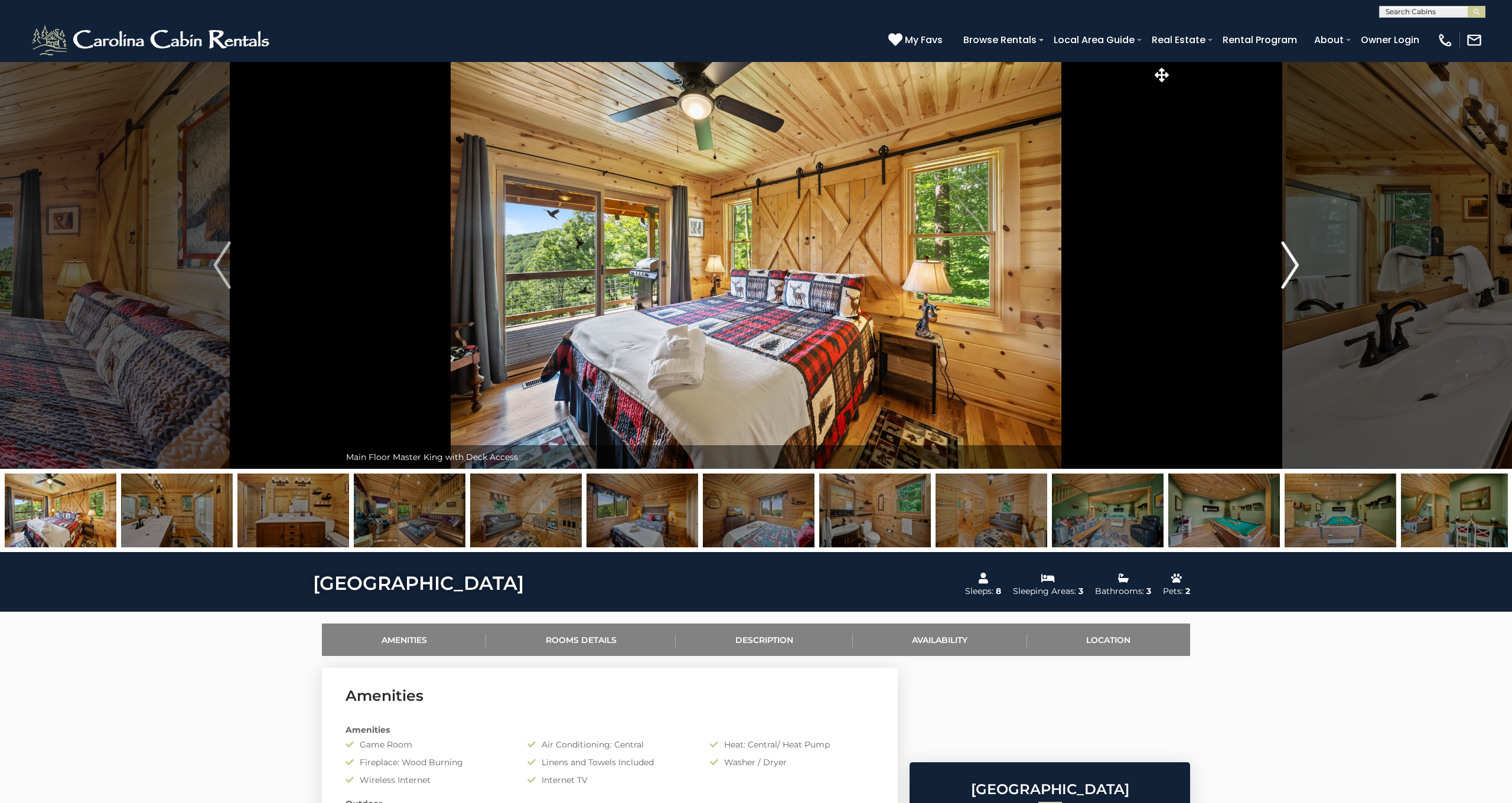
click at [1286, 264] on img "Next" at bounding box center [1290, 265] width 18 height 47
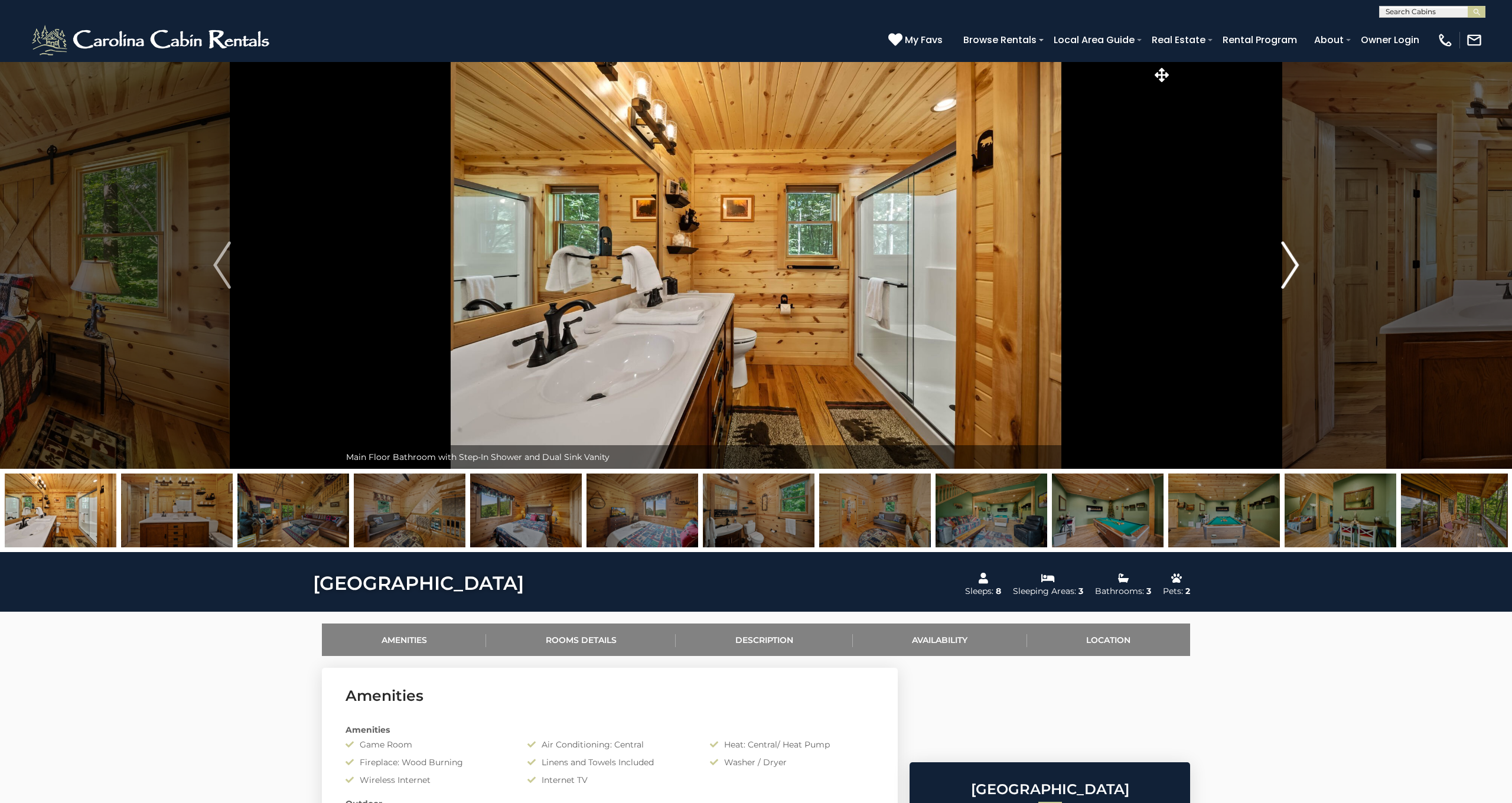
click at [1286, 264] on img "Next" at bounding box center [1290, 265] width 18 height 47
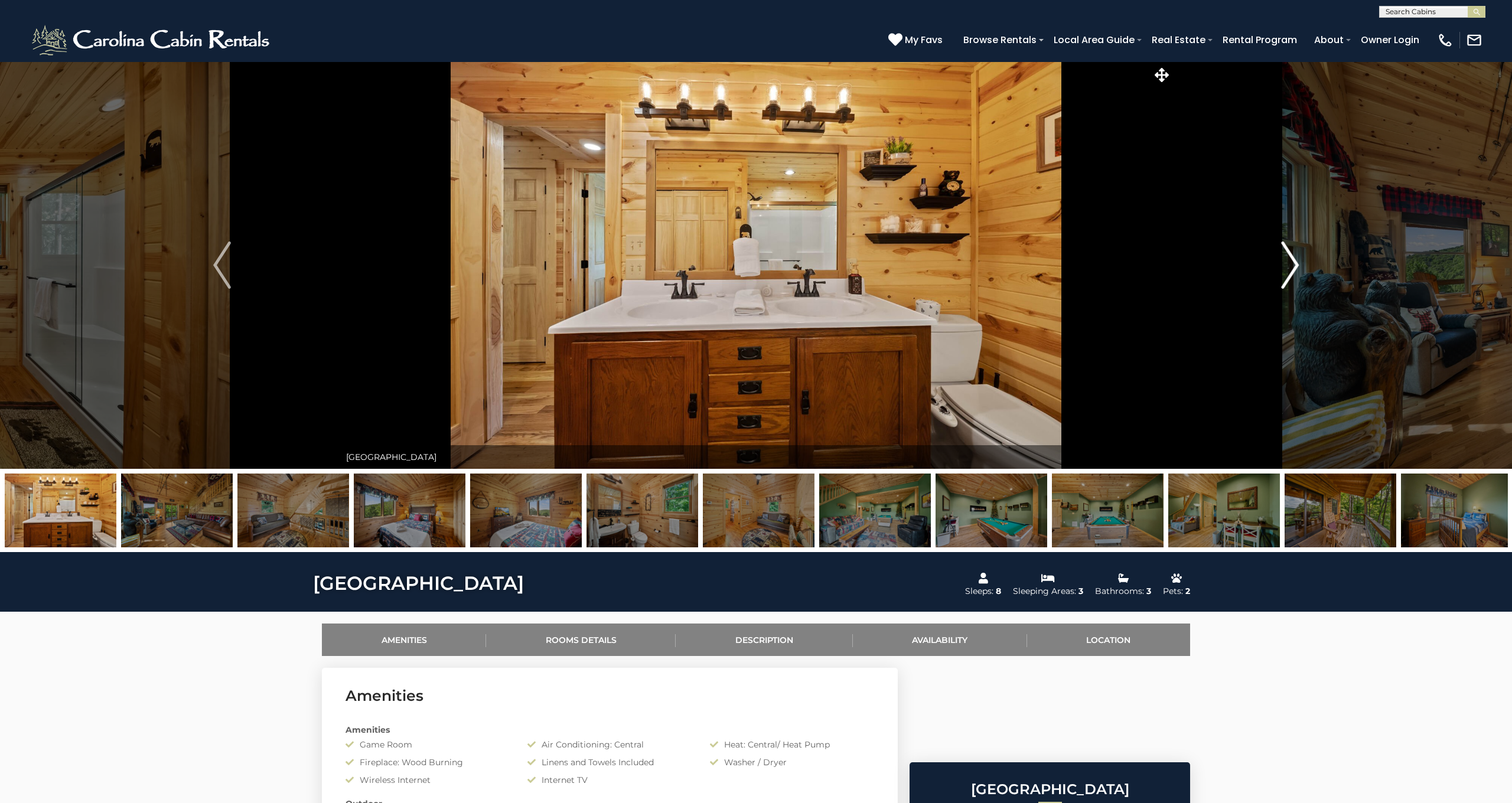
click at [1286, 265] on img "Next" at bounding box center [1290, 265] width 18 height 47
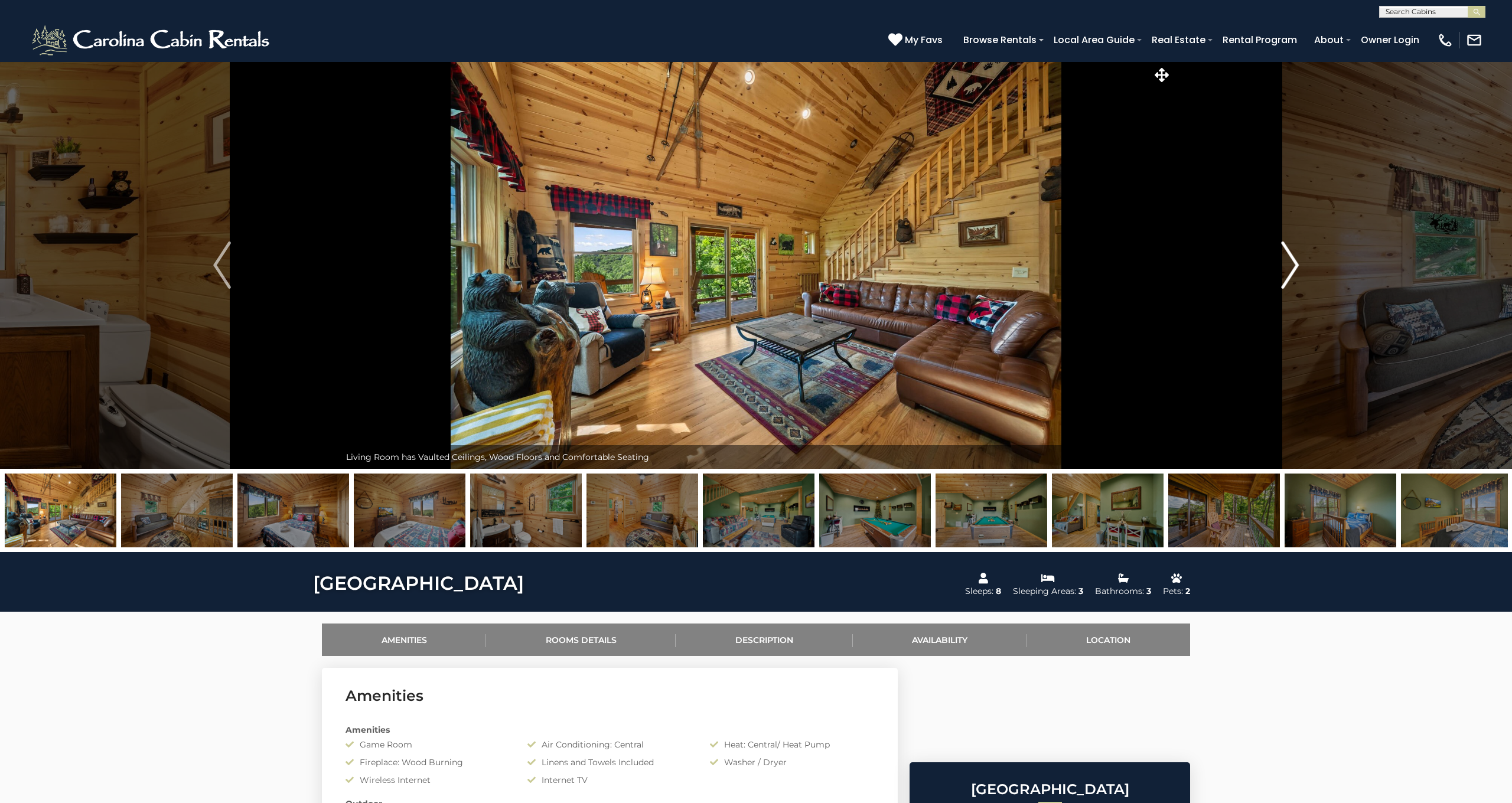
click at [1286, 265] on img "Next" at bounding box center [1290, 265] width 18 height 47
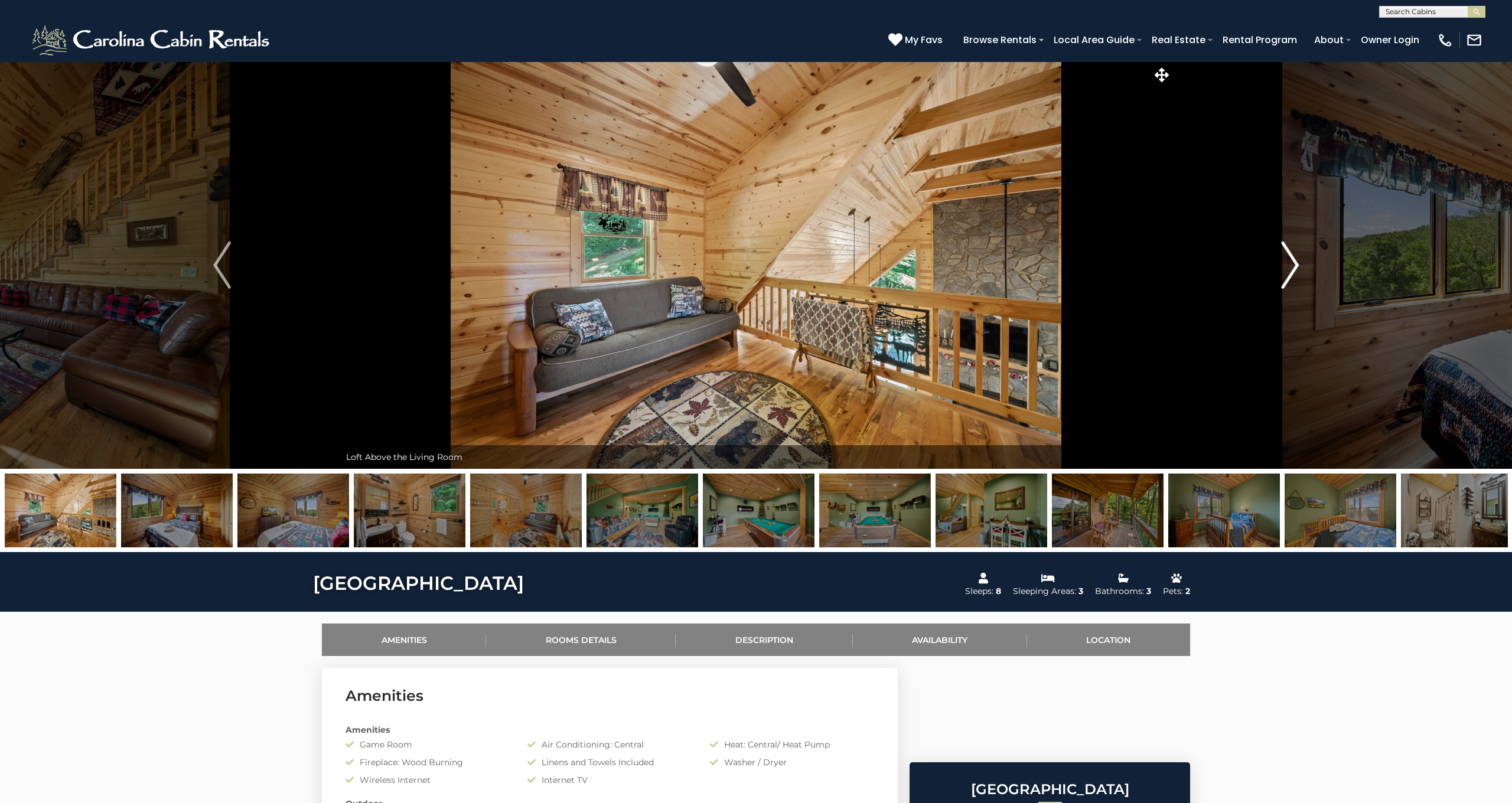
click at [1286, 265] on img "Next" at bounding box center [1290, 265] width 18 height 47
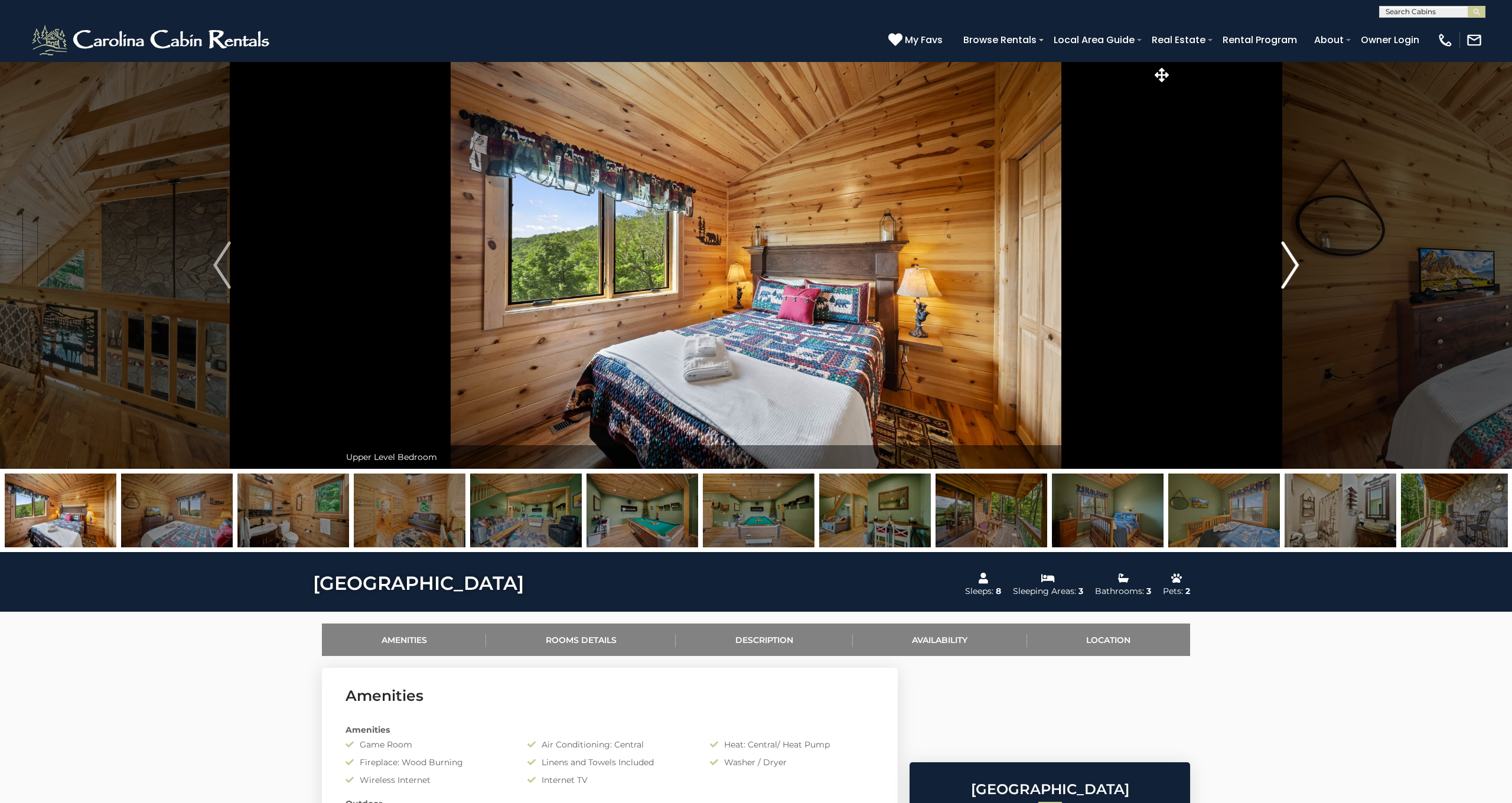
click at [1286, 265] on img "Next" at bounding box center [1290, 265] width 18 height 47
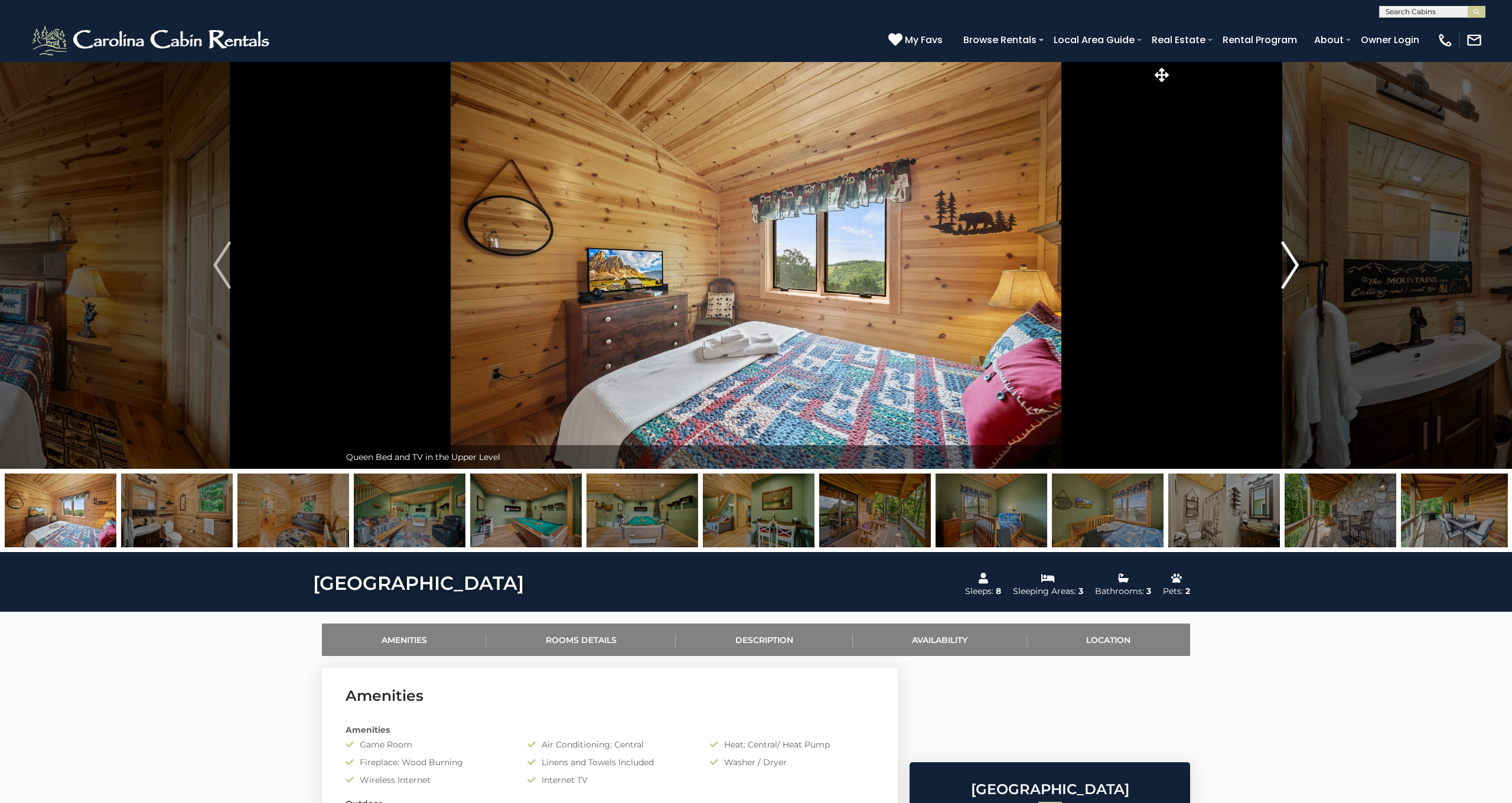
click at [1286, 265] on img "Next" at bounding box center [1290, 265] width 18 height 47
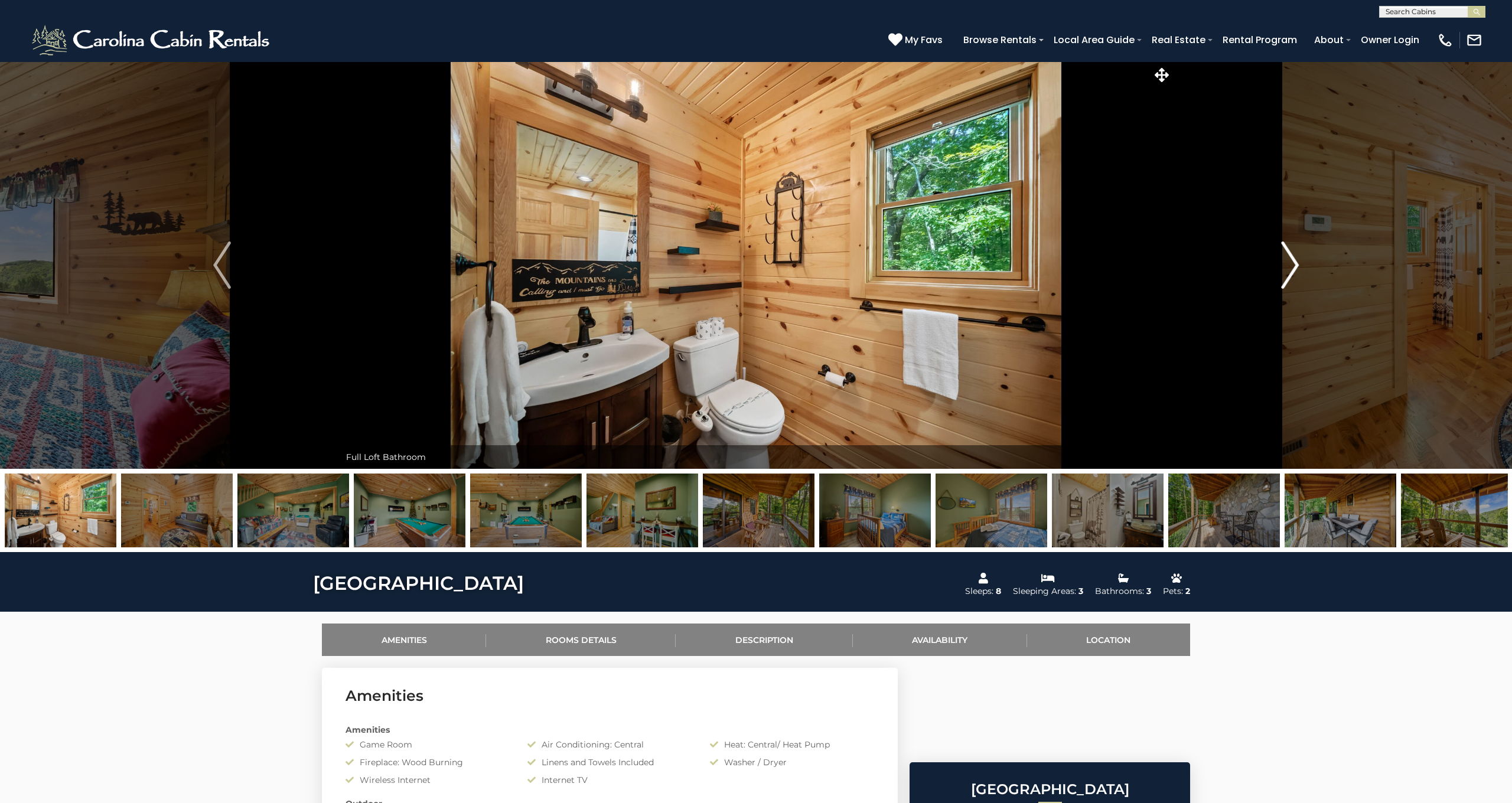
click at [1286, 265] on img "Next" at bounding box center [1290, 265] width 18 height 47
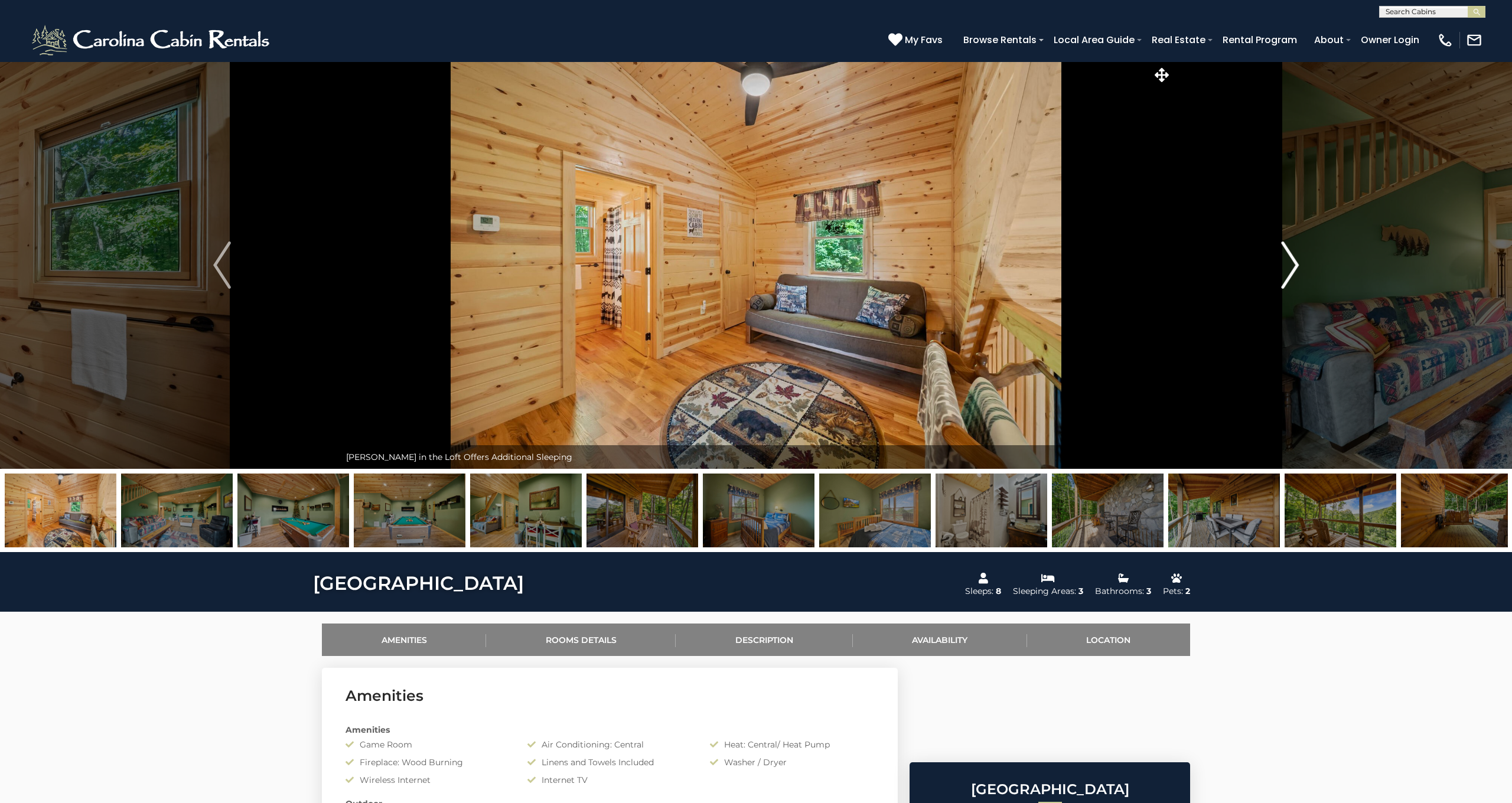
click at [1286, 265] on img "Next" at bounding box center [1290, 265] width 18 height 47
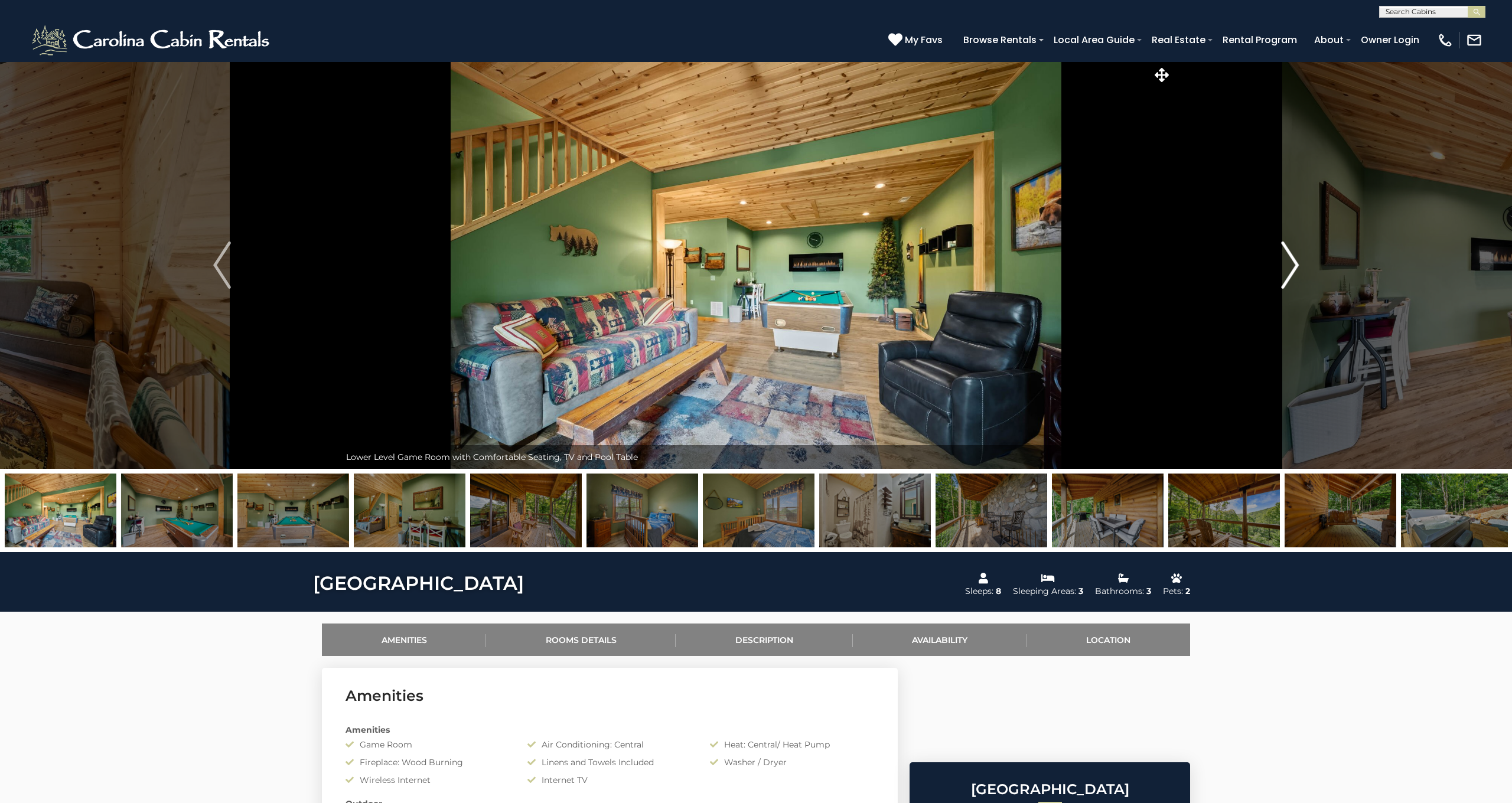
click at [1286, 265] on img "Next" at bounding box center [1290, 265] width 18 height 47
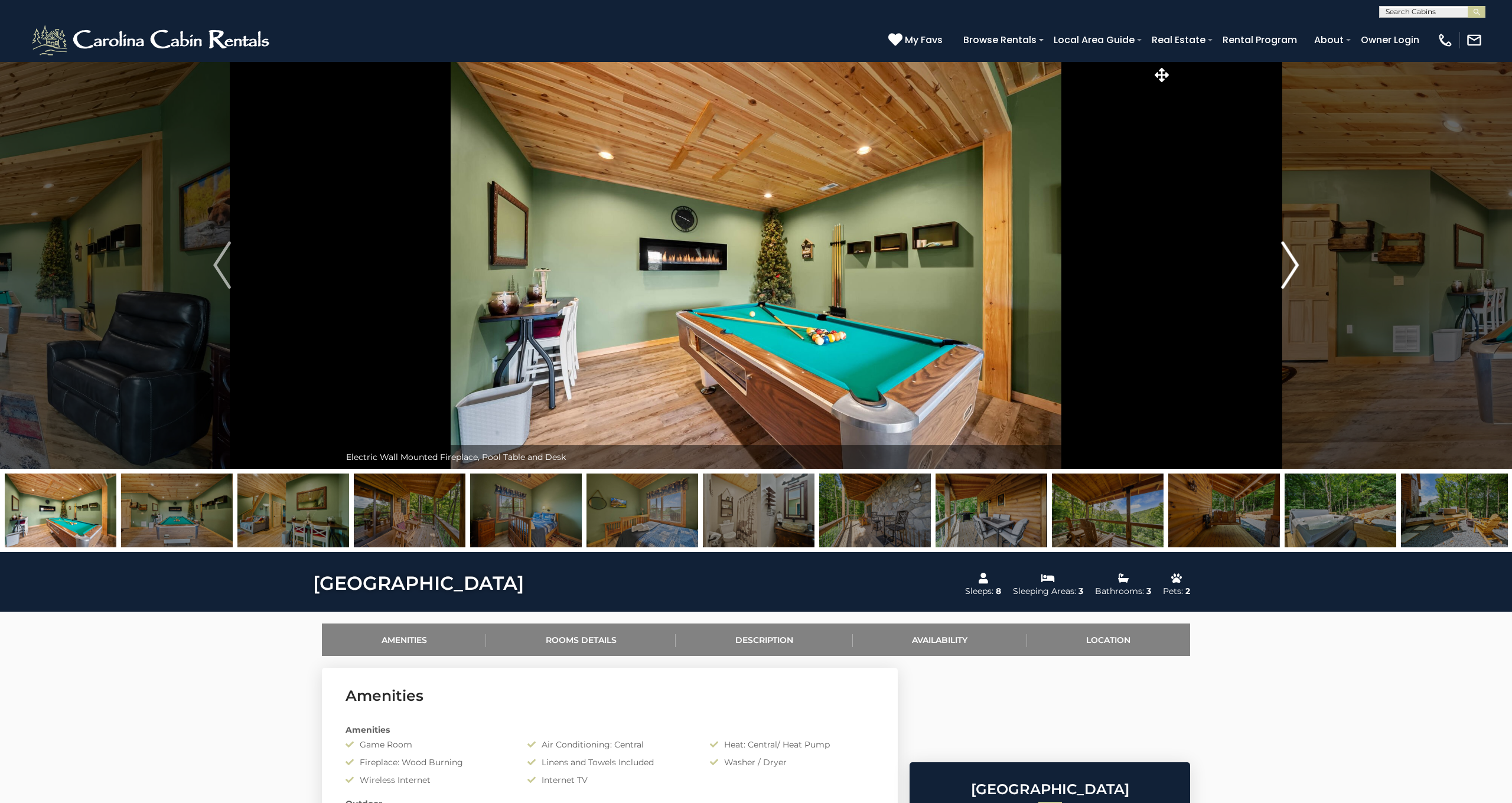
click at [1286, 265] on img "Next" at bounding box center [1290, 265] width 18 height 47
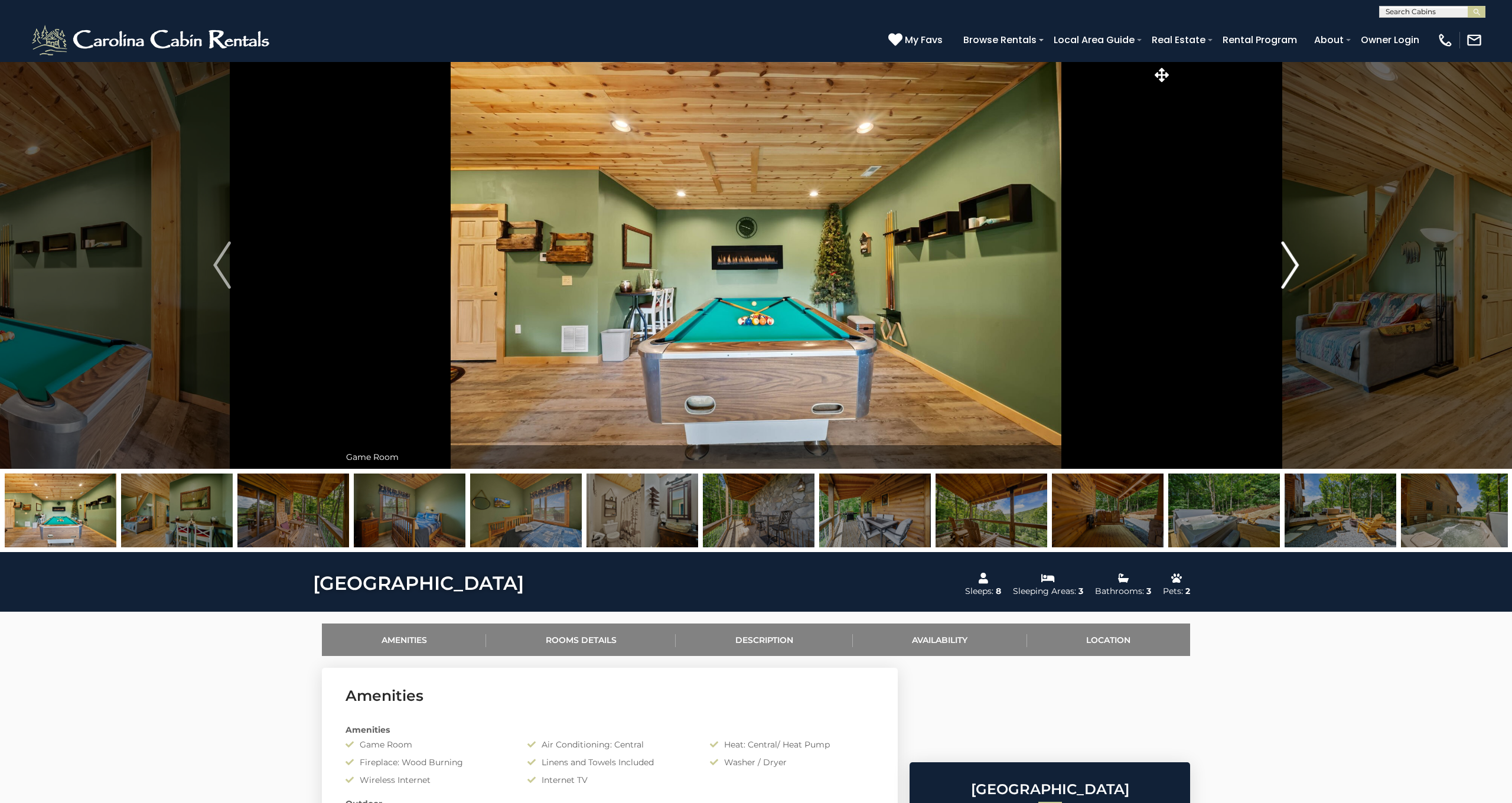
click at [1286, 265] on img "Next" at bounding box center [1290, 265] width 18 height 47
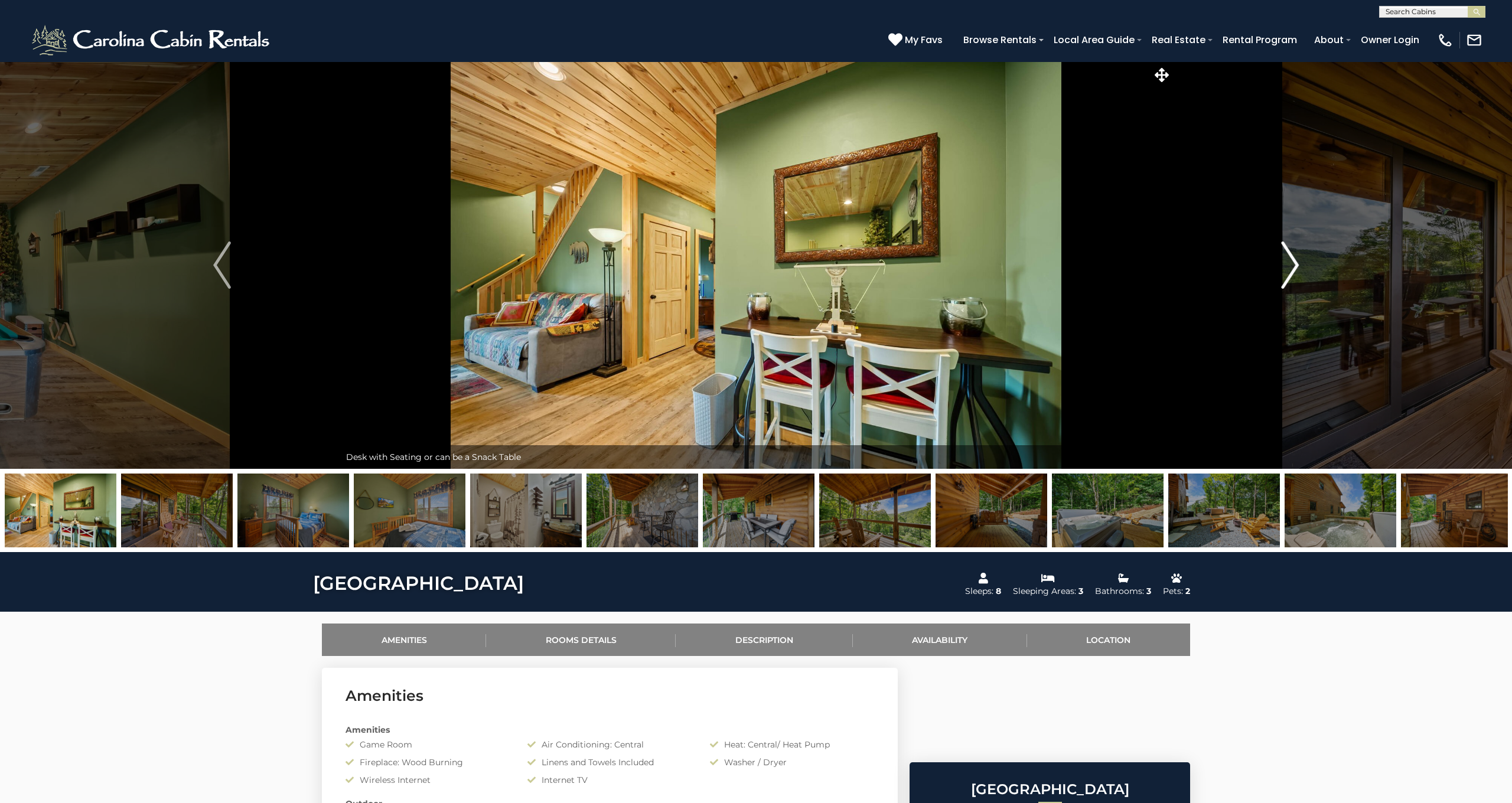
click at [1286, 265] on img "Next" at bounding box center [1290, 265] width 18 height 47
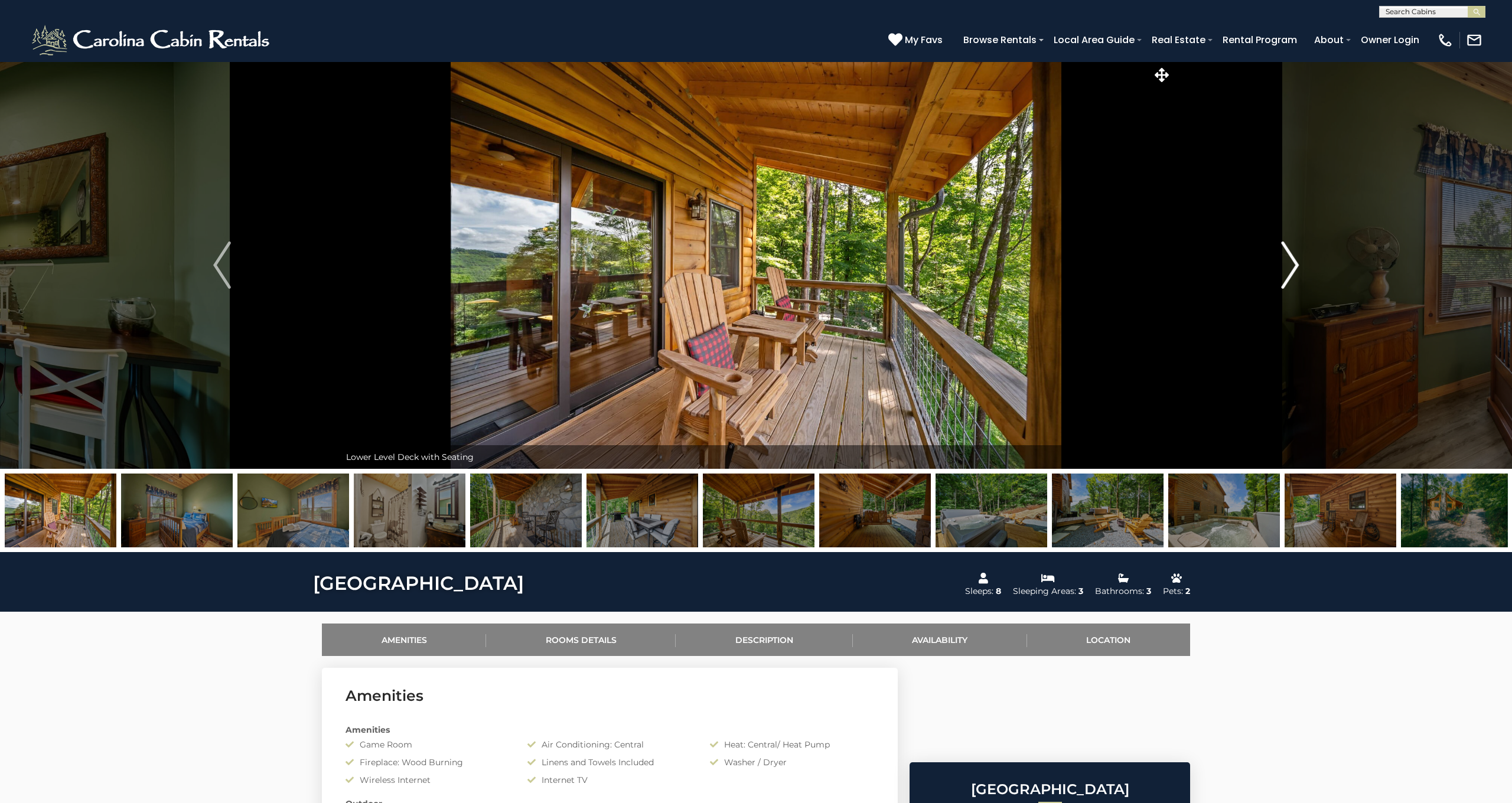
click at [1286, 265] on img "Next" at bounding box center [1290, 265] width 18 height 47
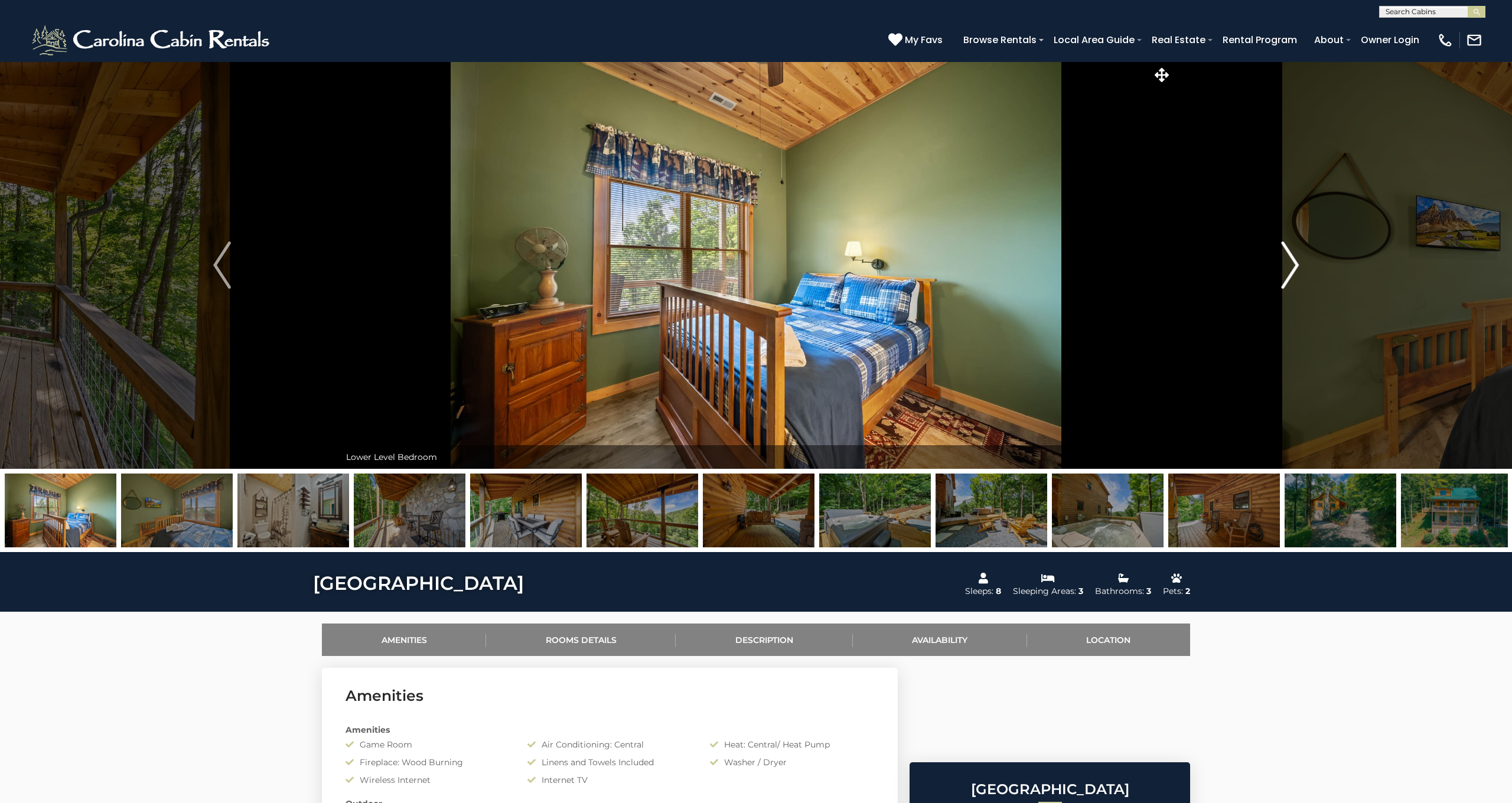
click at [1286, 265] on img "Next" at bounding box center [1290, 265] width 18 height 47
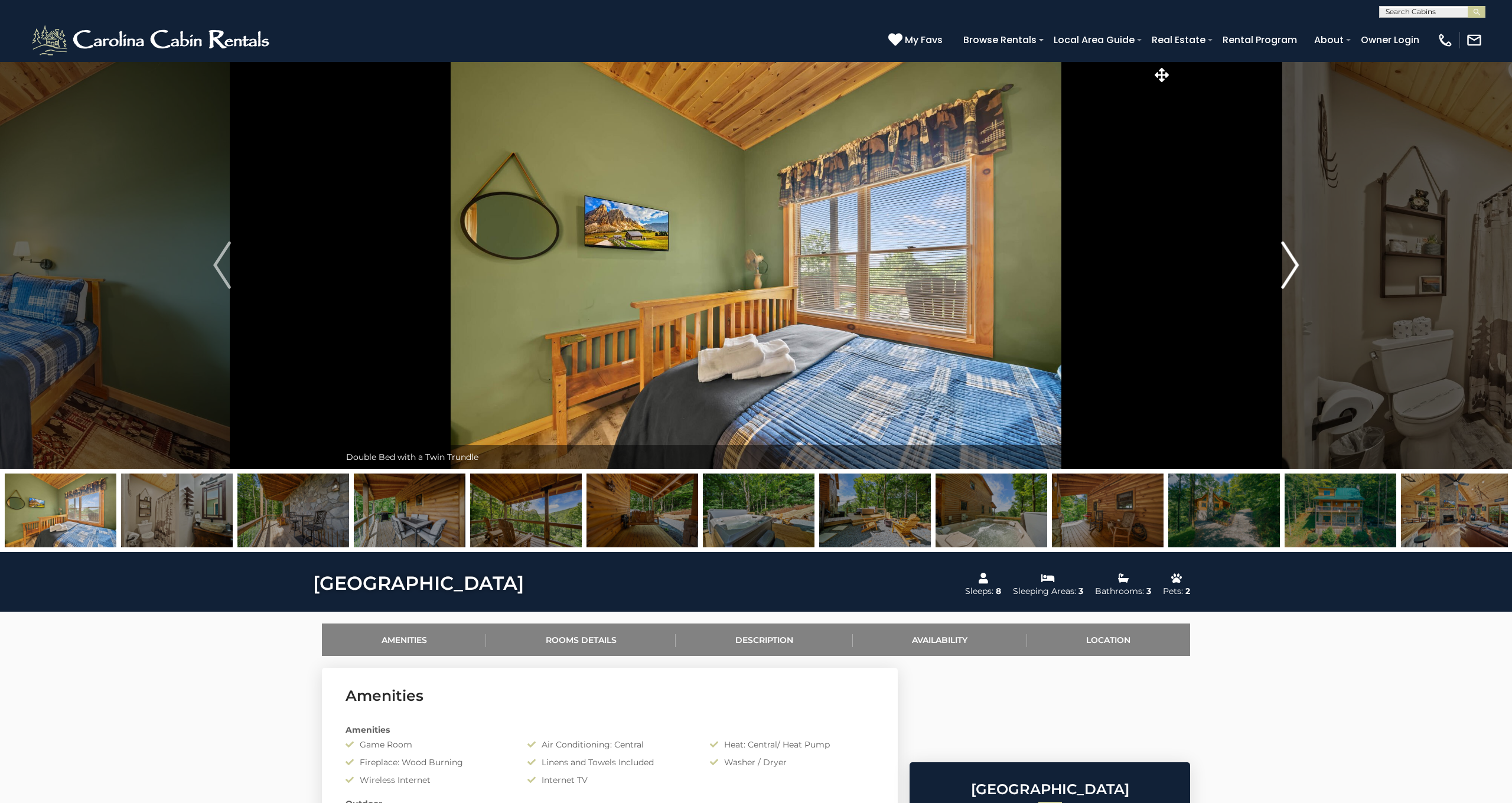
click at [1286, 265] on img "Next" at bounding box center [1290, 265] width 18 height 47
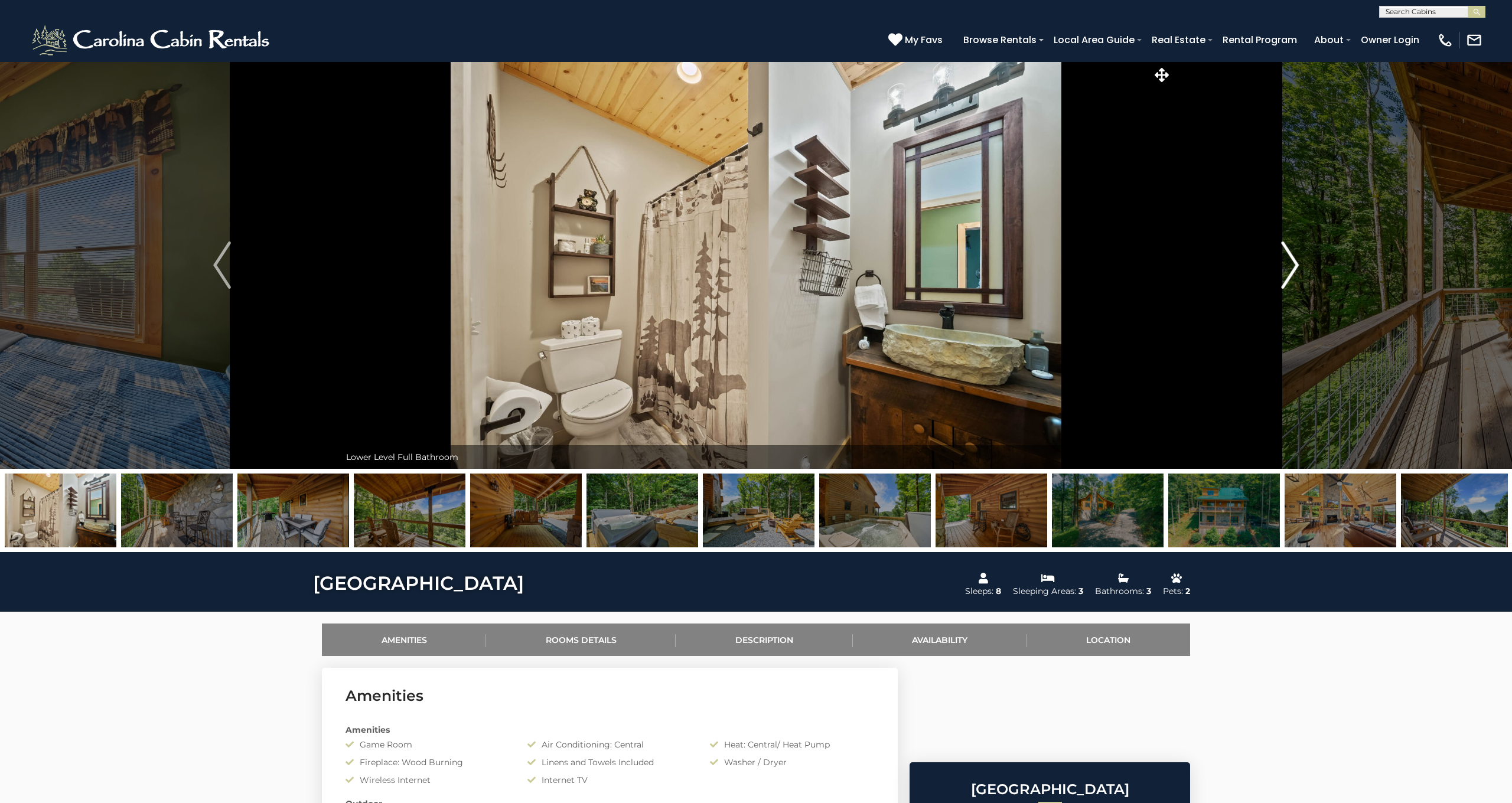
click at [1286, 265] on img "Next" at bounding box center [1290, 265] width 18 height 47
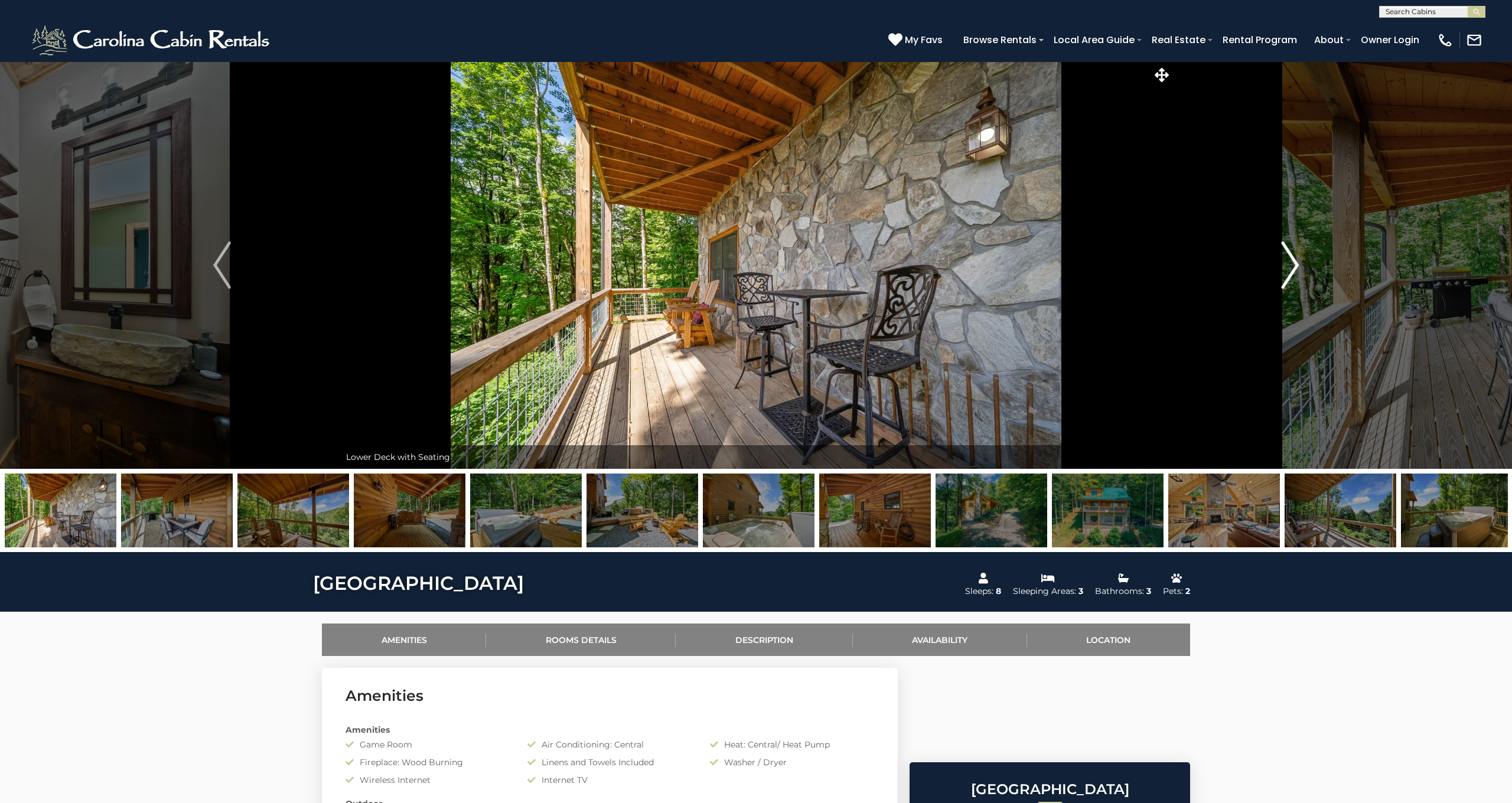
click at [1286, 265] on img "Next" at bounding box center [1290, 265] width 18 height 47
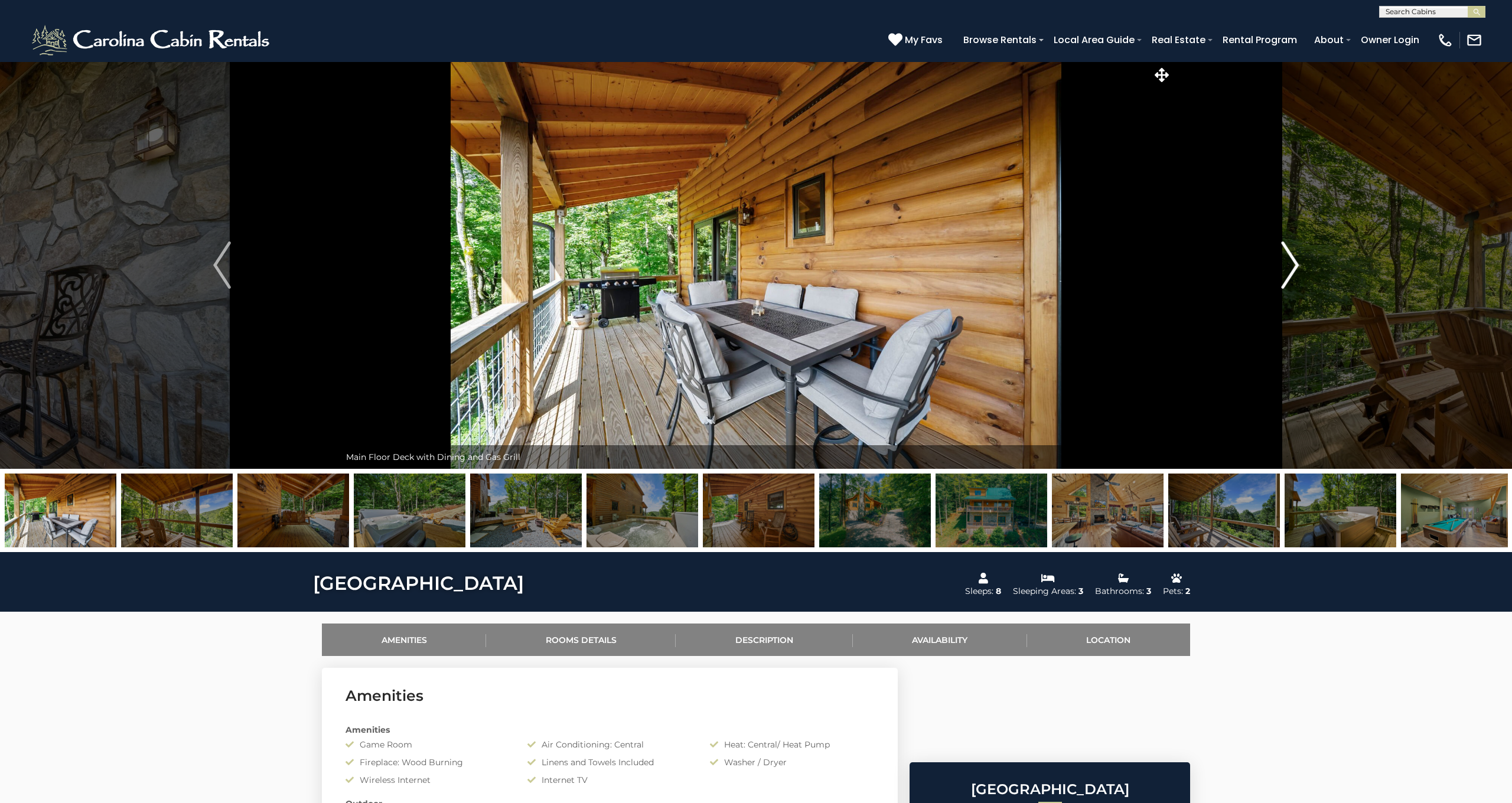
click at [1286, 265] on img "Next" at bounding box center [1290, 265] width 18 height 47
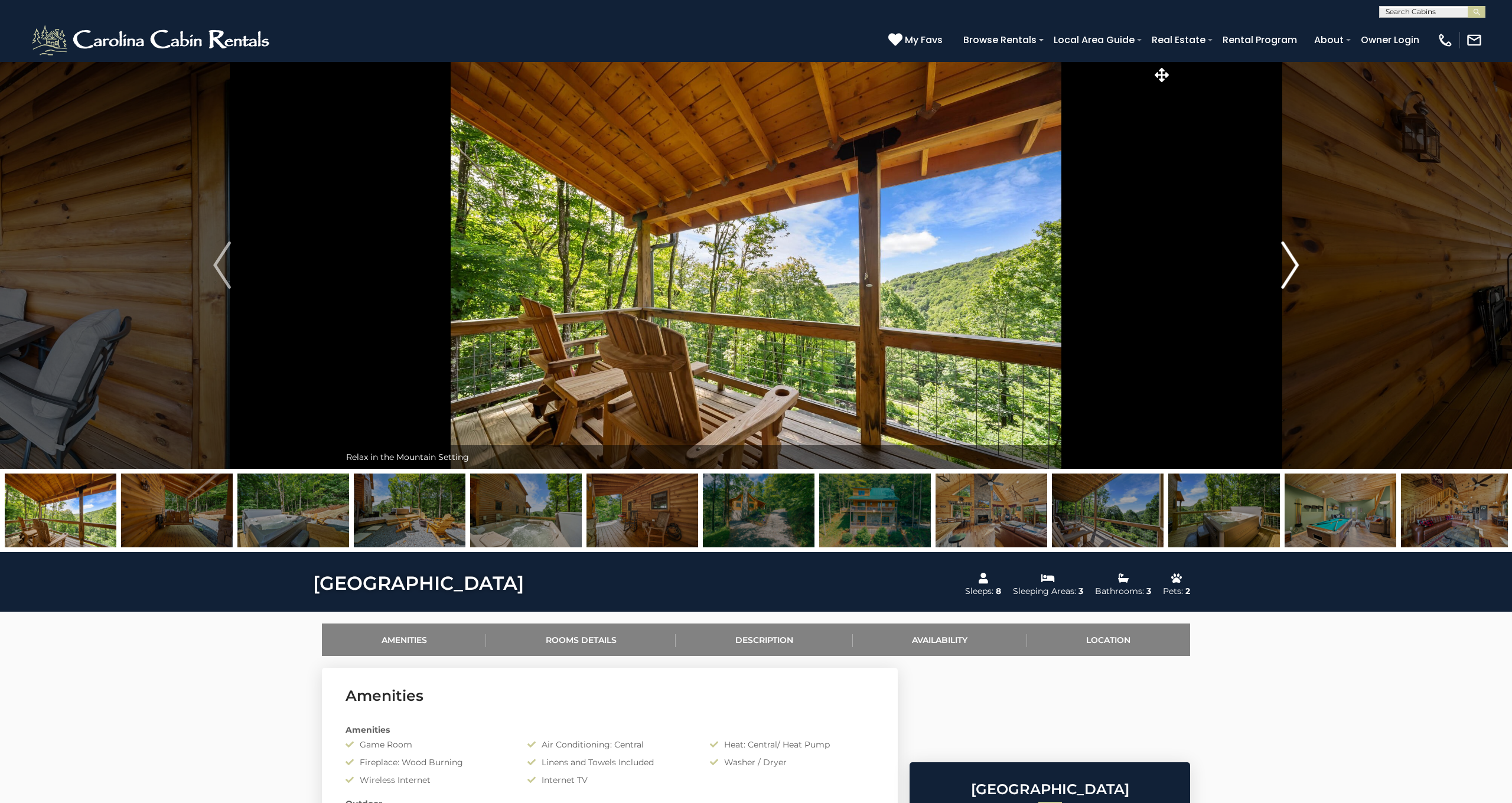
click at [1286, 265] on img "Next" at bounding box center [1290, 265] width 18 height 47
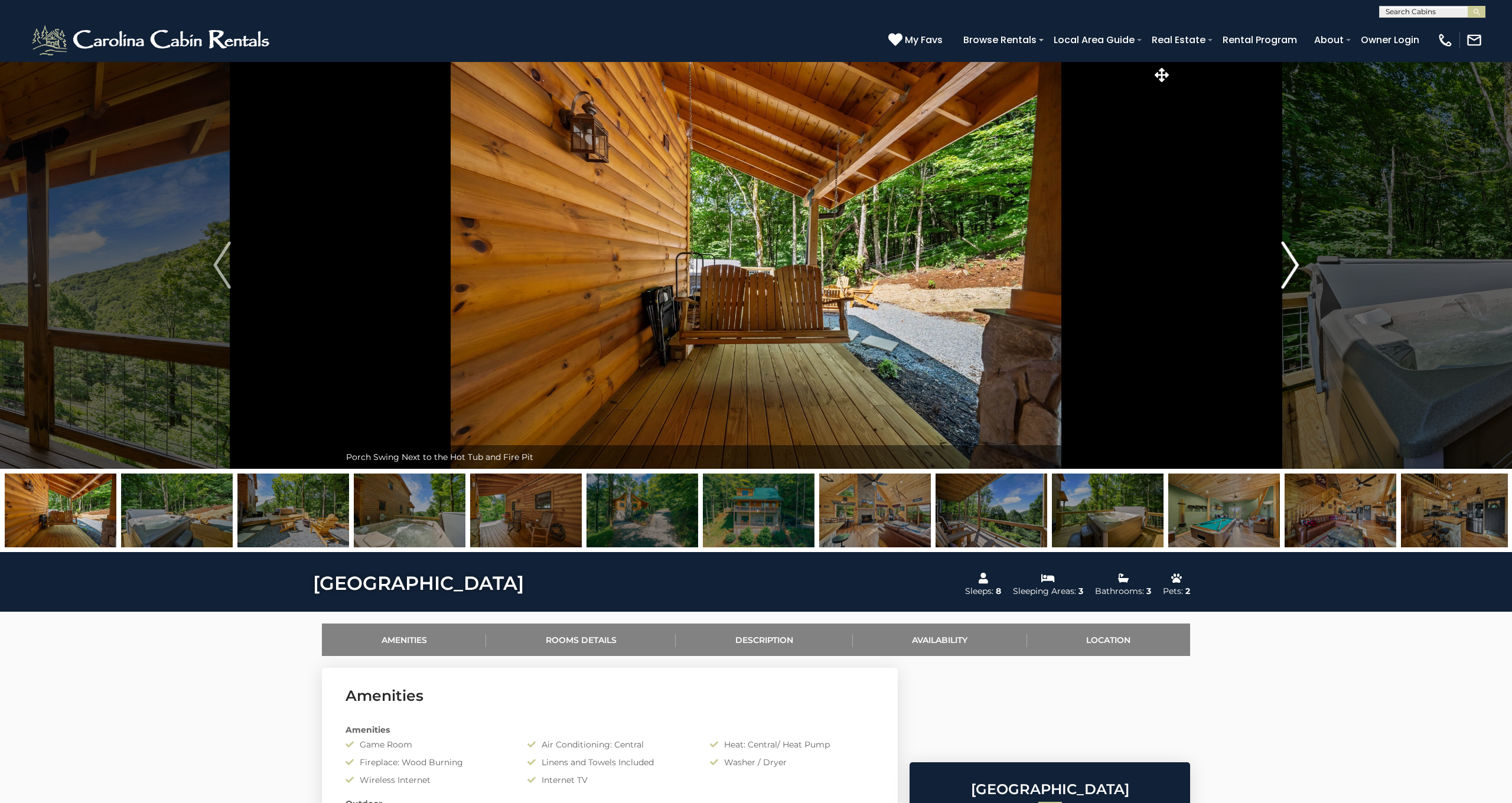
click at [1286, 265] on img "Next" at bounding box center [1290, 265] width 18 height 47
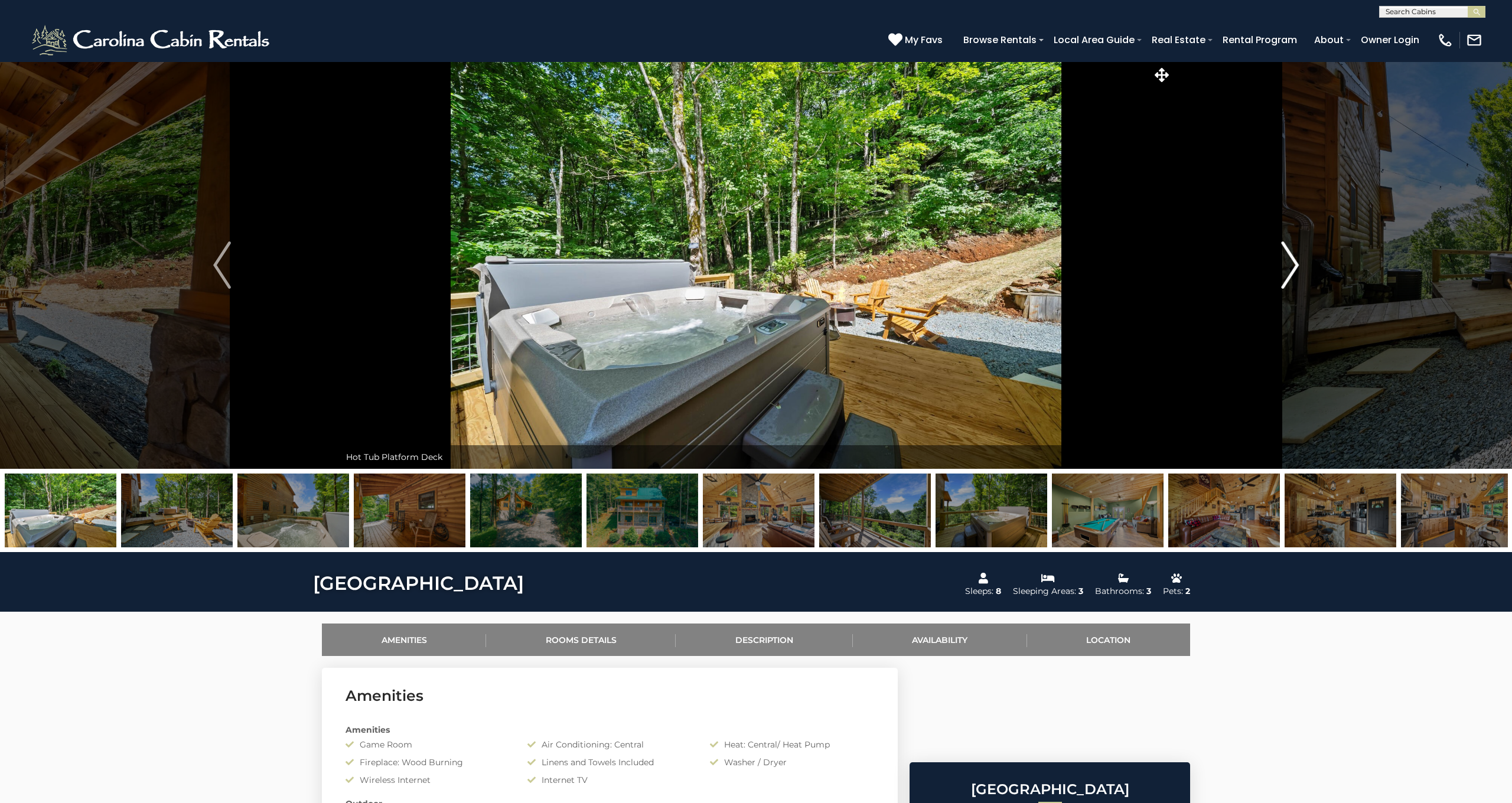
click at [1286, 265] on img "Next" at bounding box center [1290, 265] width 18 height 47
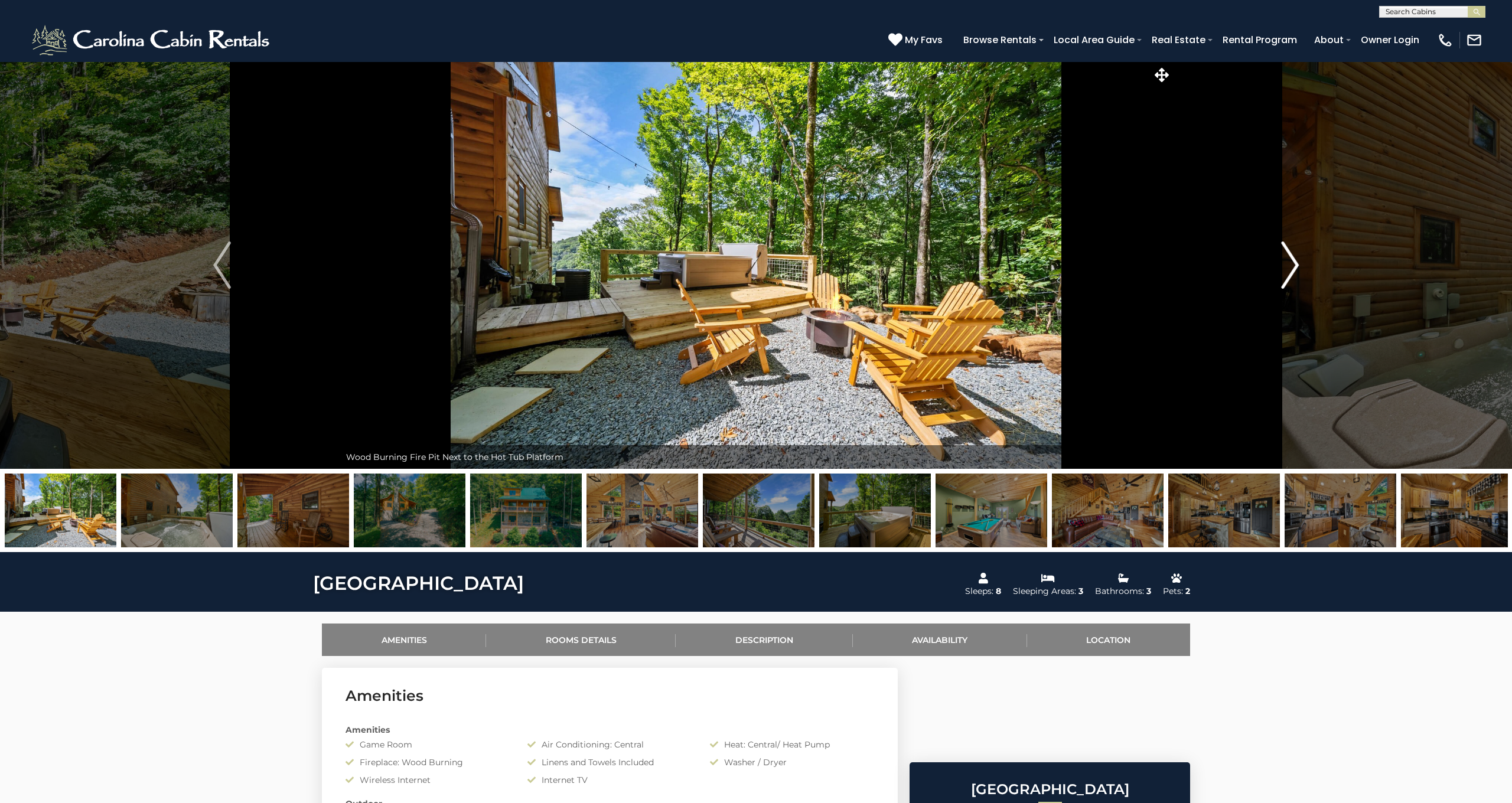
click at [1286, 265] on img "Next" at bounding box center [1290, 265] width 18 height 47
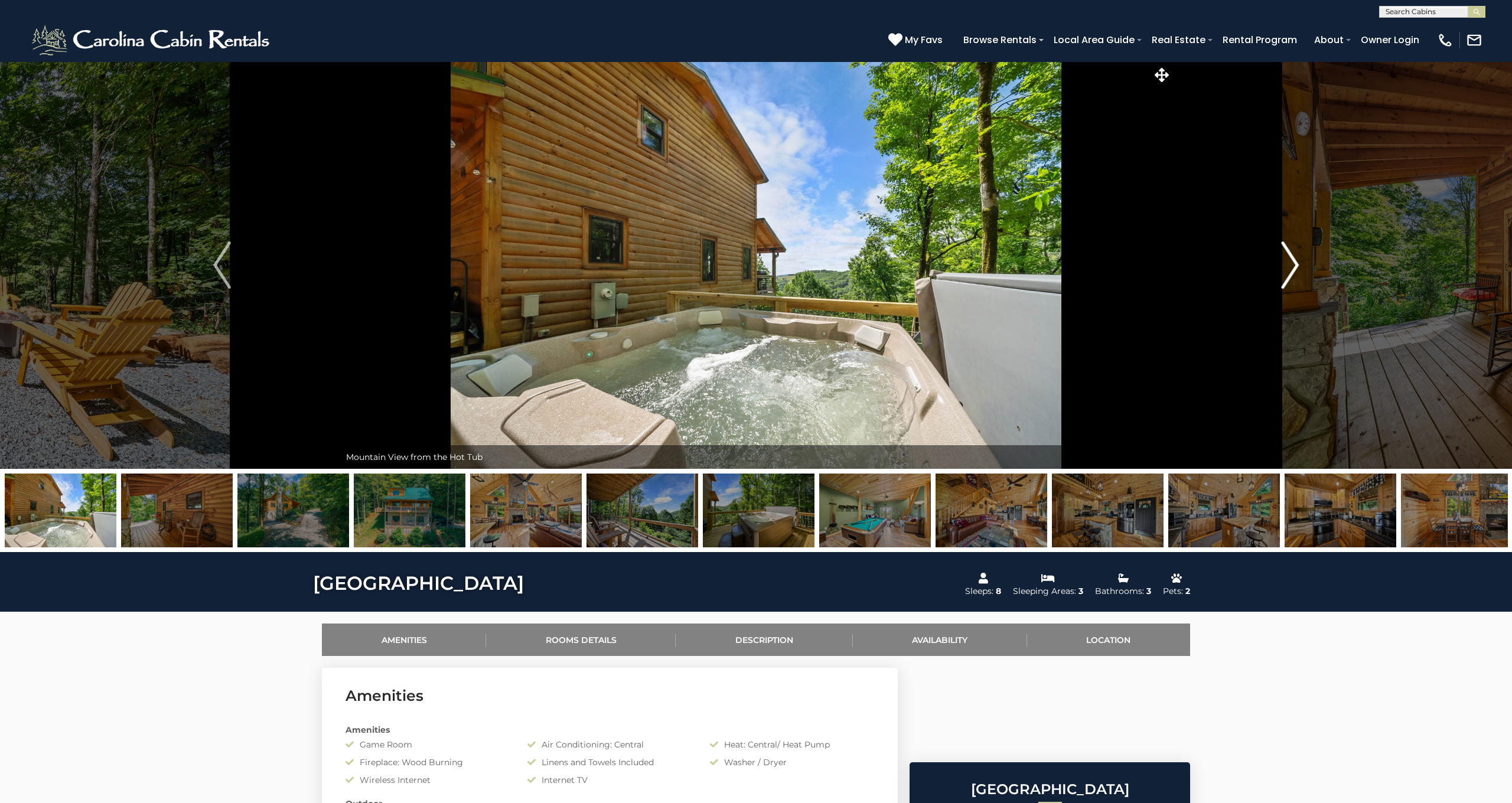
click at [1286, 265] on img "Next" at bounding box center [1290, 265] width 18 height 47
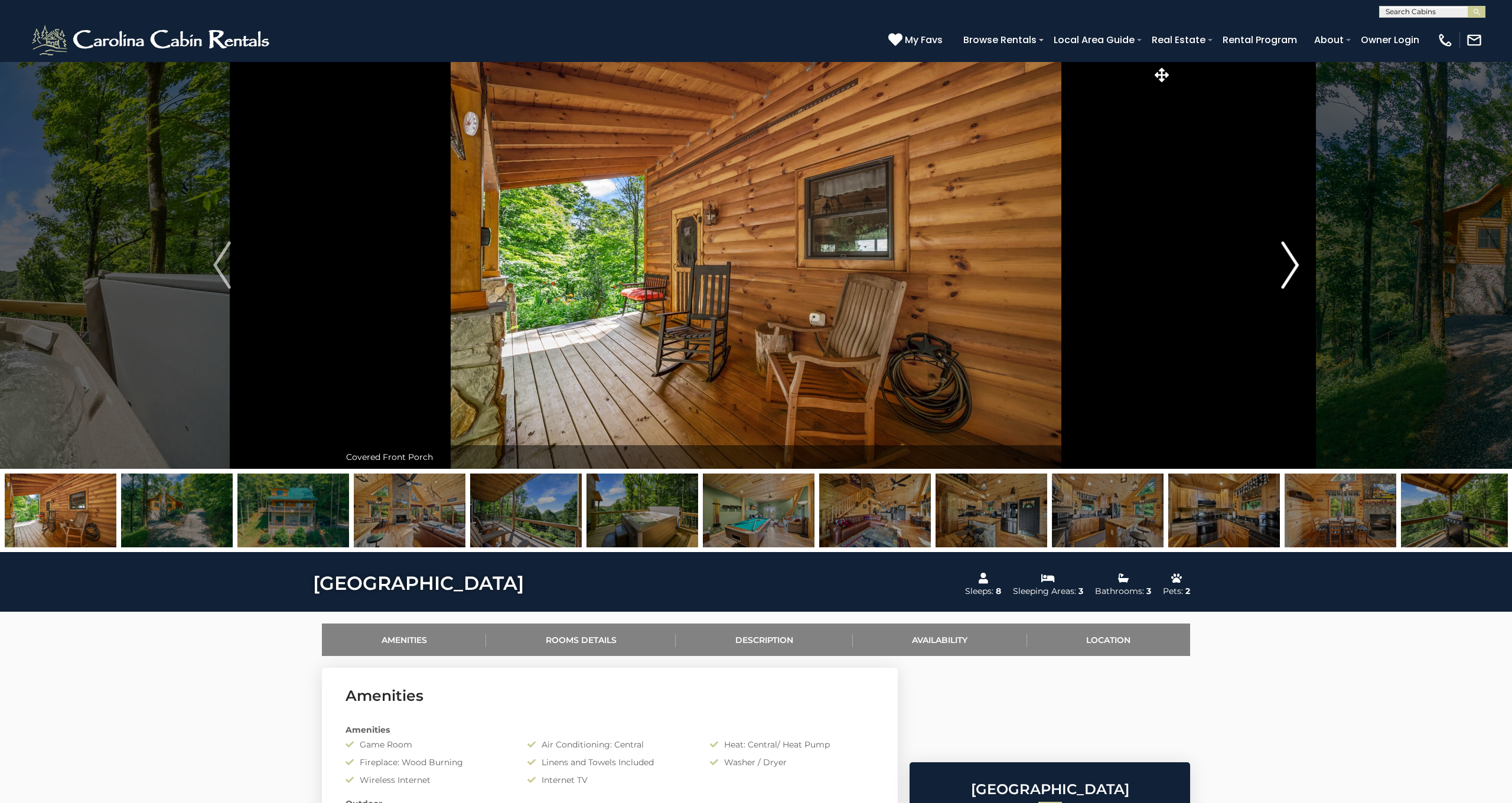
click at [1286, 265] on img "Next" at bounding box center [1290, 265] width 18 height 47
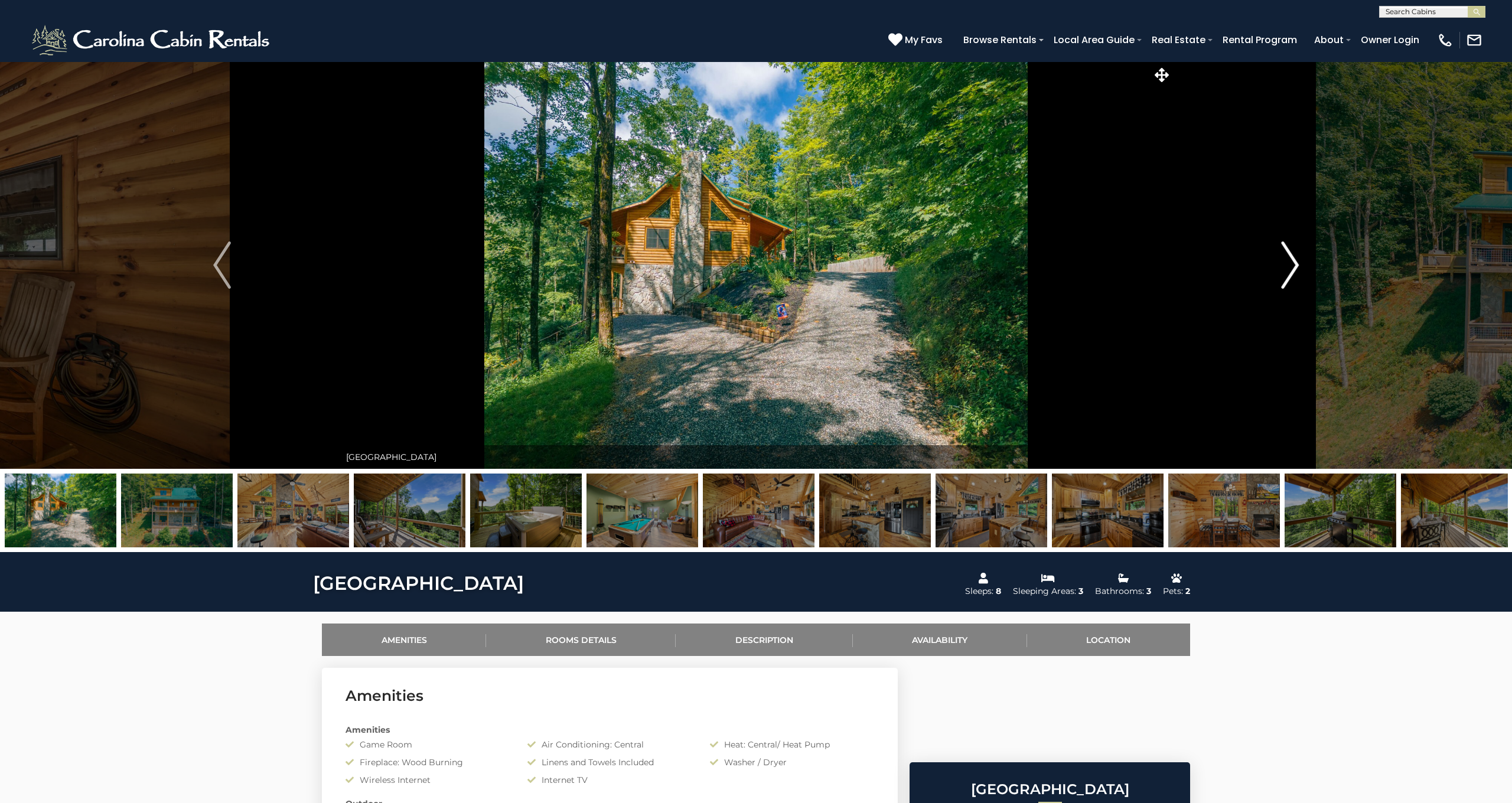
click at [1286, 265] on img "Next" at bounding box center [1290, 265] width 18 height 47
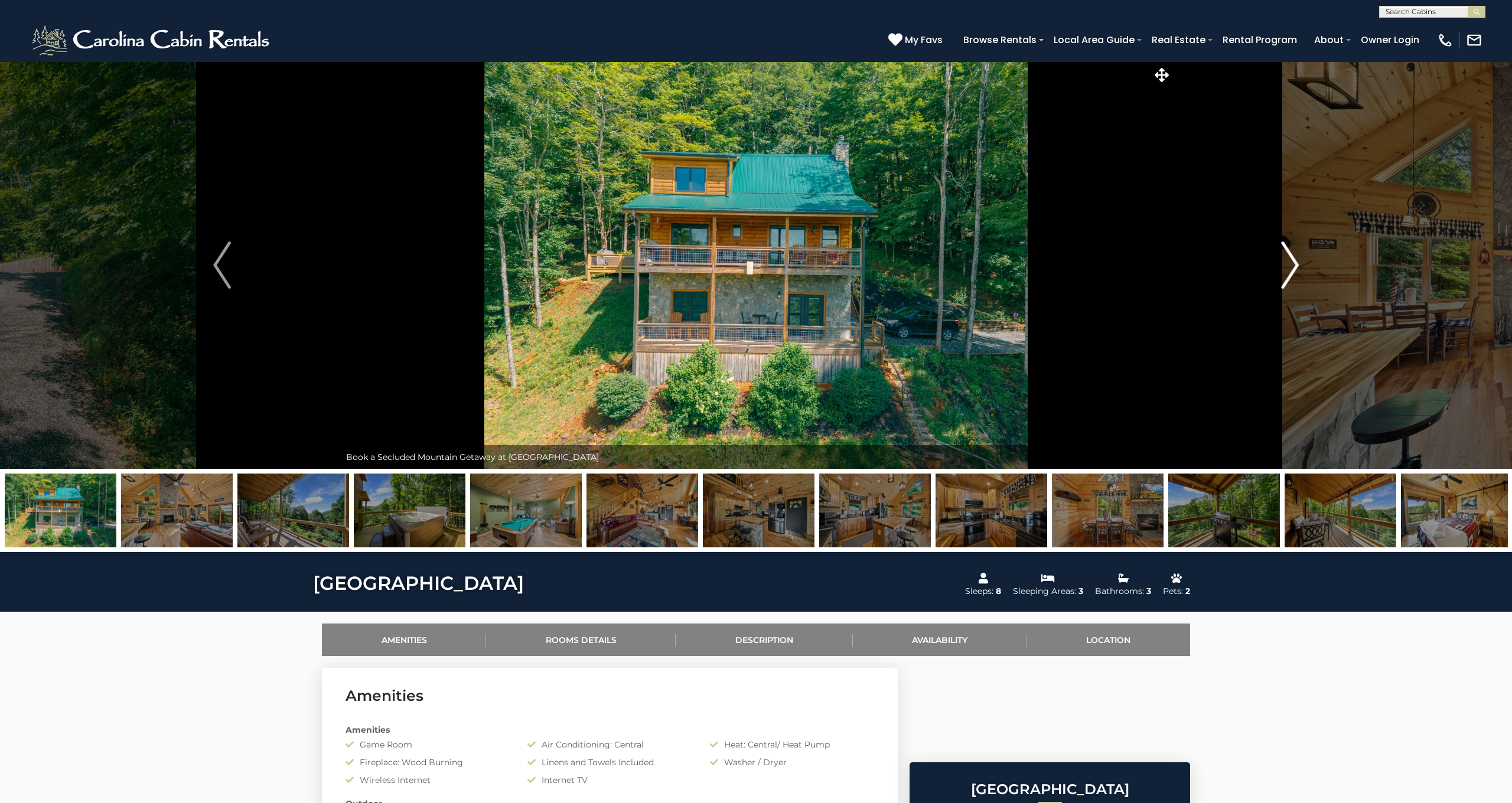
click at [1286, 265] on img "Next" at bounding box center [1290, 265] width 18 height 47
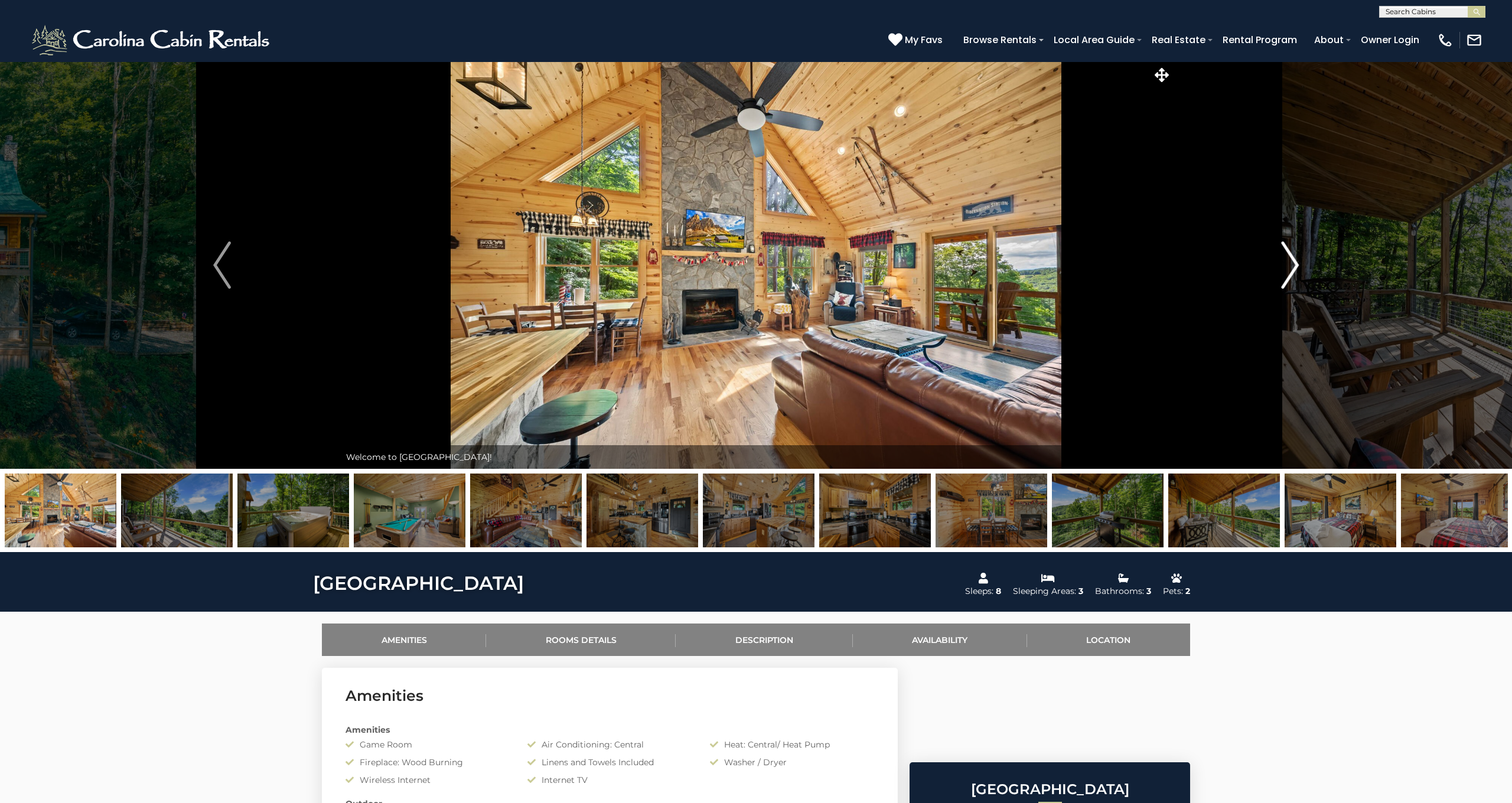
click at [1286, 265] on img "Next" at bounding box center [1290, 265] width 18 height 47
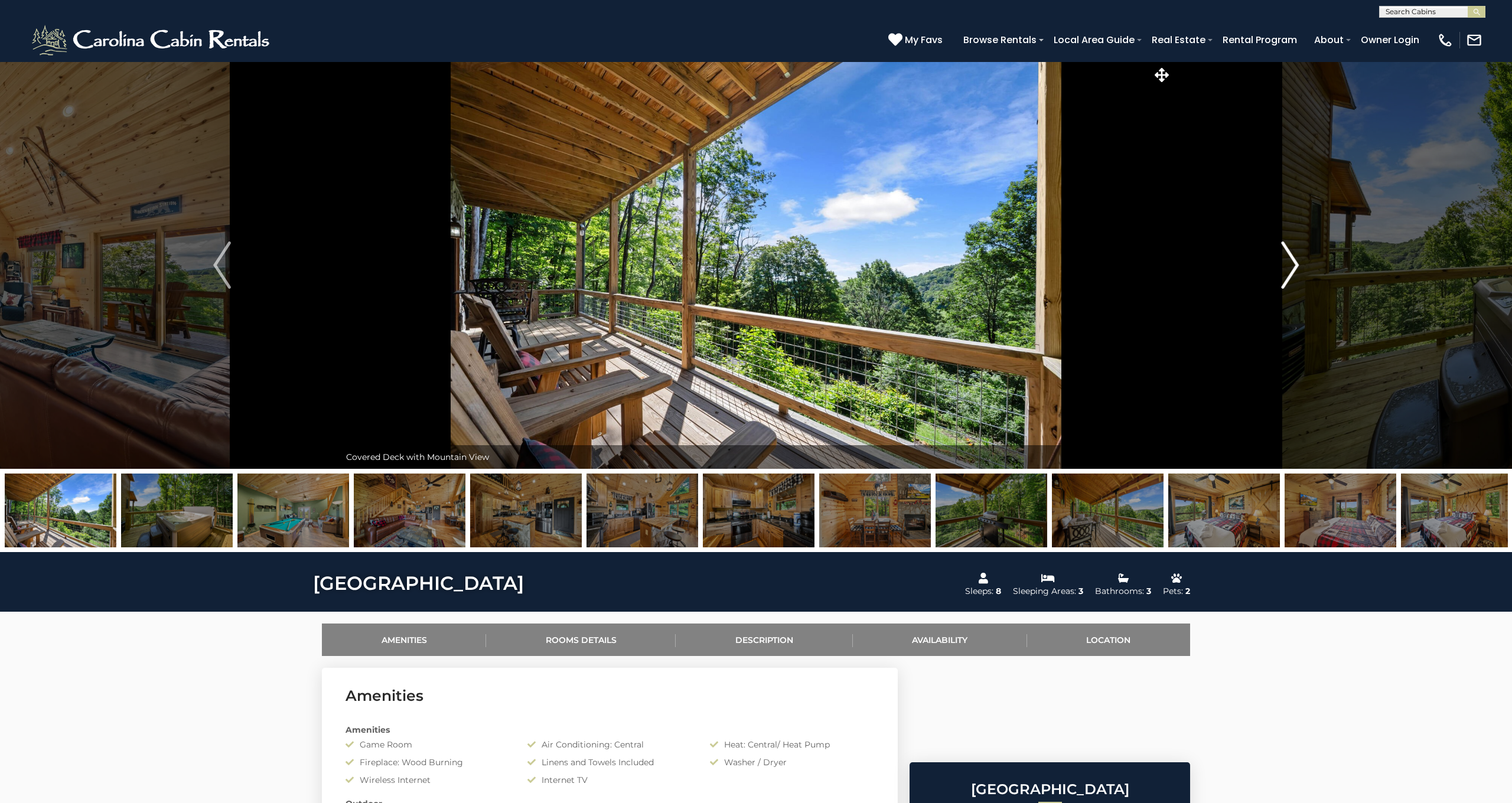
click at [1286, 265] on img "Next" at bounding box center [1290, 265] width 18 height 47
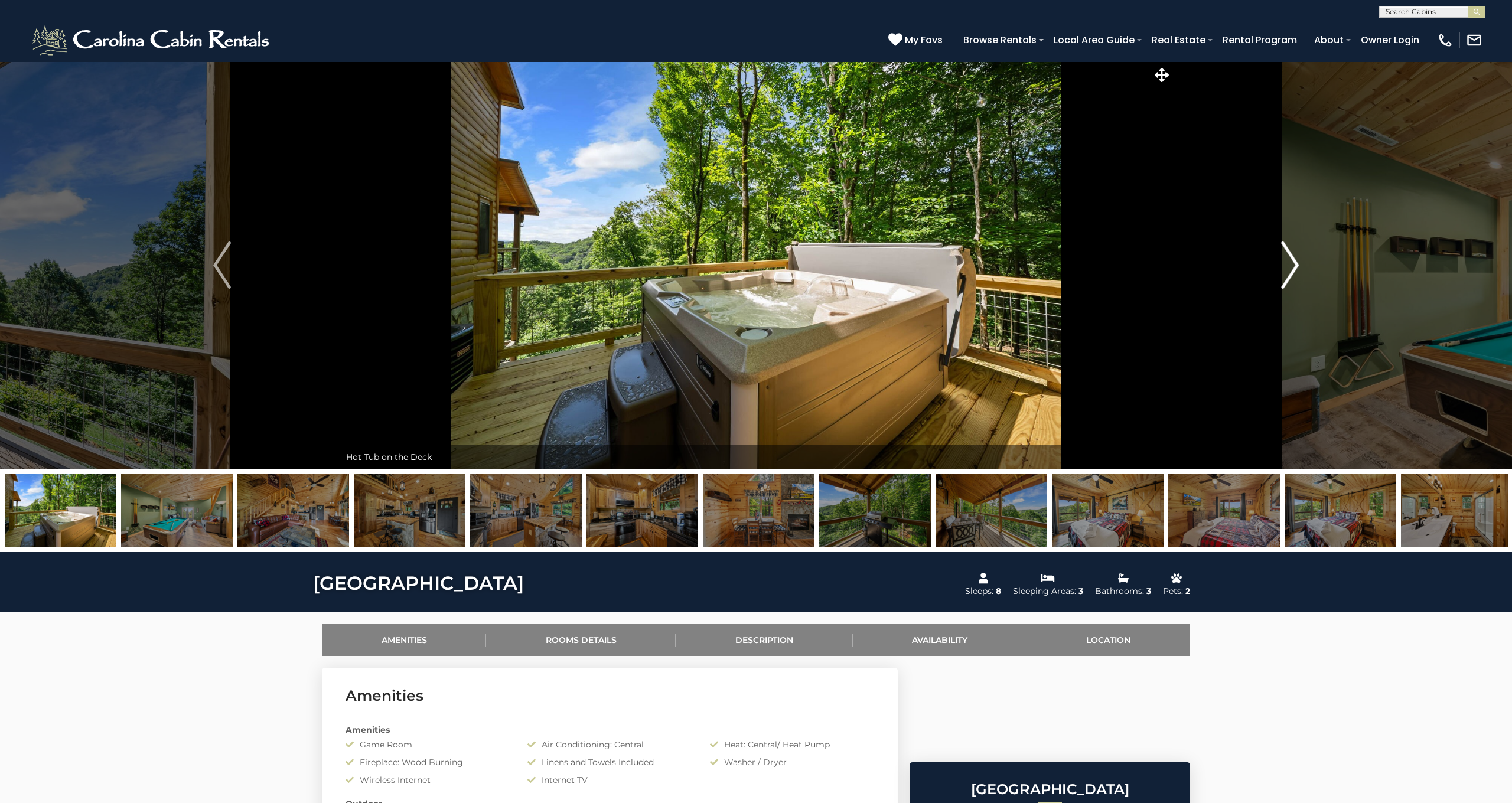
click at [1286, 265] on img "Next" at bounding box center [1290, 265] width 18 height 47
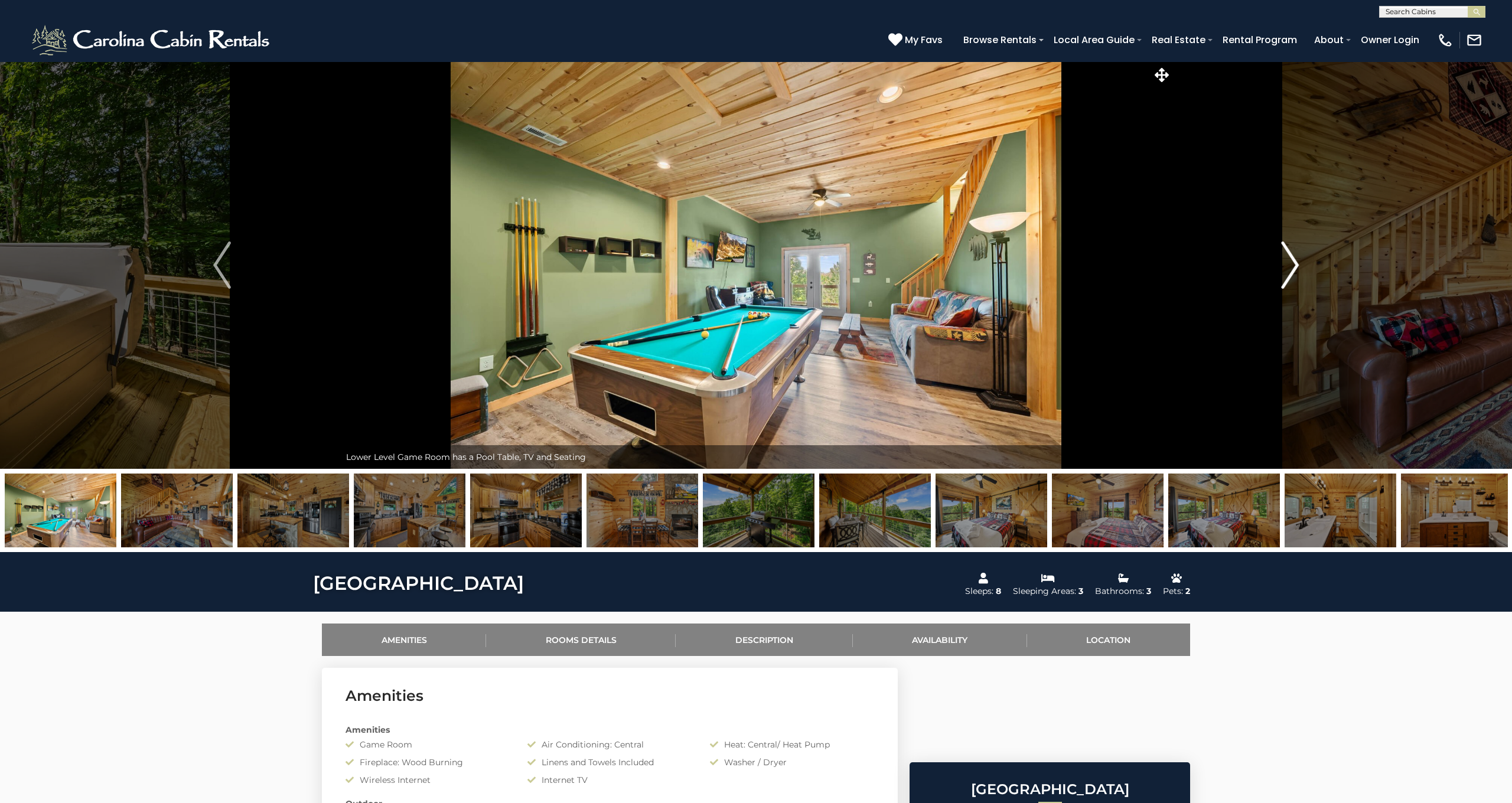
click at [1286, 265] on img "Next" at bounding box center [1290, 265] width 18 height 47
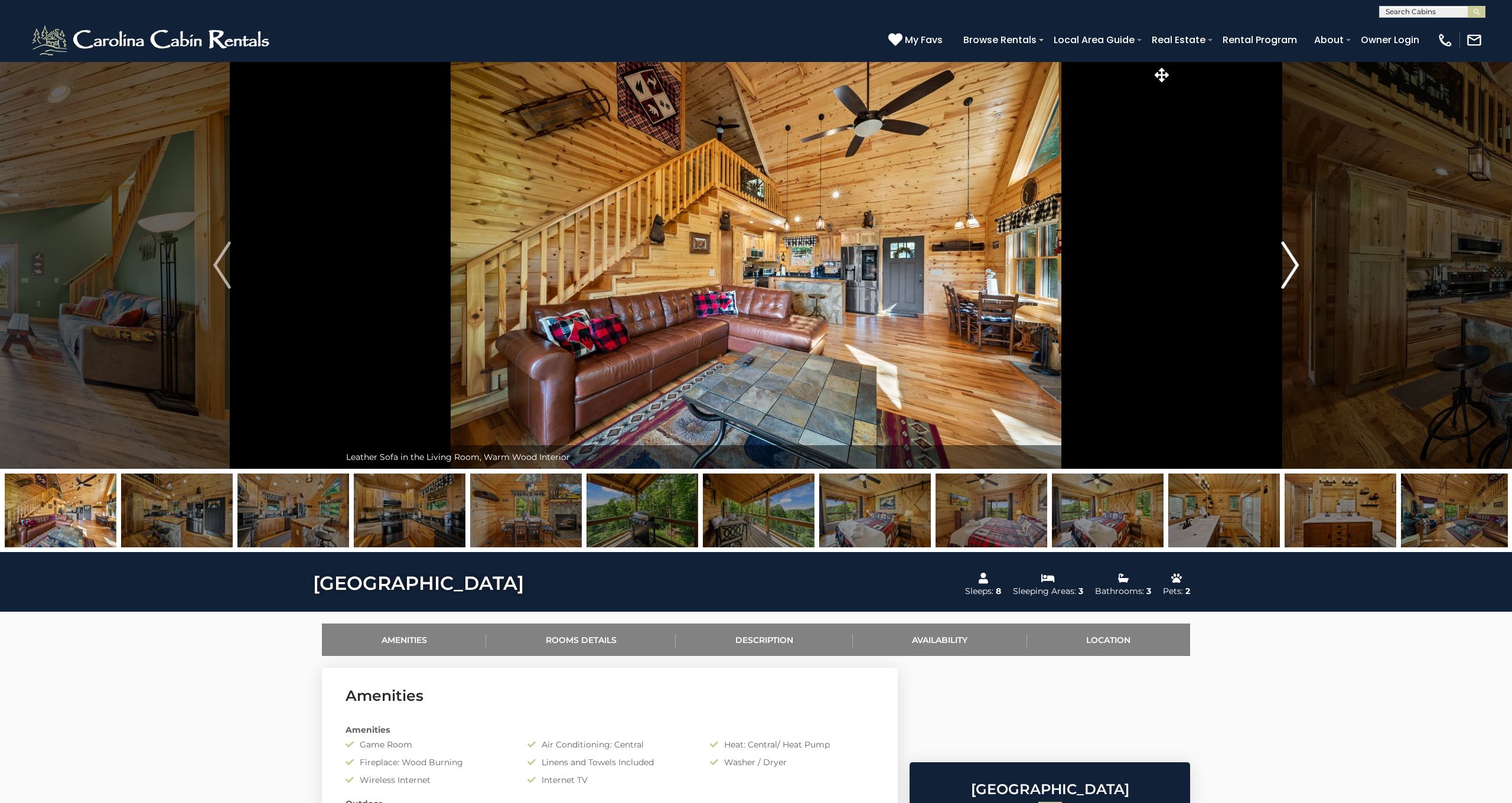
click at [1286, 265] on img "Next" at bounding box center [1290, 265] width 18 height 47
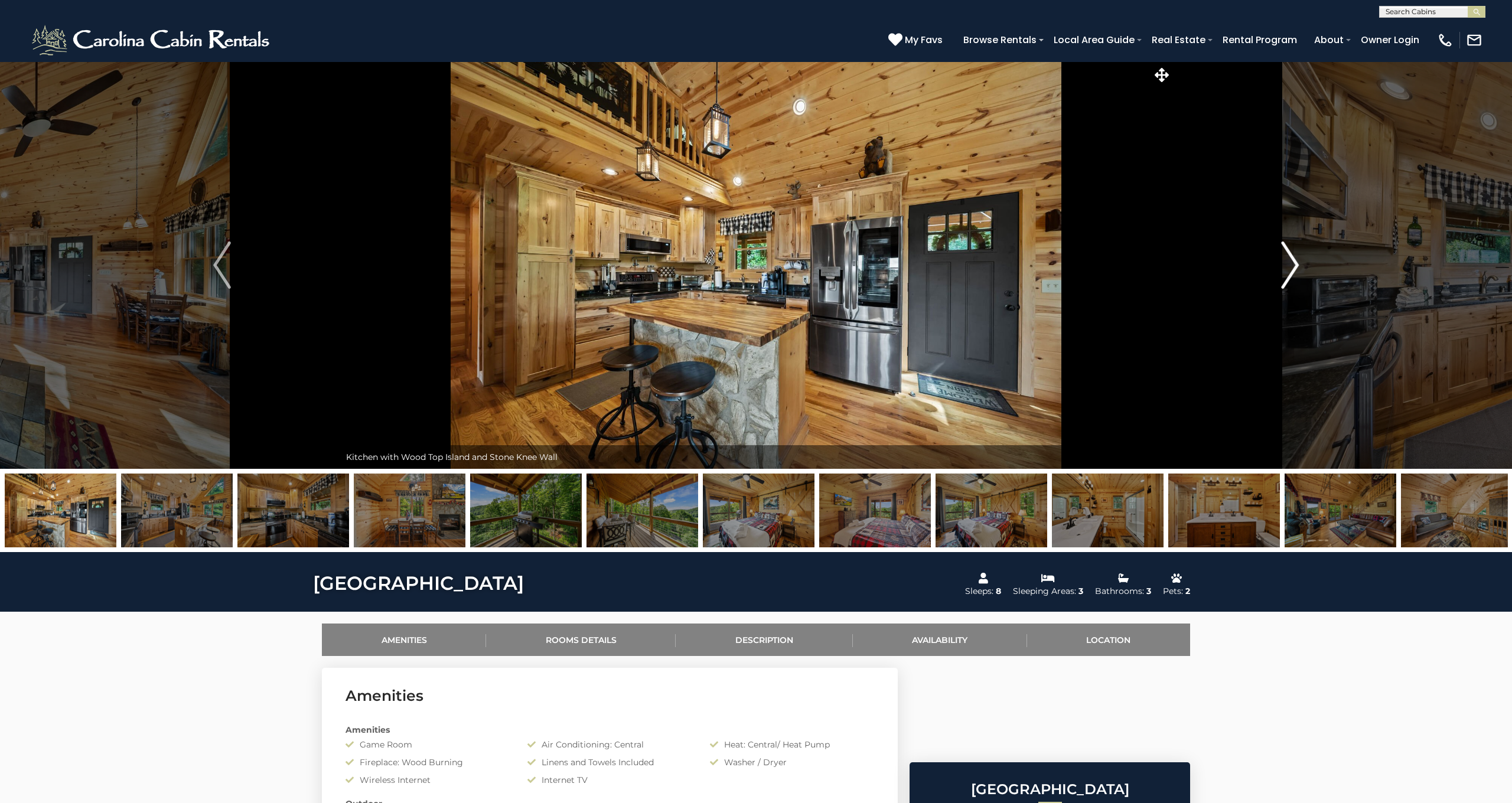
click at [1286, 265] on img "Next" at bounding box center [1290, 265] width 18 height 47
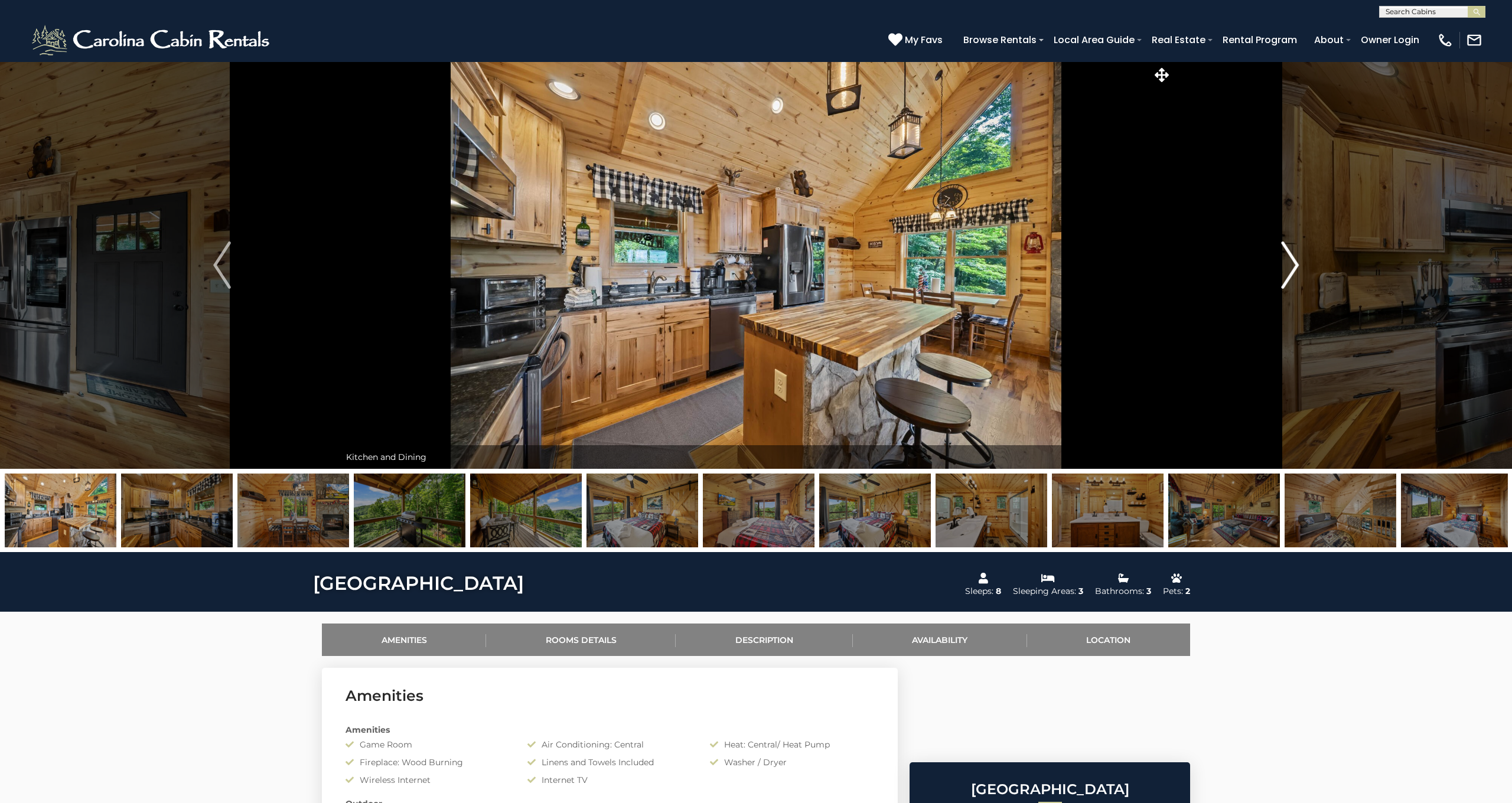
click at [1286, 265] on img "Next" at bounding box center [1290, 265] width 18 height 47
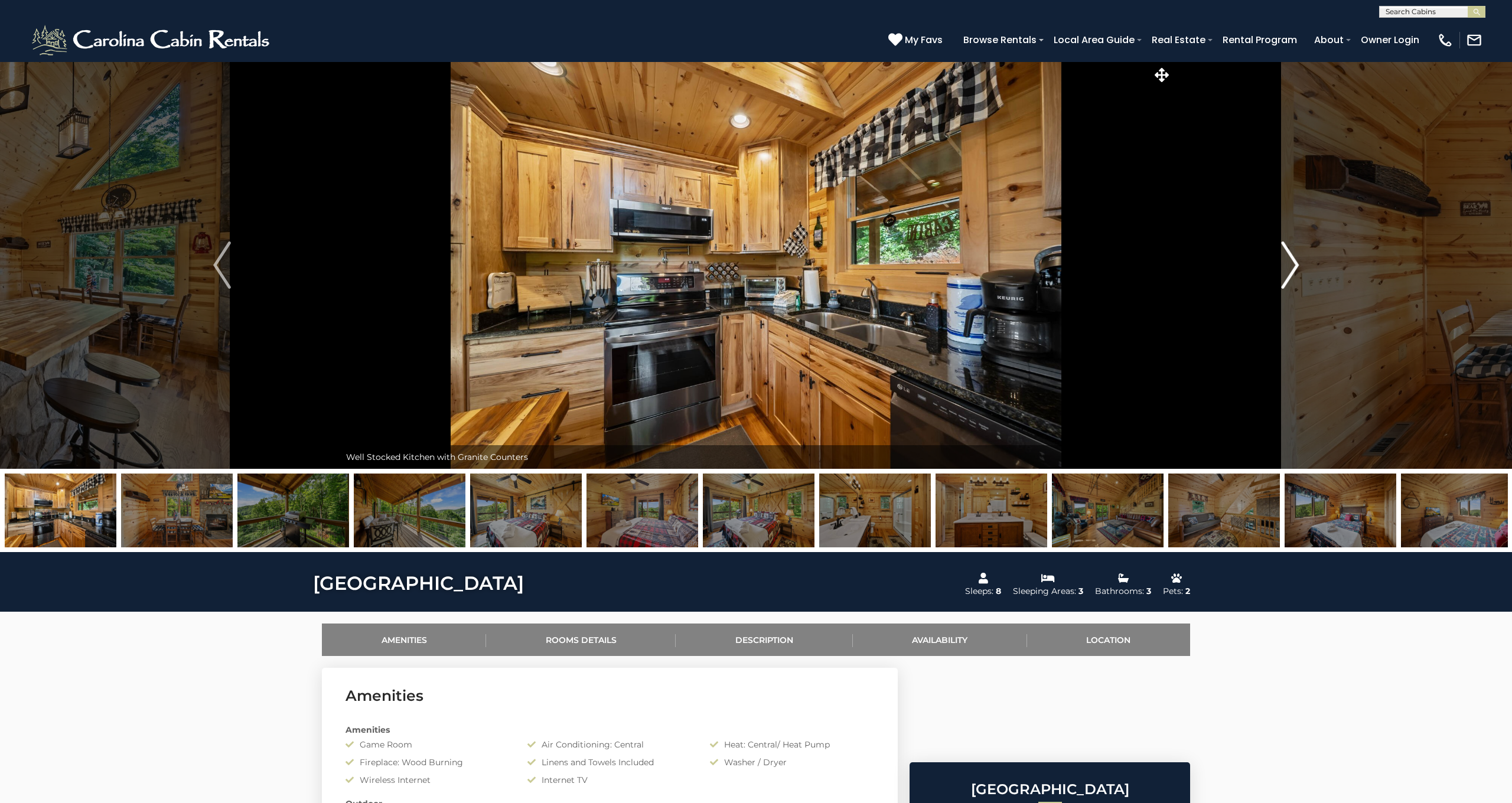
click at [1286, 265] on img "Next" at bounding box center [1290, 265] width 18 height 47
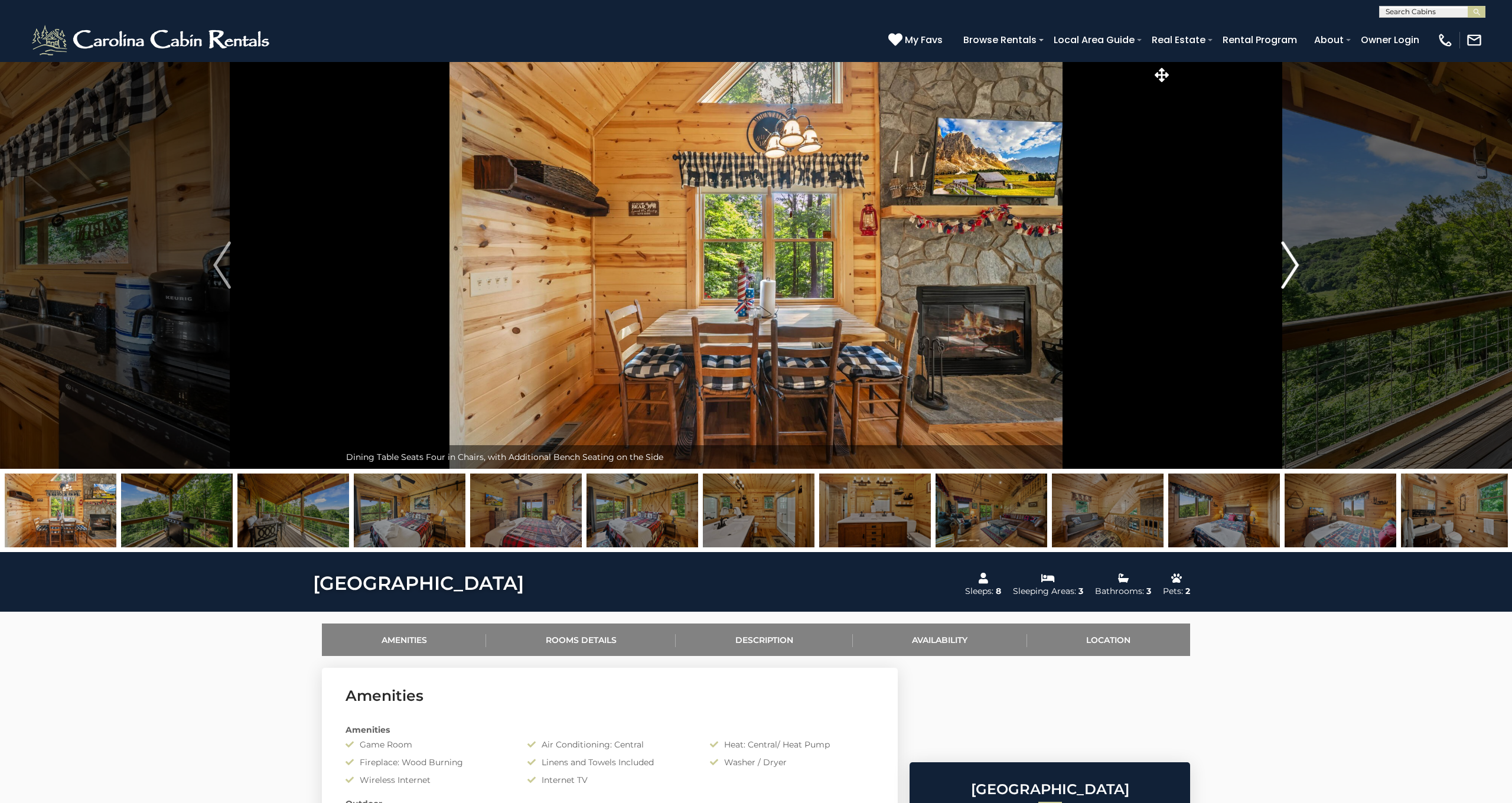
click at [1286, 265] on img "Next" at bounding box center [1290, 265] width 18 height 47
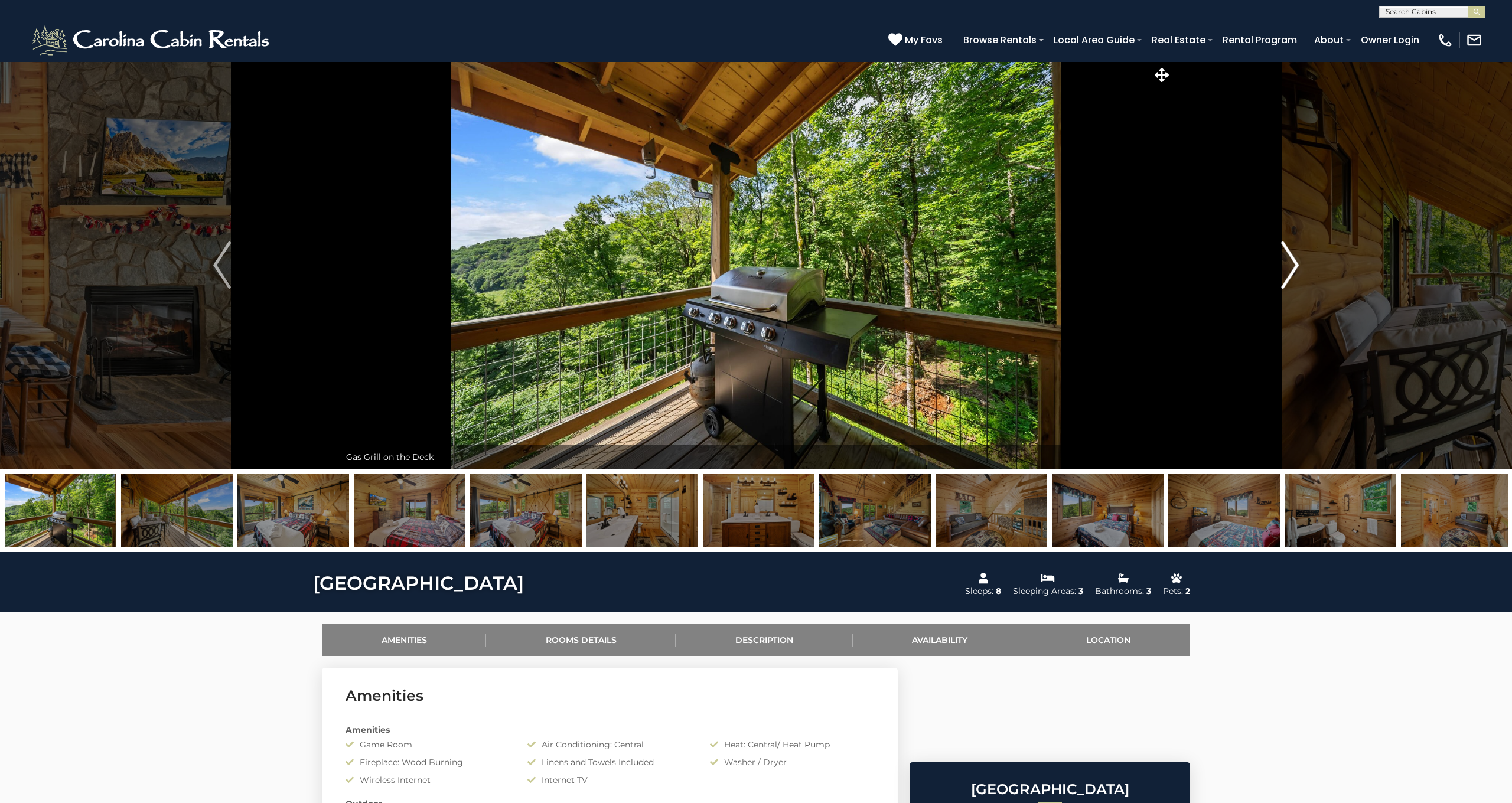
click at [1286, 265] on img "Next" at bounding box center [1290, 265] width 18 height 47
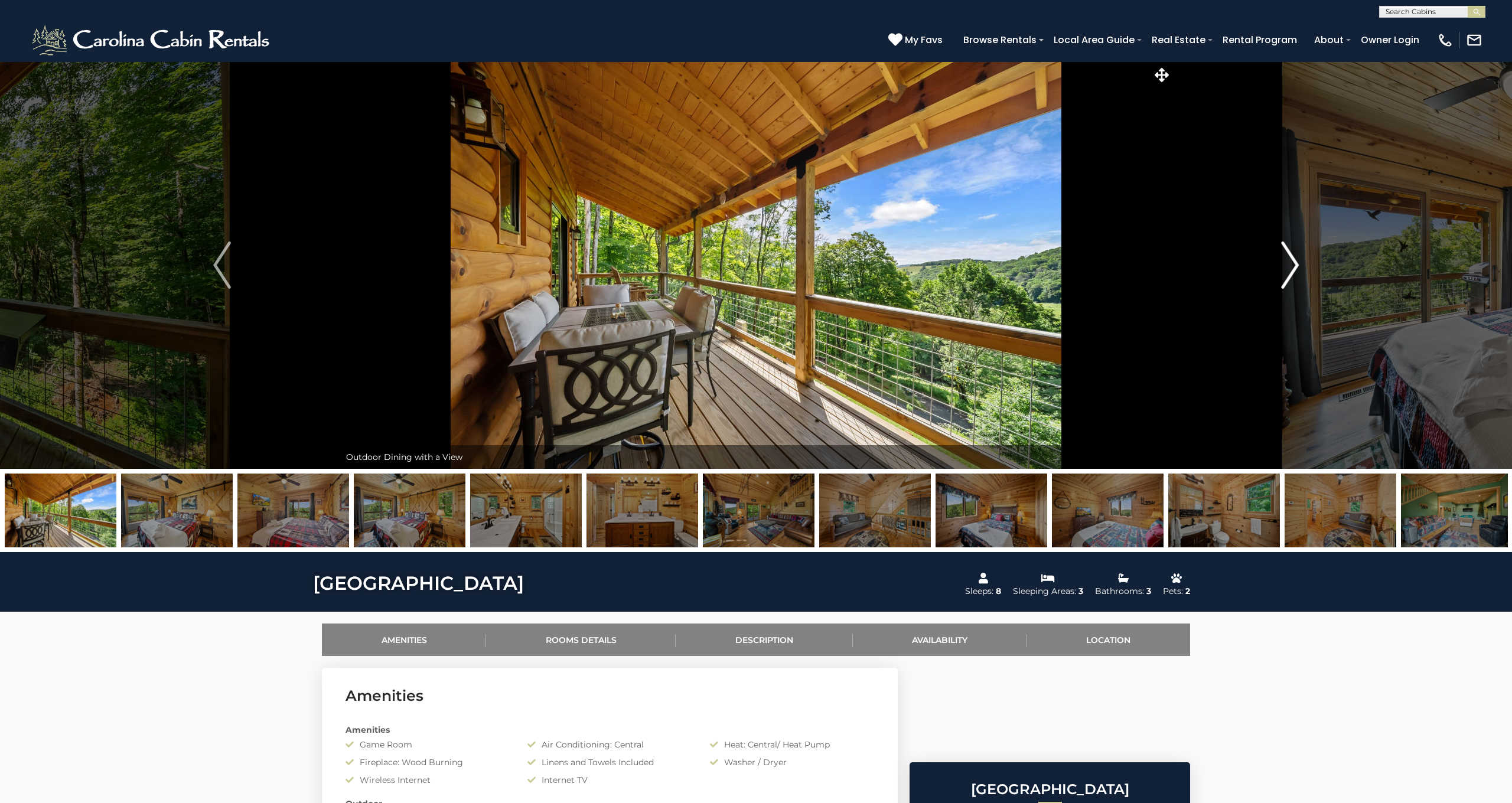
click at [1286, 265] on img "Next" at bounding box center [1290, 265] width 18 height 47
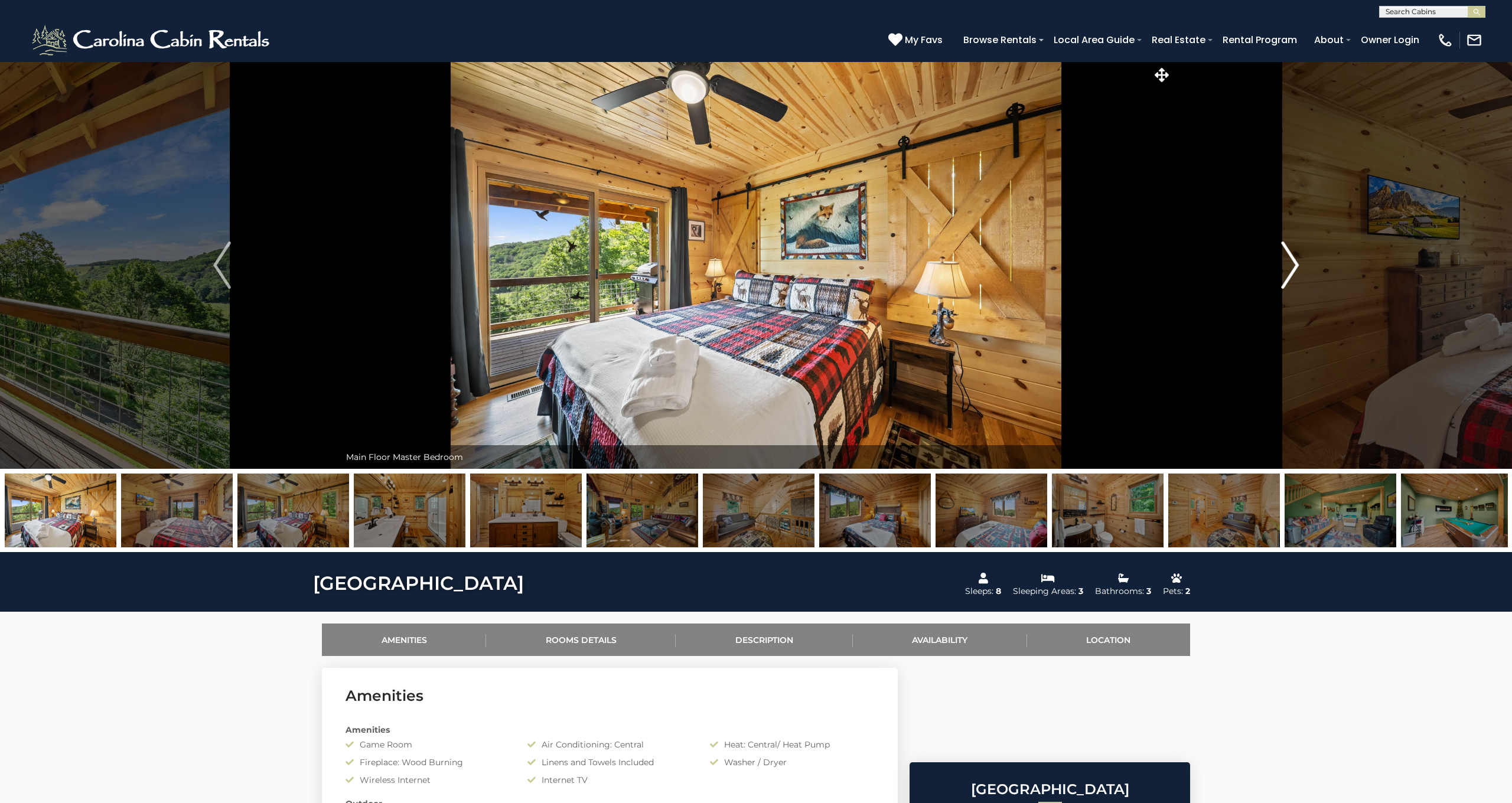
click at [1289, 263] on img "Next" at bounding box center [1290, 265] width 18 height 47
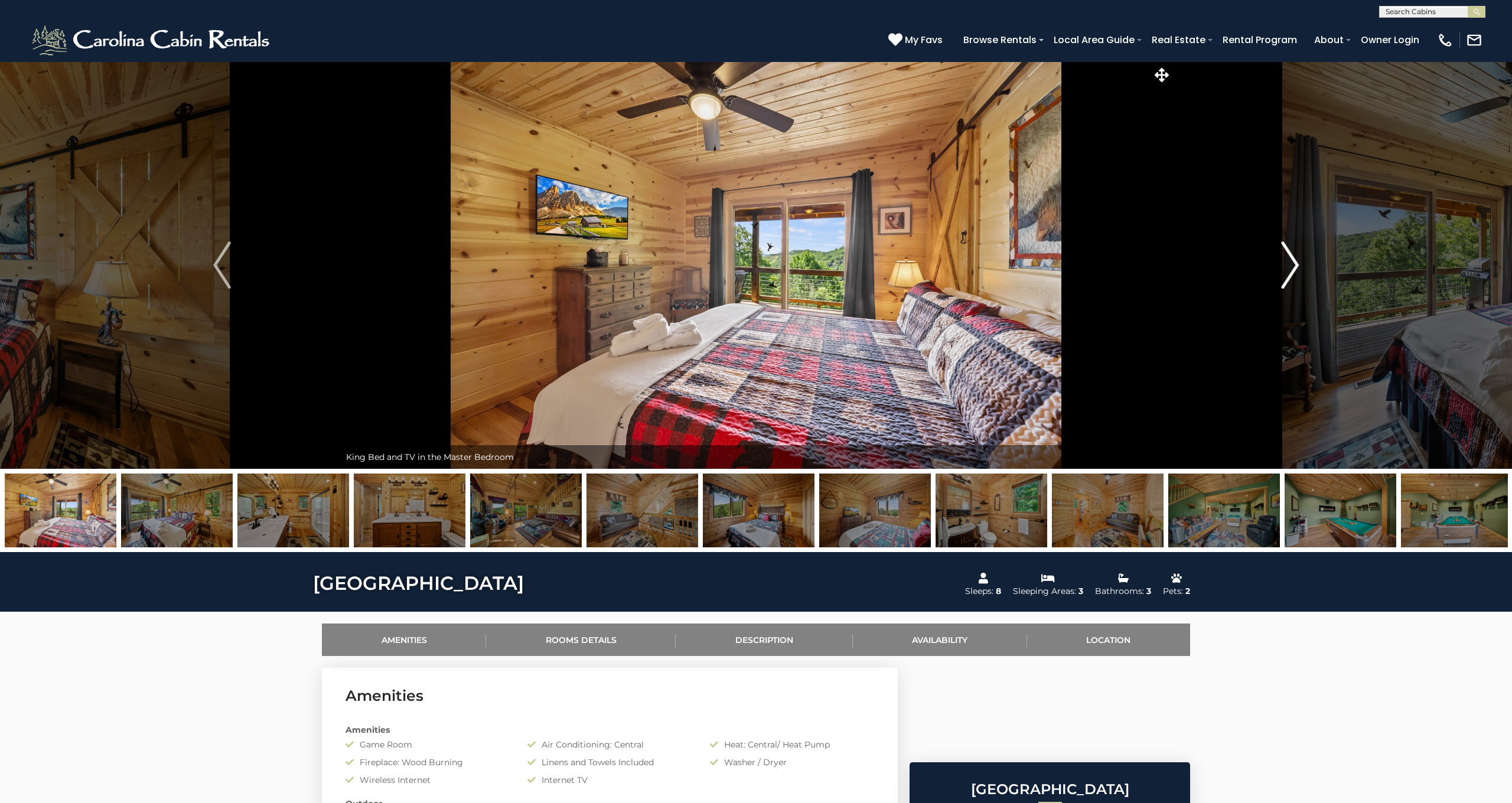
click at [1289, 263] on img "Next" at bounding box center [1290, 265] width 18 height 47
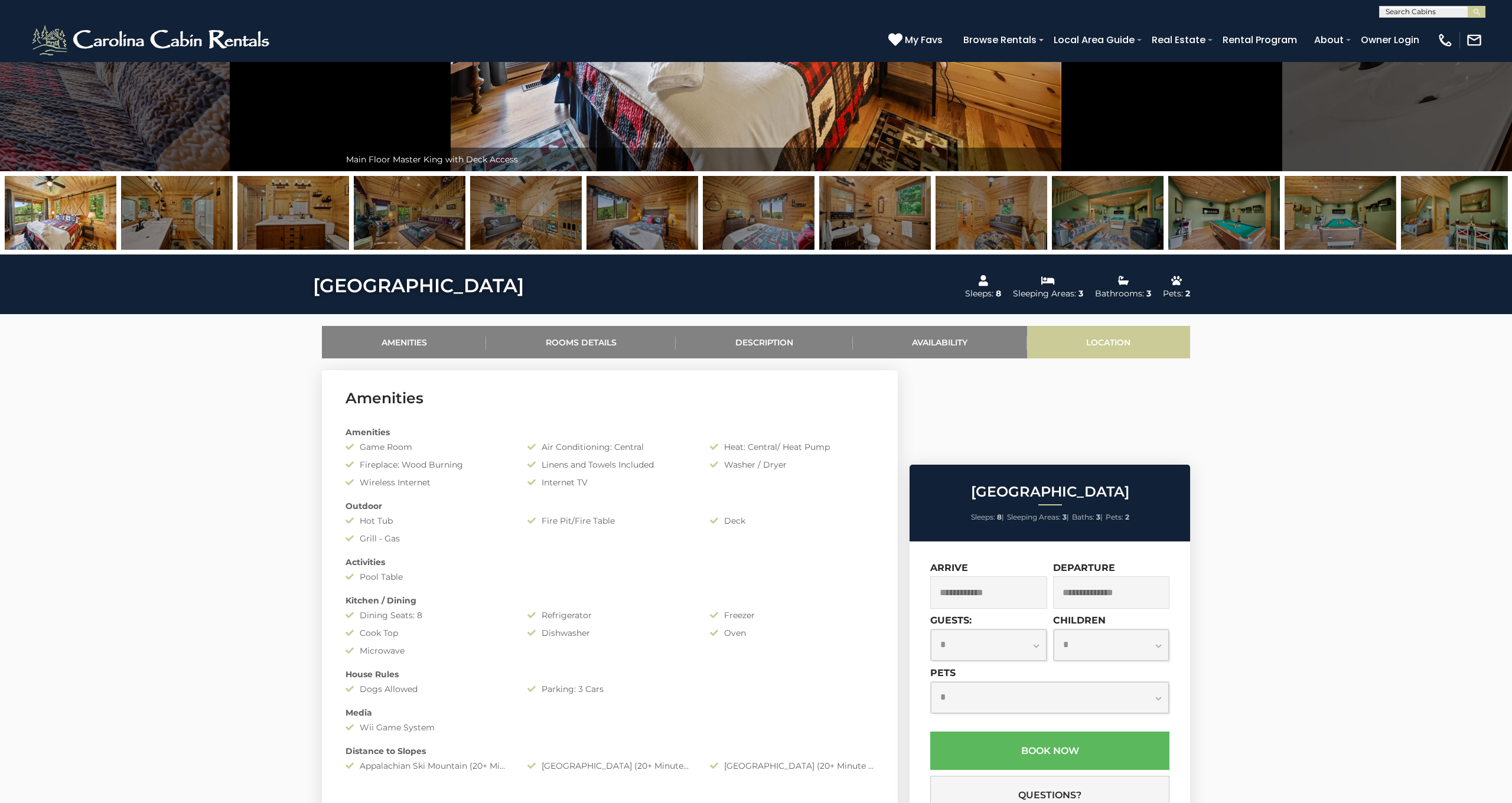
click at [1111, 342] on link "Location" at bounding box center [1109, 342] width 163 height 32
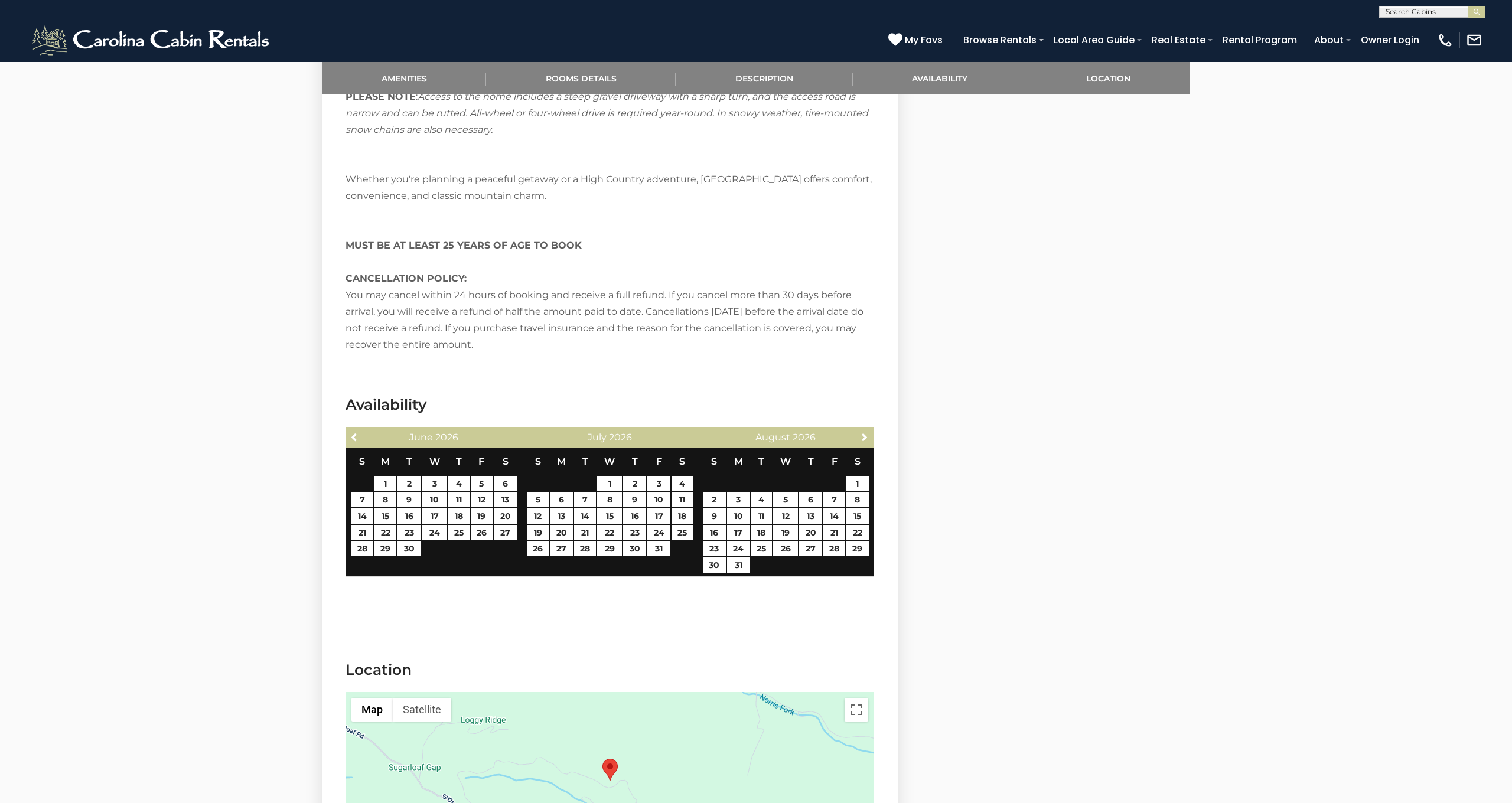
scroll to position [2156, 0]
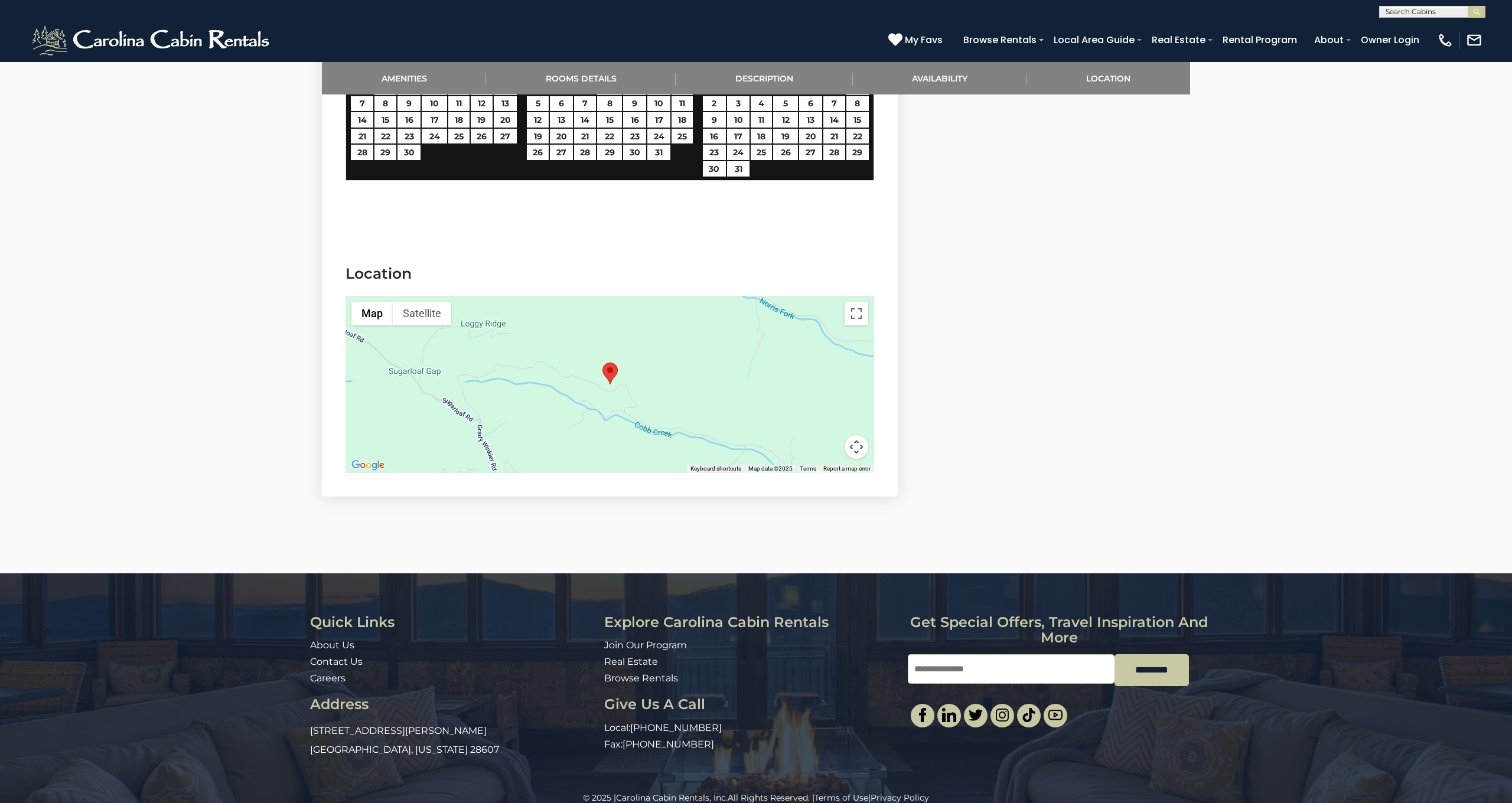
click at [856, 435] on button "Map camera controls" at bounding box center [856, 447] width 24 height 24
click at [828, 376] on button "Zoom in" at bounding box center [827, 388] width 24 height 24
click at [850, 302] on button "Toggle fullscreen view" at bounding box center [856, 313] width 24 height 24
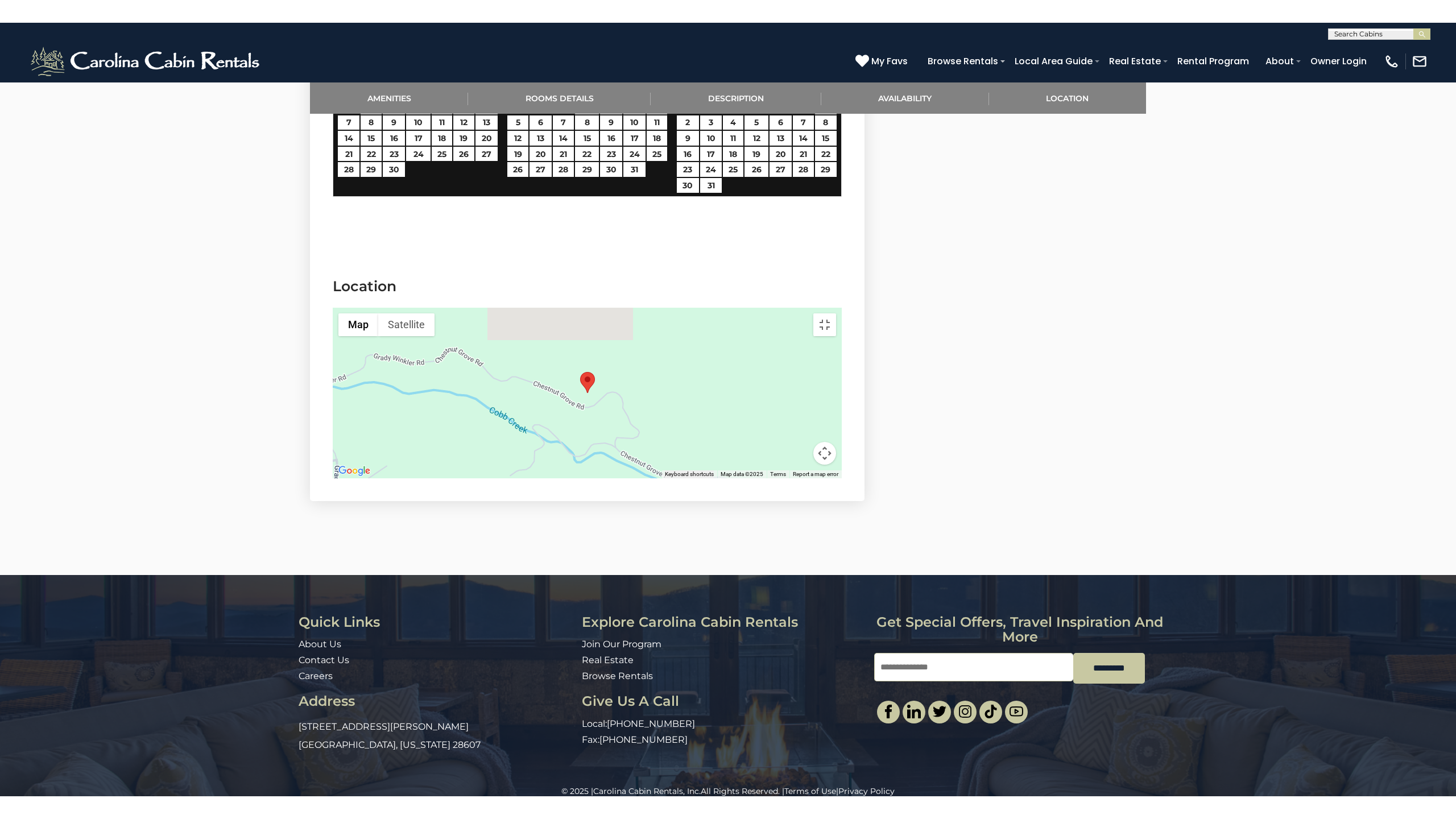
scroll to position [0, 0]
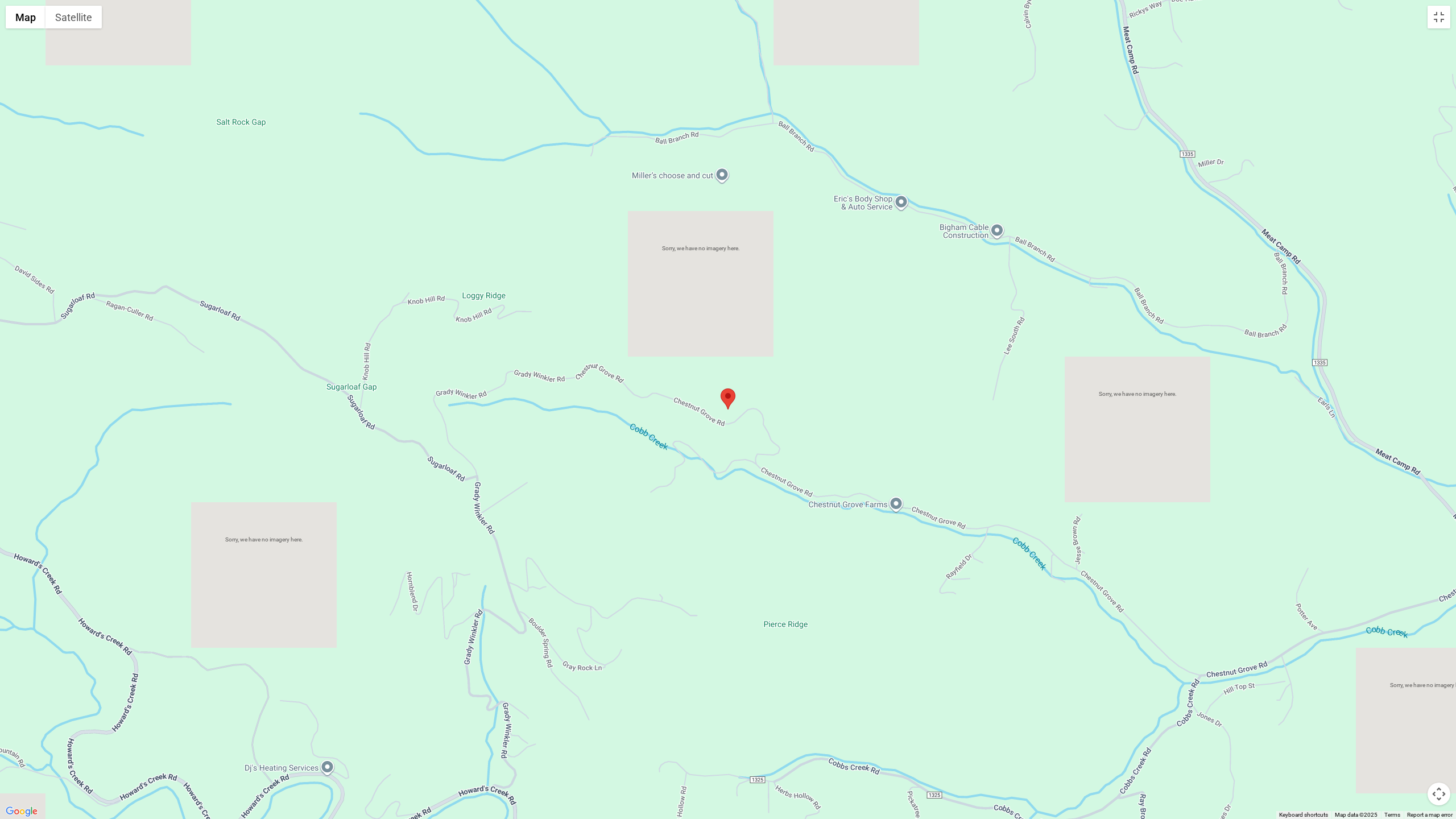
click at [1434, 772] on button "Map camera controls" at bounding box center [1438, 794] width 23 height 23
click at [1400, 732] on button "Zoom in" at bounding box center [1410, 737] width 23 height 23
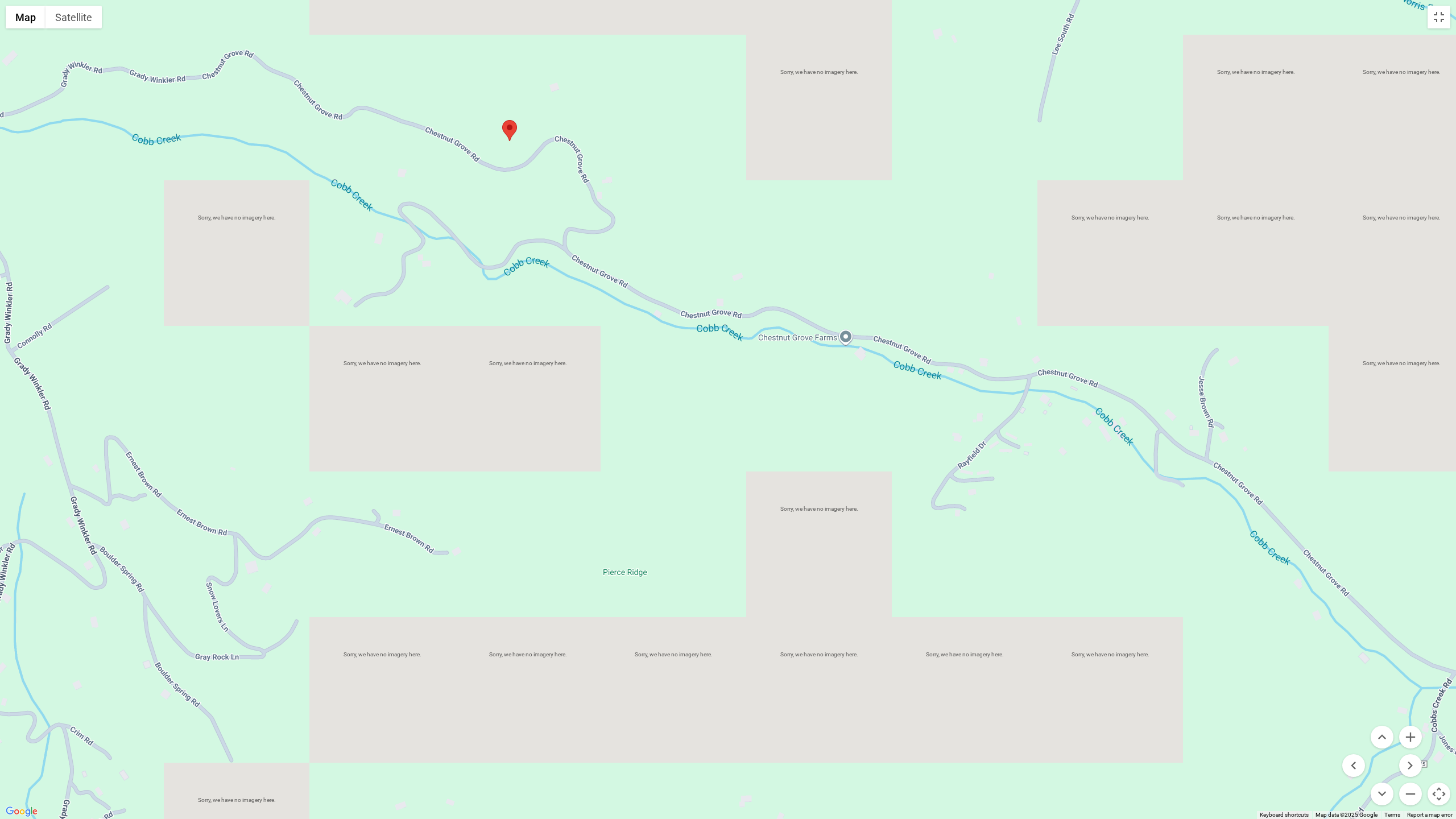
drag, startPoint x: 1280, startPoint y: 710, endPoint x: 1060, endPoint y: 441, distance: 347.5
click at [1060, 441] on div at bounding box center [728, 409] width 1456 height 819
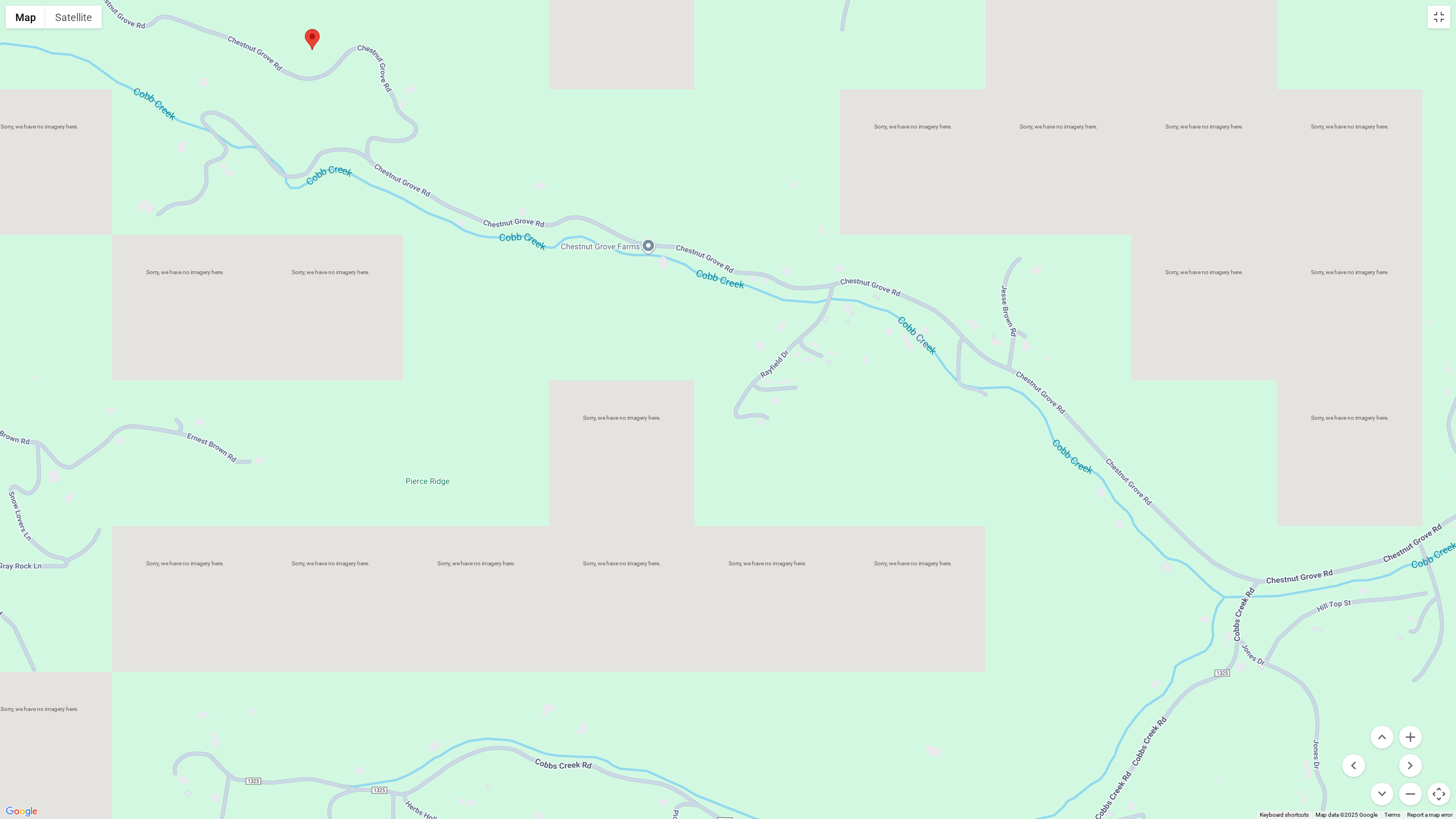
drag, startPoint x: 1092, startPoint y: 479, endPoint x: 893, endPoint y: 349, distance: 237.7
click at [893, 349] on div at bounding box center [728, 409] width 1456 height 819
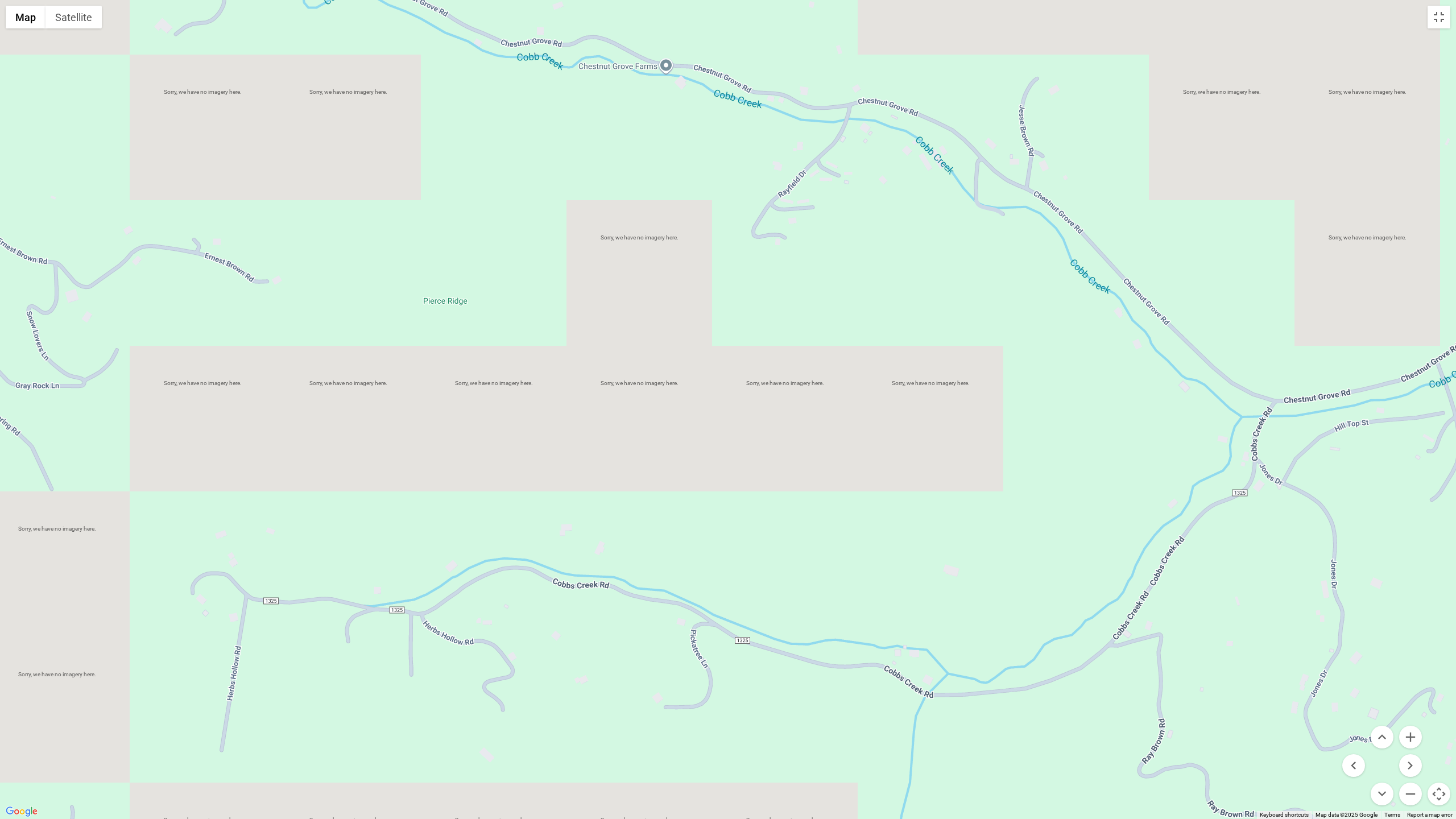
drag, startPoint x: 1076, startPoint y: 769, endPoint x: 1010, endPoint y: 654, distance: 132.6
click at [1098, 638] on div at bounding box center [728, 409] width 1456 height 819
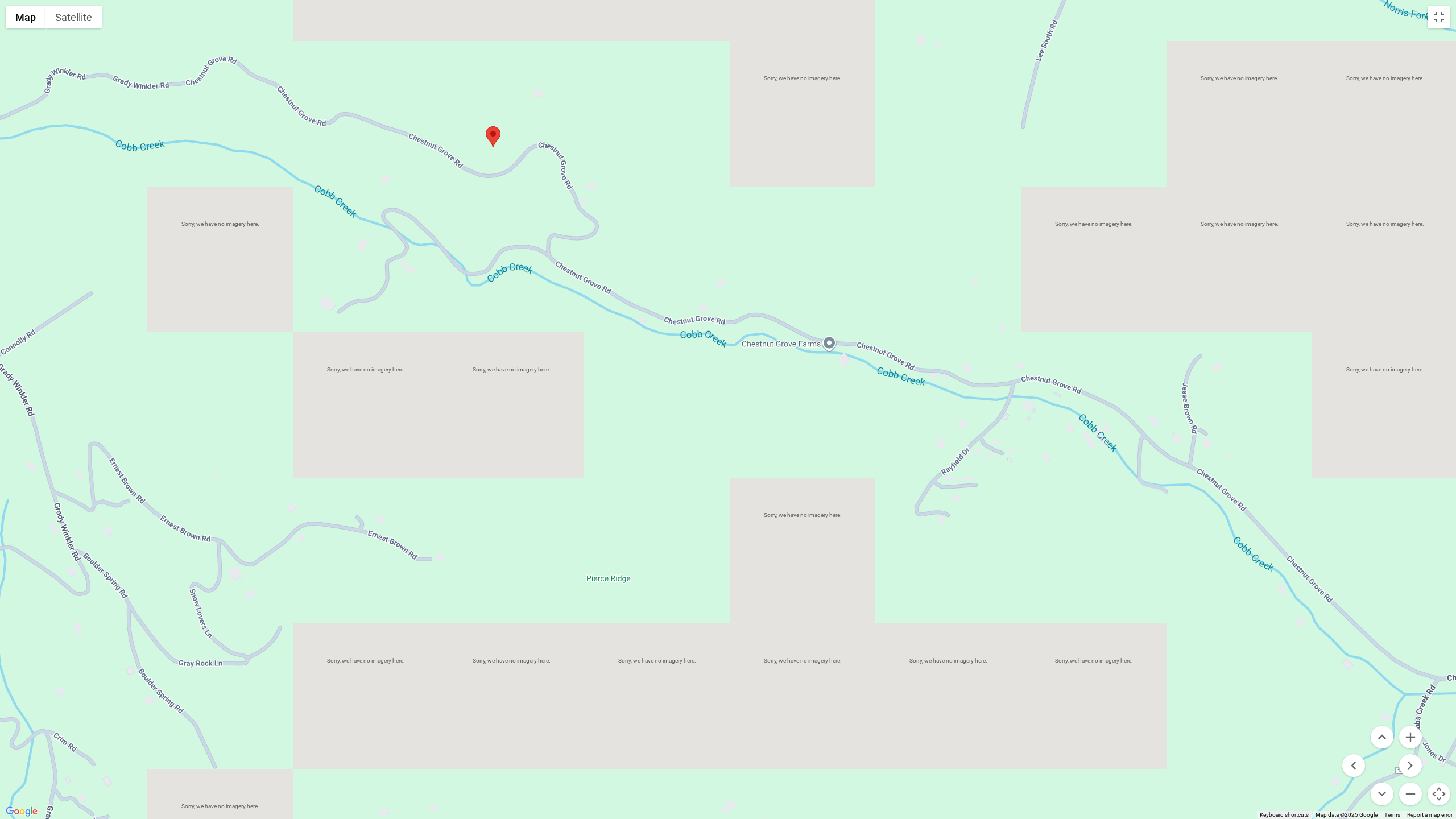
drag, startPoint x: 1135, startPoint y: 422, endPoint x: 1298, endPoint y: 700, distance: 322.3
click at [1298, 700] on div at bounding box center [728, 409] width 1456 height 819
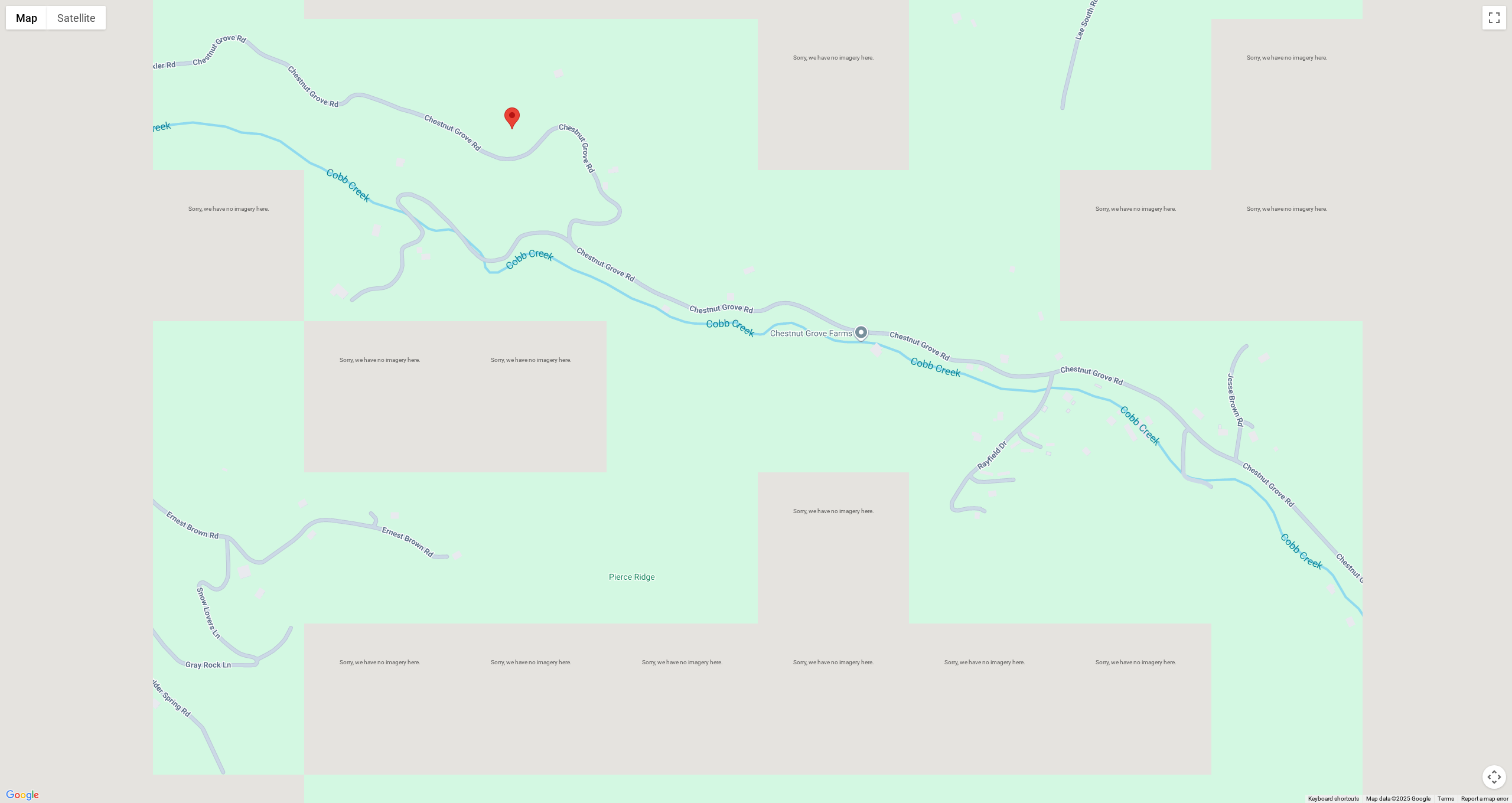
scroll to position [1940, 0]
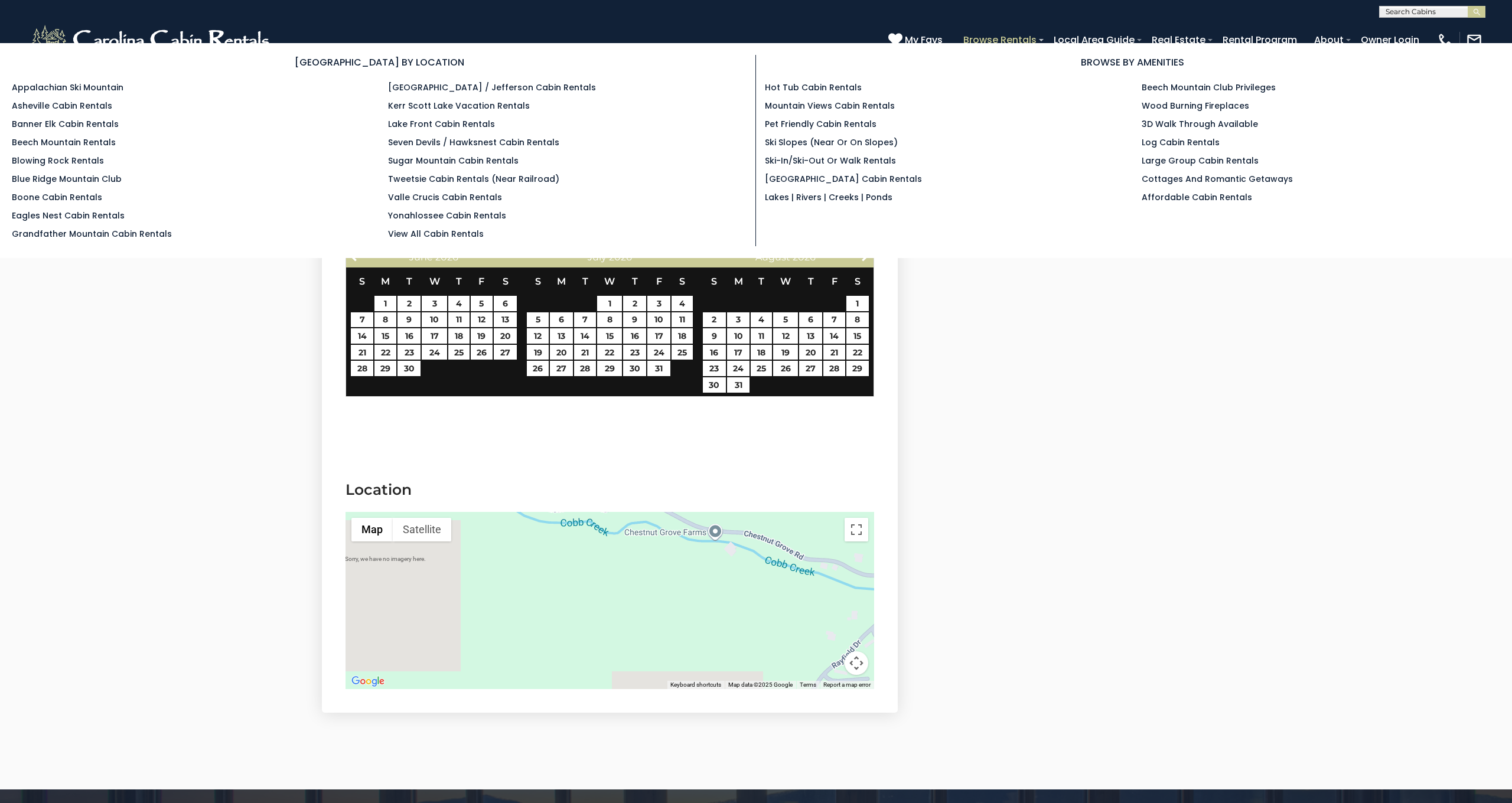
click at [1027, 38] on link "Browse Rentals" at bounding box center [999, 39] width 85 height 21
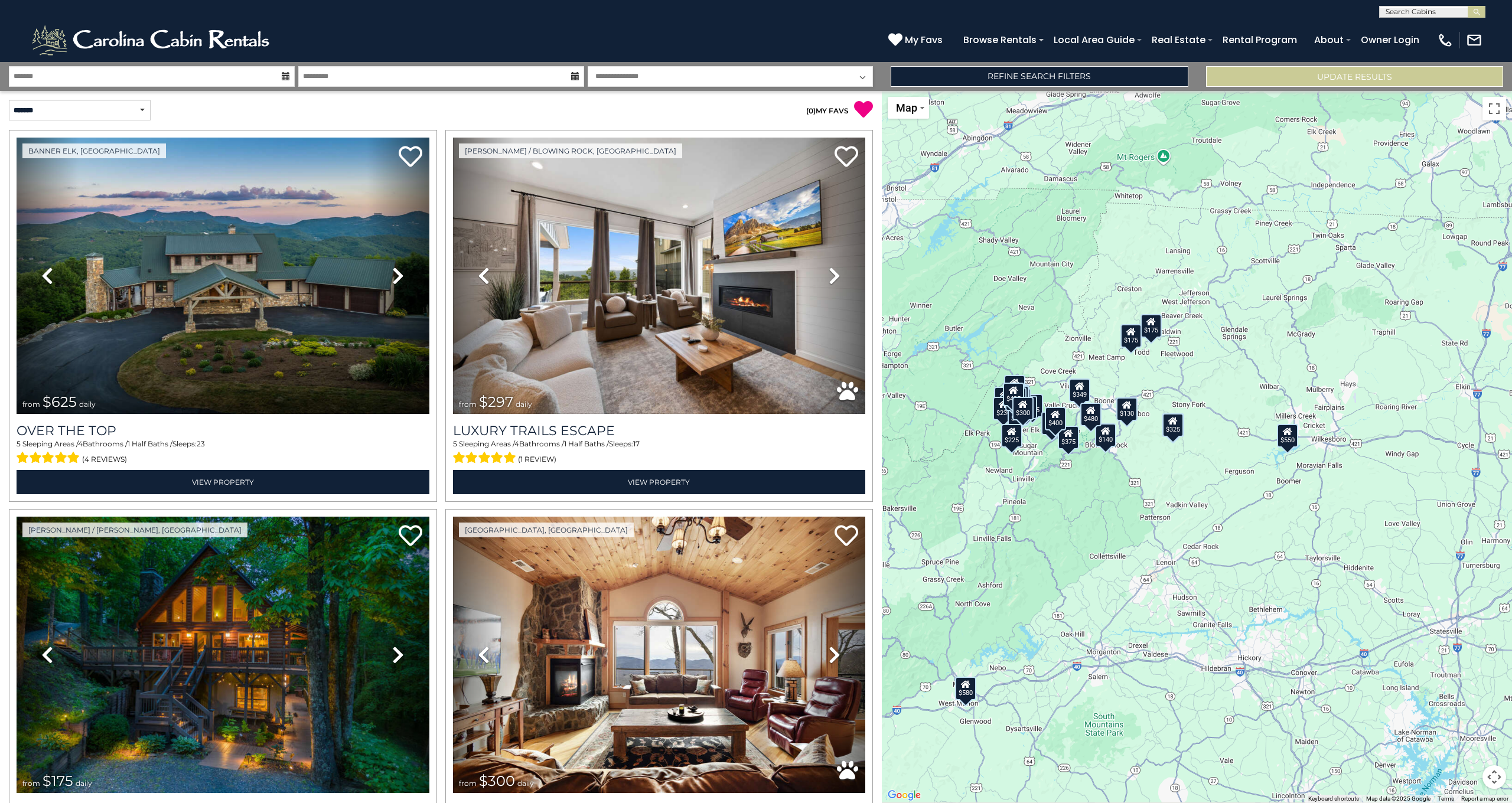
drag, startPoint x: 1256, startPoint y: 564, endPoint x: 1075, endPoint y: 539, distance: 182.7
click at [1075, 539] on div "$625 $297 $175 $300 $580 $290 $424 $395 $270 $185 $230 $550 $349 $230 $160 $325…" at bounding box center [1196, 447] width 630 height 712
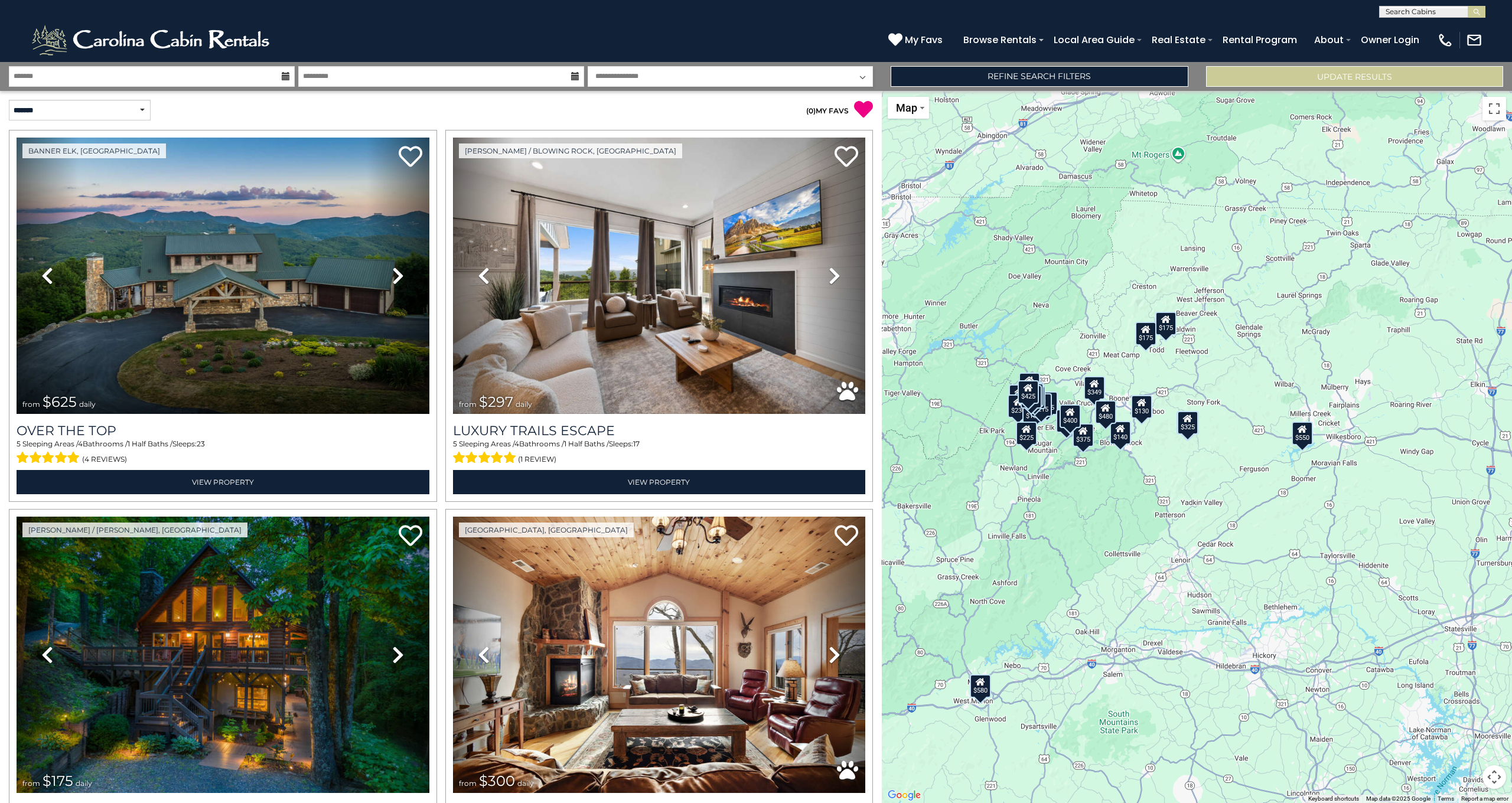
click at [1500, 780] on button "Map camera controls" at bounding box center [1494, 777] width 24 height 24
click at [1468, 715] on button "Zoom in" at bounding box center [1464, 718] width 24 height 24
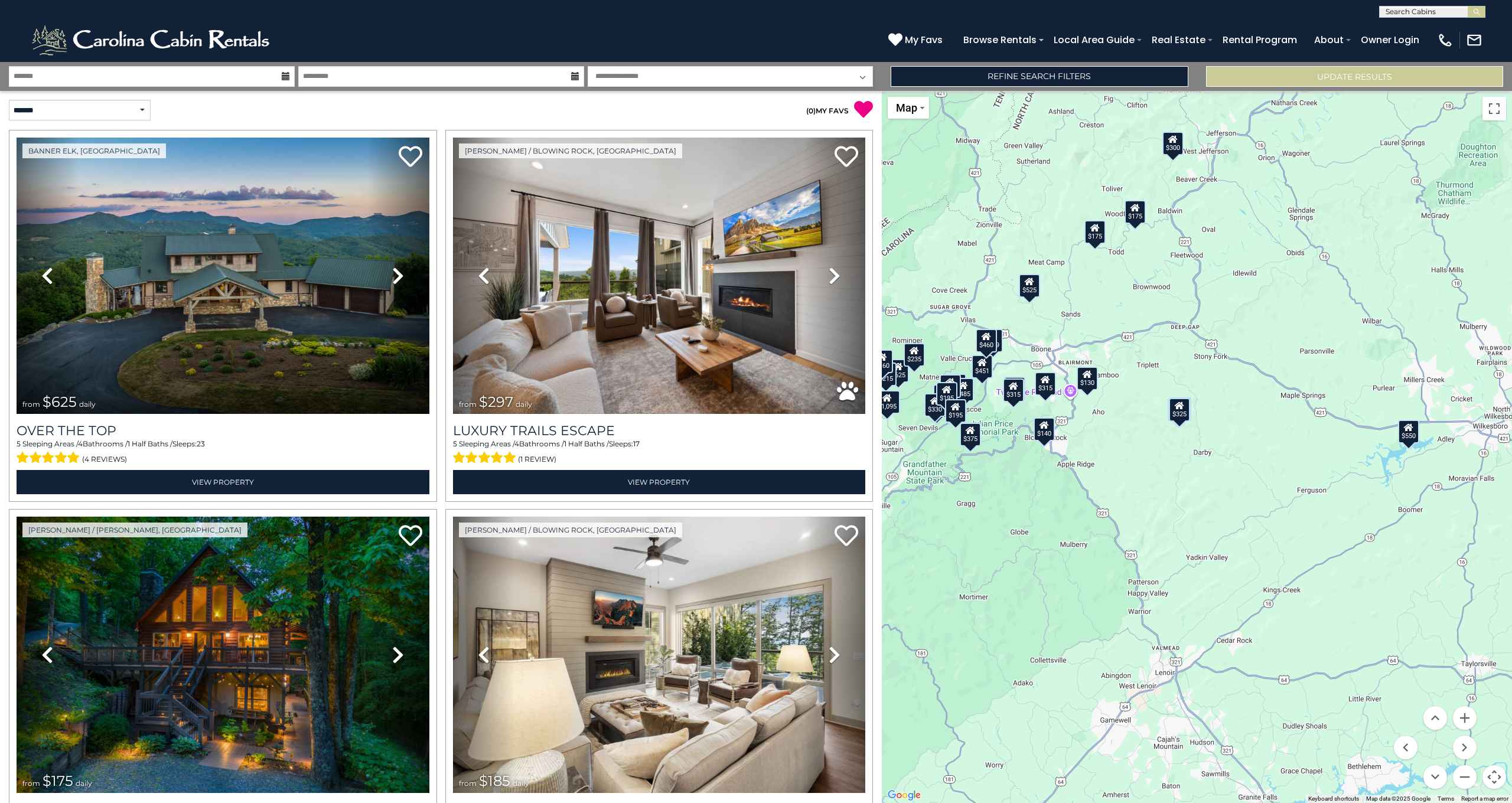
click at [1468, 715] on button "Zoom in" at bounding box center [1464, 718] width 24 height 24
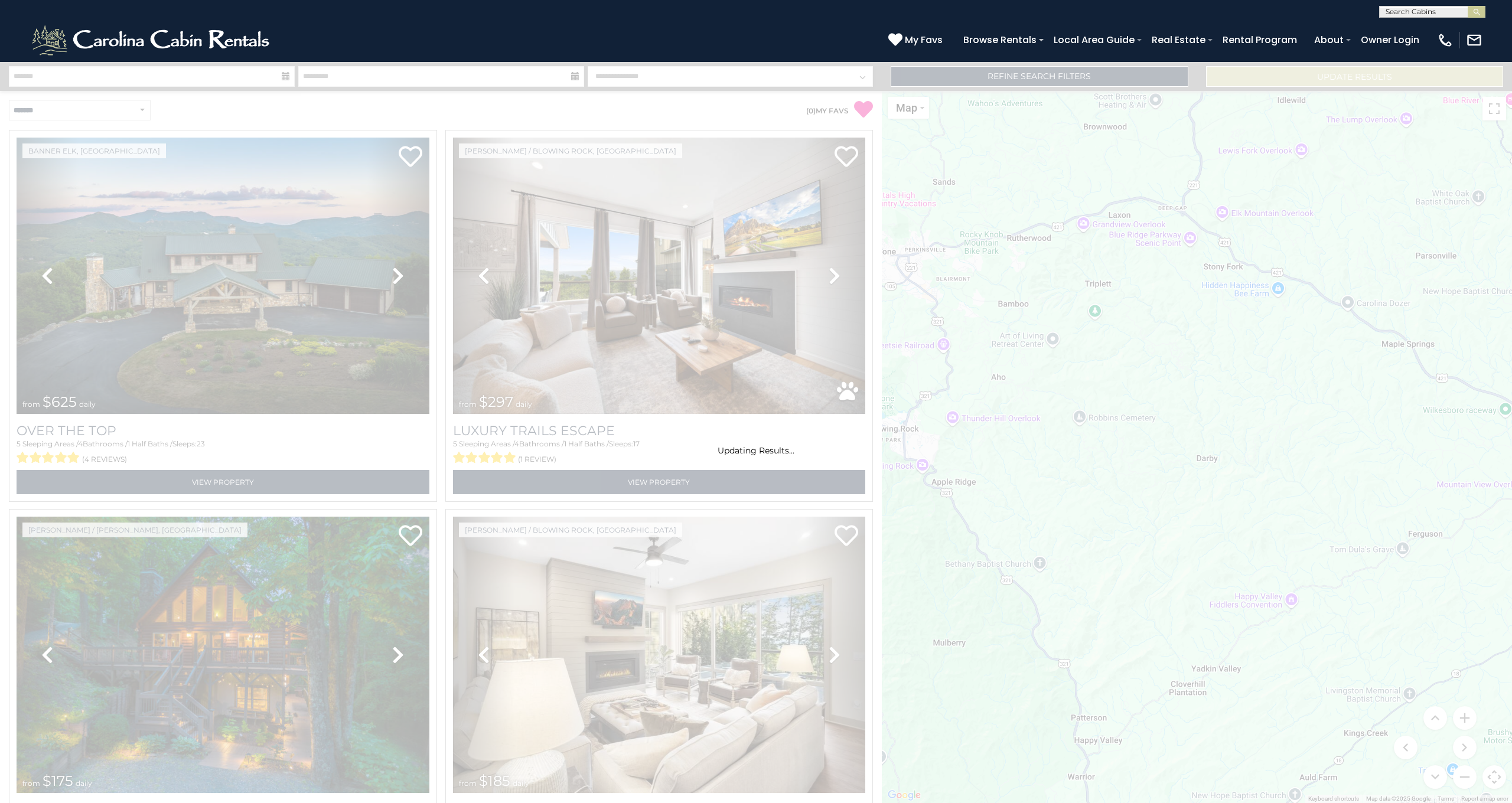
drag, startPoint x: 1363, startPoint y: 473, endPoint x: 1371, endPoint y: 741, distance: 268.1
click at [1370, 800] on div "Updating Results..." at bounding box center [756, 433] width 1512 height 741
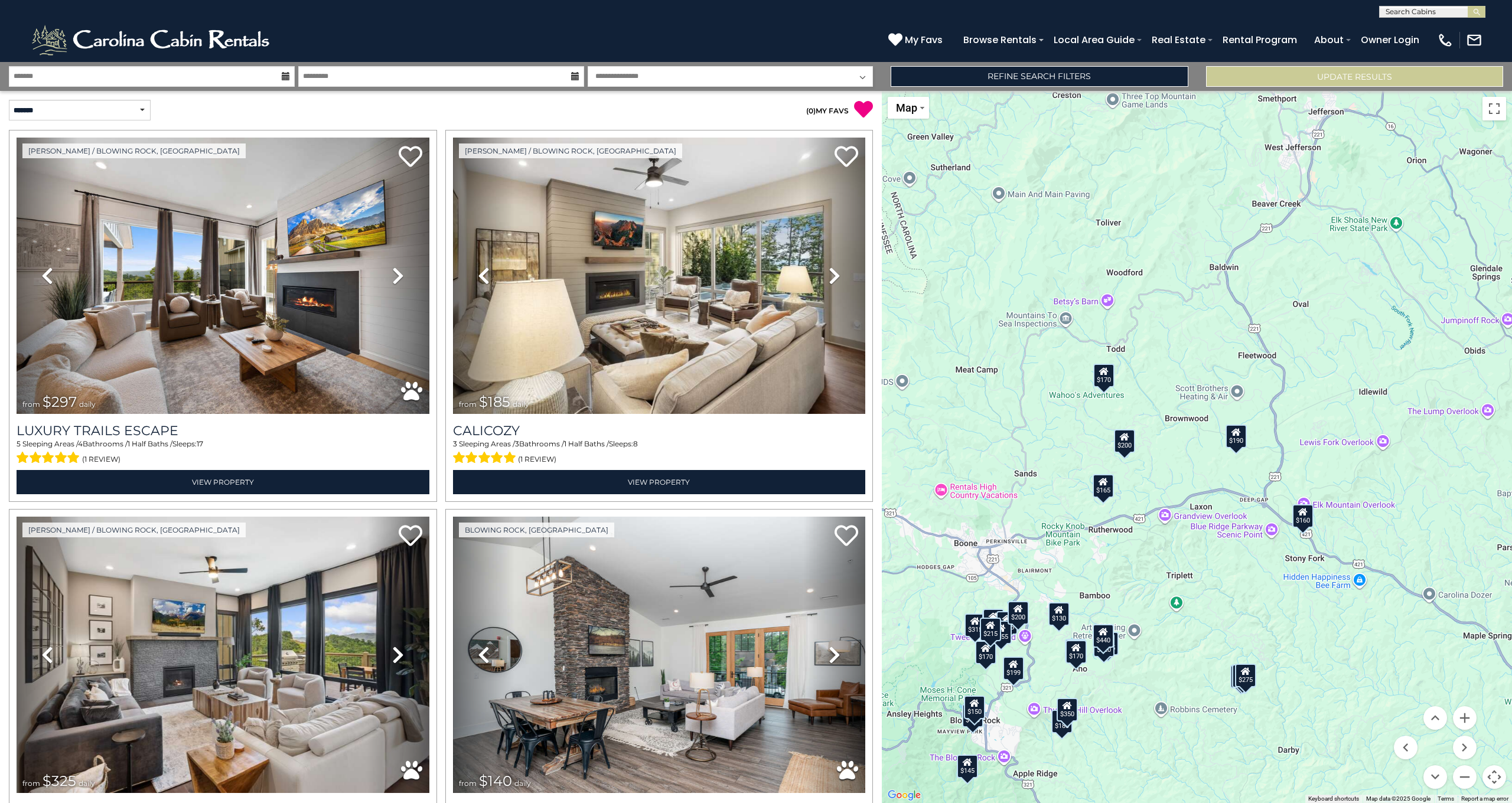
drag, startPoint x: 1272, startPoint y: 432, endPoint x: 1353, endPoint y: 724, distance: 303.0
click at [1353, 724] on div "$297 $185 $325 $140 $130 $315 $226 $195 $150 $200 $225 $170 $285 $220 $150 $175…" at bounding box center [1196, 447] width 630 height 712
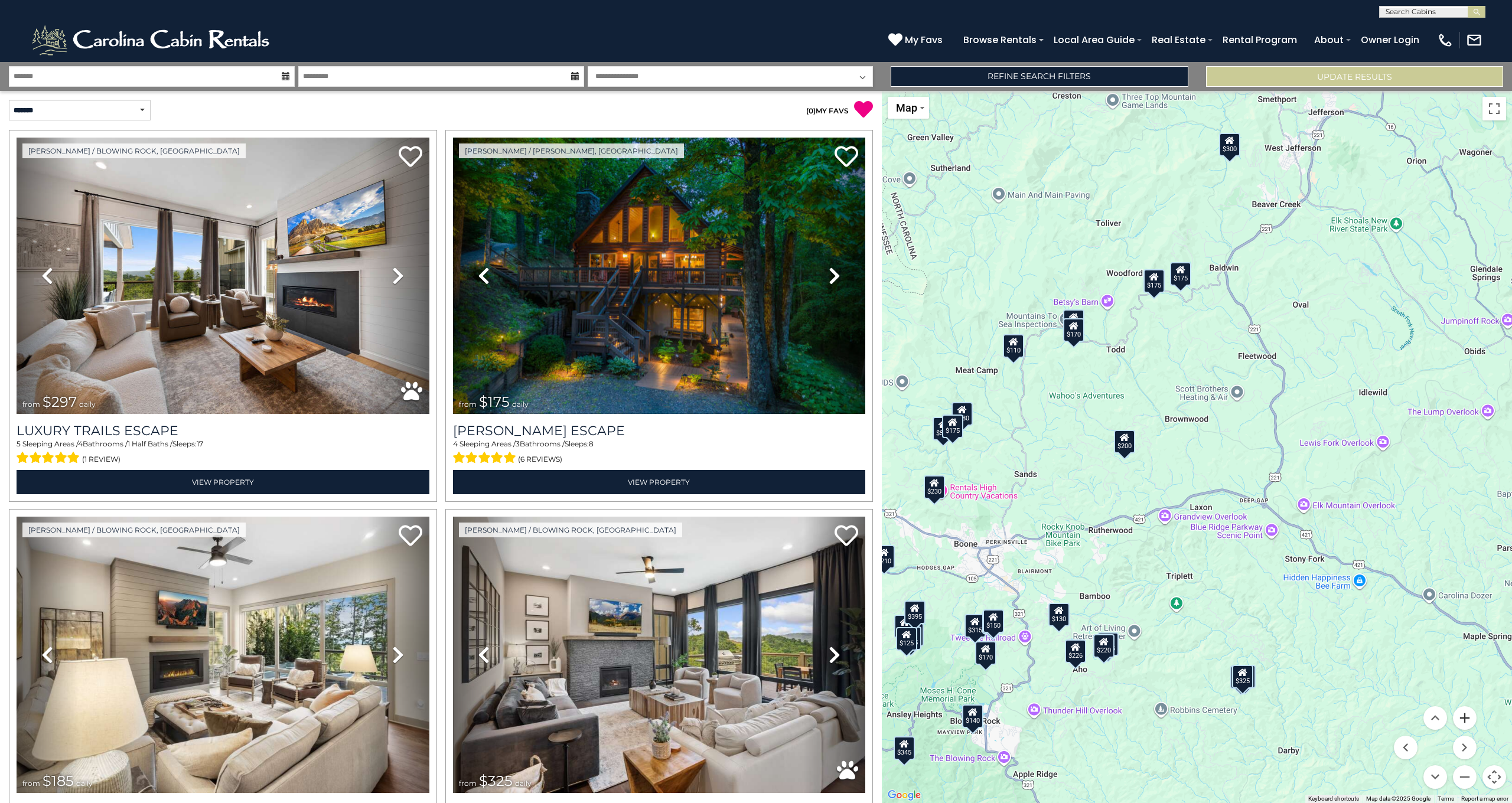
click at [1463, 718] on button "Zoom in" at bounding box center [1464, 718] width 24 height 24
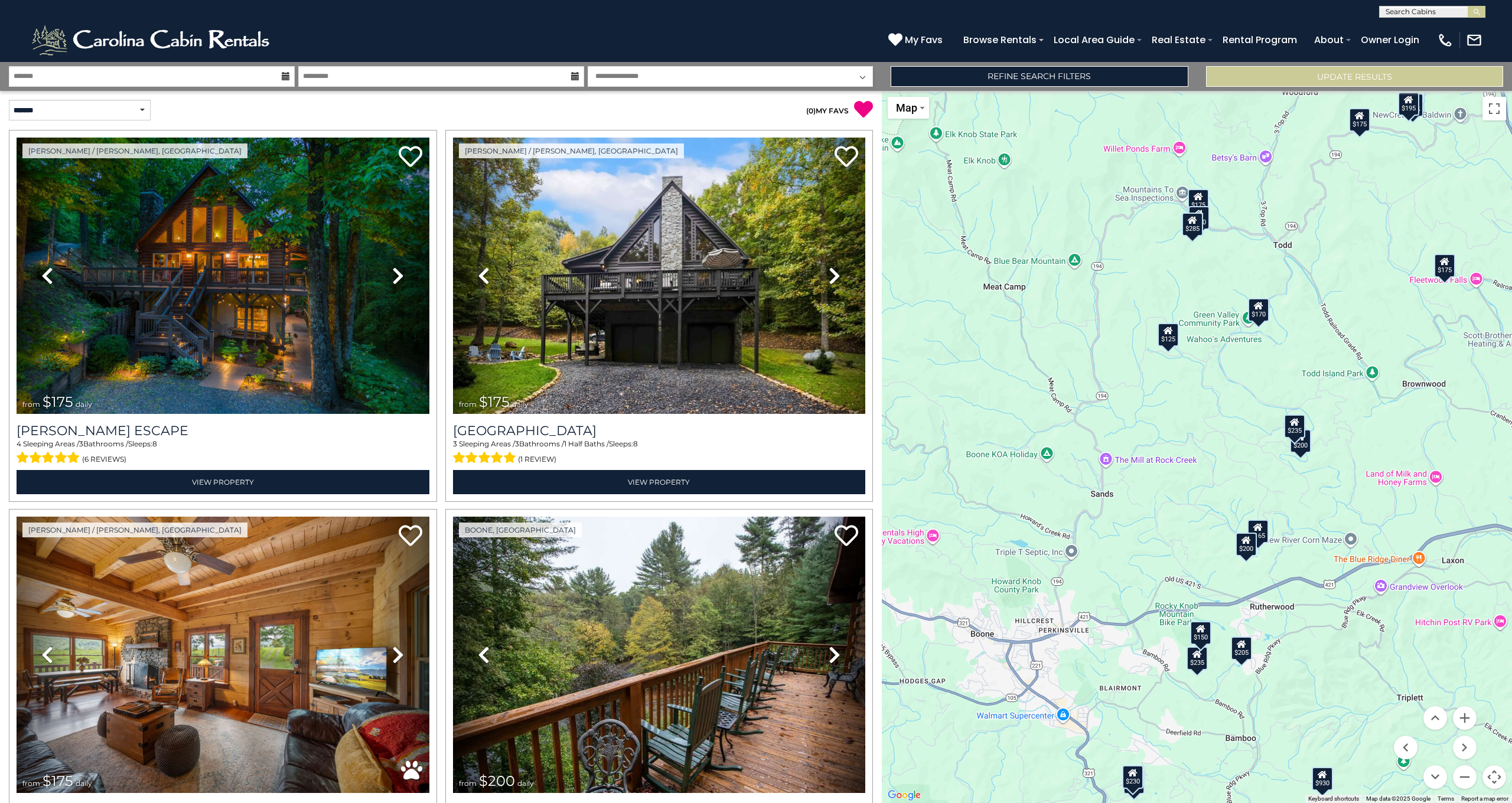
drag, startPoint x: 1220, startPoint y: 427, endPoint x: 1470, endPoint y: 420, distance: 250.1
click at [1470, 420] on div "$175 $175 $175 $200 $170 $160 $190 $165 $170 $195 $175 $190 $285 $235 $230 $330…" at bounding box center [1196, 447] width 630 height 712
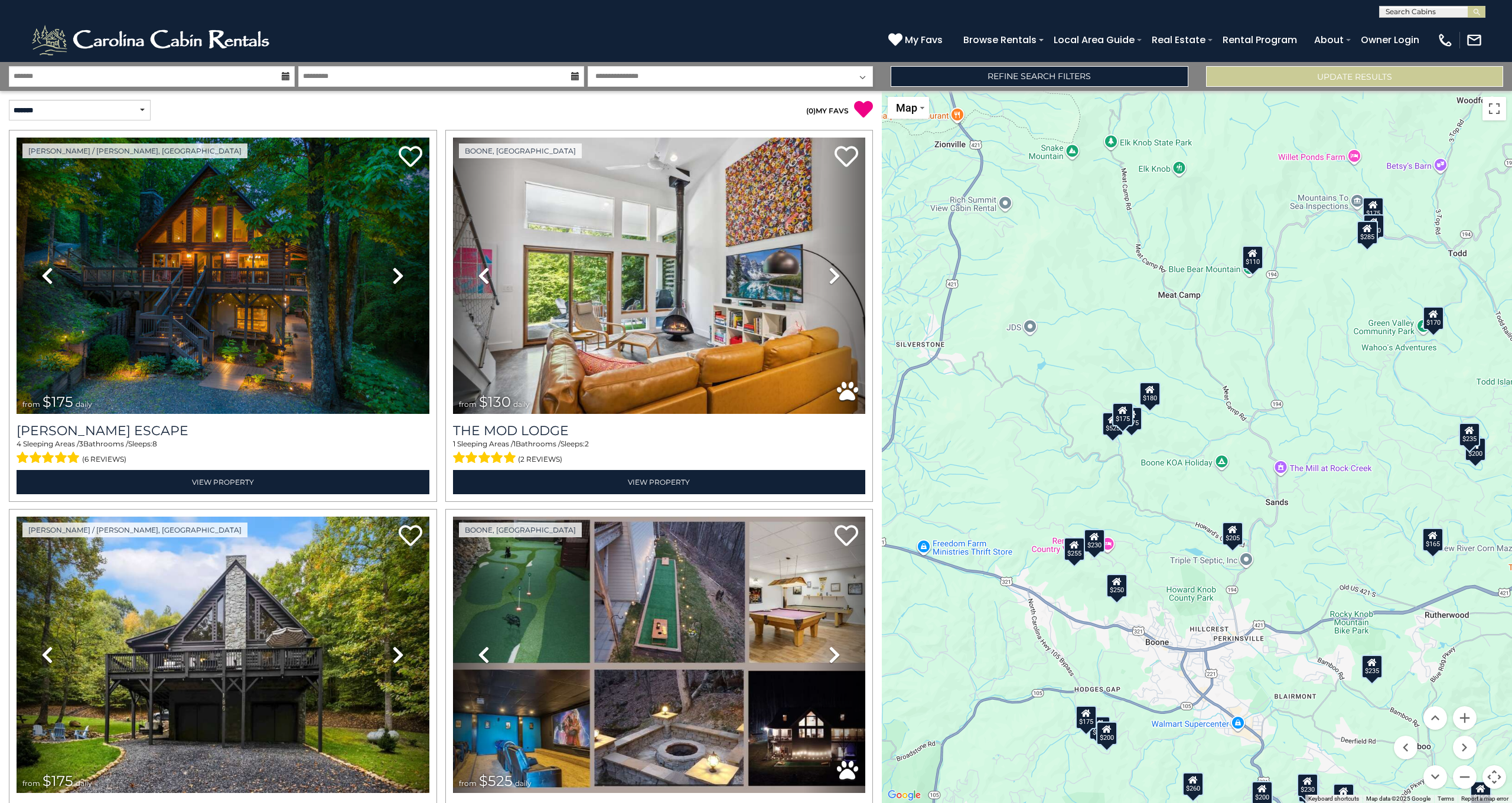
drag, startPoint x: 1155, startPoint y: 537, endPoint x: 1330, endPoint y: 545, distance: 175.2
click at [1330, 545] on div "$175 $130 $175 $525 $175 $230 $110 $200 $180 $170 $175 $255 $165 $170 $195 $200…" at bounding box center [1196, 447] width 630 height 712
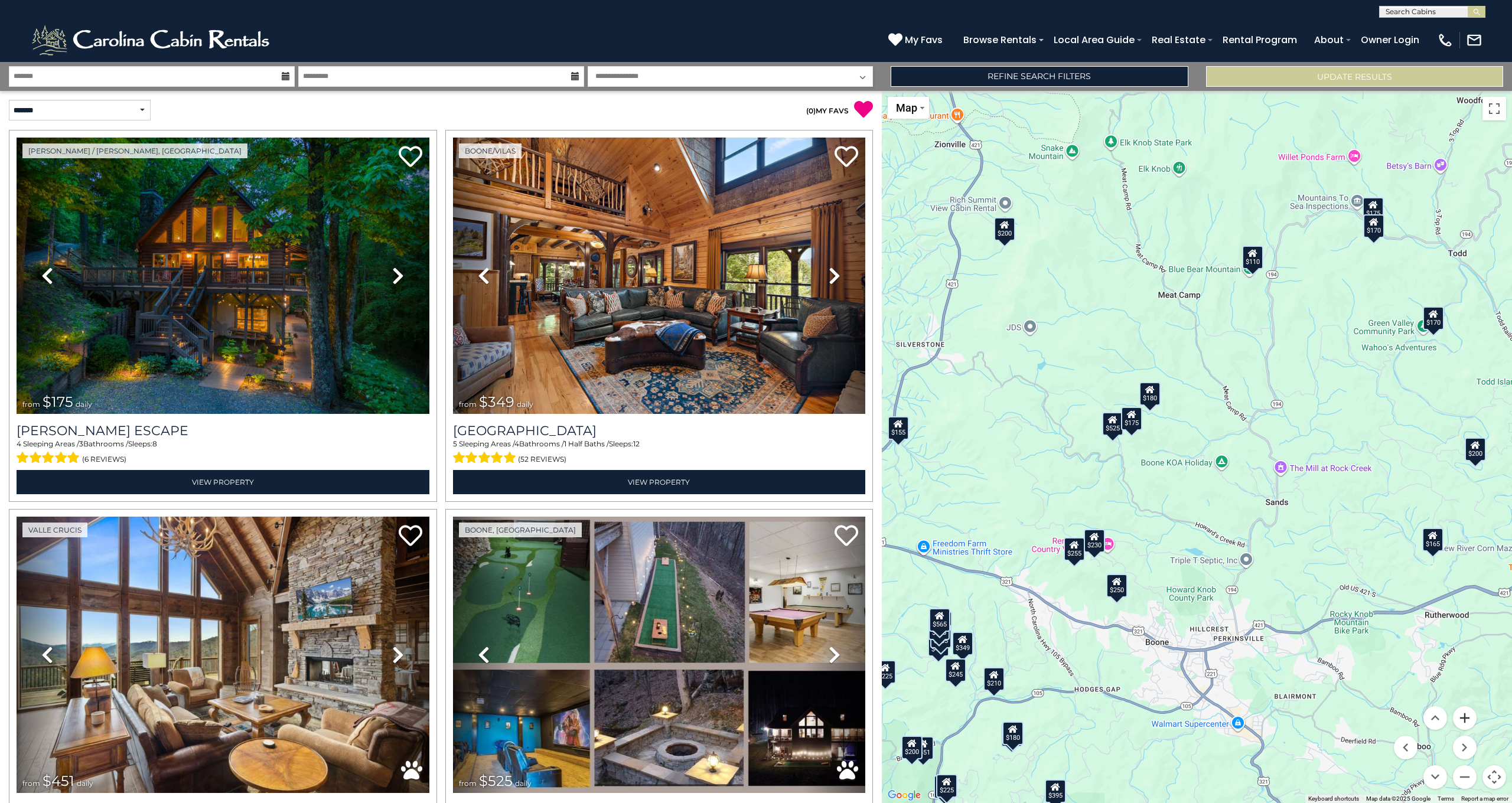
click at [1464, 714] on button "Zoom in" at bounding box center [1464, 718] width 24 height 24
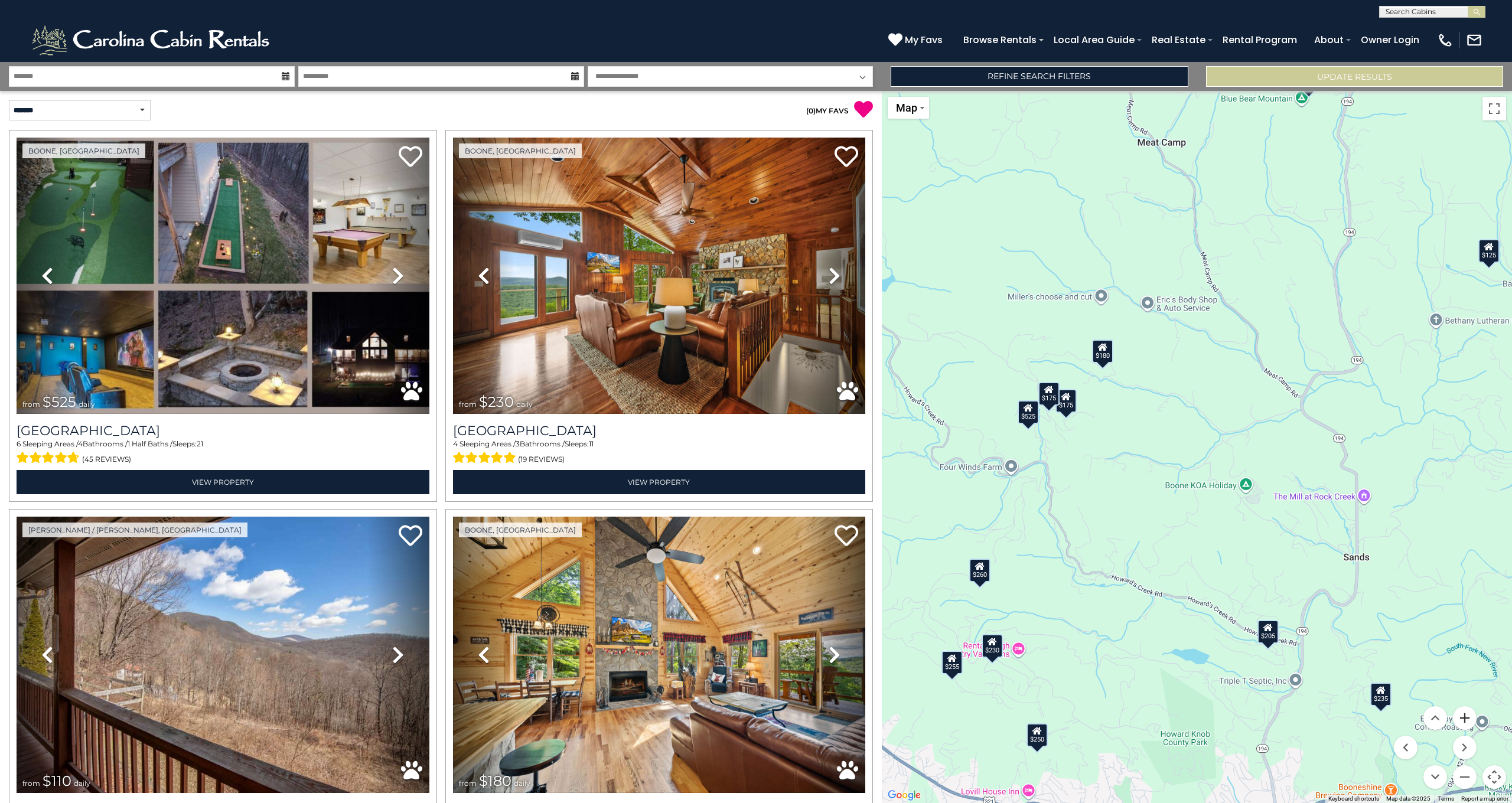
click at [1470, 719] on button "Zoom in" at bounding box center [1464, 718] width 24 height 24
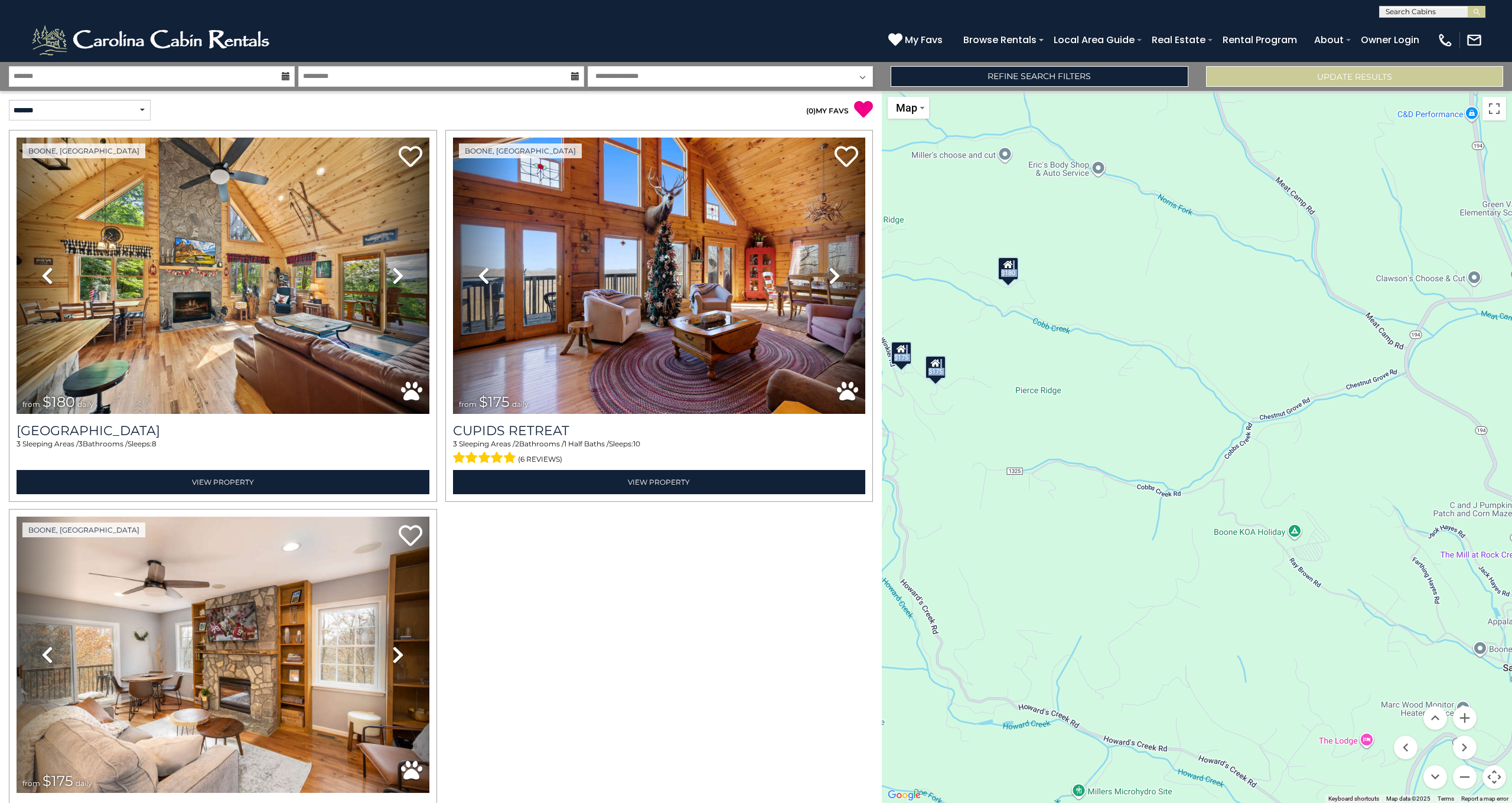
drag, startPoint x: 1075, startPoint y: 406, endPoint x: 1345, endPoint y: 547, distance: 304.6
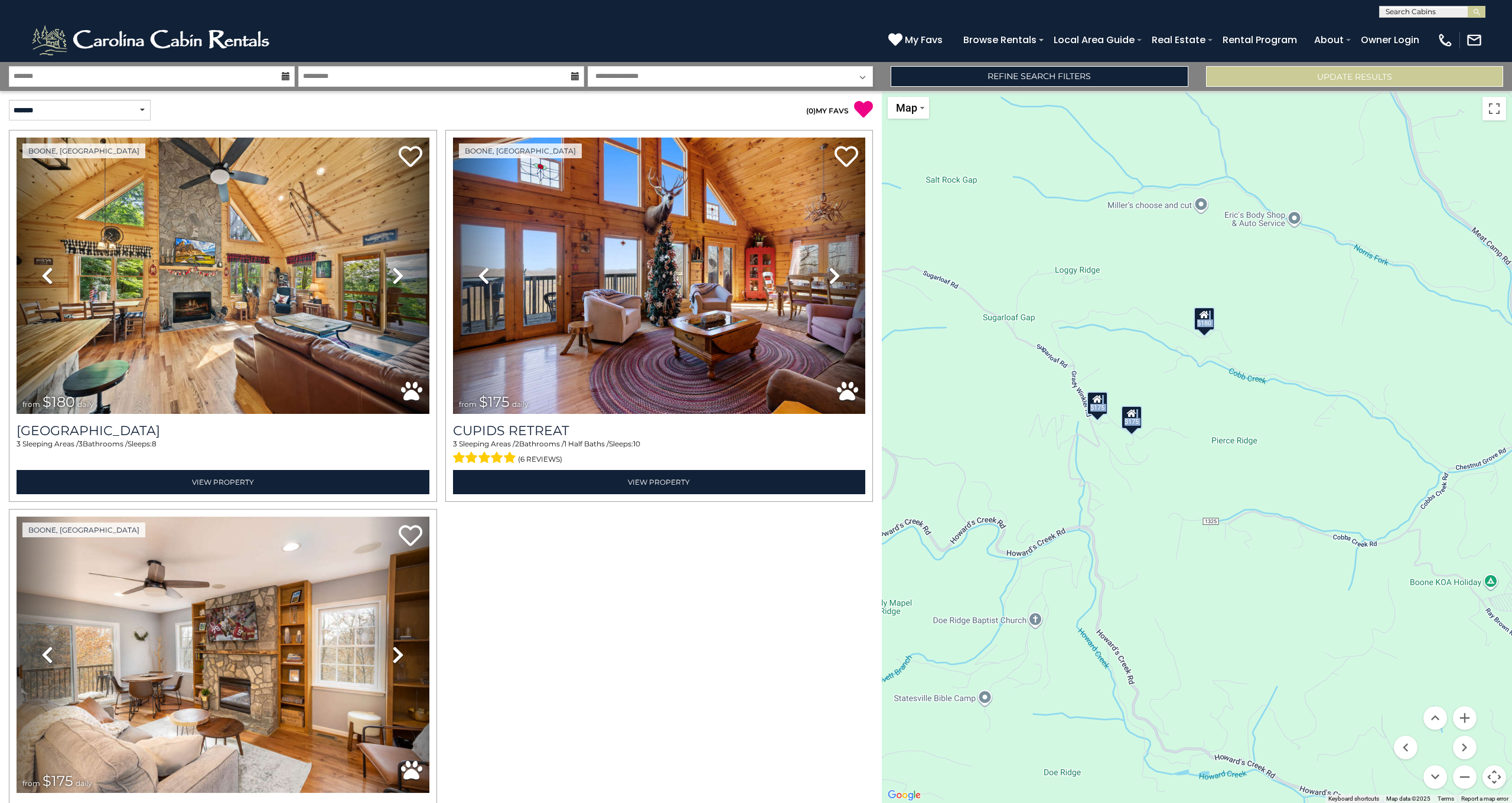
drag, startPoint x: 1236, startPoint y: 514, endPoint x: 1433, endPoint y: 564, distance: 203.2
click at [1433, 564] on div "$180 $175 $175" at bounding box center [1196, 447] width 630 height 712
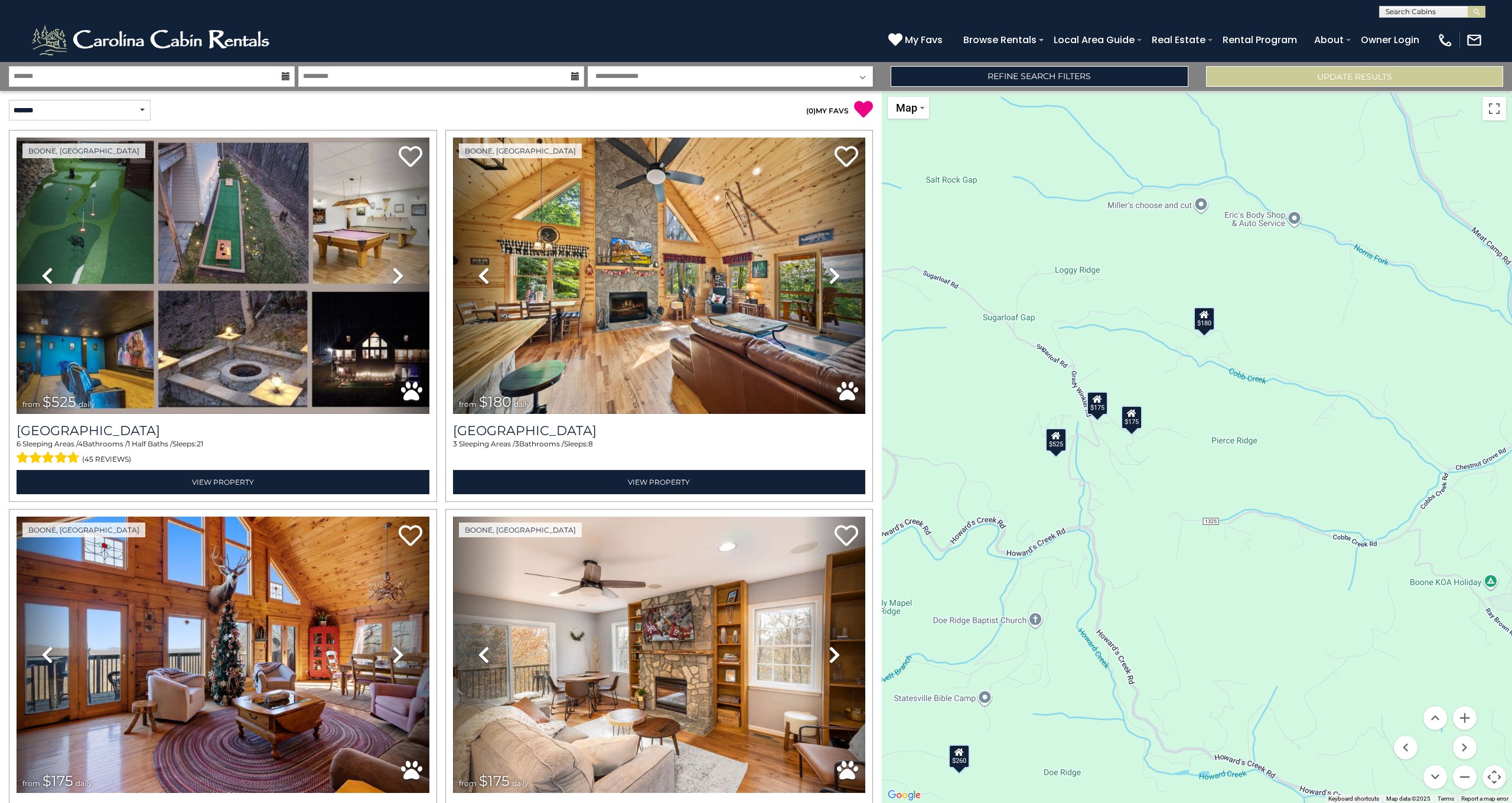
click at [1132, 427] on div "$175" at bounding box center [1132, 417] width 22 height 24
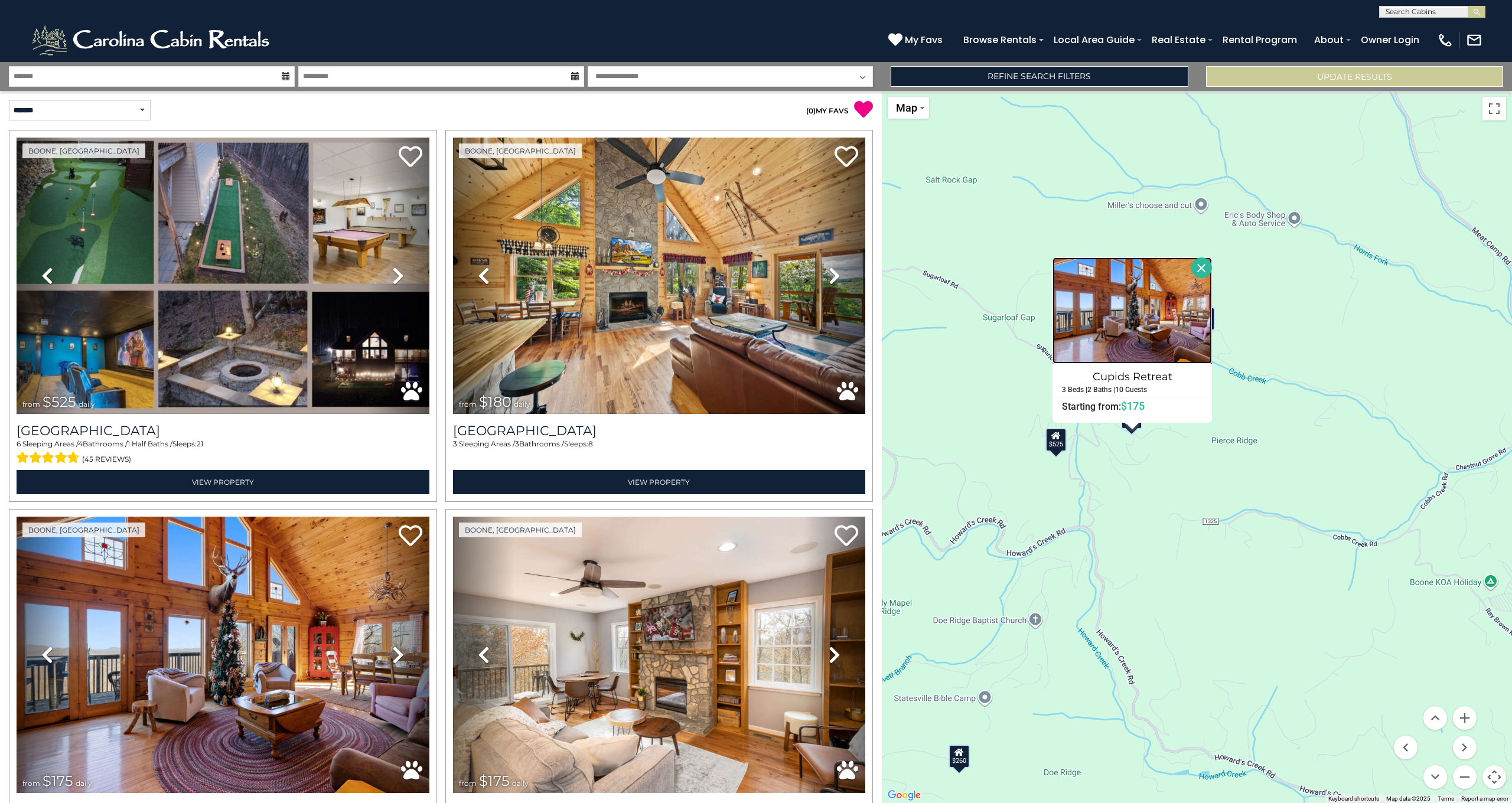
click at [1192, 303] on img at bounding box center [1132, 310] width 159 height 106
click at [1208, 267] on button "Close" at bounding box center [1201, 267] width 21 height 21
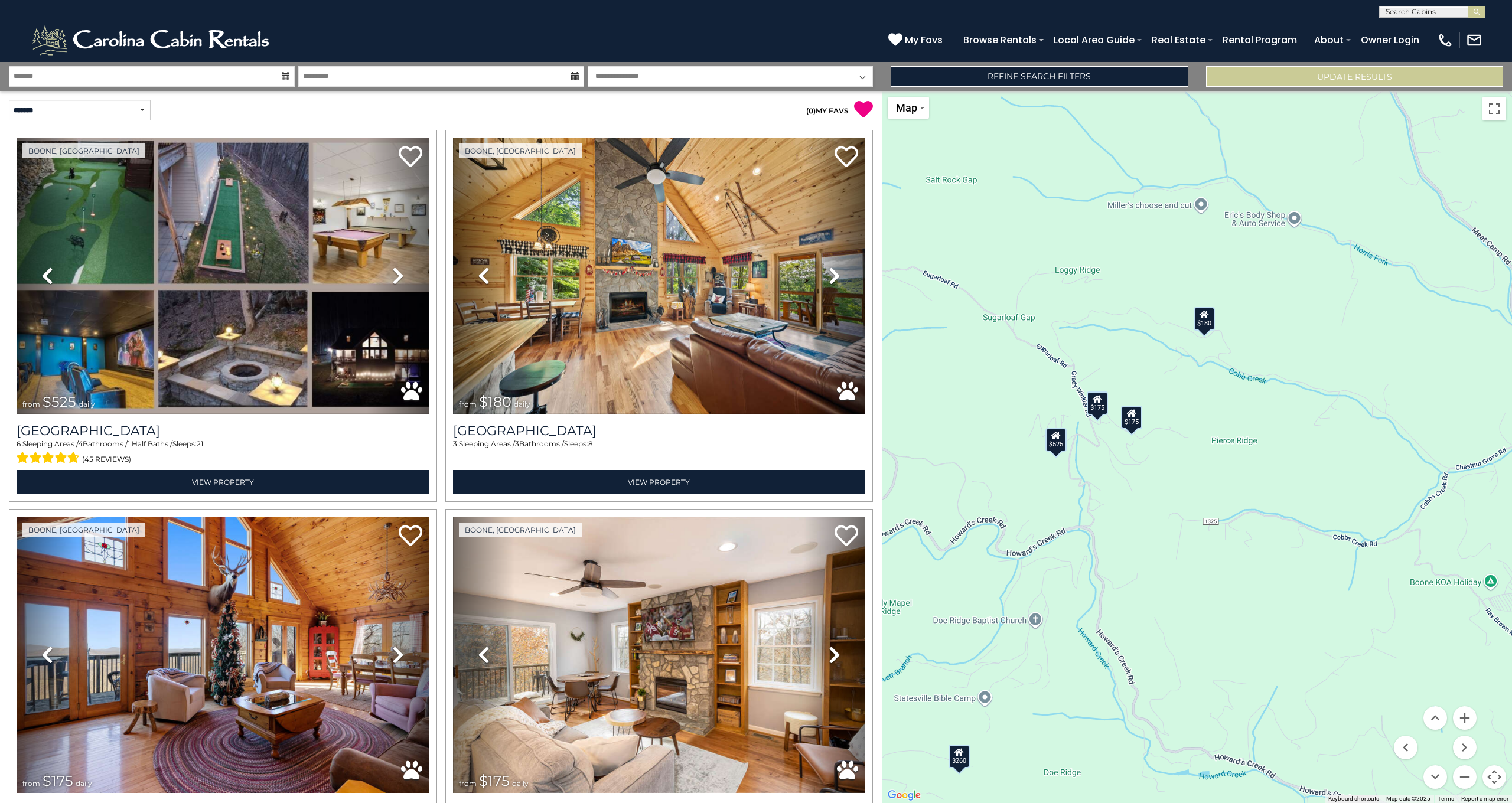
click at [1106, 402] on div "$175" at bounding box center [1097, 403] width 22 height 24
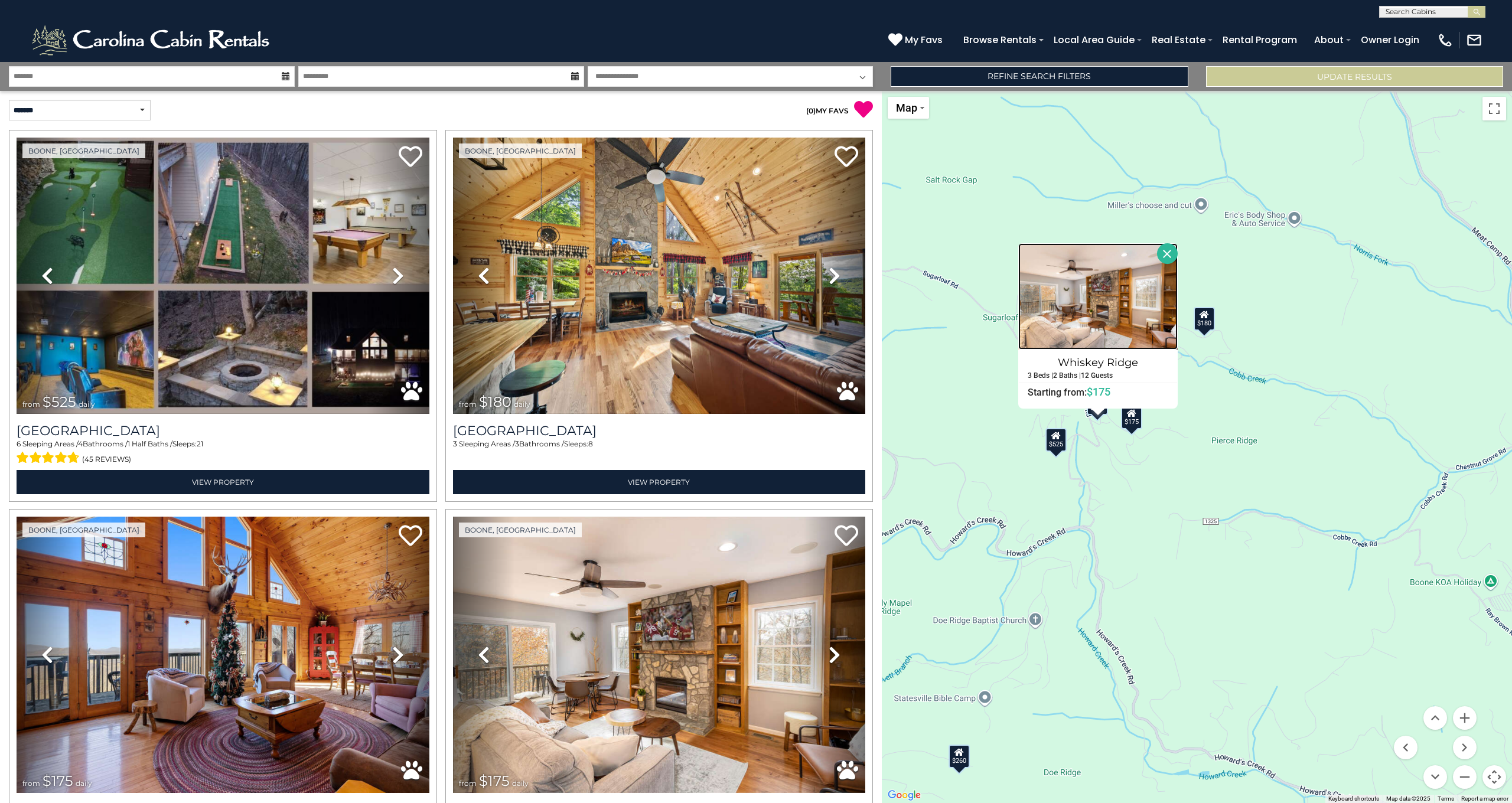
click at [1107, 282] on img at bounding box center [1097, 296] width 159 height 106
click at [1203, 320] on div "$180" at bounding box center [1204, 319] width 22 height 24
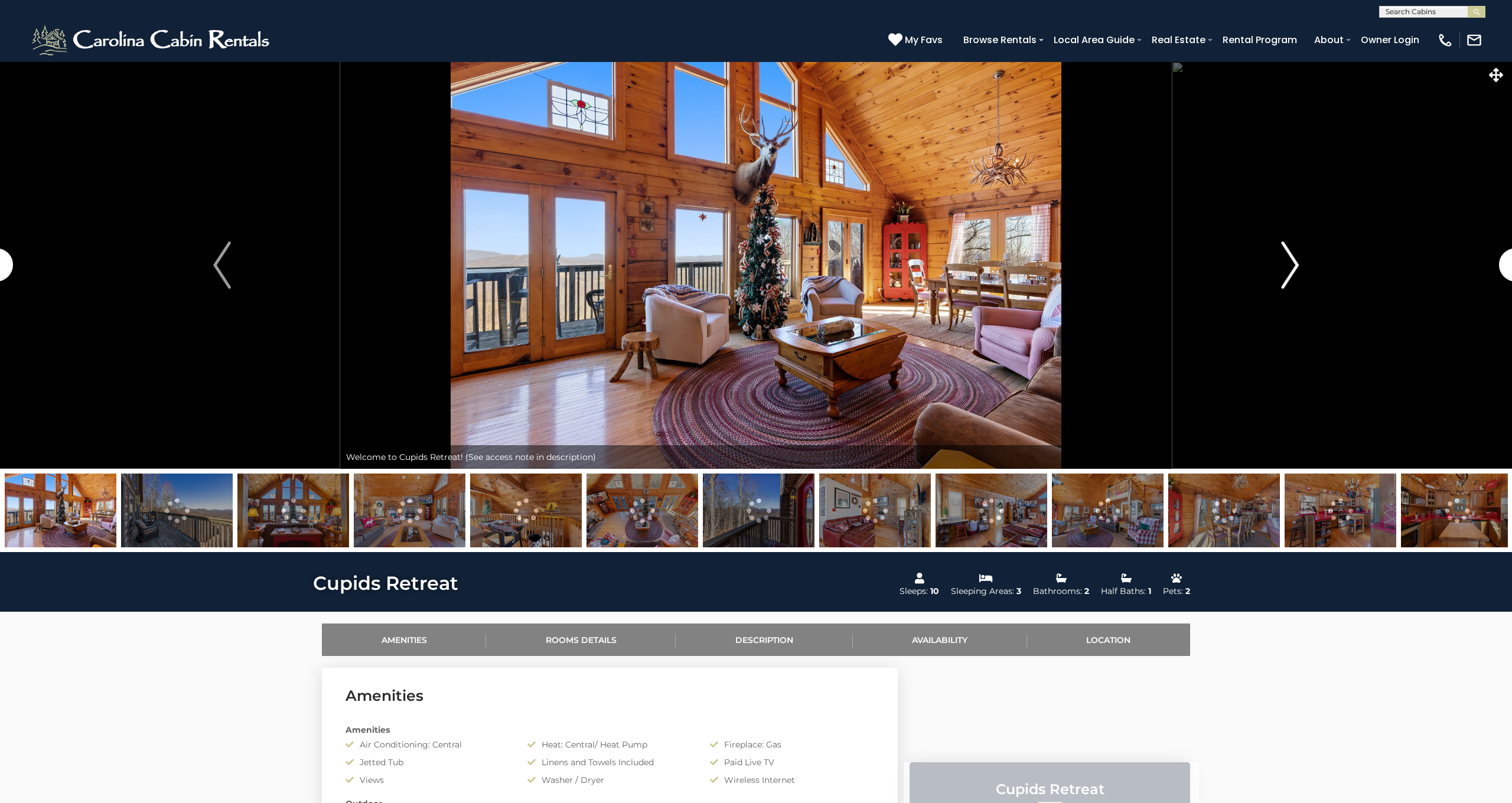
click at [1292, 267] on img "Next" at bounding box center [1290, 265] width 18 height 47
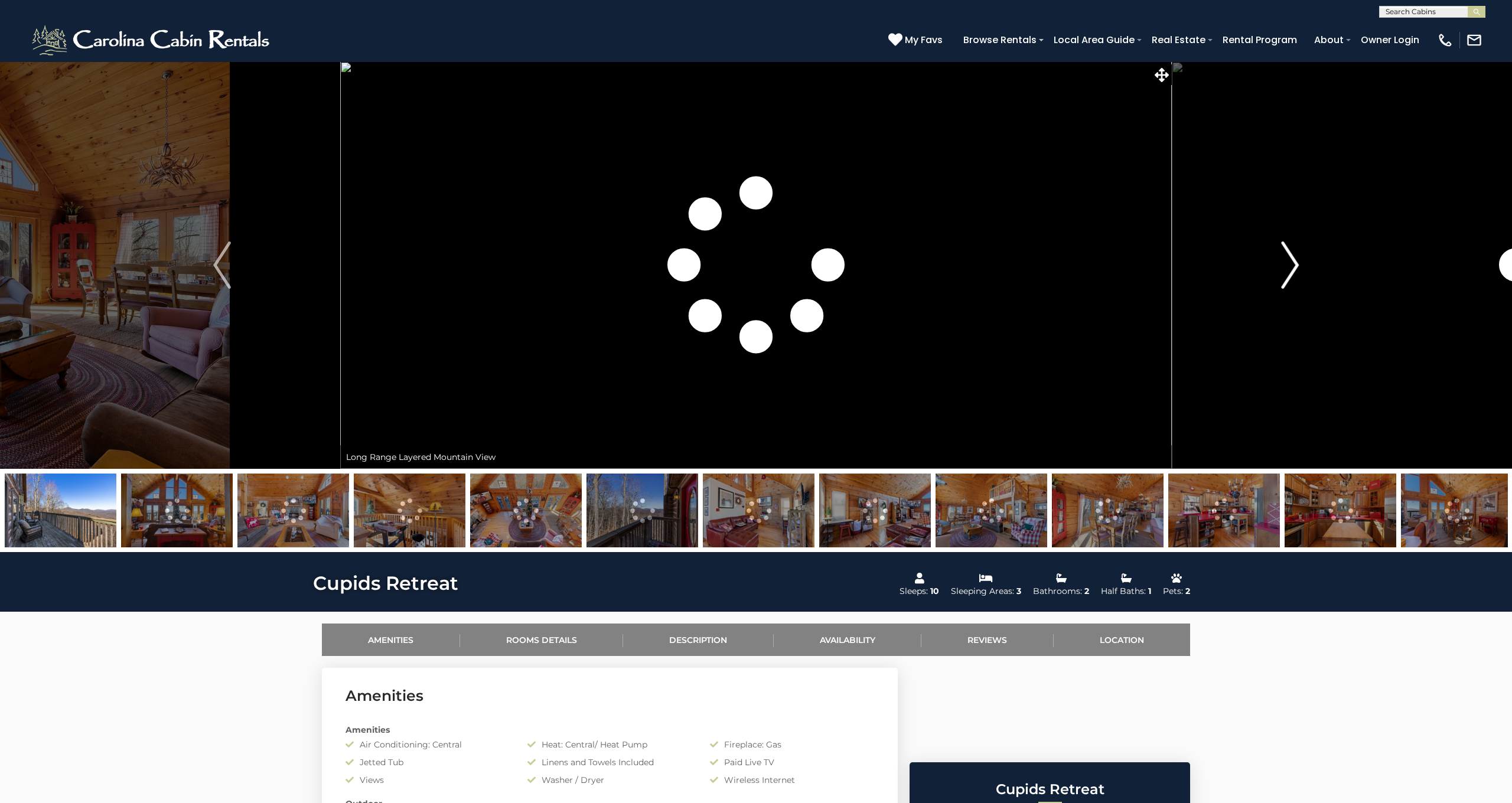
click at [1290, 267] on img "Next" at bounding box center [1290, 265] width 18 height 47
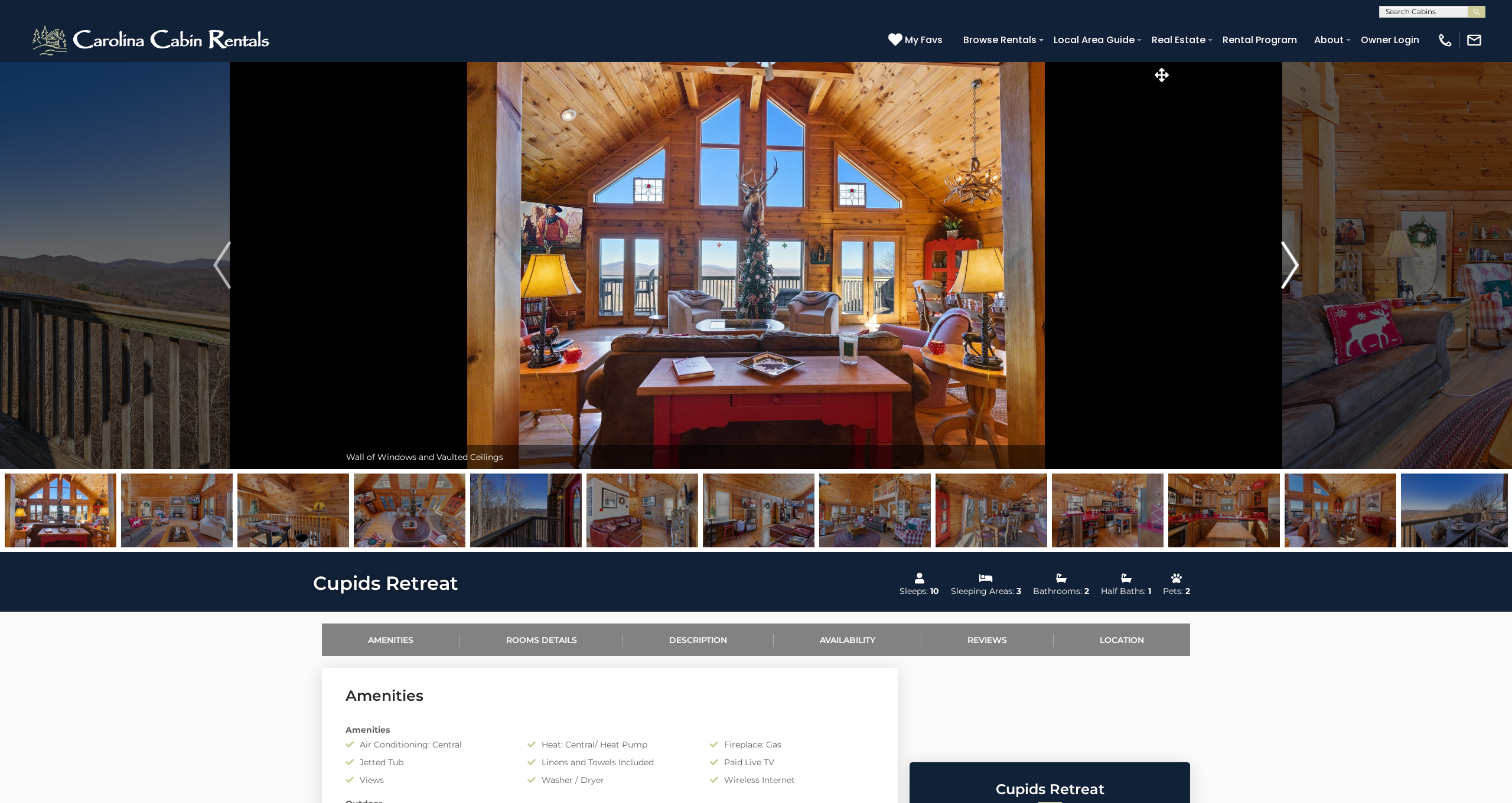
click at [1293, 266] on img "Next" at bounding box center [1290, 265] width 18 height 47
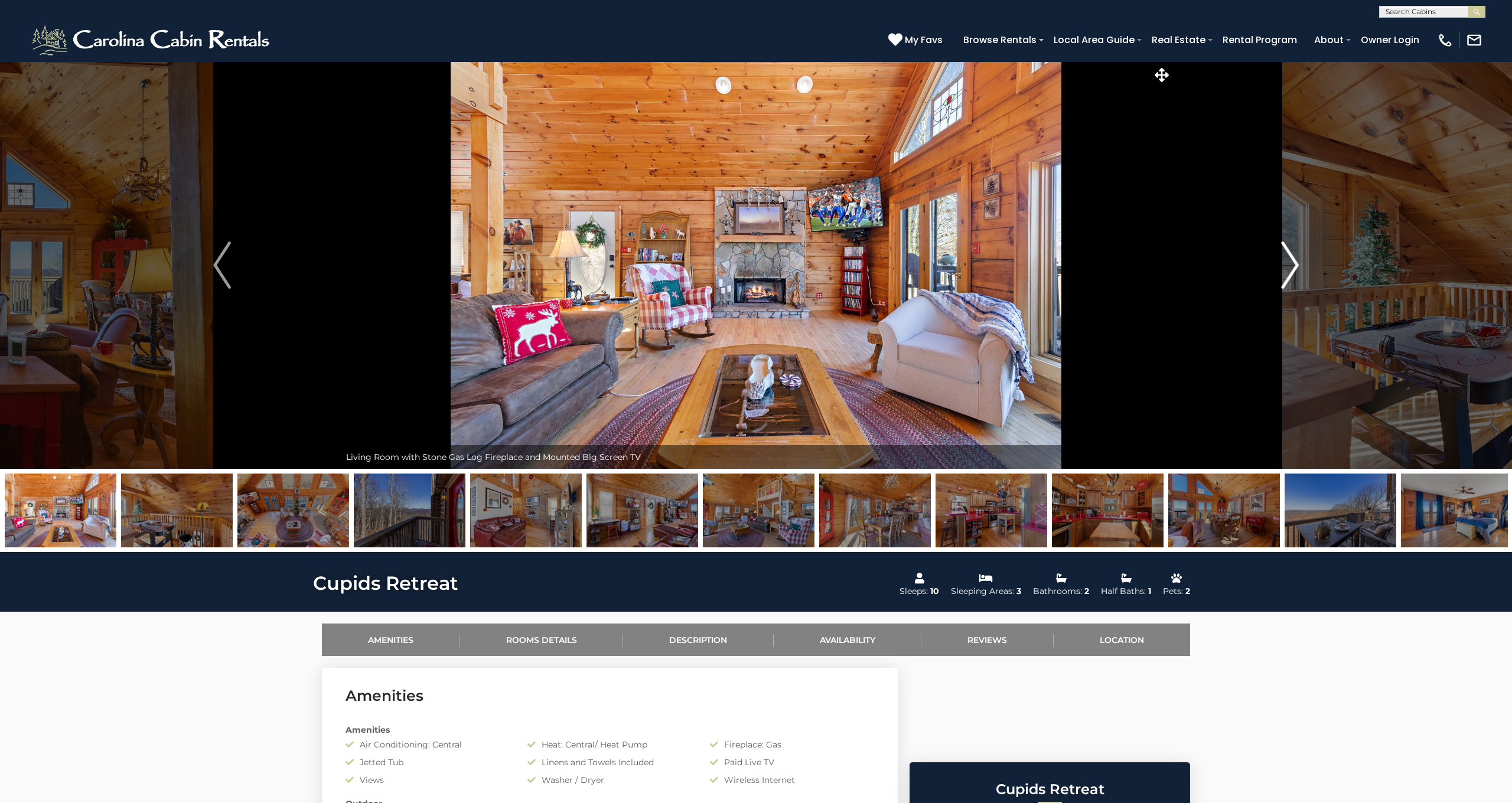
click at [1293, 266] on img "Next" at bounding box center [1290, 265] width 18 height 47
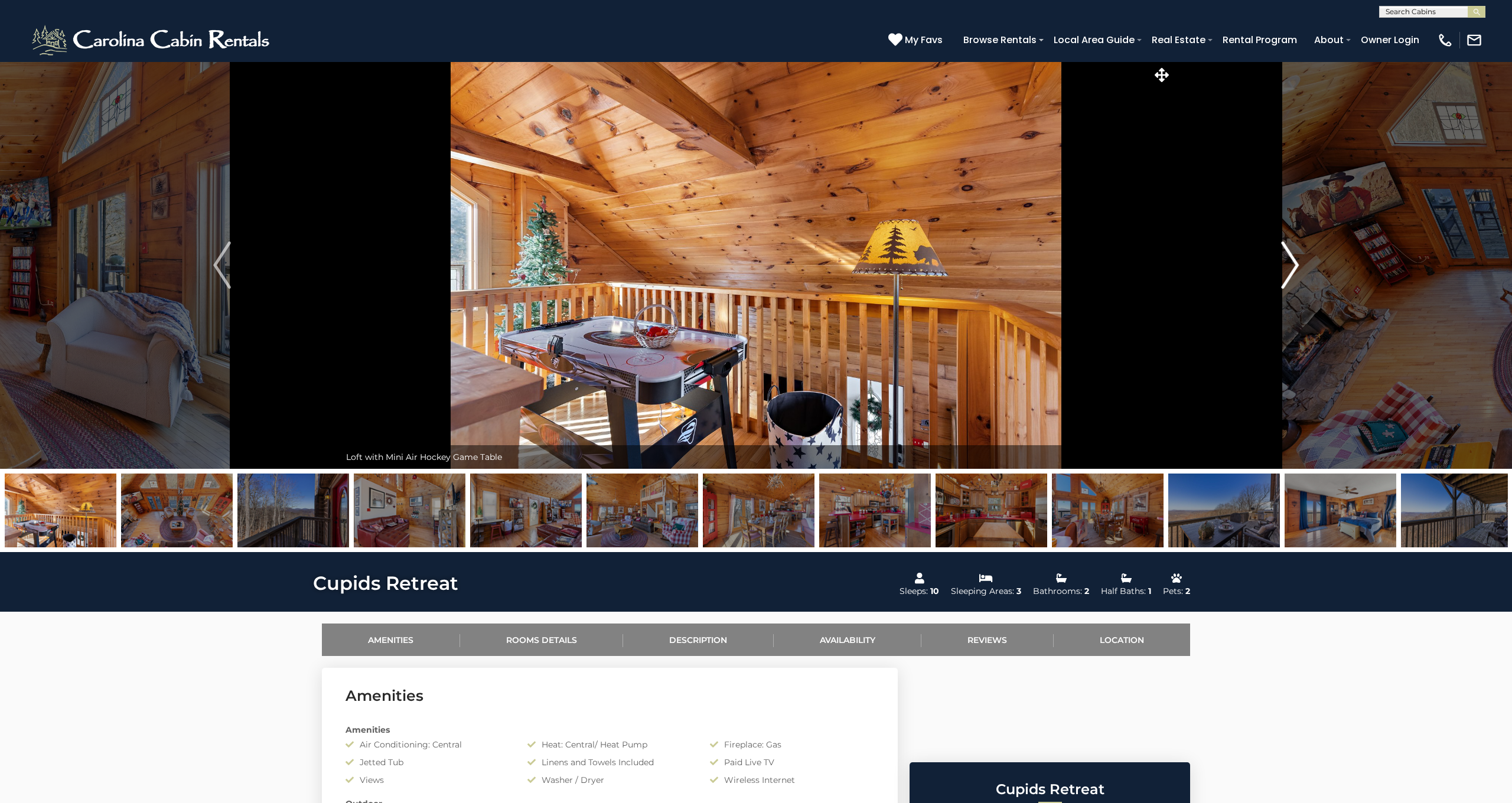
click at [1293, 266] on img "Next" at bounding box center [1290, 265] width 18 height 47
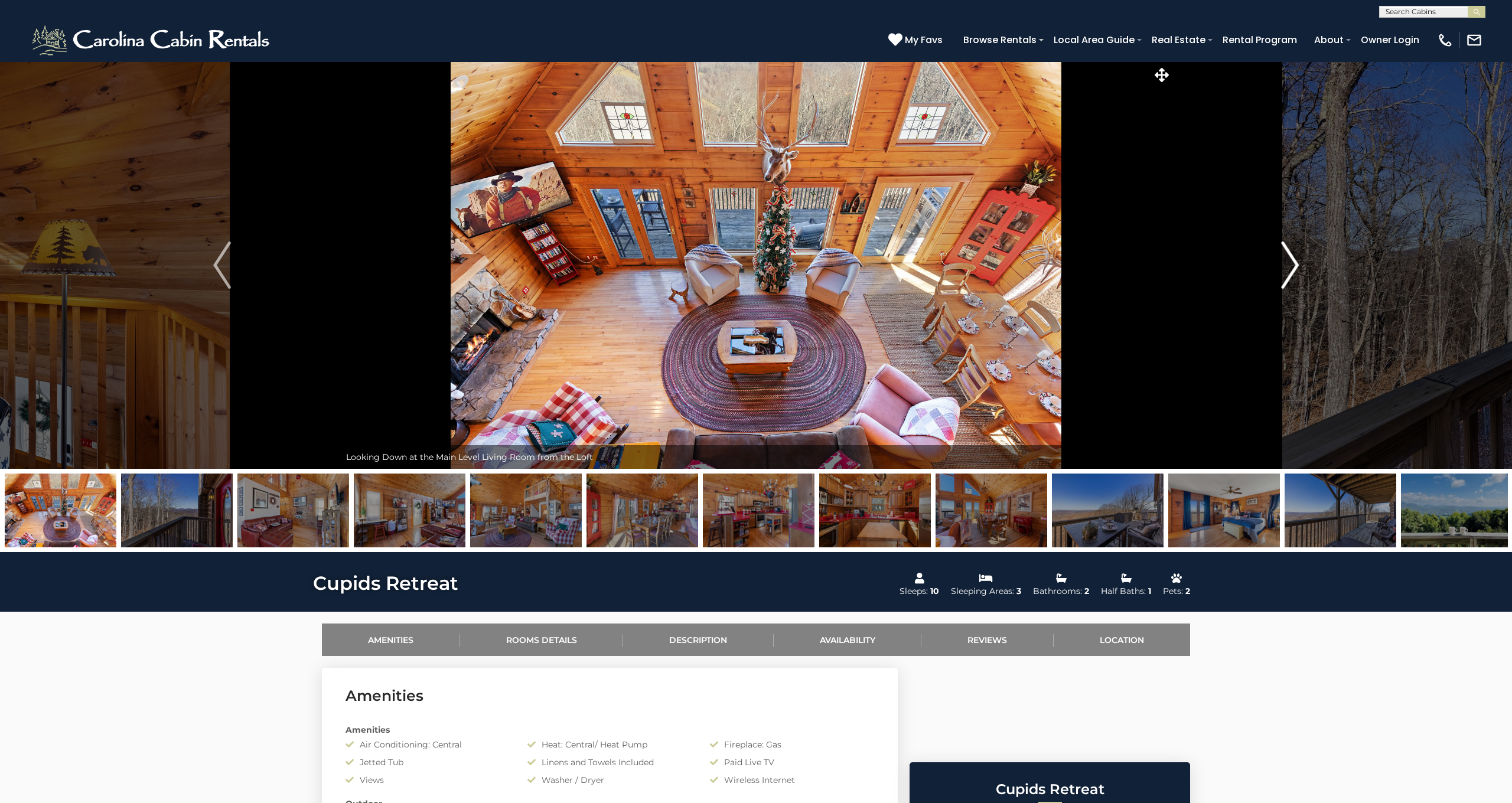
click at [1293, 266] on img "Next" at bounding box center [1290, 265] width 18 height 47
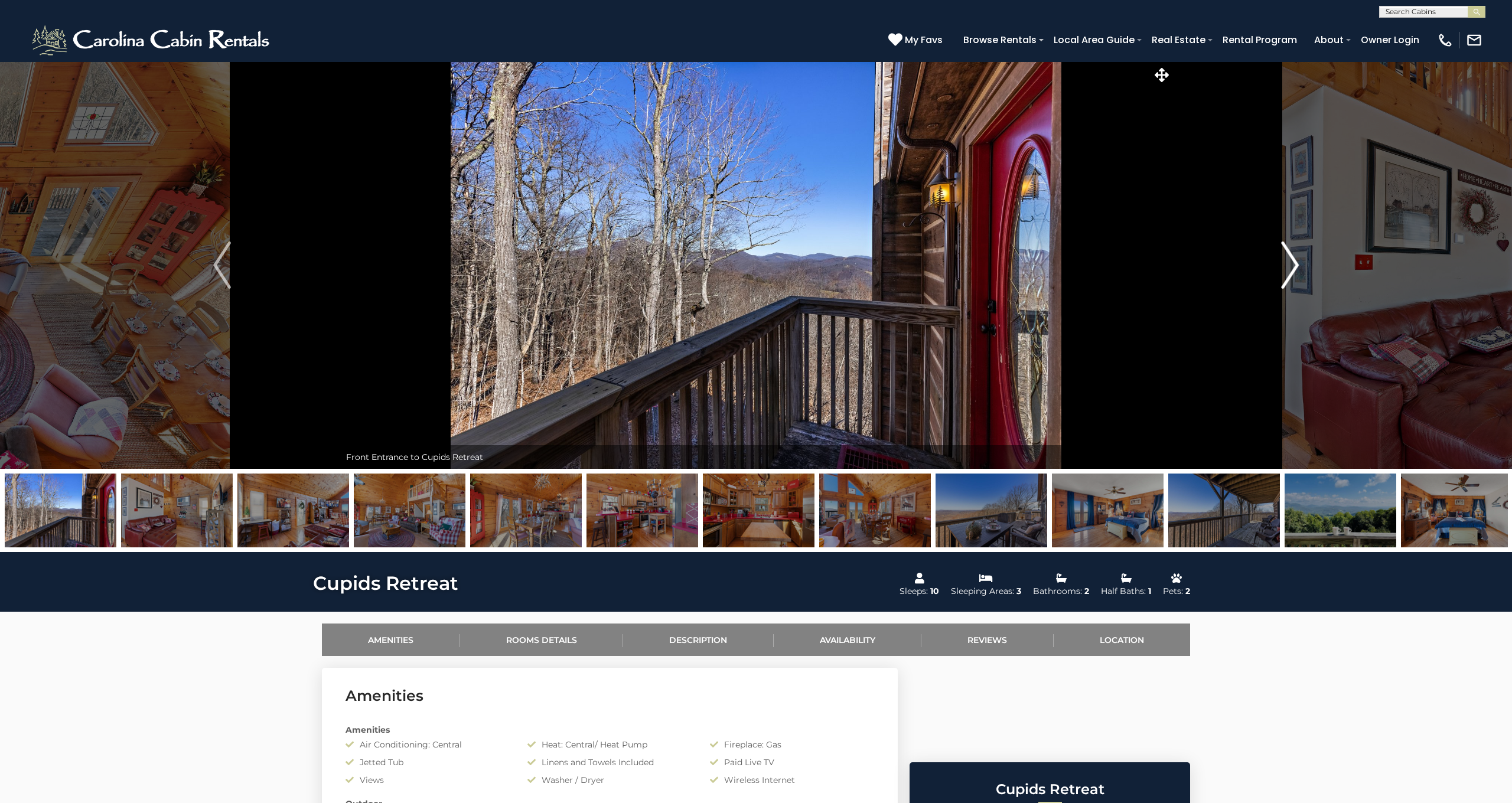
click at [1293, 266] on img "Next" at bounding box center [1290, 265] width 18 height 47
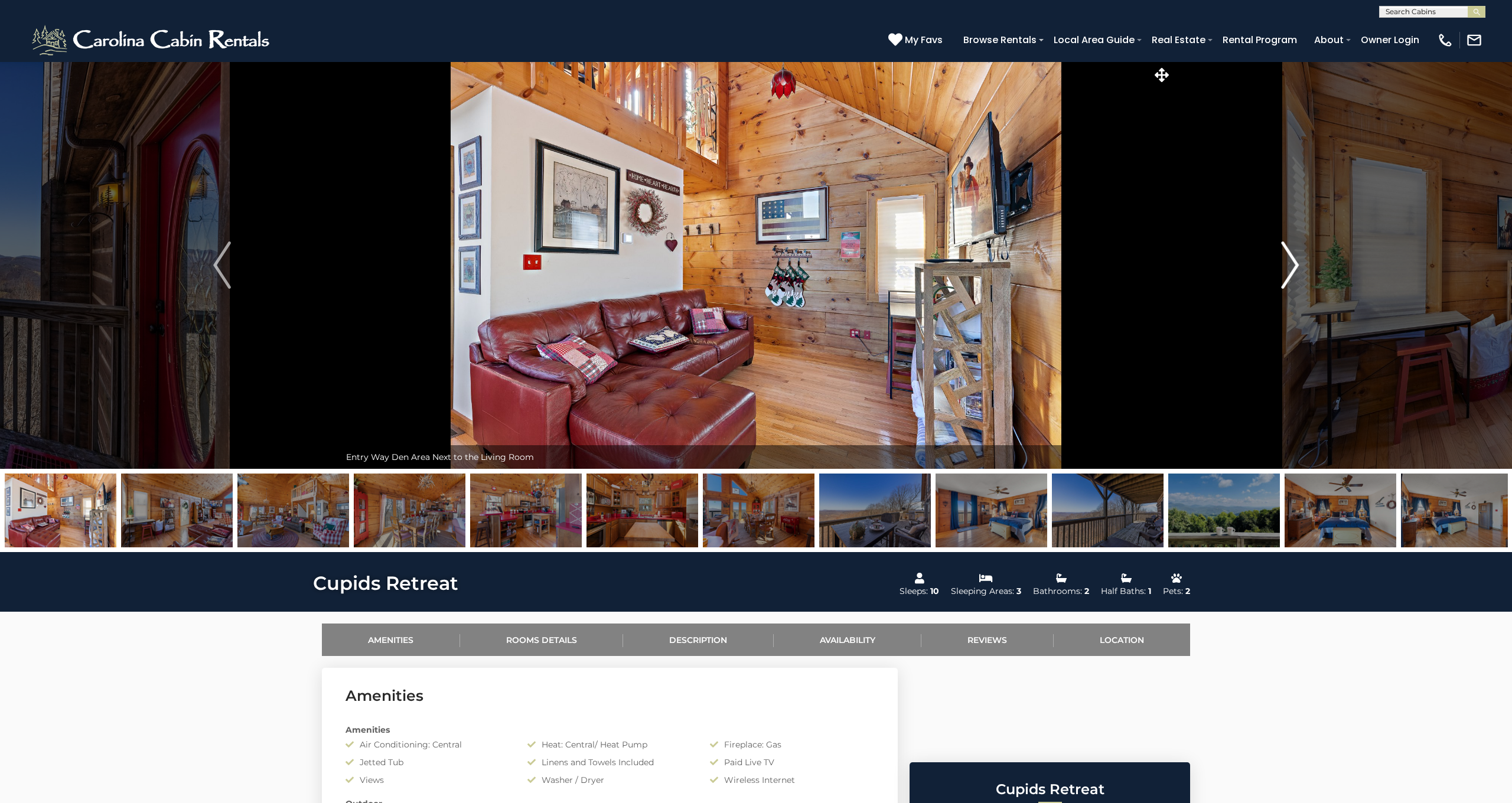
click at [1293, 266] on img "Next" at bounding box center [1290, 265] width 18 height 47
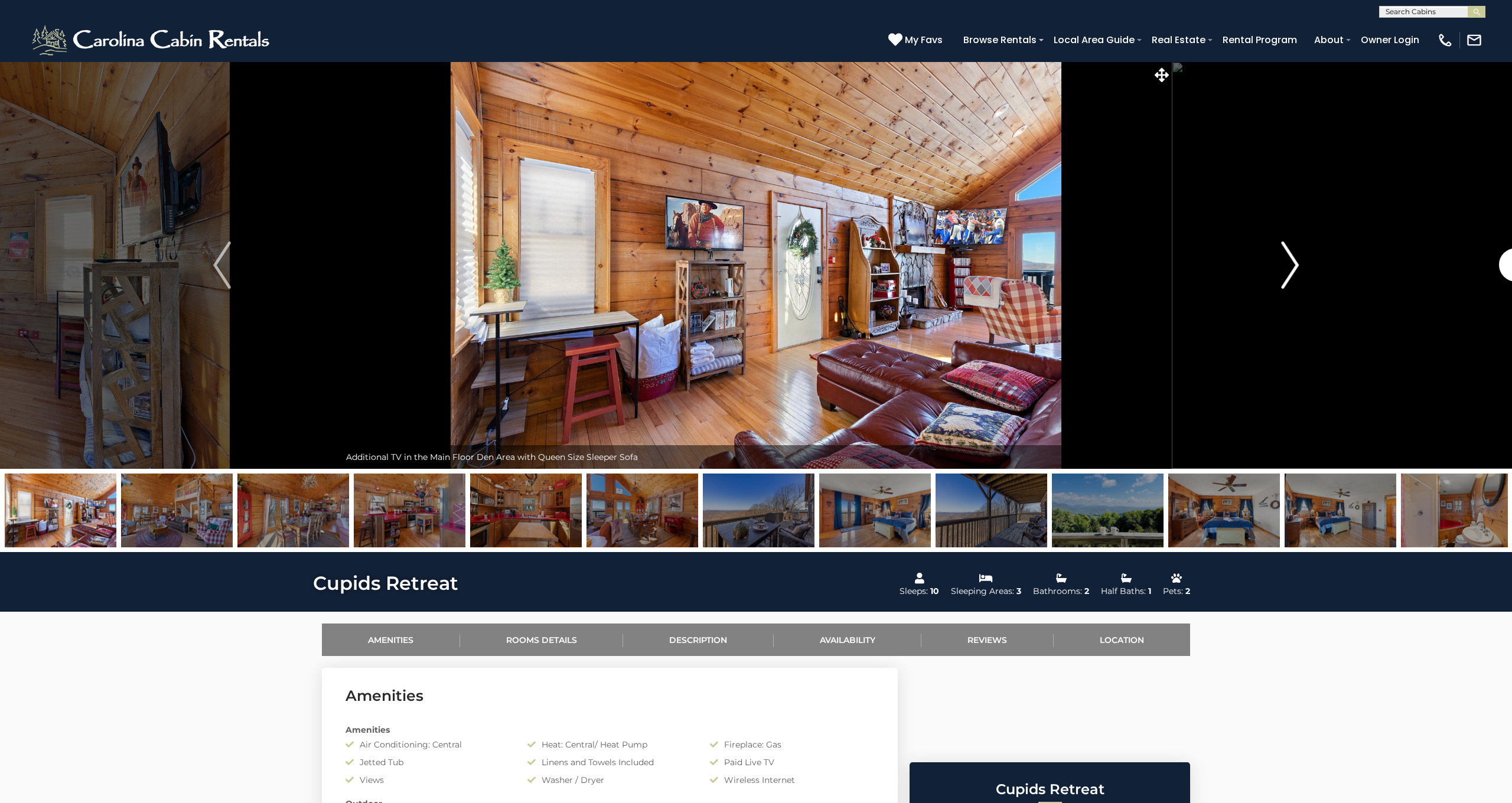
click at [1293, 266] on img "Next" at bounding box center [1290, 265] width 18 height 47
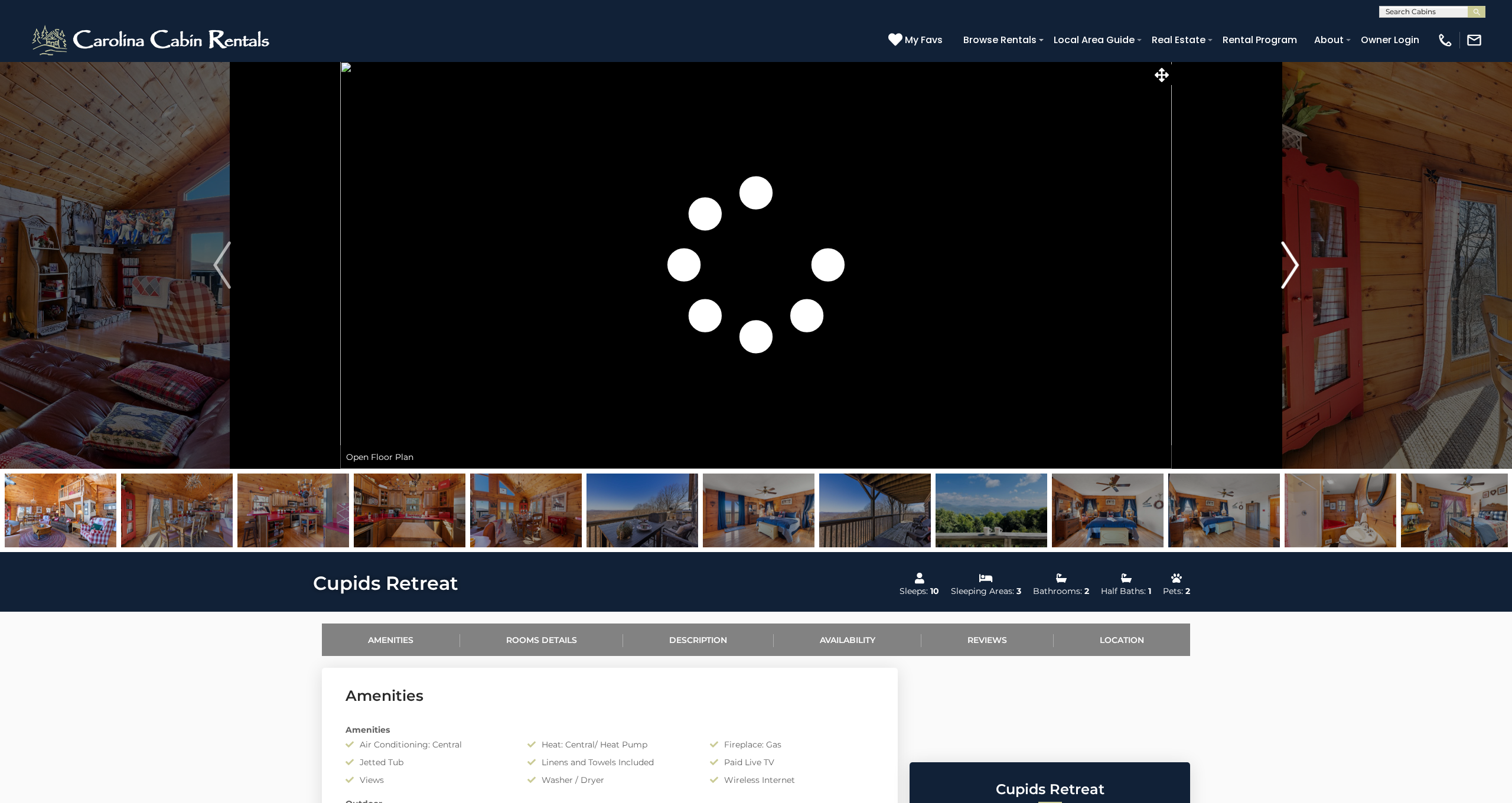
click at [1293, 266] on img "Next" at bounding box center [1290, 265] width 18 height 47
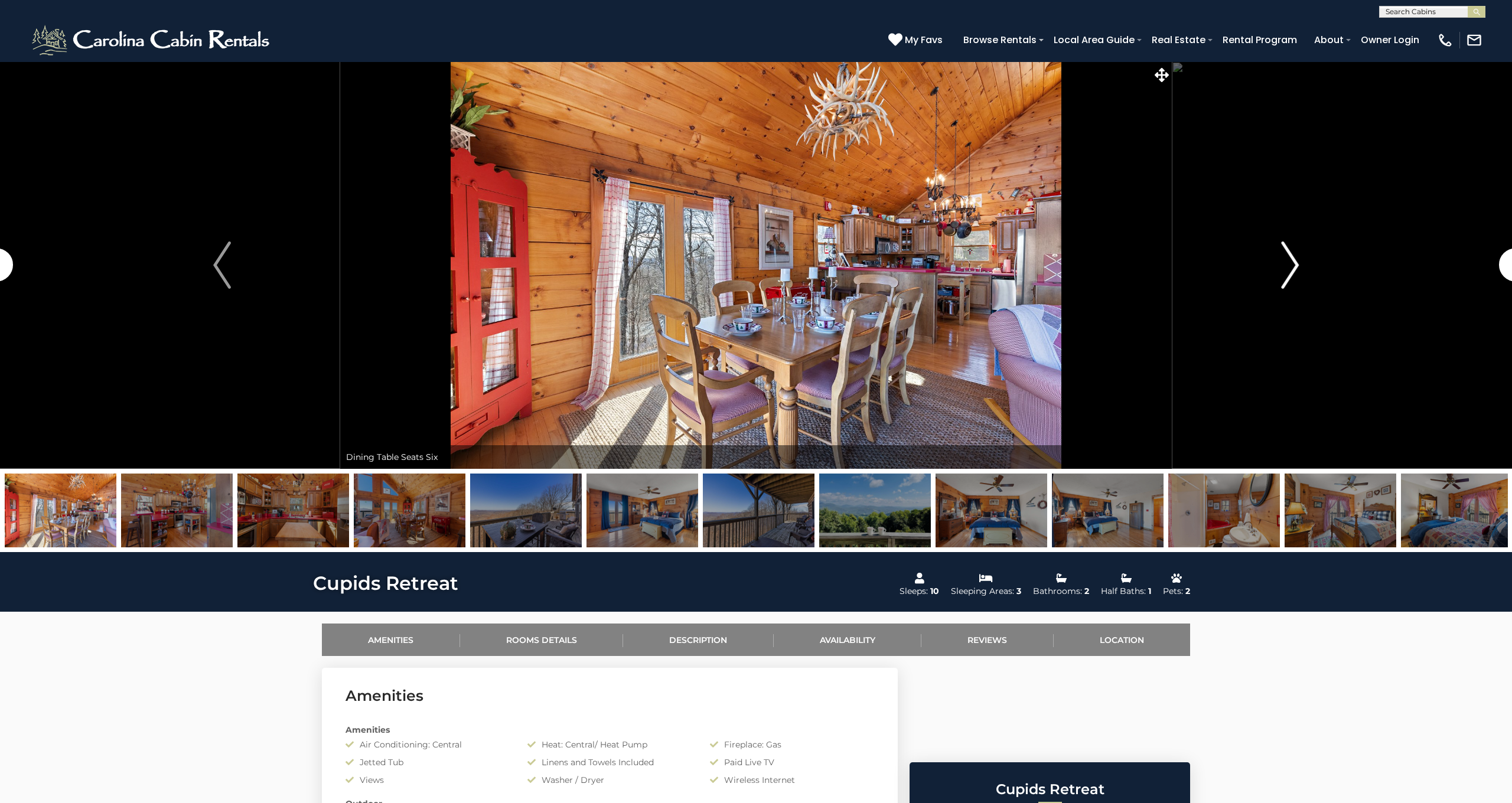
click at [1292, 266] on img "Next" at bounding box center [1290, 265] width 18 height 47
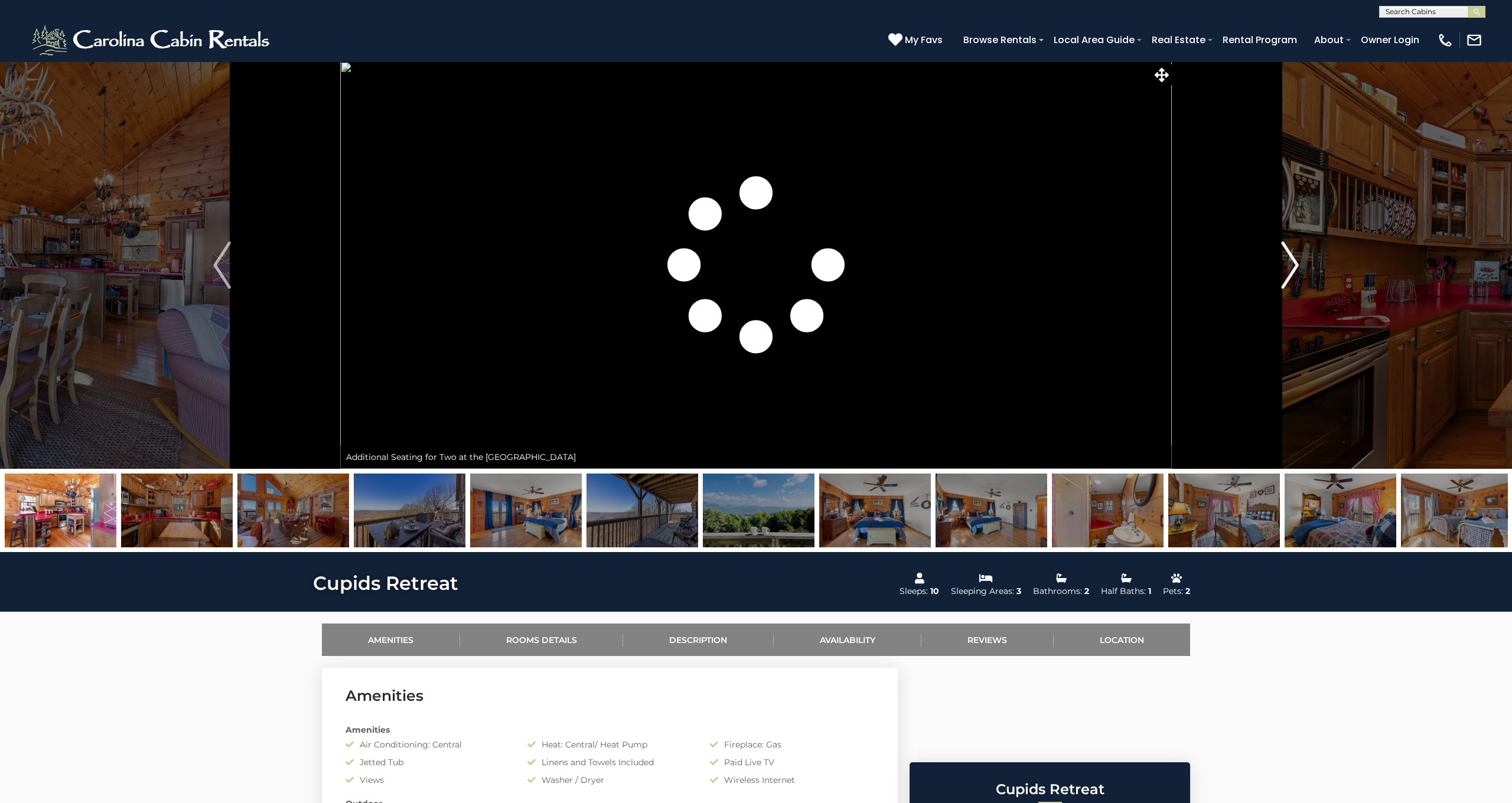
click at [1292, 266] on img "Next" at bounding box center [1290, 265] width 18 height 47
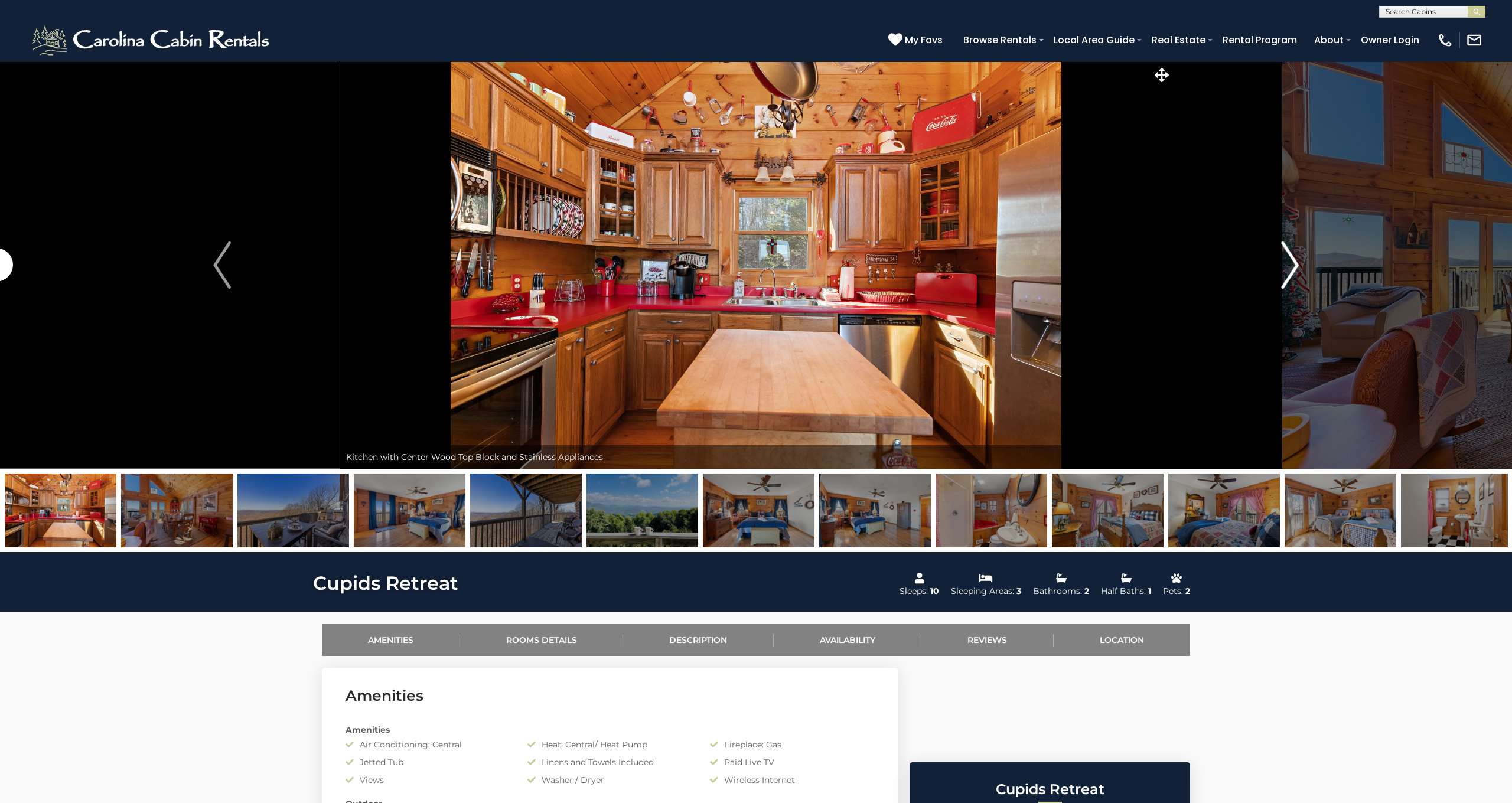
click at [1292, 266] on img "Next" at bounding box center [1290, 265] width 18 height 47
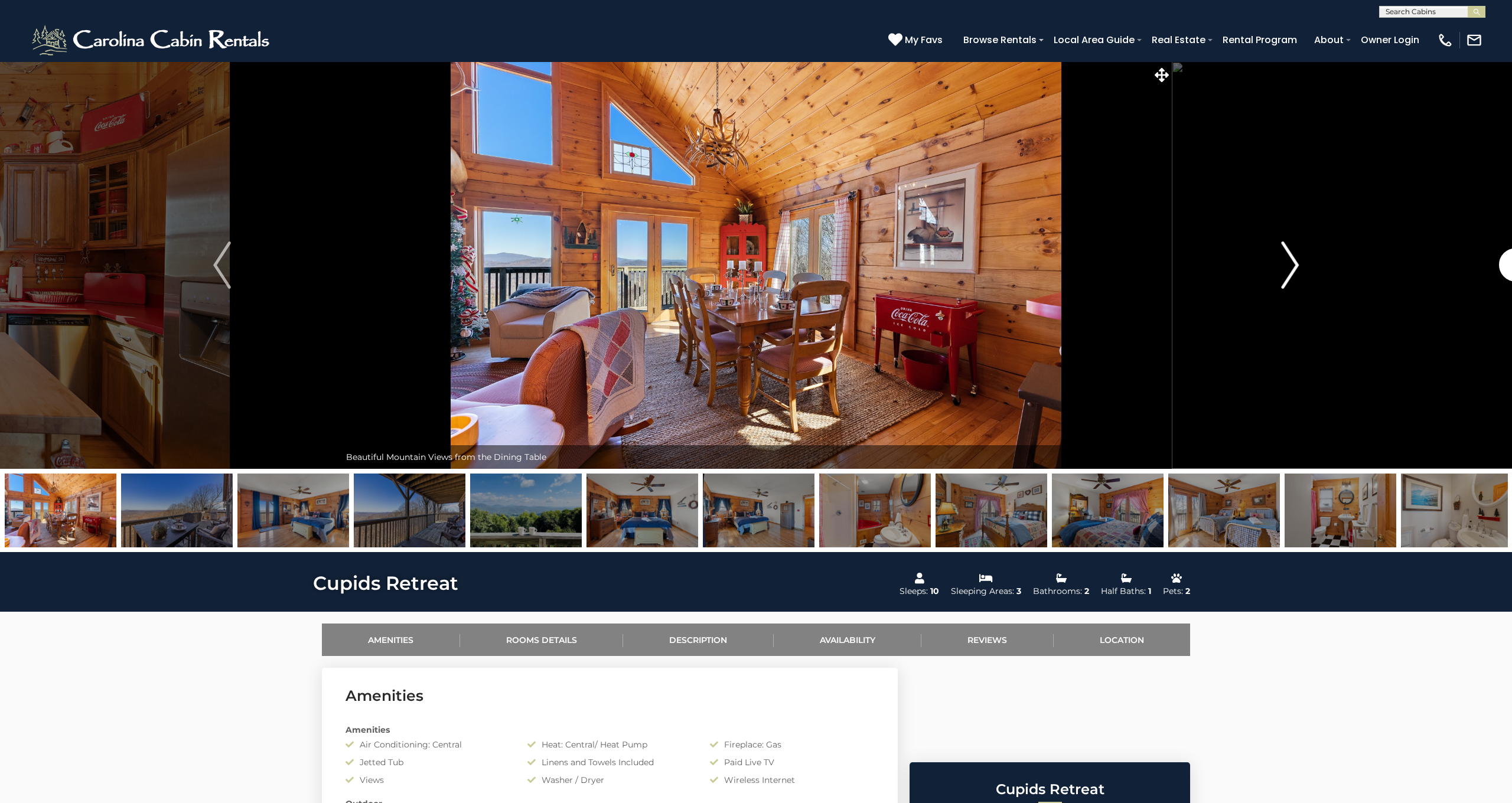
click at [1292, 266] on img "Next" at bounding box center [1290, 265] width 18 height 47
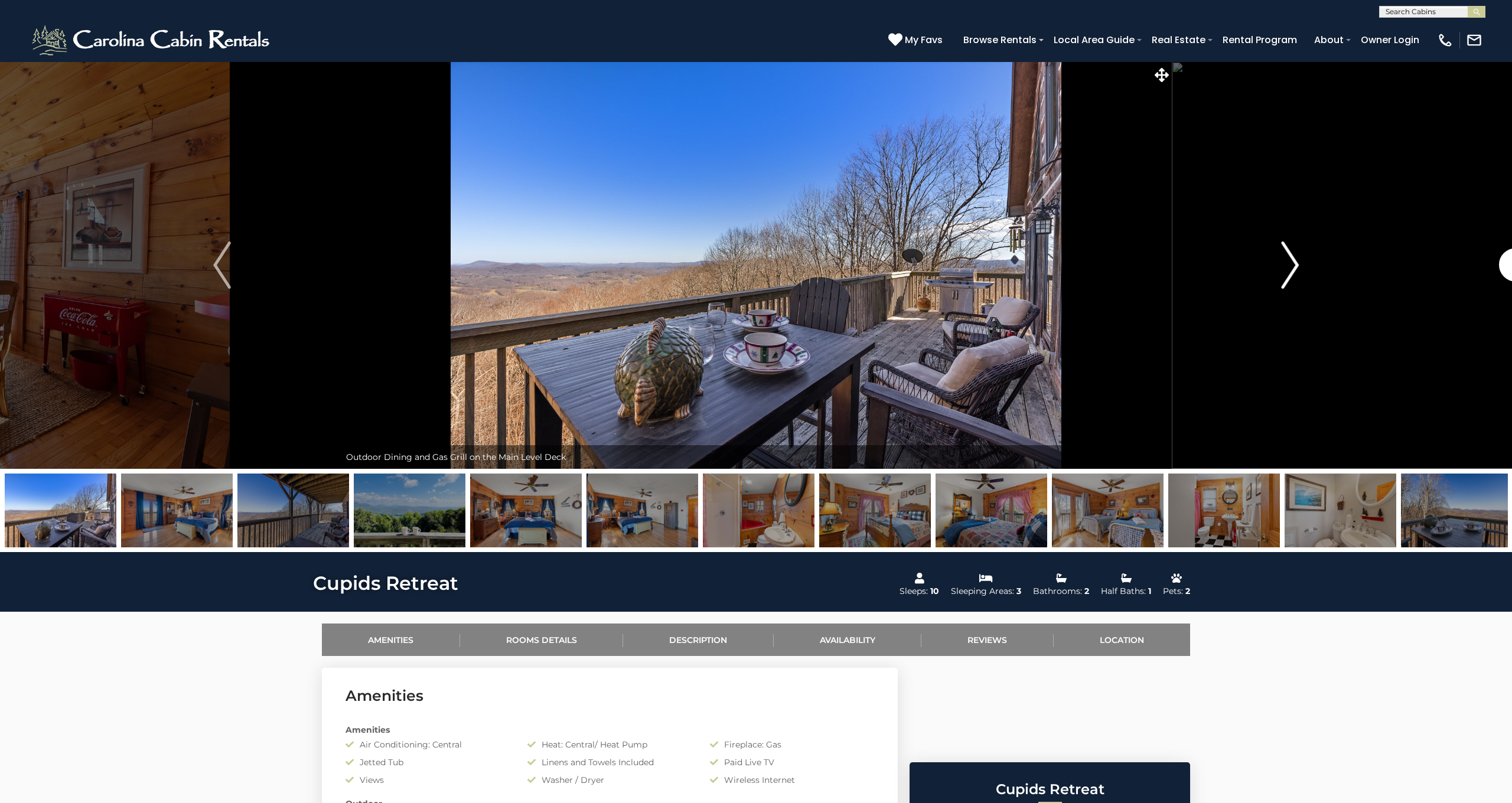
click at [1292, 266] on img "Next" at bounding box center [1290, 265] width 18 height 47
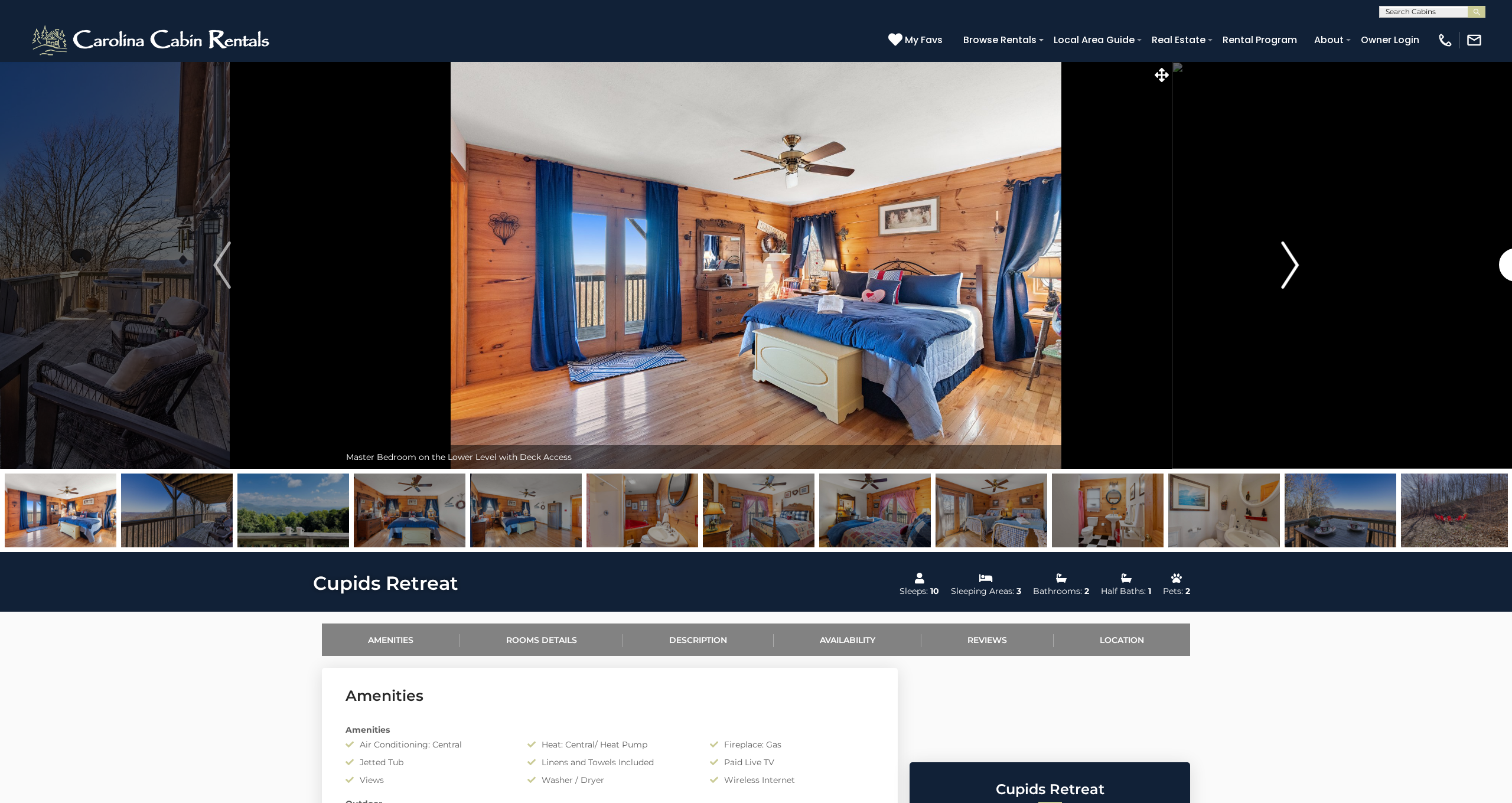
click at [1292, 266] on img "Next" at bounding box center [1290, 265] width 18 height 47
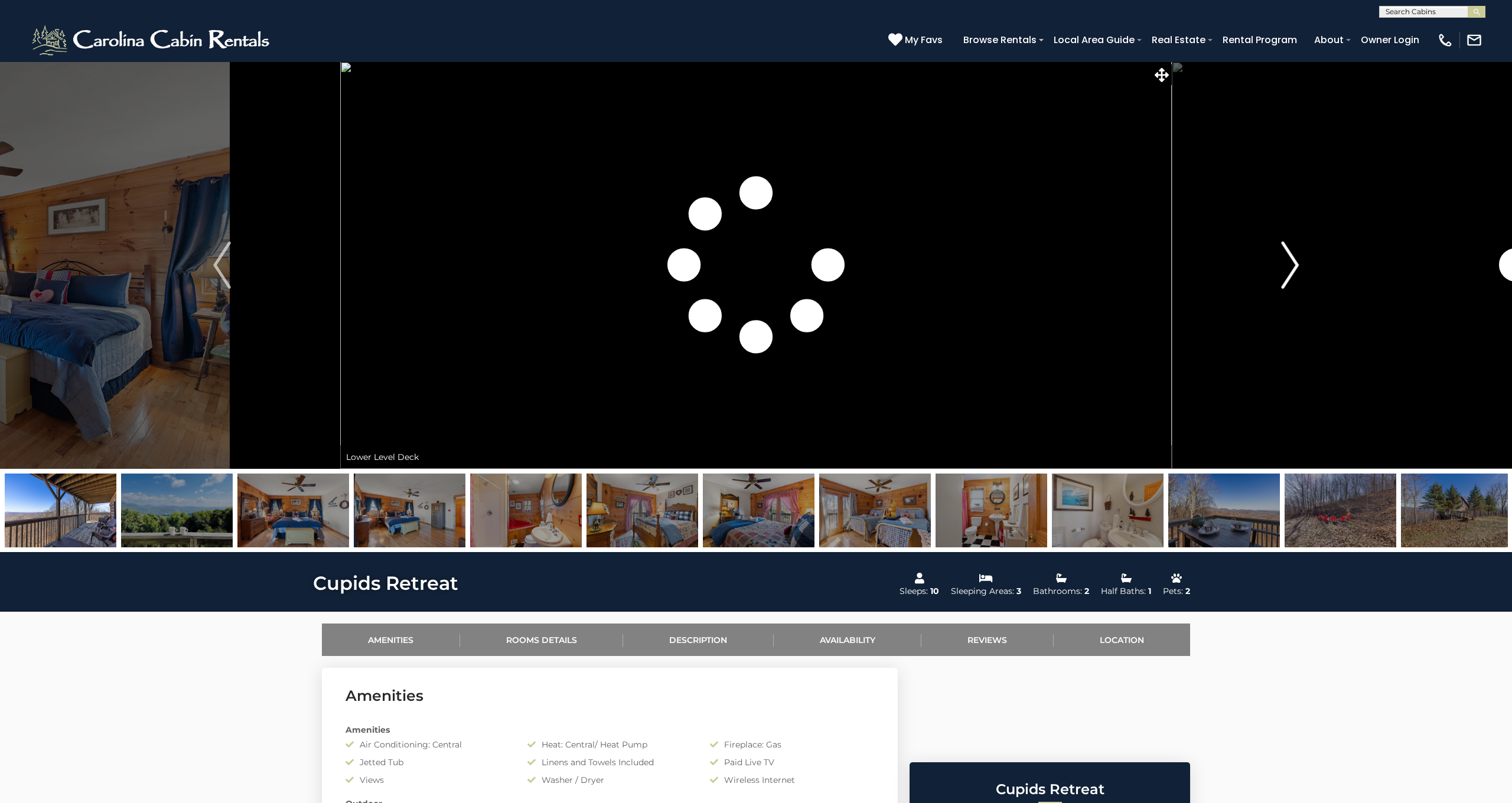
click at [1292, 266] on img "Next" at bounding box center [1290, 265] width 18 height 47
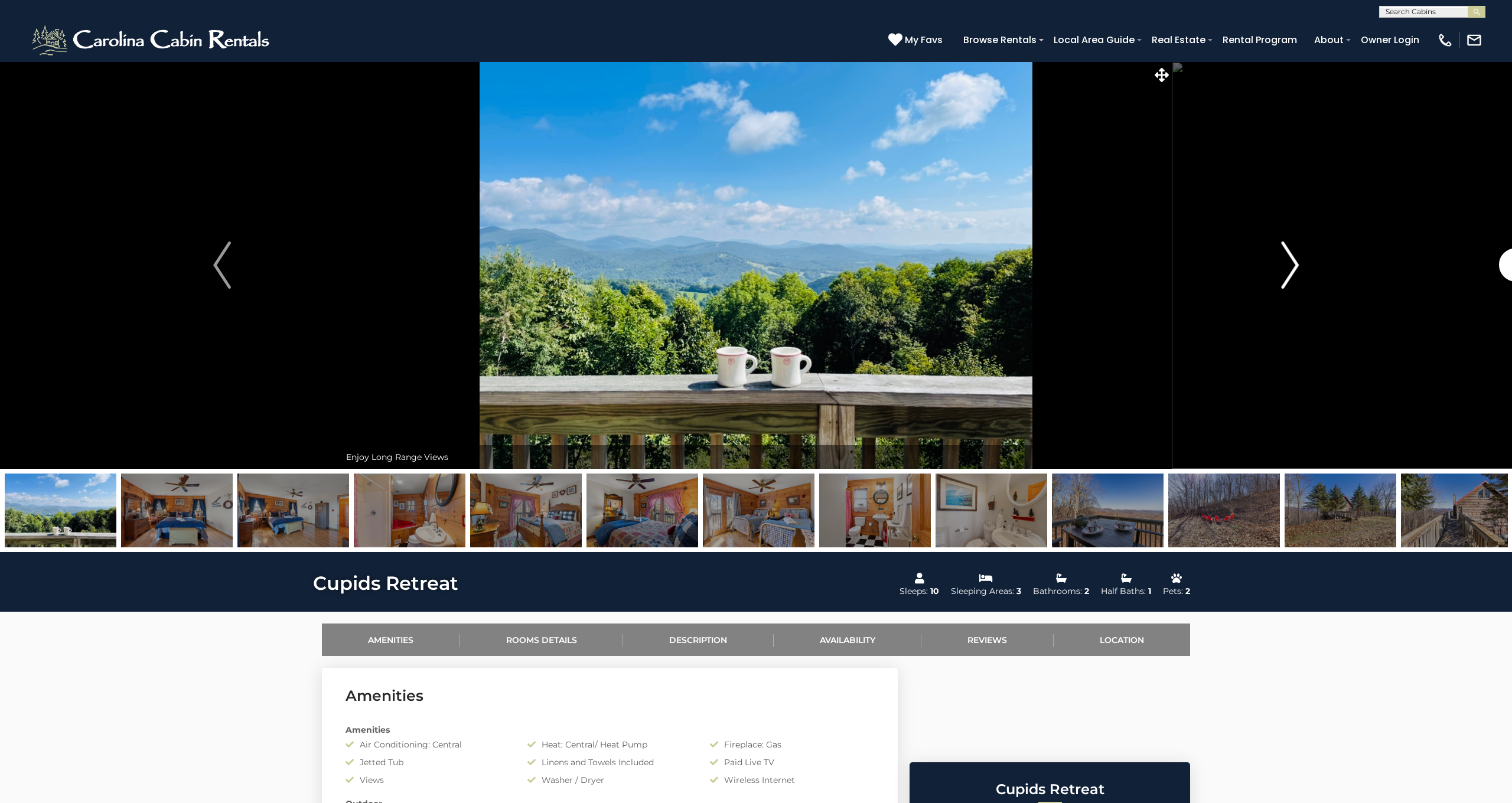
click at [1292, 266] on img "Next" at bounding box center [1290, 265] width 18 height 47
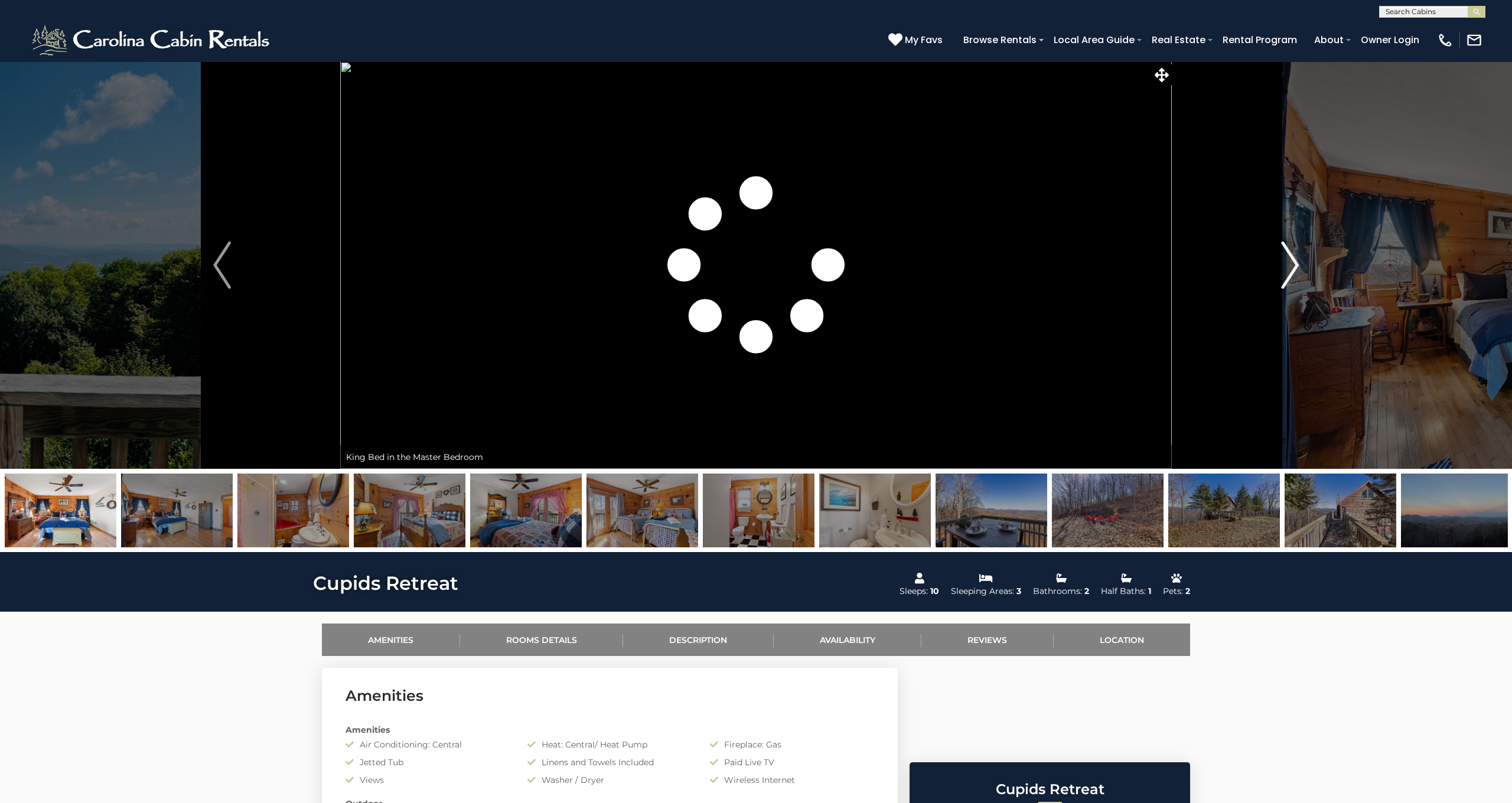
click at [1292, 266] on img "Next" at bounding box center [1290, 265] width 18 height 47
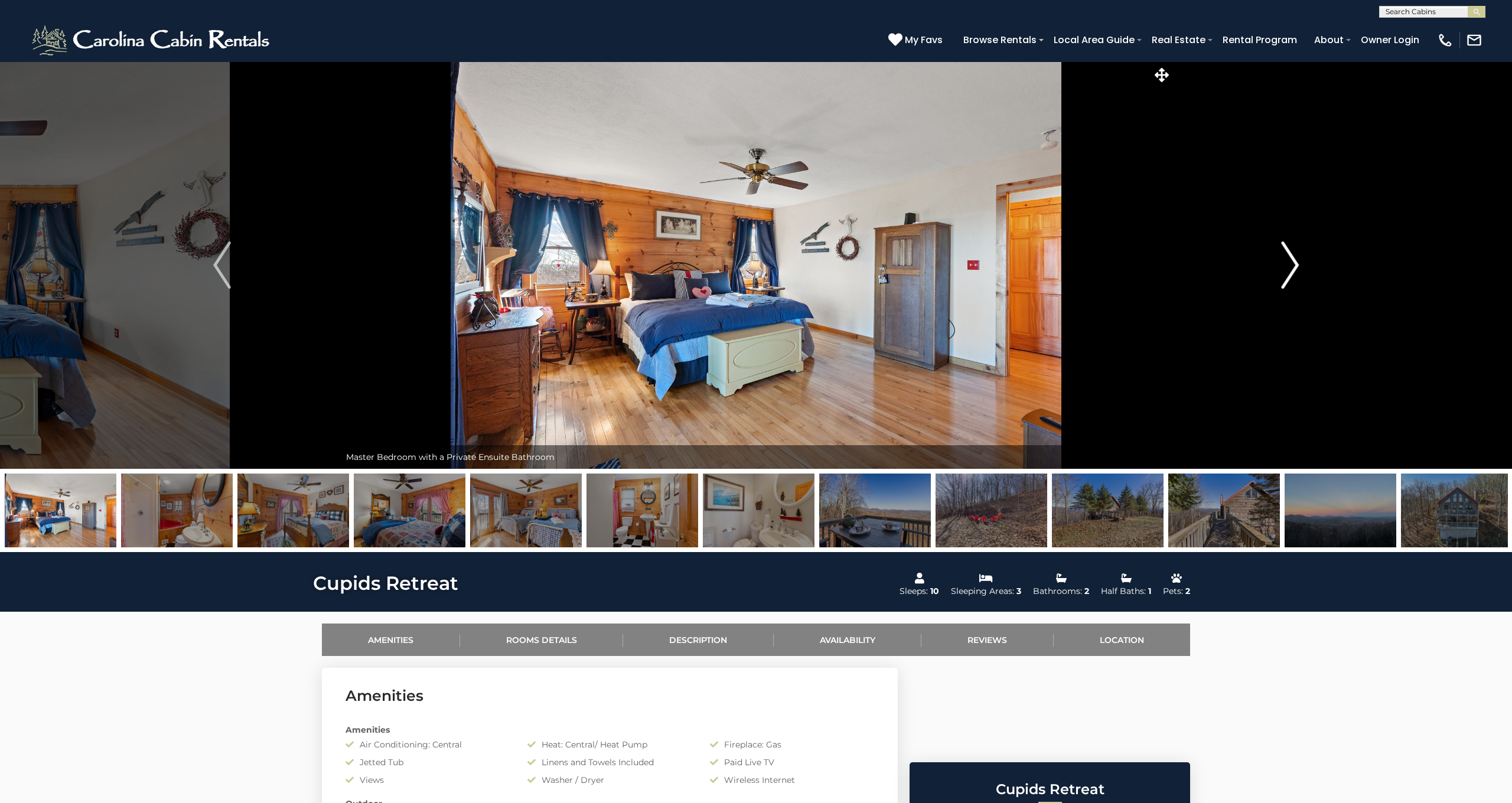
click at [1293, 266] on img "Next" at bounding box center [1290, 265] width 18 height 47
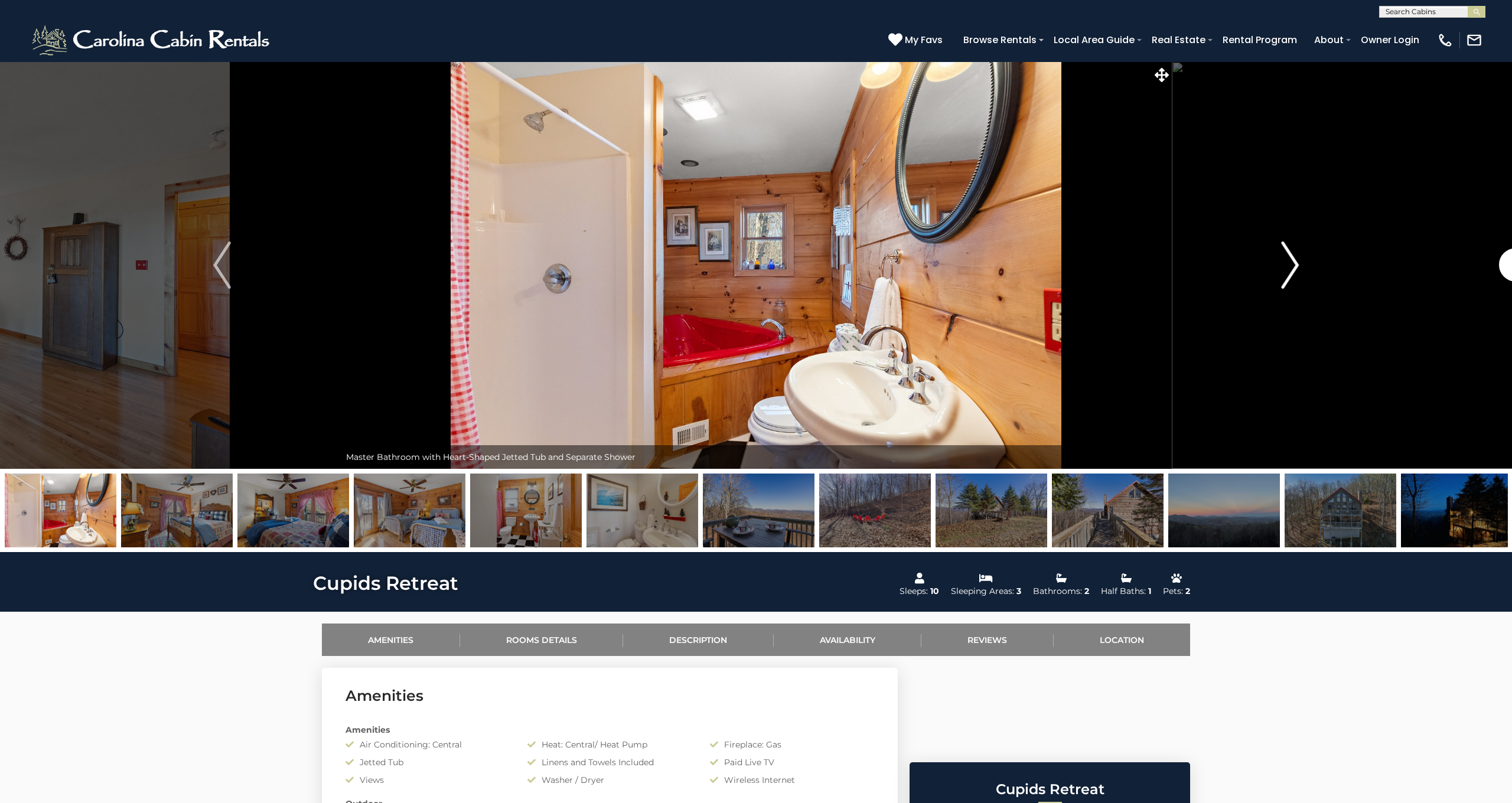
click at [1293, 266] on img "Next" at bounding box center [1290, 265] width 18 height 47
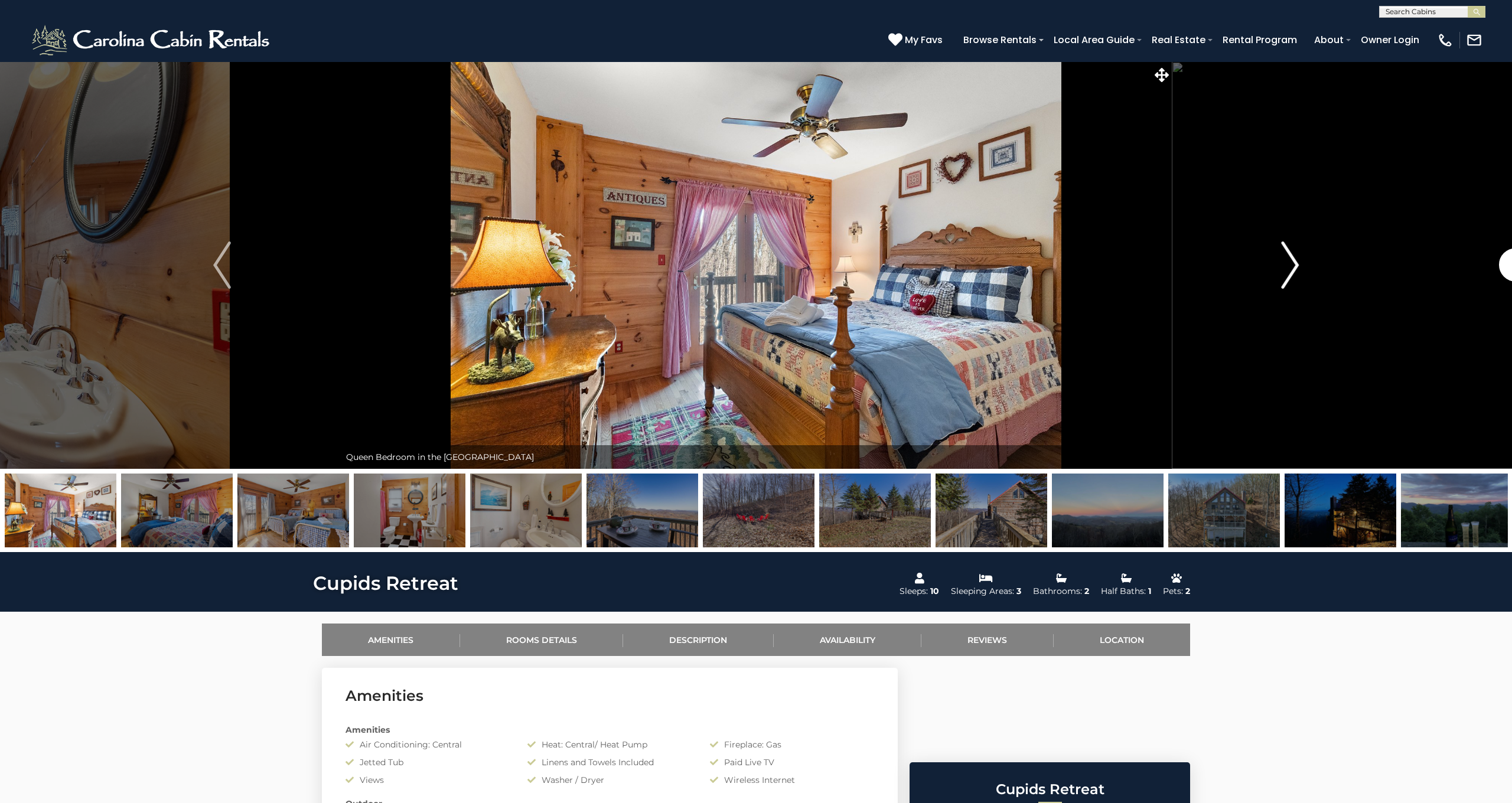
click at [1292, 266] on img "Next" at bounding box center [1290, 265] width 18 height 47
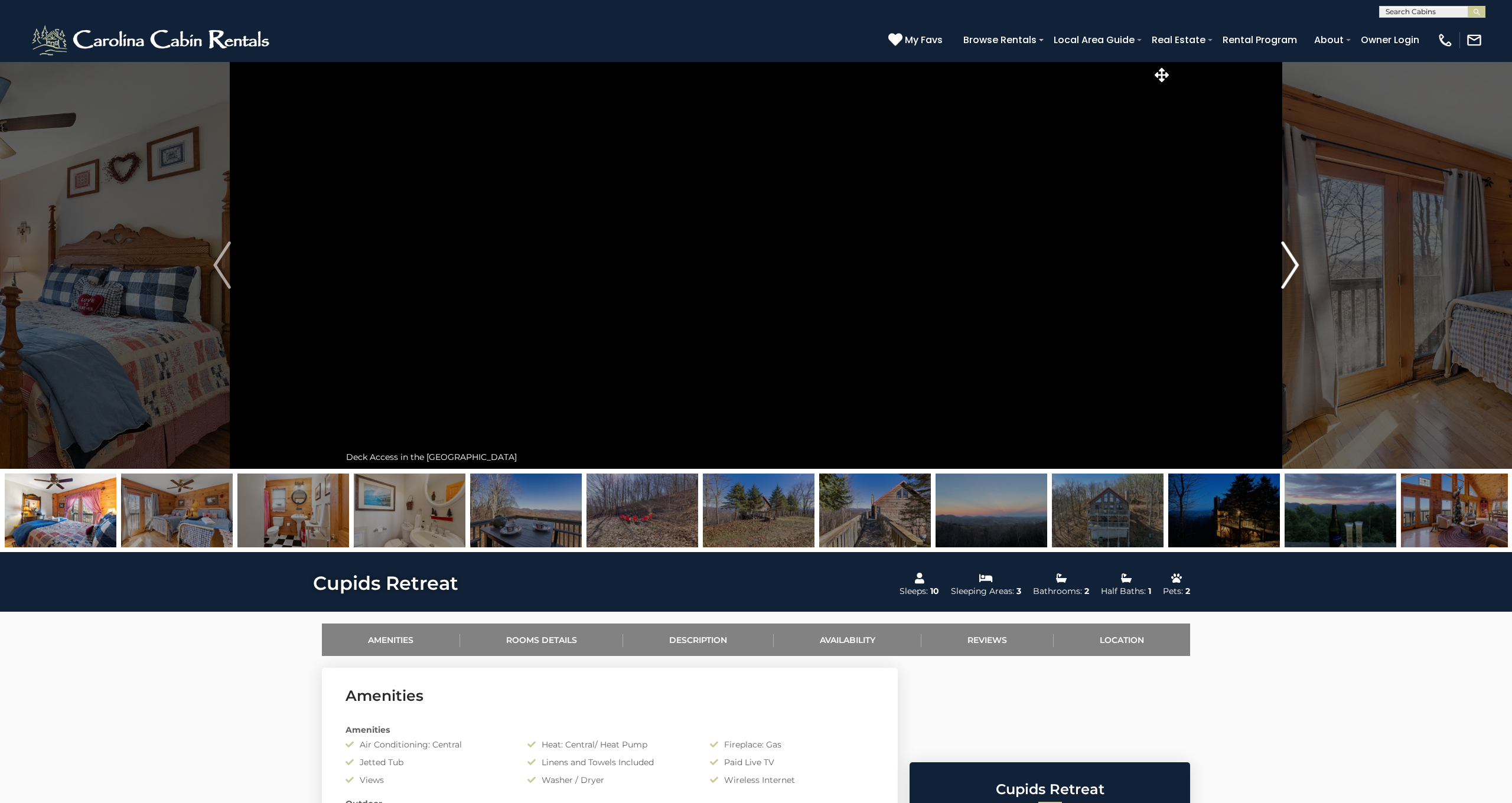
click at [1292, 266] on img "Next" at bounding box center [1290, 265] width 18 height 47
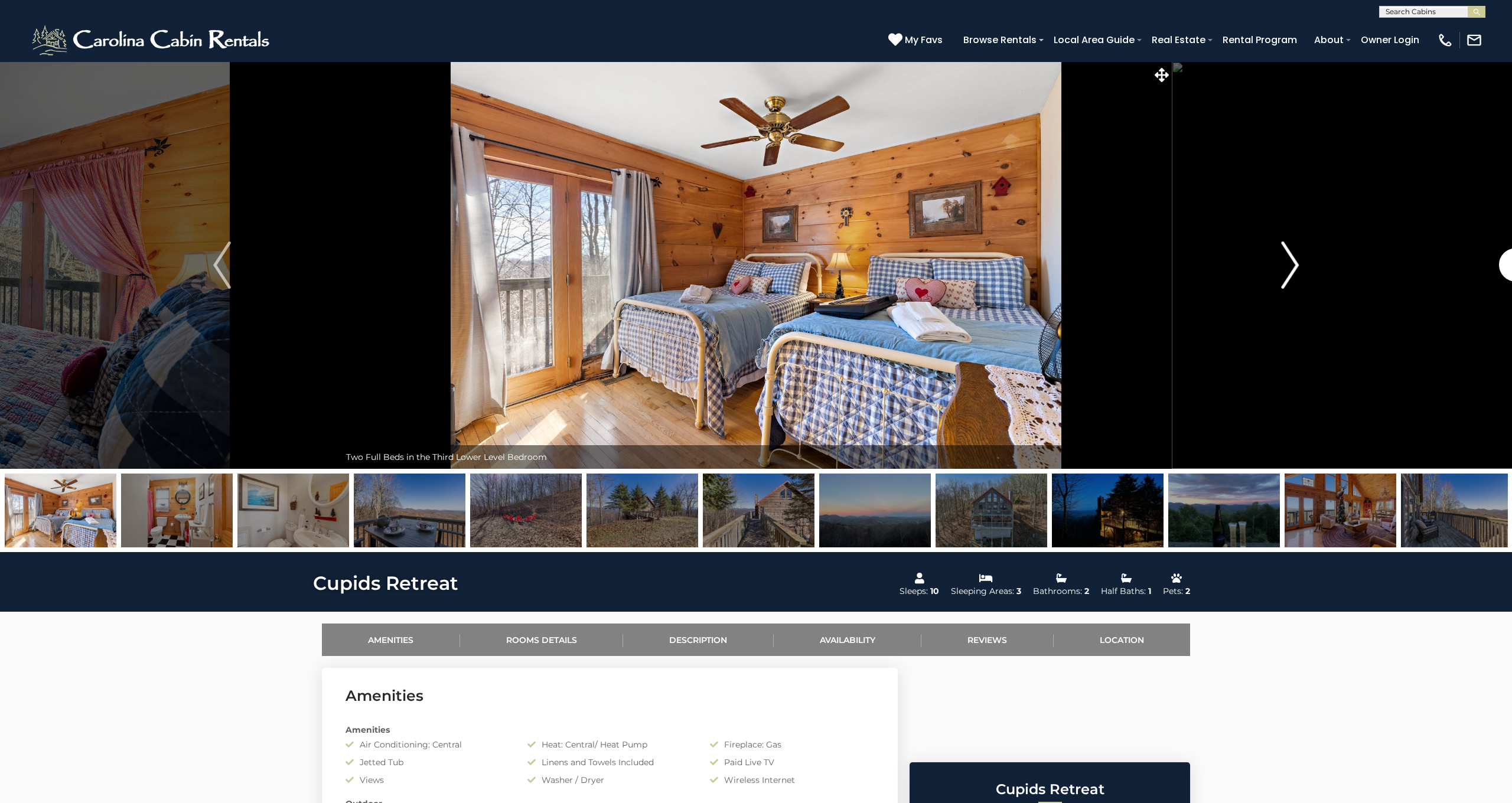
click at [1292, 266] on img "Next" at bounding box center [1290, 265] width 18 height 47
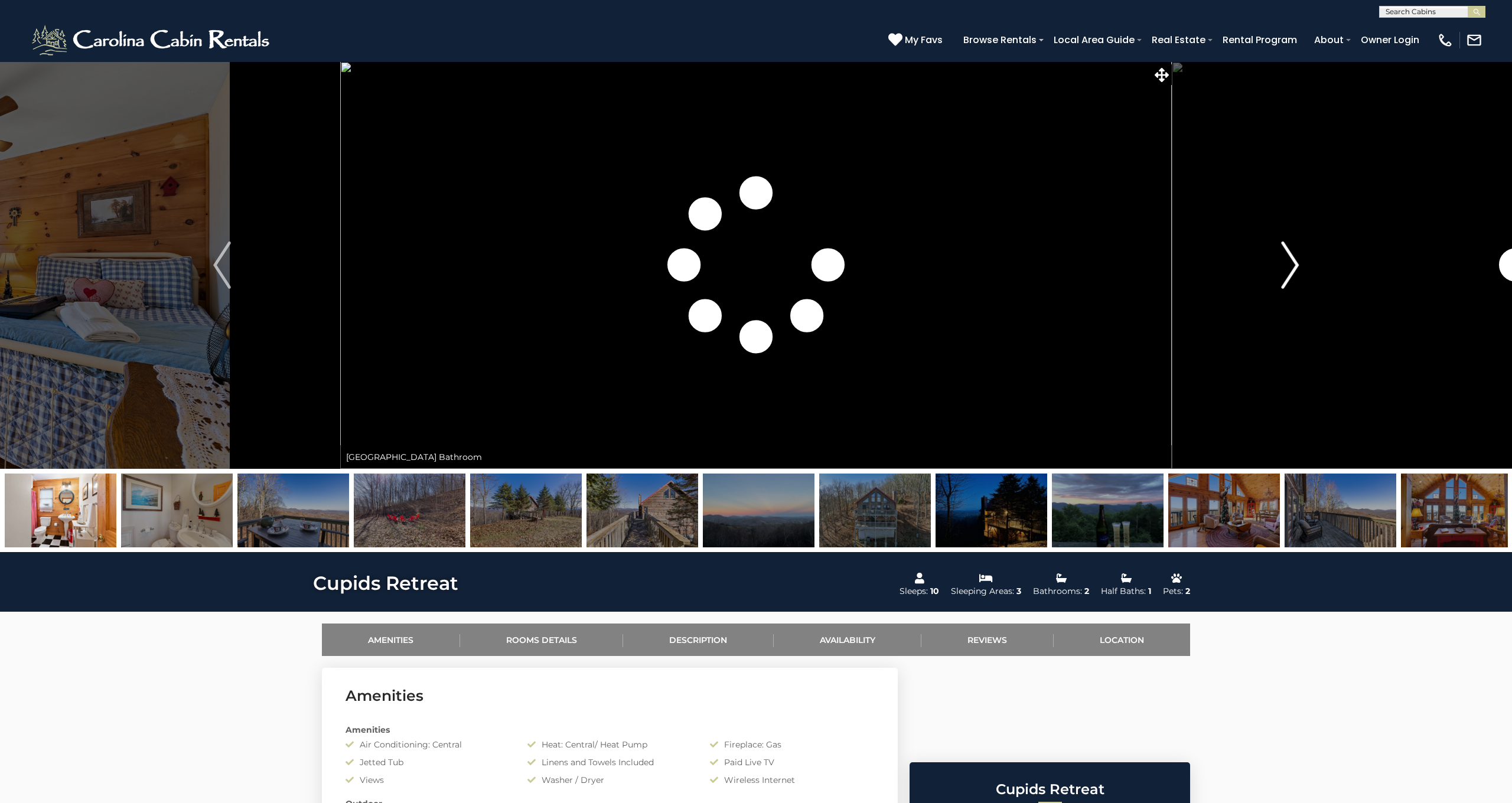
click at [1292, 266] on img "Next" at bounding box center [1290, 265] width 18 height 47
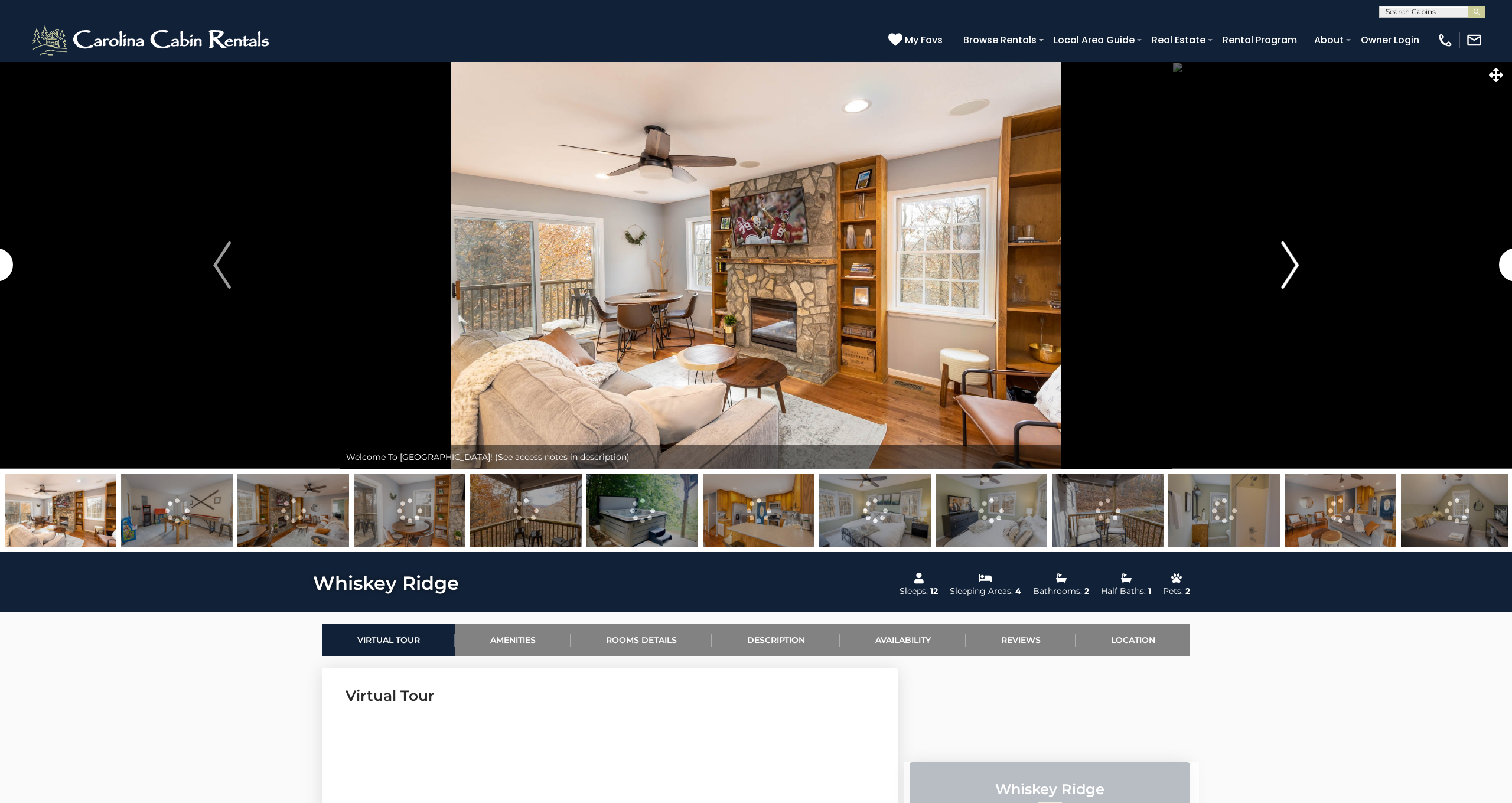
drag, startPoint x: 0, startPoint y: 0, endPoint x: 1286, endPoint y: 256, distance: 1311.2
click at [1286, 256] on img "Next" at bounding box center [1290, 265] width 18 height 47
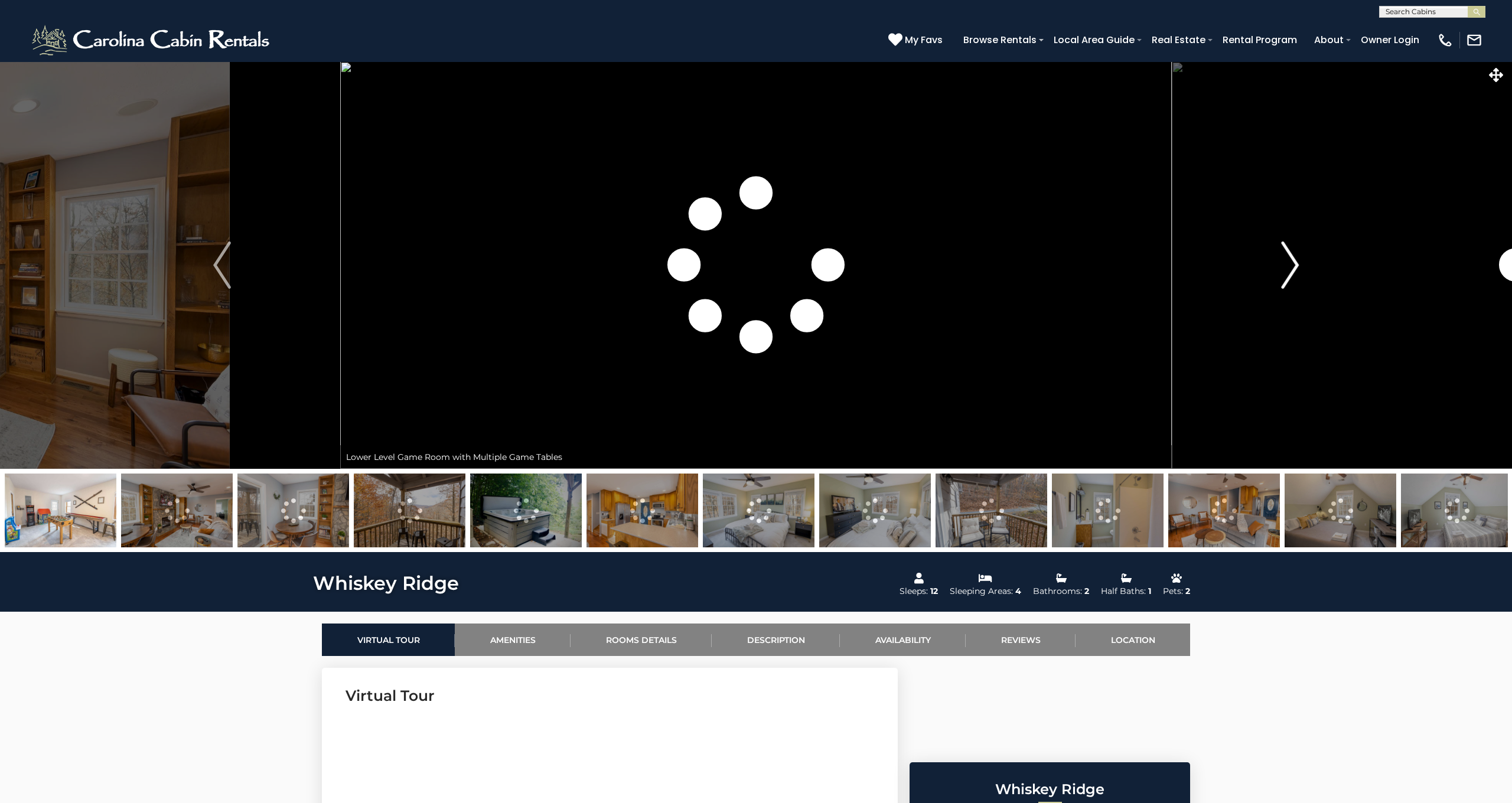
click at [1286, 256] on img "Next" at bounding box center [1290, 265] width 18 height 47
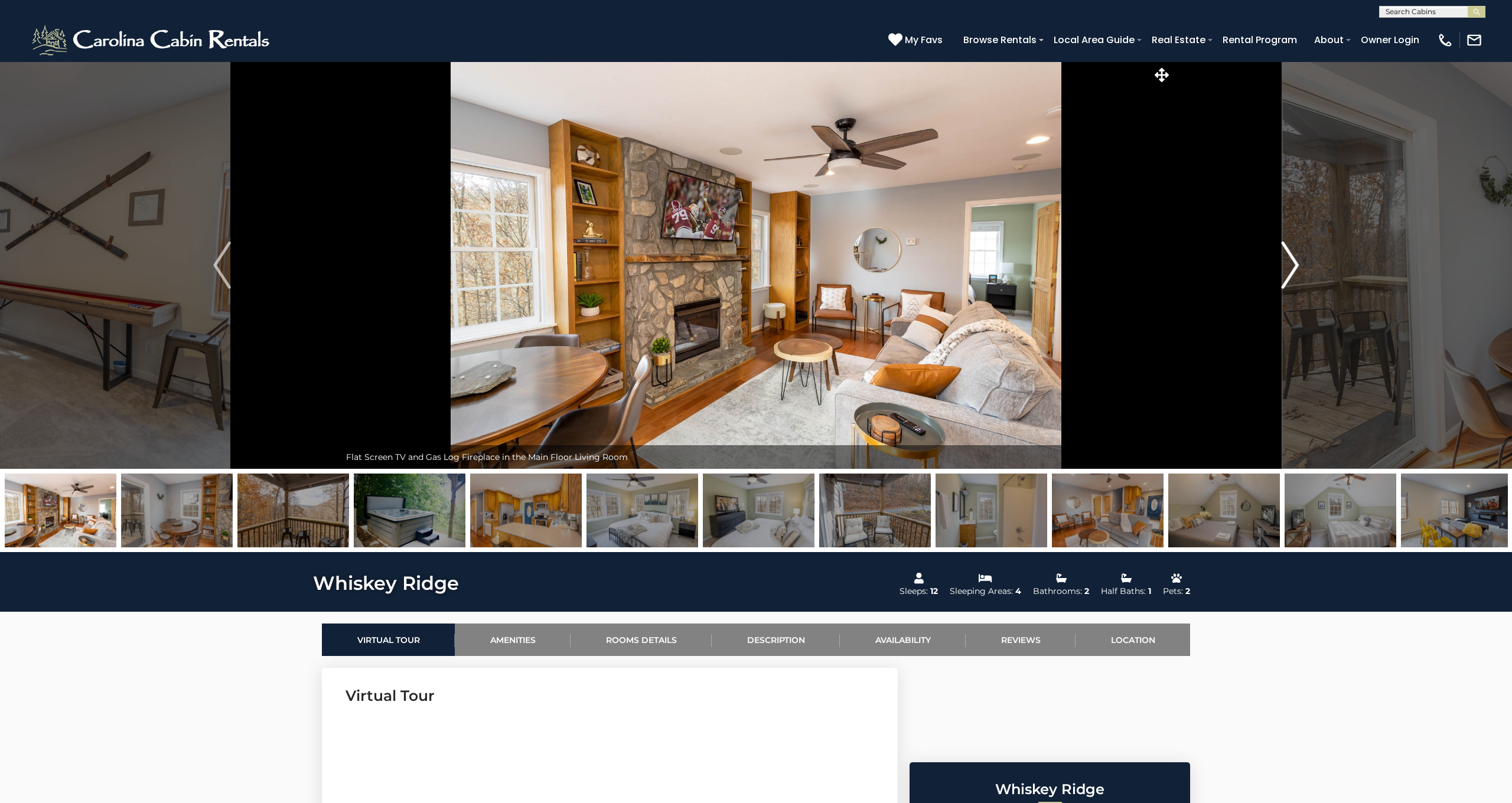
click at [1297, 257] on img "Next" at bounding box center [1290, 265] width 18 height 47
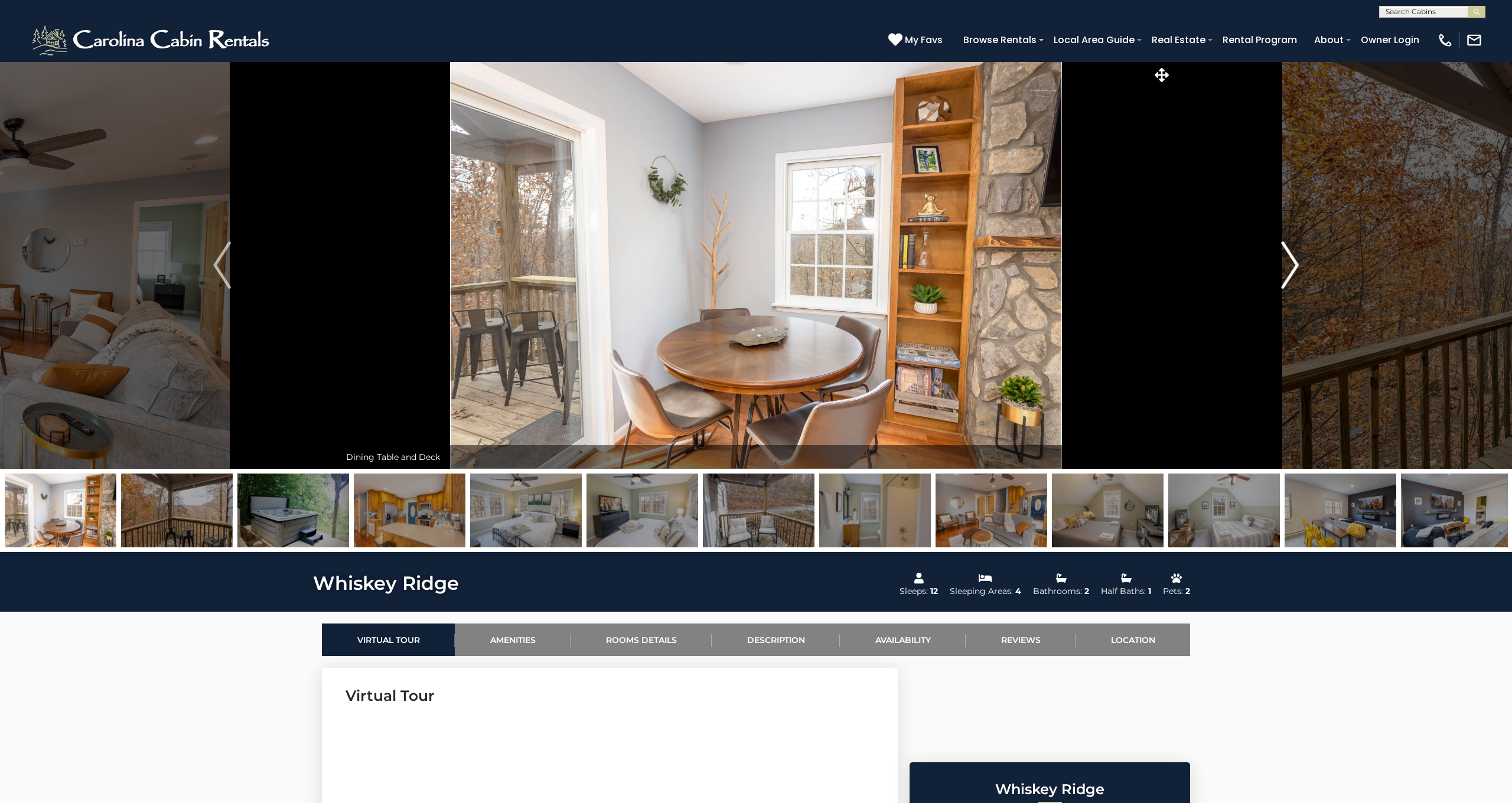
click at [1297, 257] on img "Next" at bounding box center [1290, 265] width 18 height 47
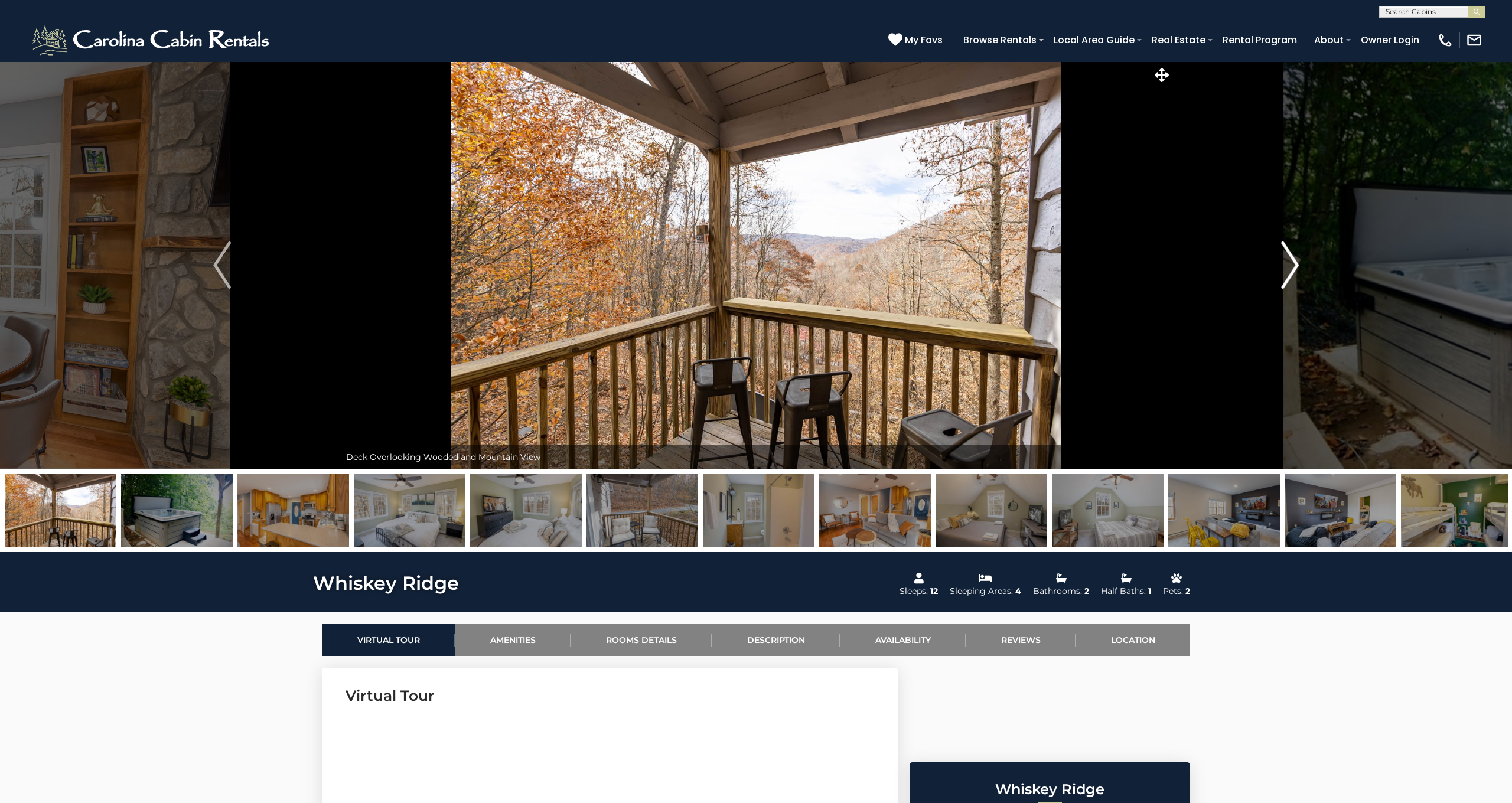
click at [1297, 257] on img "Next" at bounding box center [1290, 265] width 18 height 47
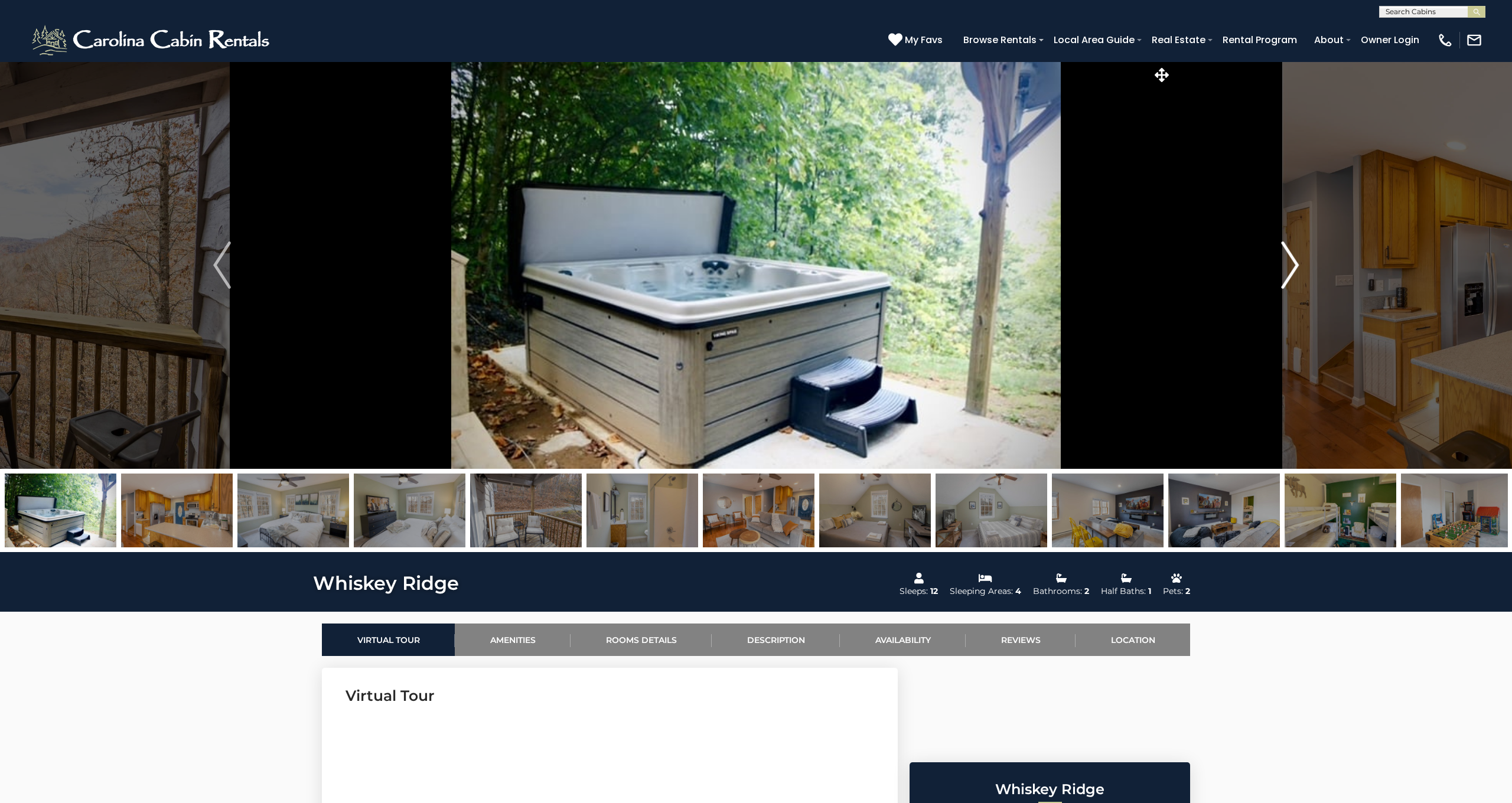
click at [1297, 257] on img "Next" at bounding box center [1290, 265] width 18 height 47
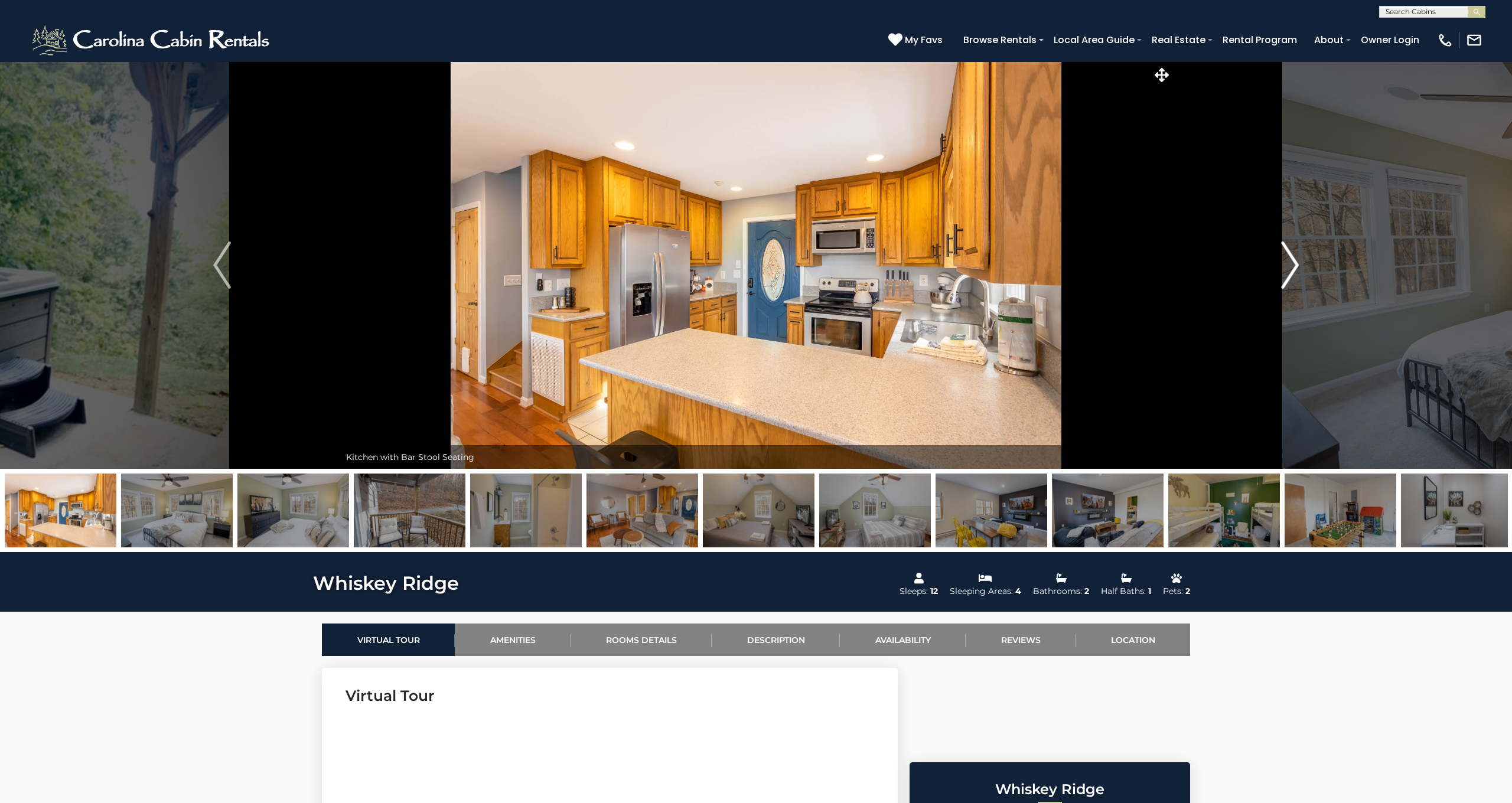
click at [1297, 257] on img "Next" at bounding box center [1290, 265] width 18 height 47
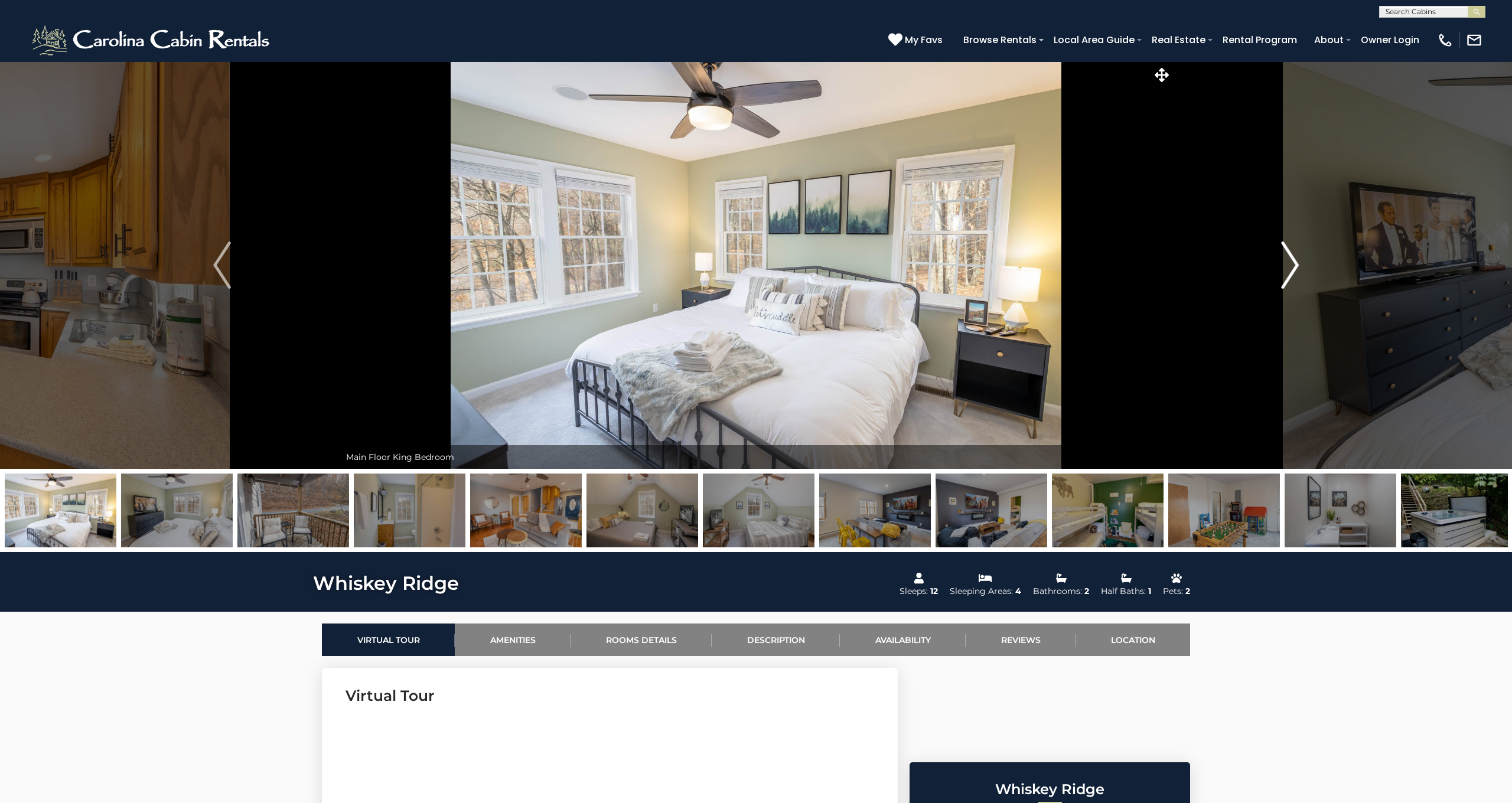
click at [1297, 257] on img "Next" at bounding box center [1290, 265] width 18 height 47
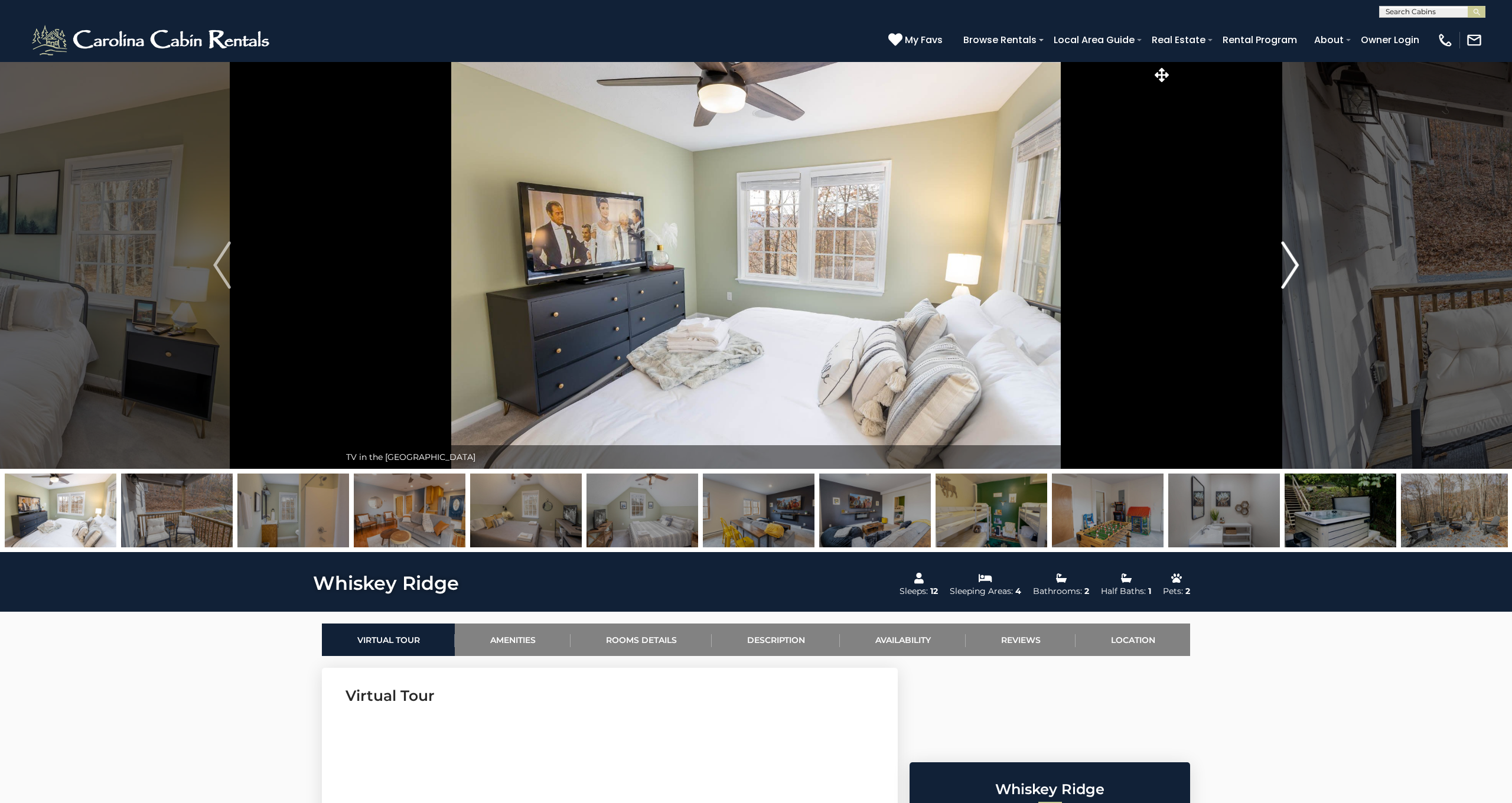
click at [1297, 257] on img "Next" at bounding box center [1290, 265] width 18 height 47
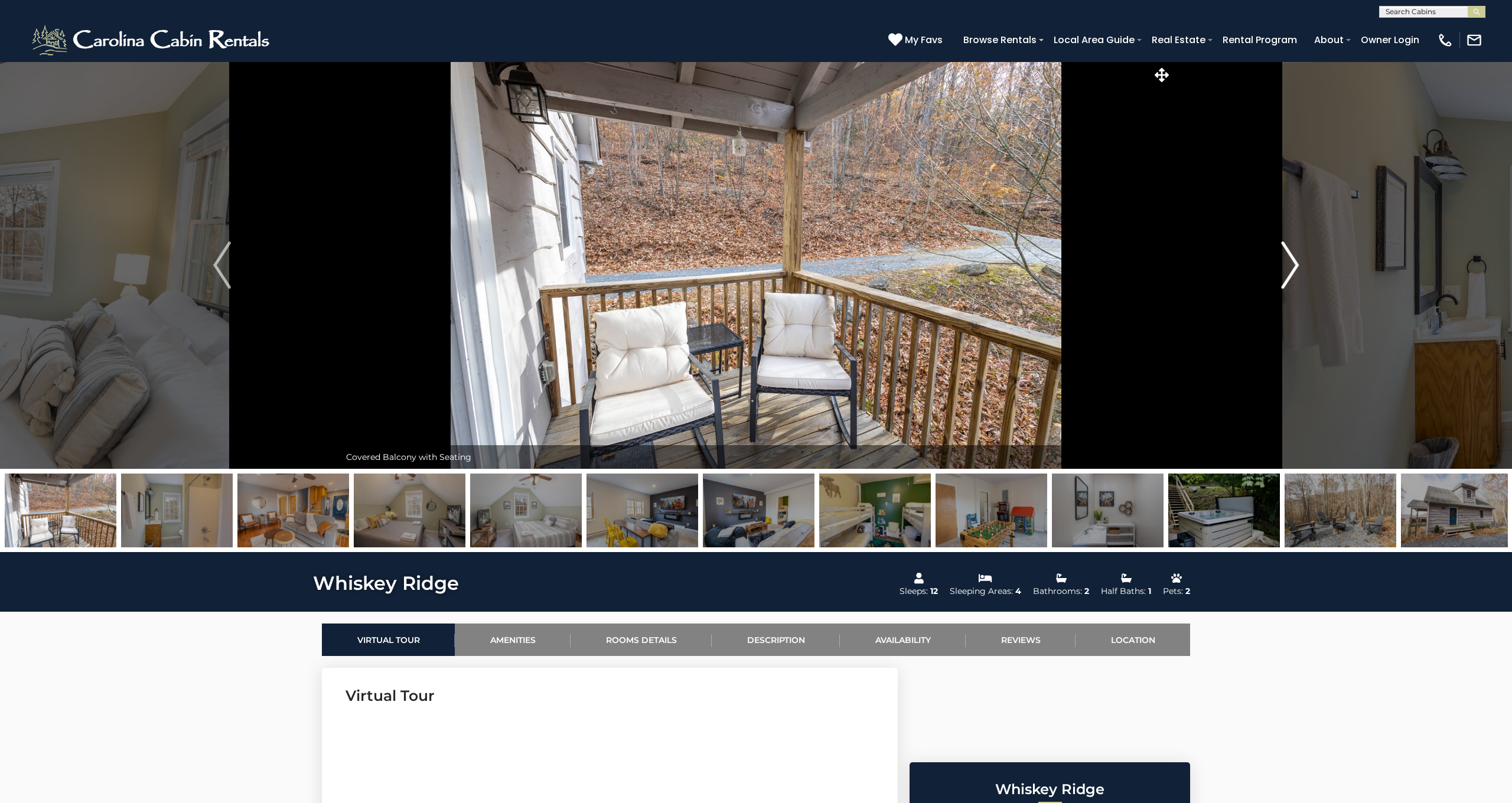
click at [1297, 257] on img "Next" at bounding box center [1290, 265] width 18 height 47
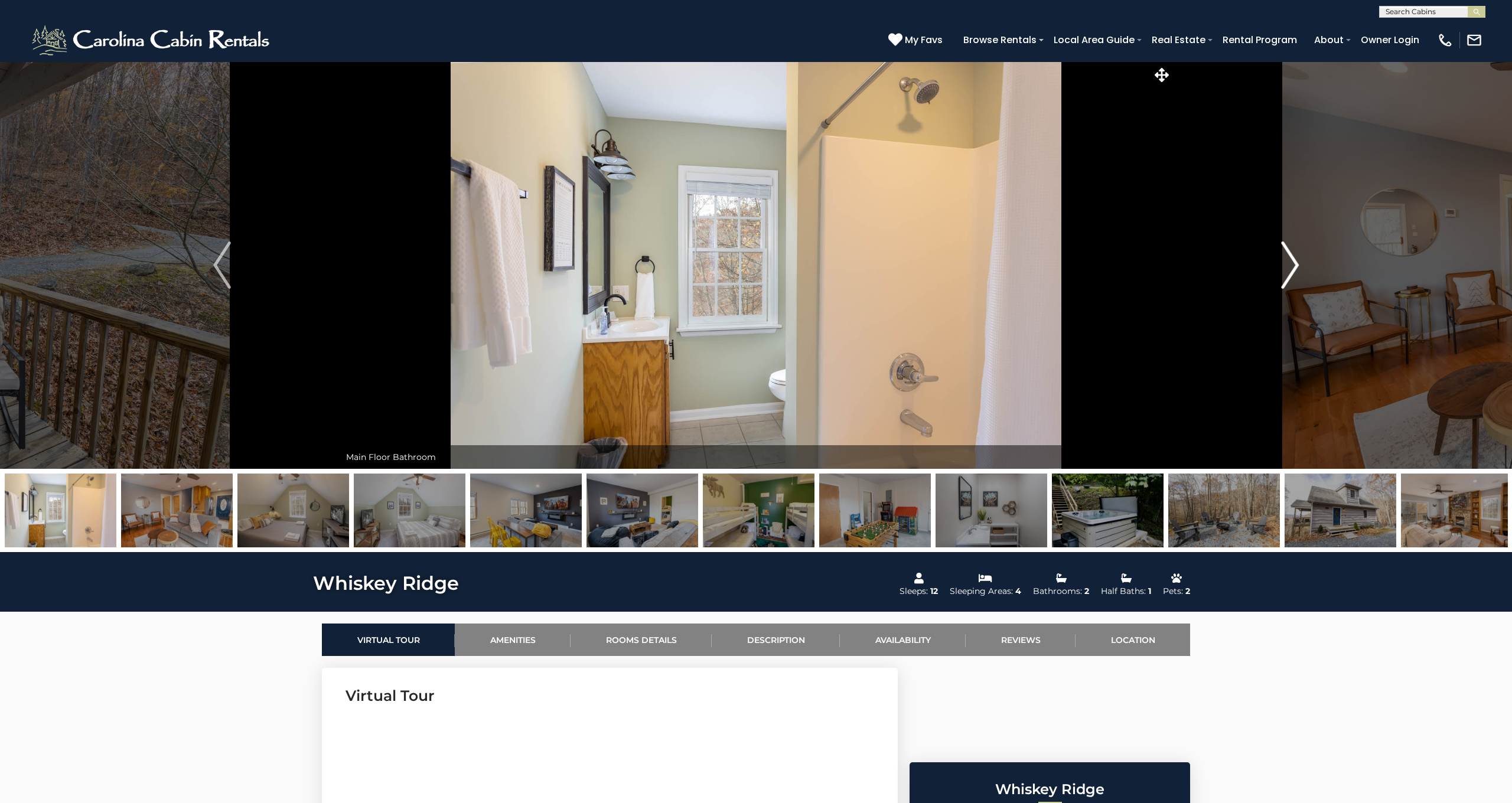
click at [1297, 257] on img "Next" at bounding box center [1290, 265] width 18 height 47
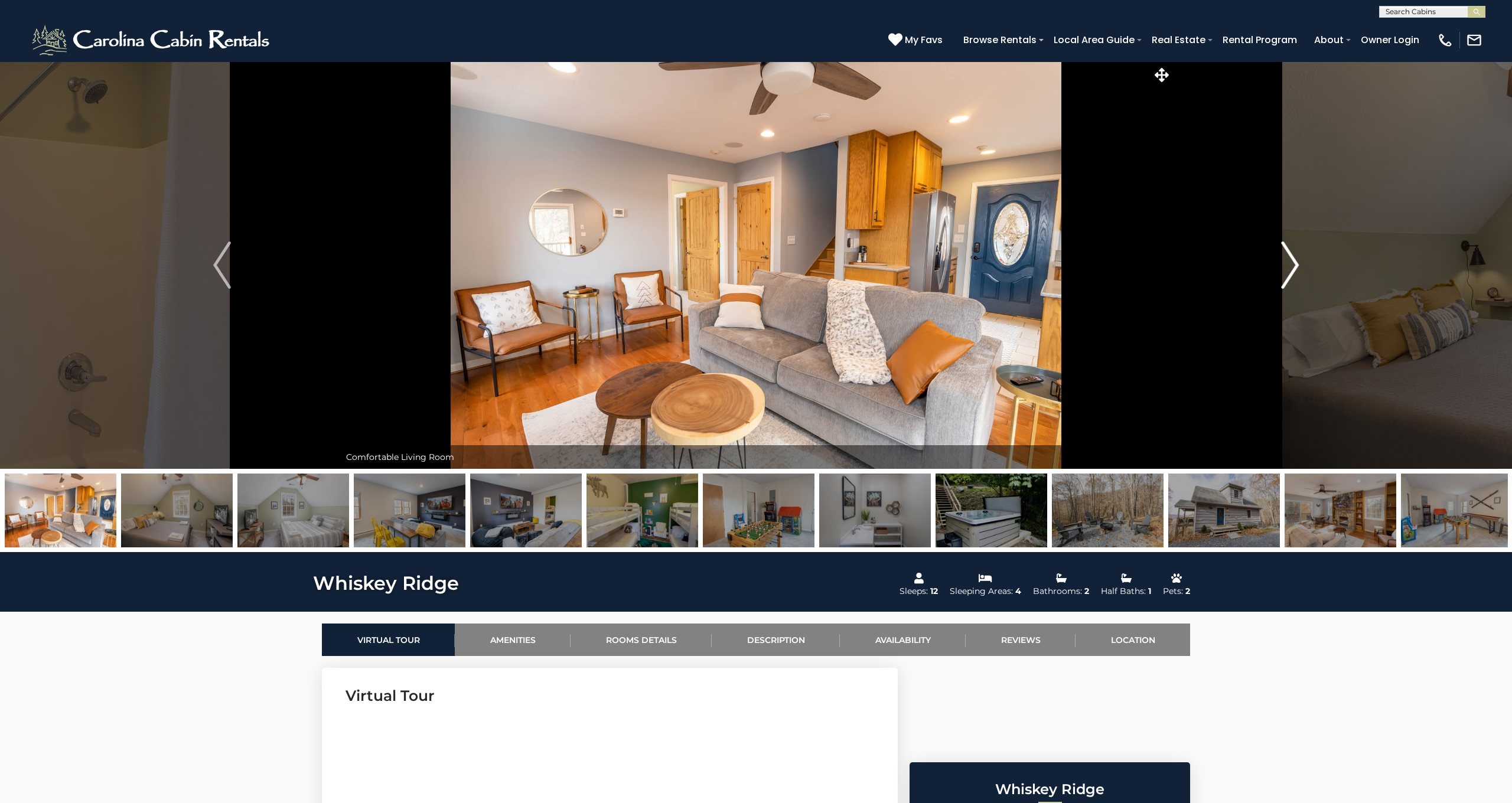
click at [1297, 257] on img "Next" at bounding box center [1290, 265] width 18 height 47
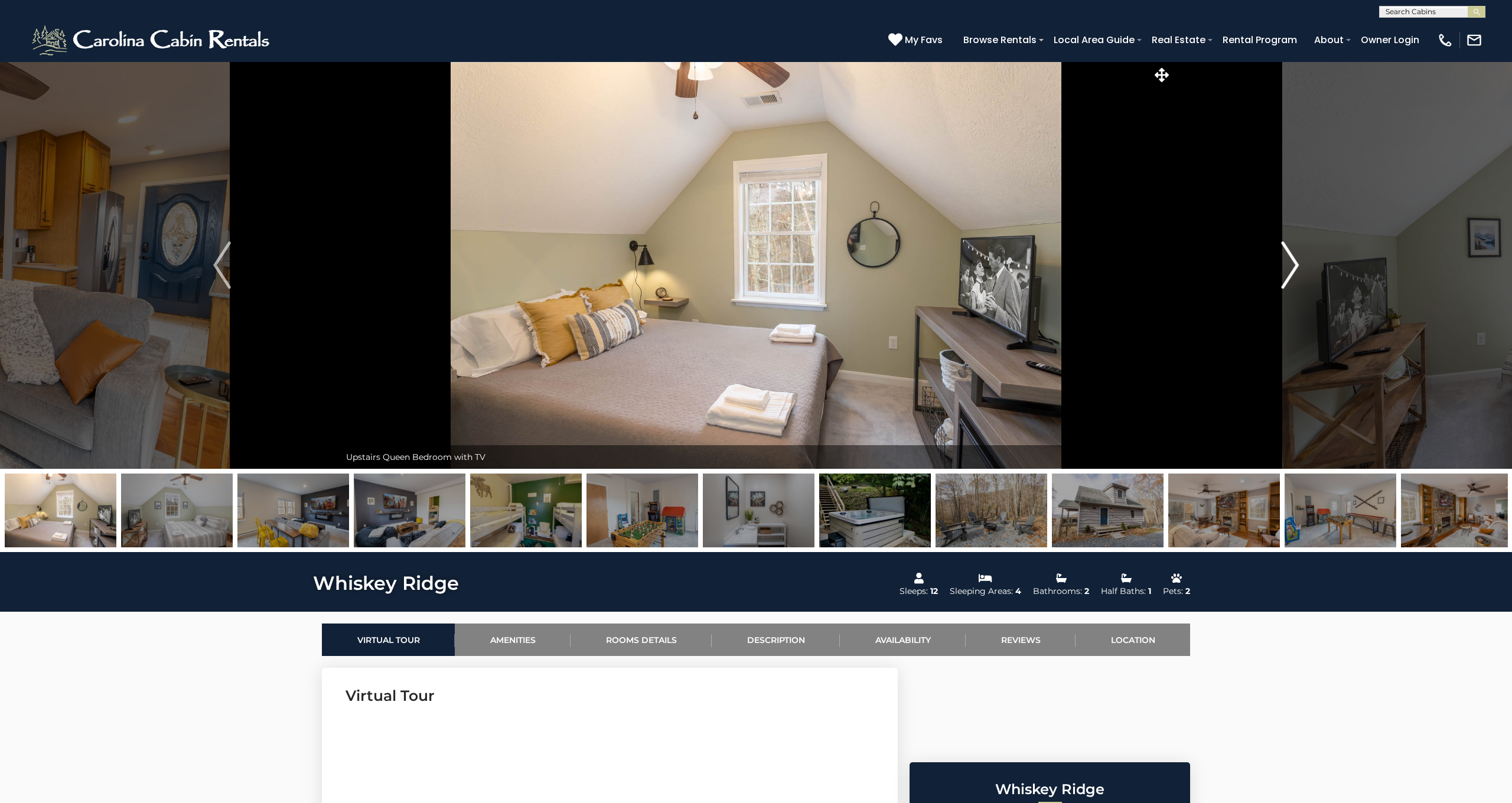
click at [1297, 257] on img "Next" at bounding box center [1290, 265] width 18 height 47
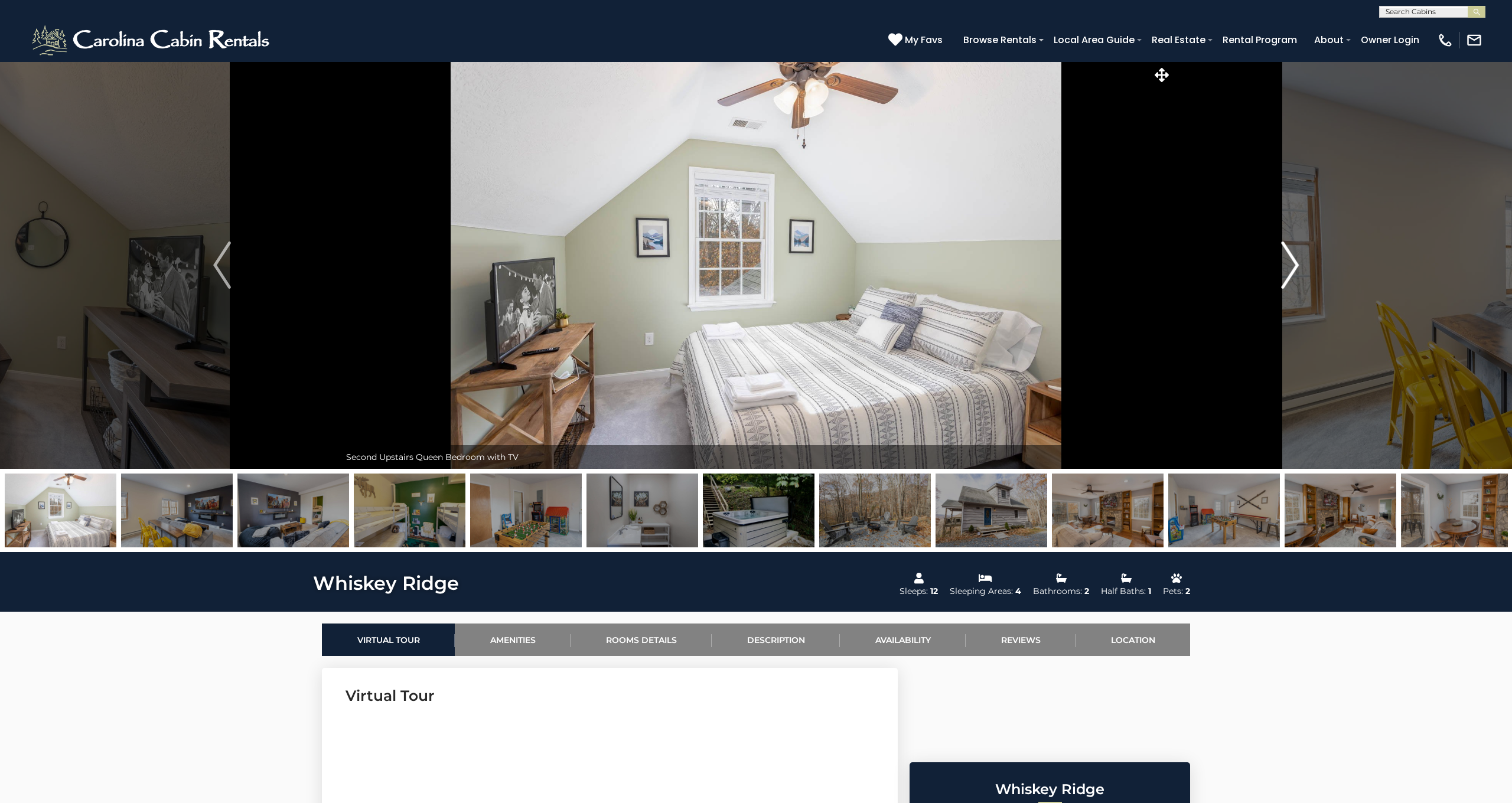
click at [1297, 257] on img "Next" at bounding box center [1290, 265] width 18 height 47
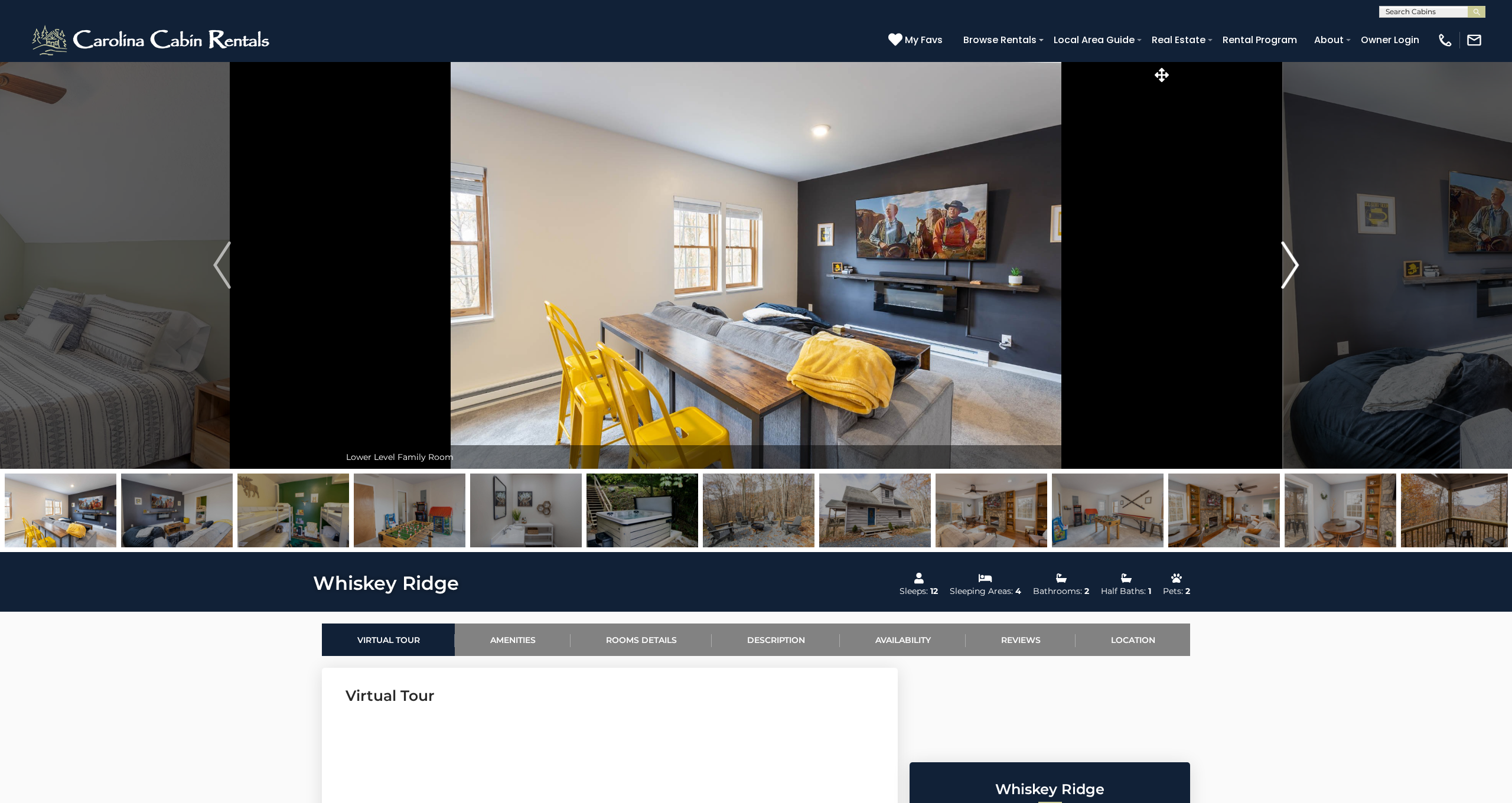
click at [1297, 257] on img "Next" at bounding box center [1290, 265] width 18 height 47
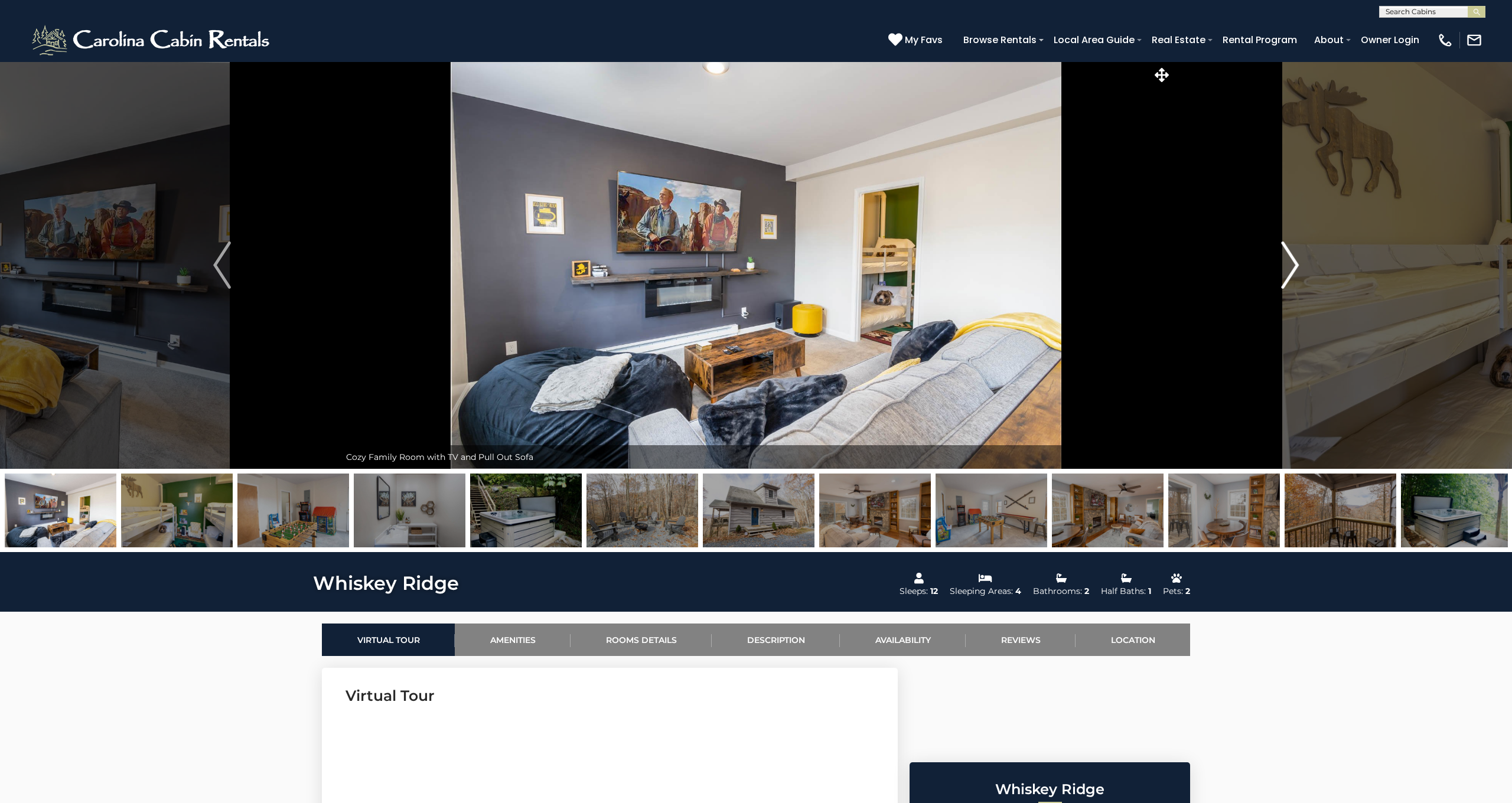
click at [1297, 257] on img "Next" at bounding box center [1290, 265] width 18 height 47
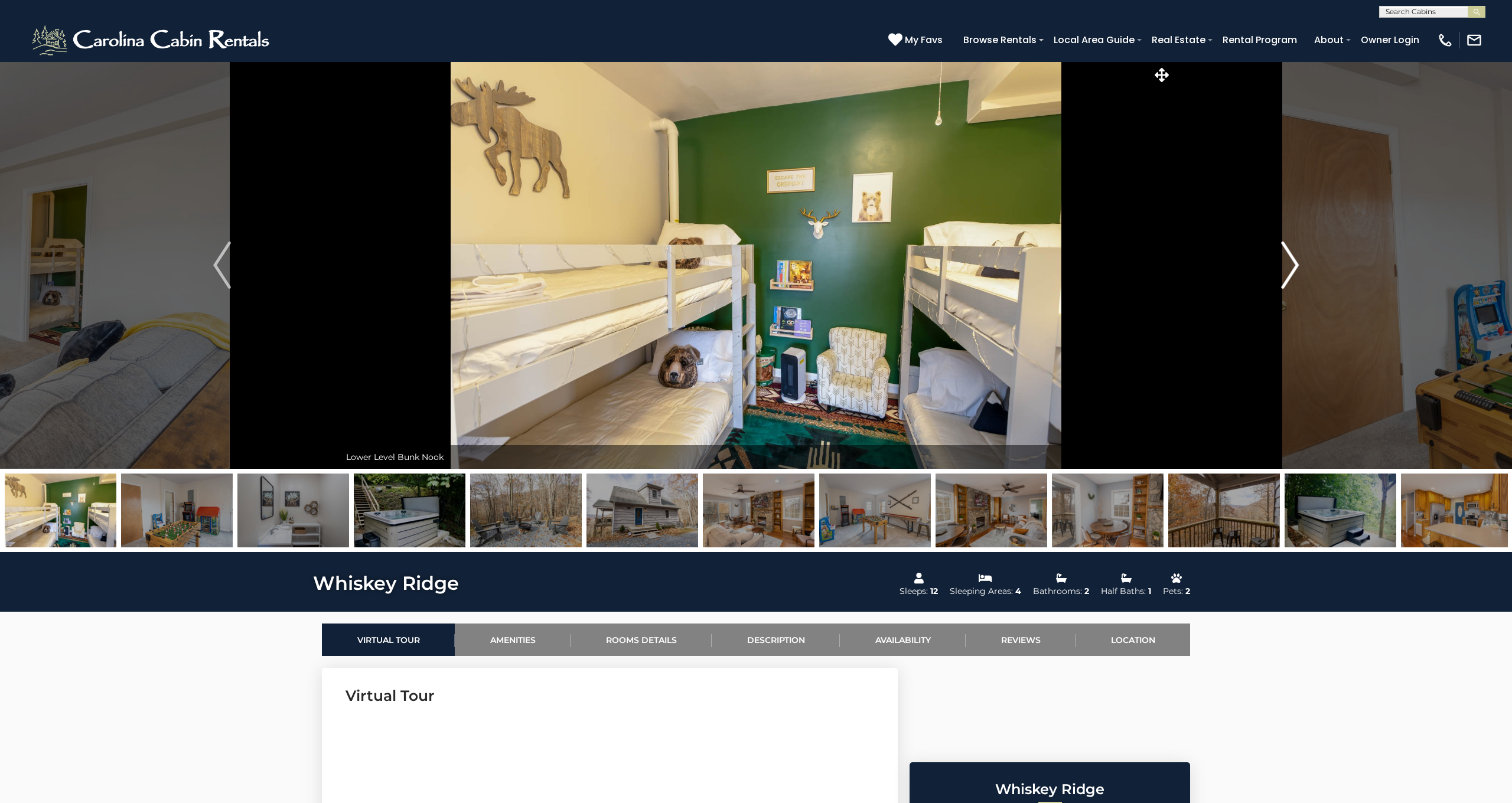
click at [1296, 257] on img "Next" at bounding box center [1290, 265] width 18 height 47
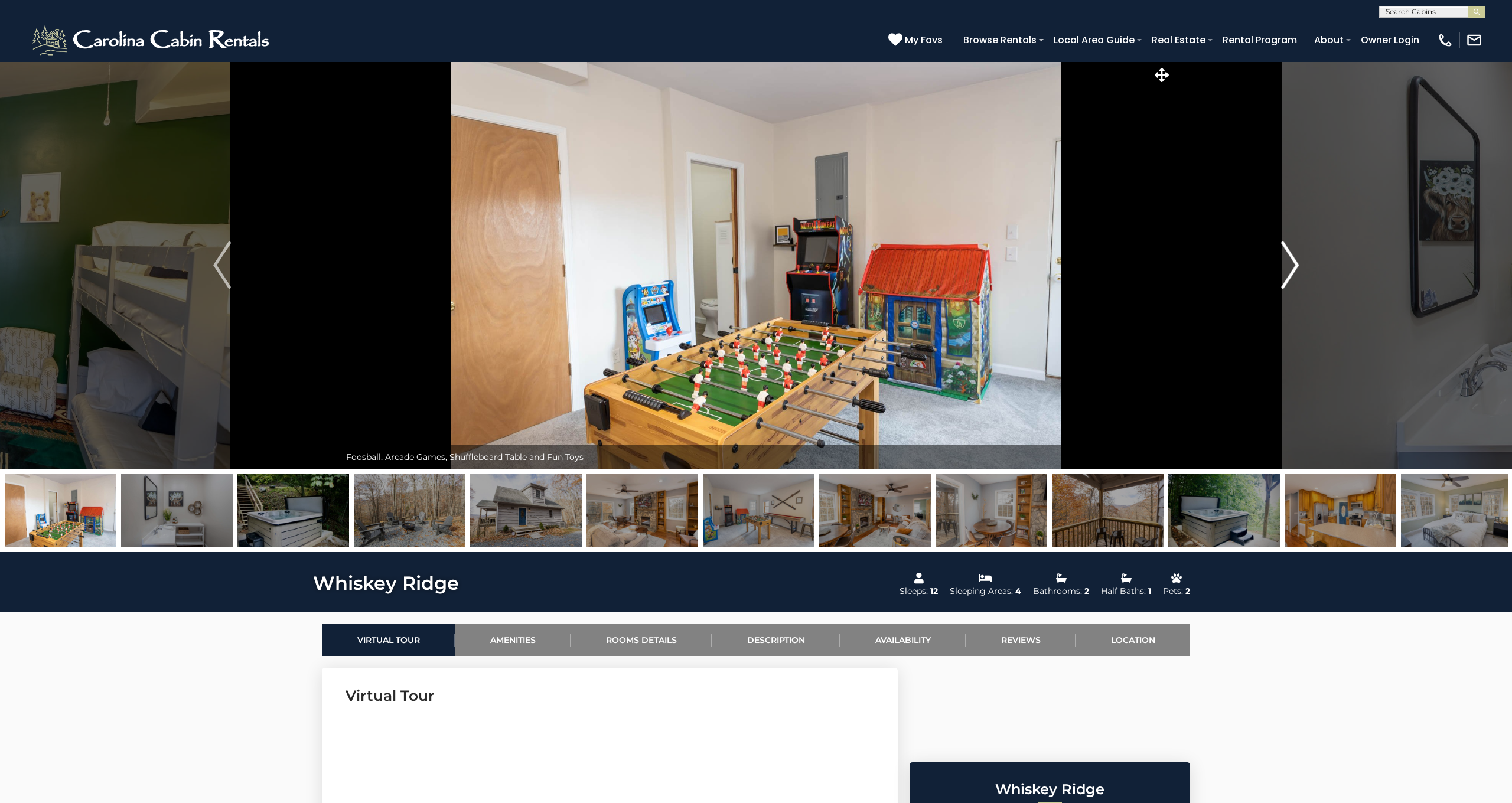
click at [1296, 257] on img "Next" at bounding box center [1290, 265] width 18 height 47
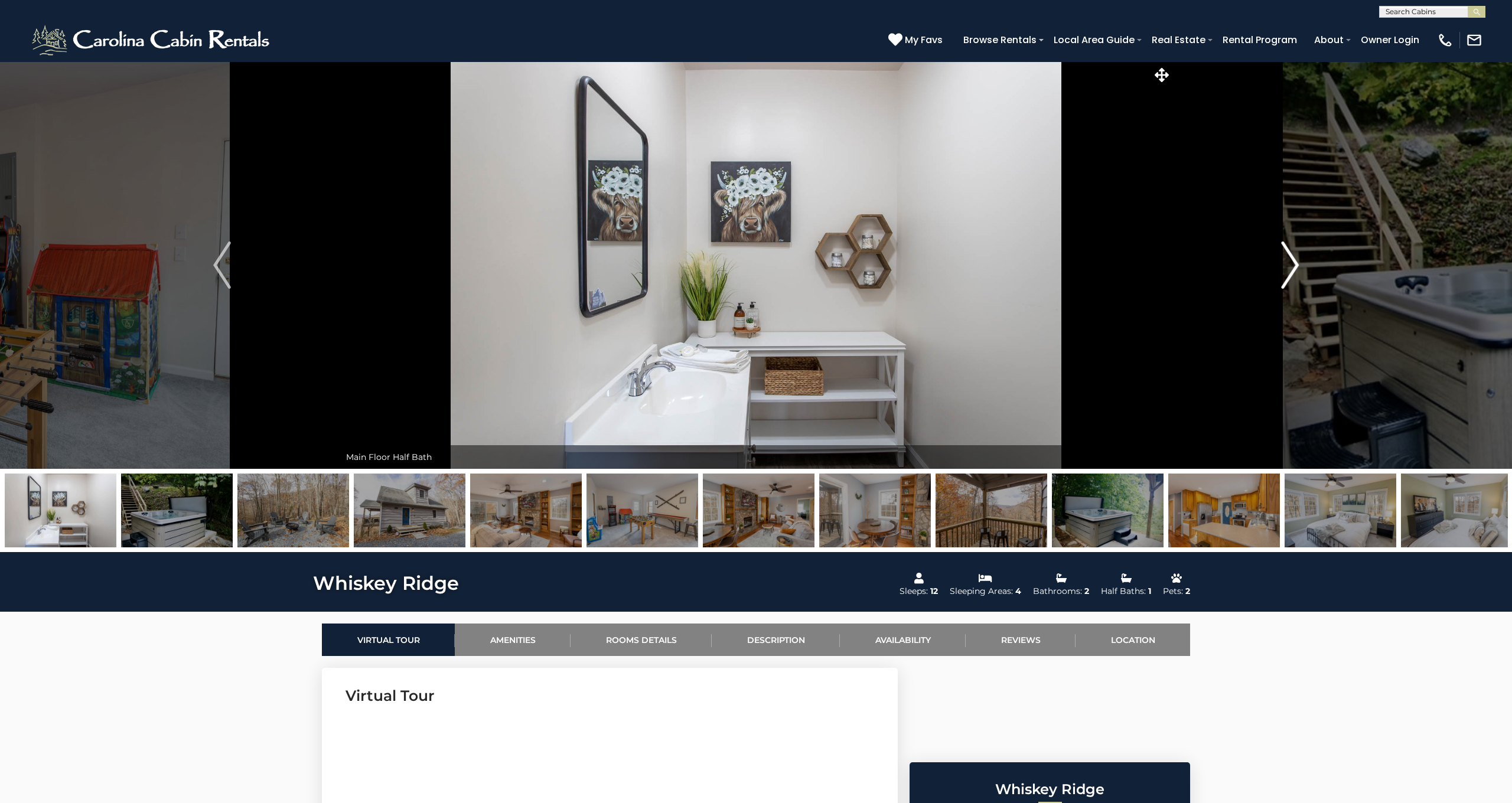
click at [1296, 257] on img "Next" at bounding box center [1290, 265] width 18 height 47
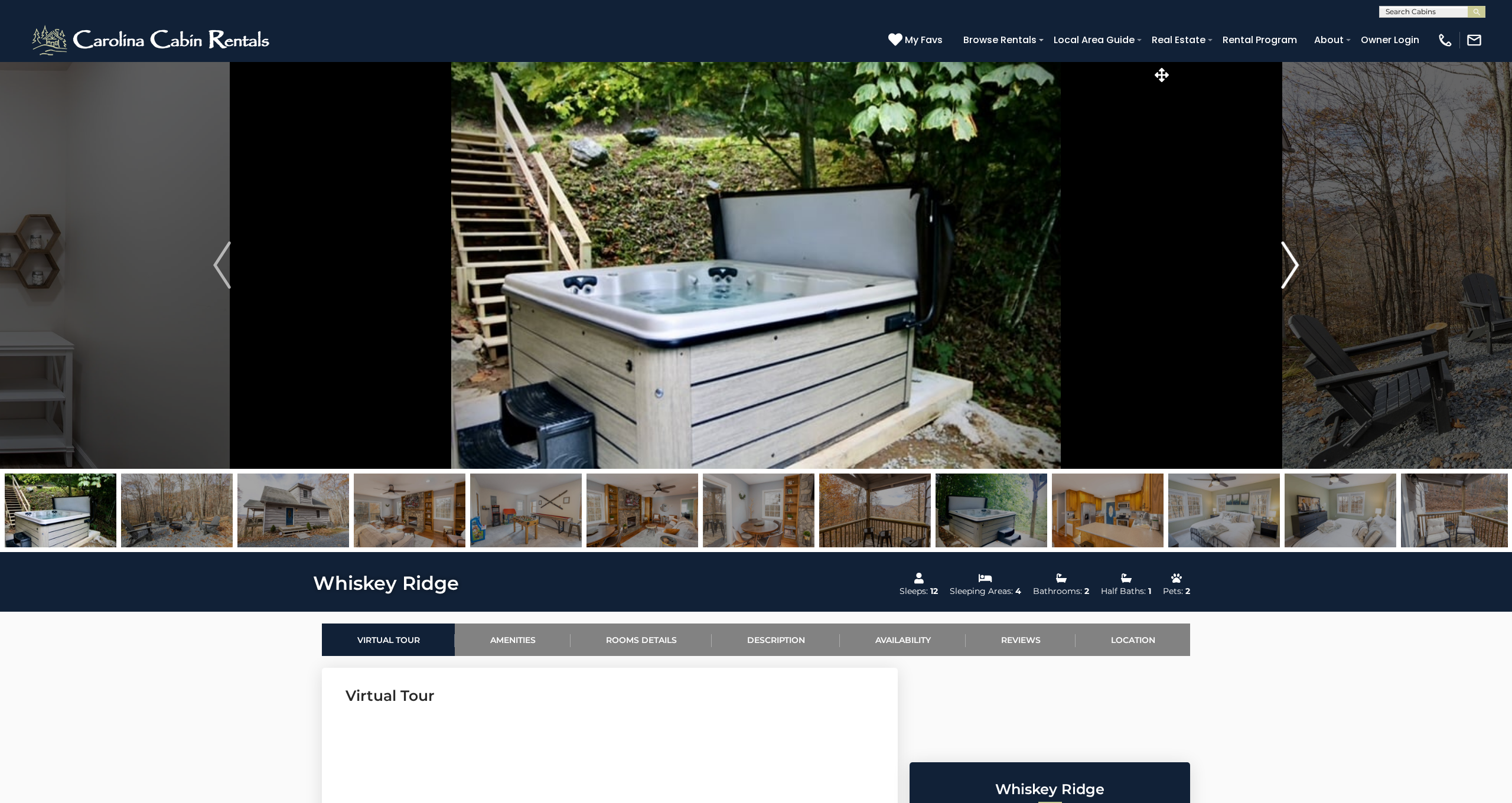
click at [1296, 257] on img "Next" at bounding box center [1290, 265] width 18 height 47
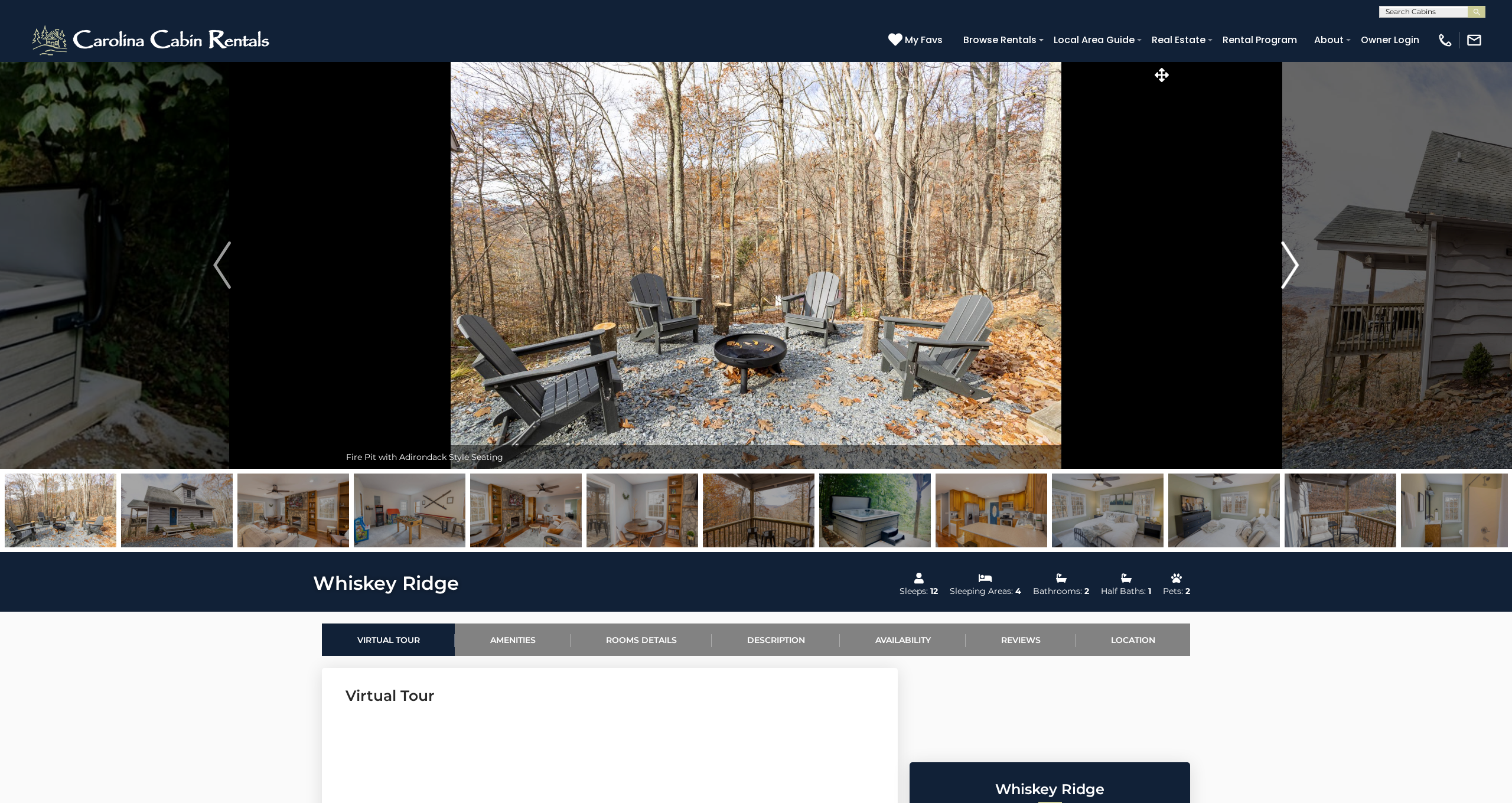
click at [1296, 257] on img "Next" at bounding box center [1290, 265] width 18 height 47
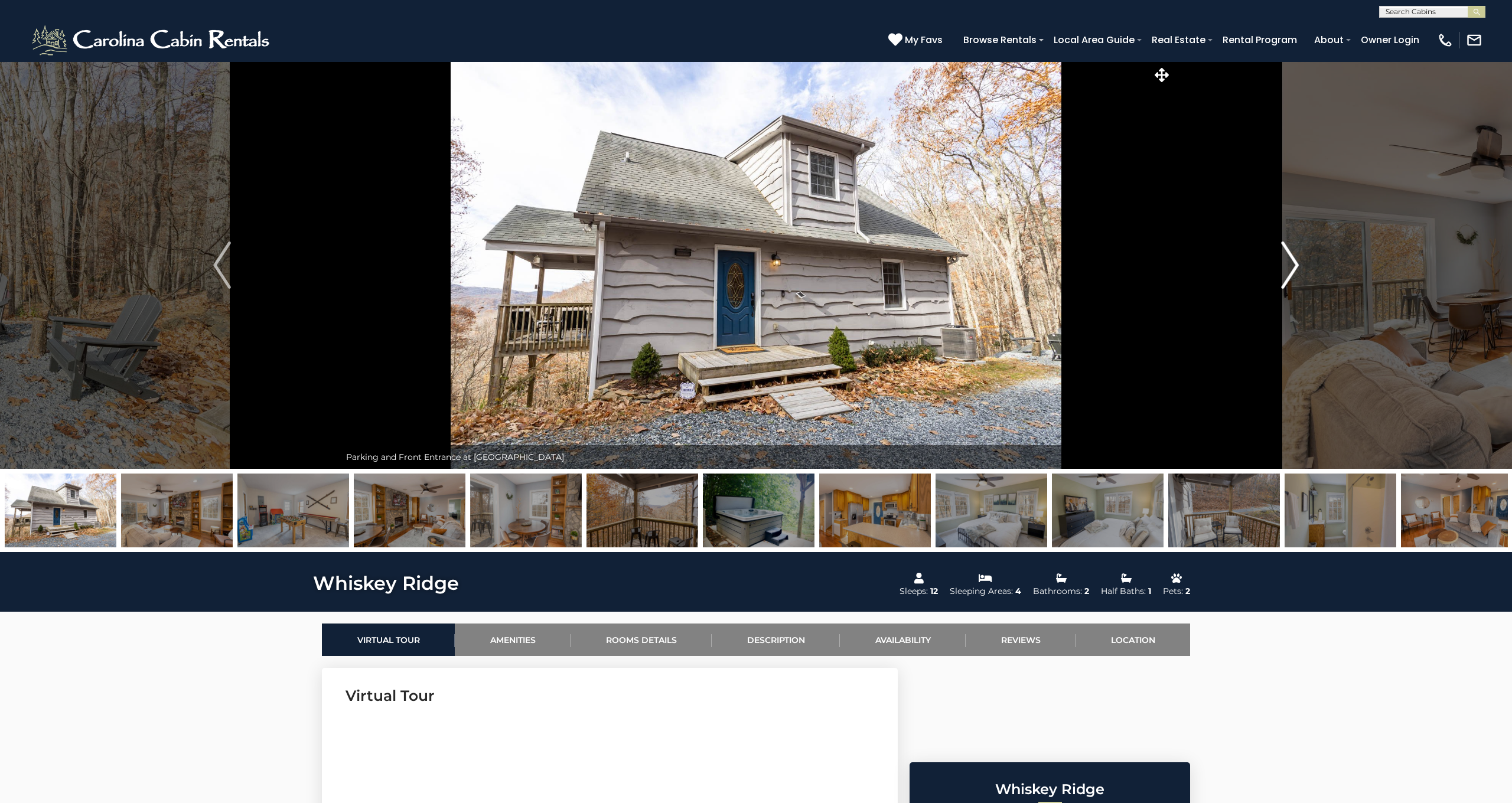
click at [1296, 257] on img "Next" at bounding box center [1290, 265] width 18 height 47
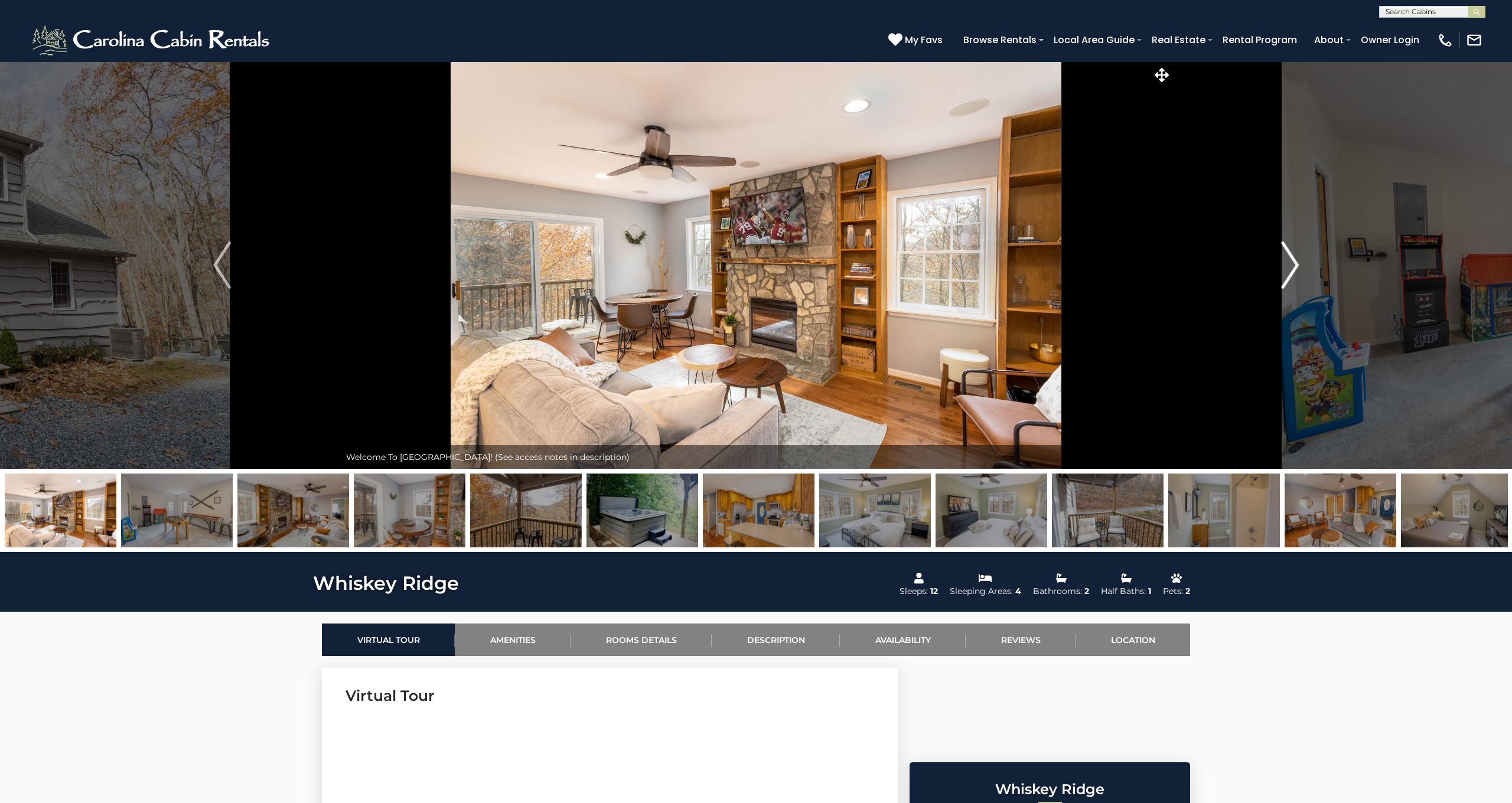
click at [1296, 257] on img "Next" at bounding box center [1290, 265] width 18 height 47
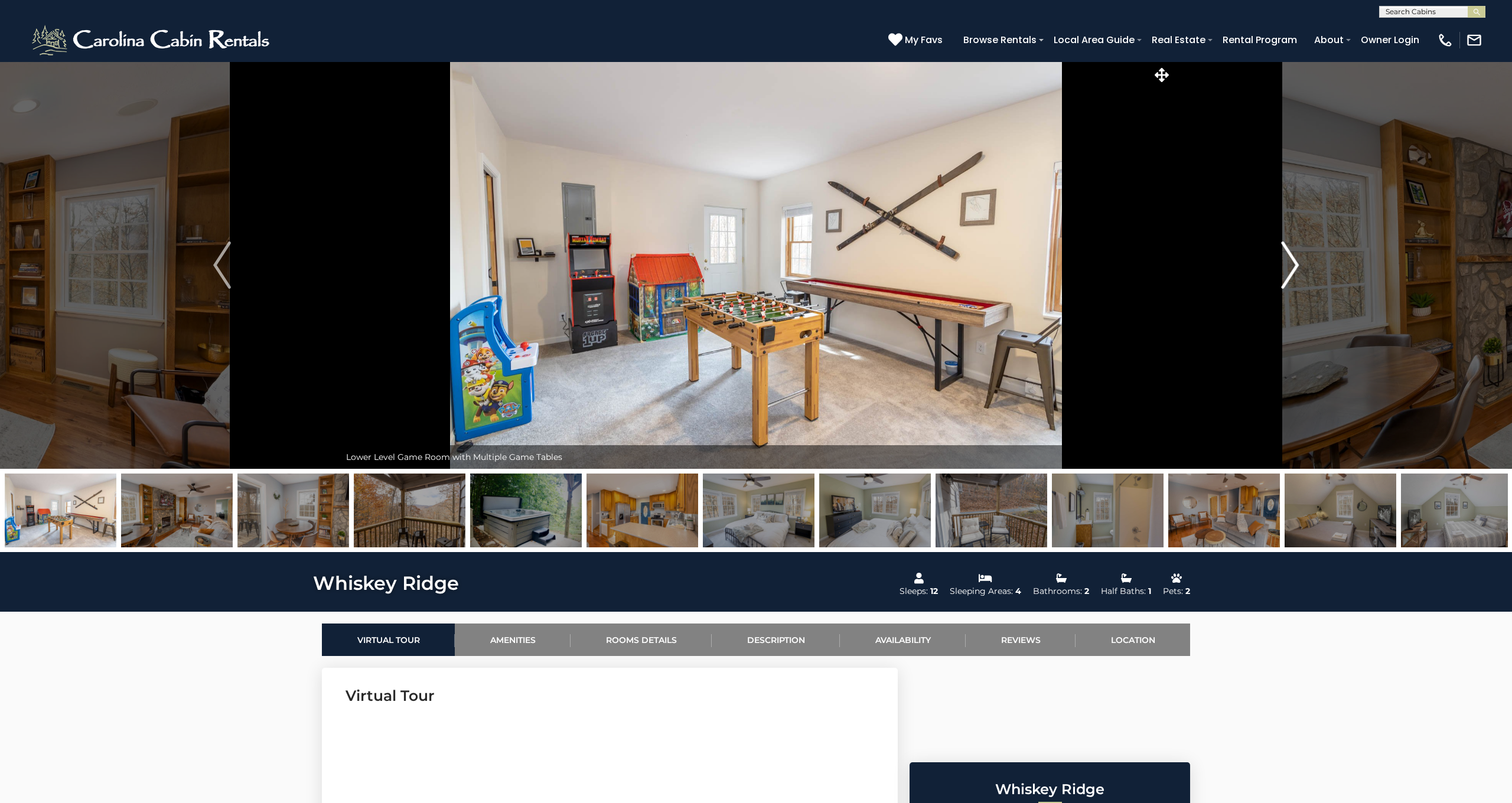
click at [1296, 257] on img "Next" at bounding box center [1290, 265] width 18 height 47
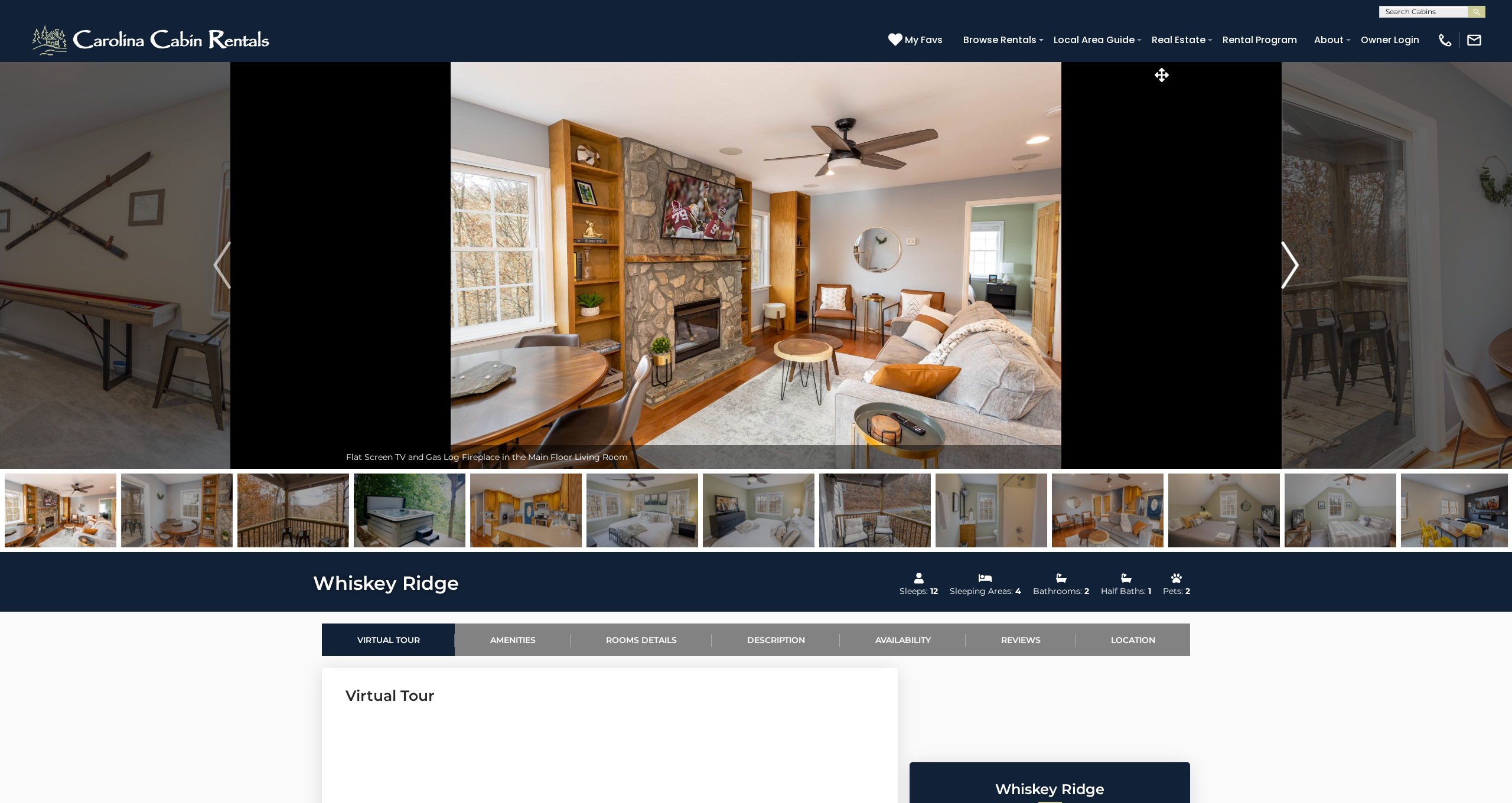
click at [1296, 257] on img "Next" at bounding box center [1290, 265] width 18 height 47
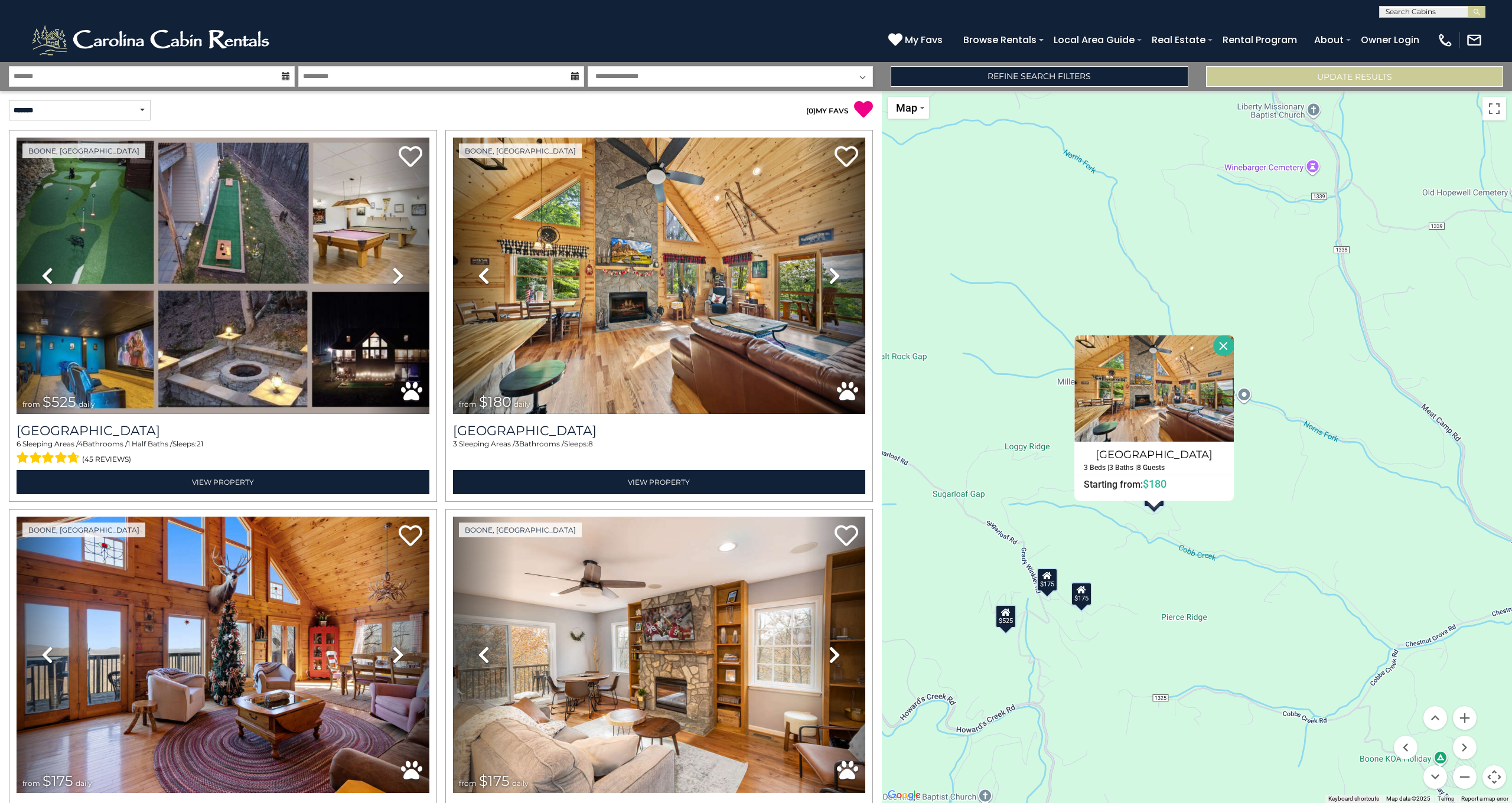
click at [1160, 453] on h4 "[GEOGRAPHIC_DATA]" at bounding box center [1154, 454] width 159 height 19
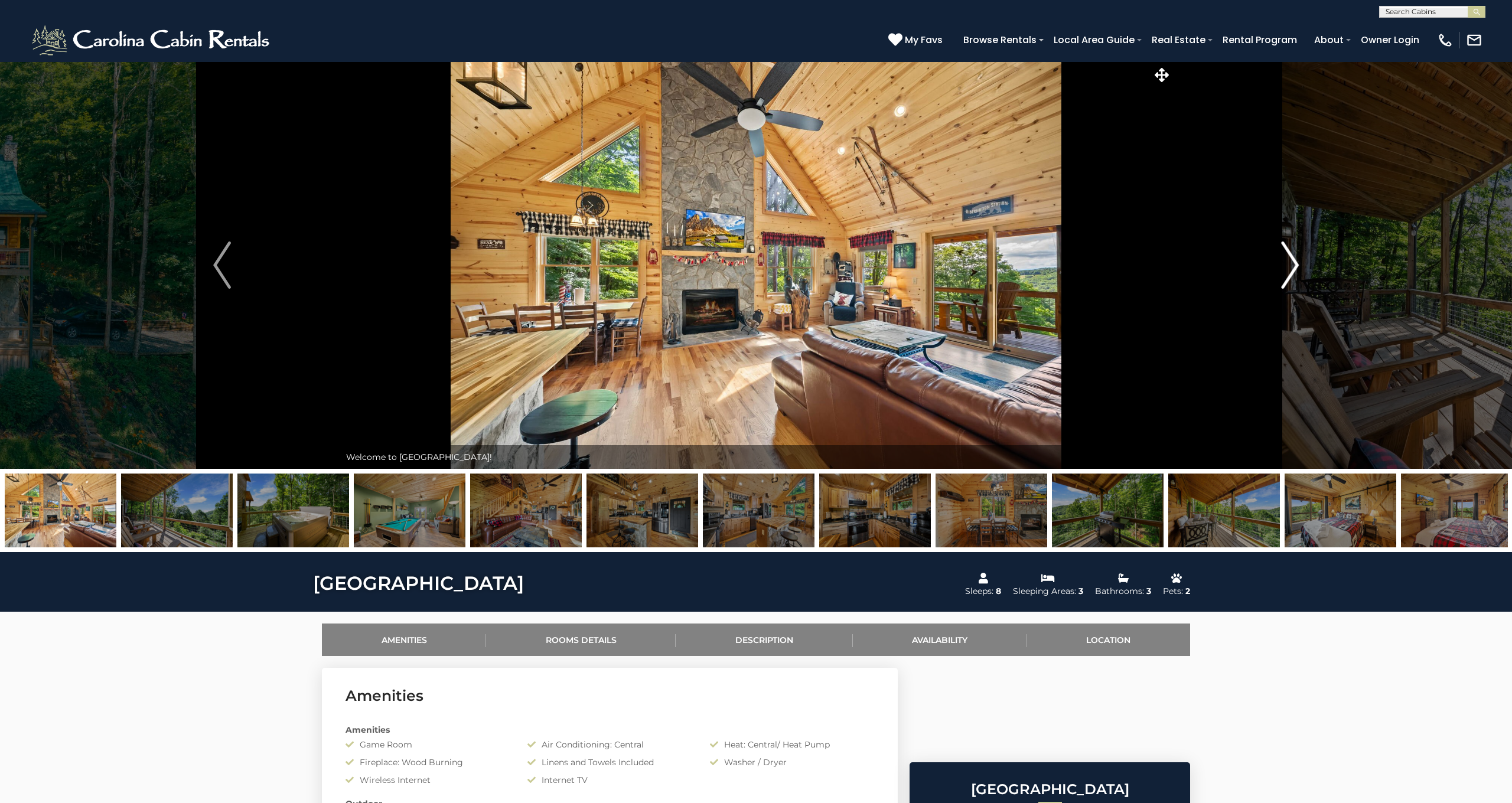
click at [1288, 255] on img "Next" at bounding box center [1290, 265] width 18 height 47
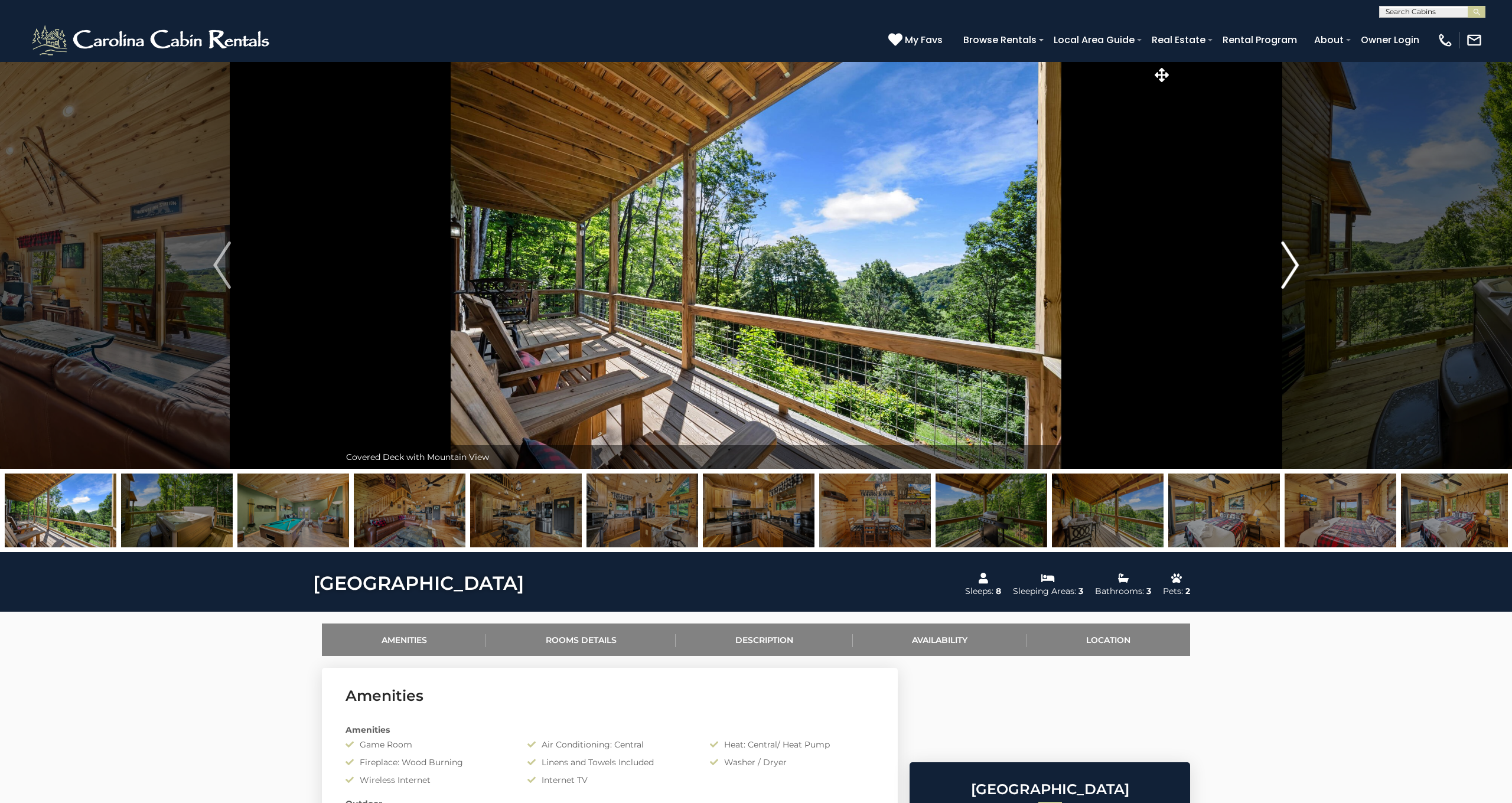
click at [1288, 255] on img "Next" at bounding box center [1290, 265] width 18 height 47
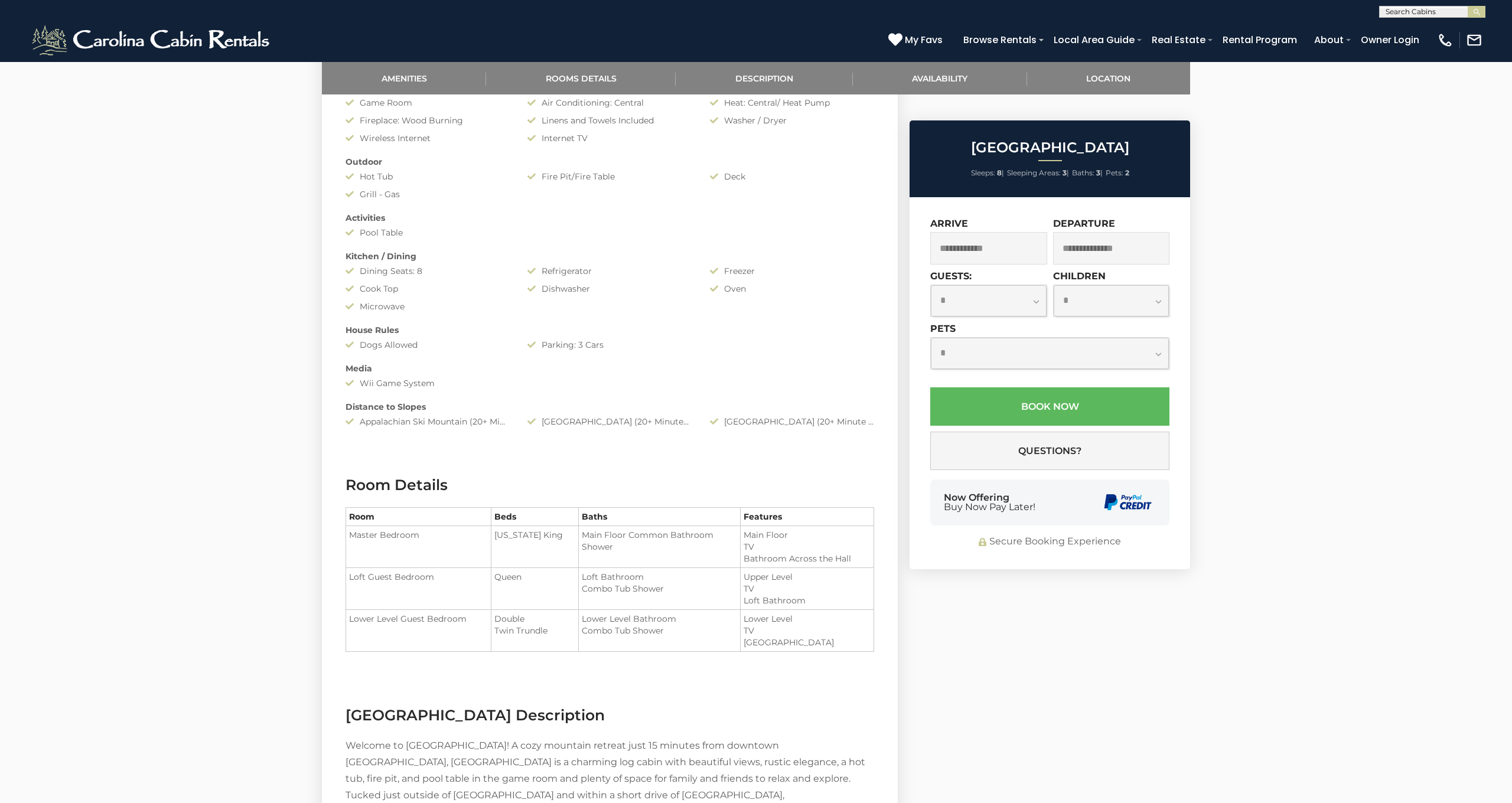
scroll to position [657, 0]
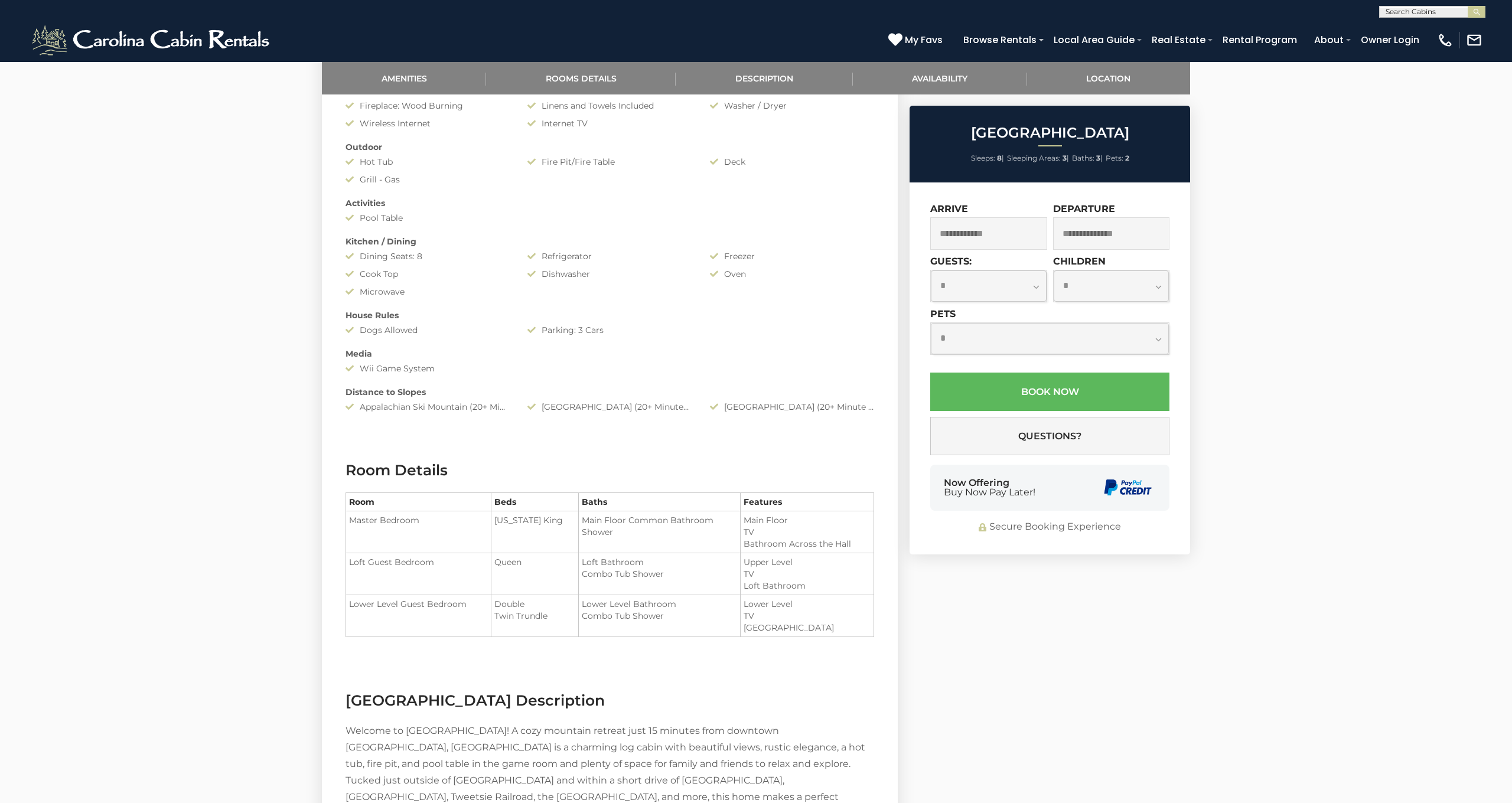
click at [1025, 226] on input "text" at bounding box center [988, 233] width 117 height 32
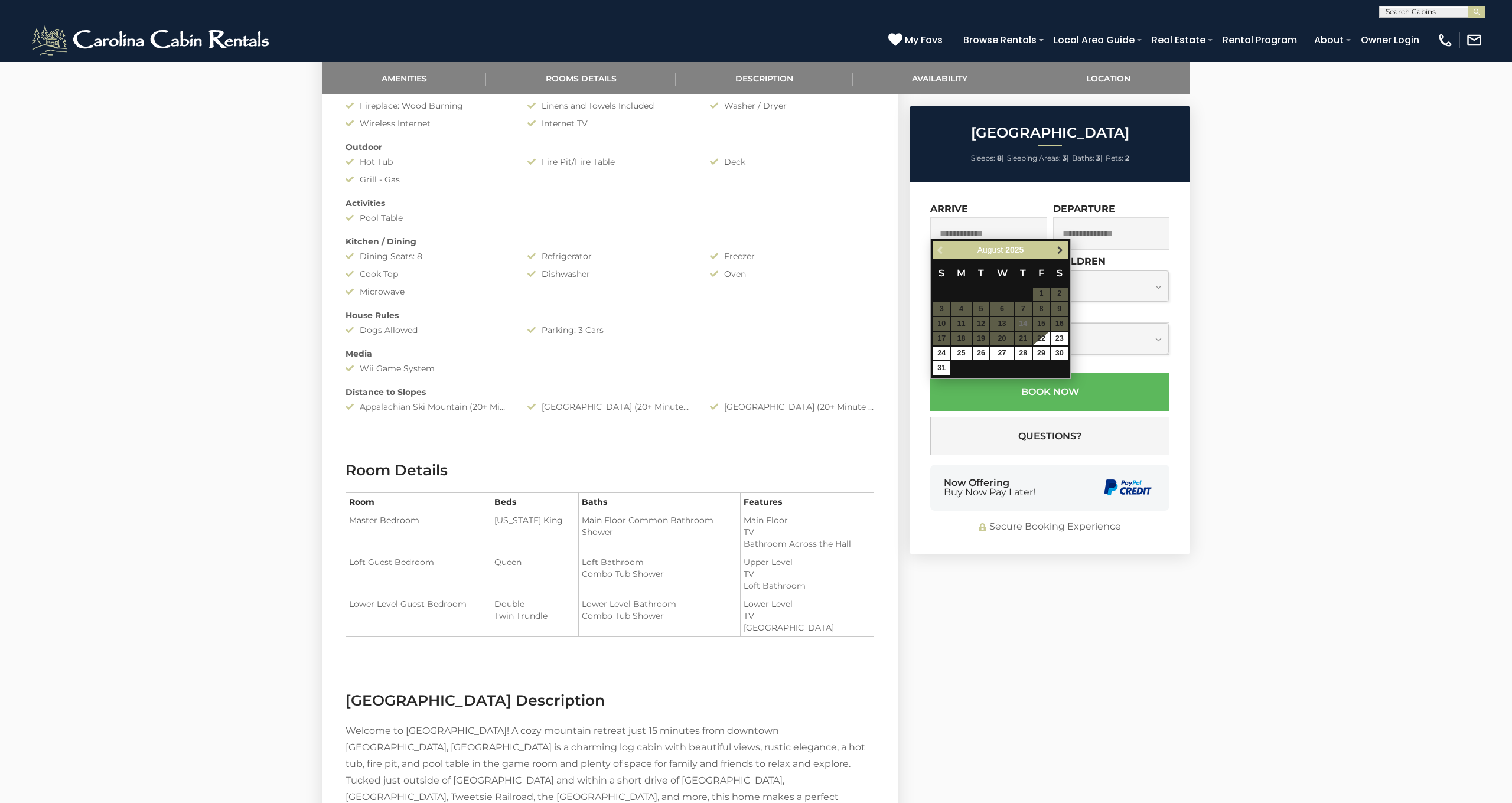
click at [1059, 249] on span "Next" at bounding box center [1060, 249] width 9 height 9
click at [1039, 293] on link "5" at bounding box center [1042, 295] width 17 height 14
type input "**********"
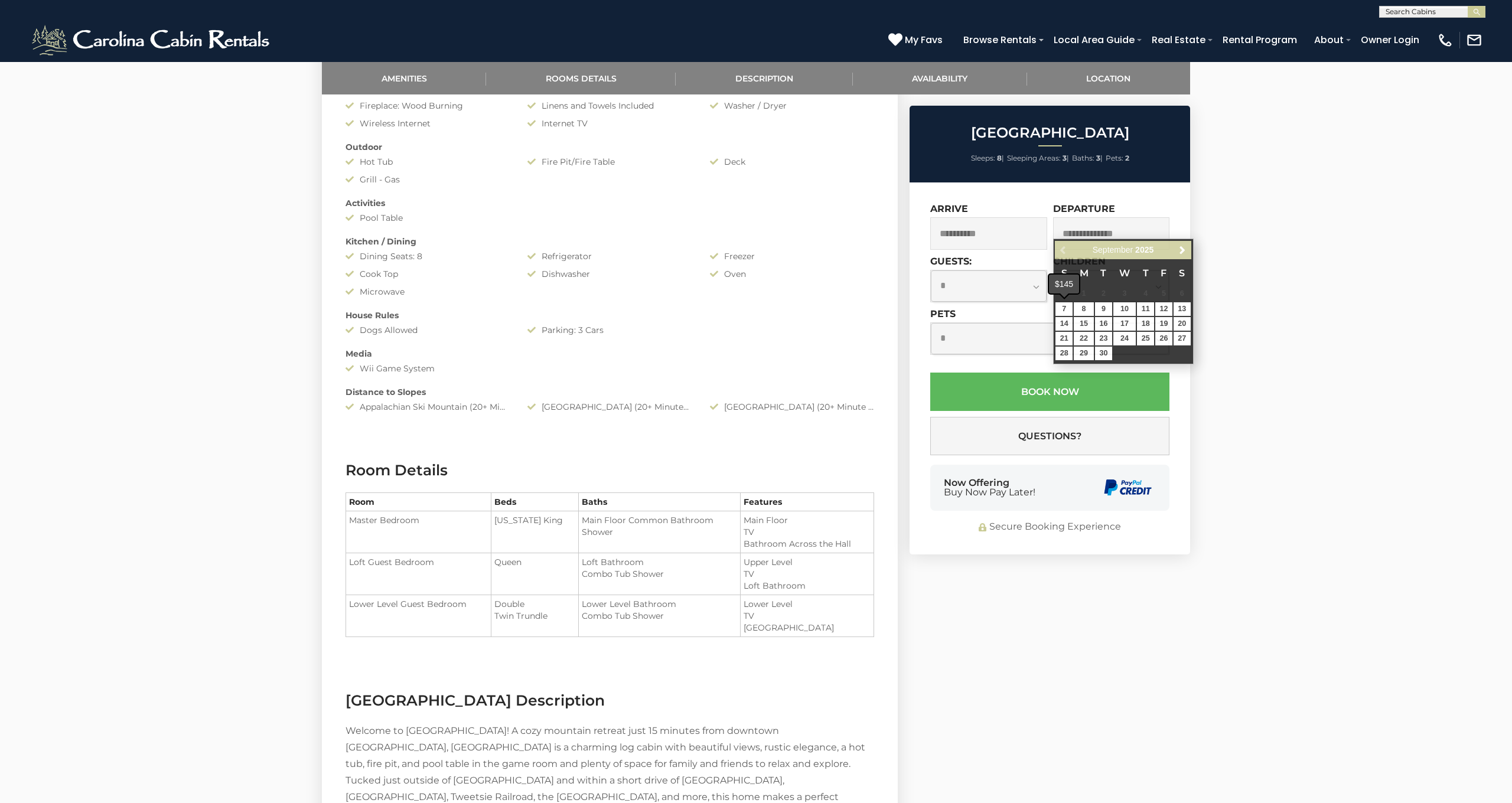
click at [1062, 313] on span at bounding box center [1064, 311] width 11 height 5
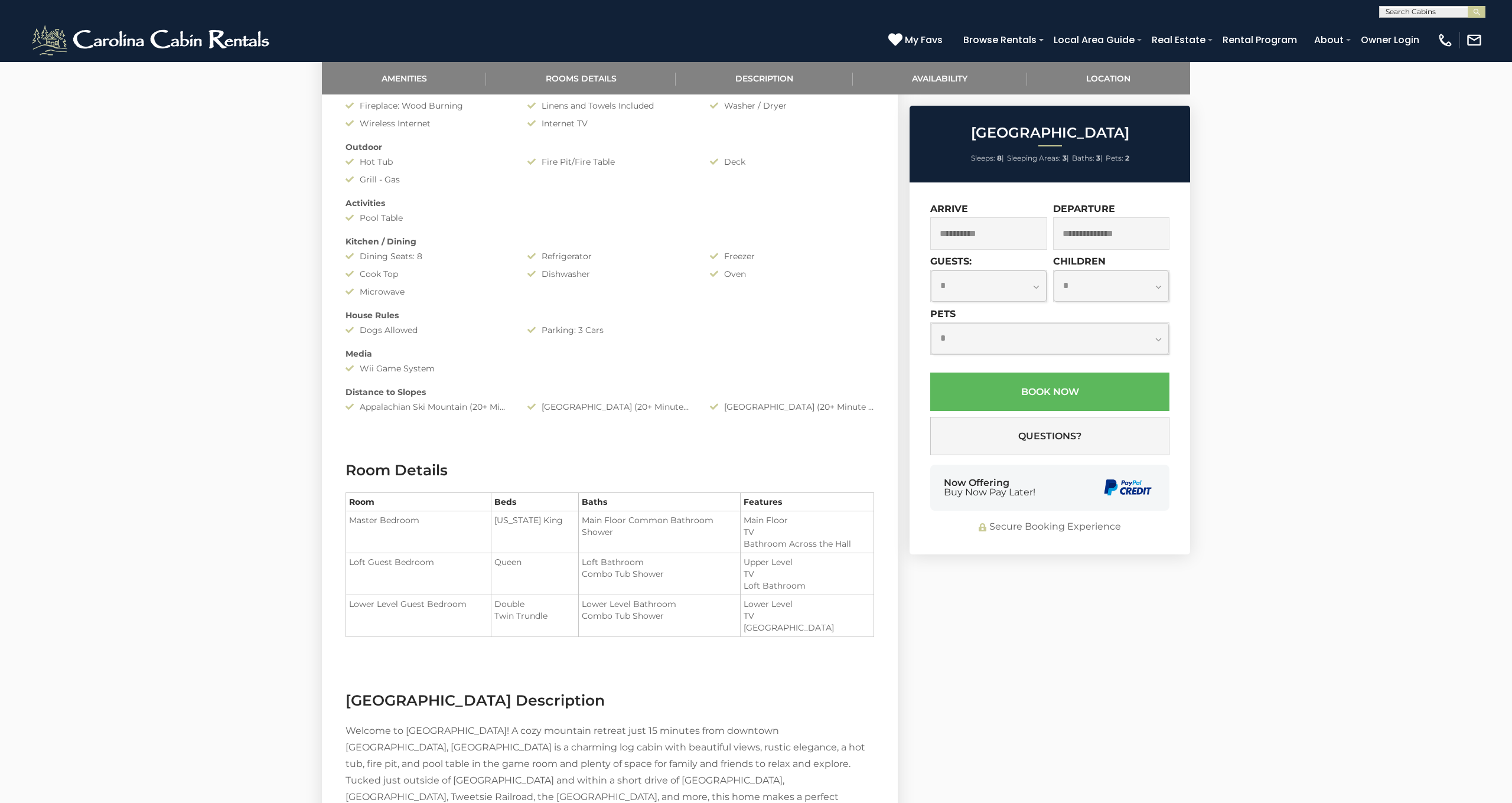
click at [1118, 227] on input "text" at bounding box center [1112, 233] width 117 height 32
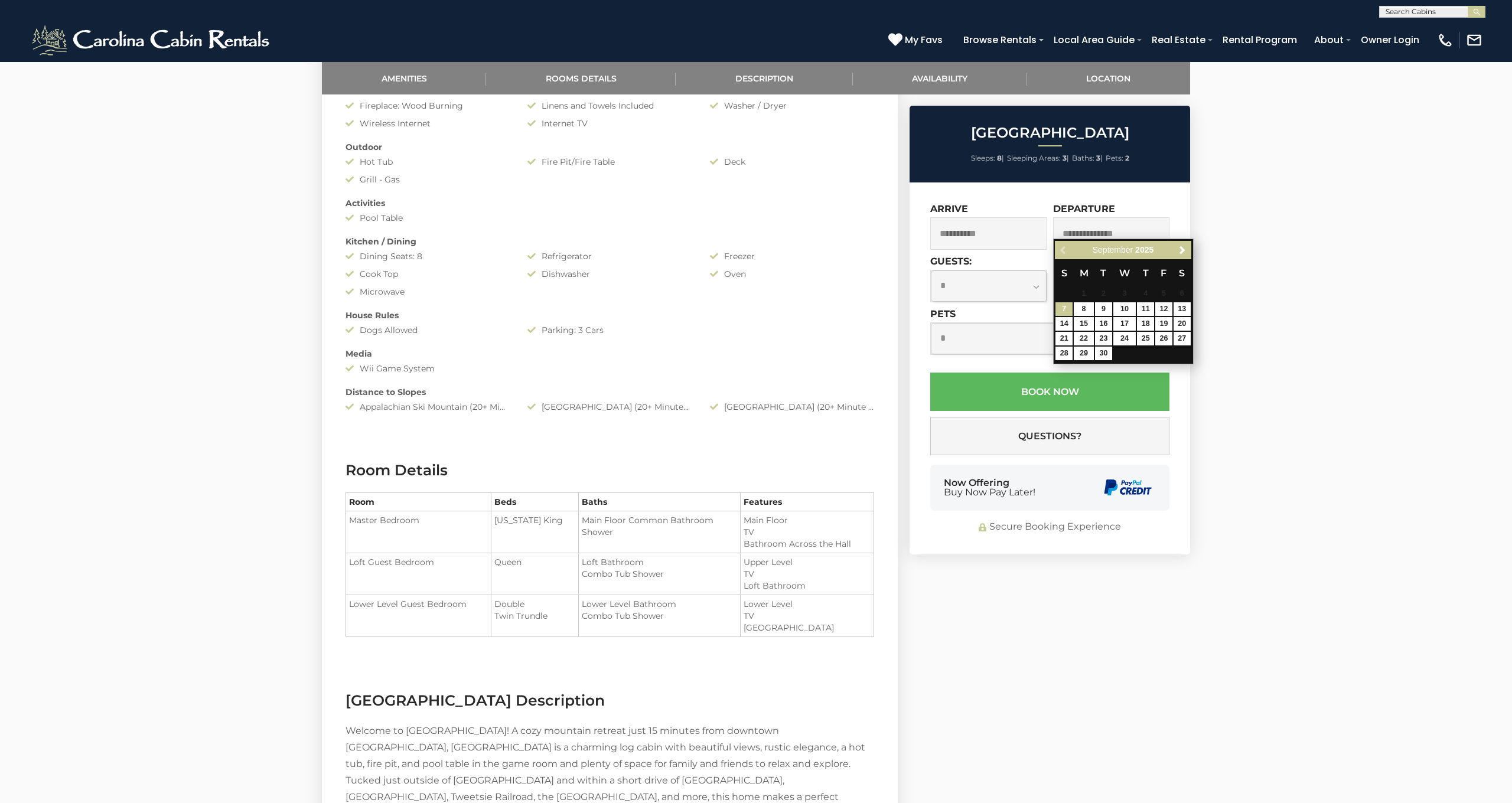
click at [1071, 309] on link "7" at bounding box center [1064, 309] width 17 height 14
type input "**********"
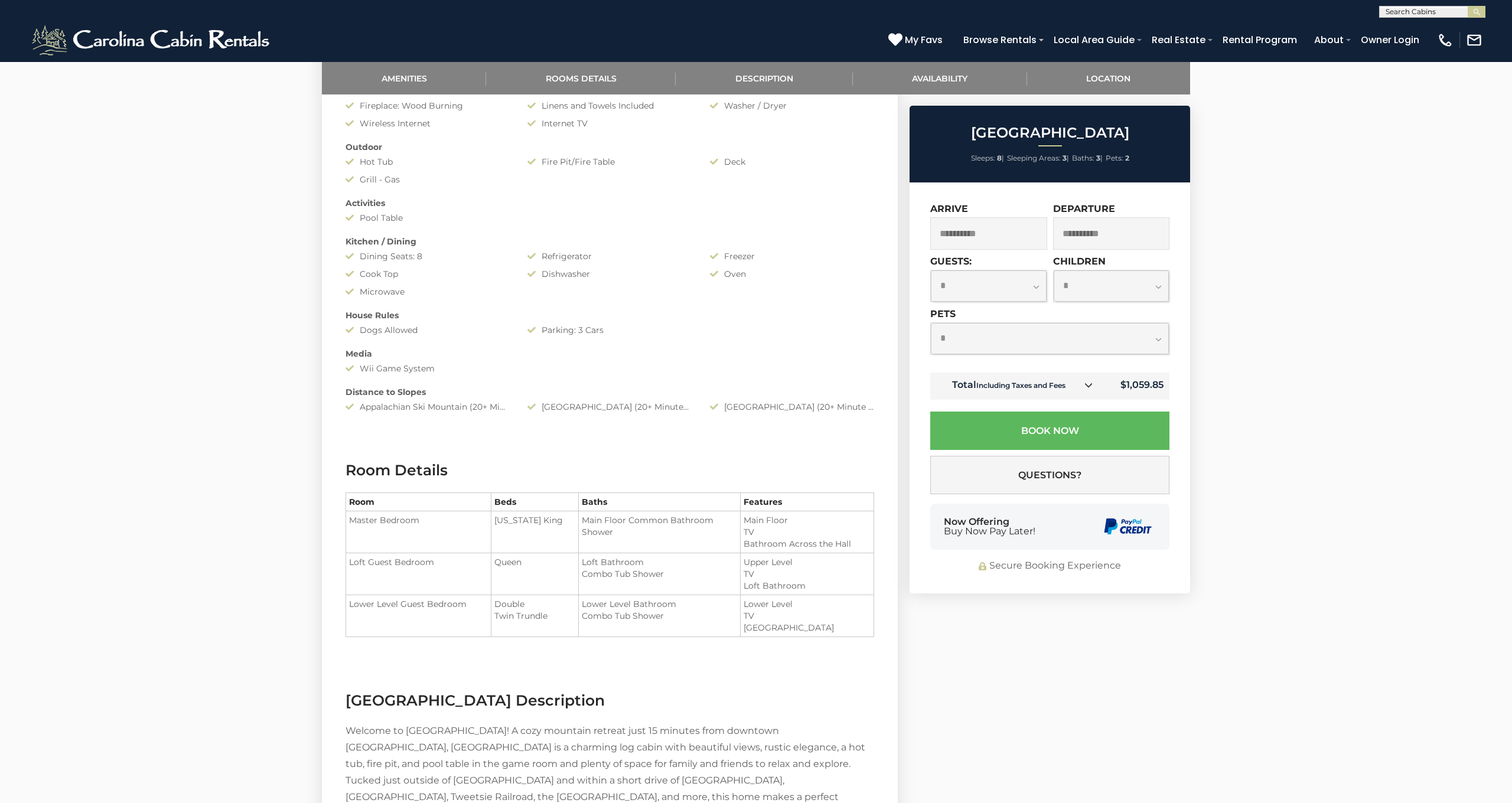
select select "*"
click at [1055, 427] on button "Book Now" at bounding box center [1049, 431] width 239 height 38
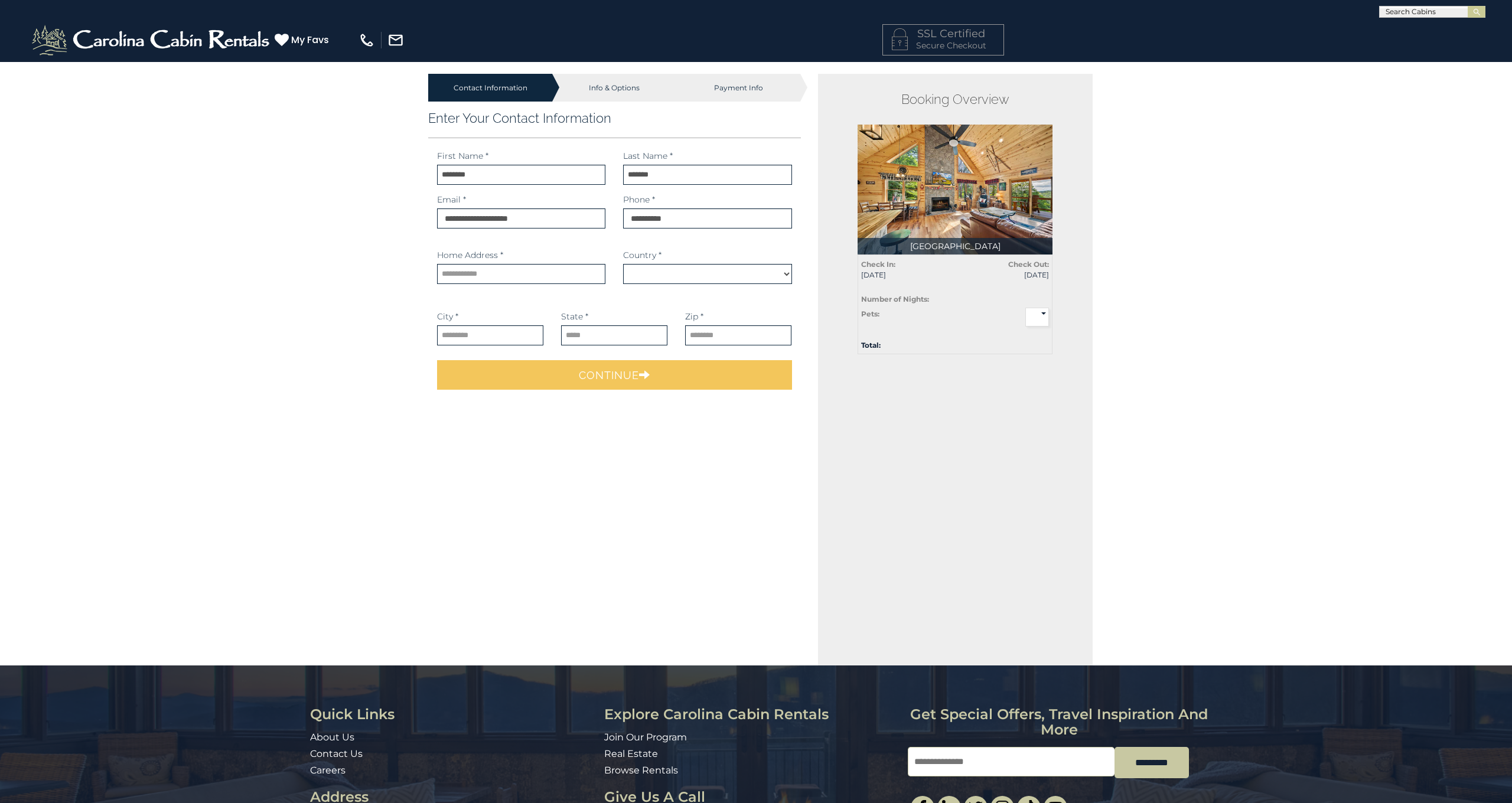
select select "*********"
type input "**********"
select select
type input "**********"
select select "**"
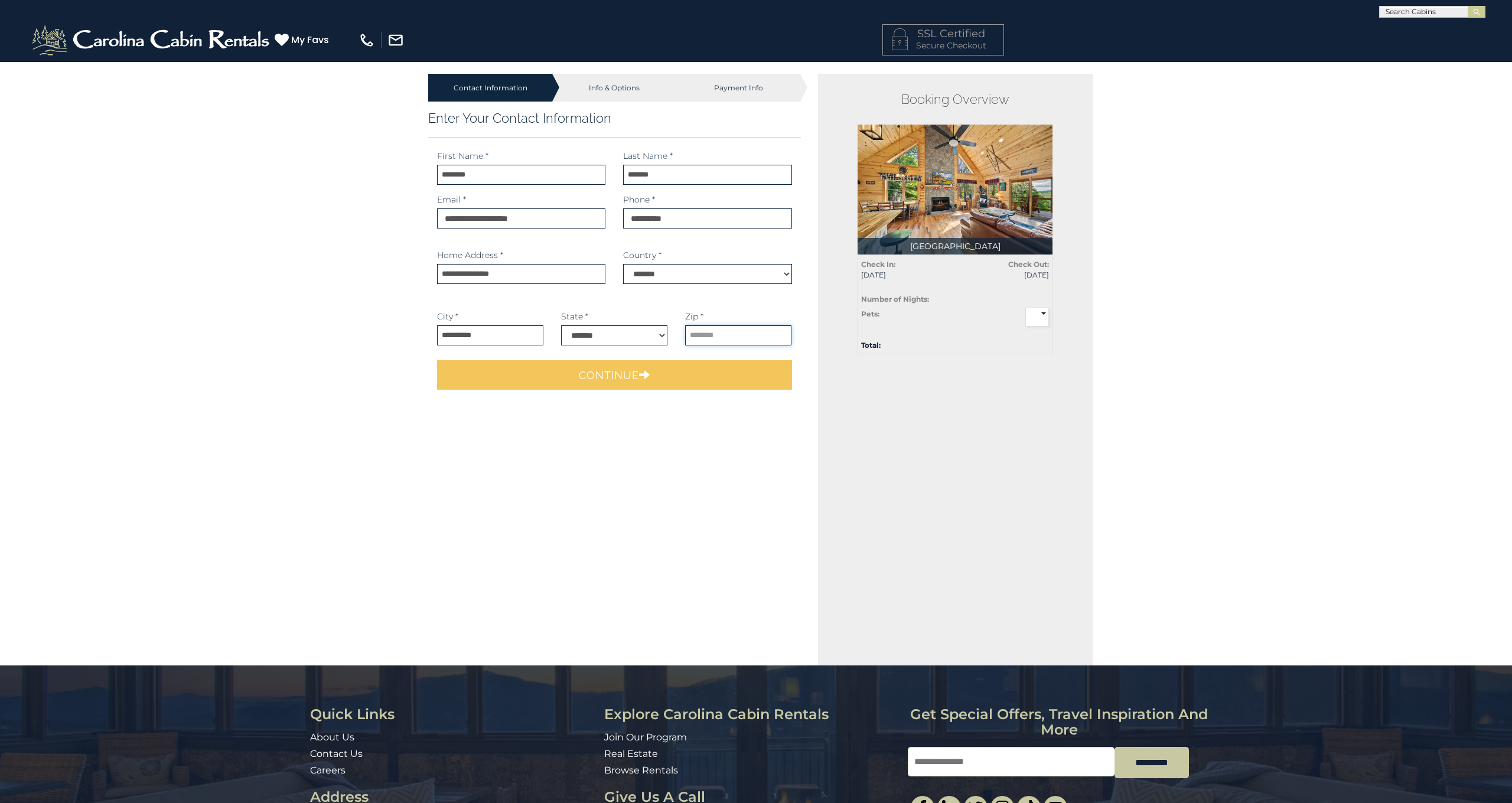
type input "*****"
select select "**"
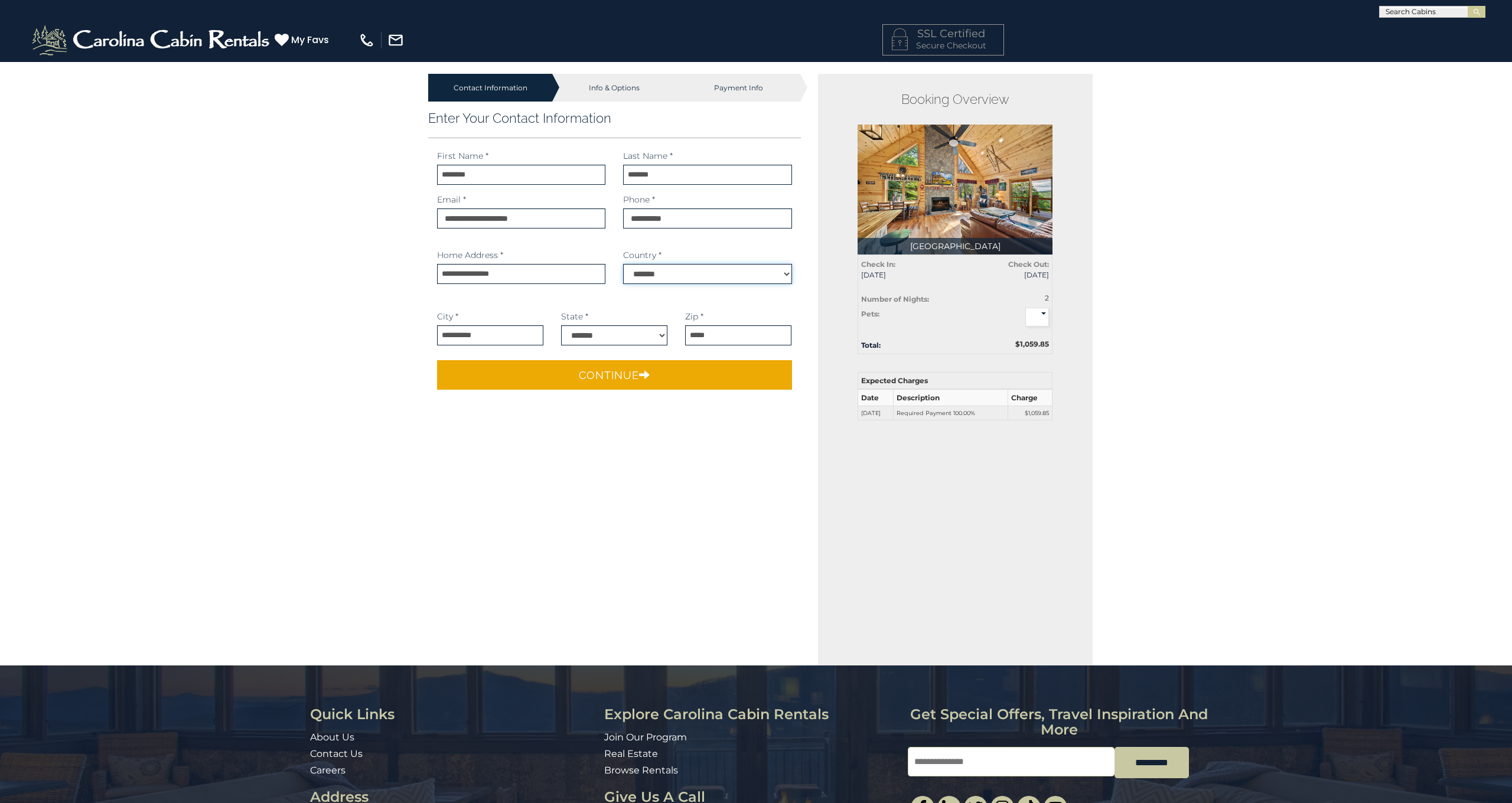
select select "*********"
select select "**"
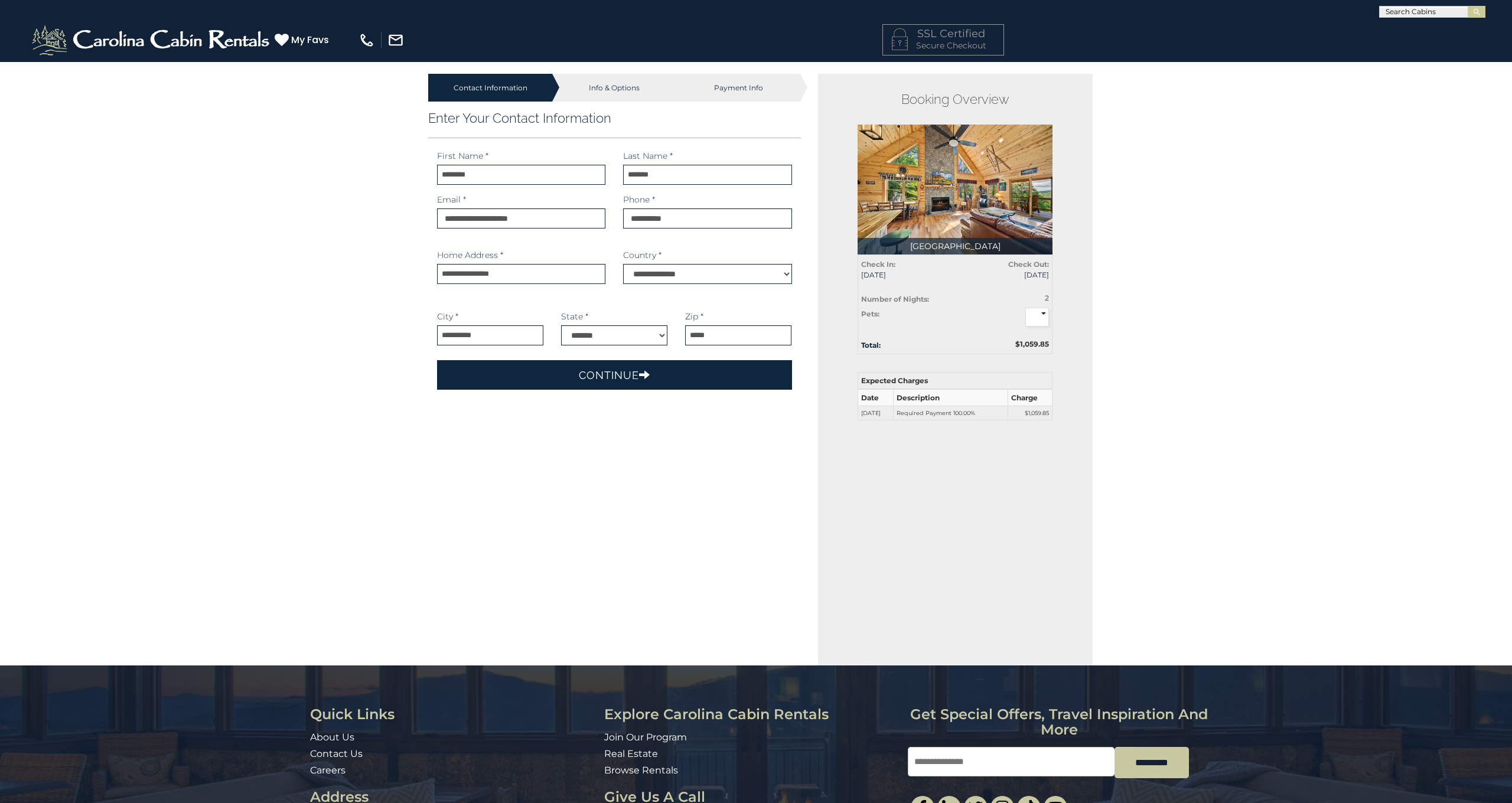
click at [597, 374] on button "Continue" at bounding box center [614, 375] width 355 height 29
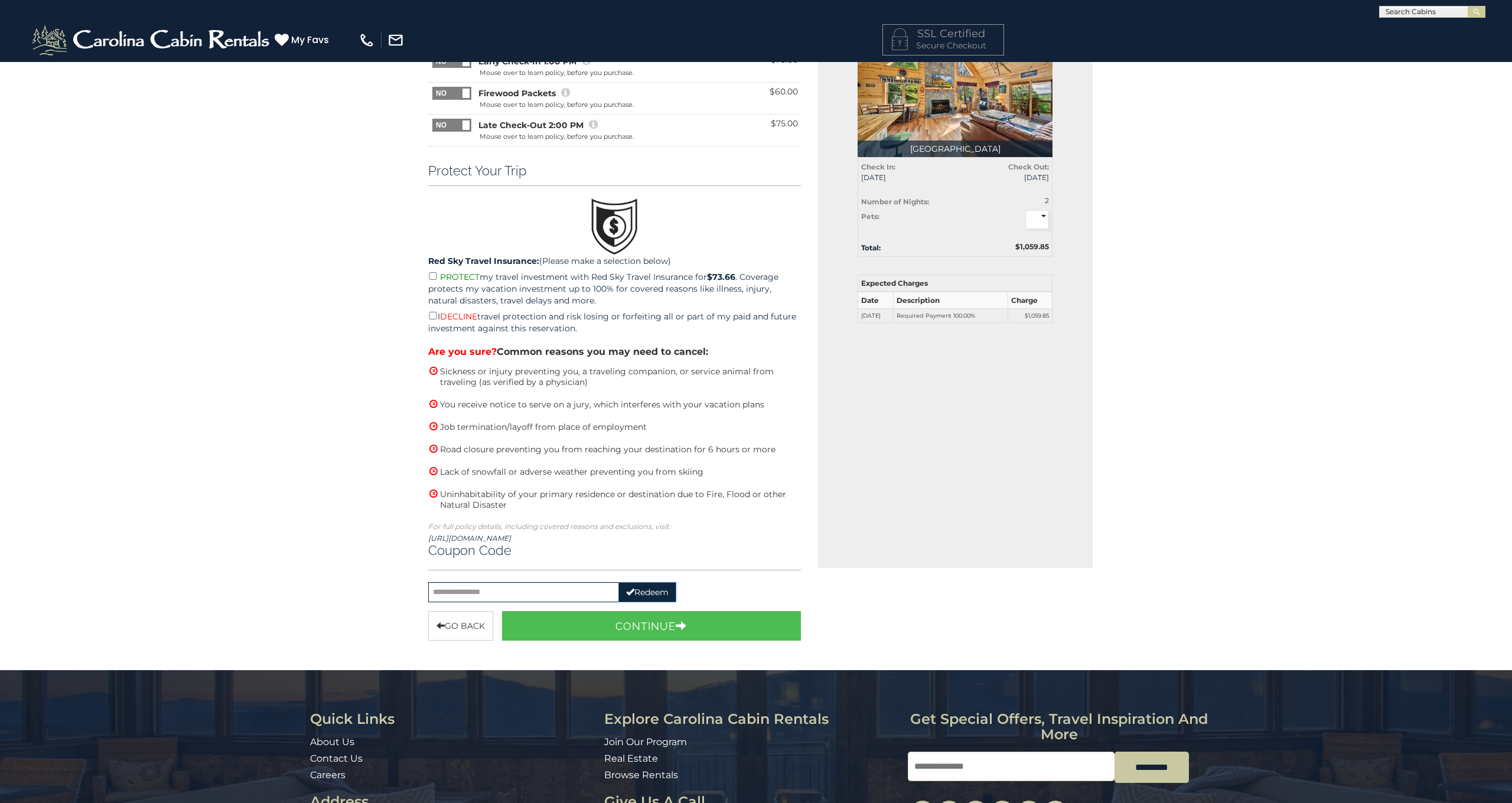
scroll to position [126, 0]
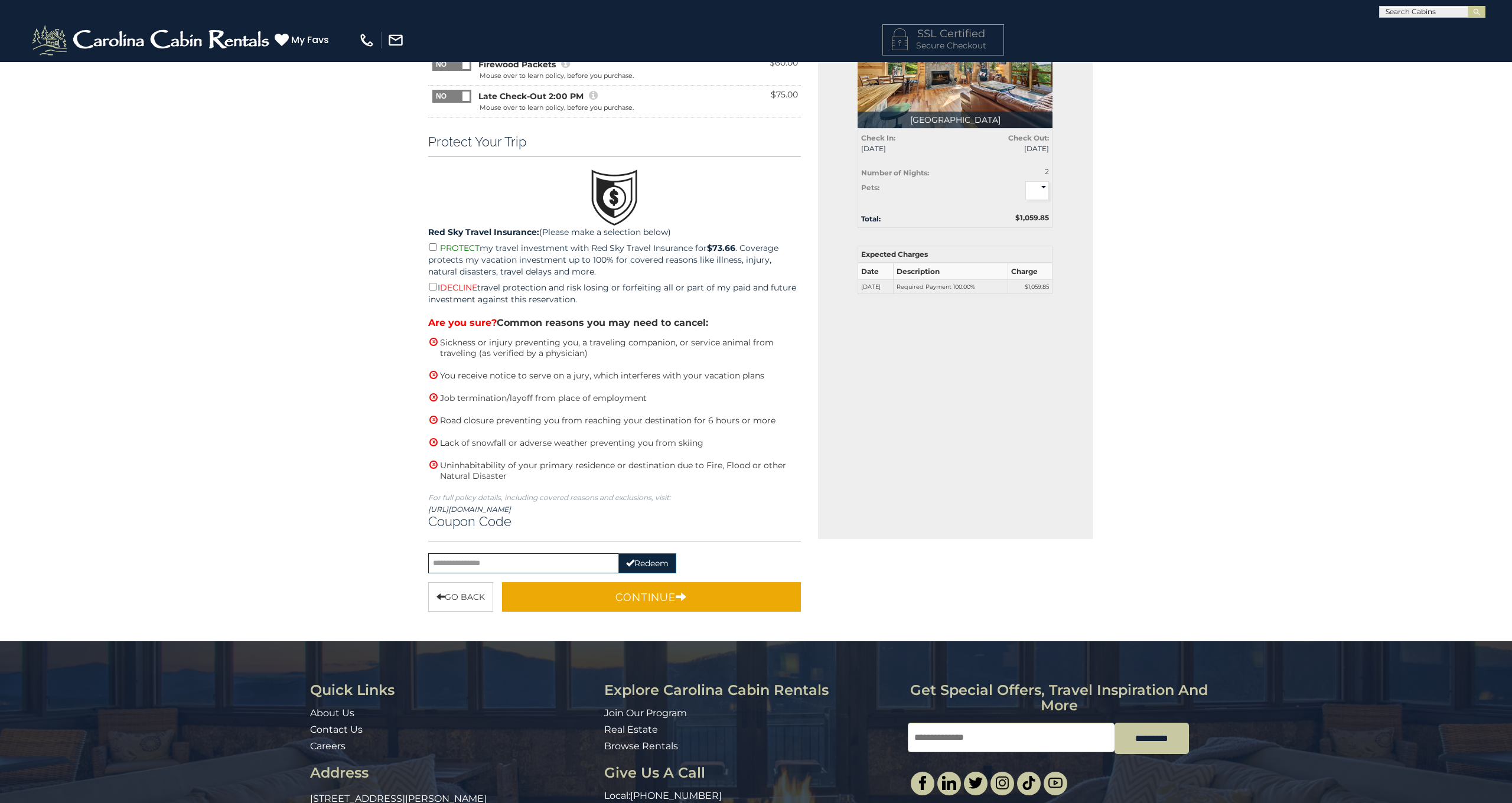
click at [651, 591] on button "Continue" at bounding box center [651, 597] width 299 height 29
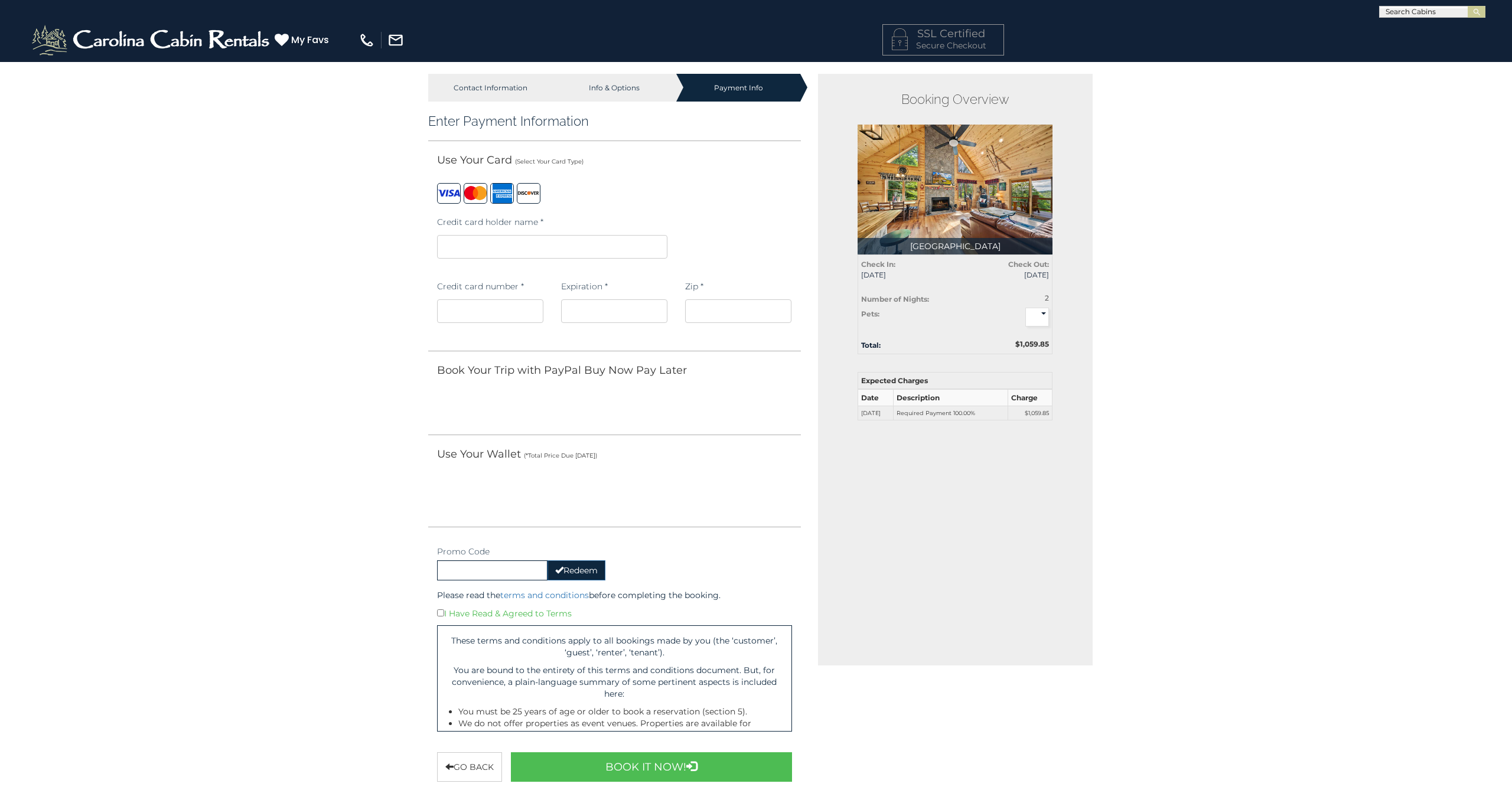
scroll to position [0, 0]
click at [741, 490] on div at bounding box center [614, 487] width 373 height 38
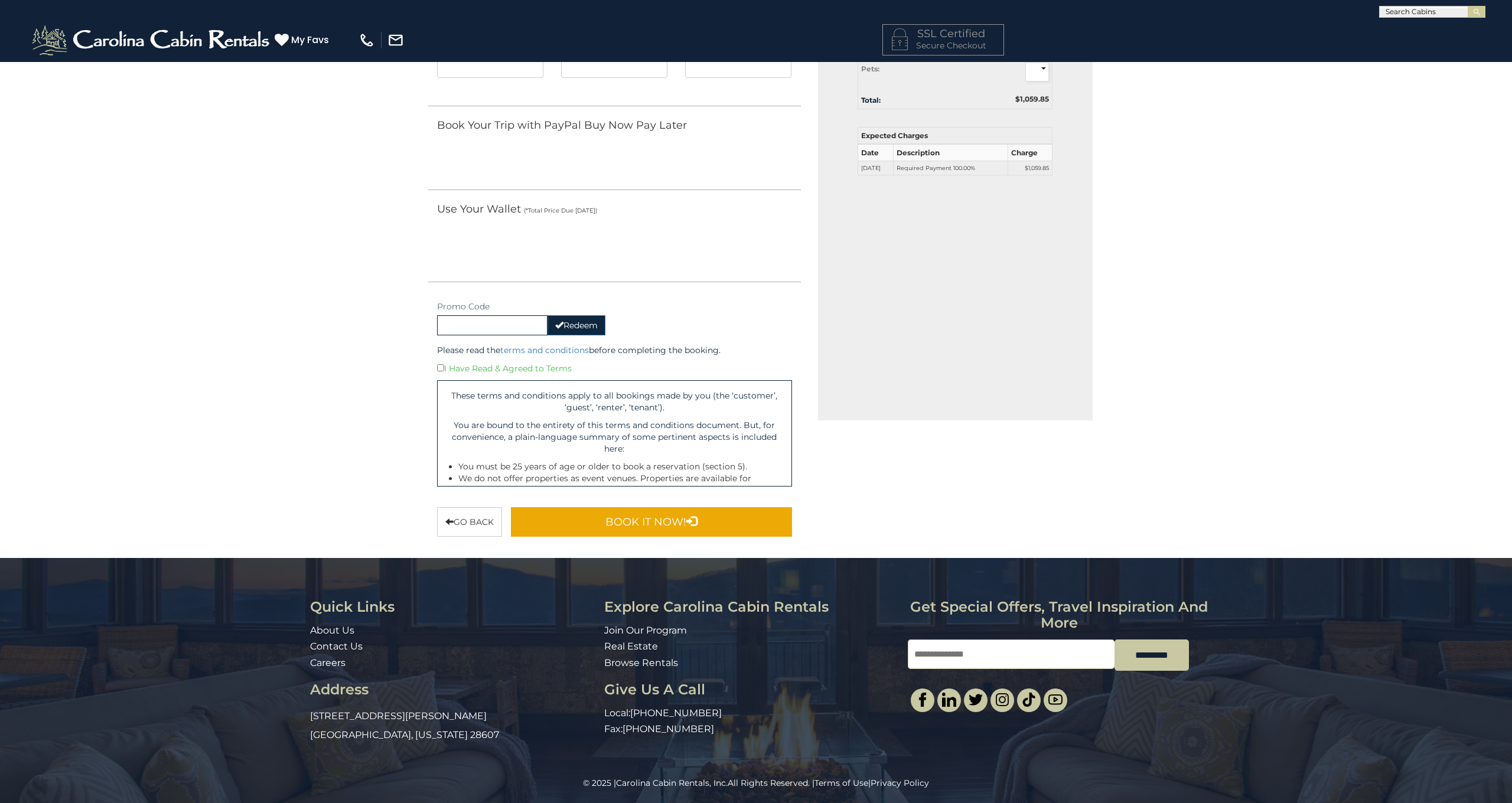
scroll to position [245, 0]
click at [673, 519] on button "Book It Now!" at bounding box center [651, 523] width 281 height 29
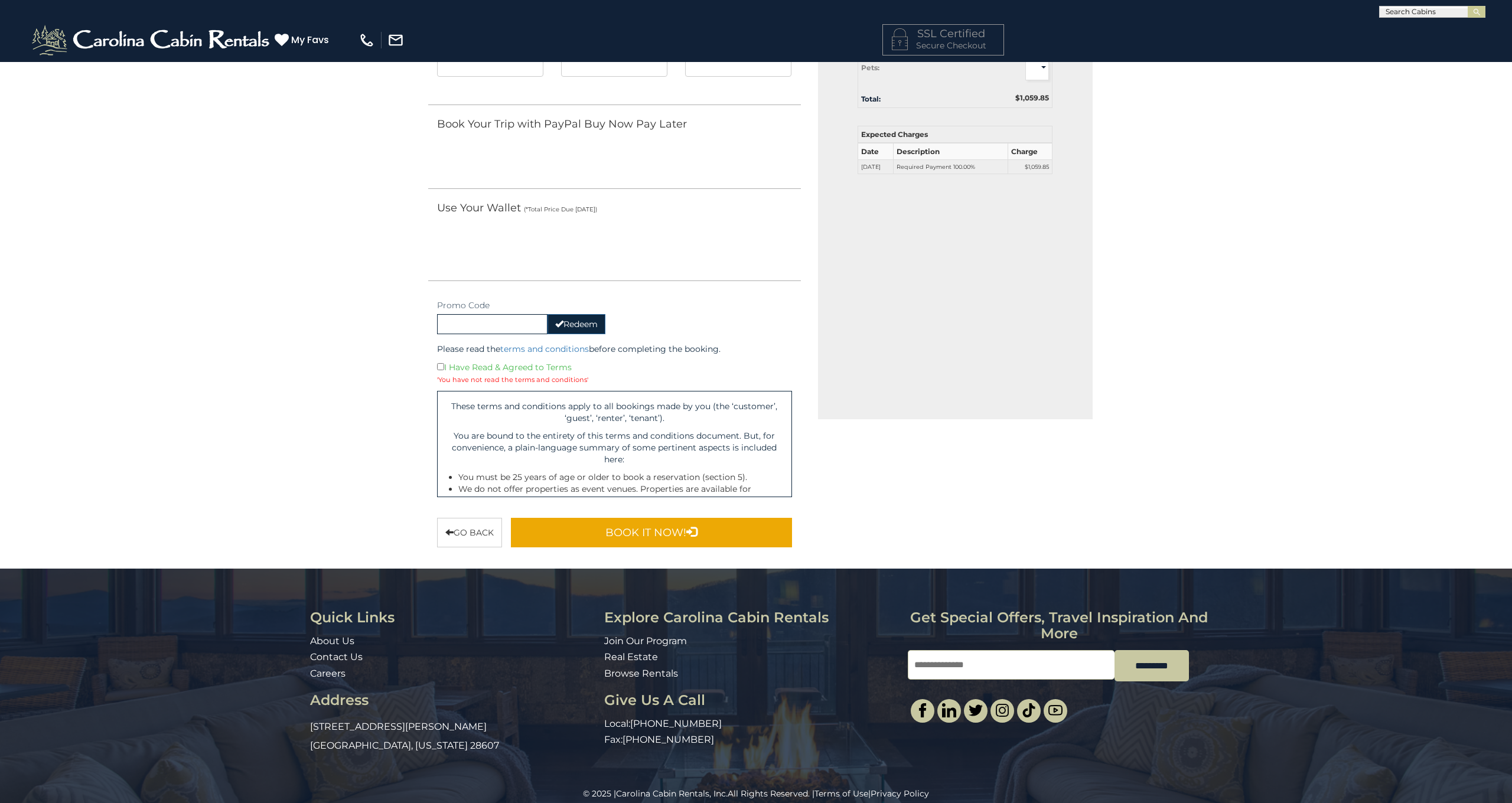
scroll to position [249, 0]
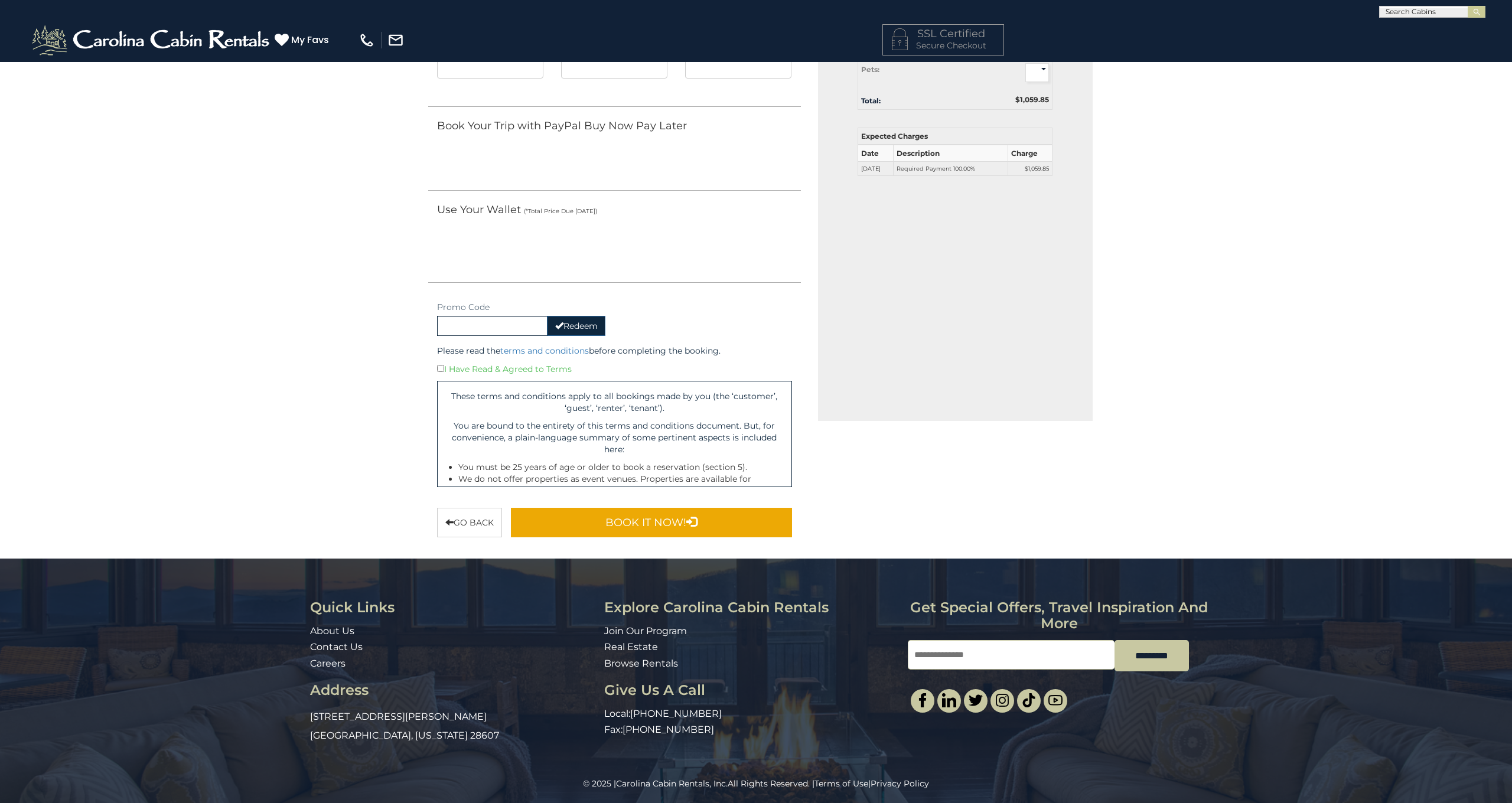
click at [649, 528] on button "Book It Now!" at bounding box center [651, 523] width 281 height 29
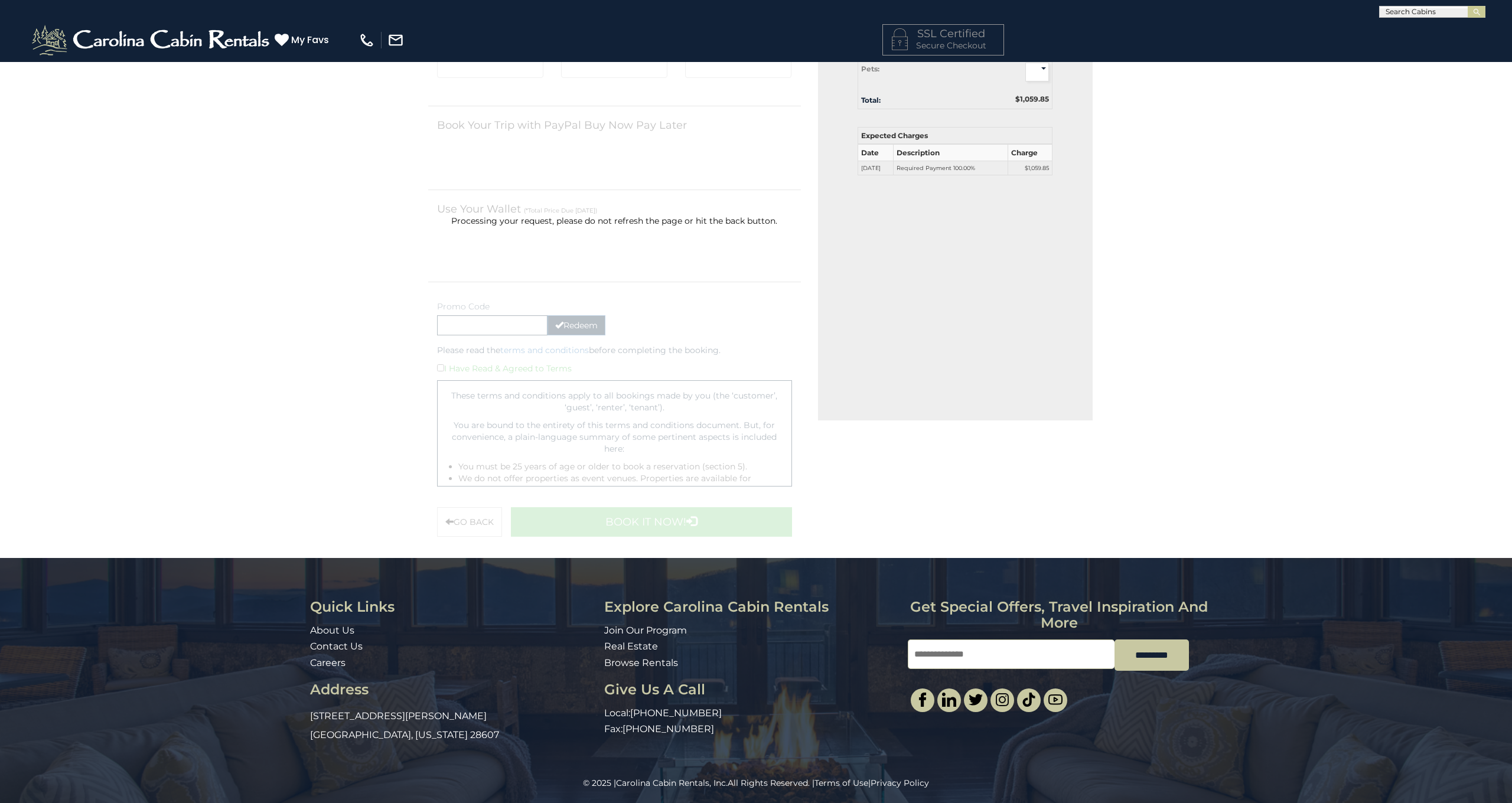
scroll to position [245, 0]
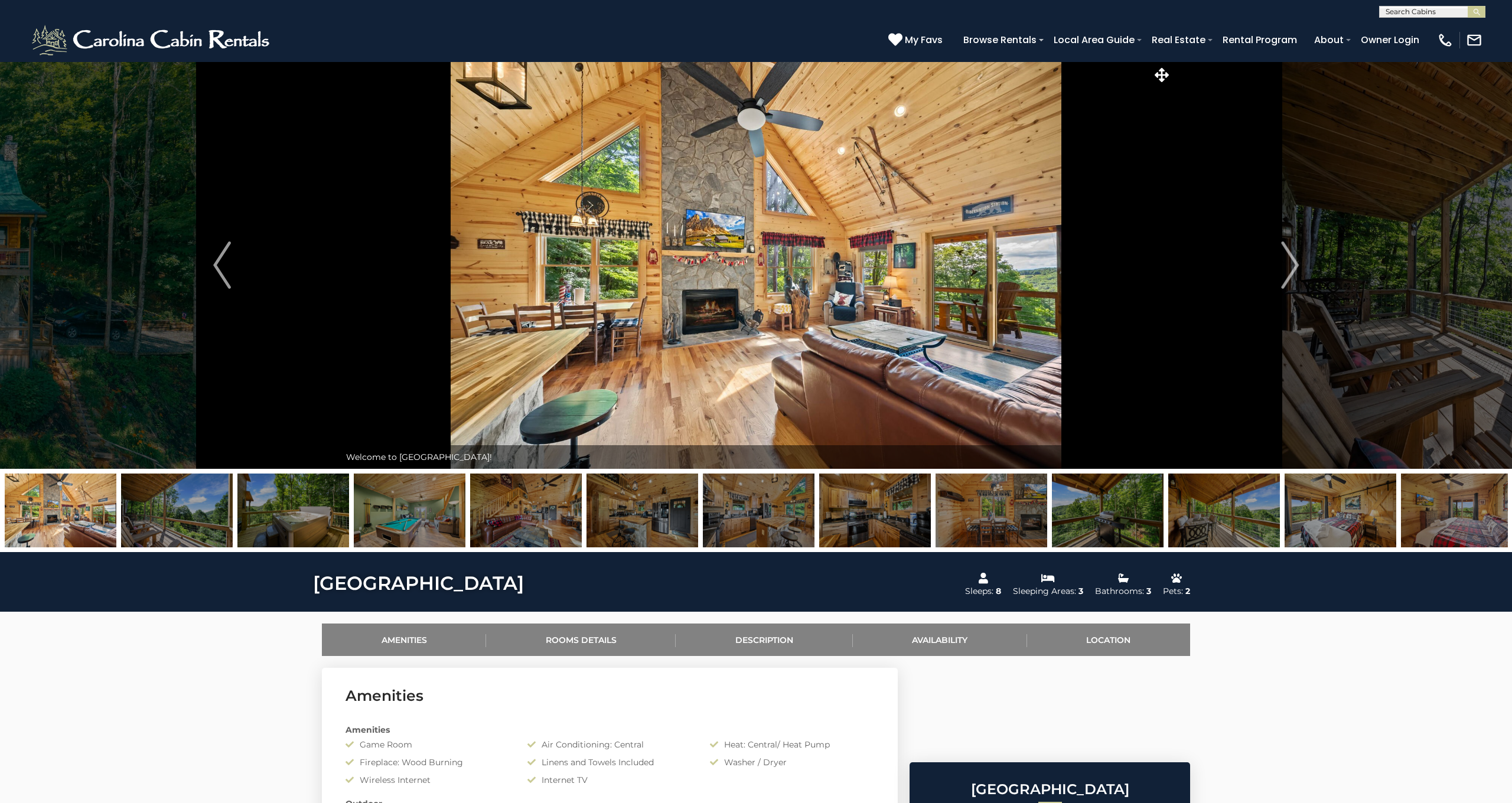
click at [905, 208] on img at bounding box center [756, 265] width 831 height 407
click at [745, 631] on link "Description" at bounding box center [764, 640] width 176 height 32
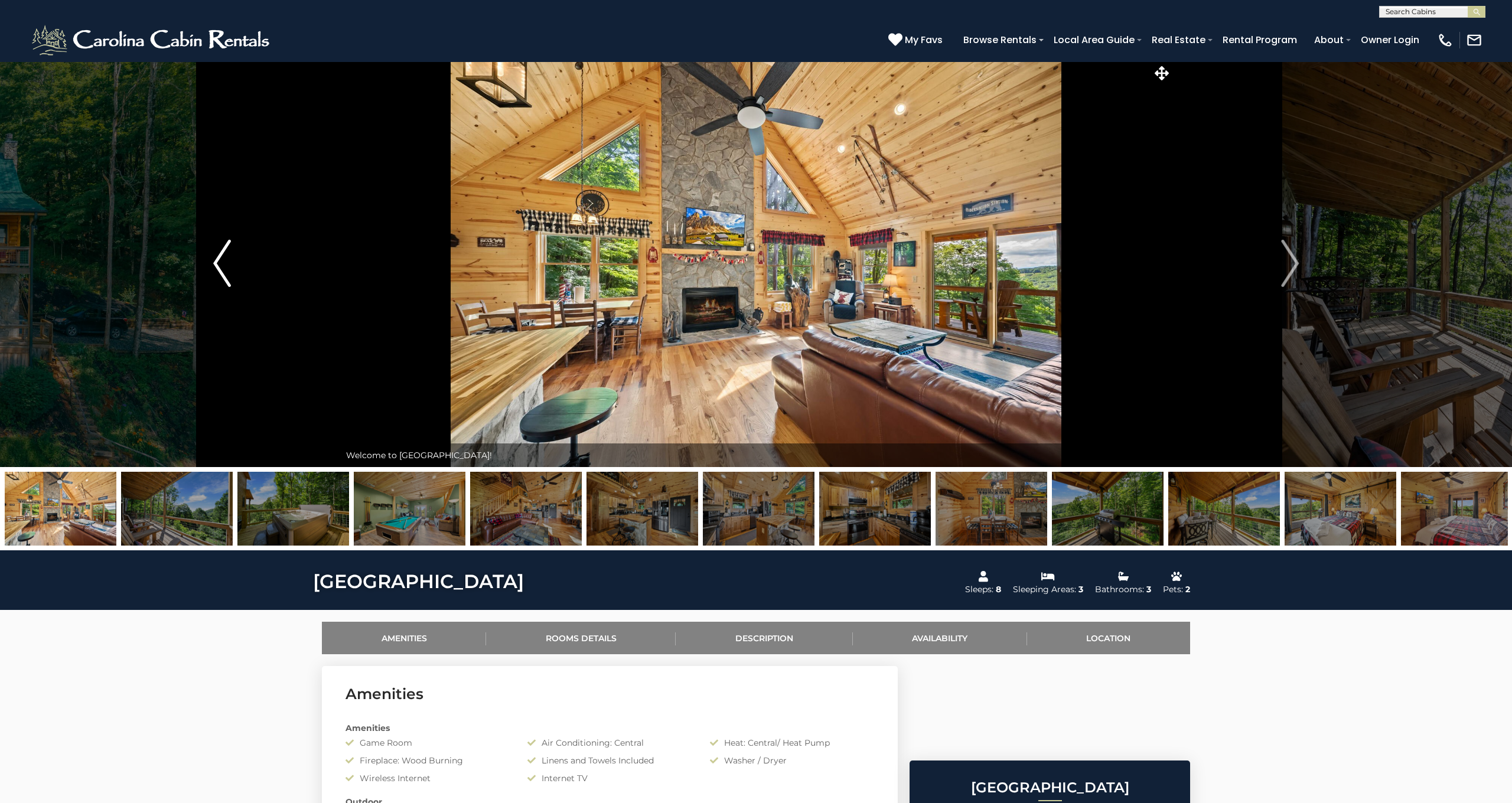
scroll to position [3, 0]
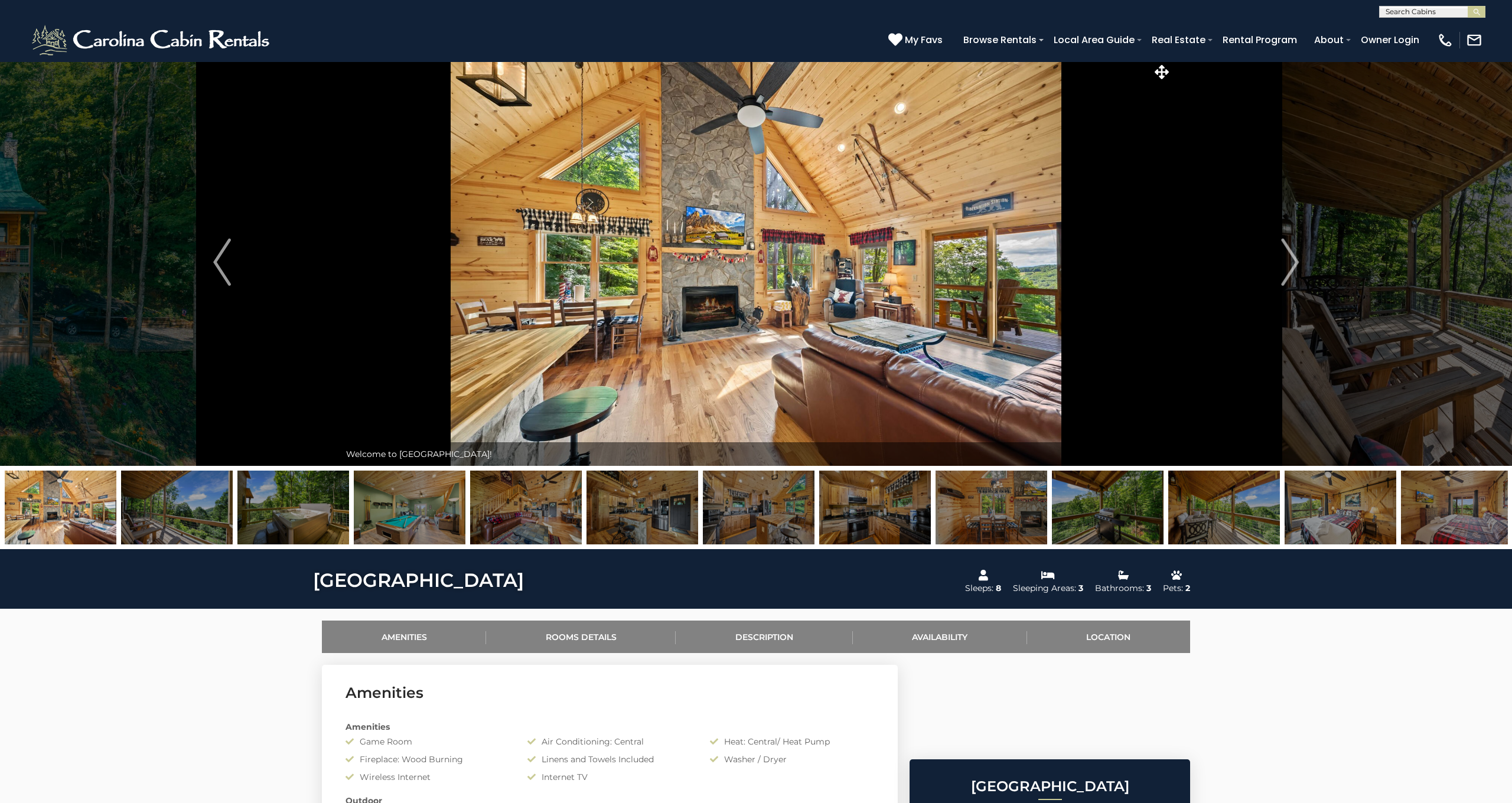
click at [412, 449] on div "Welcome to [GEOGRAPHIC_DATA]!" at bounding box center [756, 454] width 831 height 24
drag, startPoint x: 415, startPoint y: 457, endPoint x: 435, endPoint y: 454, distance: 20.2
click at [415, 457] on div "Welcome to [GEOGRAPHIC_DATA]!" at bounding box center [756, 454] width 831 height 24
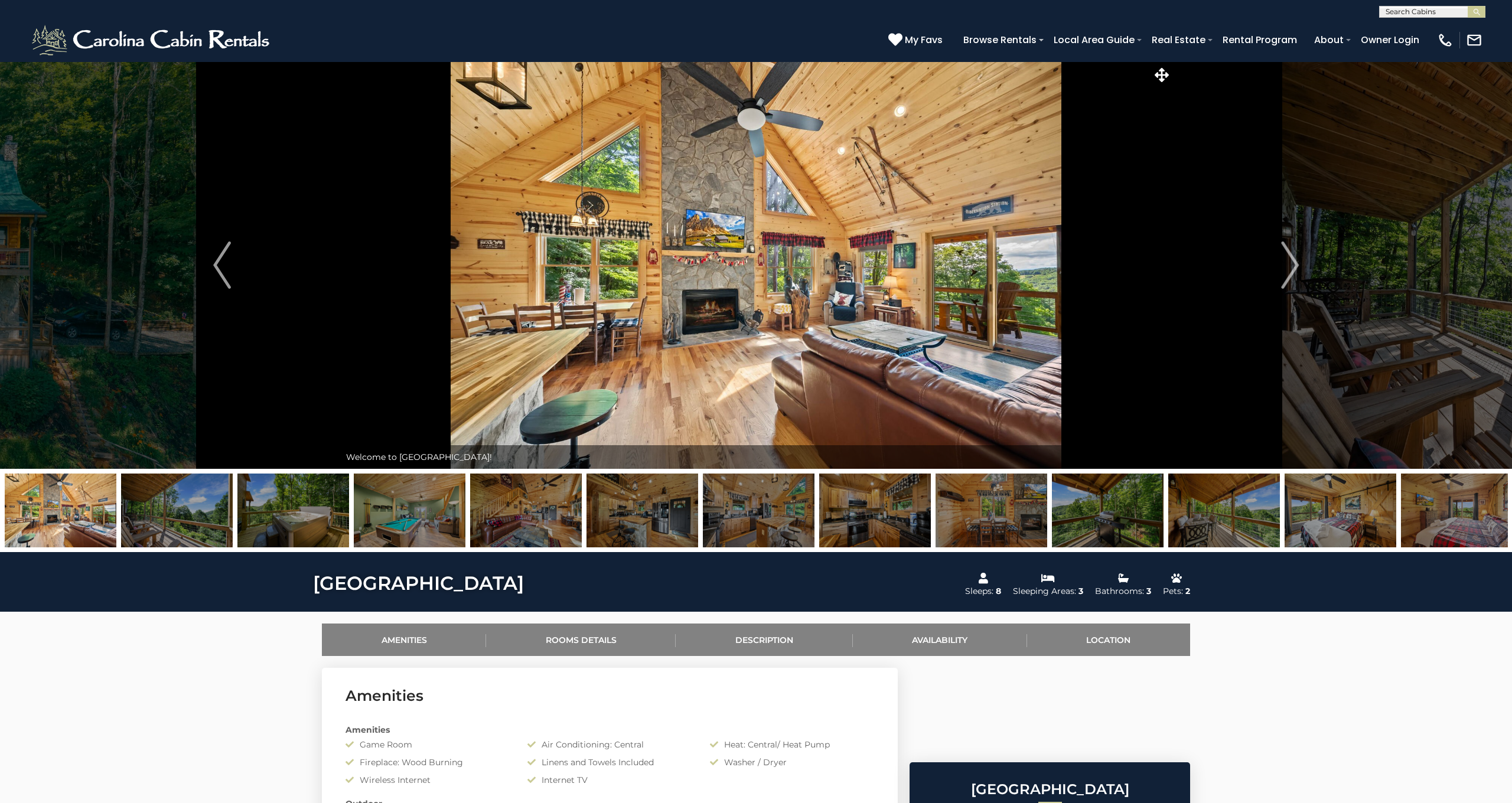
scroll to position [0, 0]
click at [1158, 75] on icon at bounding box center [1162, 75] width 14 height 14
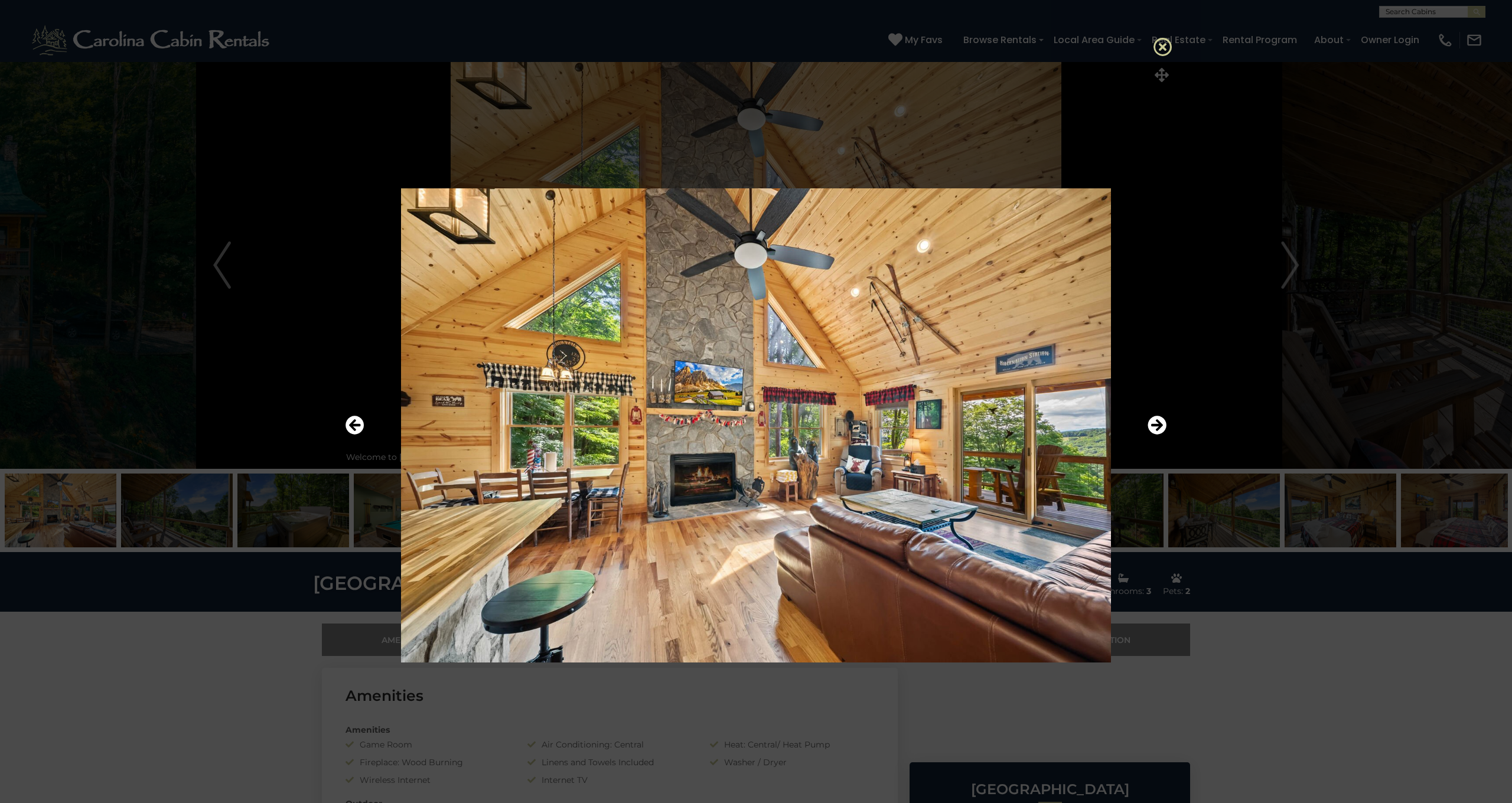
click at [1169, 43] on icon at bounding box center [1162, 46] width 19 height 19
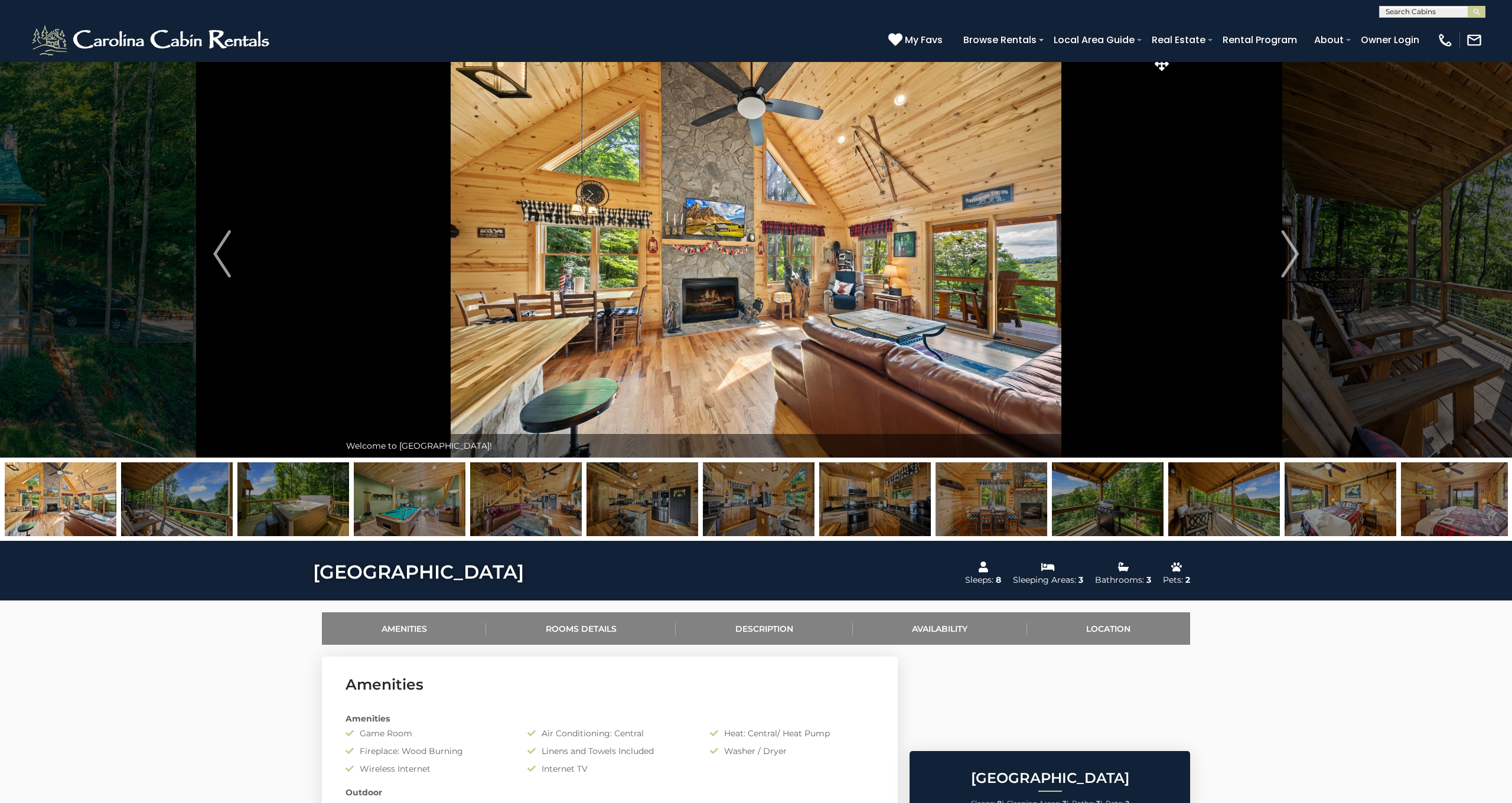
scroll to position [14, 0]
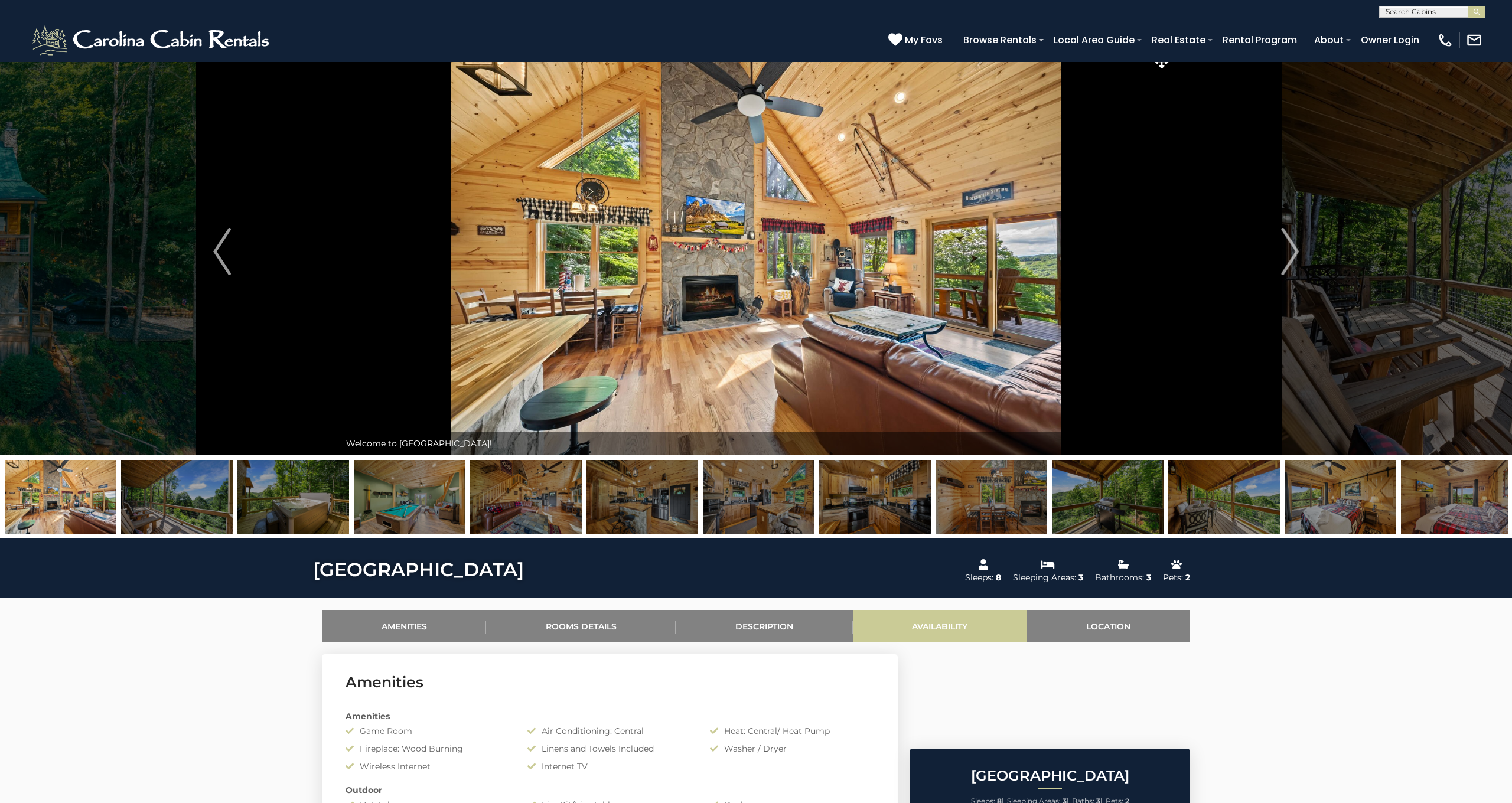
click at [930, 624] on link "Availability" at bounding box center [940, 626] width 174 height 32
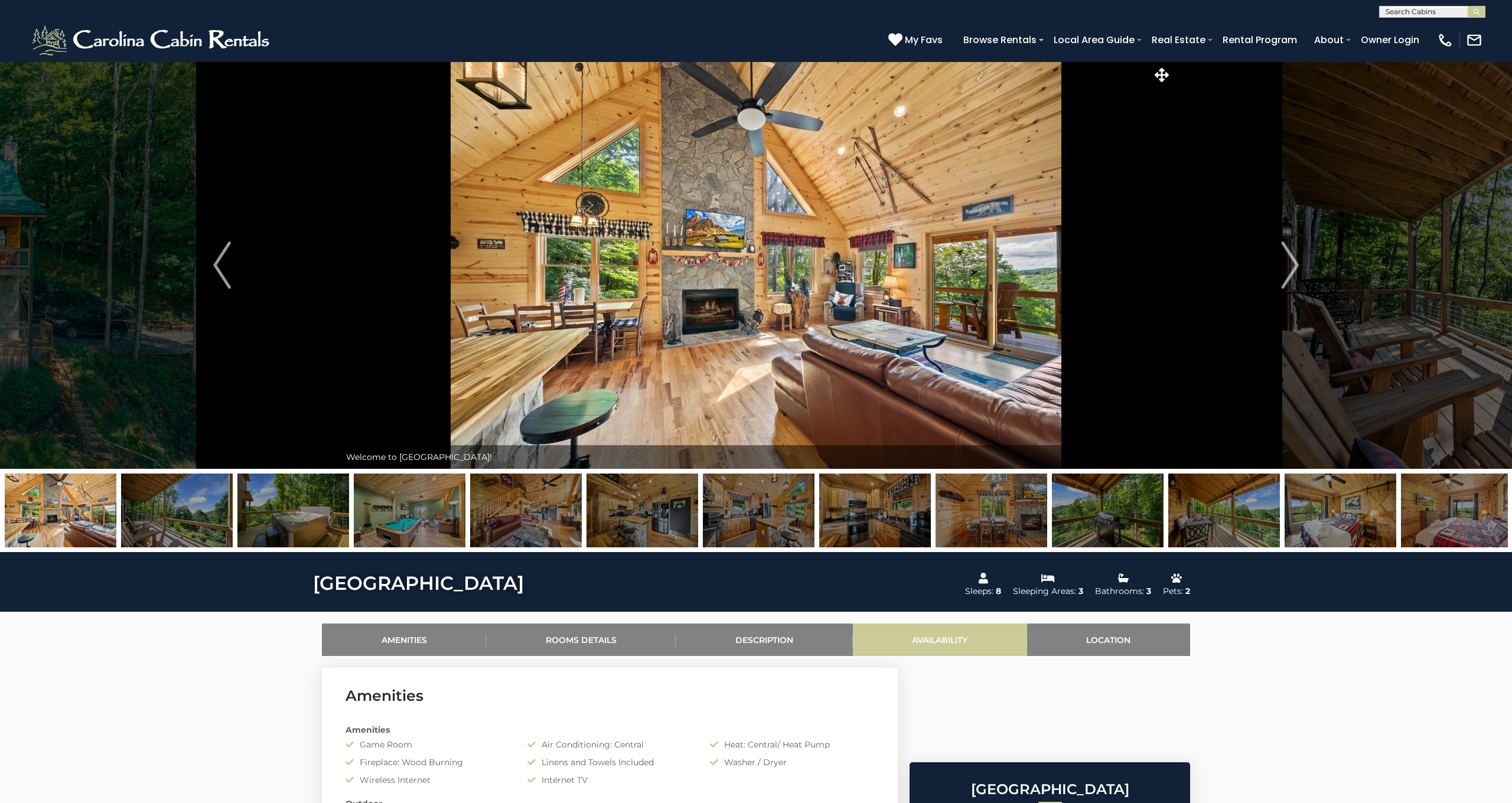
scroll to position [0, 0]
click at [765, 632] on link "Description" at bounding box center [764, 640] width 176 height 32
click at [1298, 270] on img "Next" at bounding box center [1290, 265] width 18 height 47
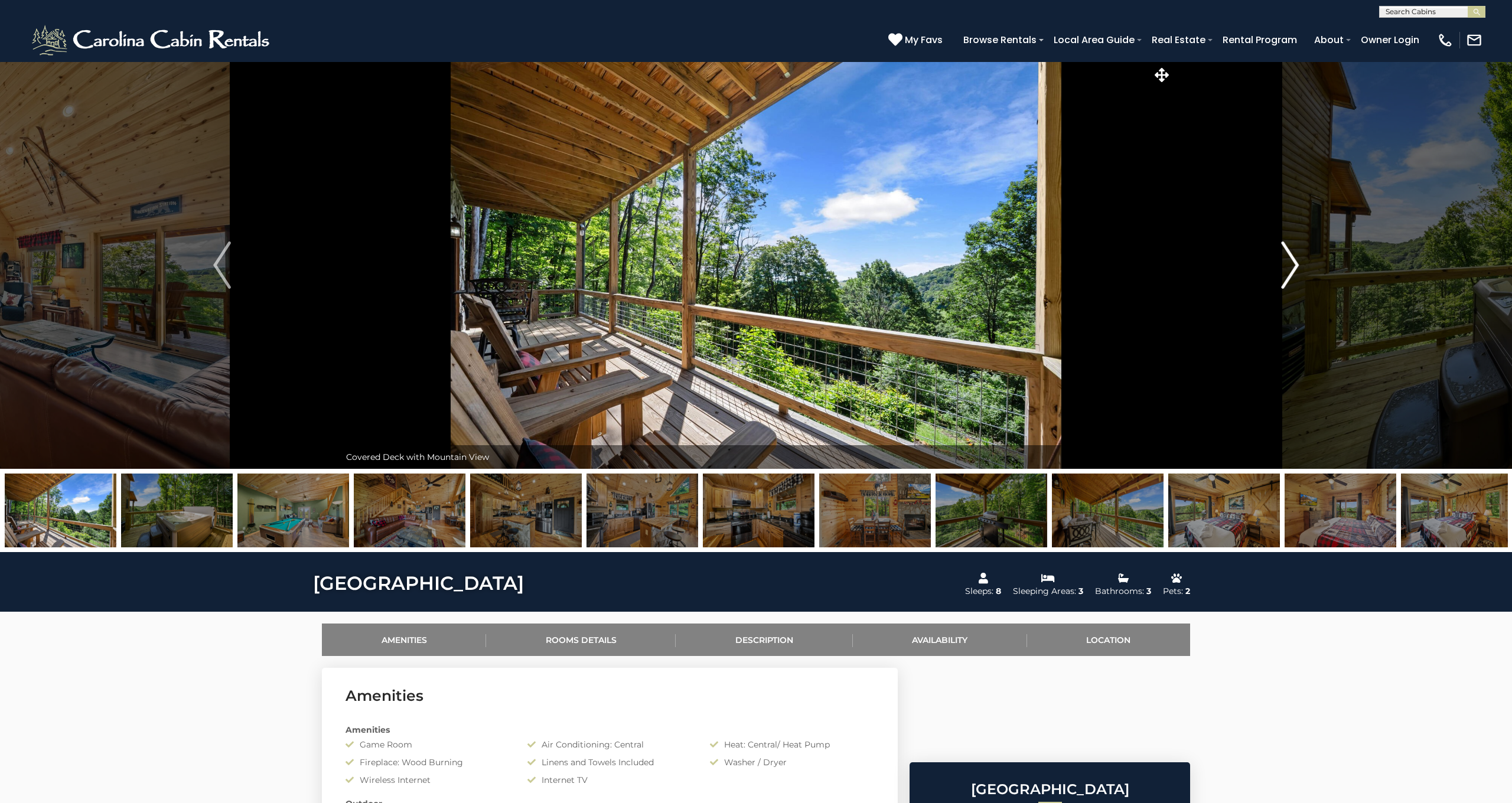
click at [1292, 264] on img "Next" at bounding box center [1290, 265] width 18 height 47
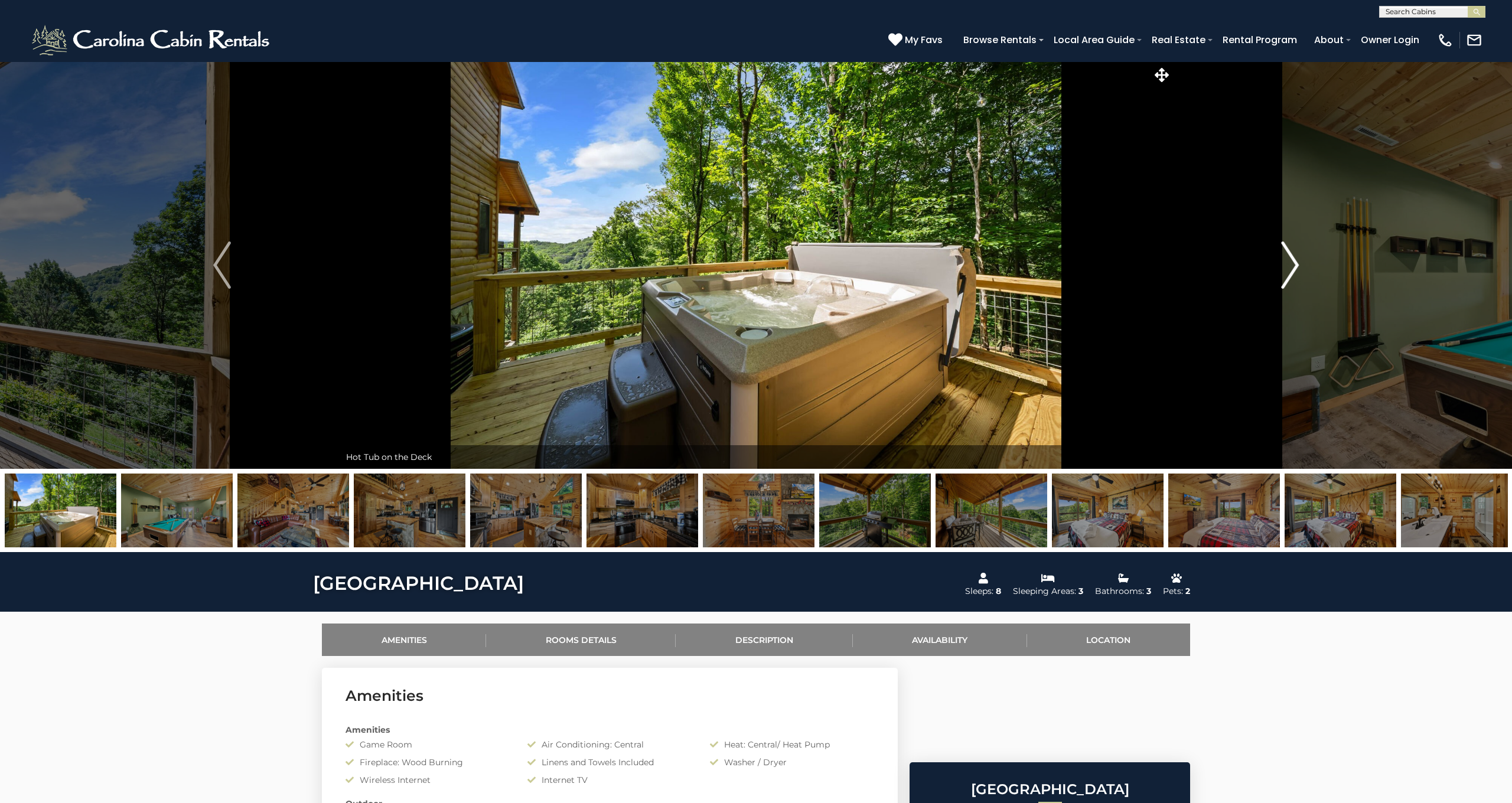
click at [1292, 264] on img "Next" at bounding box center [1290, 265] width 18 height 47
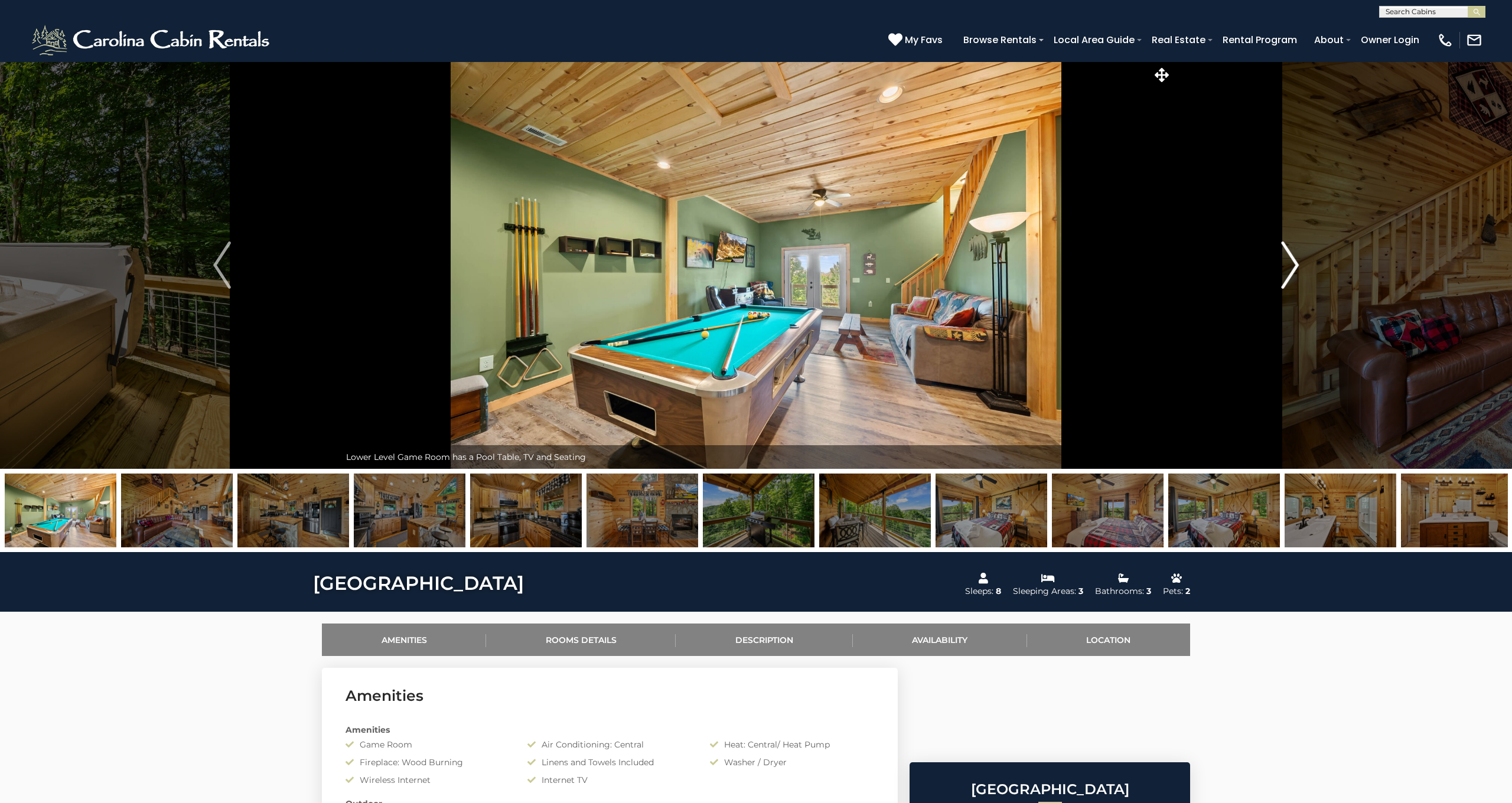
click at [1292, 264] on img "Next" at bounding box center [1290, 265] width 18 height 47
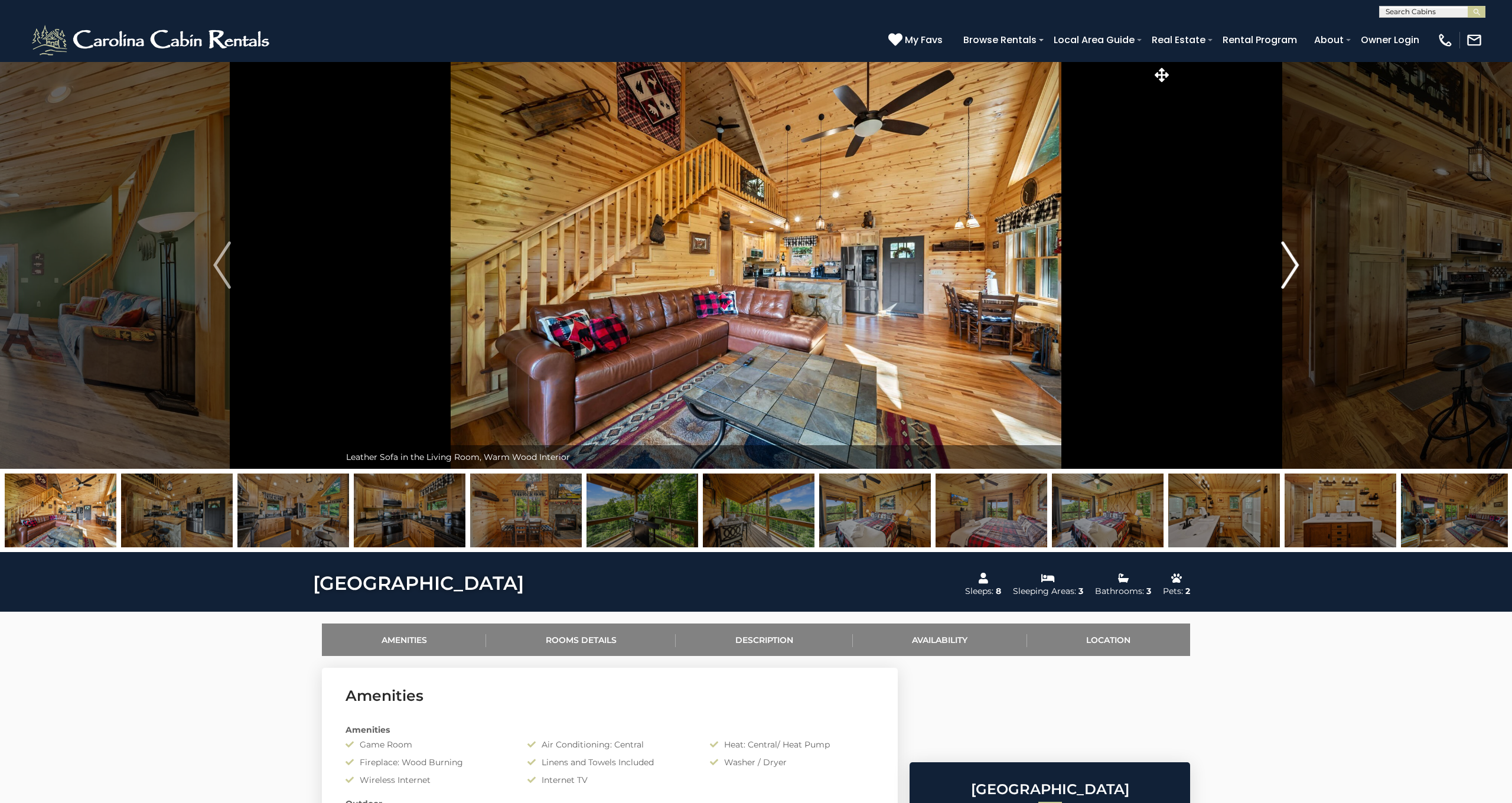
click at [1292, 264] on img "Next" at bounding box center [1290, 265] width 18 height 47
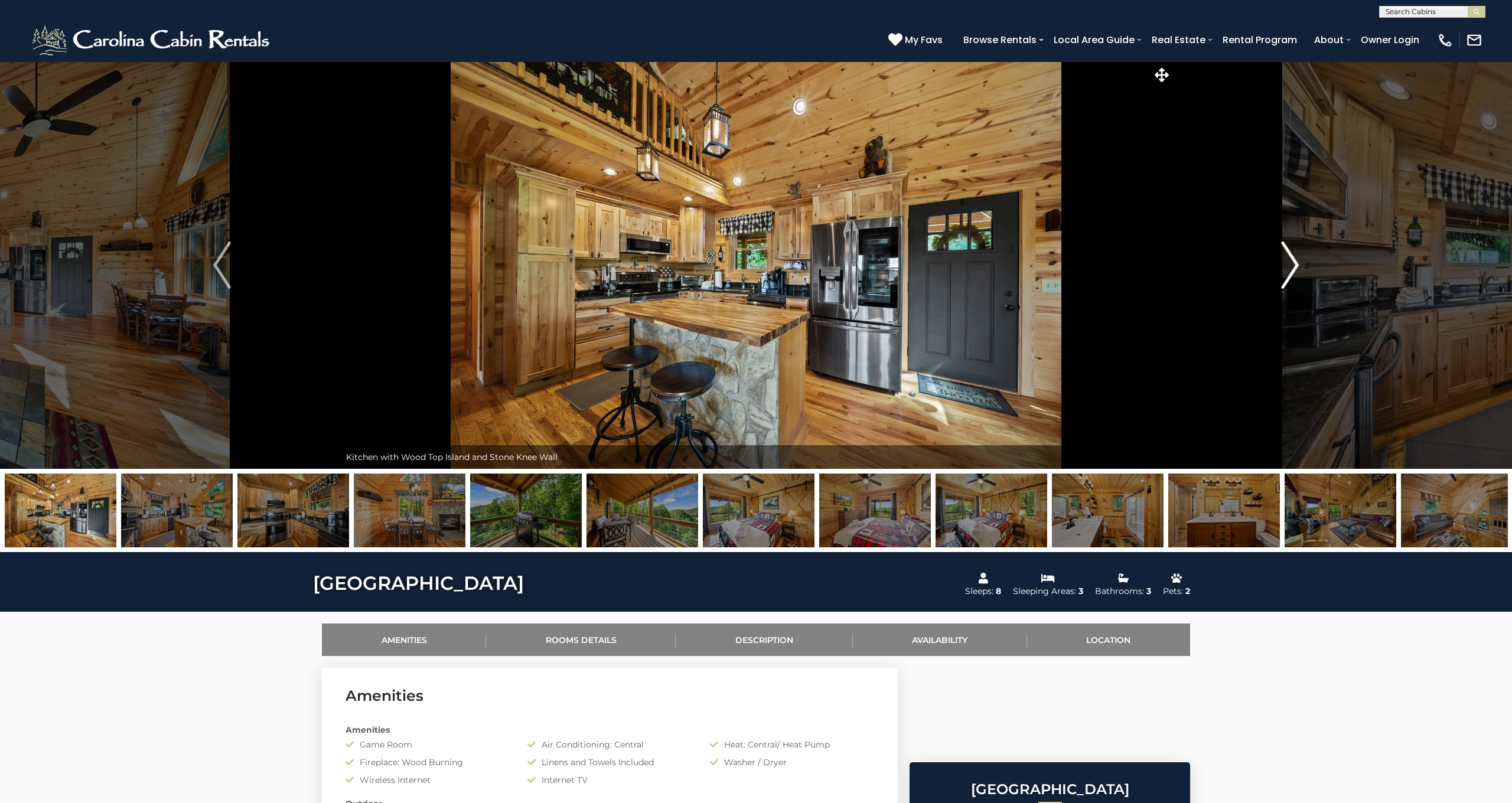
click at [1292, 264] on img "Next" at bounding box center [1290, 265] width 18 height 47
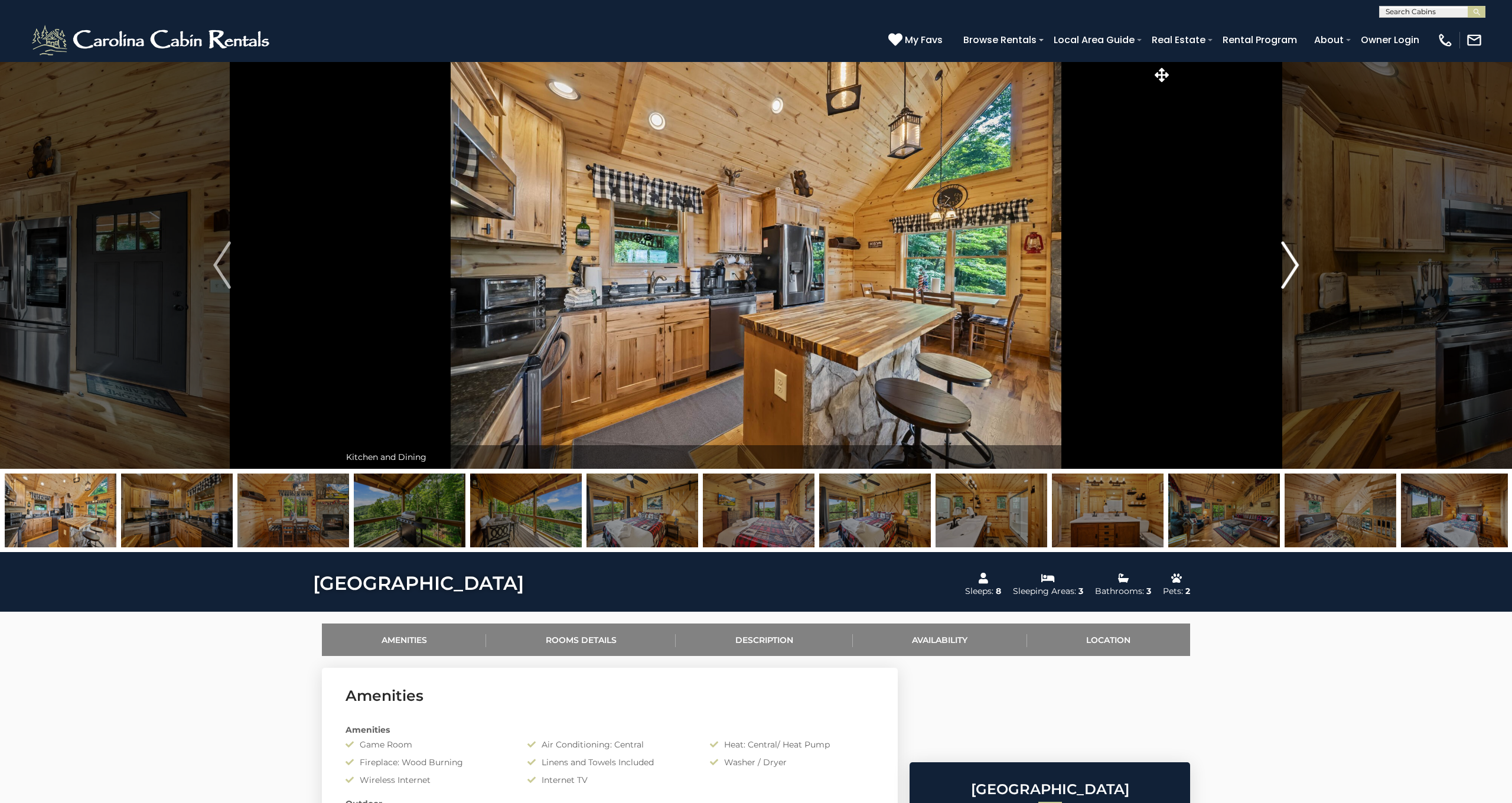
click at [1292, 264] on img "Next" at bounding box center [1290, 265] width 18 height 47
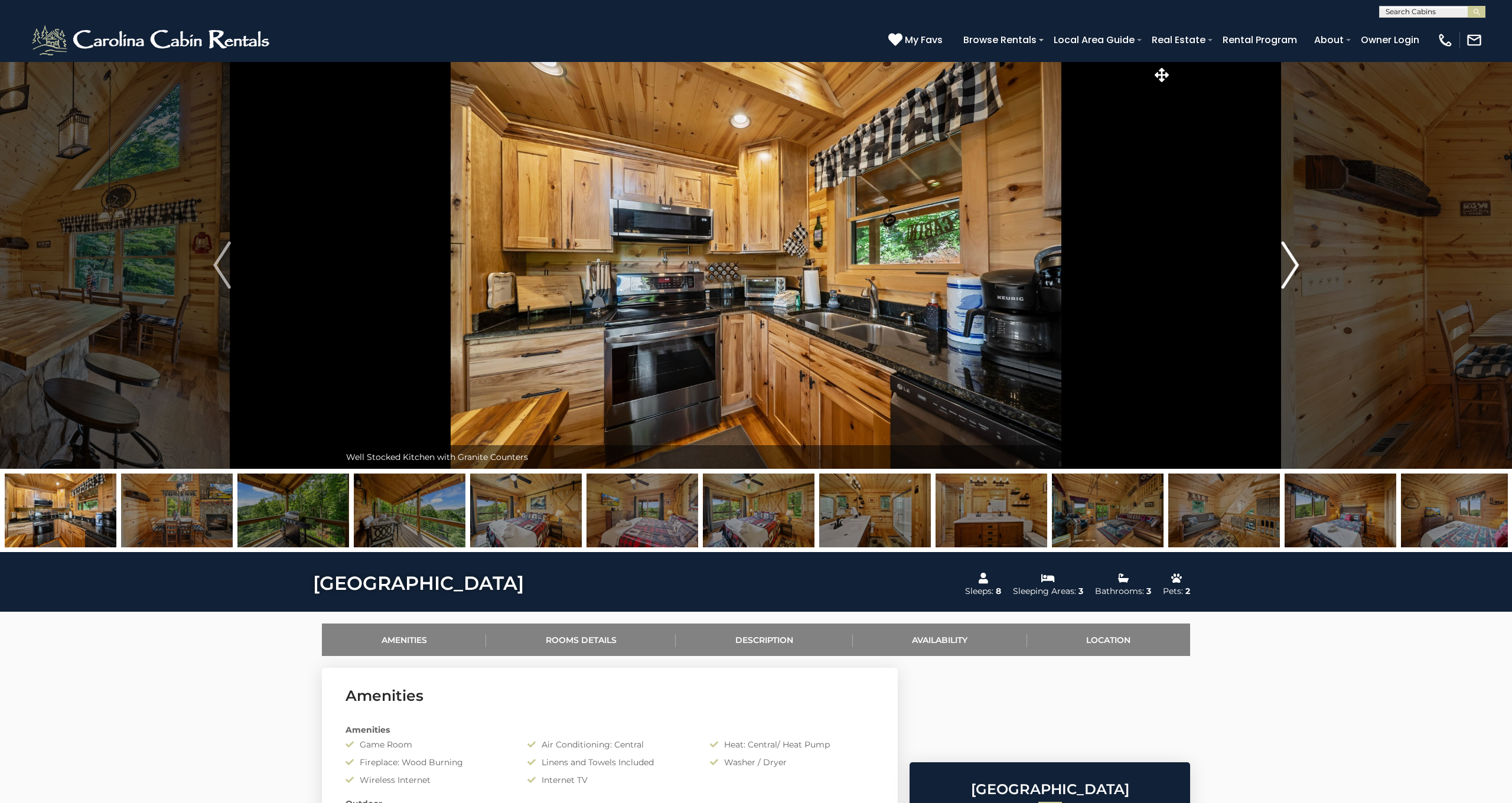
click at [1292, 264] on img "Next" at bounding box center [1290, 265] width 18 height 47
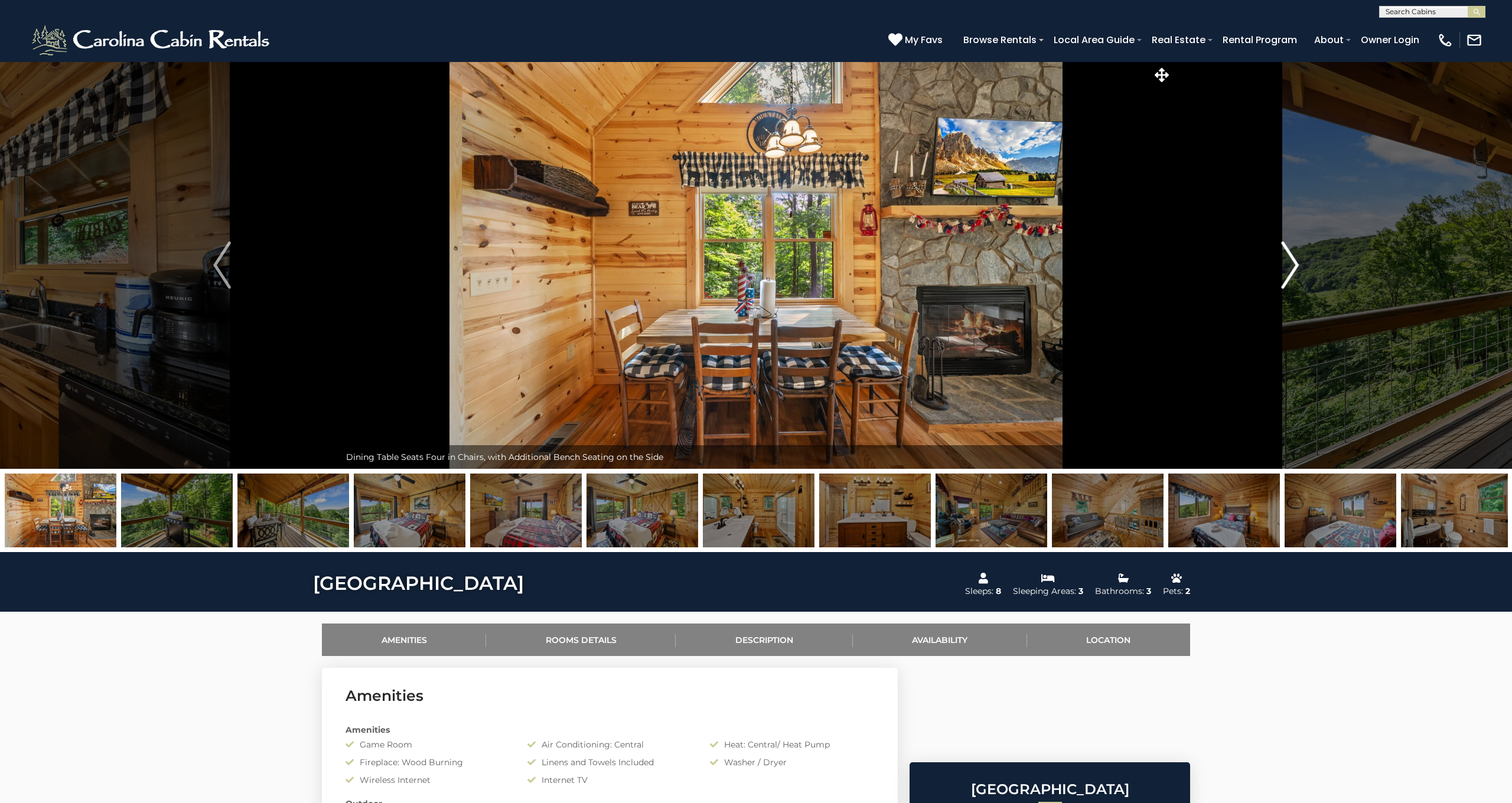
click at [1292, 264] on img "Next" at bounding box center [1290, 265] width 18 height 47
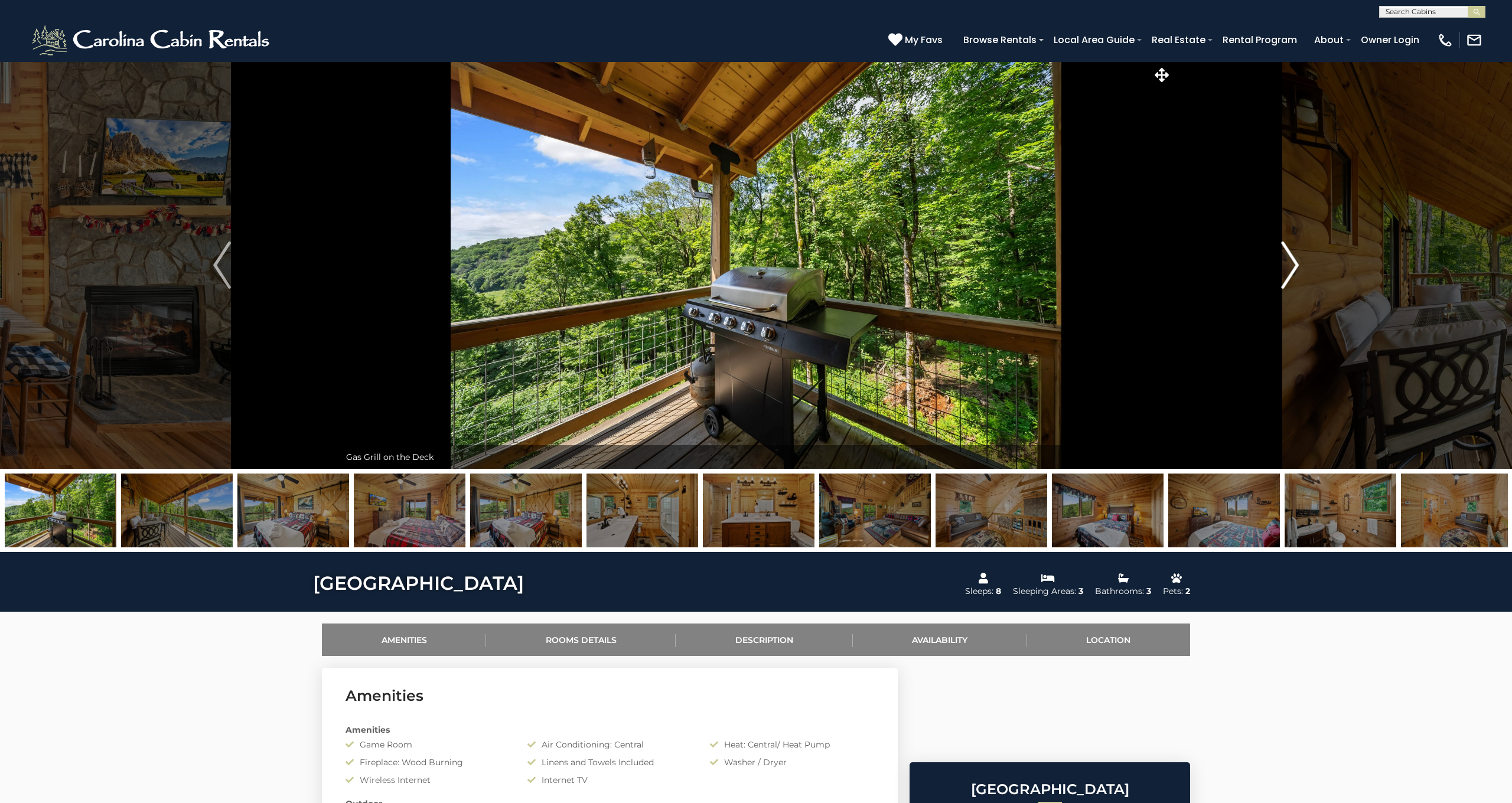
click at [1292, 264] on img "Next" at bounding box center [1290, 265] width 18 height 47
